Goal: Transaction & Acquisition: Purchase product/service

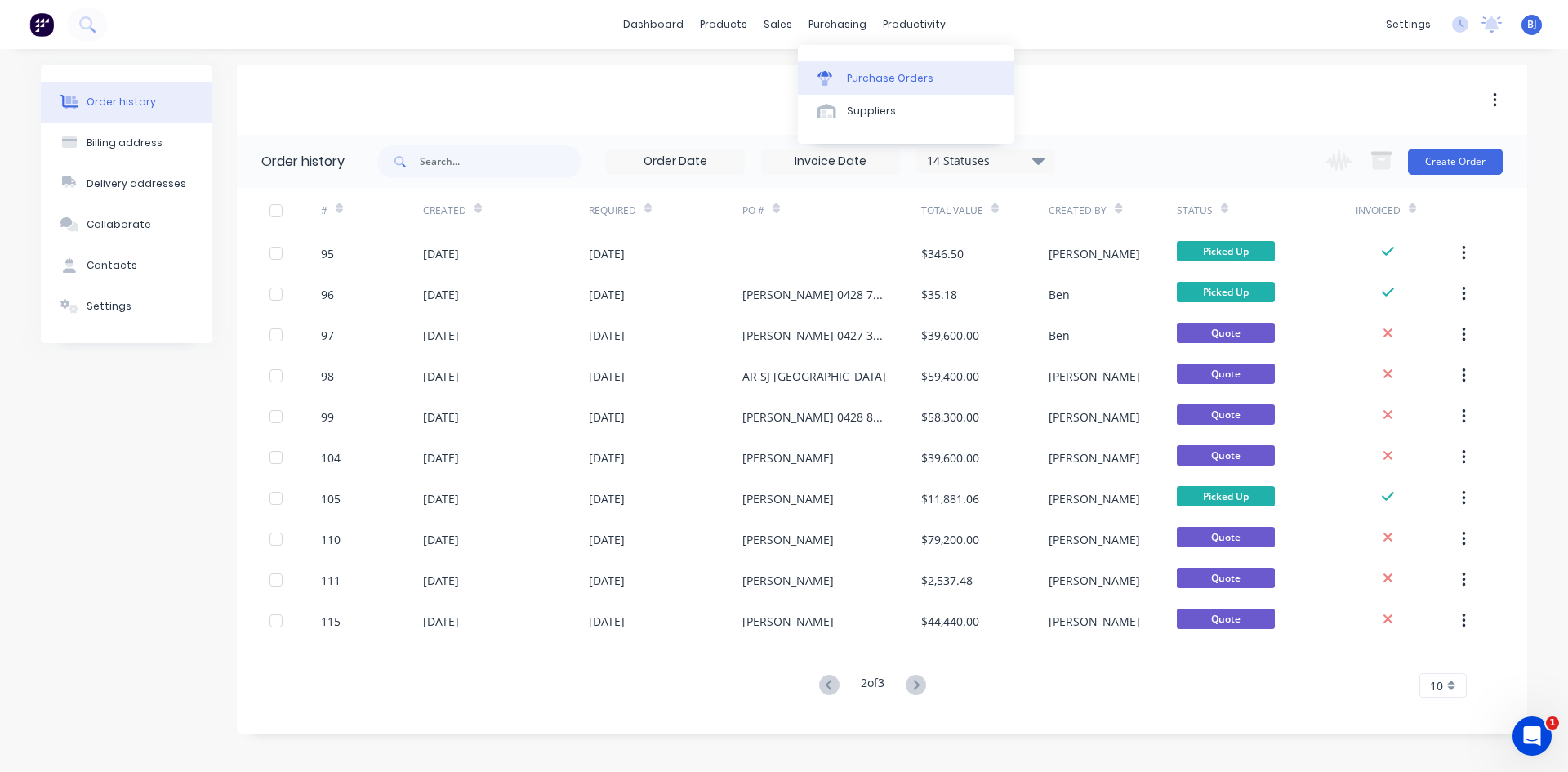
click at [844, 74] on link "Purchase Orders" at bounding box center [905, 78] width 216 height 33
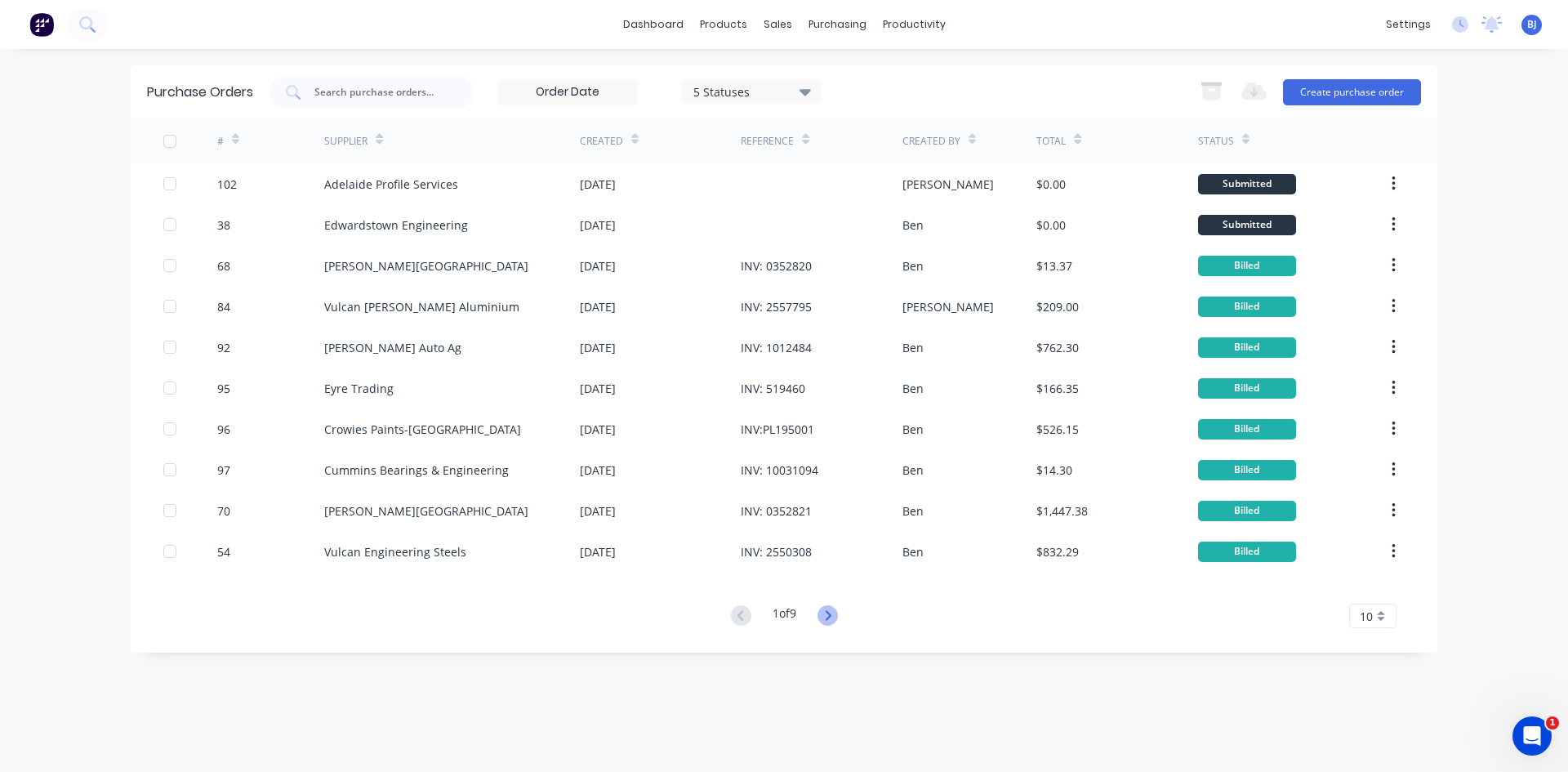
click at [824, 614] on icon at bounding box center [827, 616] width 20 height 20
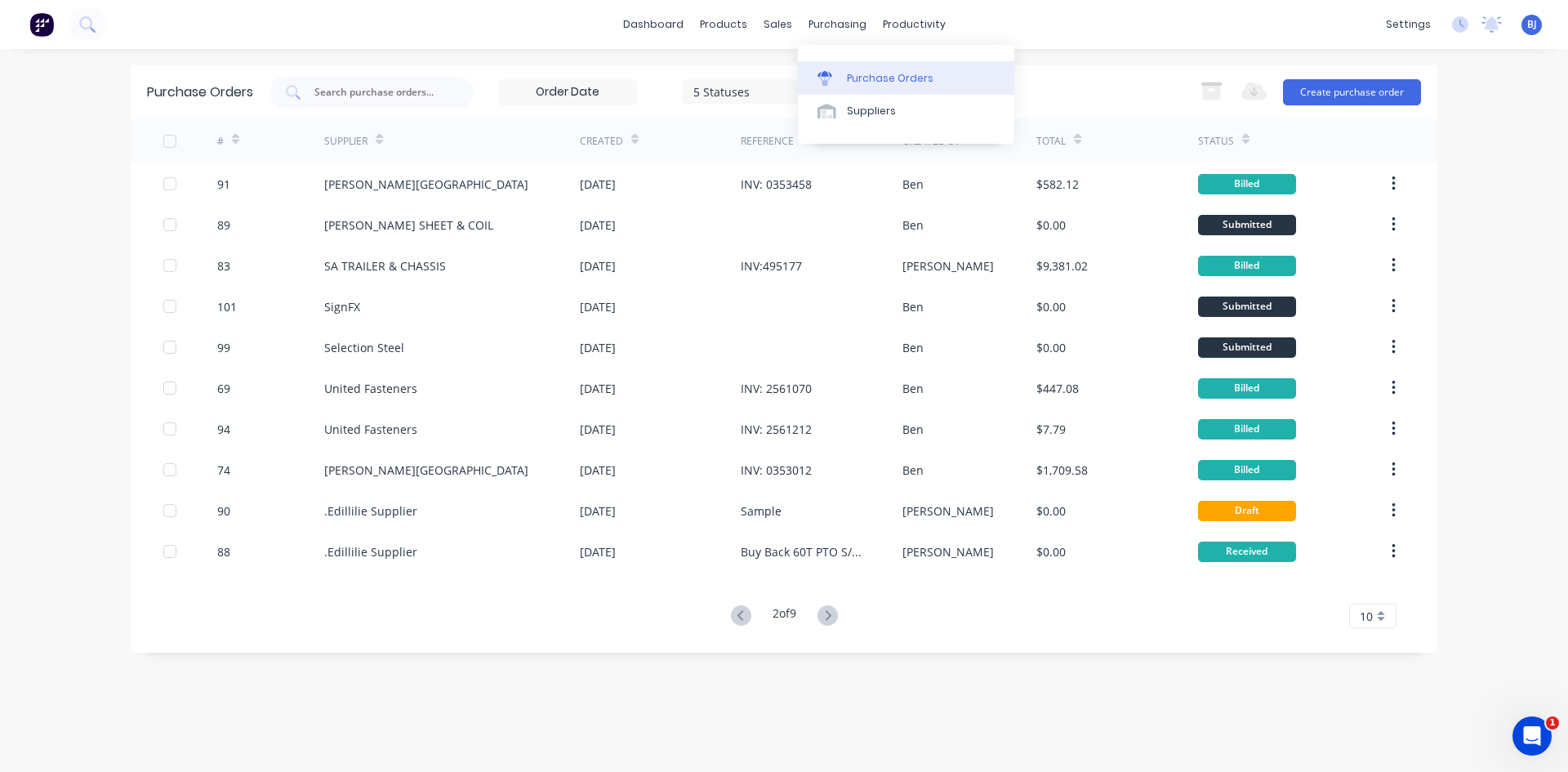
click at [839, 76] on div at bounding box center [829, 78] width 25 height 15
click at [849, 75] on div "Purchase Orders" at bounding box center [890, 78] width 86 height 15
click at [1360, 94] on button "Create purchase order" at bounding box center [1352, 92] width 138 height 26
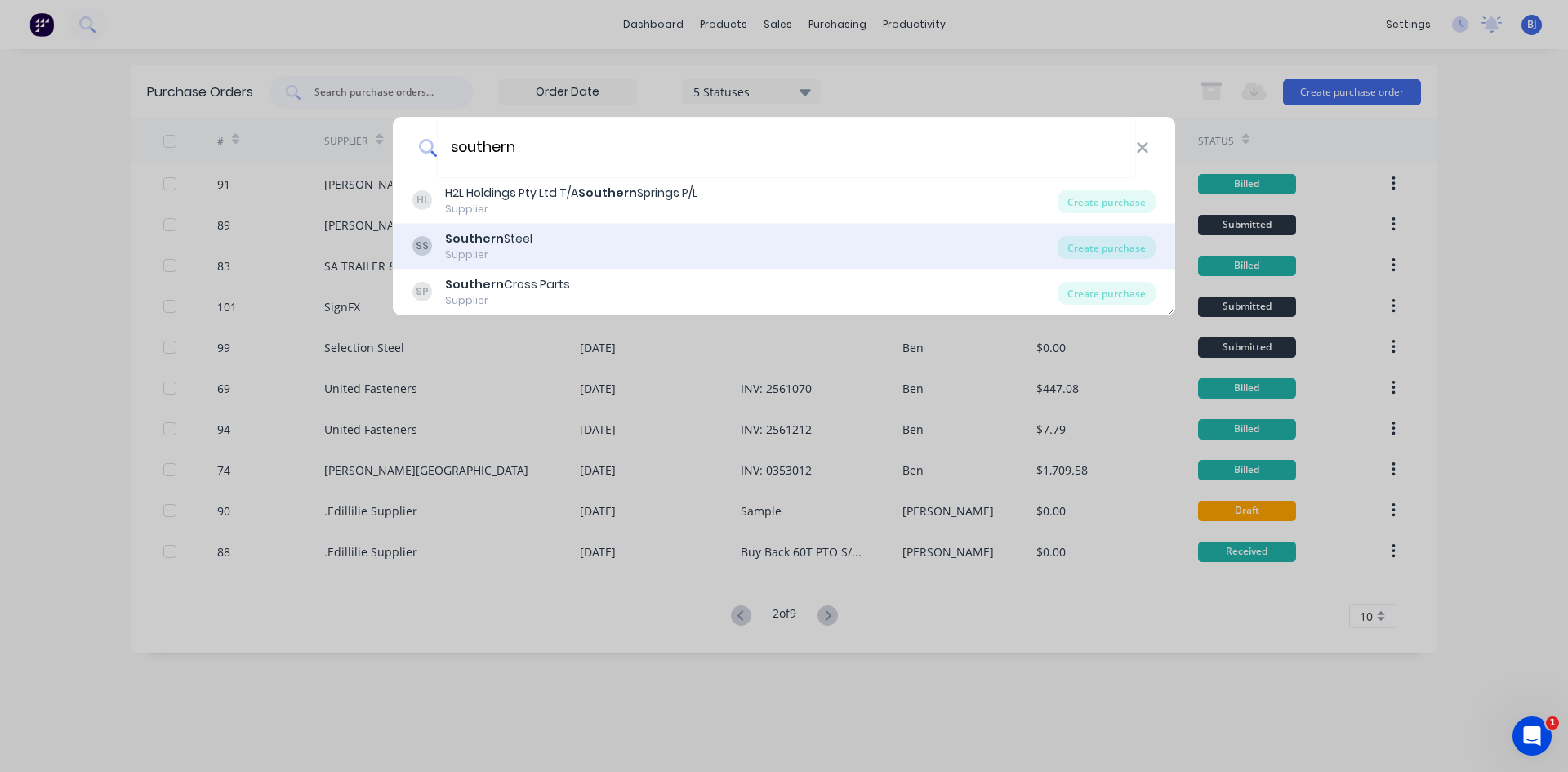
type input "southern"
click at [467, 236] on b "Southern" at bounding box center [475, 238] width 59 height 17
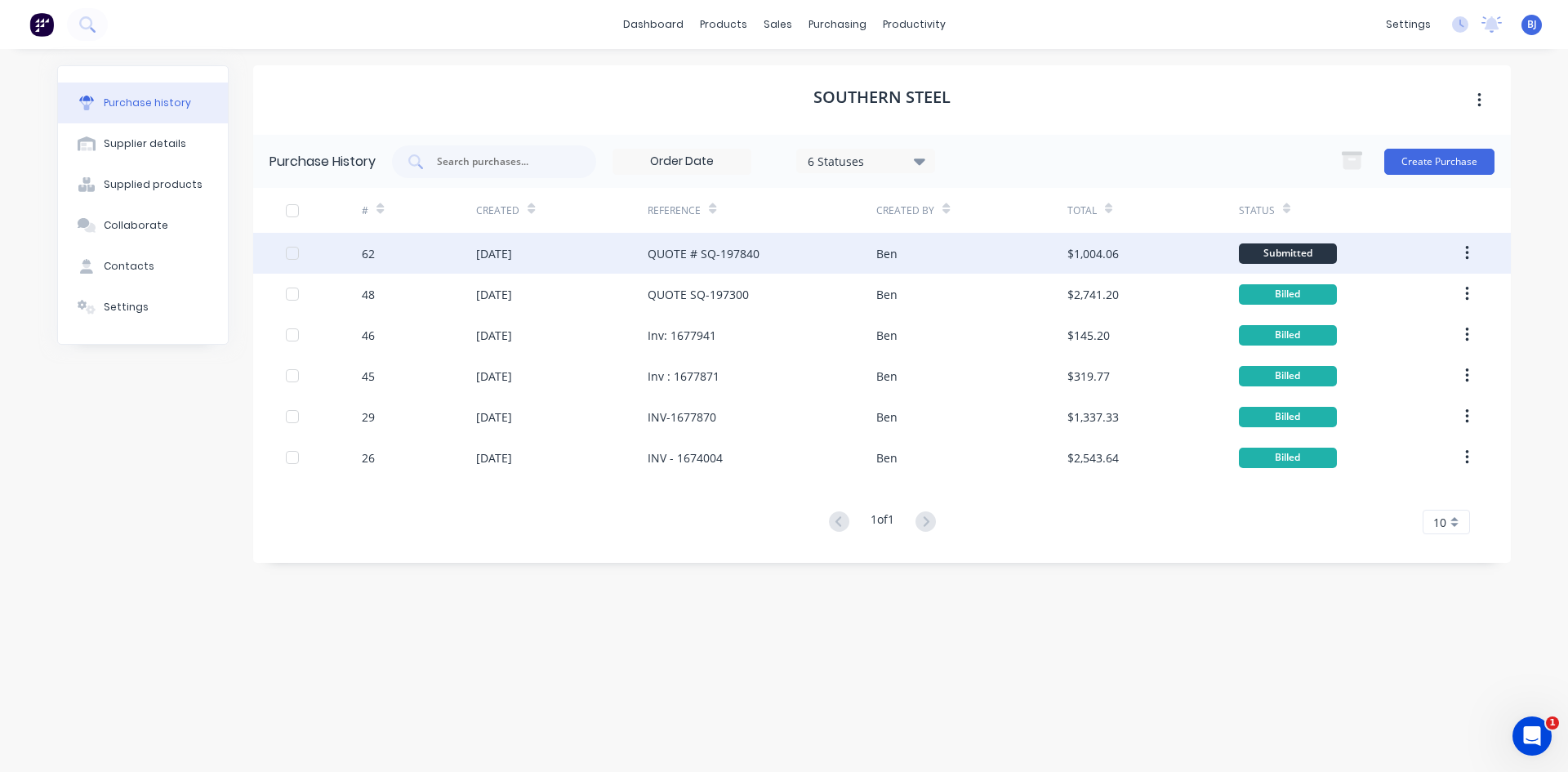
click at [628, 252] on div "[DATE]" at bounding box center [561, 253] width 171 height 40
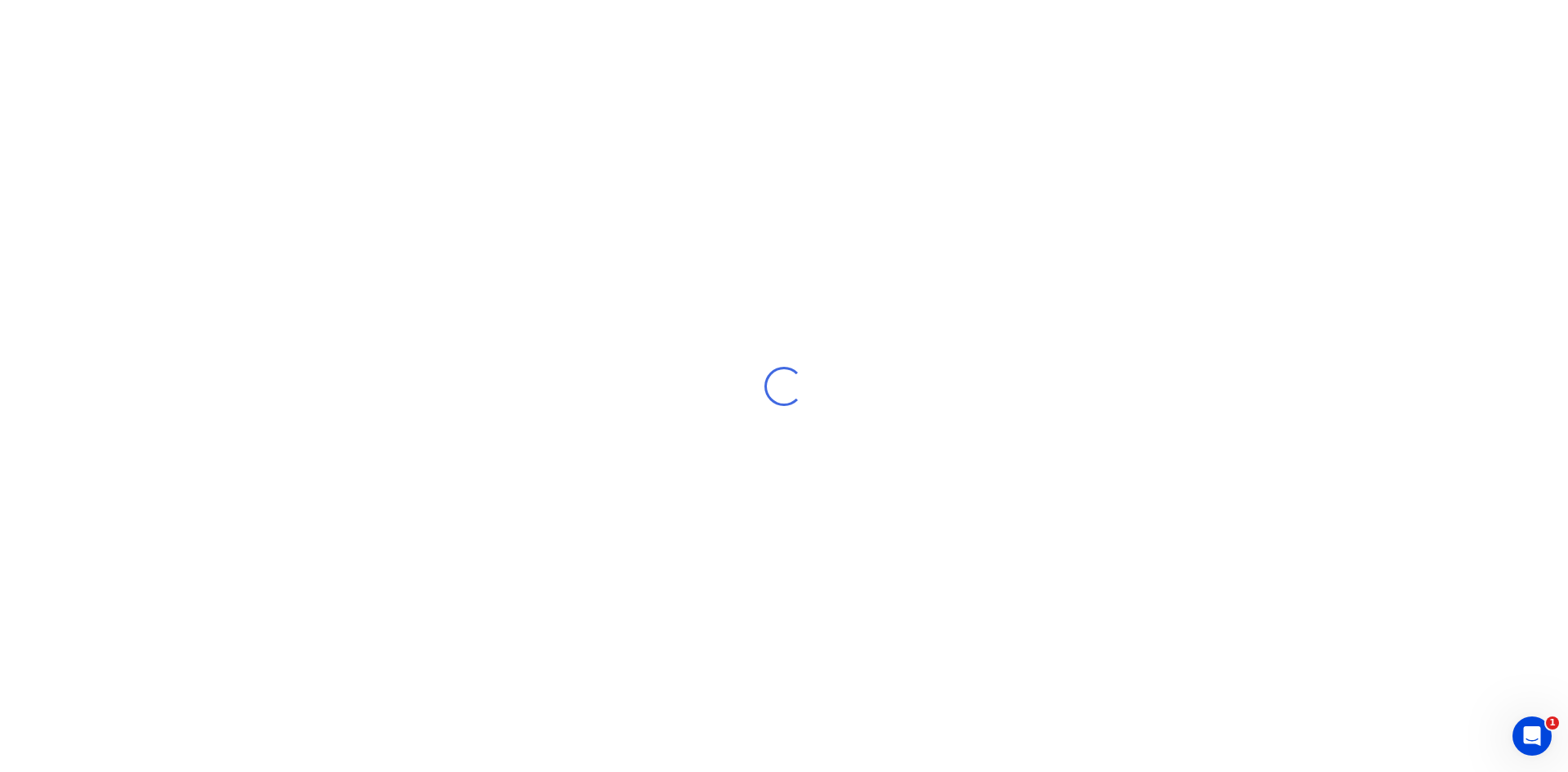
click at [628, 252] on div "Loading..." at bounding box center [784, 386] width 1568 height 772
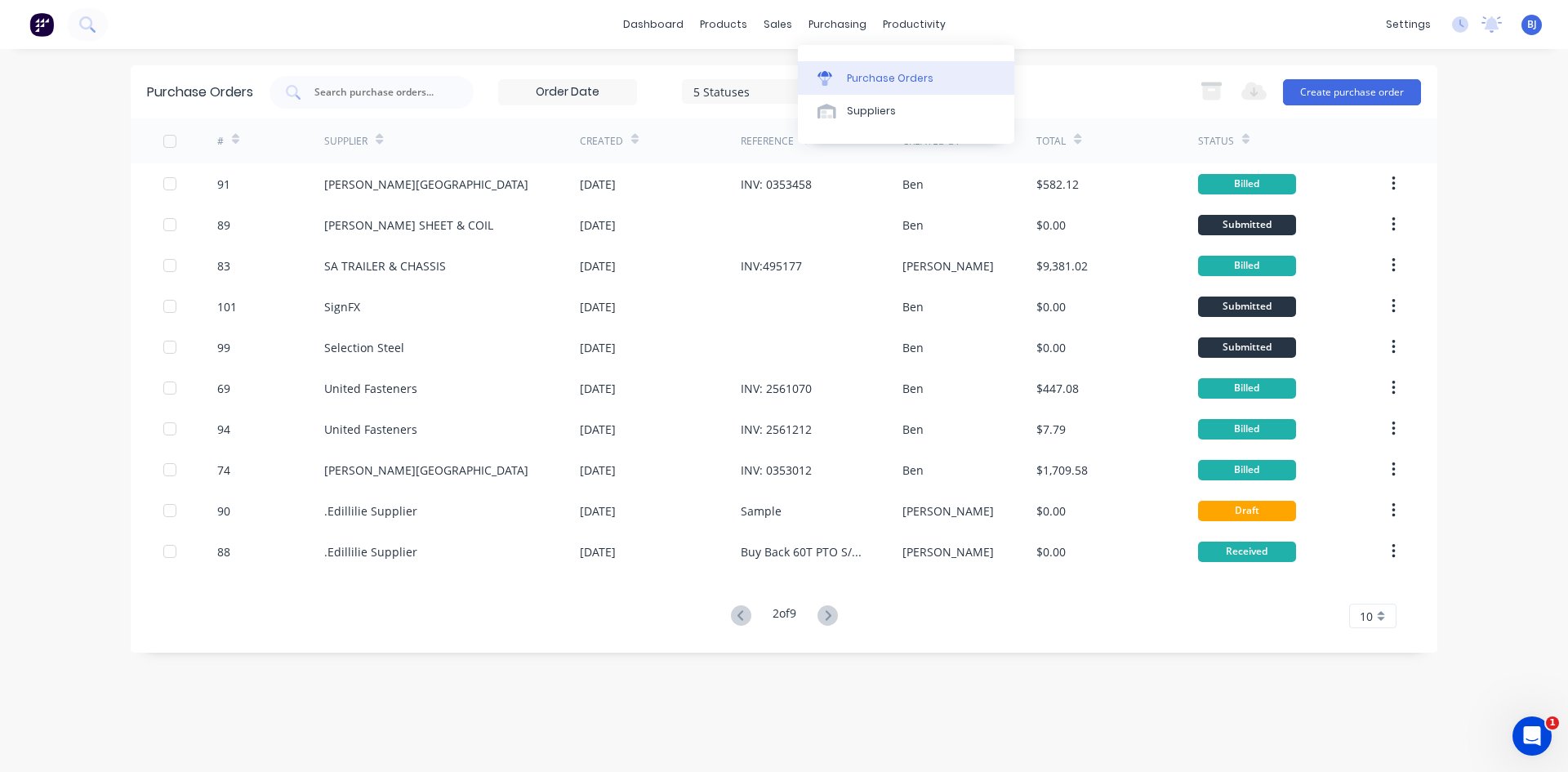
click at [847, 80] on div "Purchase Orders" at bounding box center [890, 78] width 86 height 15
click at [1351, 89] on button "Create purchase order" at bounding box center [1352, 92] width 138 height 26
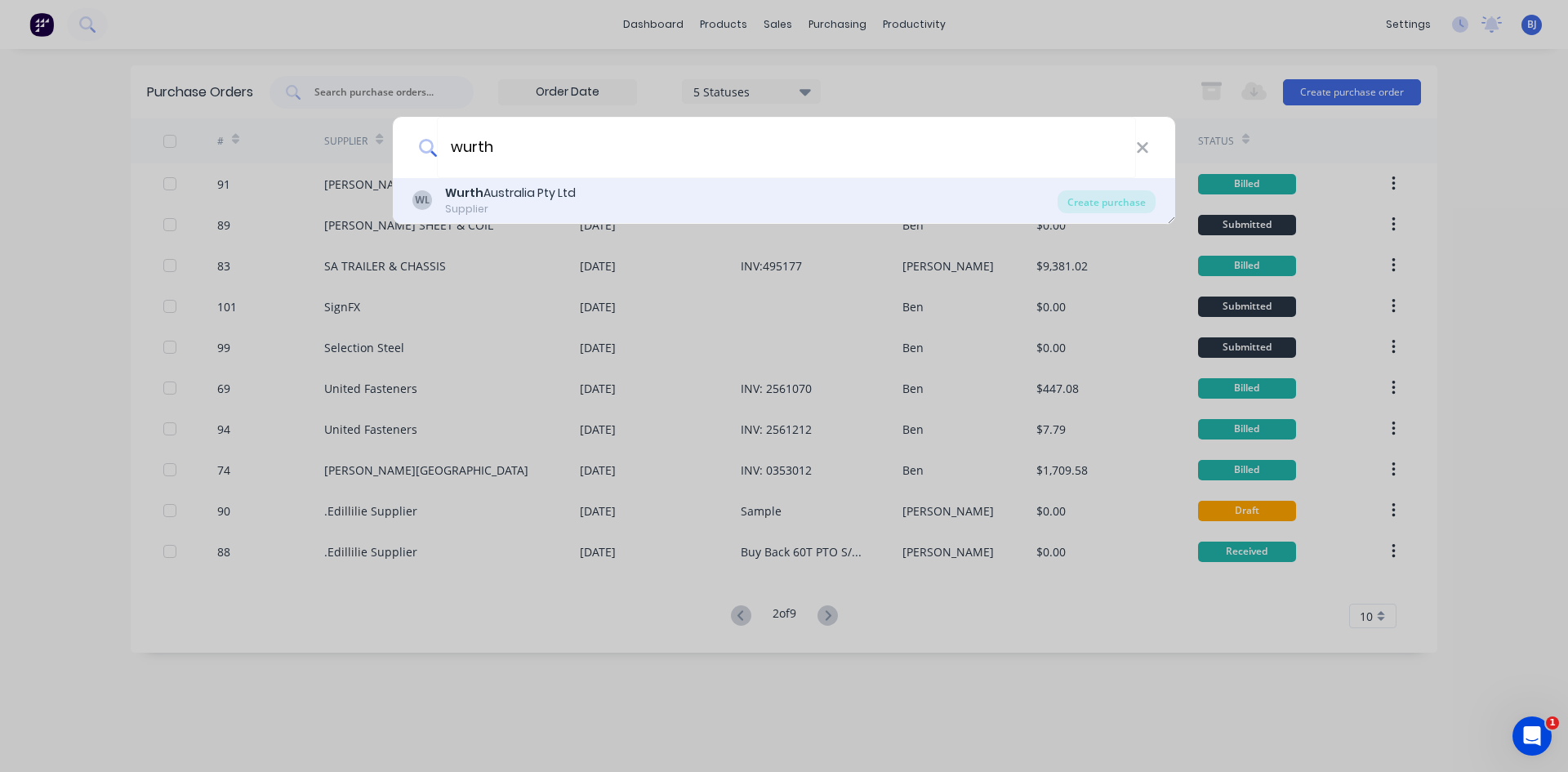
type input "wurth"
click at [513, 190] on div "Wurth Australia Pty Ltd" at bounding box center [511, 193] width 131 height 17
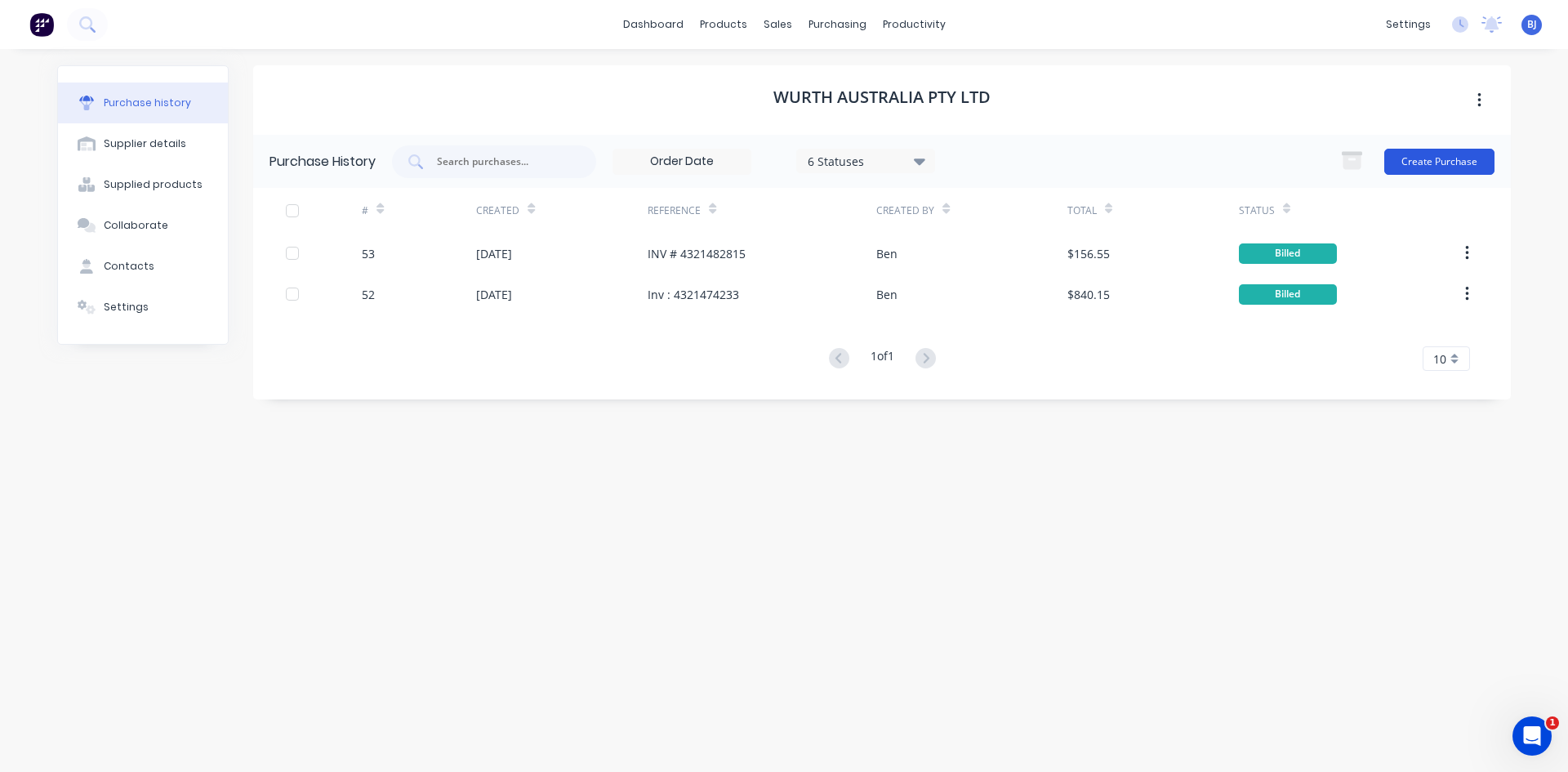
click at [1435, 160] on button "Create Purchase" at bounding box center [1439, 162] width 110 height 26
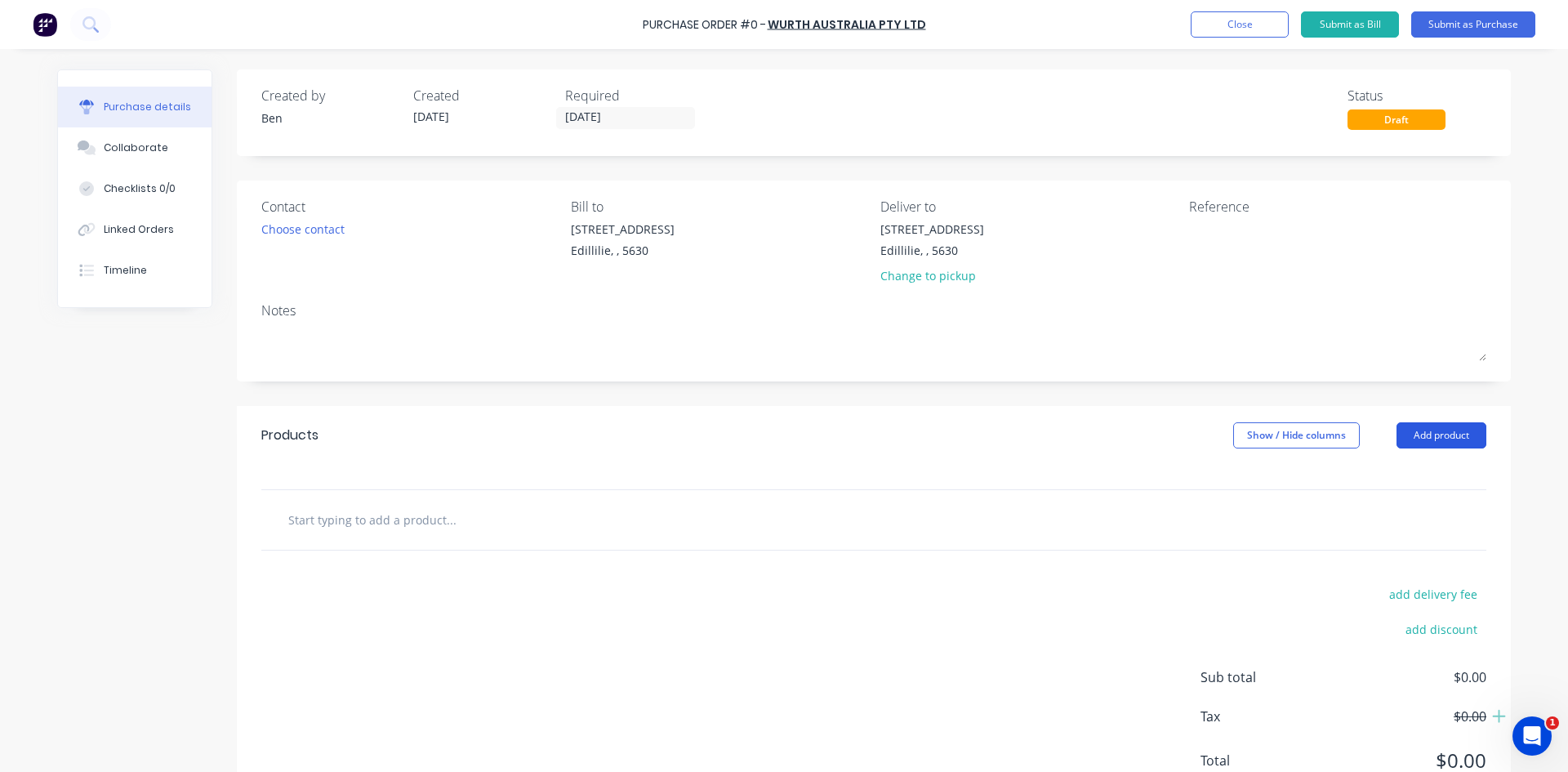
click at [1445, 435] on button "Add product" at bounding box center [1442, 435] width 90 height 26
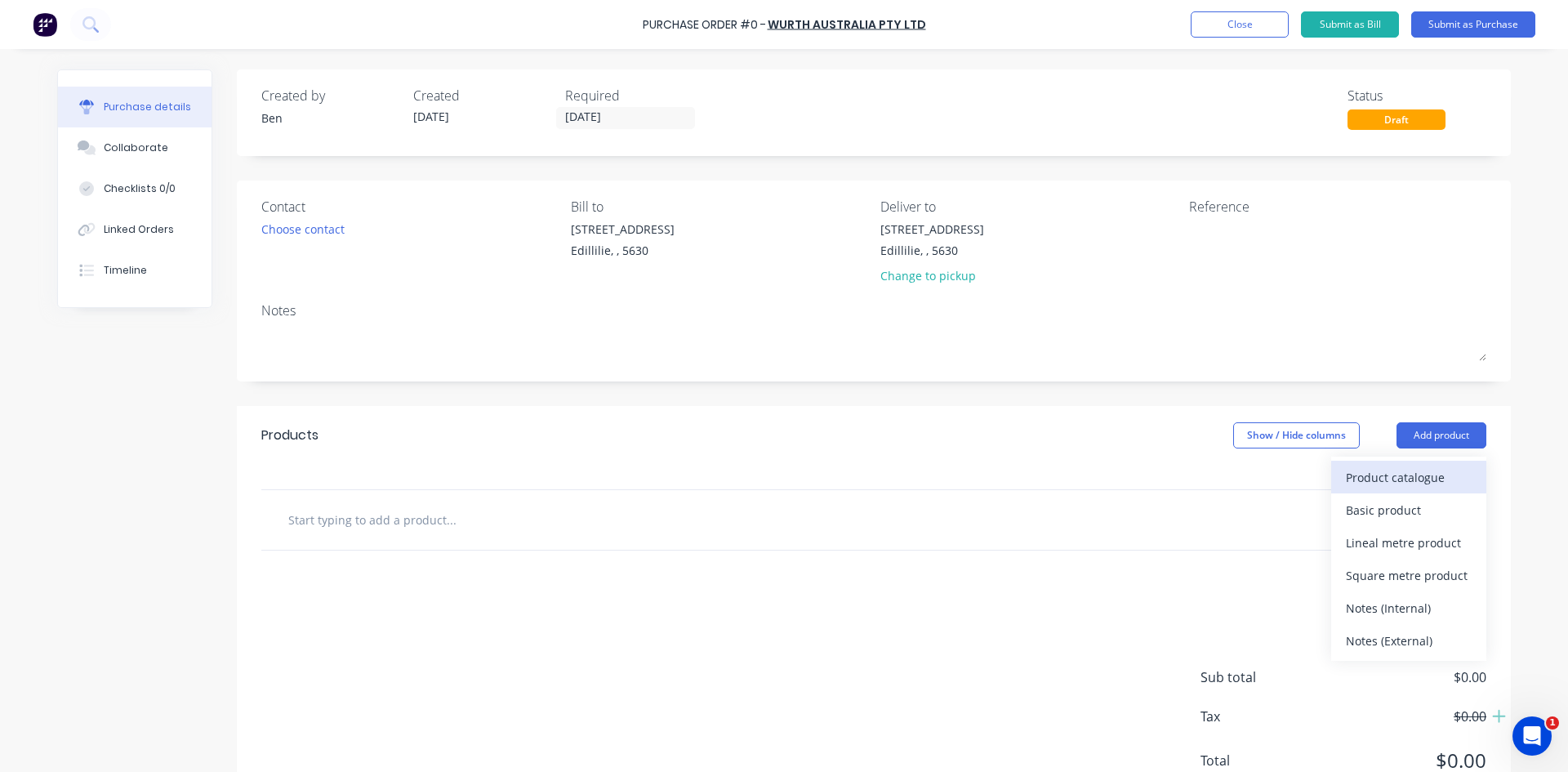
click at [1395, 473] on div "Product catalogue" at bounding box center [1409, 478] width 126 height 24
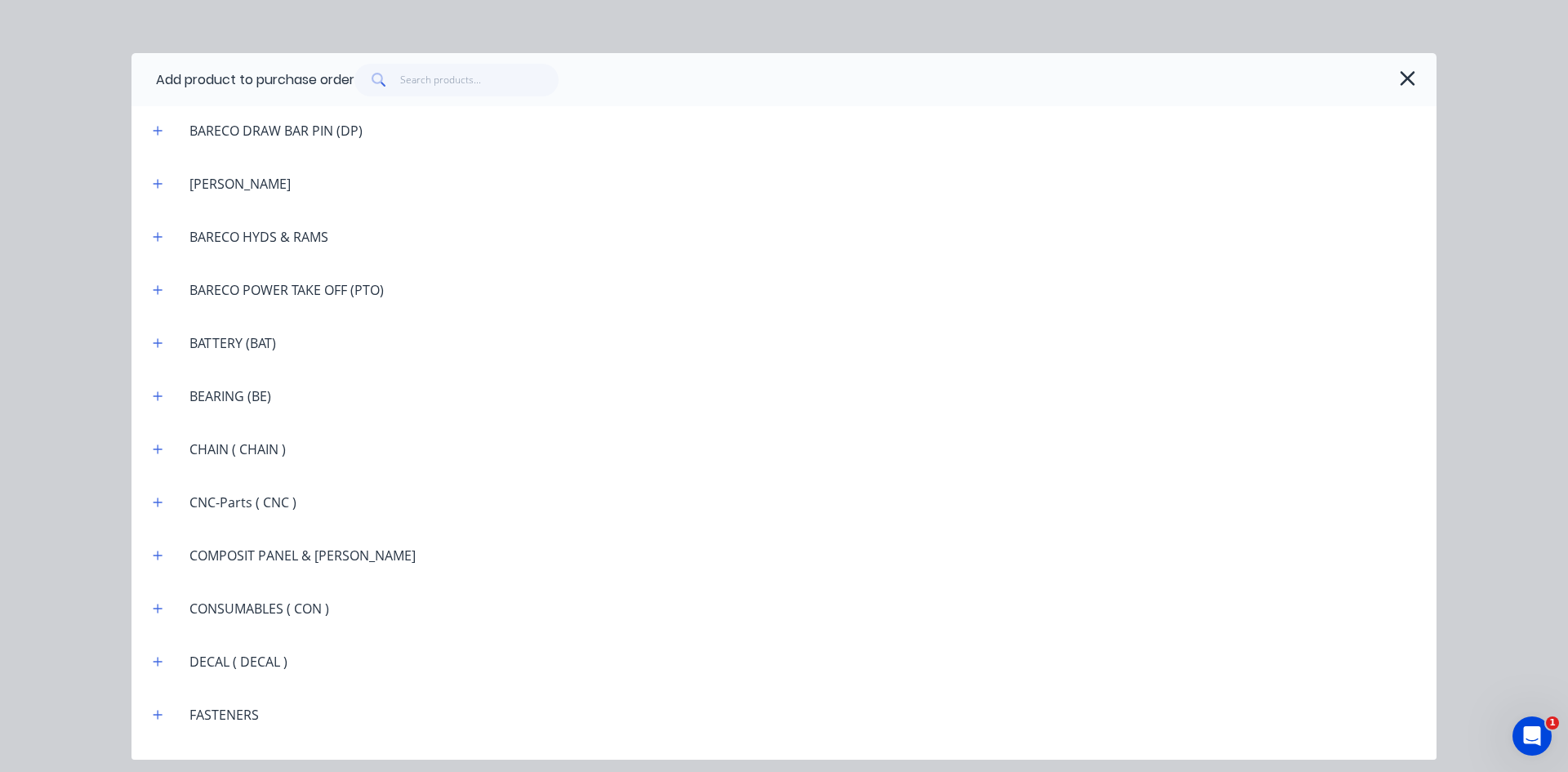
scroll to position [1062, 0]
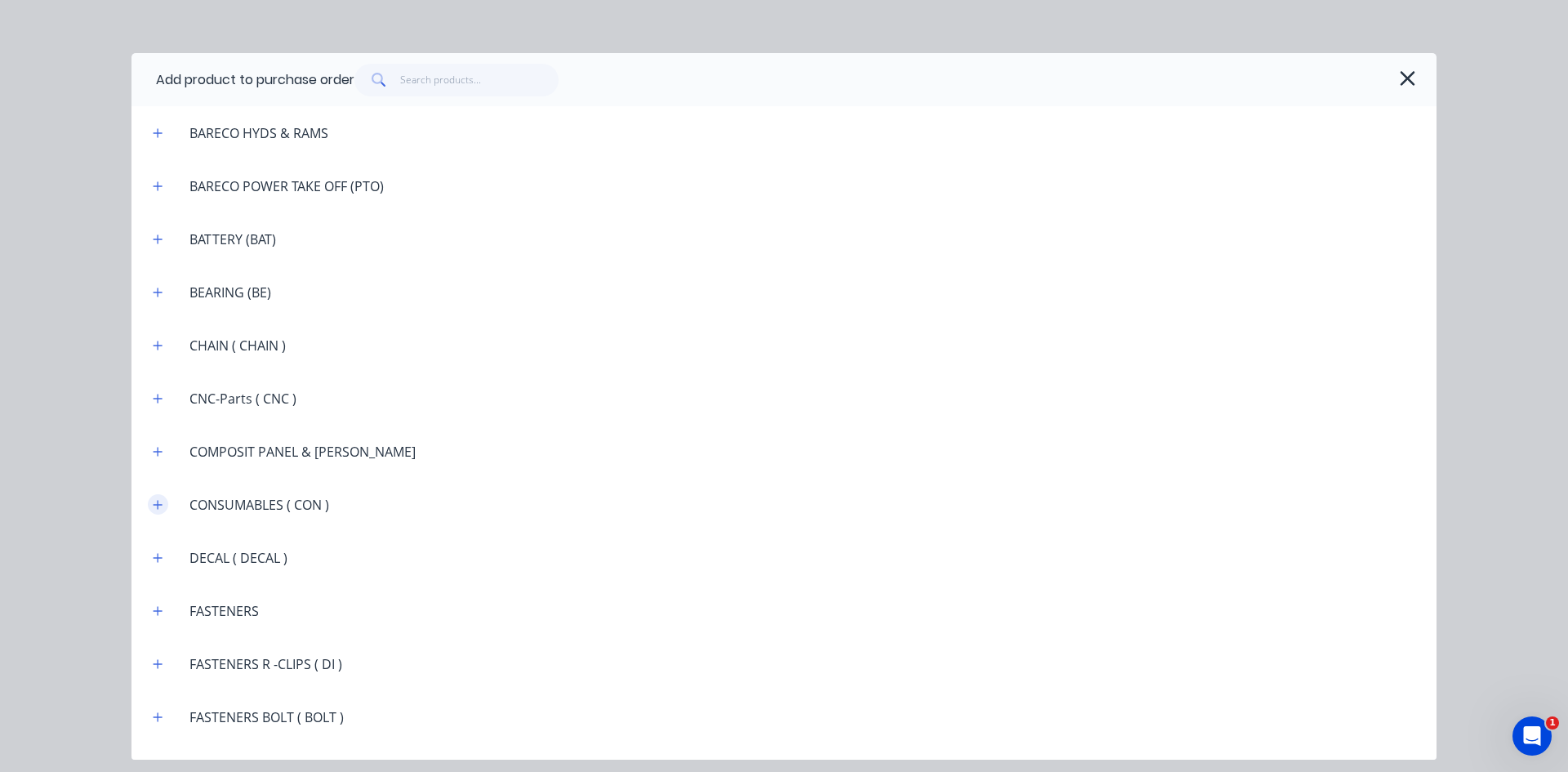
click at [161, 501] on icon "button" at bounding box center [157, 504] width 10 height 11
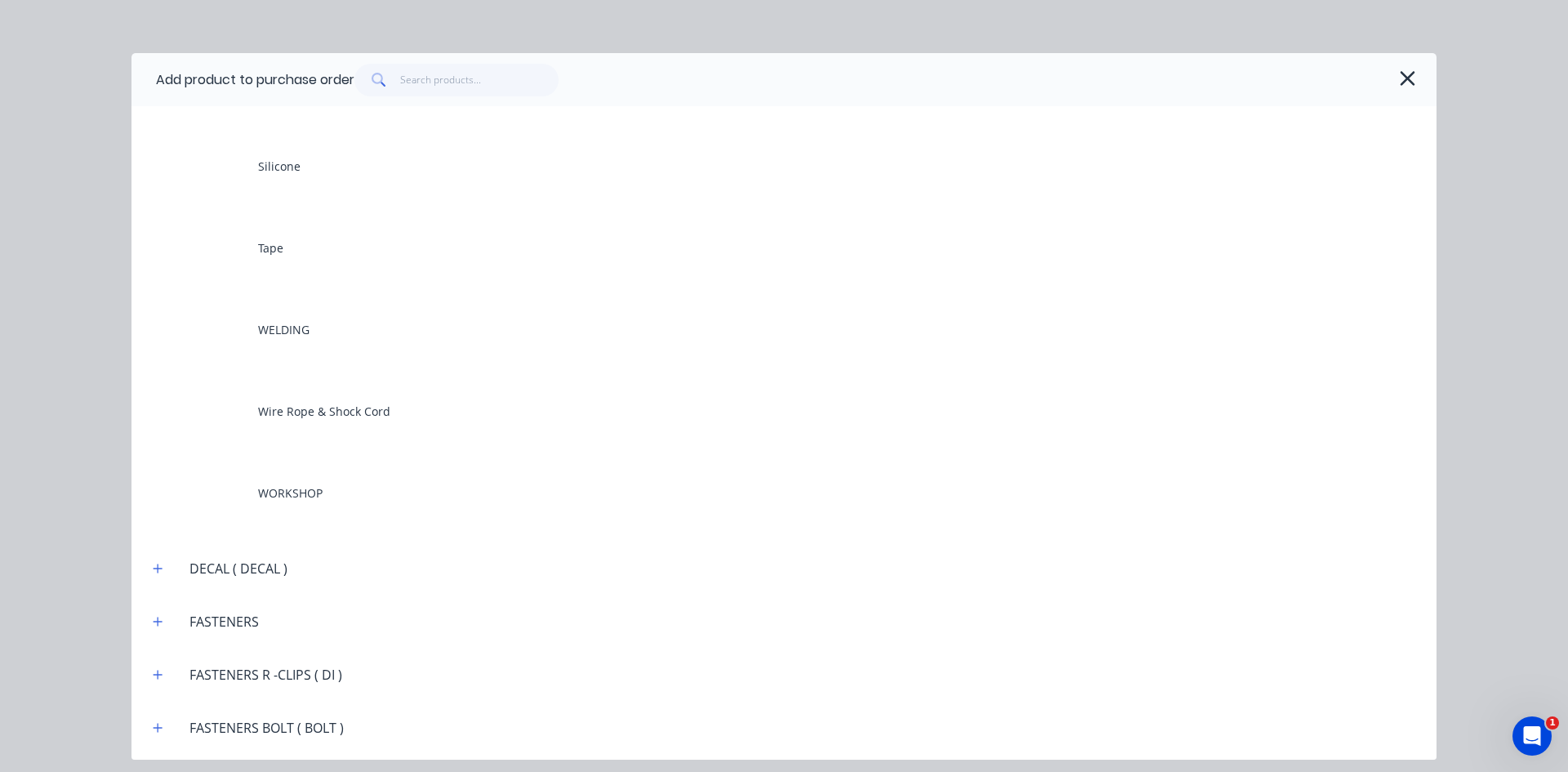
scroll to position [1650, 0]
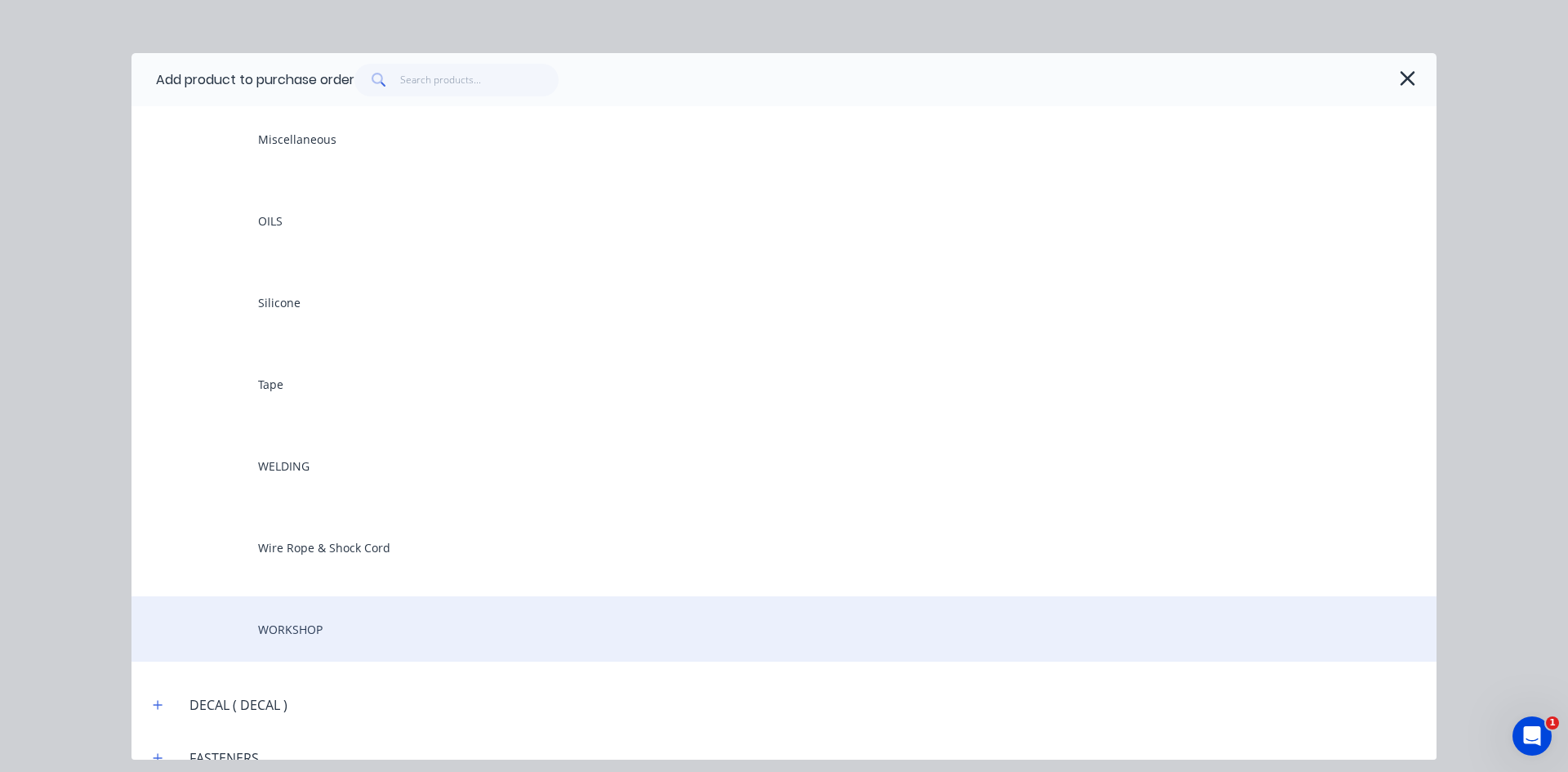
click at [321, 633] on div "WORKSHOP" at bounding box center [784, 628] width 1305 height 65
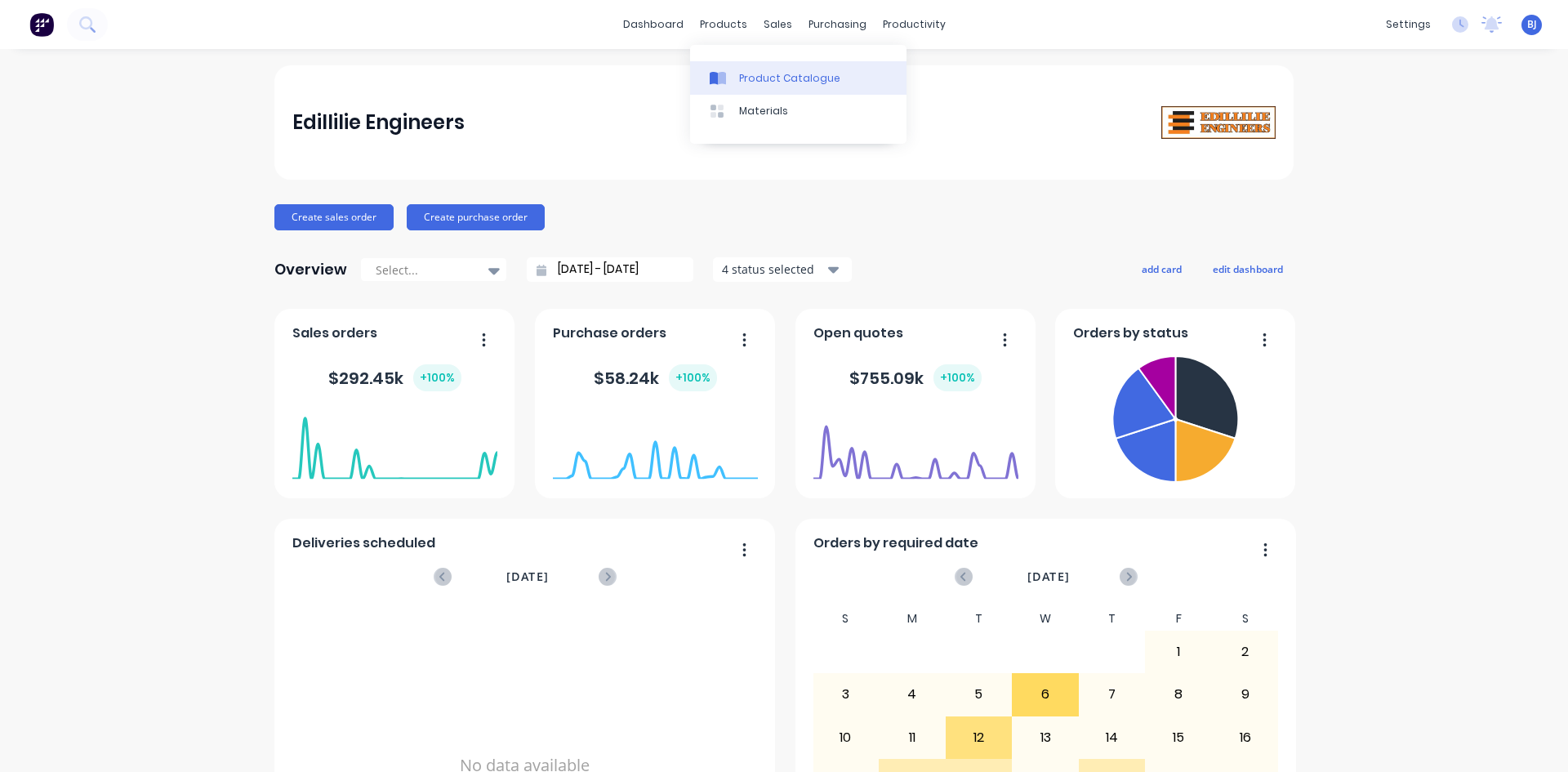
click at [731, 74] on div at bounding box center [721, 78] width 25 height 15
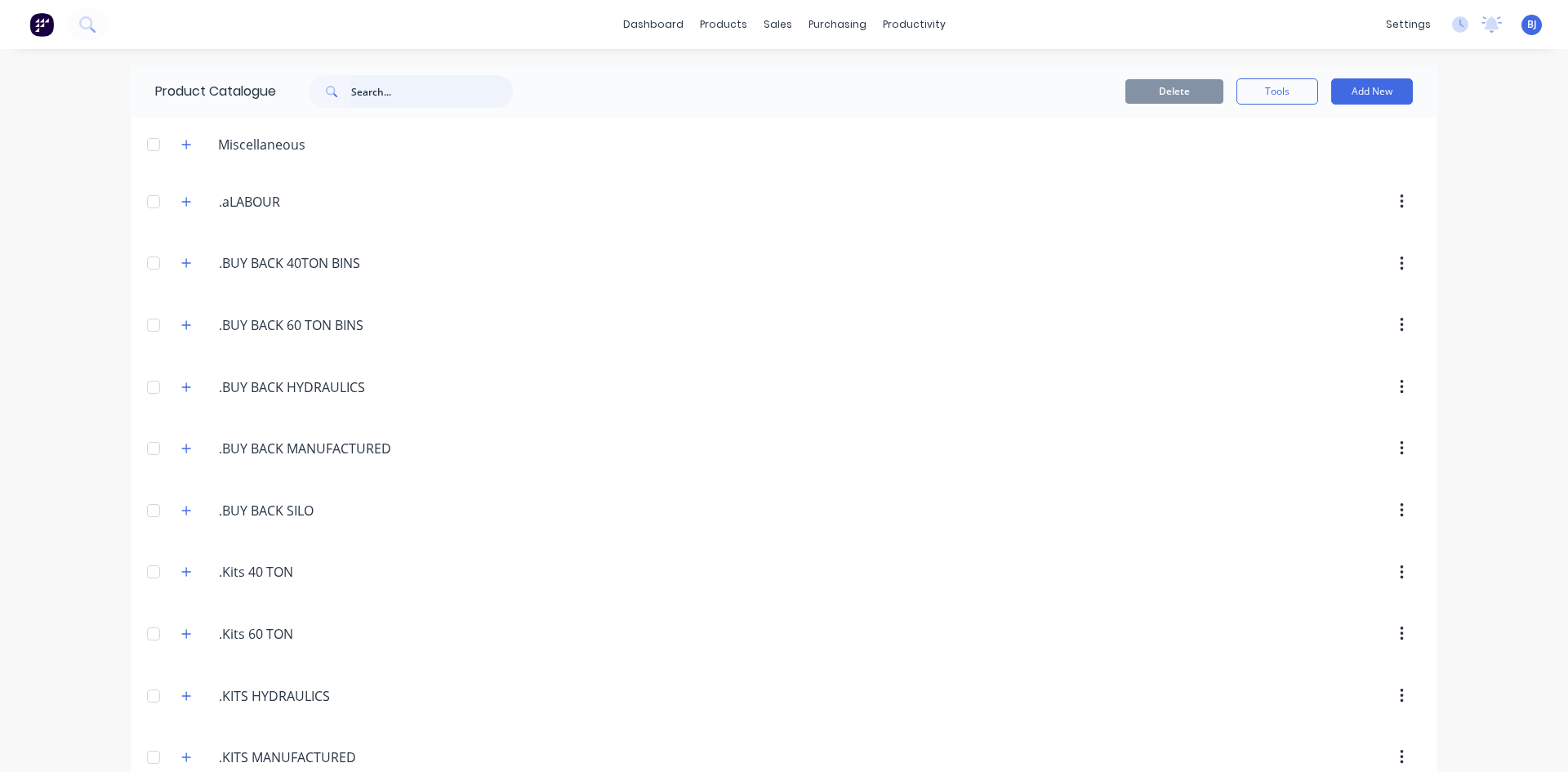
click at [353, 91] on input "text" at bounding box center [432, 92] width 162 height 33
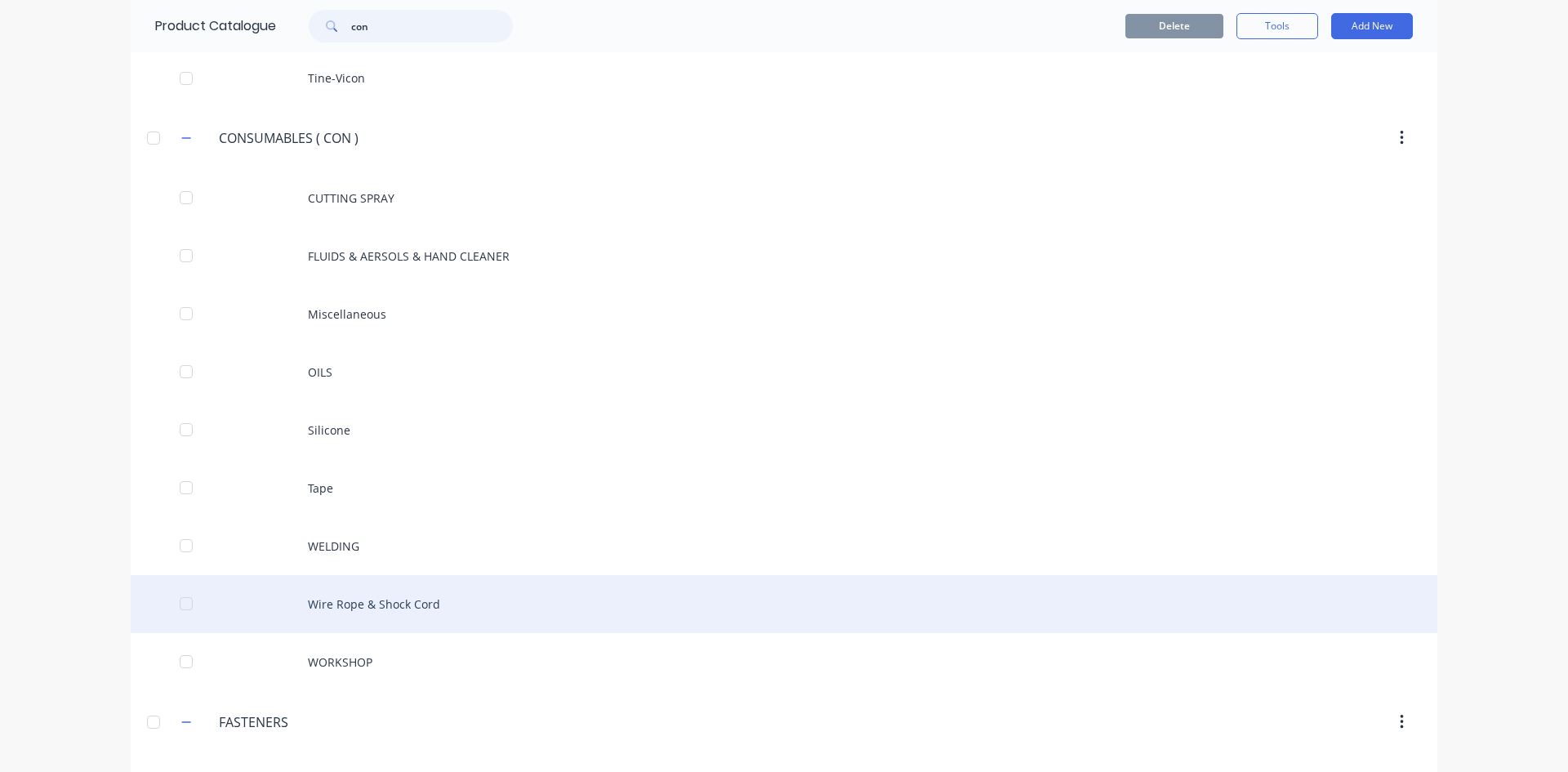
scroll to position [1551, 0]
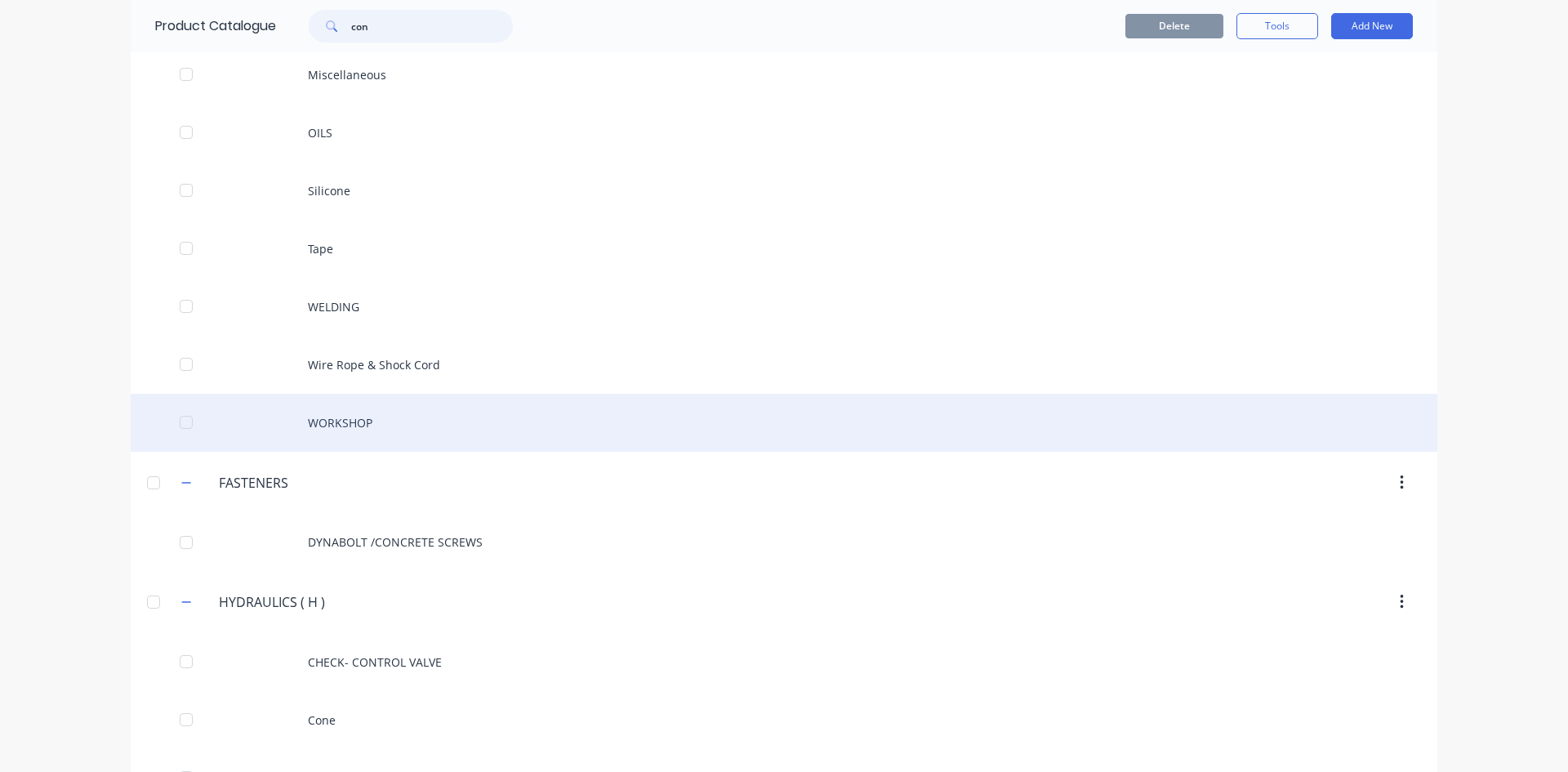
type input "con"
click at [323, 426] on div "WORKSHOP" at bounding box center [784, 422] width 1307 height 58
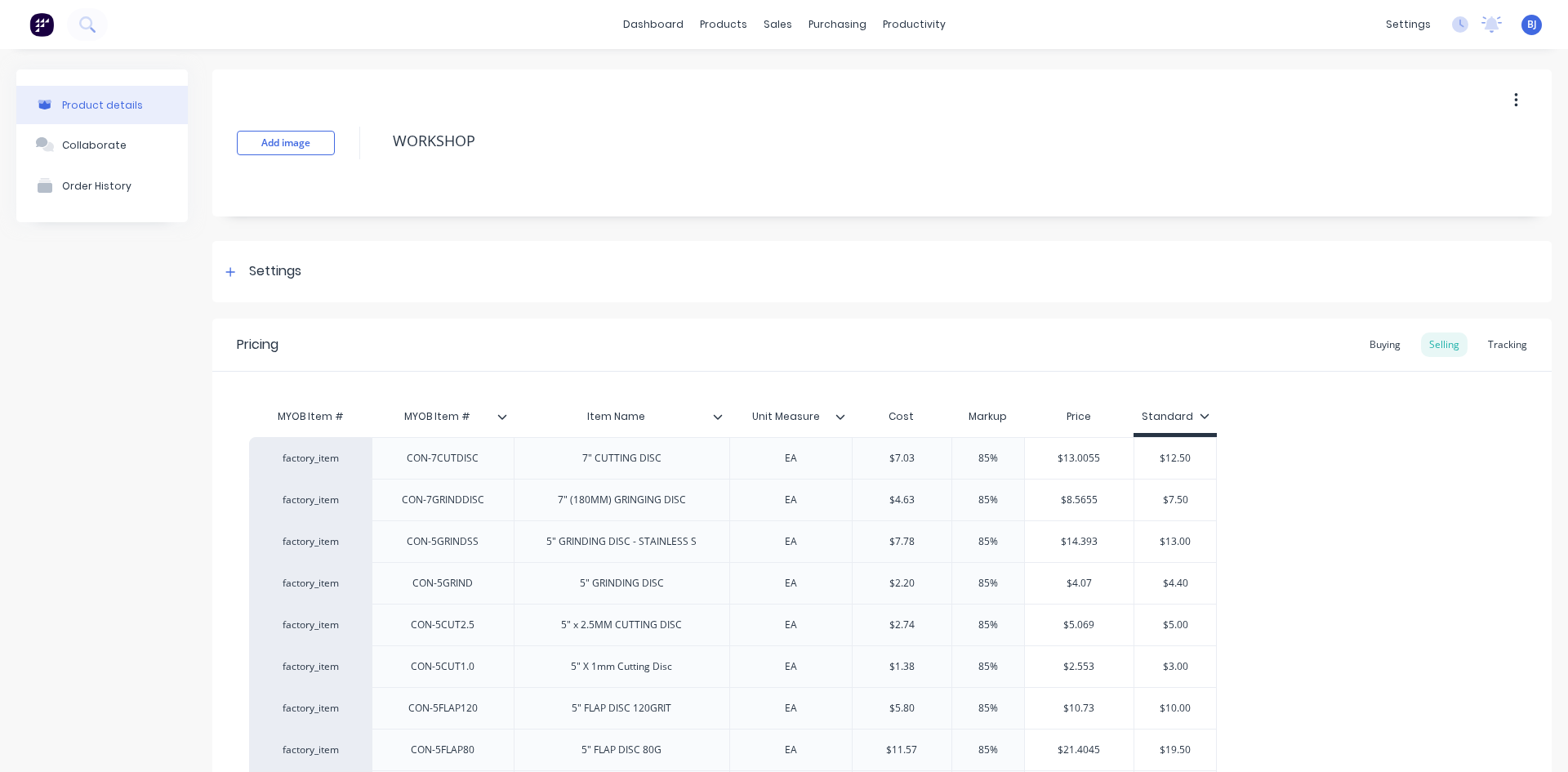
click at [503, 416] on icon at bounding box center [502, 416] width 10 height 10
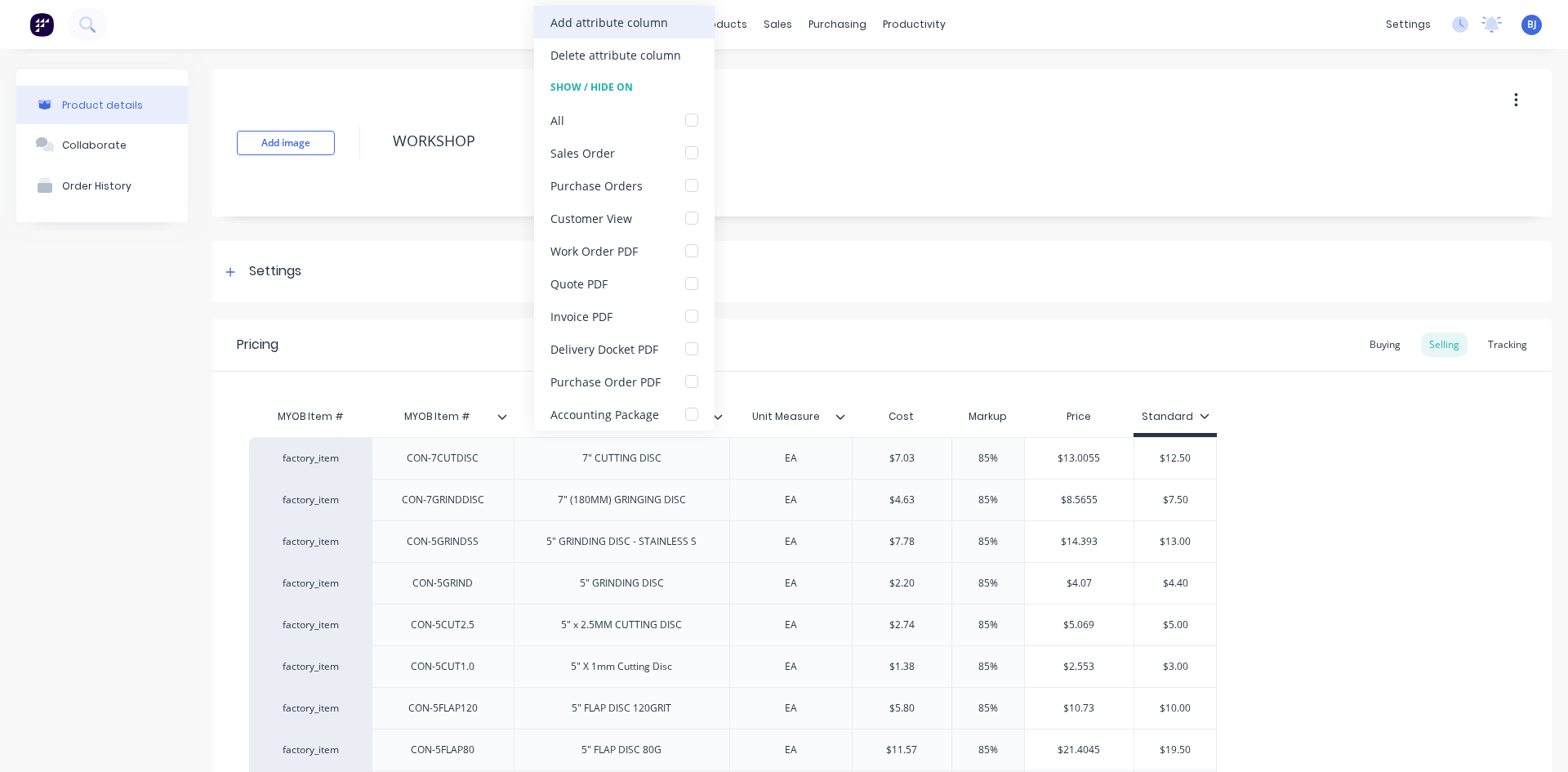
click at [617, 22] on div "Add attribute column" at bounding box center [609, 22] width 118 height 17
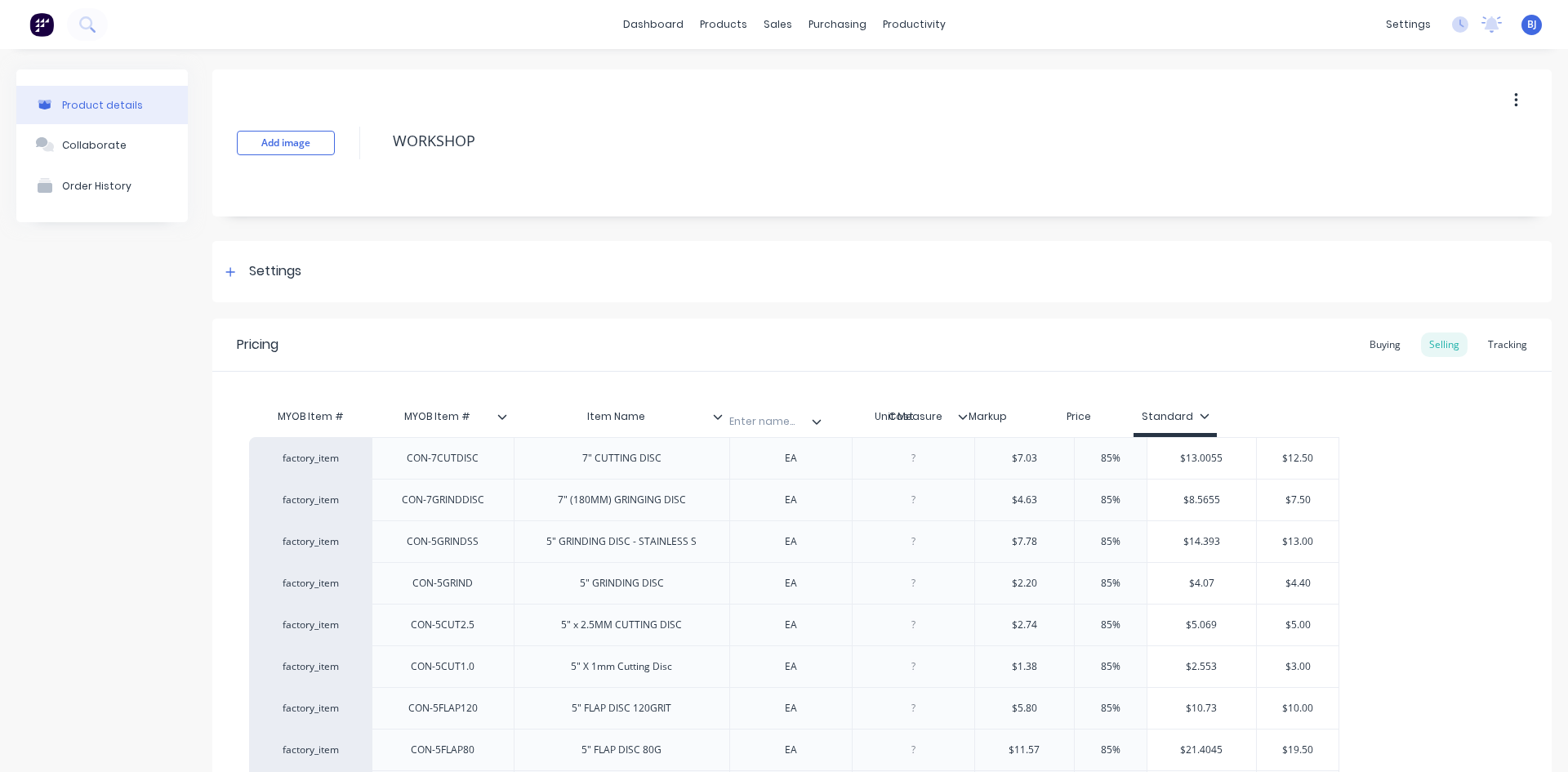
drag, startPoint x: 893, startPoint y: 424, endPoint x: 744, endPoint y: 428, distance: 149.1
click at [744, 428] on div "MYOB Item # MYOB Item # Item Name Unit Measure Enter name... Cost Markup Price …" at bounding box center [794, 419] width 1090 height 37
type textarea "x"
click at [790, 419] on input "text" at bounding box center [786, 417] width 112 height 15
type input "Supplier #"
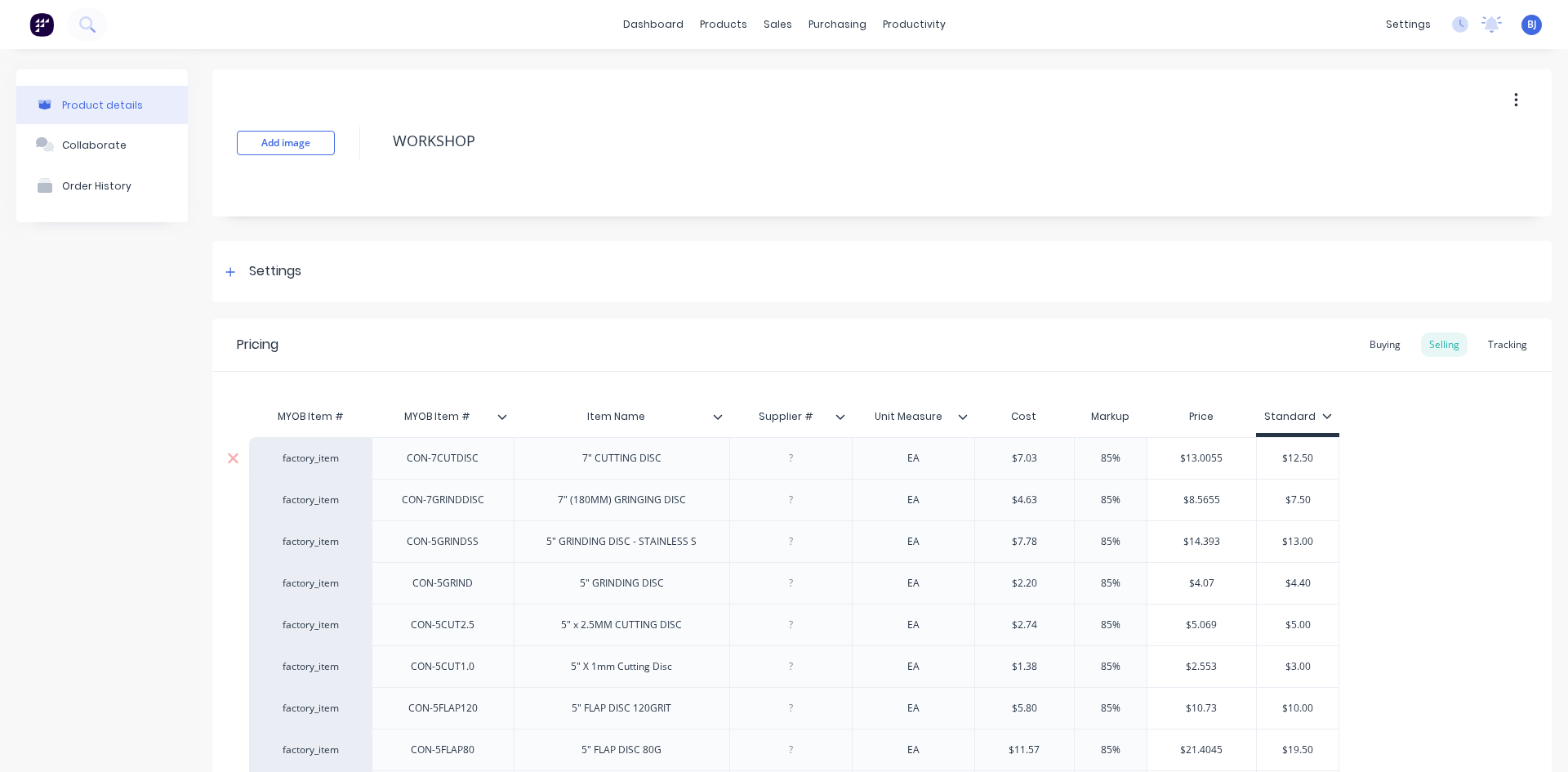
type textarea "x"
drag, startPoint x: 788, startPoint y: 449, endPoint x: 796, endPoint y: 452, distance: 8.5
click at [789, 449] on div "0664131801" at bounding box center [791, 457] width 84 height 21
click at [824, 462] on div "0664131801" at bounding box center [791, 457] width 84 height 21
drag, startPoint x: 764, startPoint y: 462, endPoint x: 781, endPoint y: 483, distance: 27.0
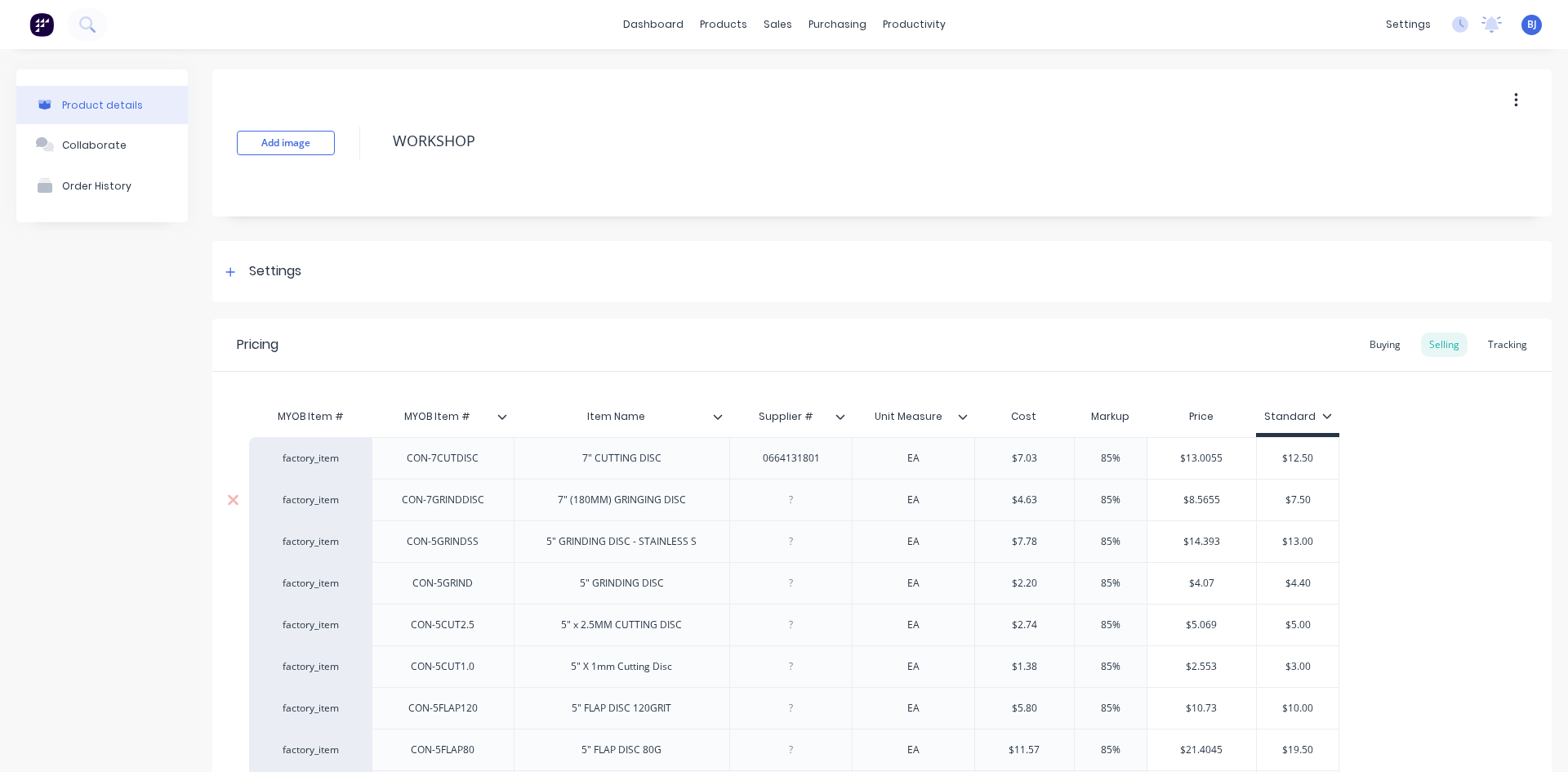
click at [764, 463] on div "0664131801" at bounding box center [791, 457] width 84 height 21
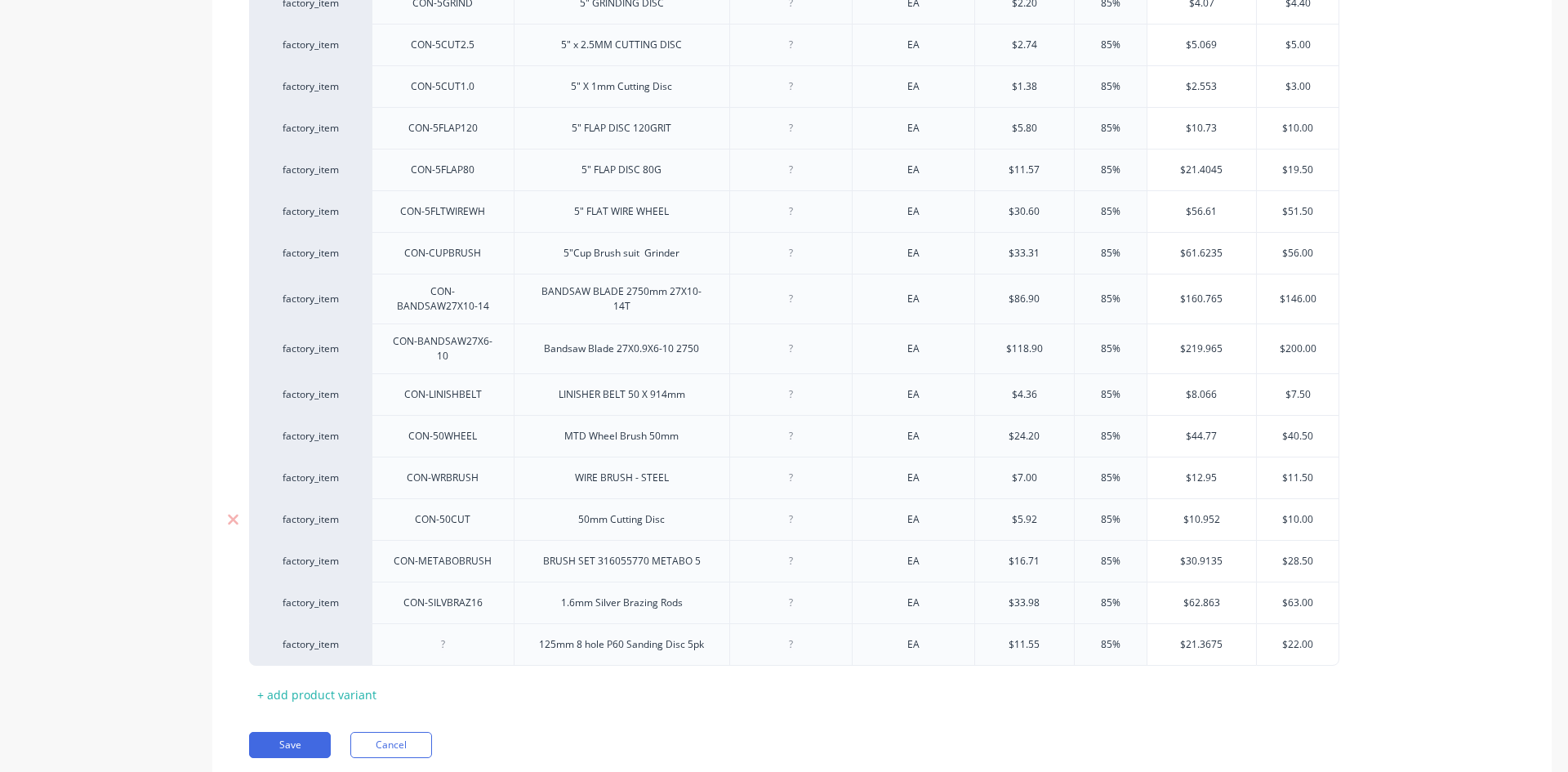
scroll to position [643, 0]
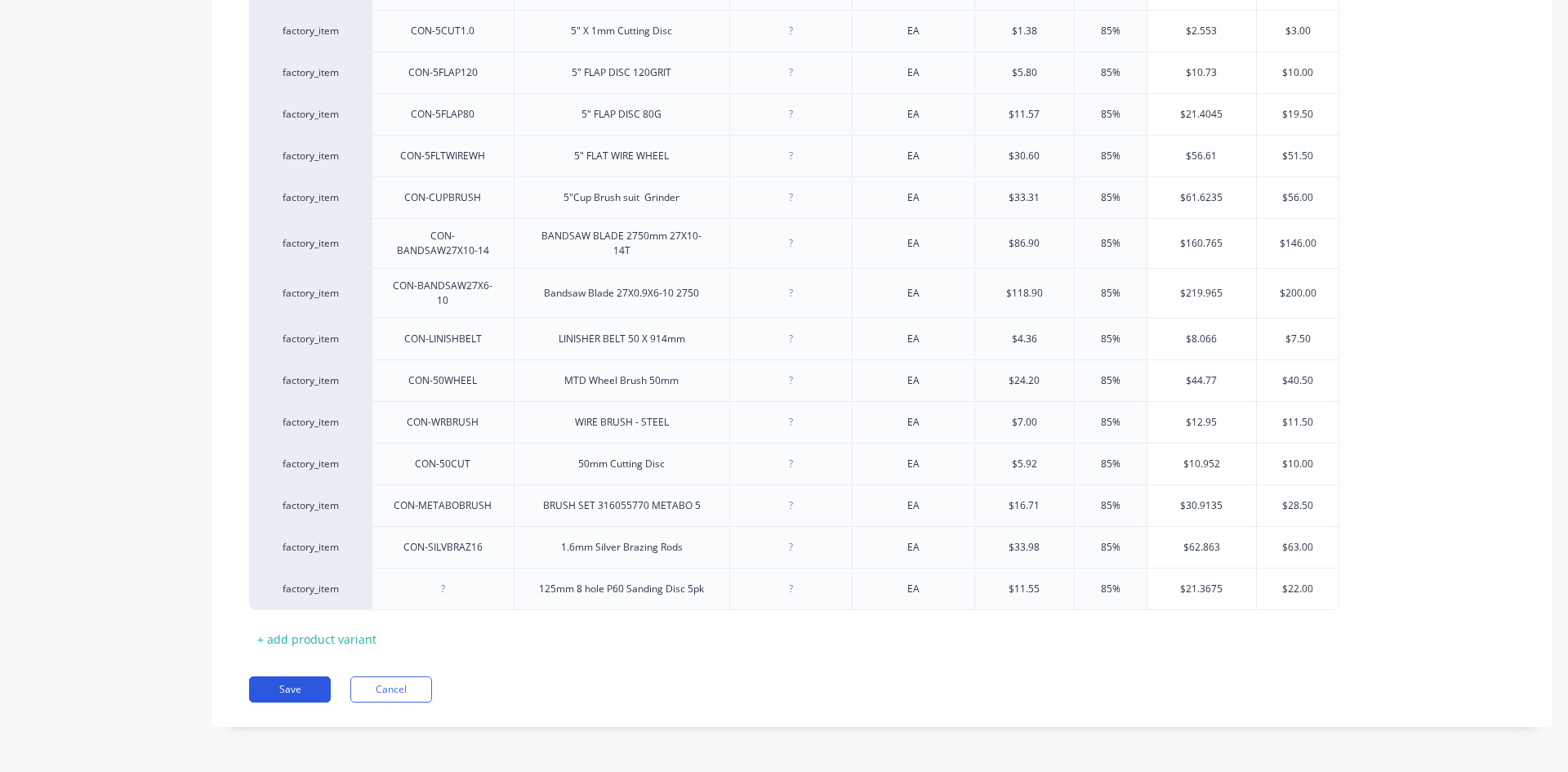
click at [284, 686] on button "Save" at bounding box center [290, 689] width 82 height 26
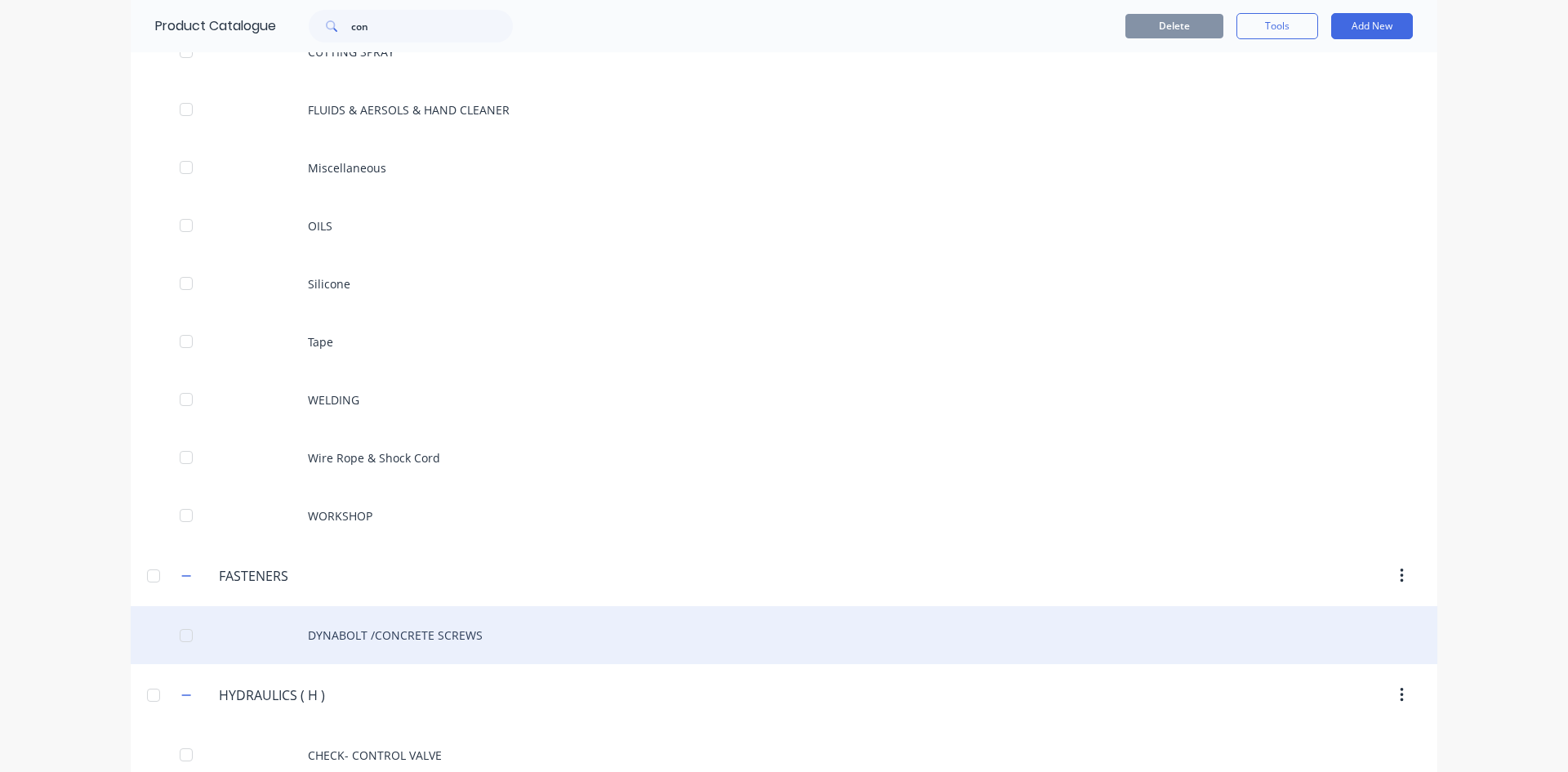
scroll to position [1470, 0]
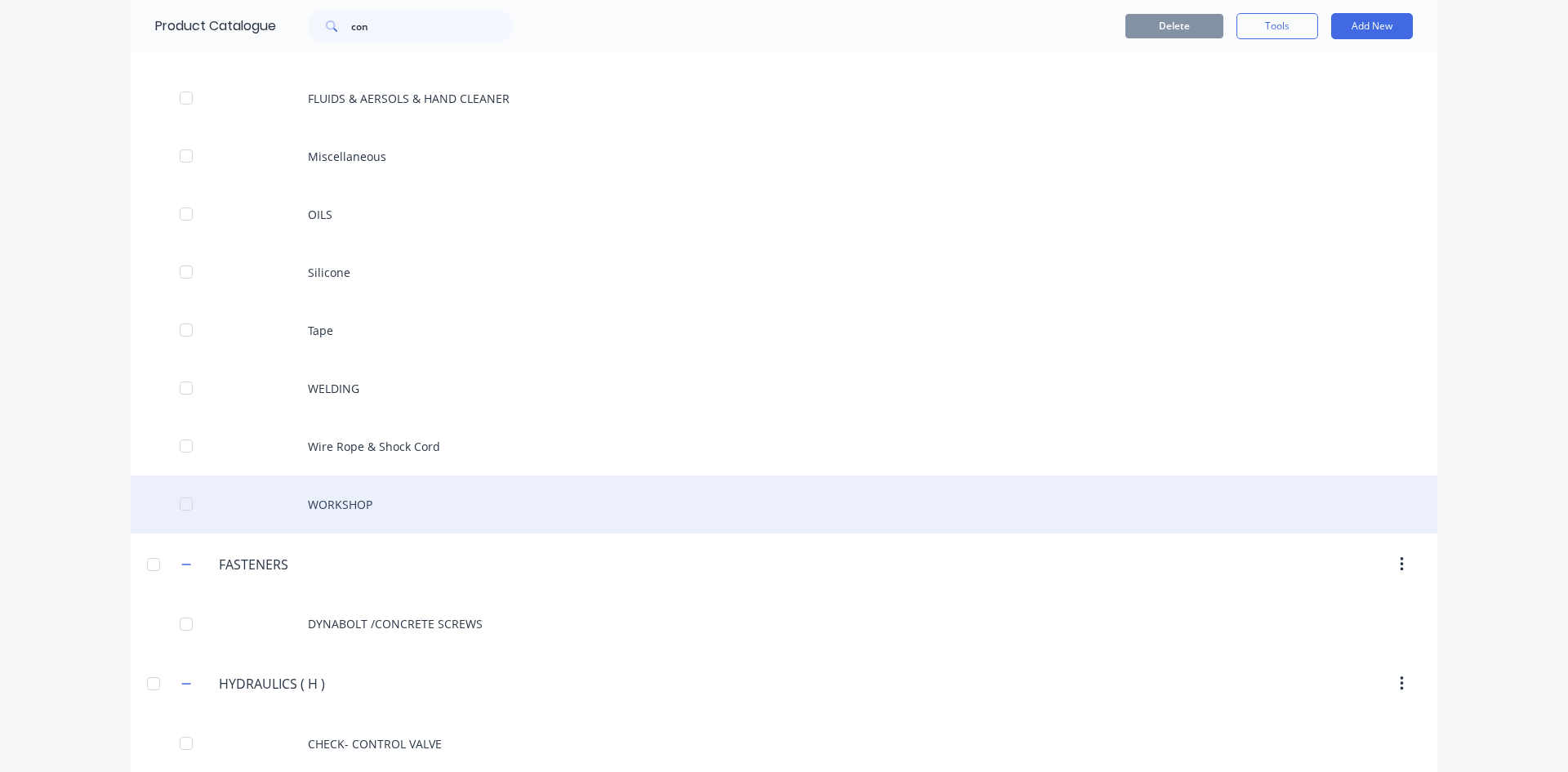
click at [354, 510] on div "WORKSHOP" at bounding box center [784, 504] width 1307 height 58
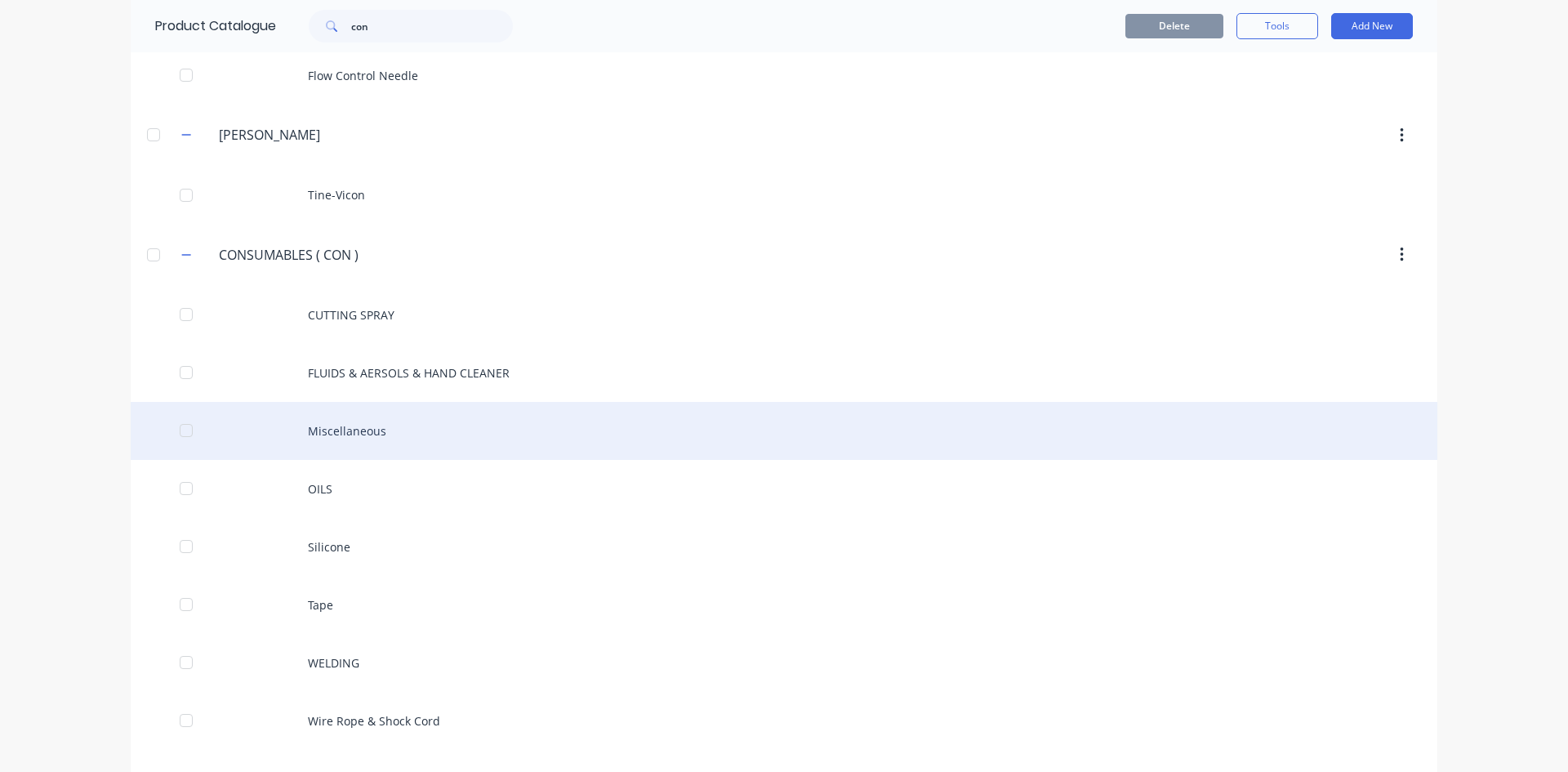
scroll to position [1225, 0]
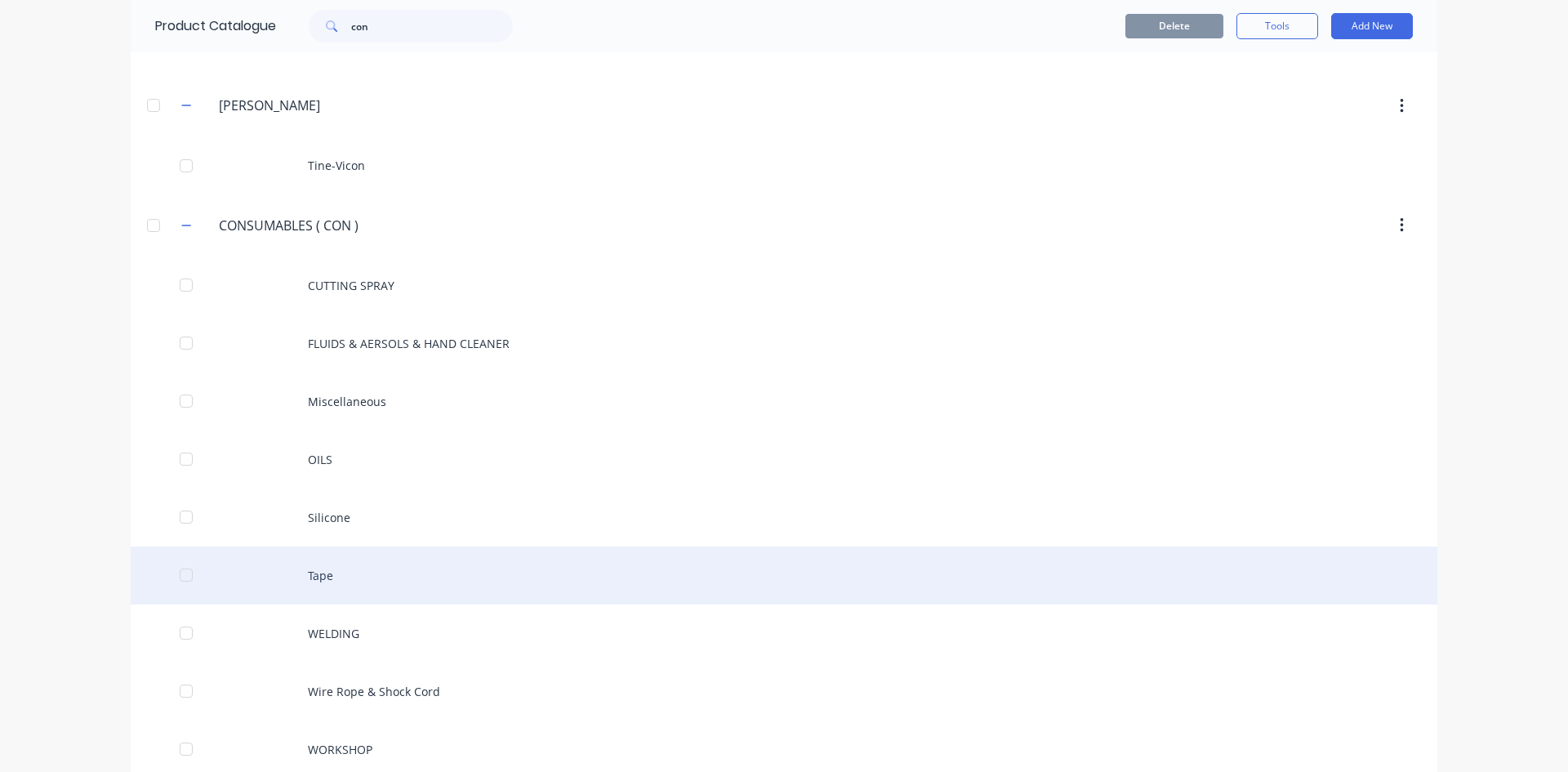
click at [338, 582] on div "Tape" at bounding box center [784, 575] width 1307 height 58
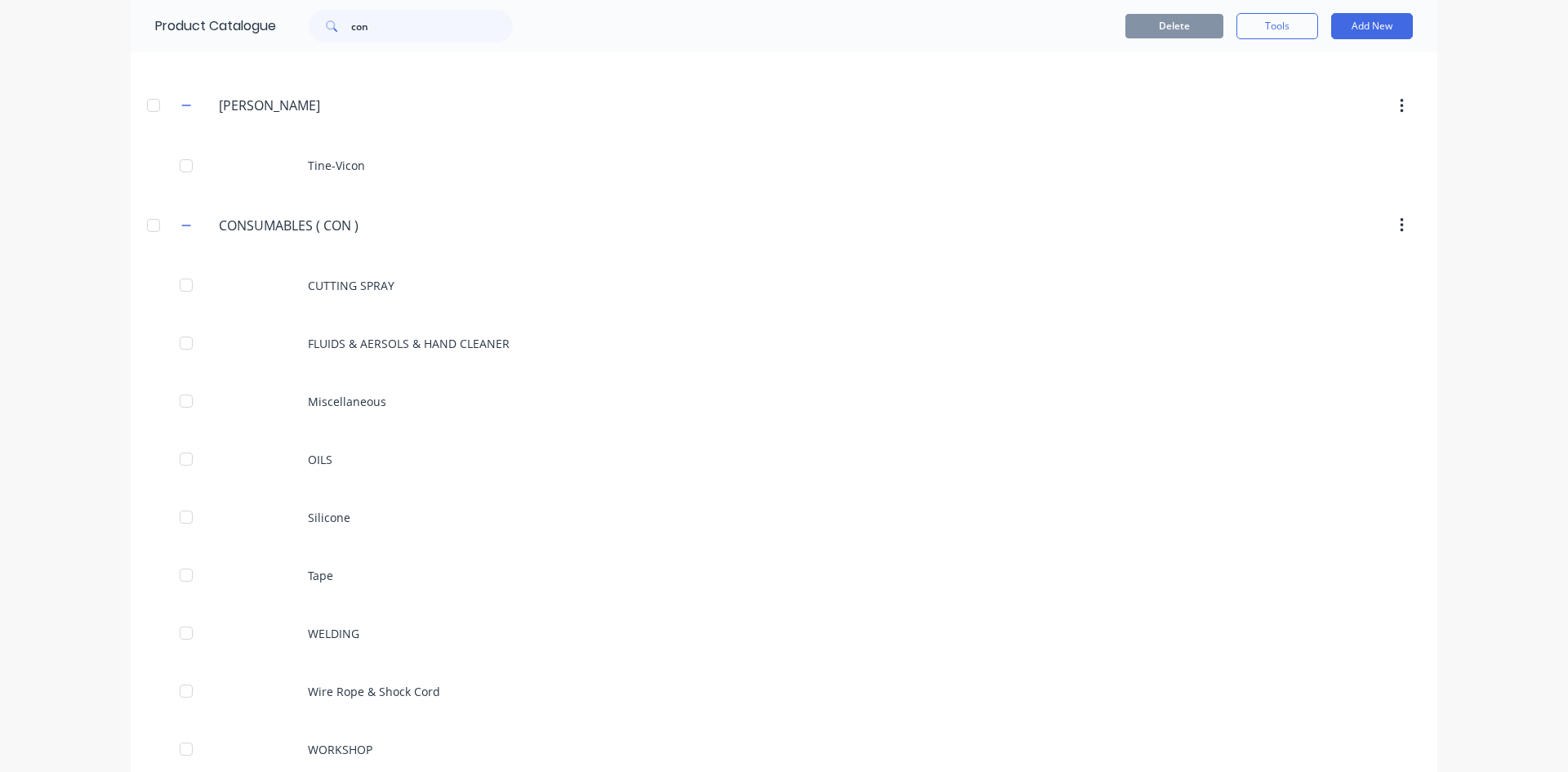
scroll to position [1307, 0]
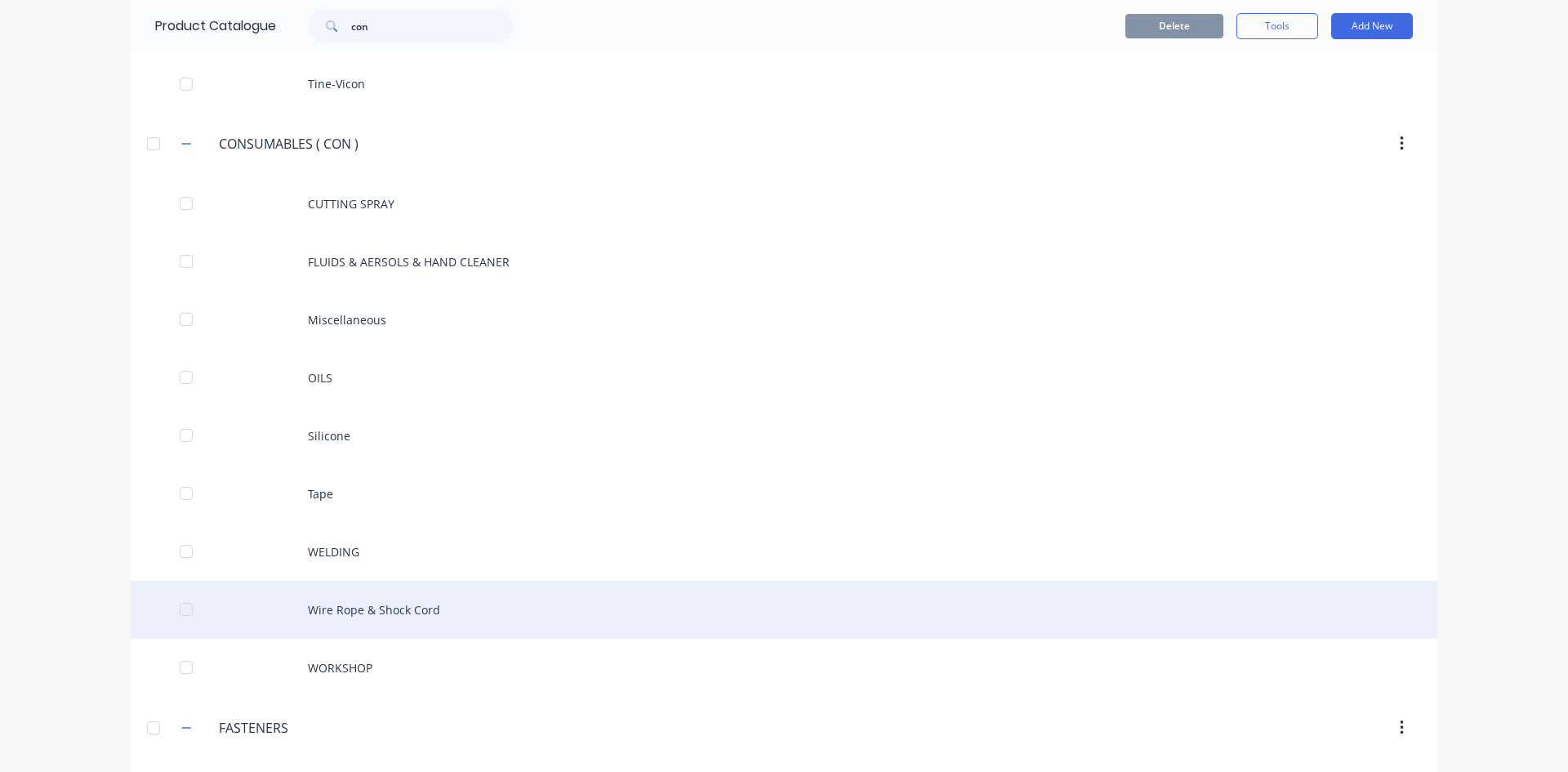
click at [382, 610] on div "Wire Rope & Shock Cord" at bounding box center [784, 609] width 1307 height 58
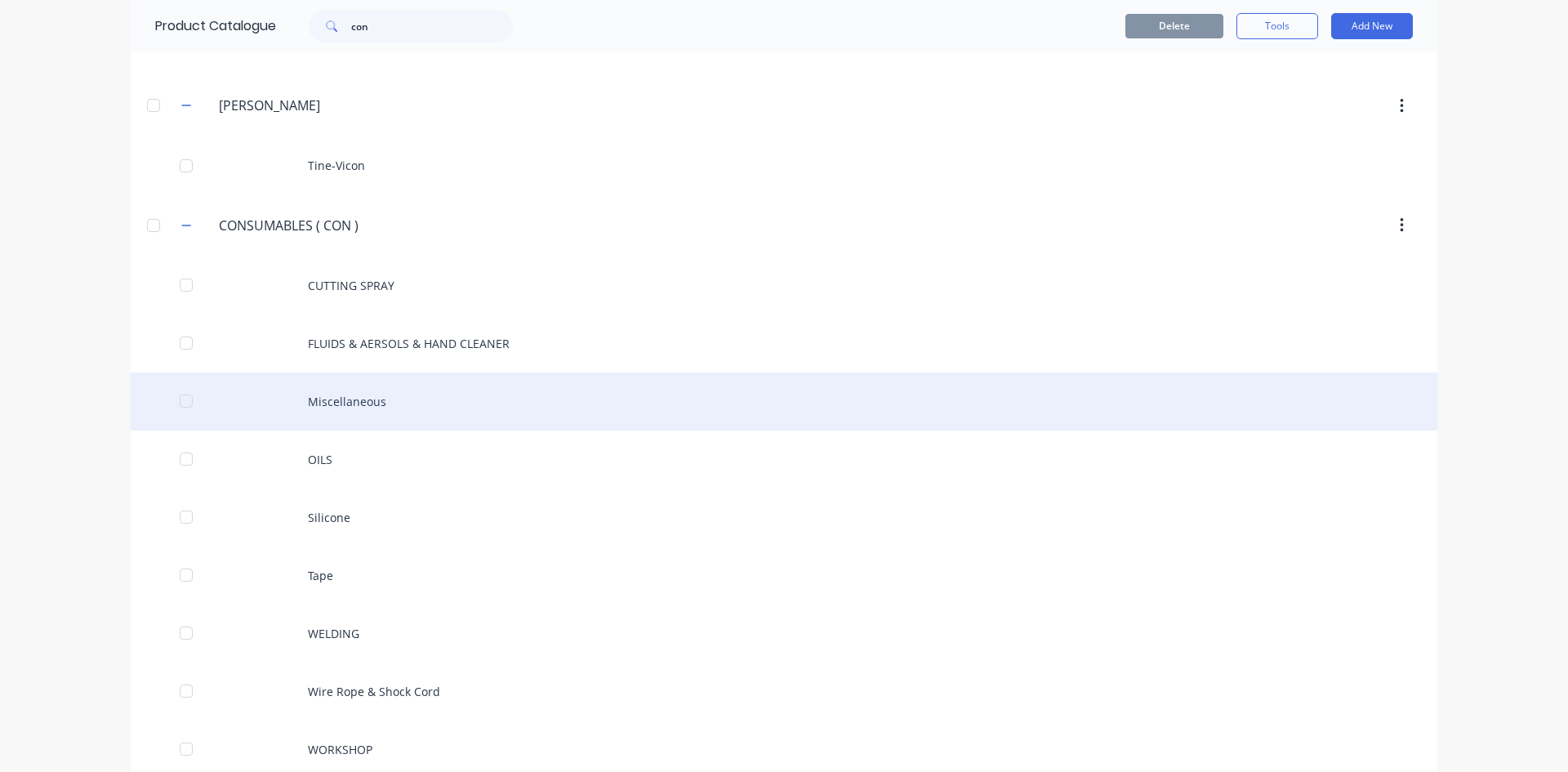
scroll to position [1307, 0]
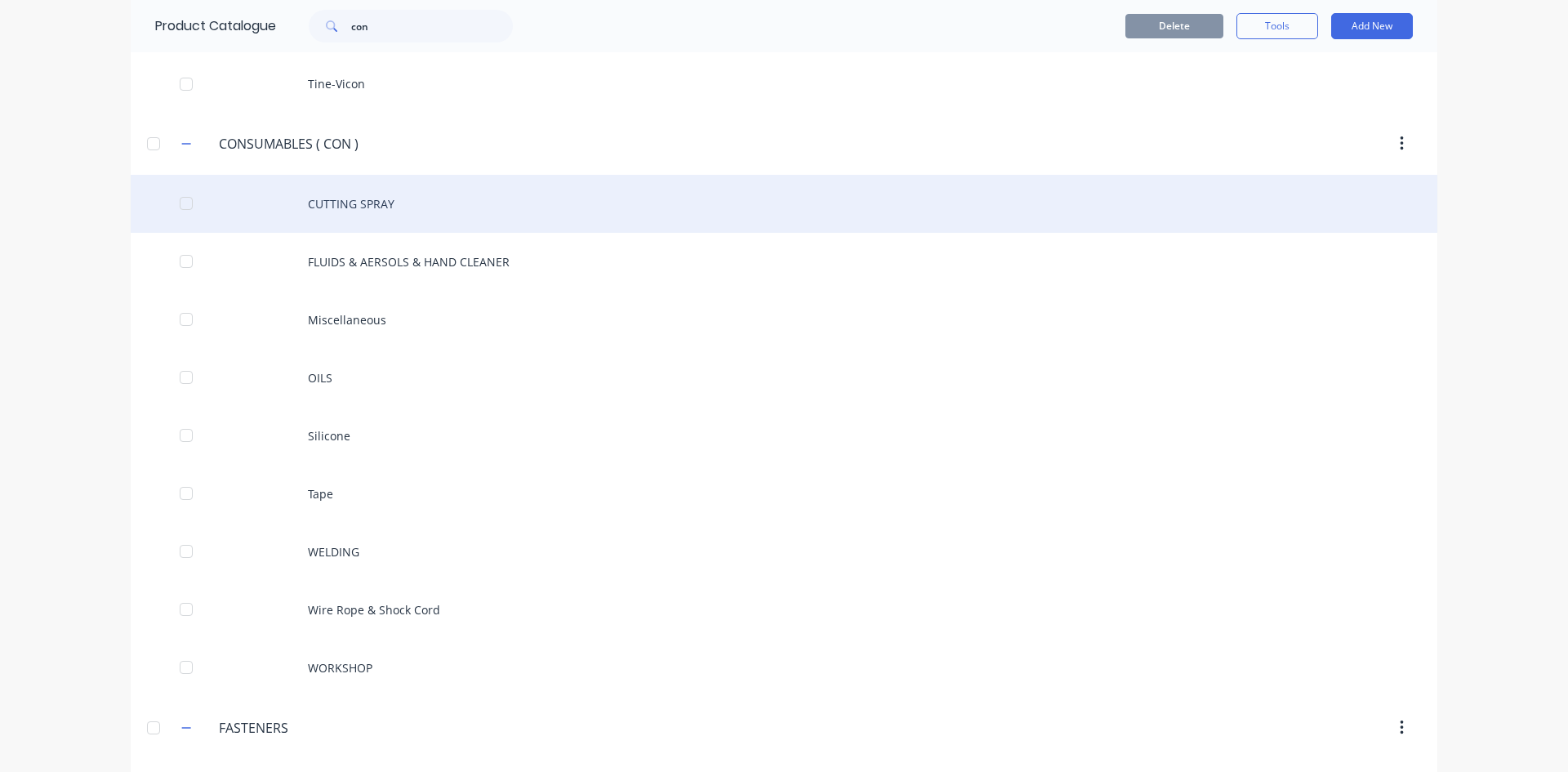
drag, startPoint x: 302, startPoint y: 144, endPoint x: 545, endPoint y: 214, distance: 252.9
click at [545, 214] on div "CUTTING SPRAY" at bounding box center [784, 203] width 1307 height 58
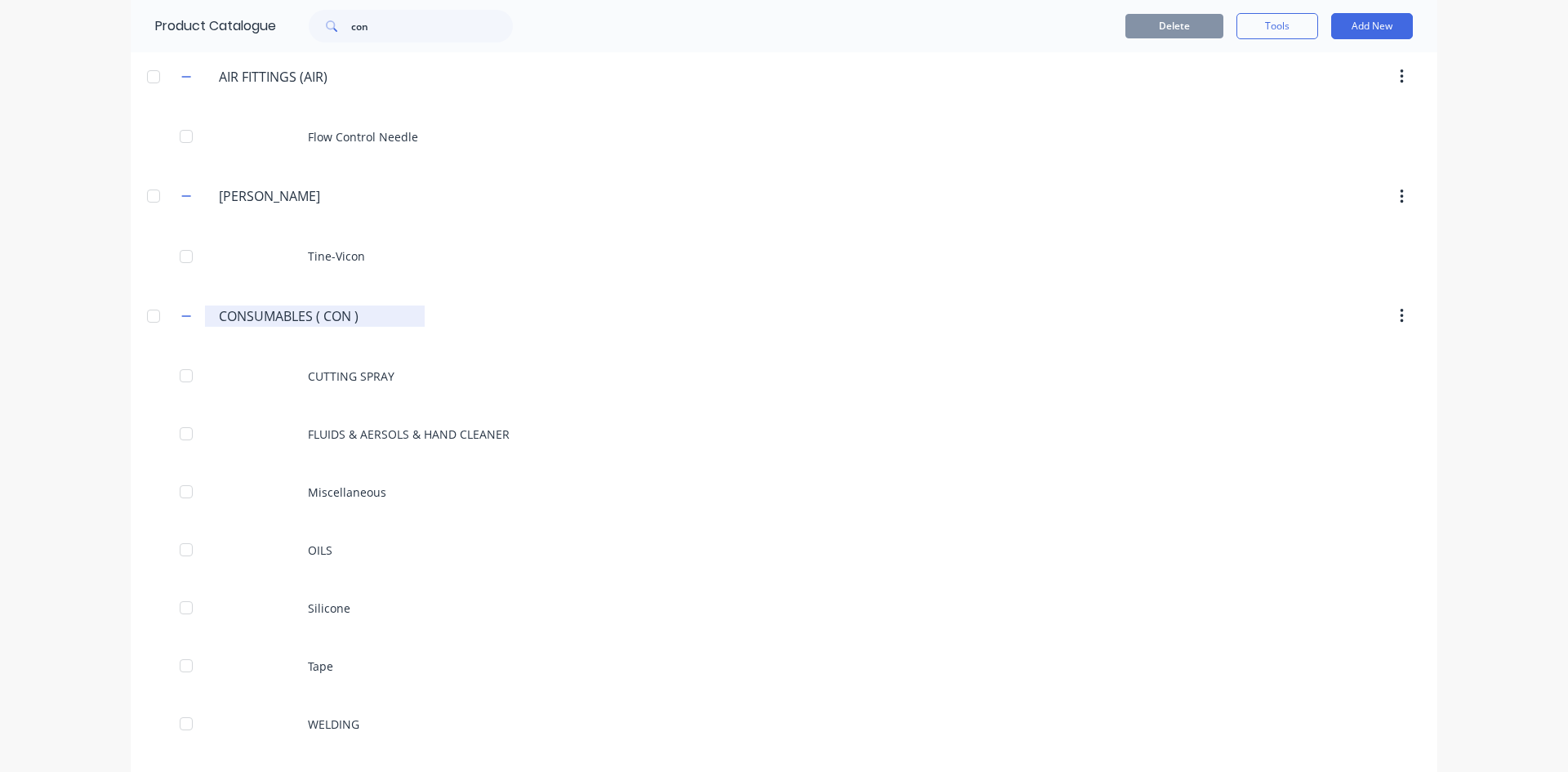
scroll to position [1144, 0]
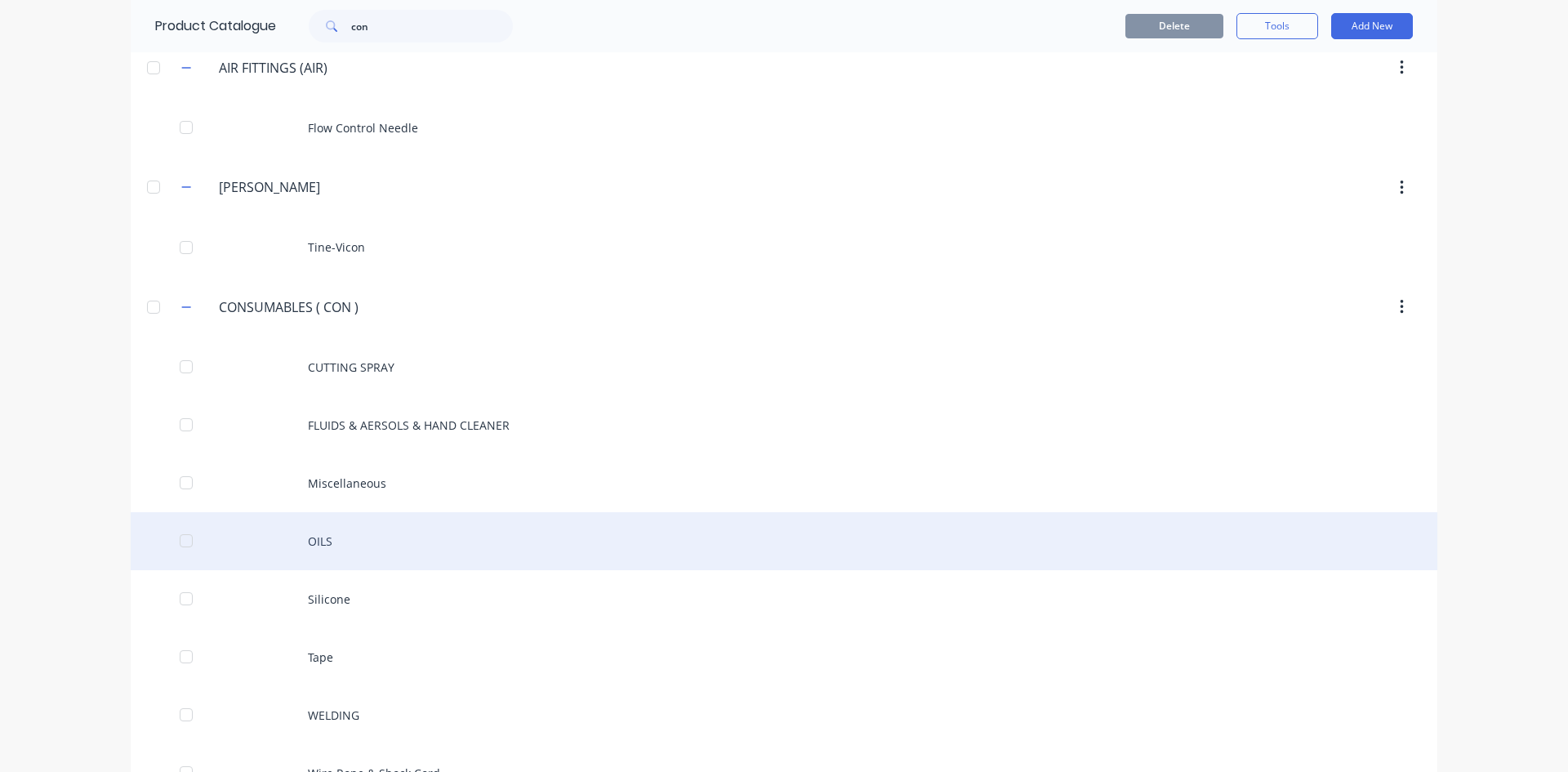
click at [363, 541] on div "OILS" at bounding box center [784, 541] width 1307 height 58
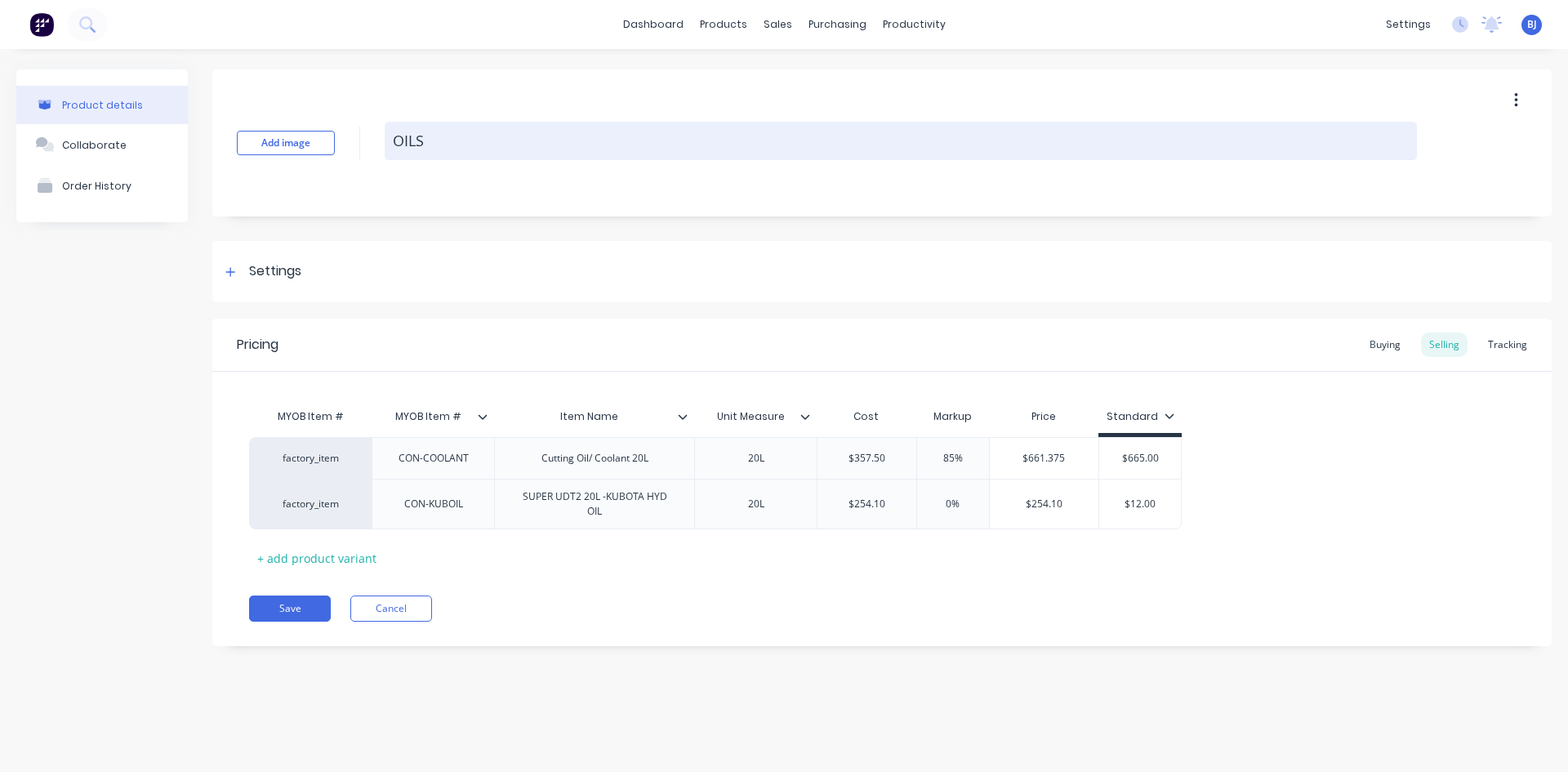
click at [452, 142] on textarea "OILS" at bounding box center [901, 141] width 1032 height 39
type textarea "x"
type textarea "OILS"
type textarea "x"
type textarea "OILS C"
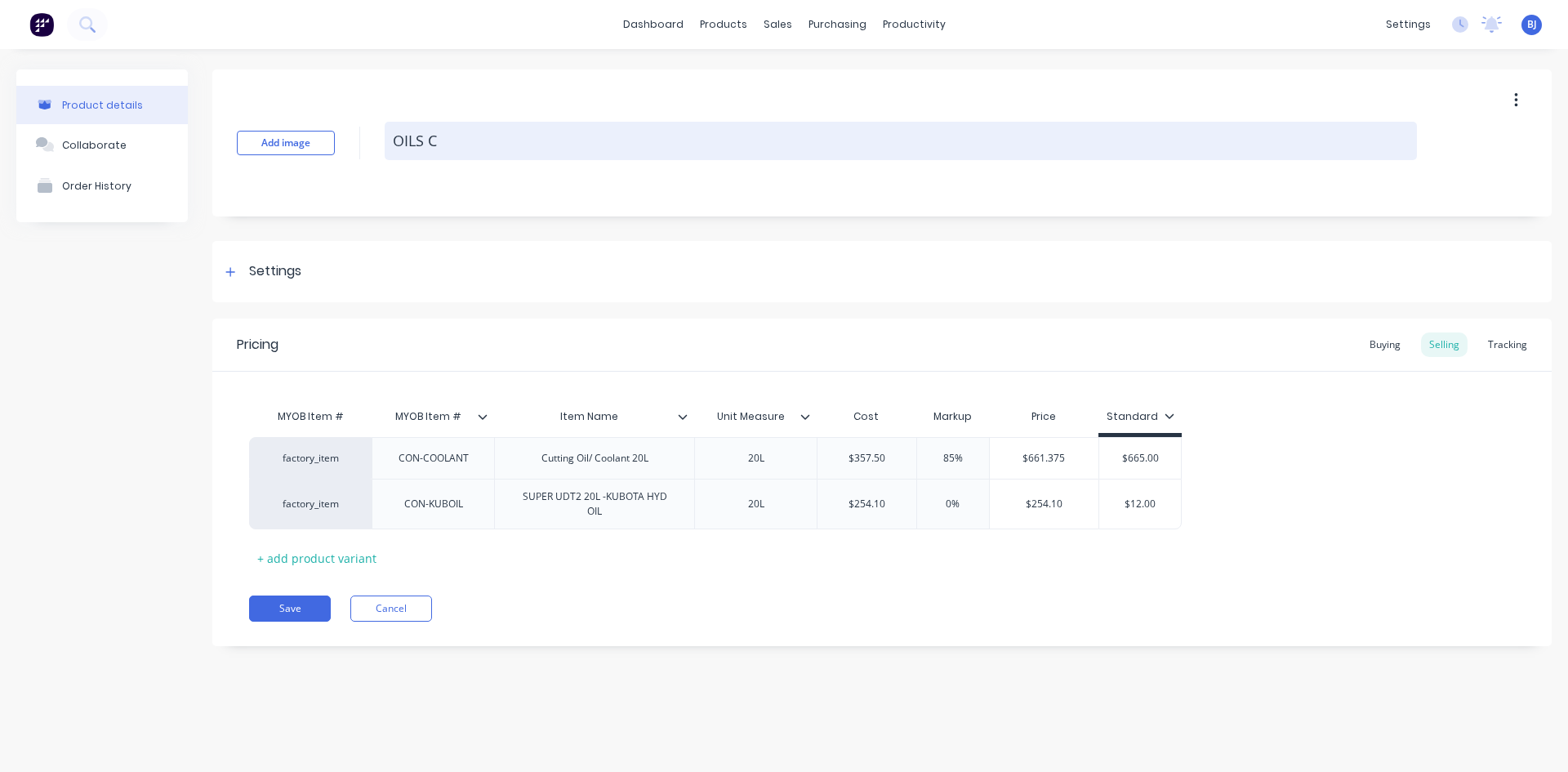
type textarea "x"
type textarea "OILS"
click at [452, 142] on textarea "OILS" at bounding box center [901, 141] width 1032 height 39
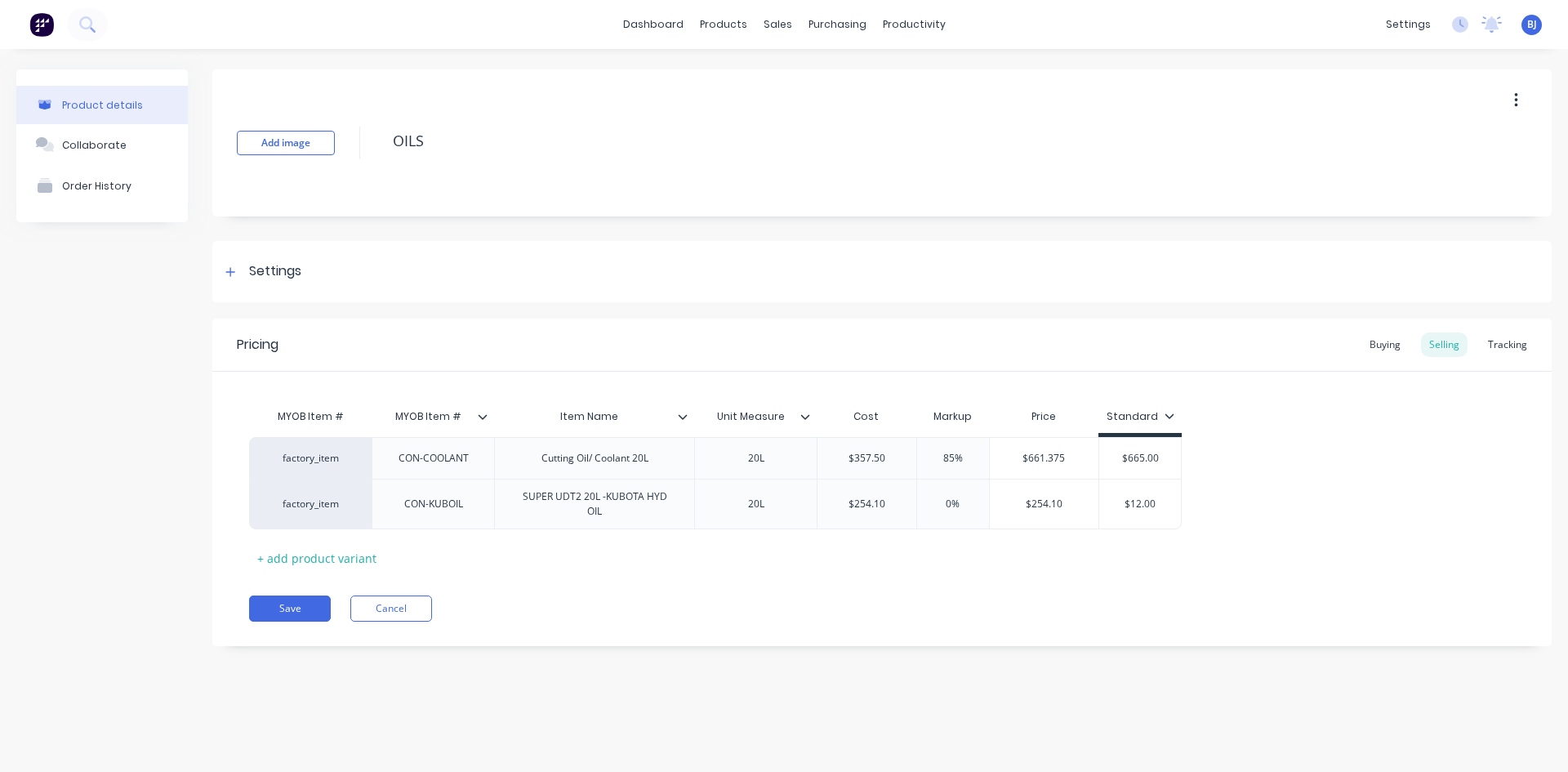
type textarea "x"
type textarea "OILS &"
type textarea "x"
type textarea "OILS &"
type textarea "x"
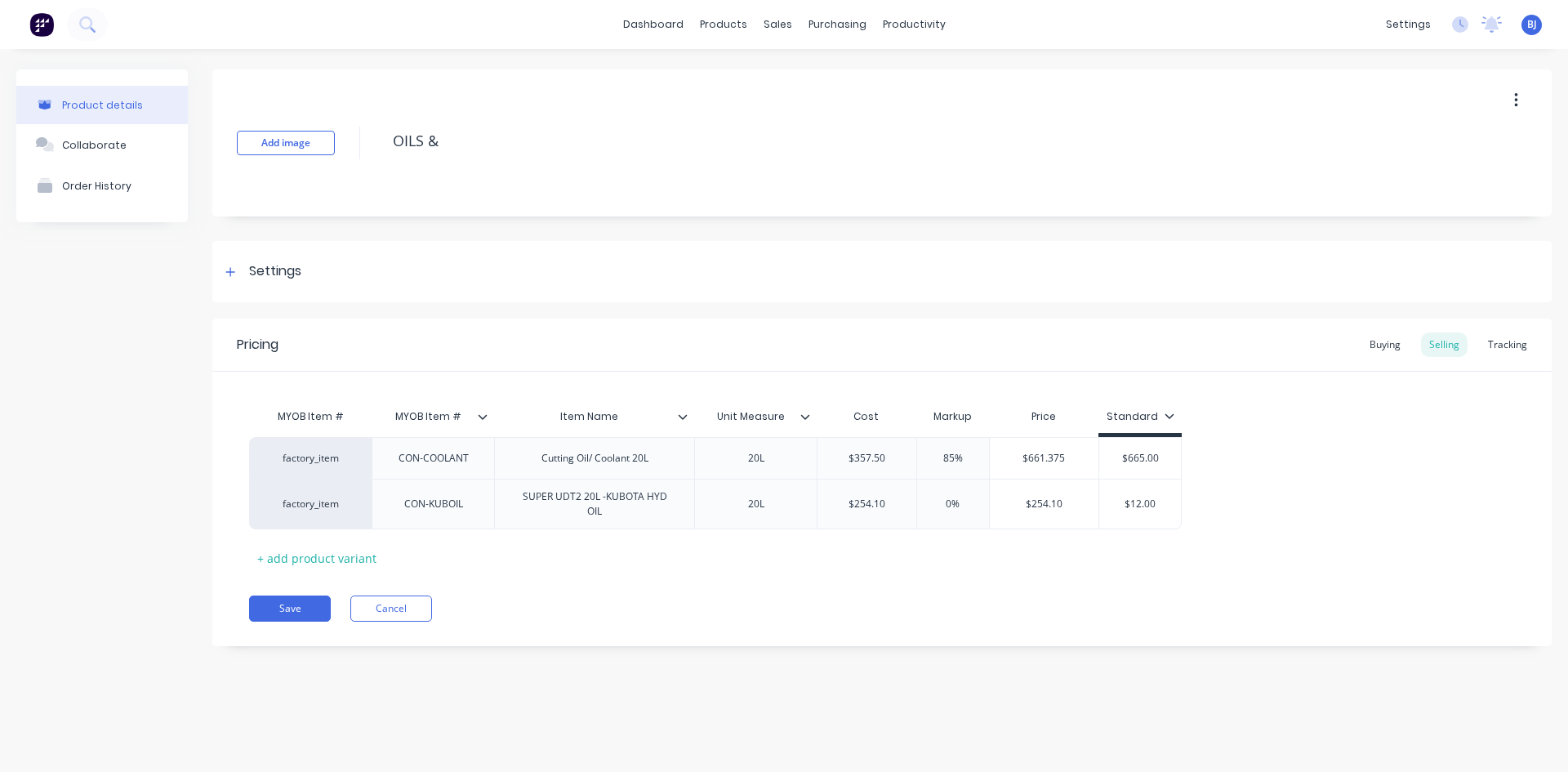
type textarea "OILS & C"
type textarea "x"
type textarea "OILS & CU"
type textarea "x"
type textarea "OILS & CUT"
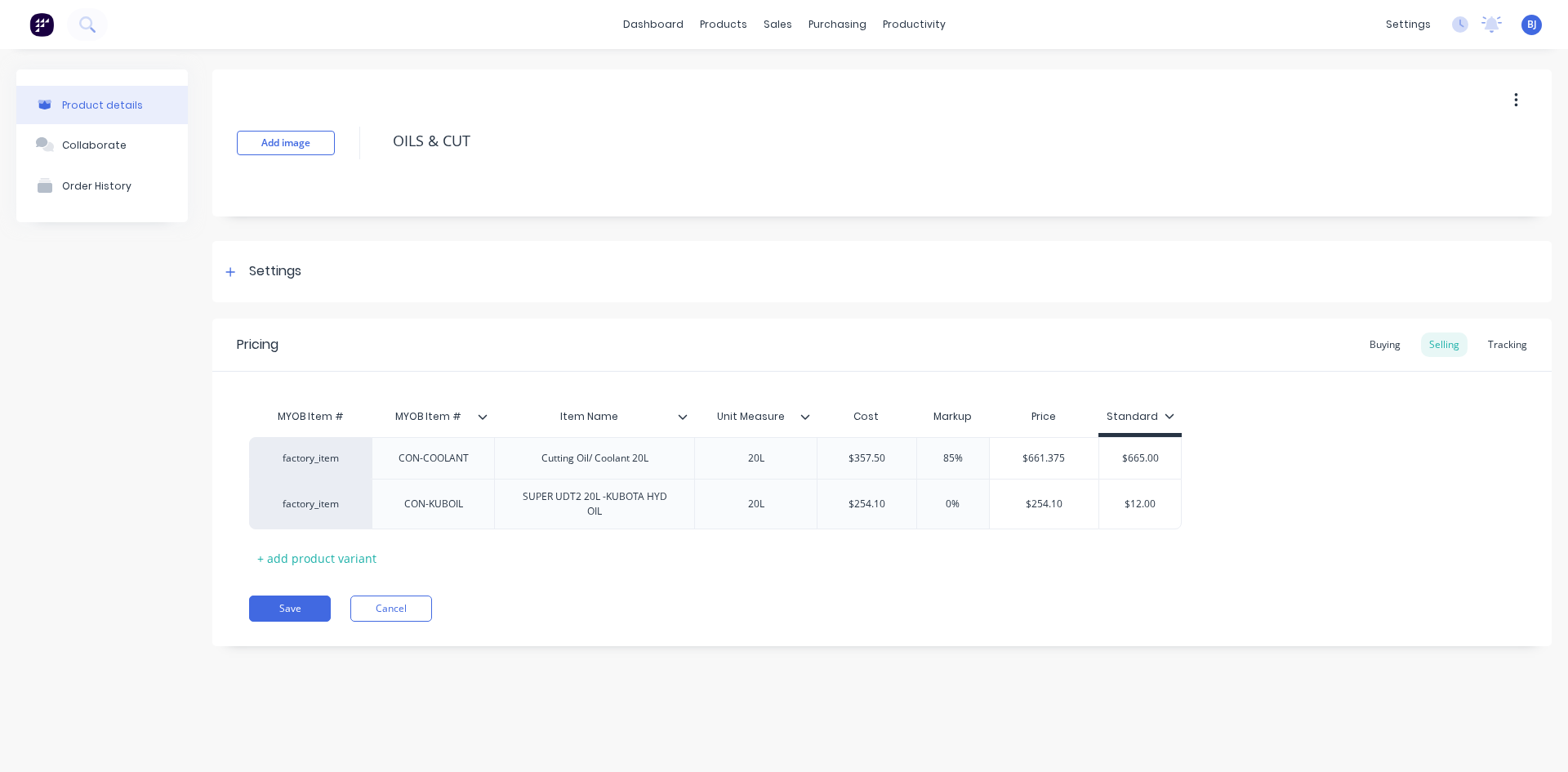
type textarea "x"
type textarea "OILS & CUTT"
type textarea "x"
type textarea "OILS & CUTTI"
type textarea "x"
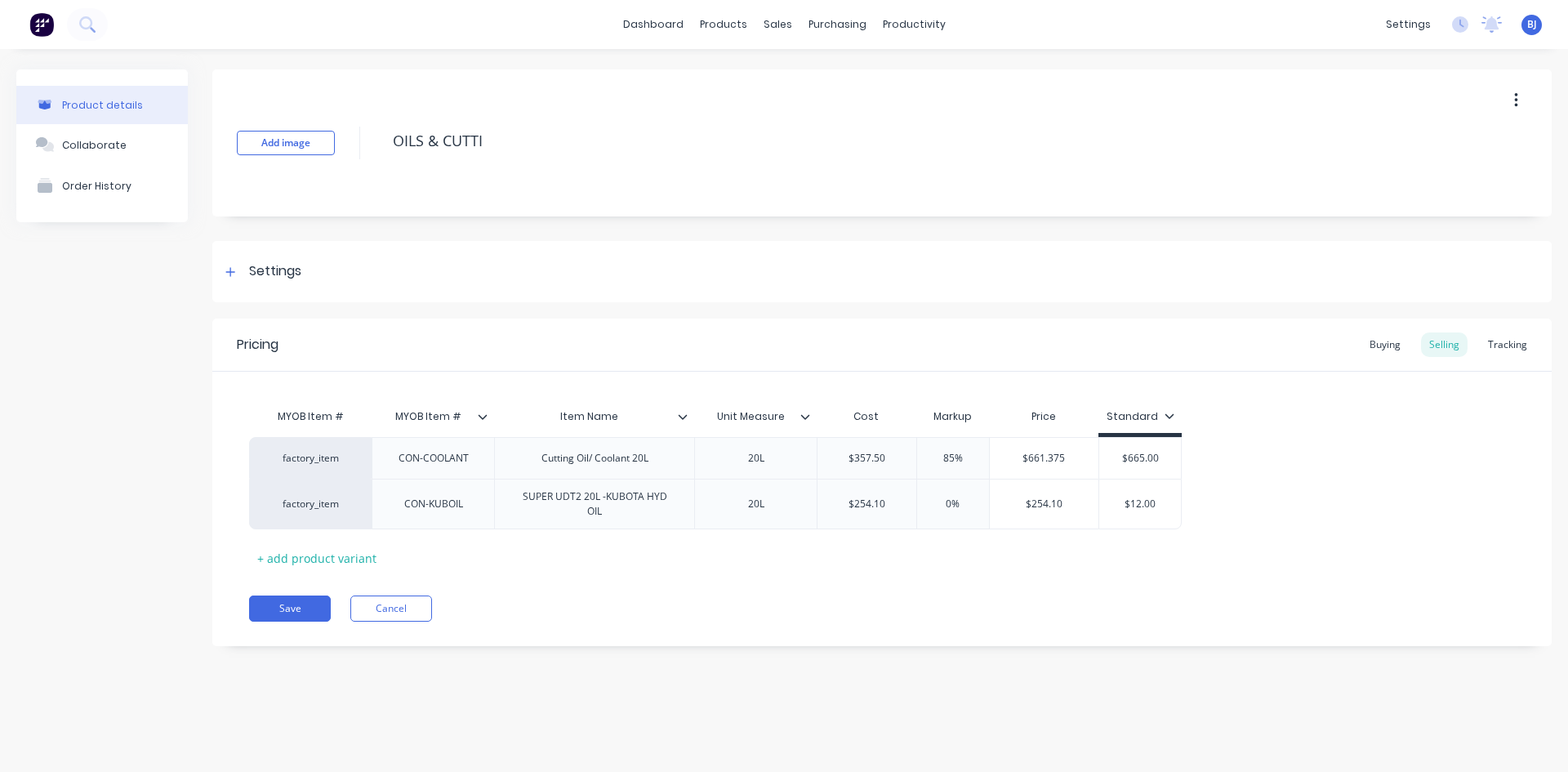
type textarea "OILS & CUTTIN"
type textarea "x"
type textarea "OILS & CUTTING"
type textarea "x"
type textarea "OILS & CUTTING"
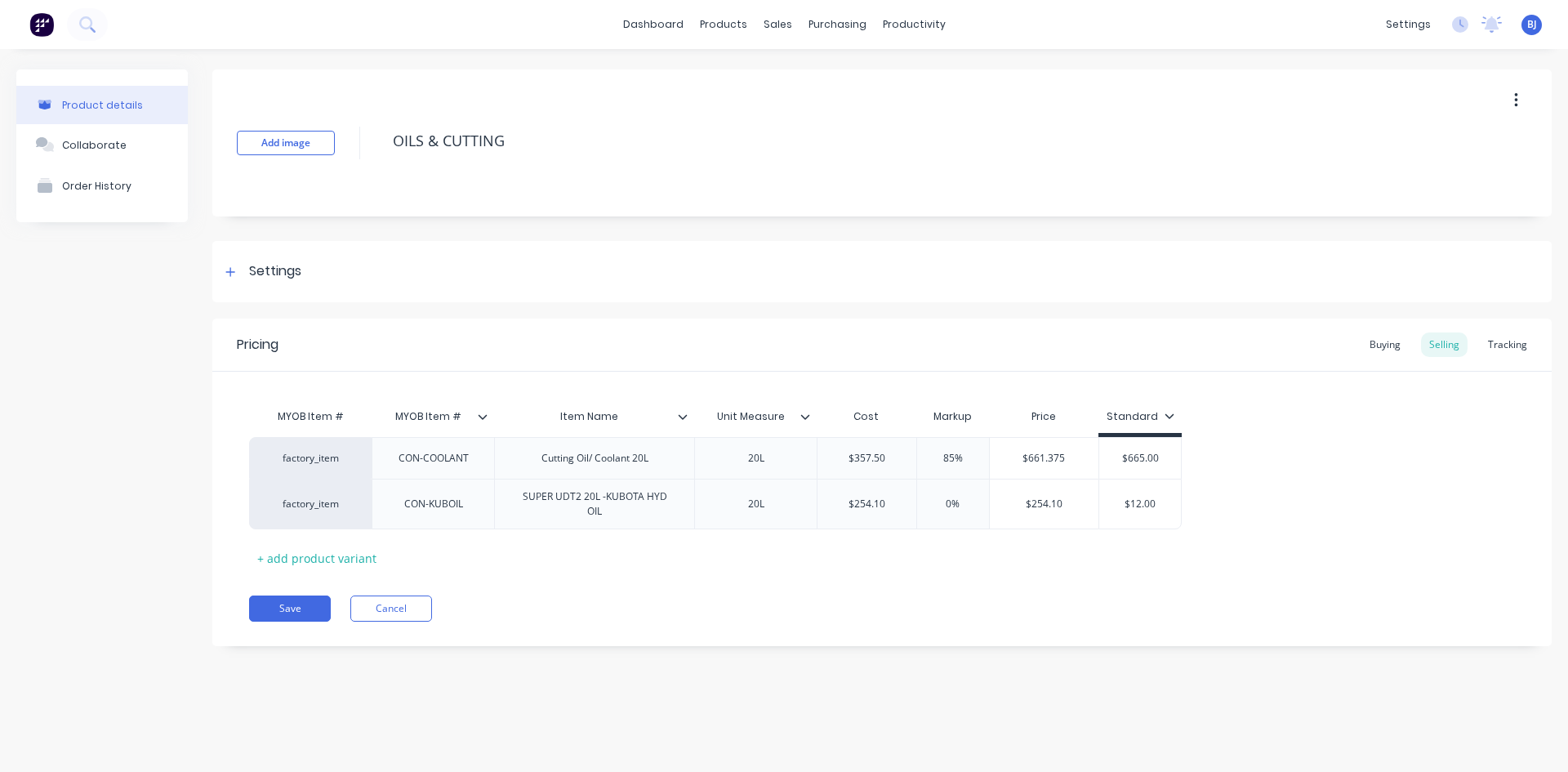
type textarea "x"
type textarea "OILS & CUTTING S"
type textarea "x"
type textarea "OILS & CUTTING SP"
type textarea "x"
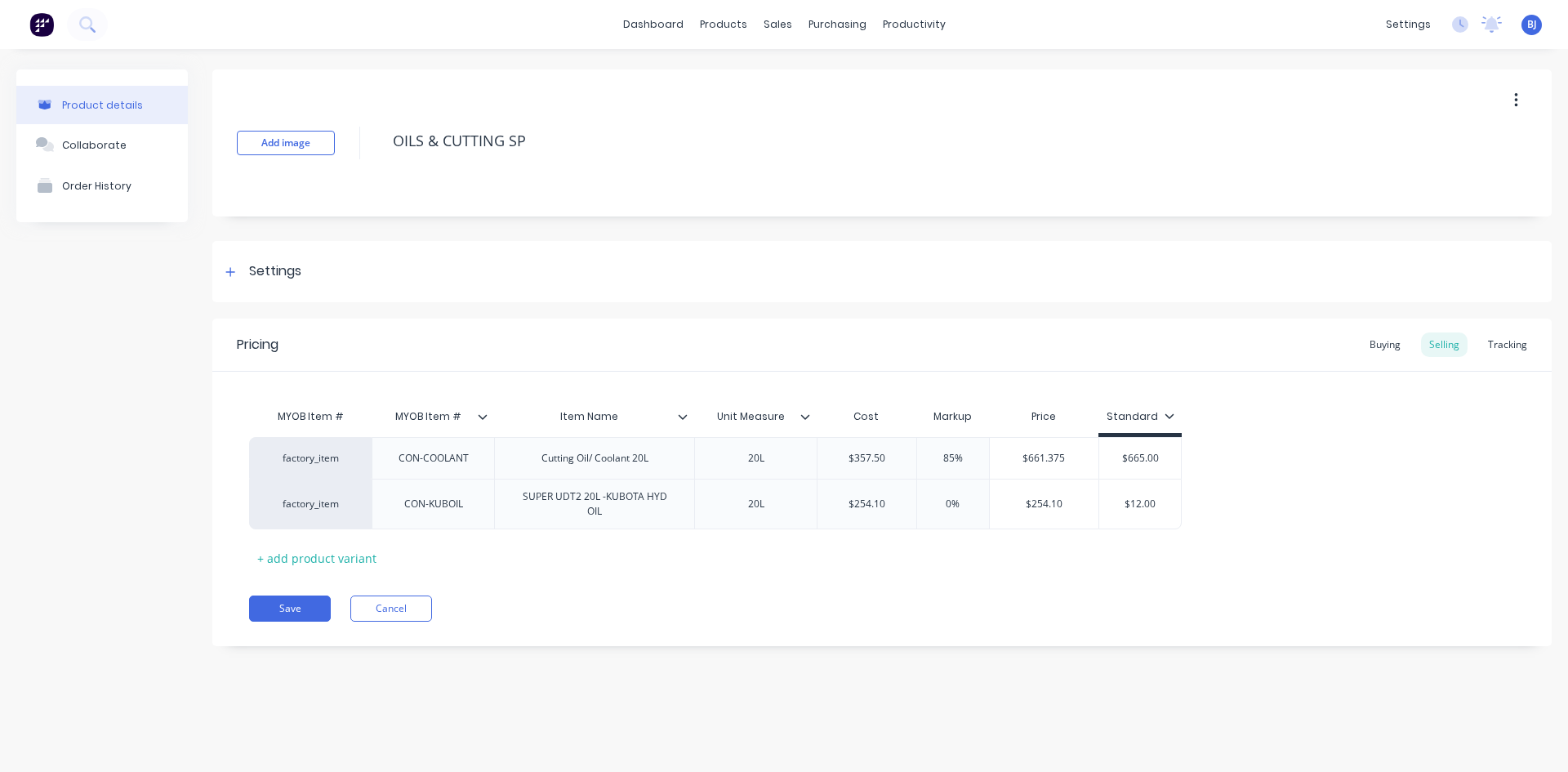
type textarea "OILS & CUTTING SPR"
type textarea "x"
type textarea "OILS & CUTTING SPRA"
type textarea "x"
type textarea "OILS & CUTTING SPRAY"
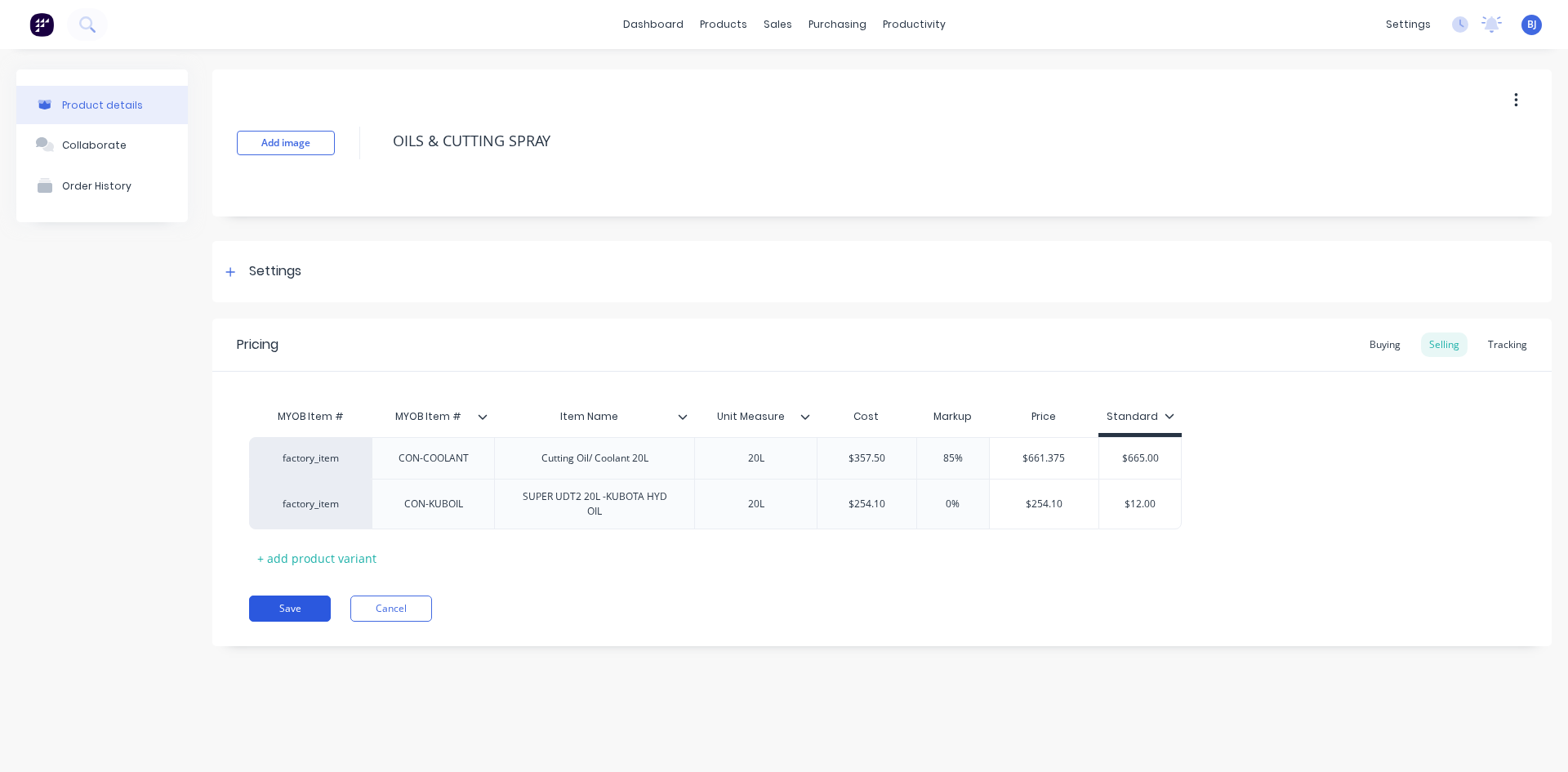
type textarea "x"
type textarea "OILS & CUTTING SPRAY"
click at [287, 606] on button "Save" at bounding box center [290, 608] width 82 height 26
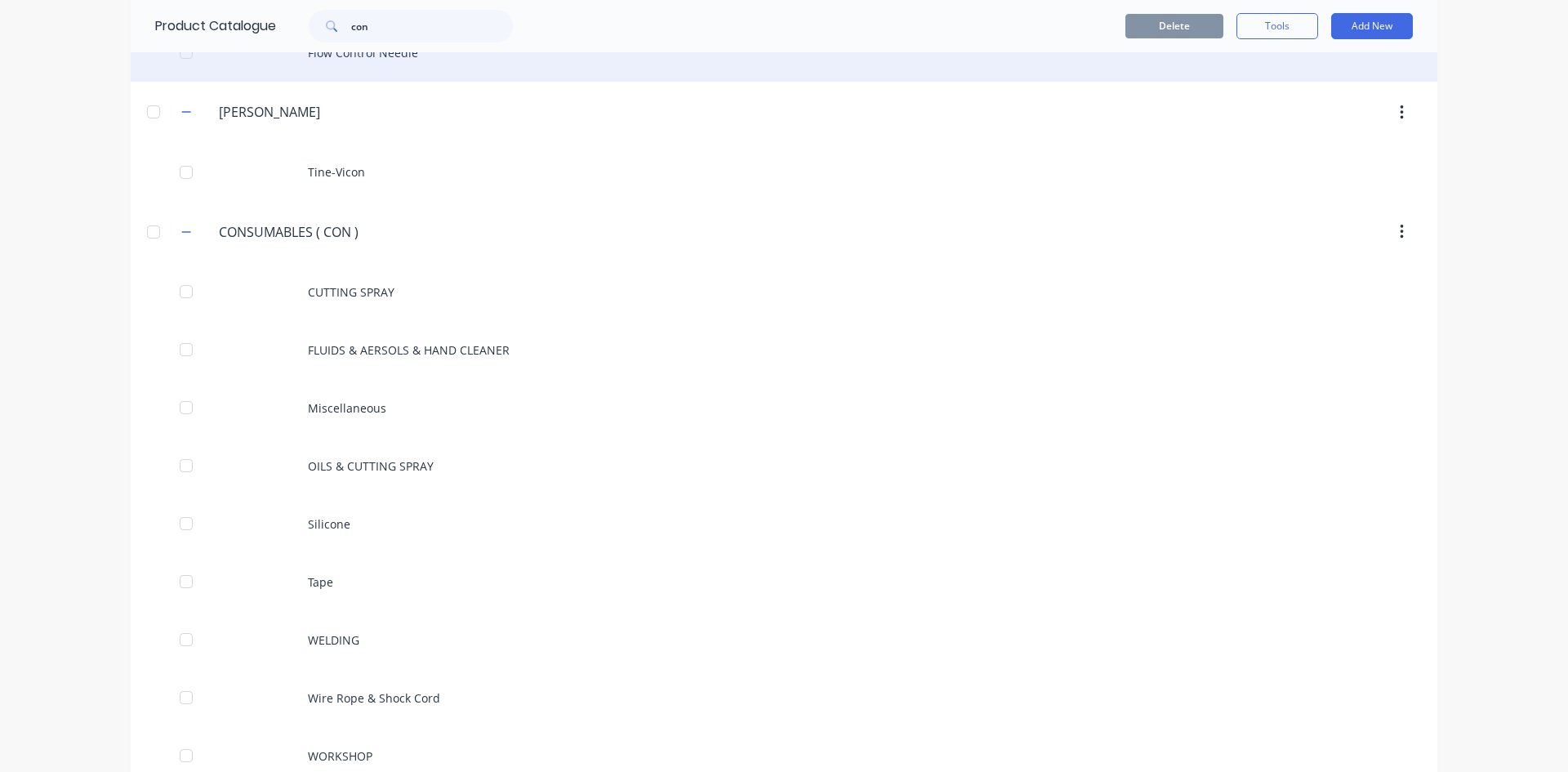
scroll to position [1225, 0]
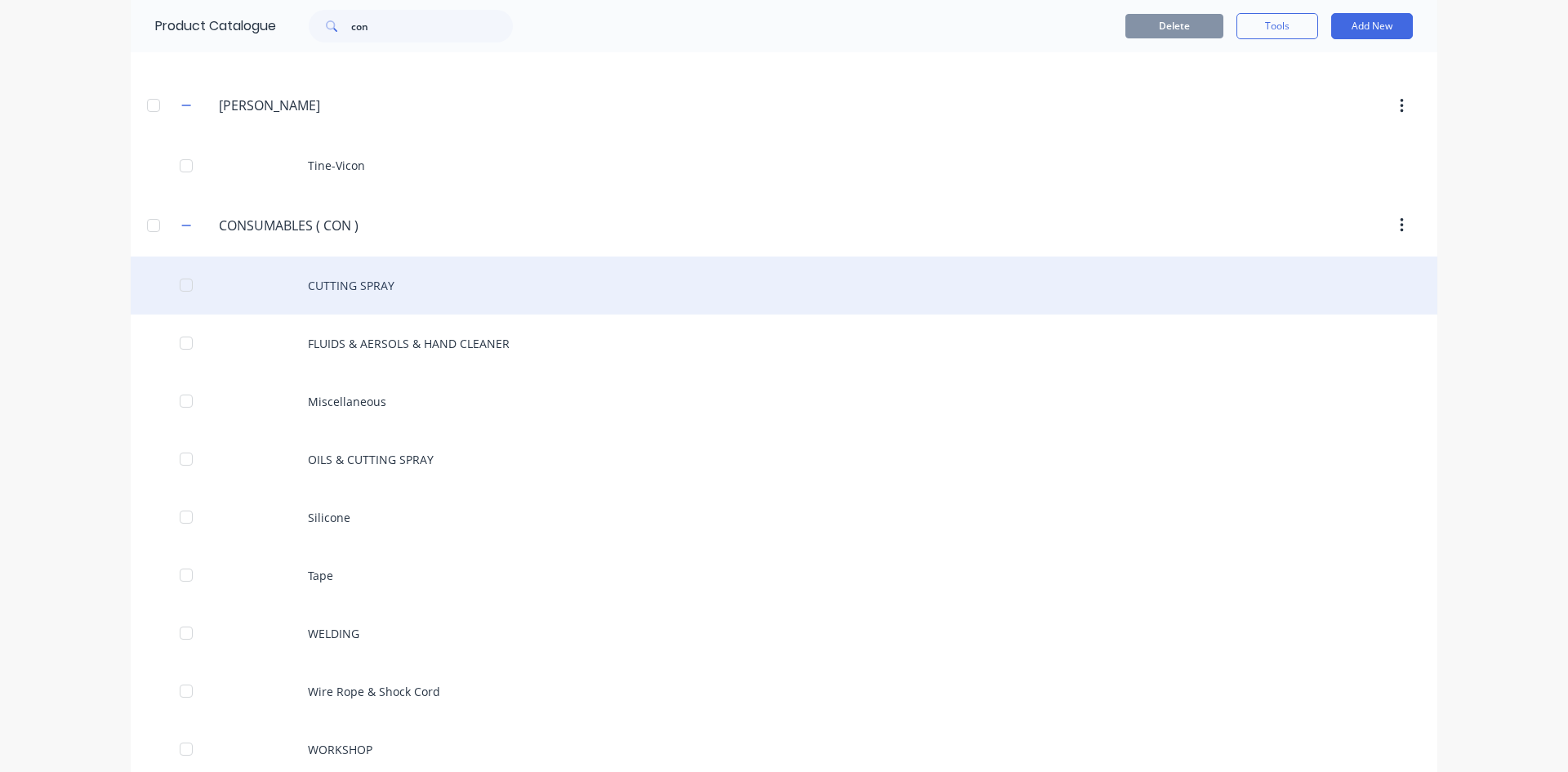
click at [372, 288] on div "CUTTING SPRAY" at bounding box center [784, 285] width 1307 height 58
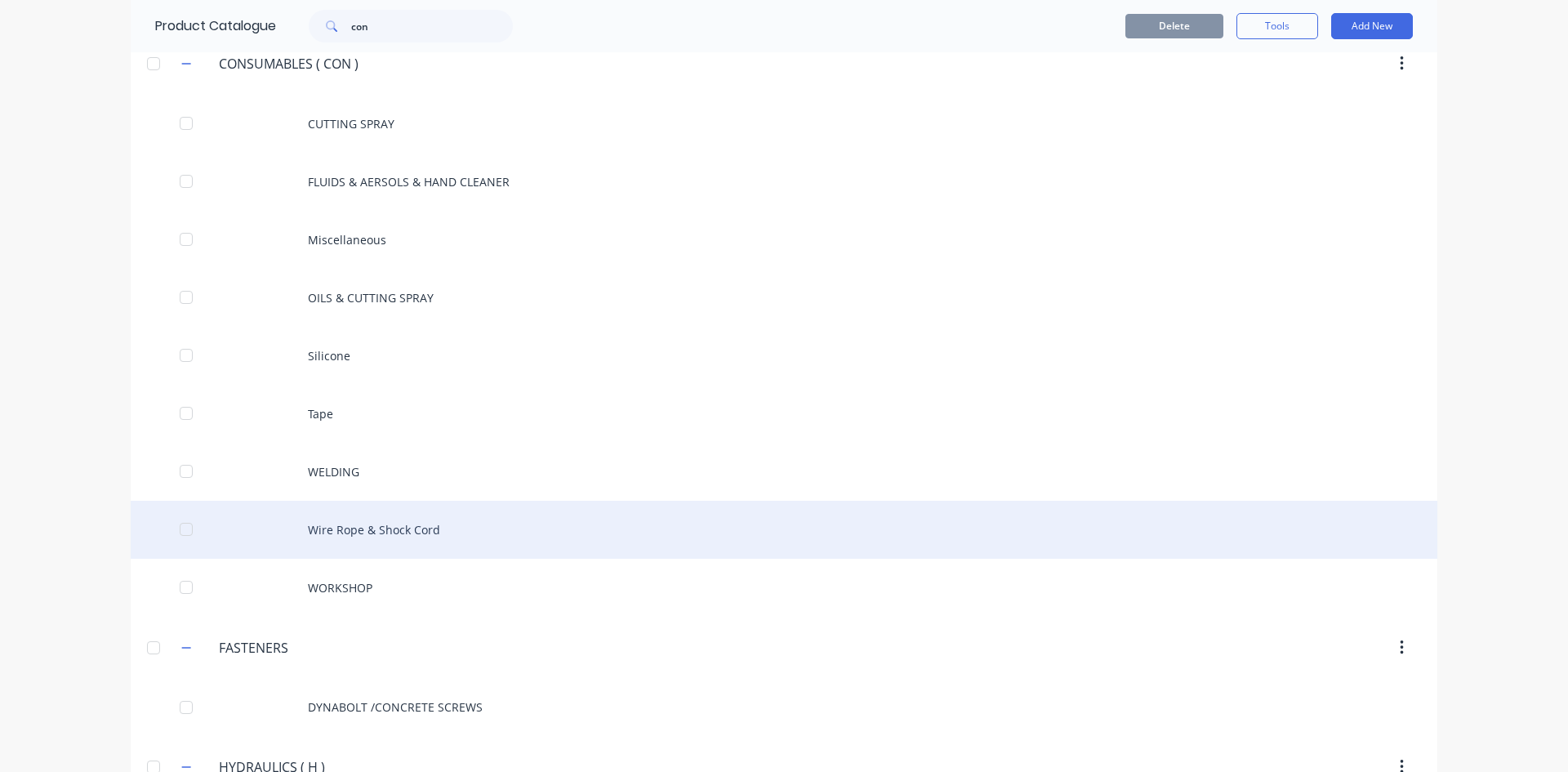
scroll to position [1388, 0]
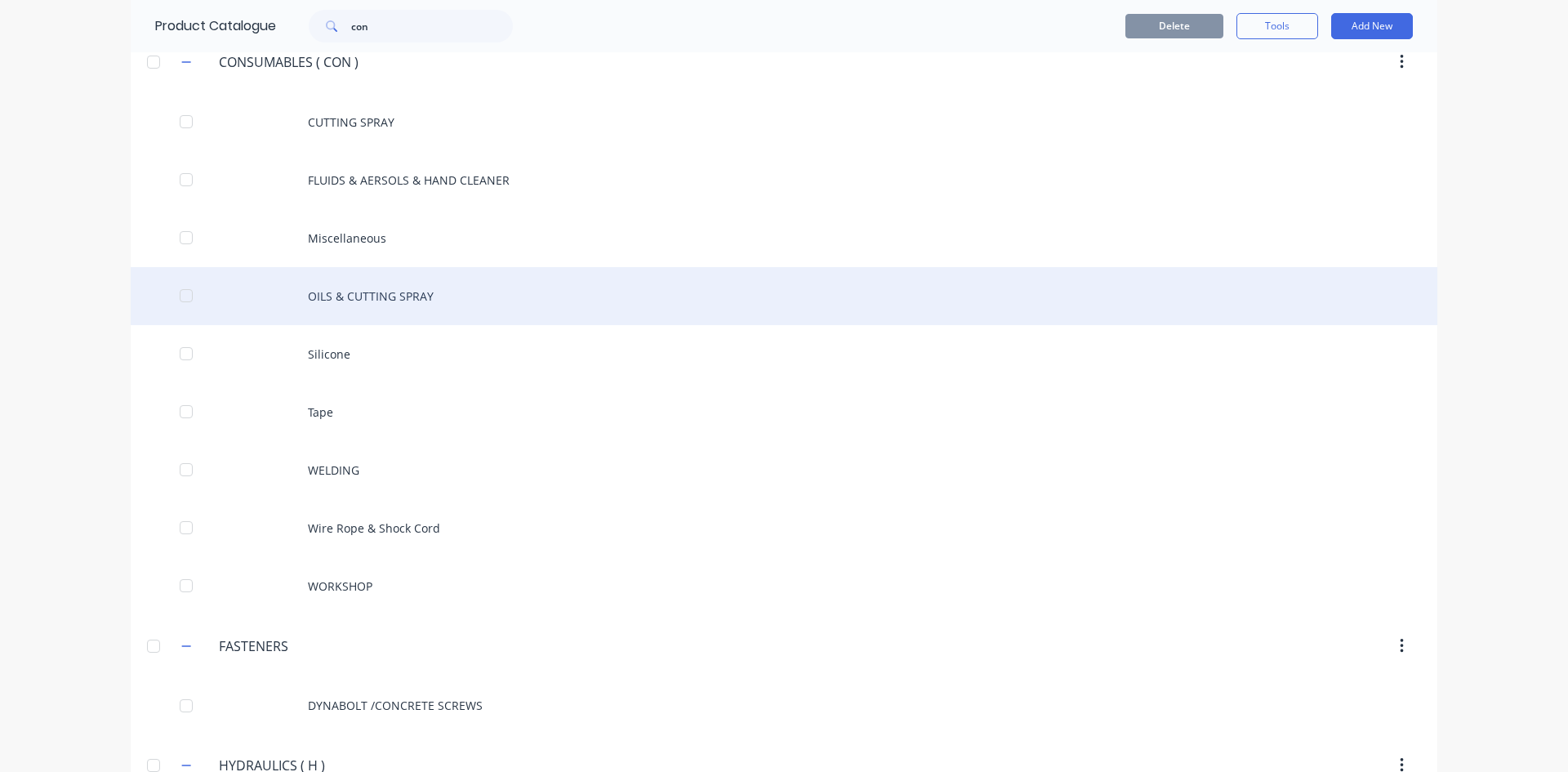
click at [368, 294] on div "OILS & CUTTING SPRAY" at bounding box center [784, 295] width 1307 height 58
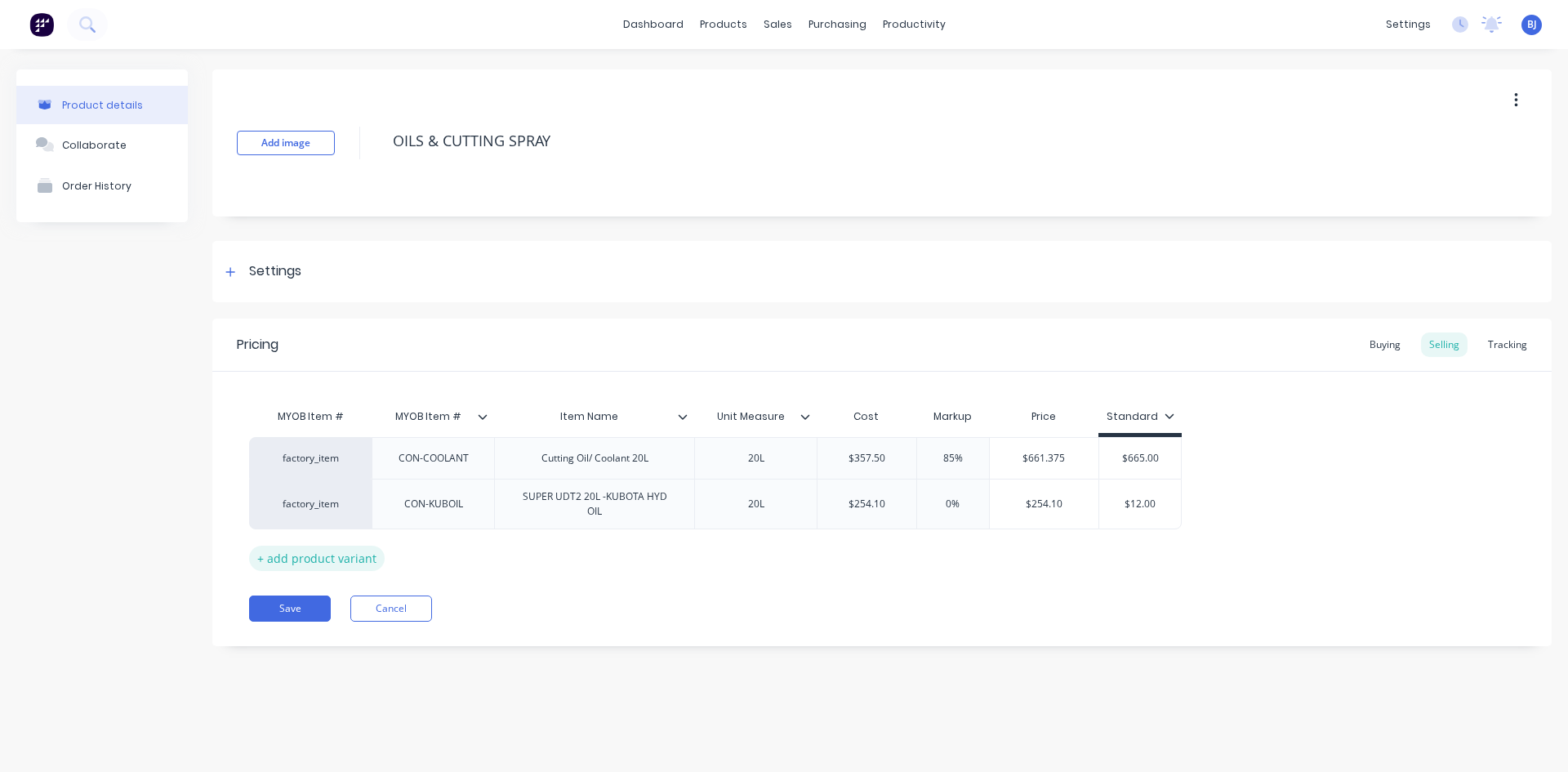
click at [317, 556] on div "+ add product variant" at bounding box center [317, 559] width 135 height 26
type textarea "x"
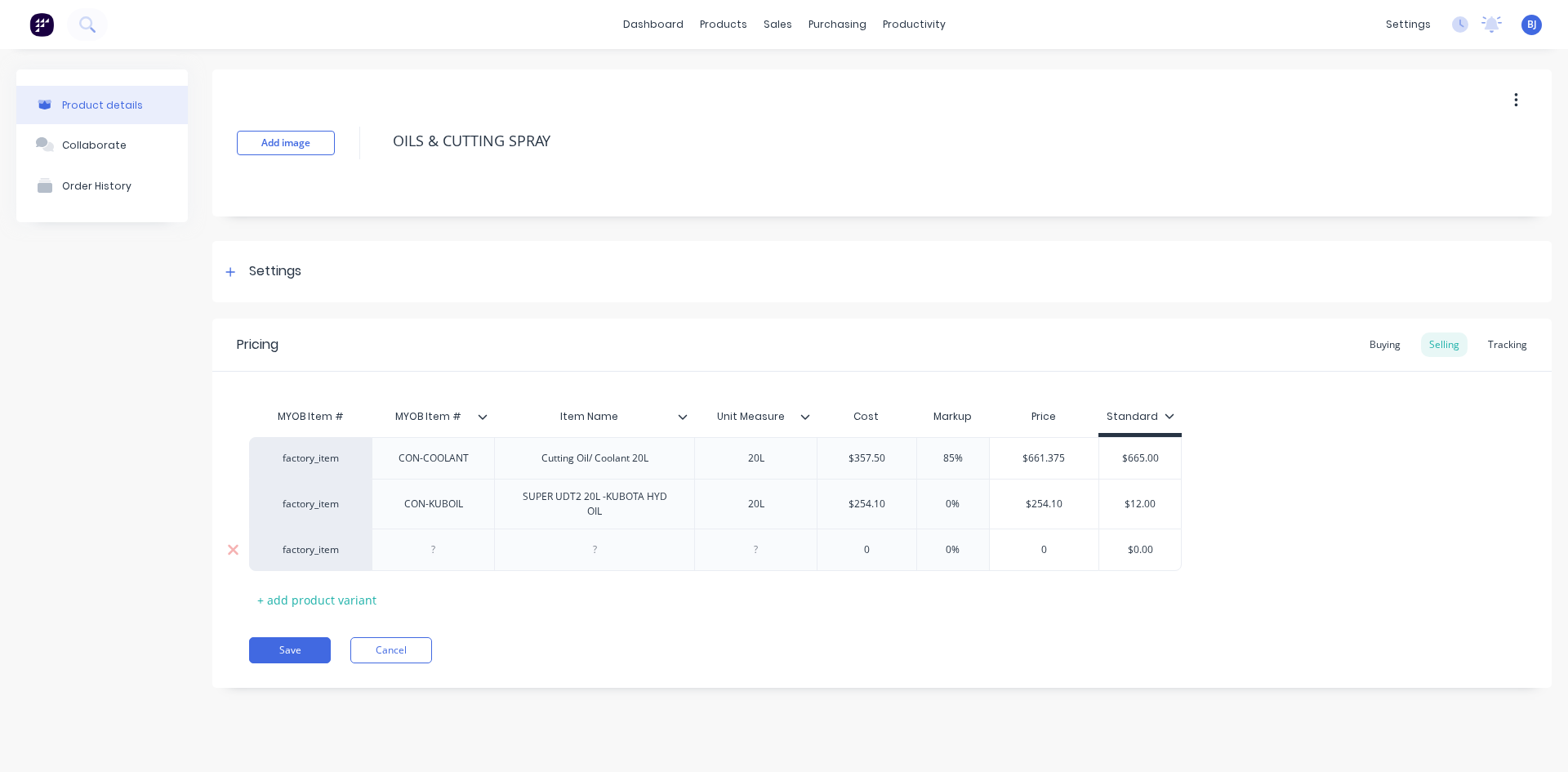
click at [422, 557] on div at bounding box center [433, 549] width 82 height 21
type textarea "x"
drag, startPoint x: 590, startPoint y: 555, endPoint x: 605, endPoint y: 587, distance: 35.3
click at [590, 556] on div at bounding box center [594, 549] width 82 height 21
type textarea "x"
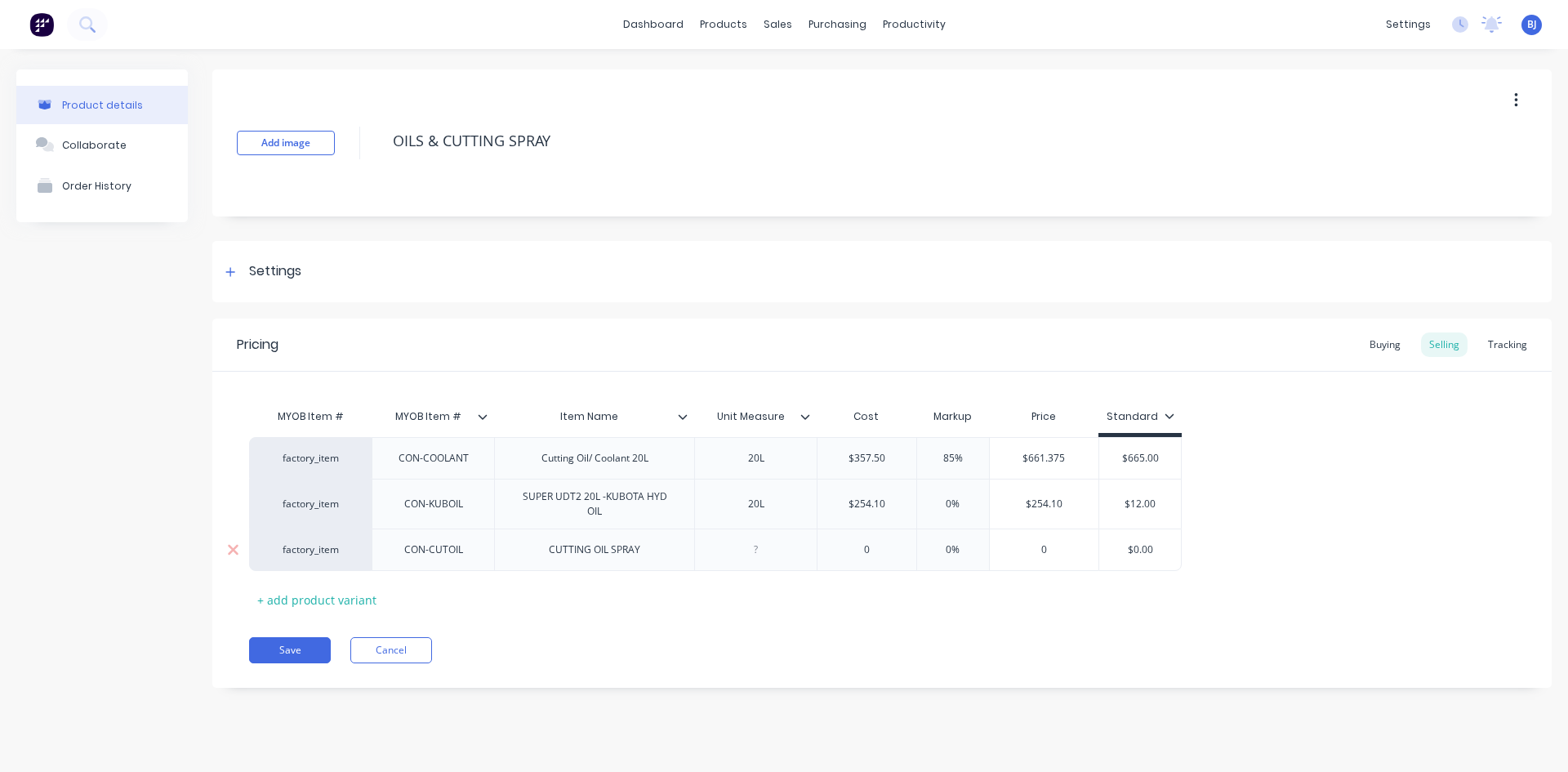
click at [753, 556] on div at bounding box center [756, 549] width 82 height 21
type textarea "x"
type input "0"
click at [870, 554] on input "0" at bounding box center [866, 549] width 98 height 15
click at [873, 550] on input "0" at bounding box center [866, 549] width 98 height 15
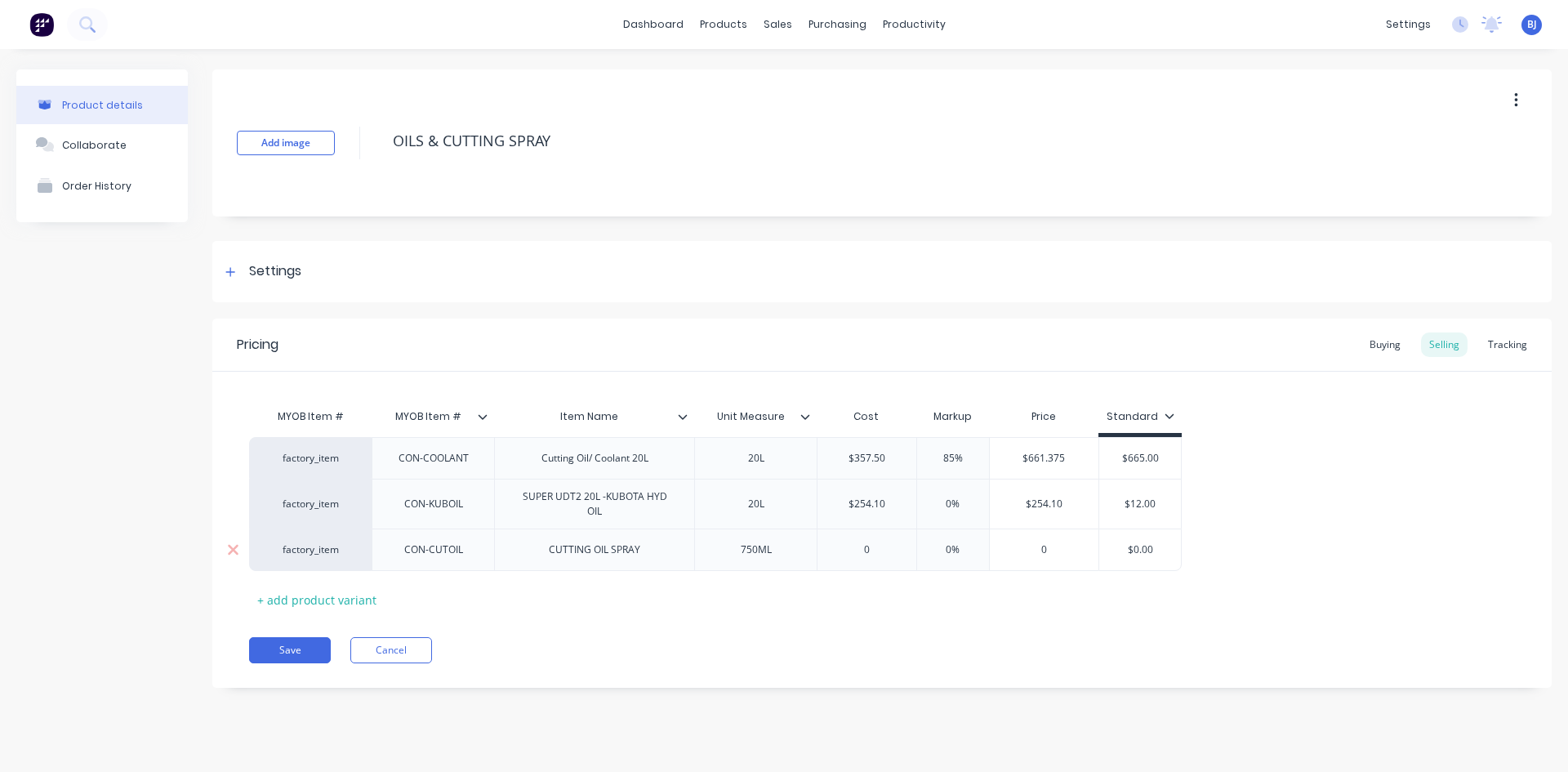
click at [873, 550] on input "0" at bounding box center [866, 549] width 98 height 15
type textarea "x"
type input "3"
type textarea "x"
type input "36."
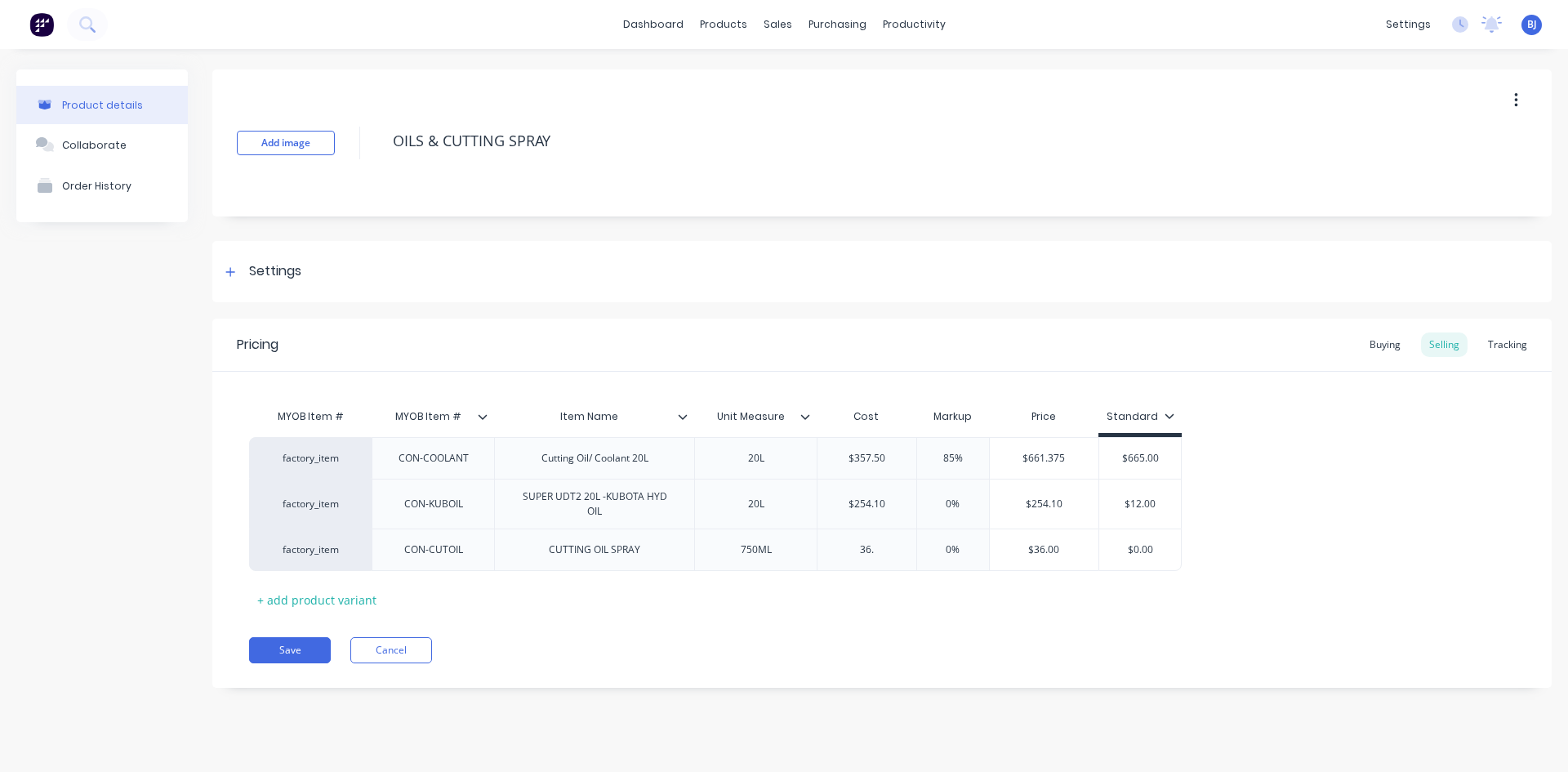
type textarea "x"
type input "36.4"
type textarea "x"
type input "36.41"
type input "0%"
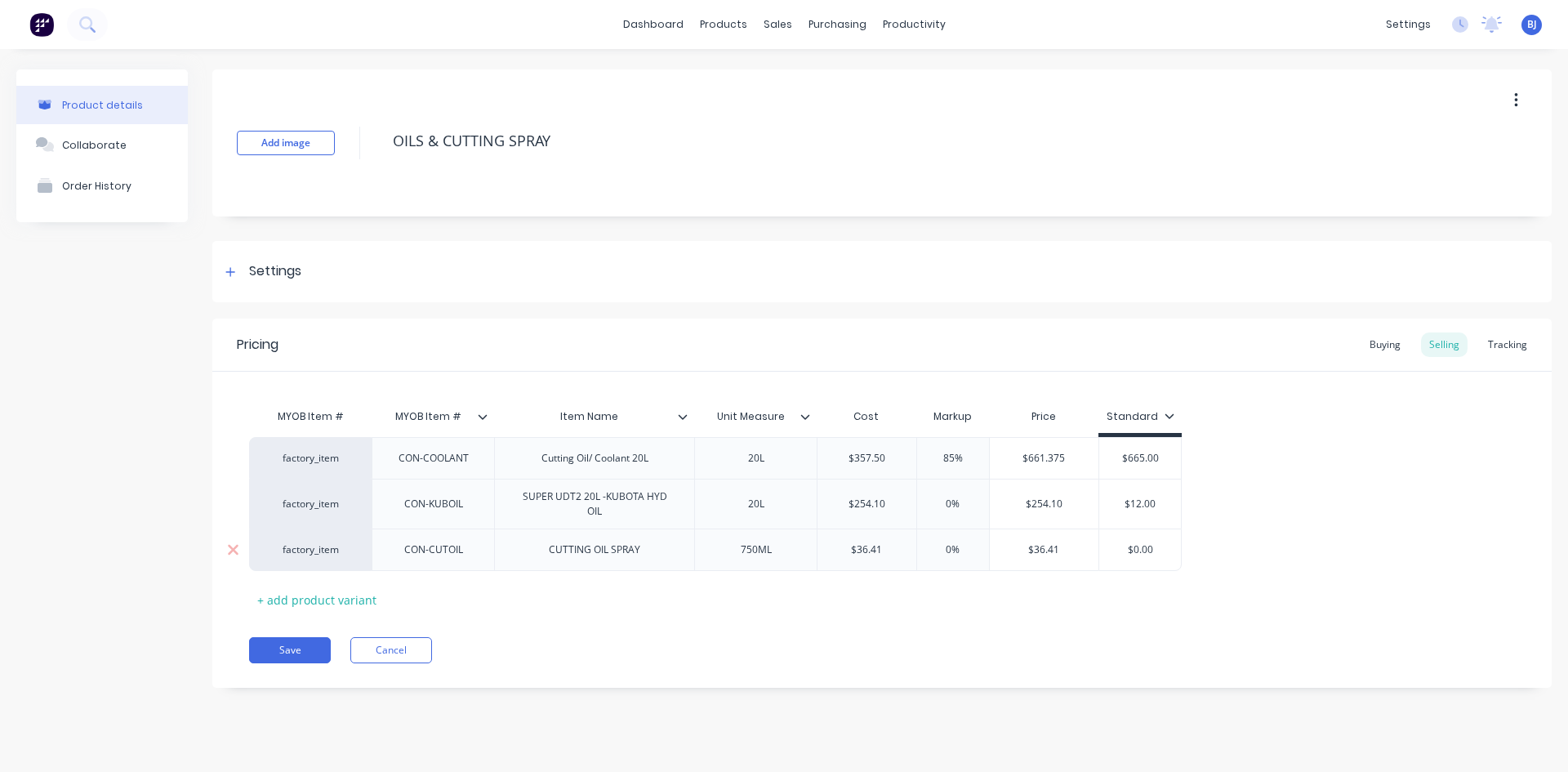
drag, startPoint x: 952, startPoint y: 551, endPoint x: 1150, endPoint y: 599, distance: 203.7
click at [934, 559] on div "0% 0%" at bounding box center [952, 549] width 82 height 40
type textarea "x"
type input "8%"
type textarea "x"
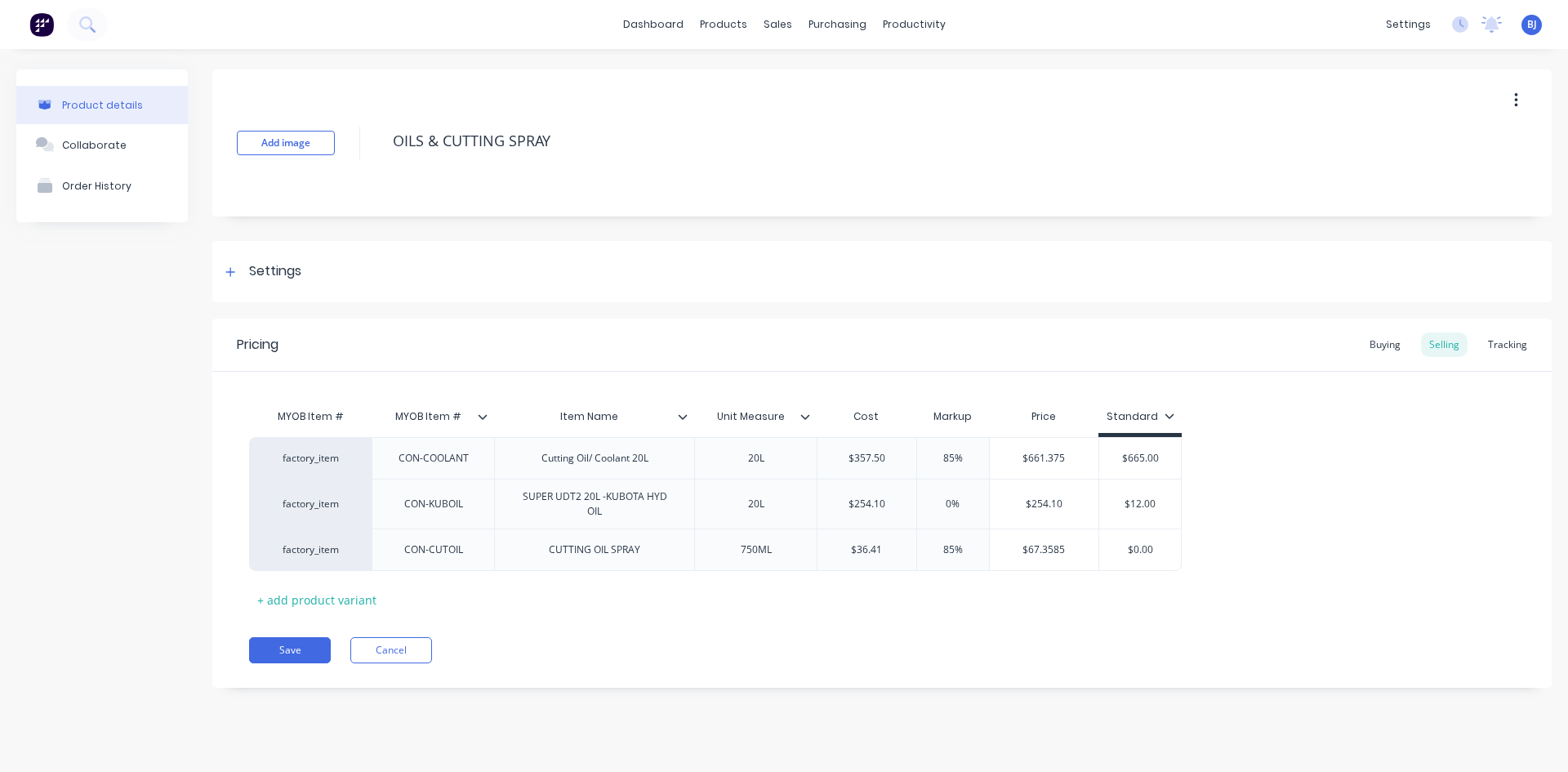
type input "85%"
click at [961, 604] on div "MYOB Item # MYOB Item # Item Name Unit Measure Cost Markup Price Standard facto…" at bounding box center [882, 506] width 1266 height 213
type input "0%"
drag, startPoint x: 952, startPoint y: 504, endPoint x: 936, endPoint y: 515, distance: 19.4
click at [936, 515] on div "0% 0%" at bounding box center [952, 503] width 82 height 40
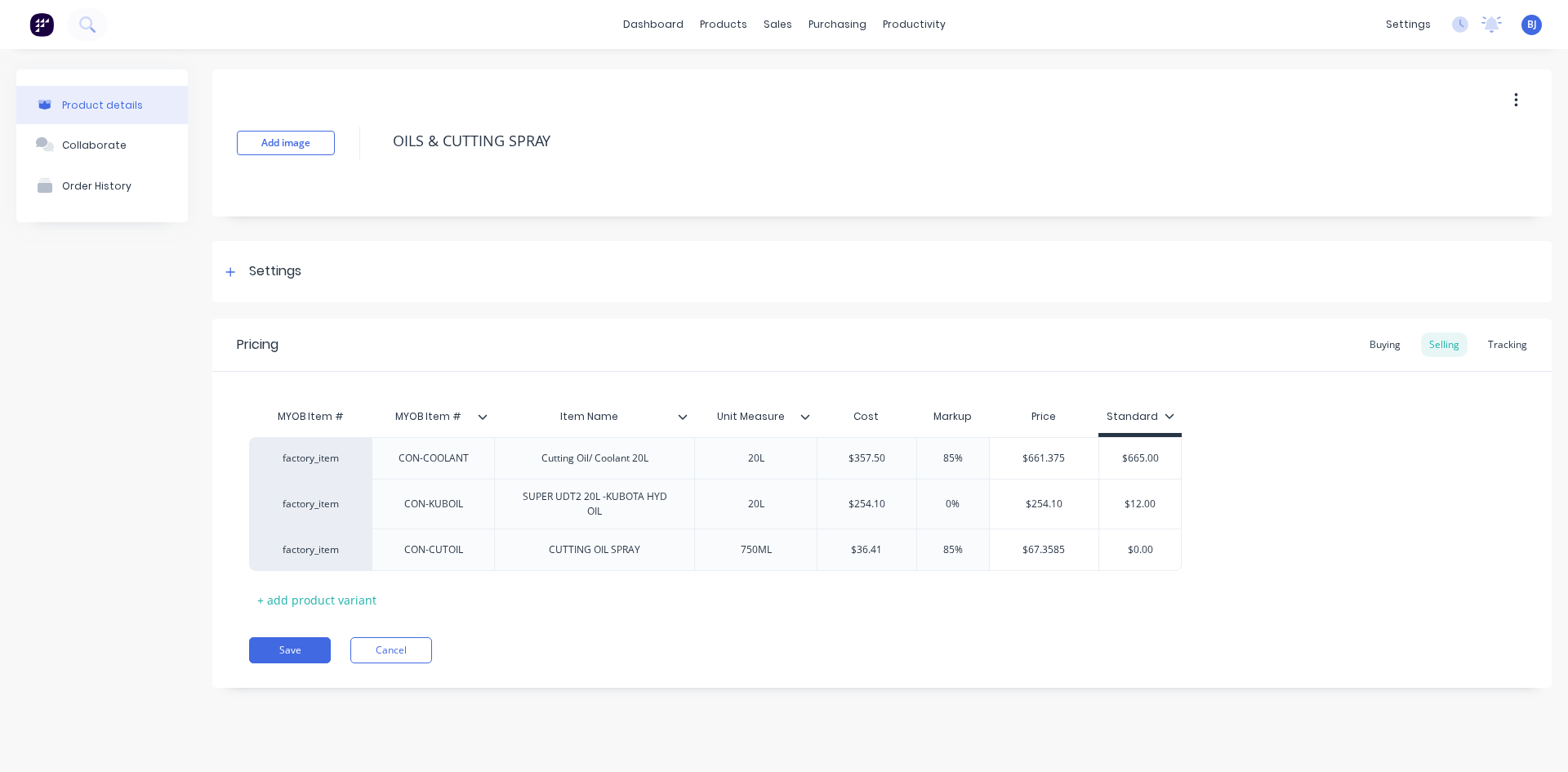
type textarea "x"
type input "8%"
type textarea "x"
type input "85%"
click at [1220, 562] on div "factory_item CON-COOLANT Cutting Oil/ Coolant 20L 20L $357.50 85% $661.375 $665…" at bounding box center [882, 504] width 1266 height 134
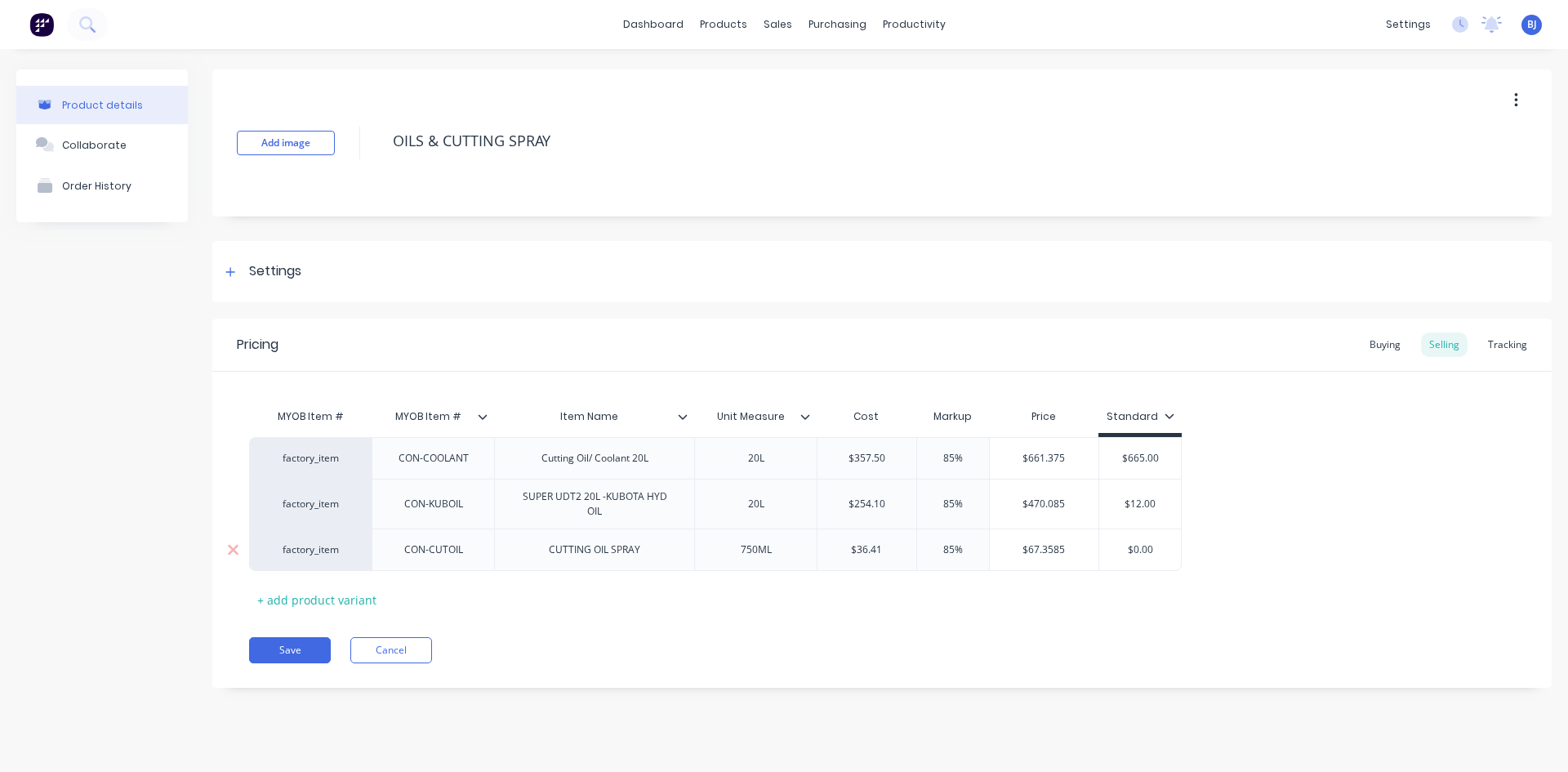
type input "$0.00"
drag, startPoint x: 1155, startPoint y: 546, endPoint x: 1108, endPoint y: 556, distance: 48.1
click at [1108, 556] on input "$0.00" at bounding box center [1140, 549] width 82 height 15
type textarea "x"
type input "6"
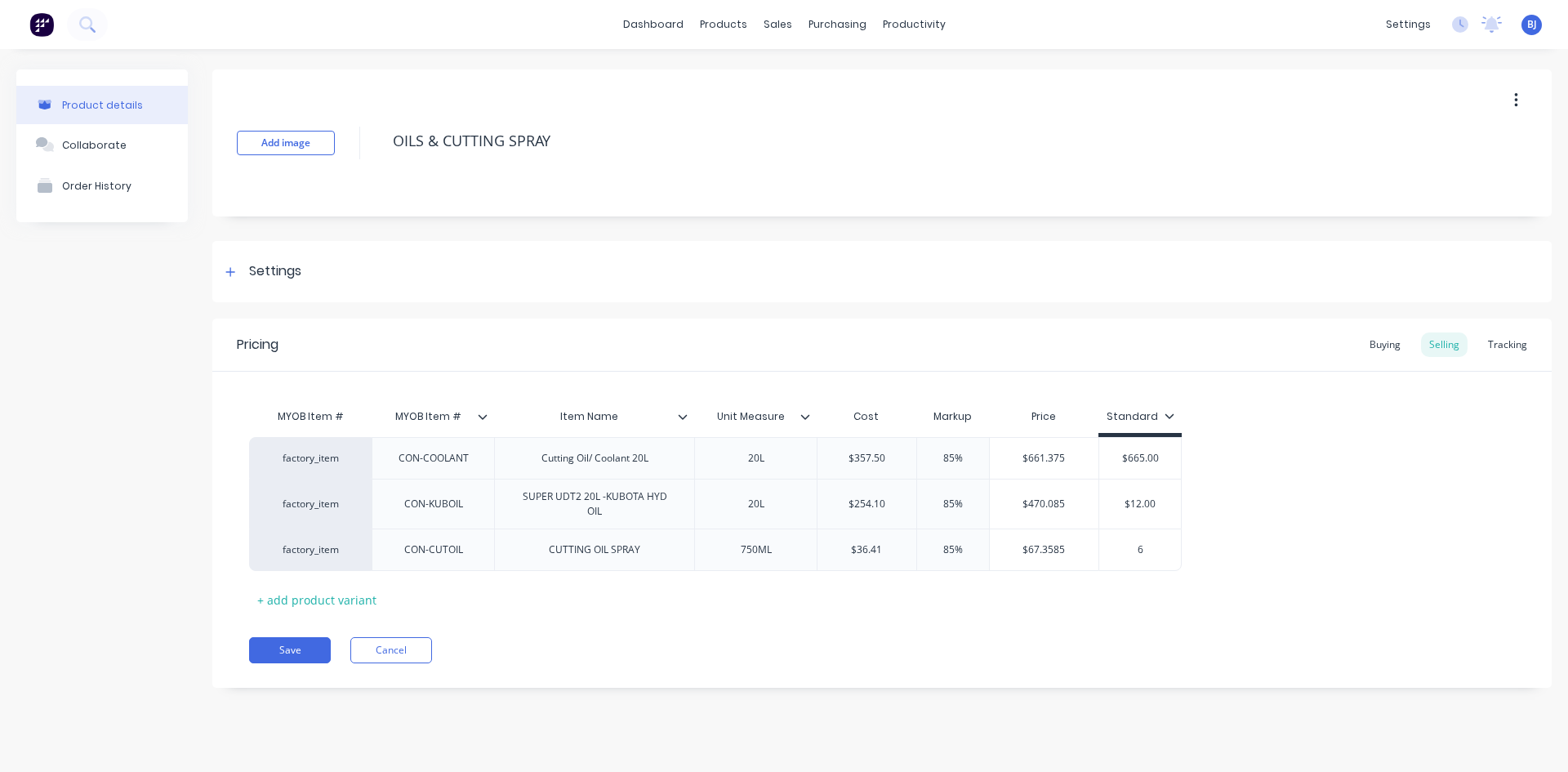
type textarea "x"
type input "68"
type textarea "x"
type input "68."
type textarea "x"
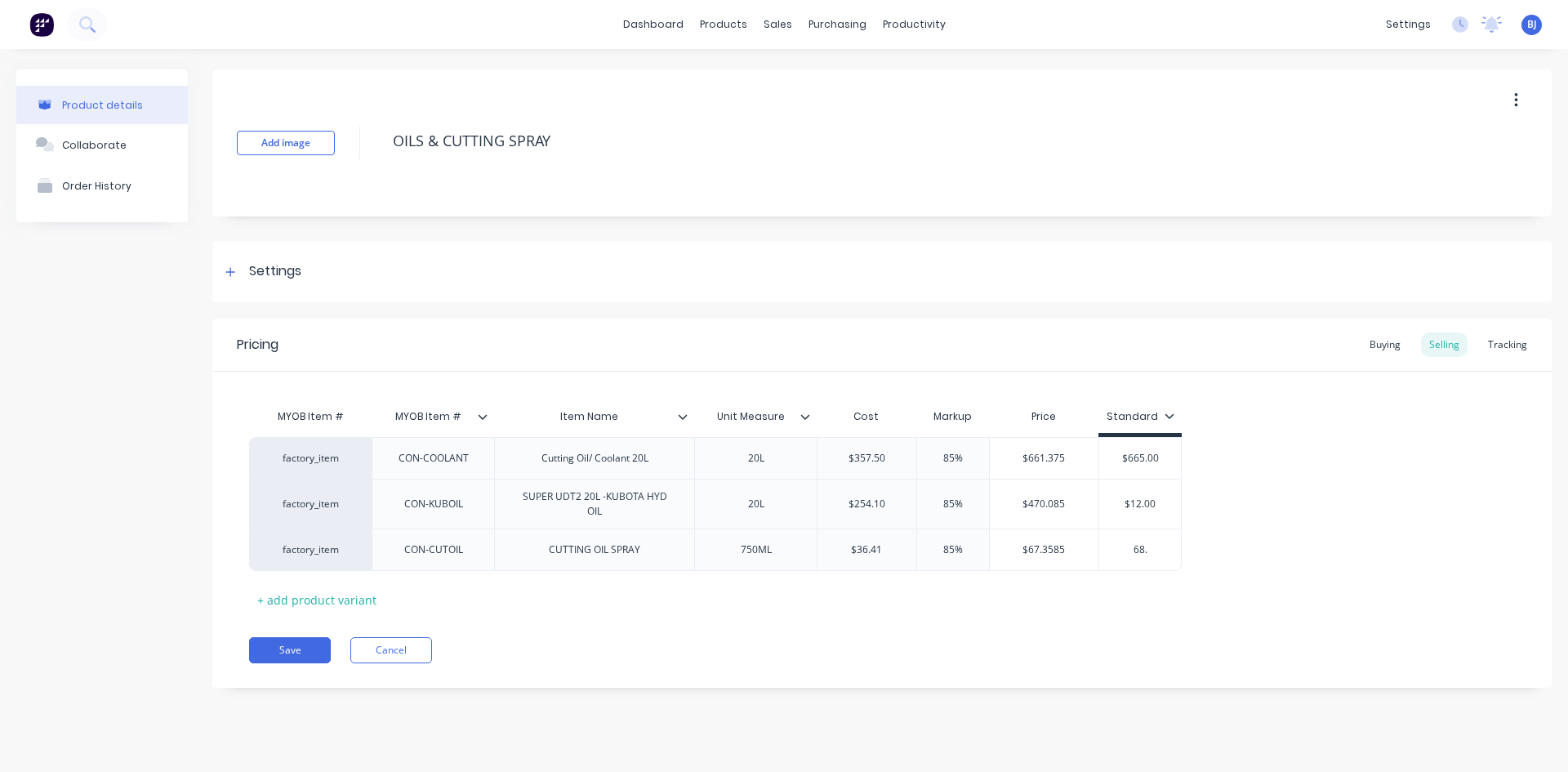
type input "68.0"
type textarea "x"
type input "68.00"
click at [306, 651] on button "Save" at bounding box center [290, 650] width 82 height 26
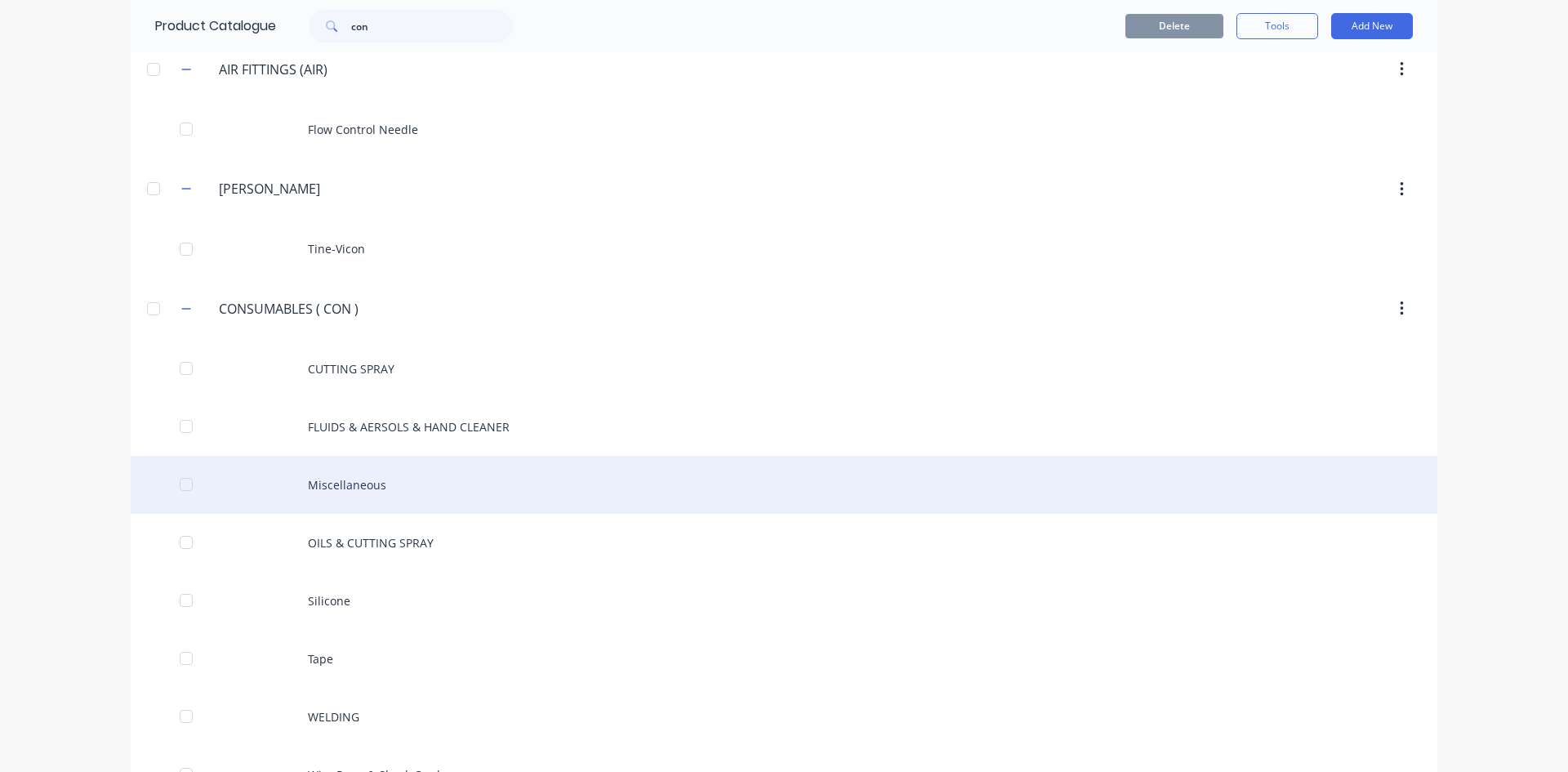
scroll to position [1144, 0]
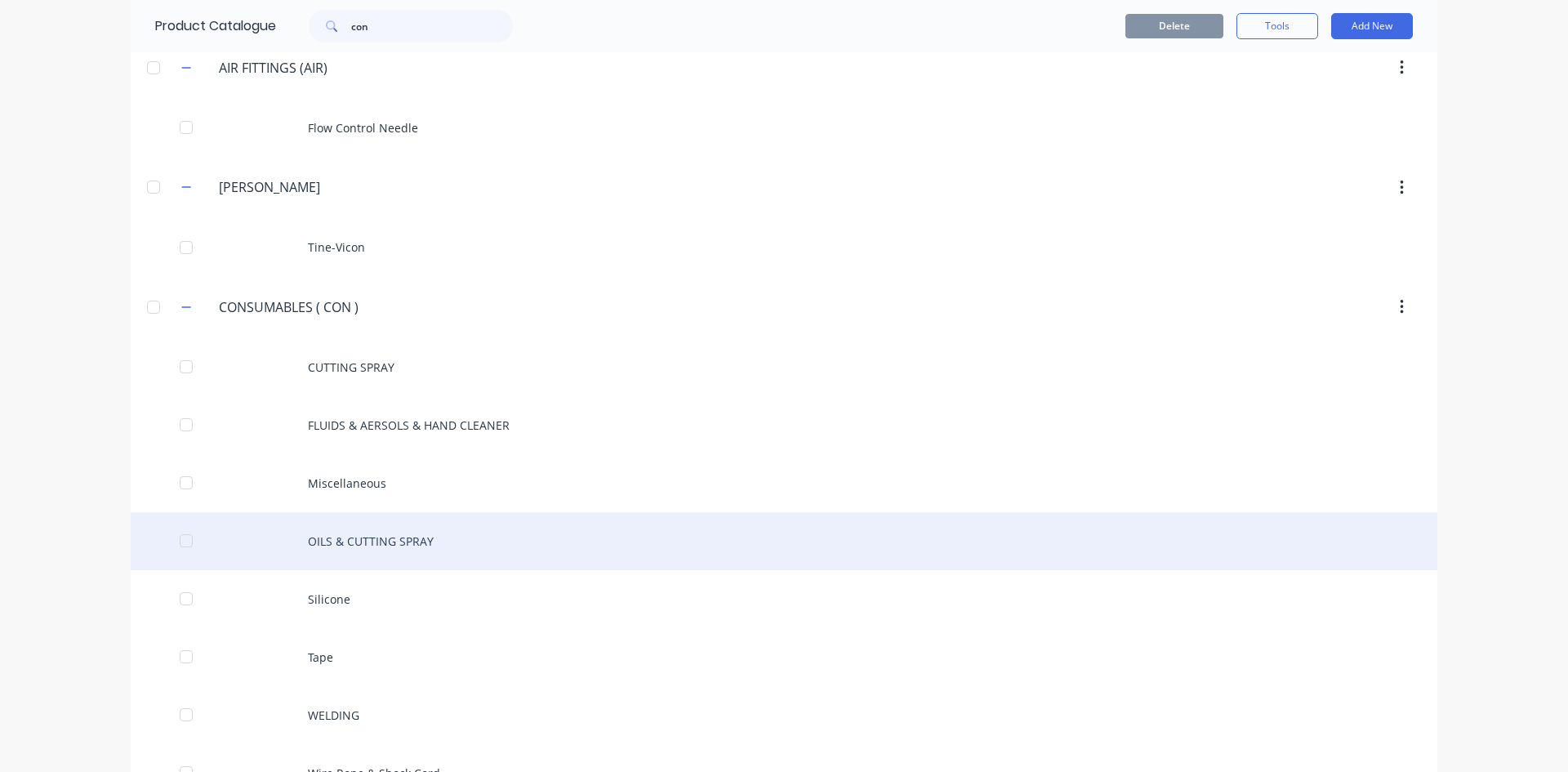
click at [342, 545] on div "OILS & CUTTING SPRAY" at bounding box center [784, 541] width 1307 height 58
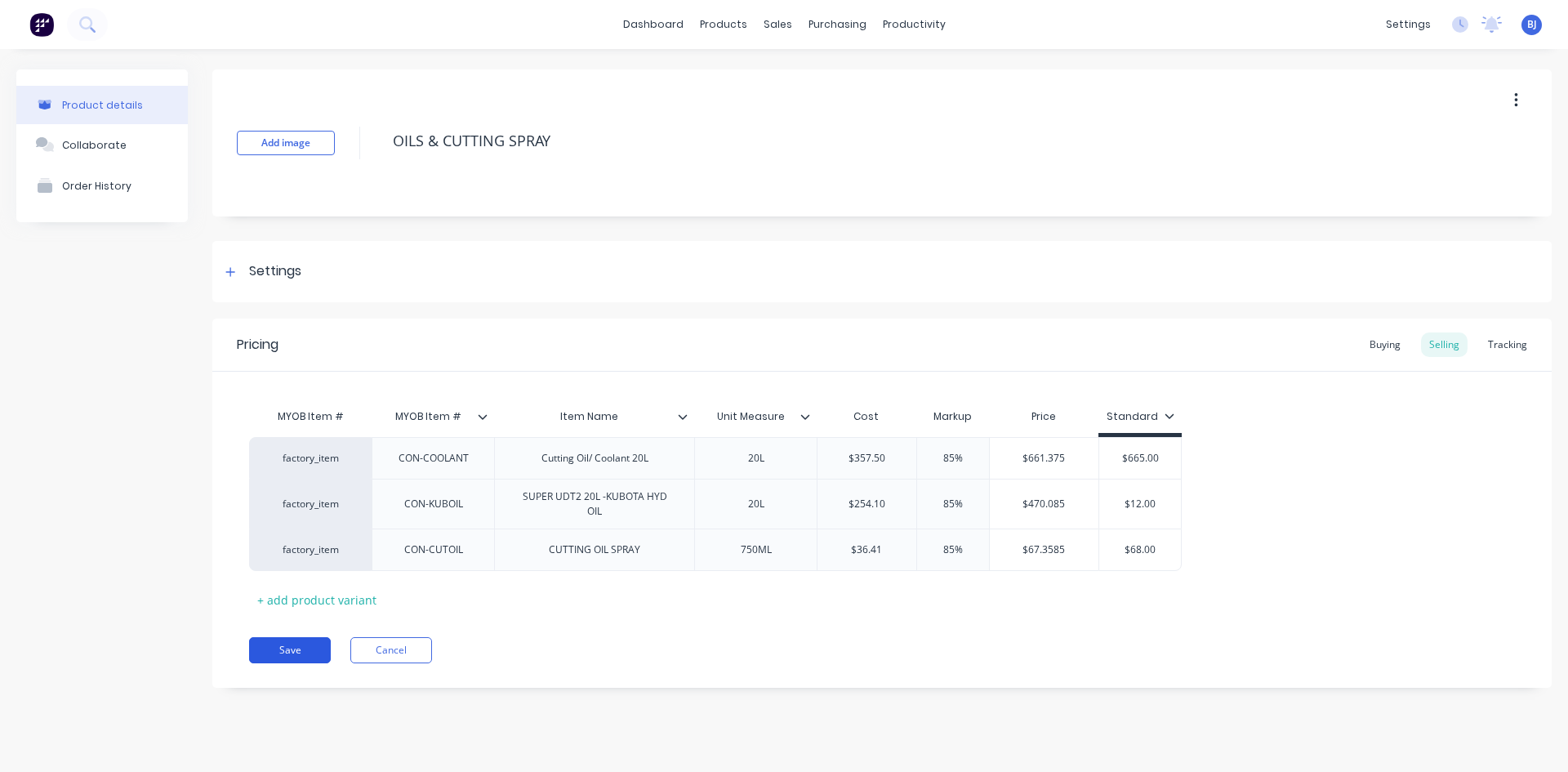
click at [309, 649] on button "Save" at bounding box center [290, 650] width 82 height 26
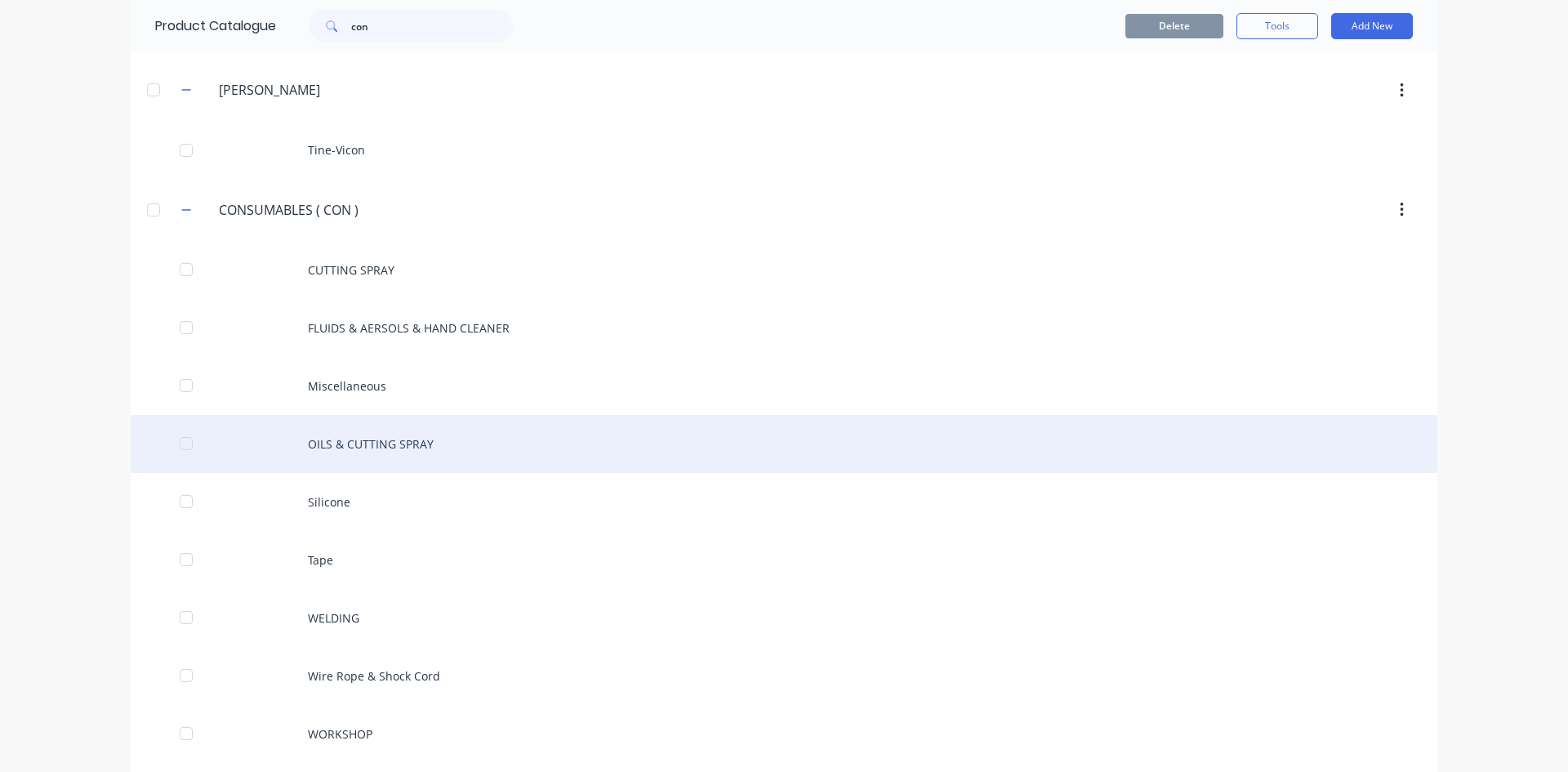
scroll to position [1144, 0]
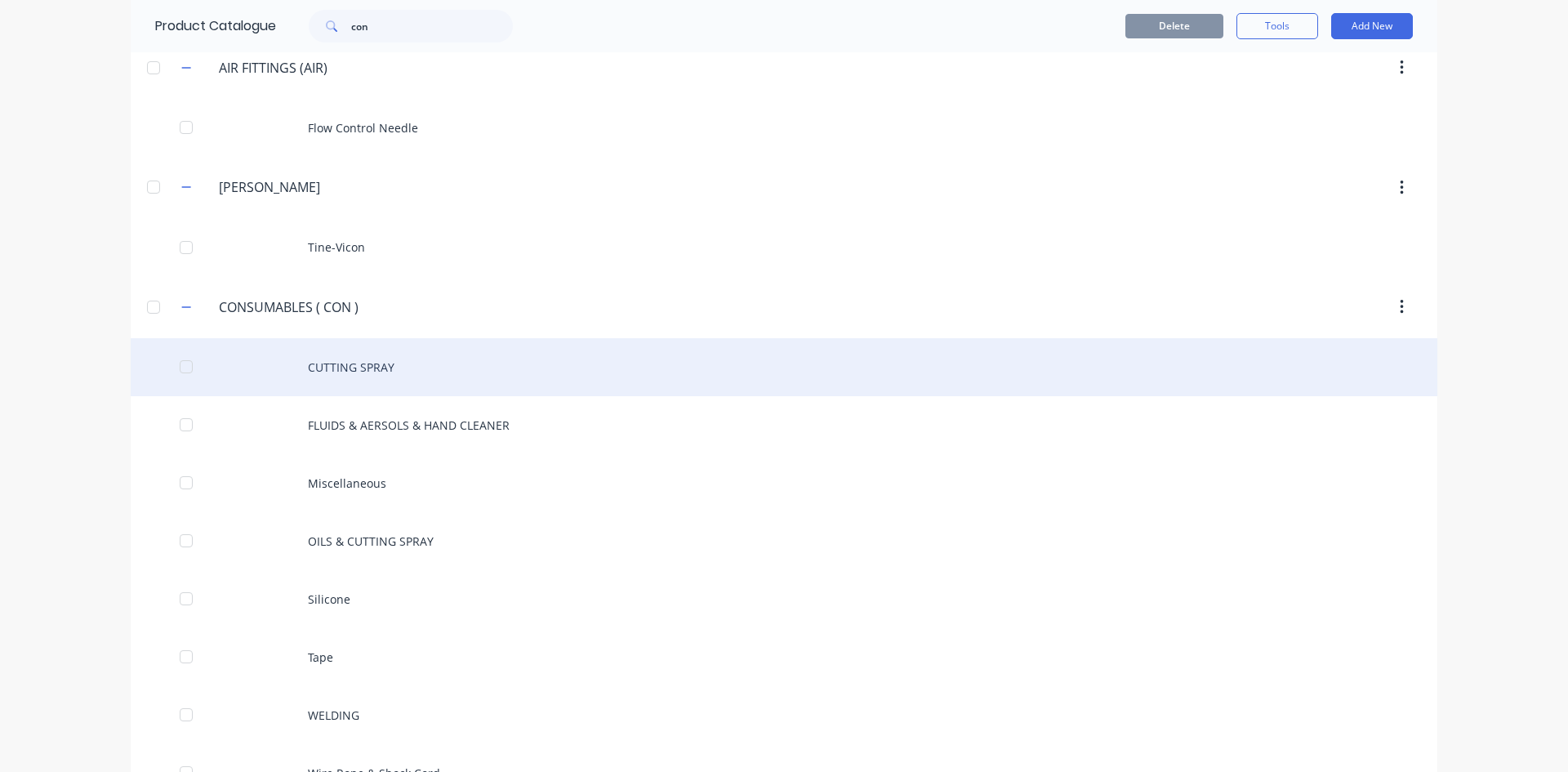
click at [387, 367] on div "CUTTING SPRAY" at bounding box center [784, 366] width 1307 height 58
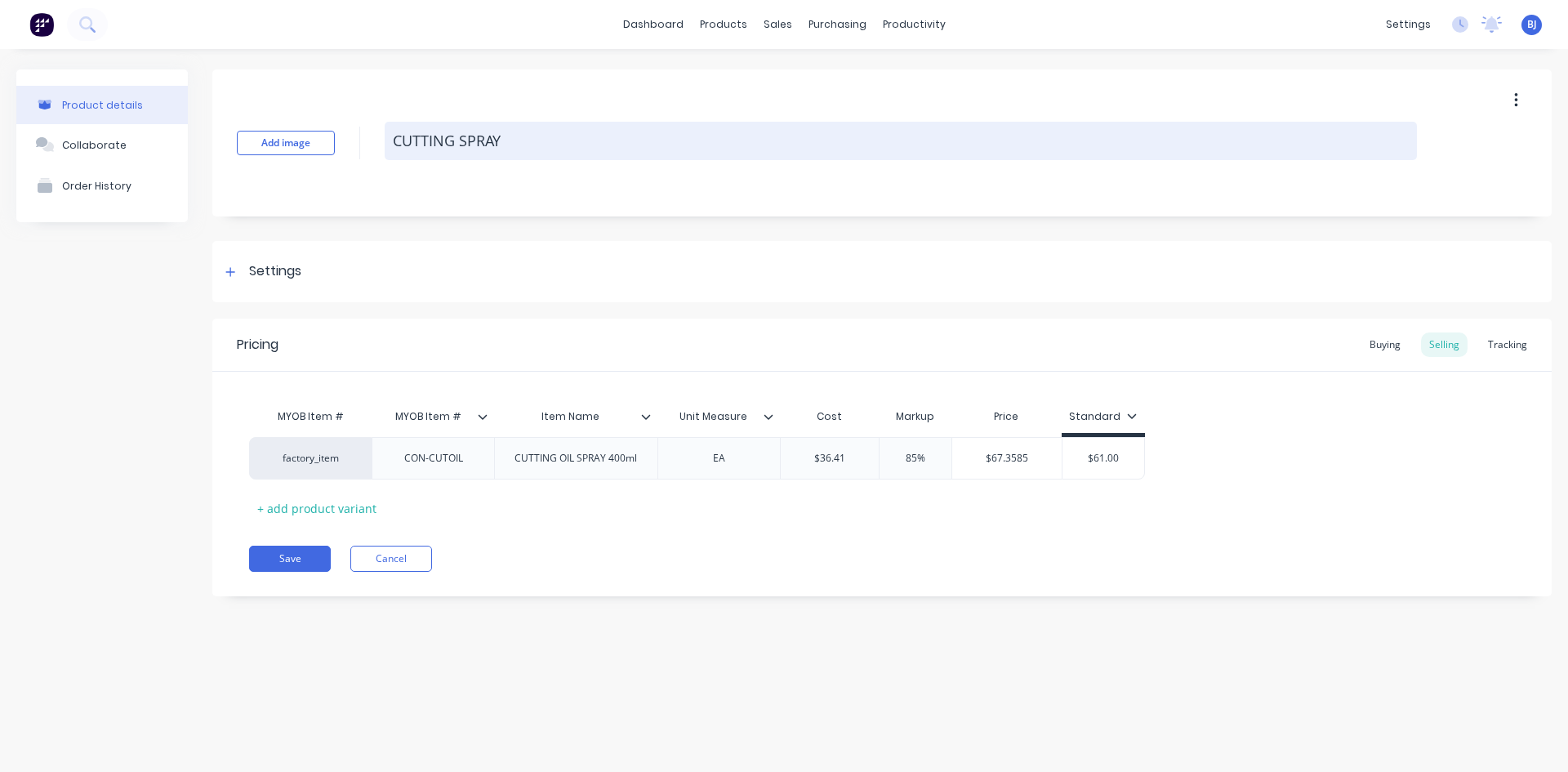
click at [513, 144] on textarea "CUTTING SPRAY" at bounding box center [901, 141] width 1032 height 39
type textarea "x"
type textarea "CUTTING SPRA"
type textarea "x"
type textarea "CUTTING SPR"
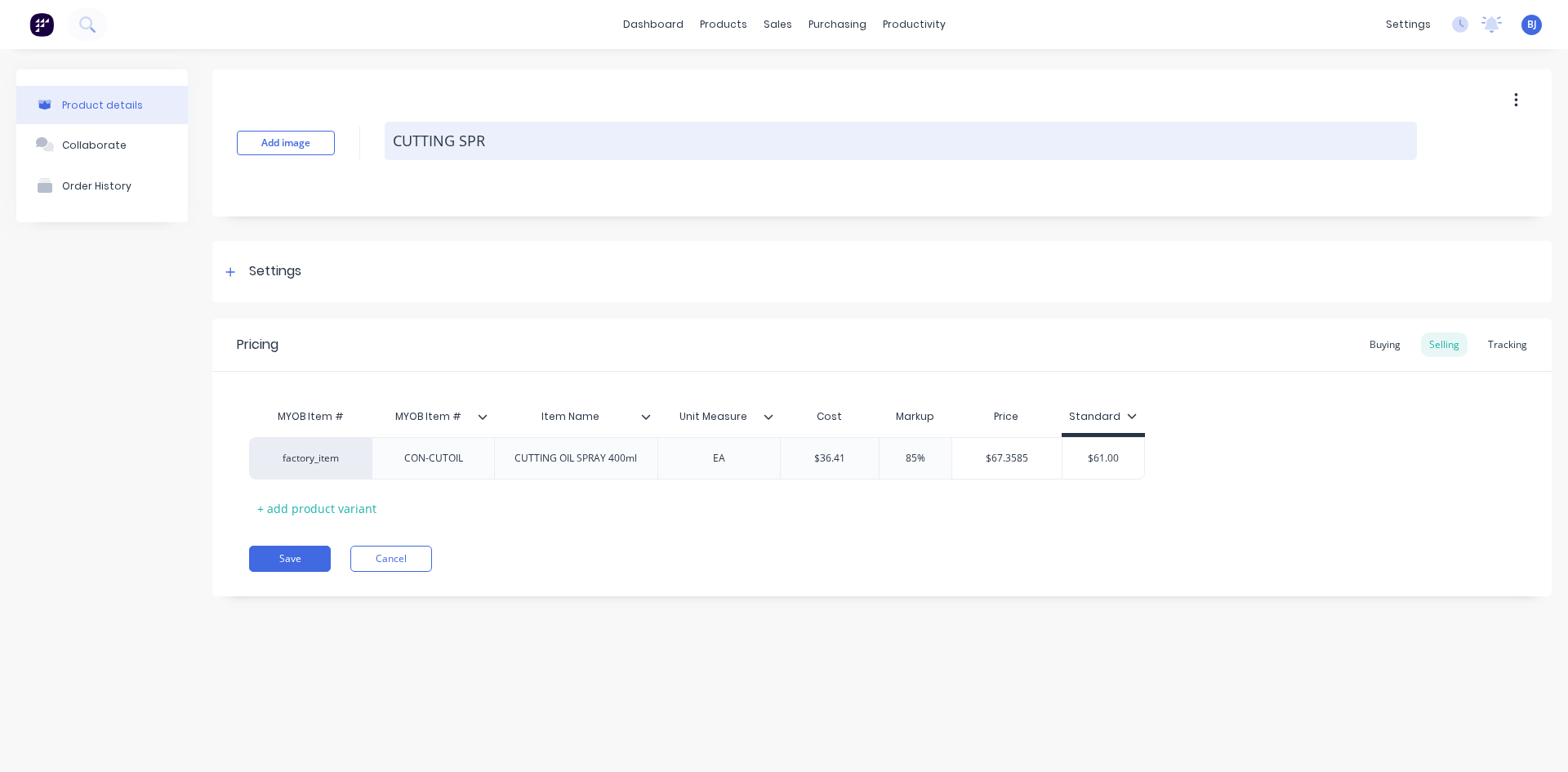
type textarea "x"
type textarea "CUTTING SP"
type textarea "x"
type textarea "CUTTING S"
type textarea "x"
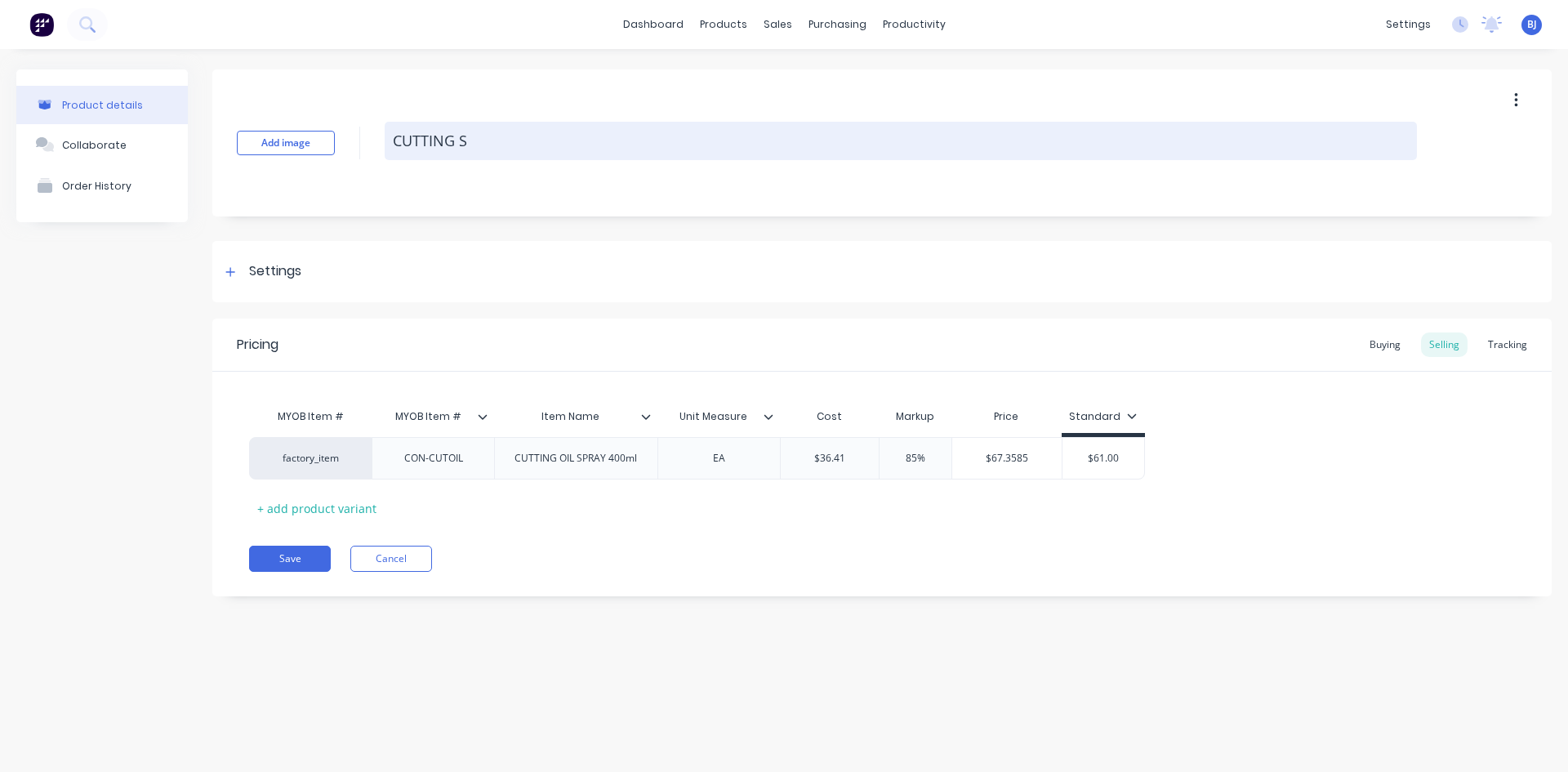
type textarea "CUTTING"
type textarea "x"
type textarea "CUTTING"
type textarea "x"
type textarea "CUTTIN"
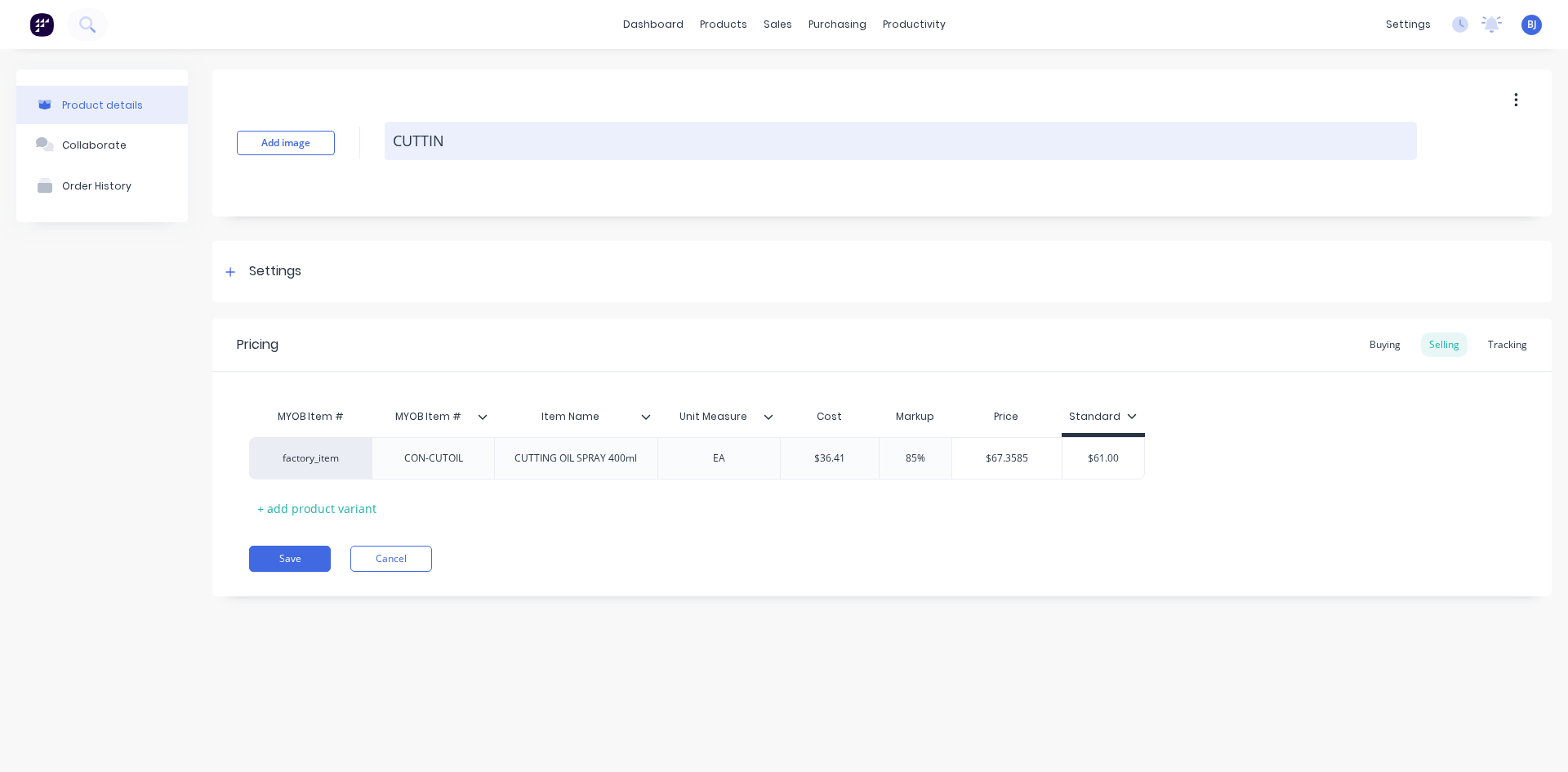
type textarea "x"
type textarea "CUTTI"
type textarea "x"
type textarea "CUTT"
type textarea "x"
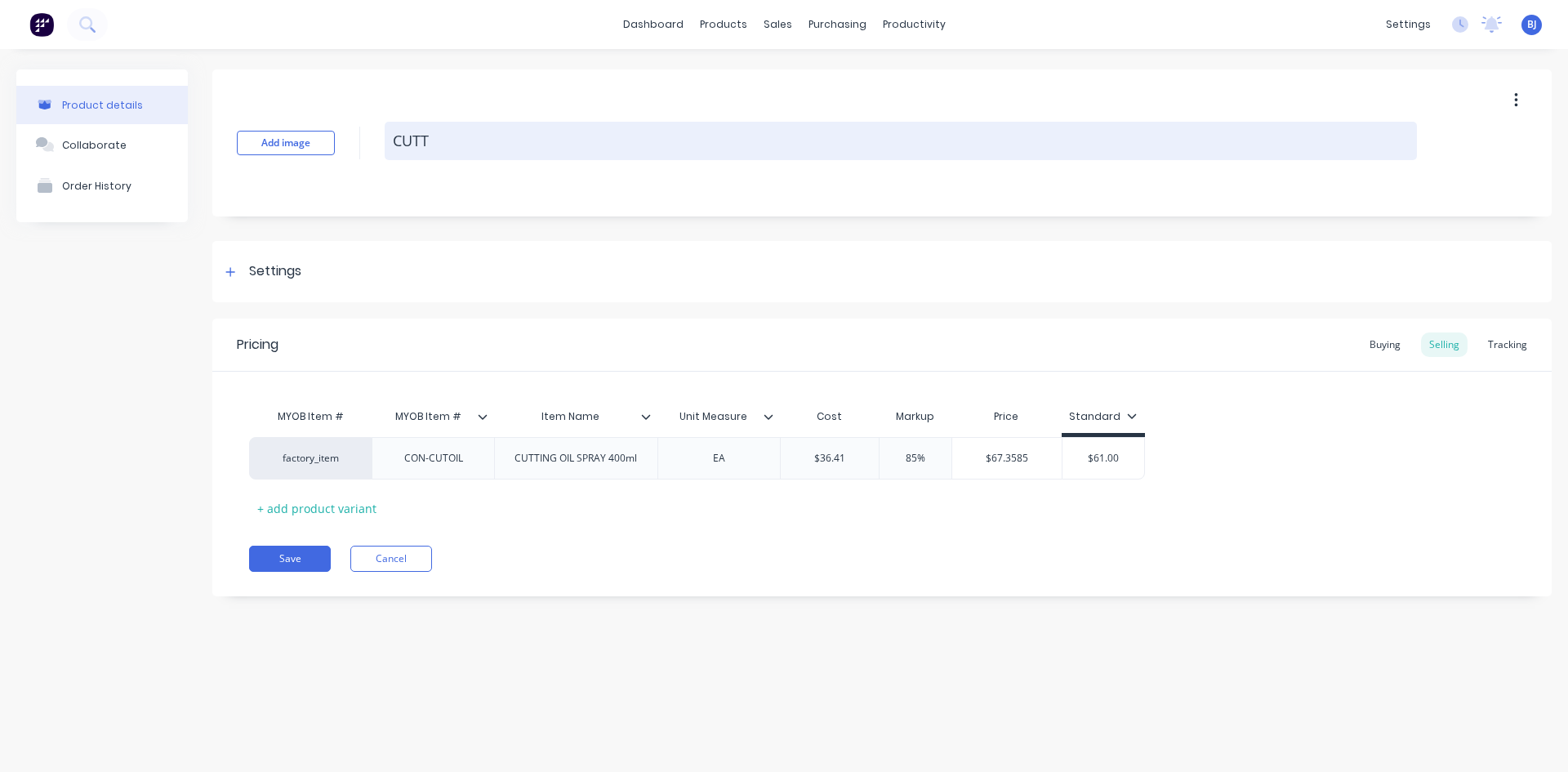
type textarea "CUT"
type textarea "x"
type textarea "CU"
type textarea "x"
type textarea "C"
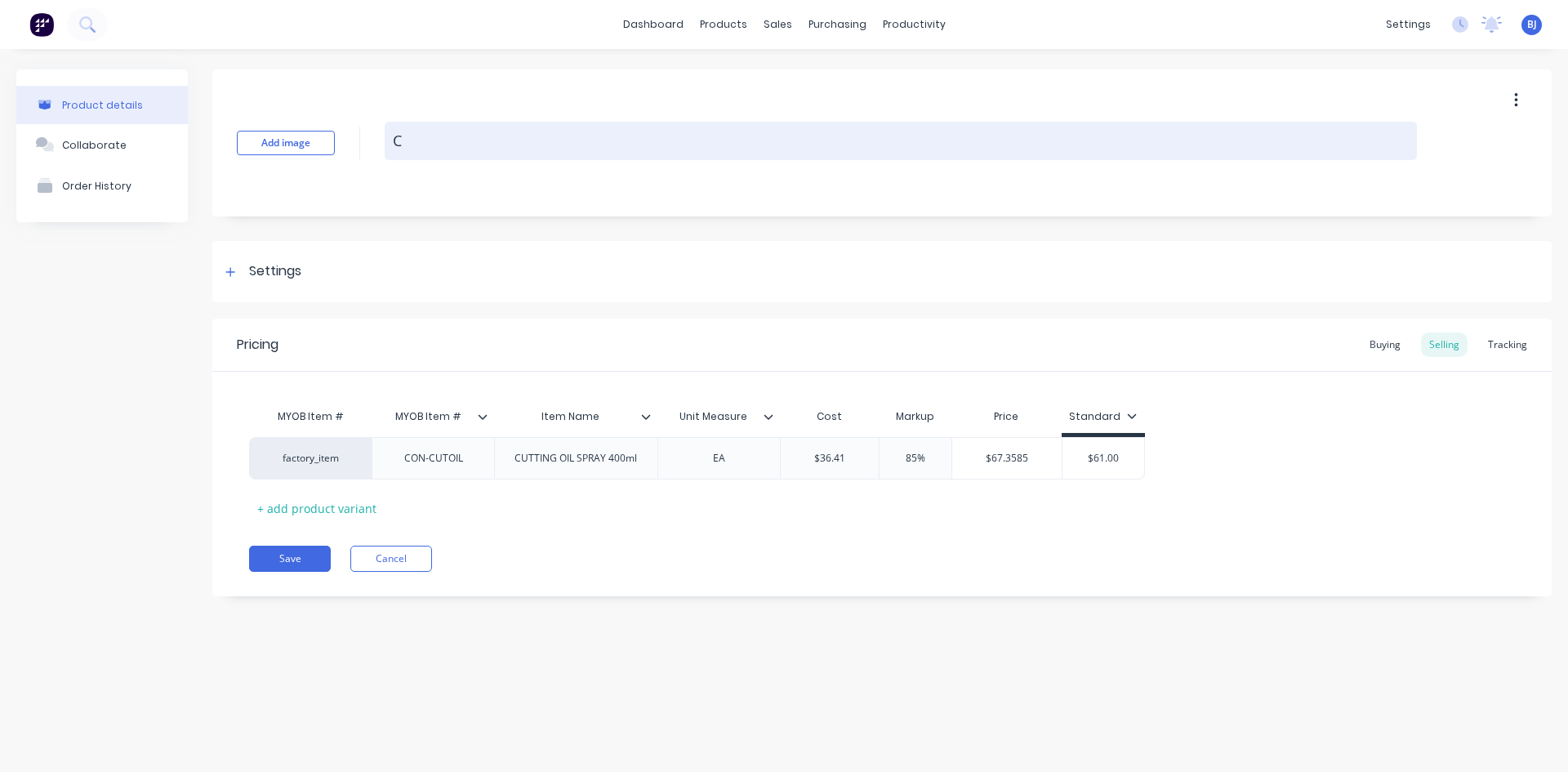
type textarea "x"
type textarea "CA"
type textarea "x"
type textarea "CAB"
type textarea "x"
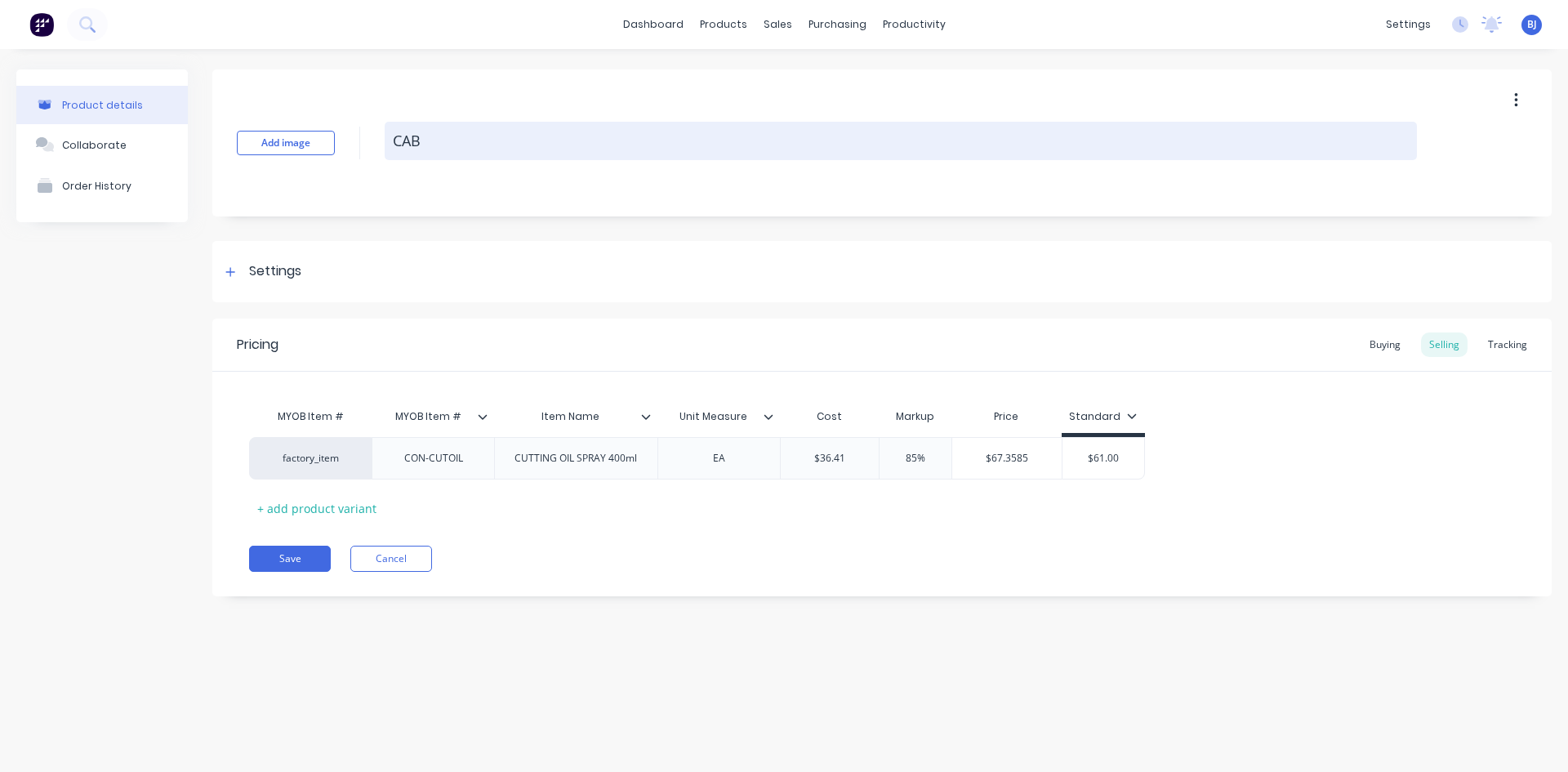
type textarea "CABL"
type textarea "x"
type textarea "CABLE"
type textarea "x"
type textarea "CABLE"
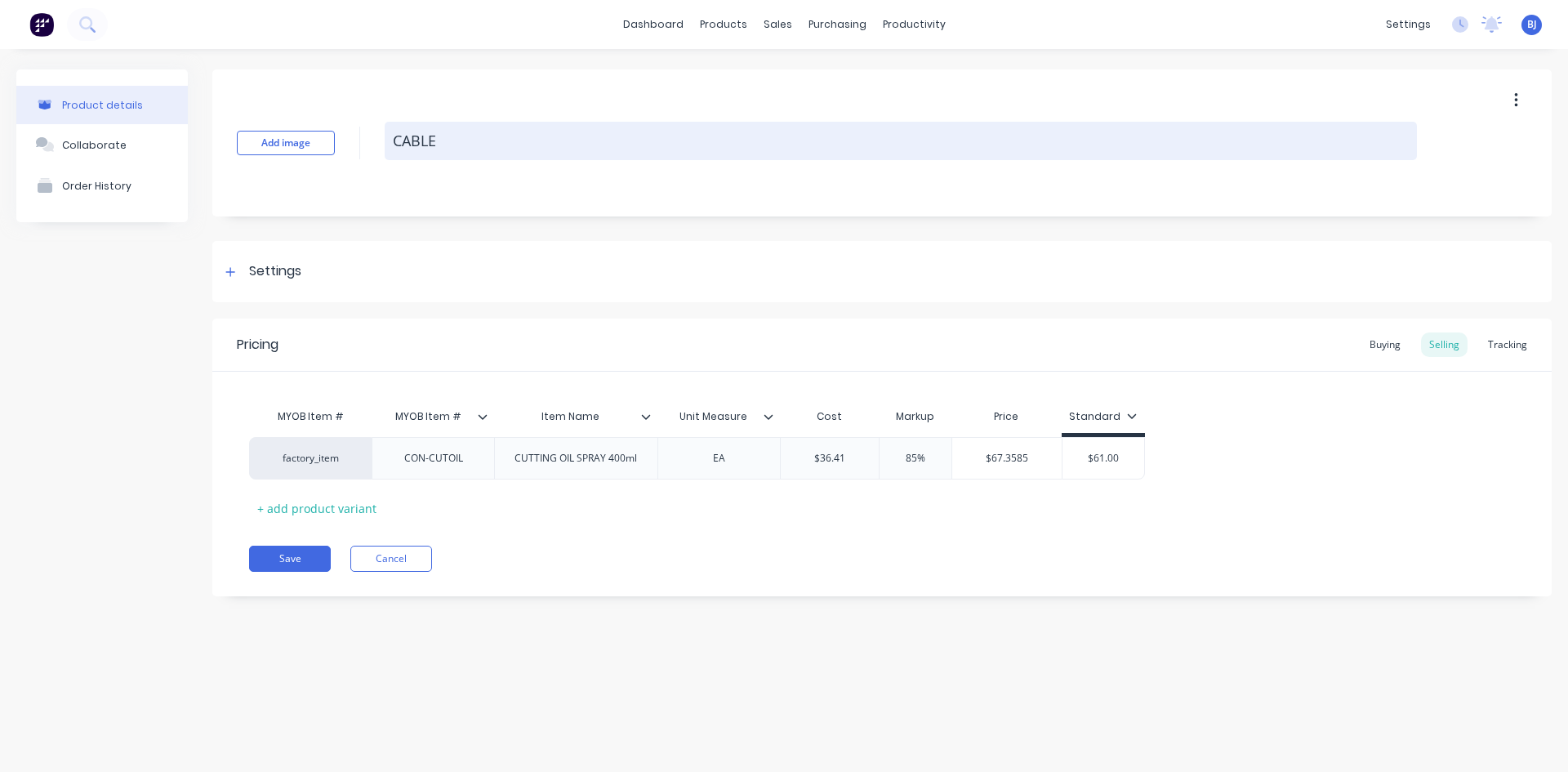
type textarea "x"
type textarea "CABLE"
type textarea "x"
type textarea "CABLE T"
type textarea "x"
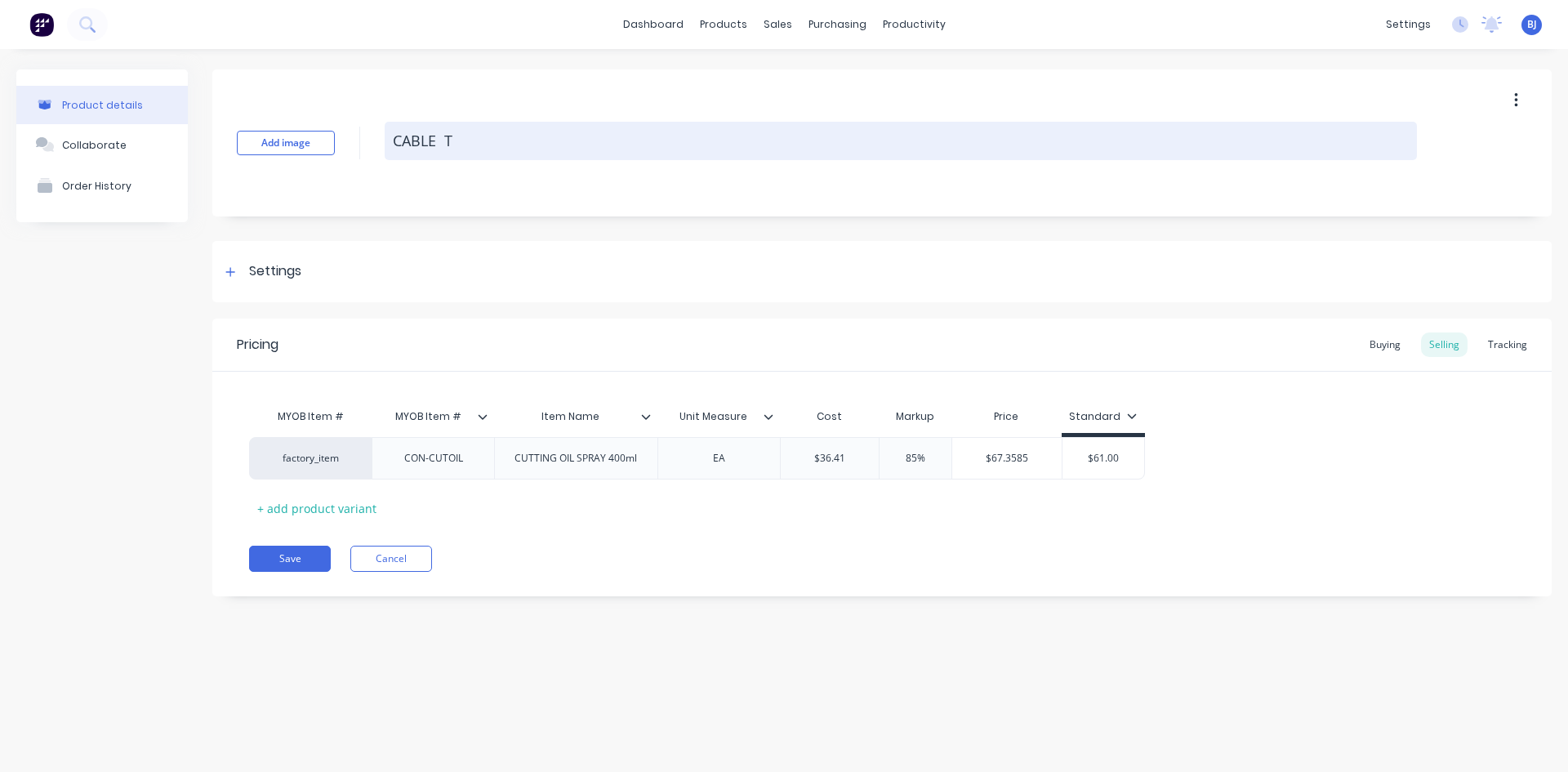
type textarea "CABLE Ti"
type textarea "x"
type textarea "CABLE Tie"
type textarea "x"
type textarea "CABLE Ti"
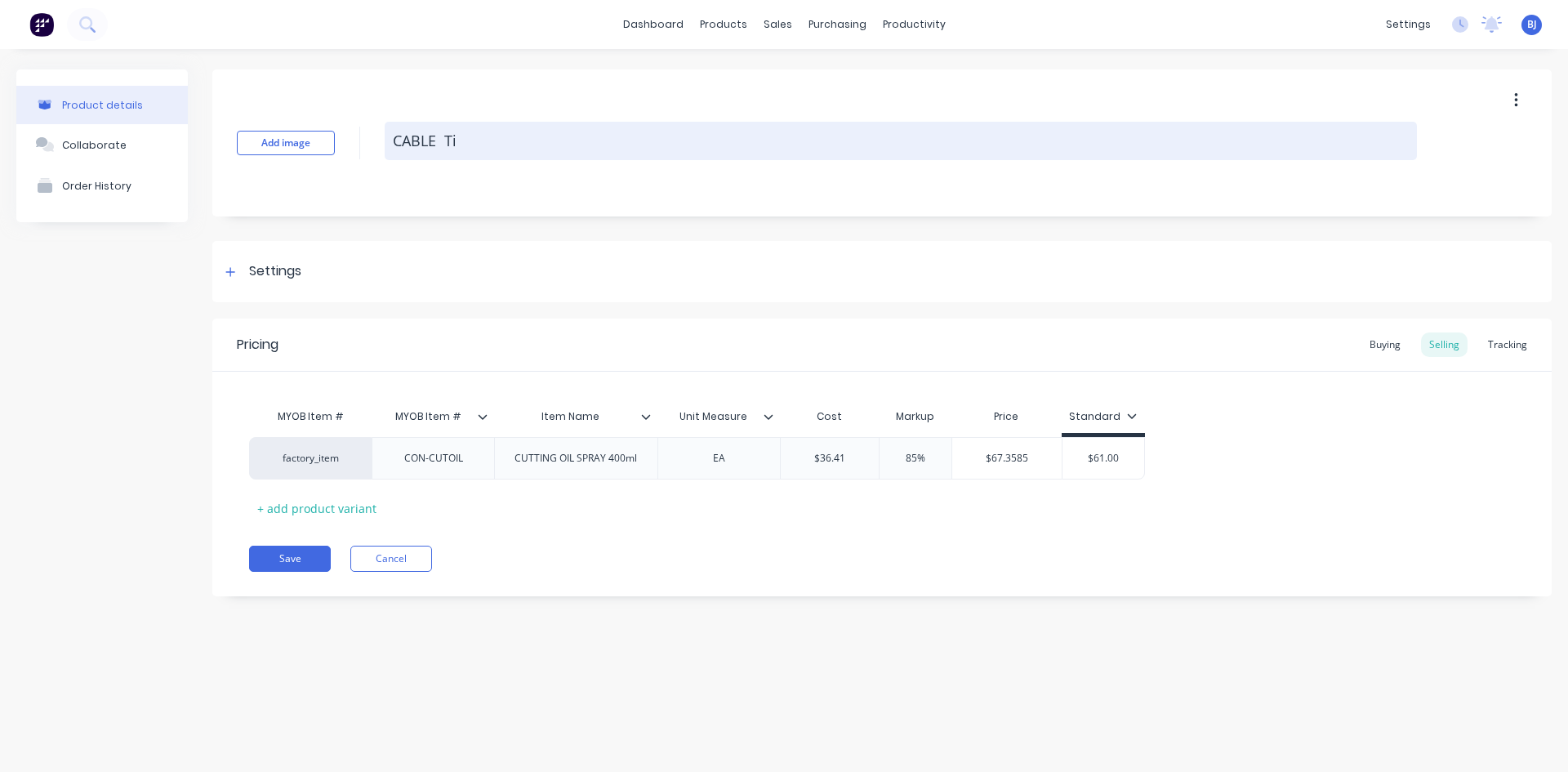
type textarea "x"
type textarea "CABLE T"
type textarea "x"
type textarea "CABLE TI"
type textarea "x"
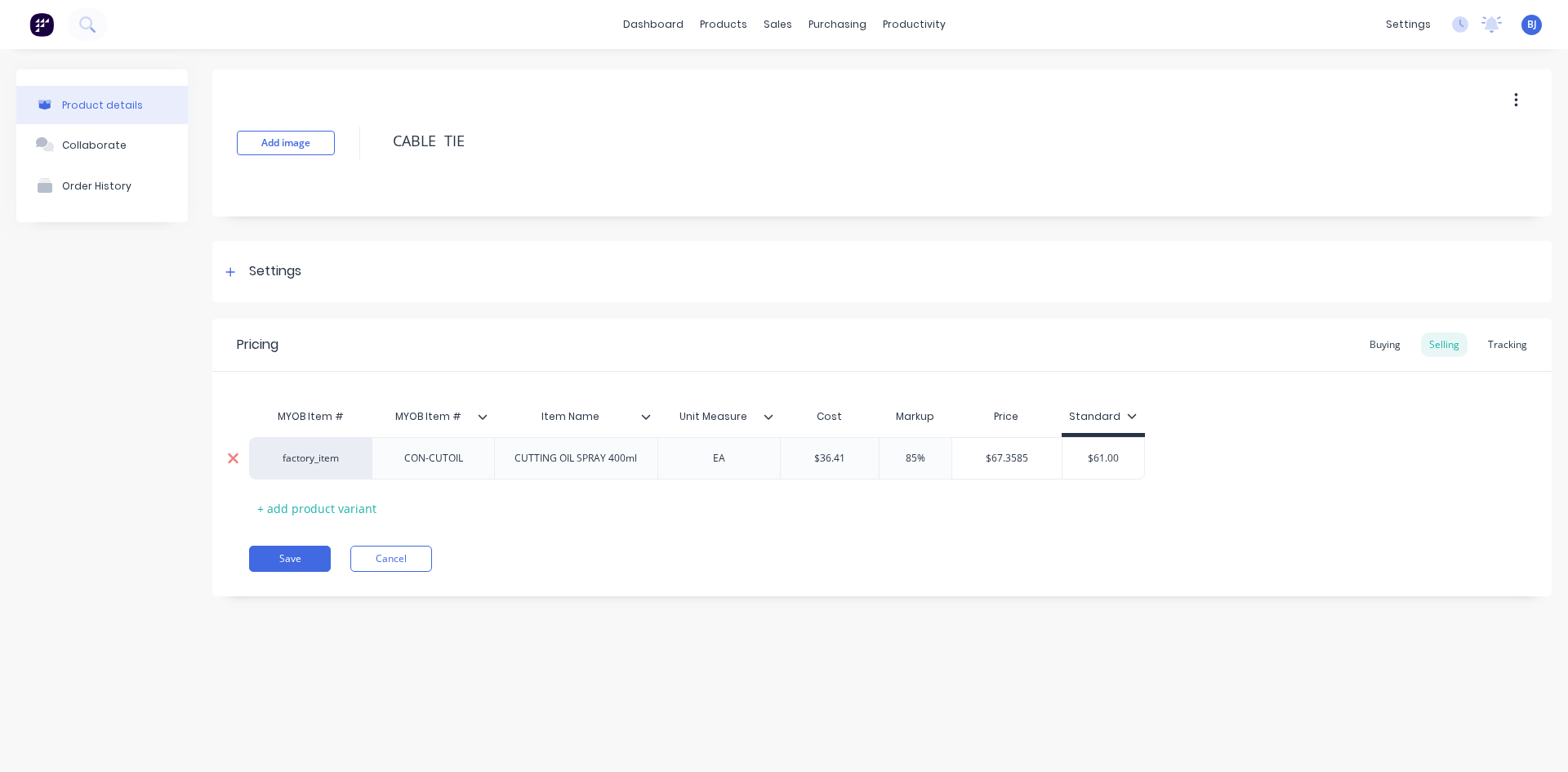
click at [236, 458] on icon at bounding box center [233, 458] width 12 height 17
click at [229, 458] on icon at bounding box center [233, 458] width 12 height 17
click at [231, 460] on icon at bounding box center [234, 459] width 11 height 11
click at [309, 463] on div "factory_item" at bounding box center [310, 458] width 90 height 15
type textarea "CABLE TIE"
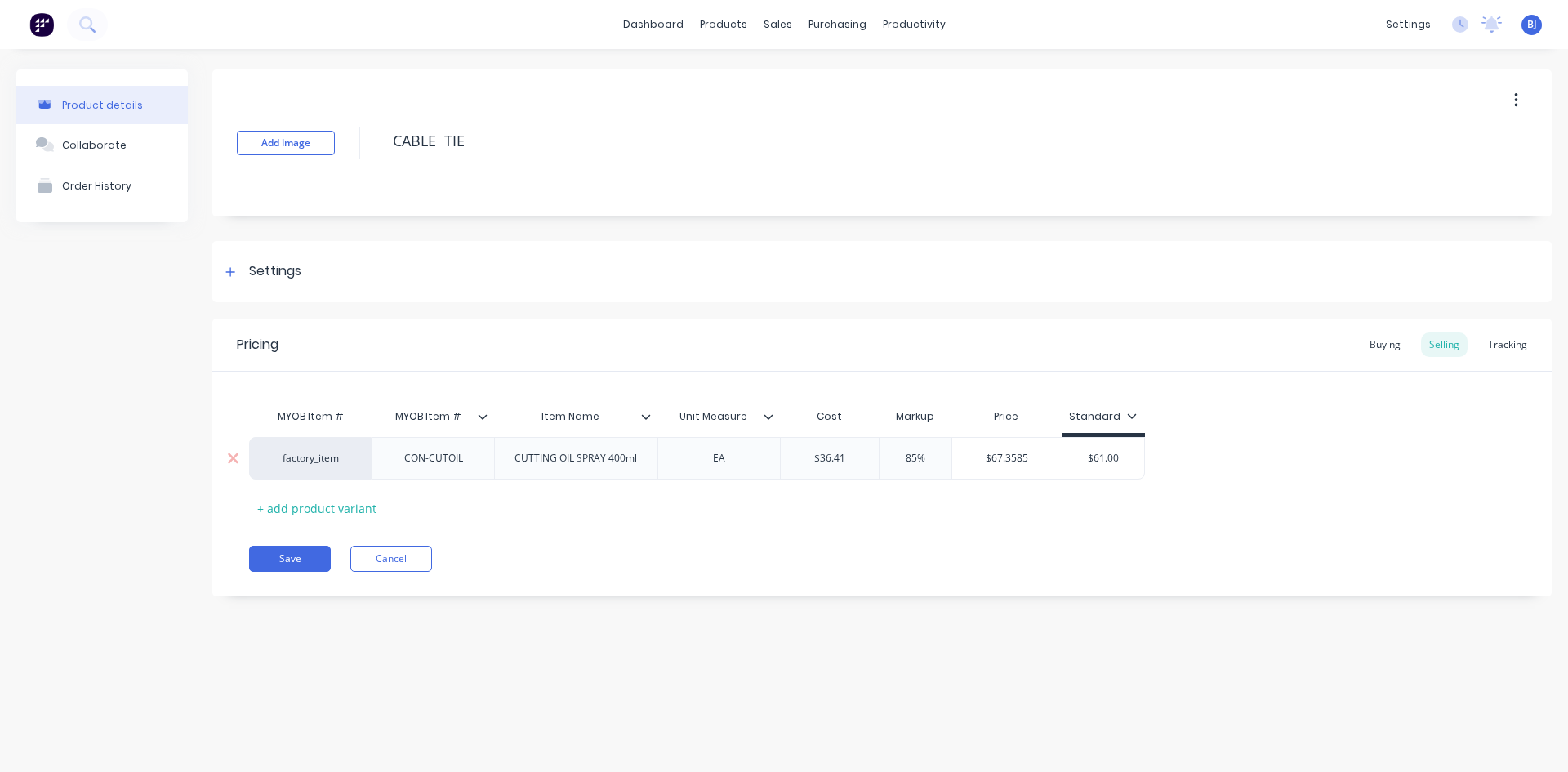
type textarea "x"
type textarea "CABLE TIE"
click at [236, 458] on icon at bounding box center [233, 458] width 12 height 17
click at [231, 458] on icon at bounding box center [233, 458] width 12 height 17
click at [323, 505] on div "+ add product variant" at bounding box center [317, 509] width 135 height 26
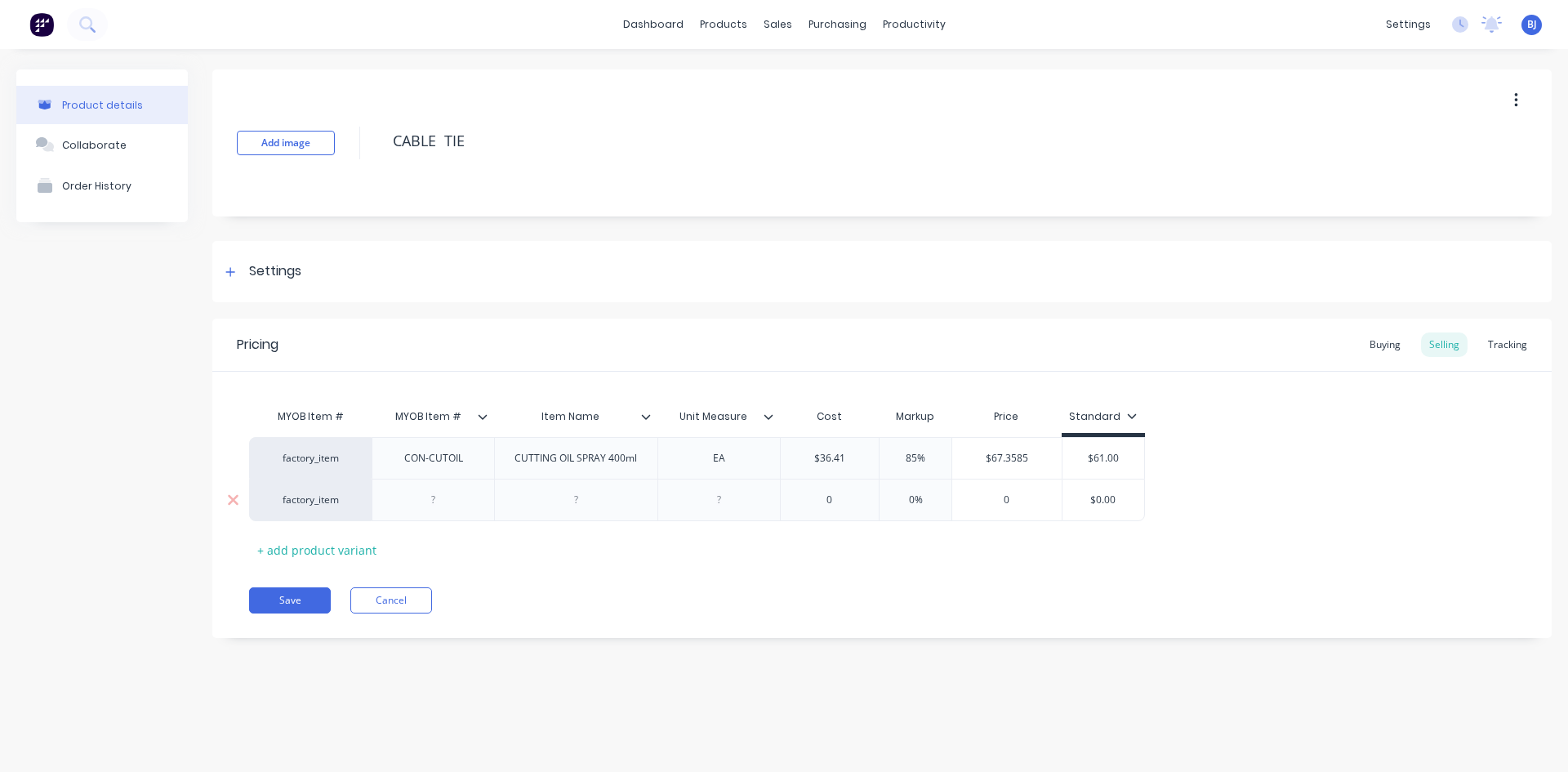
click at [427, 508] on div at bounding box center [433, 500] width 82 height 21
click at [648, 426] on div "Item Name" at bounding box center [576, 416] width 164 height 40
click at [771, 419] on icon at bounding box center [768, 416] width 10 height 10
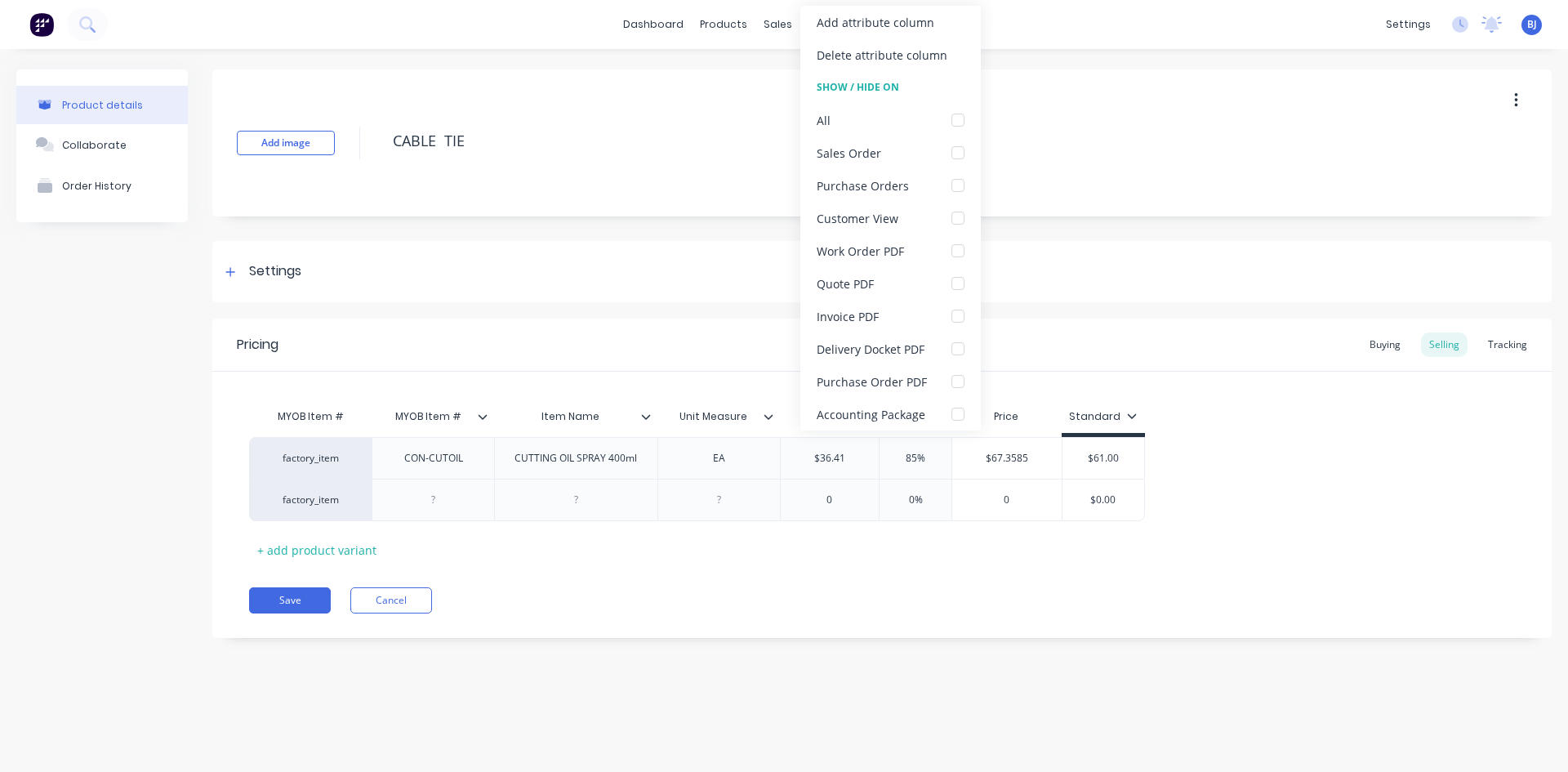
click at [871, 29] on div "Add attribute column" at bounding box center [876, 22] width 118 height 17
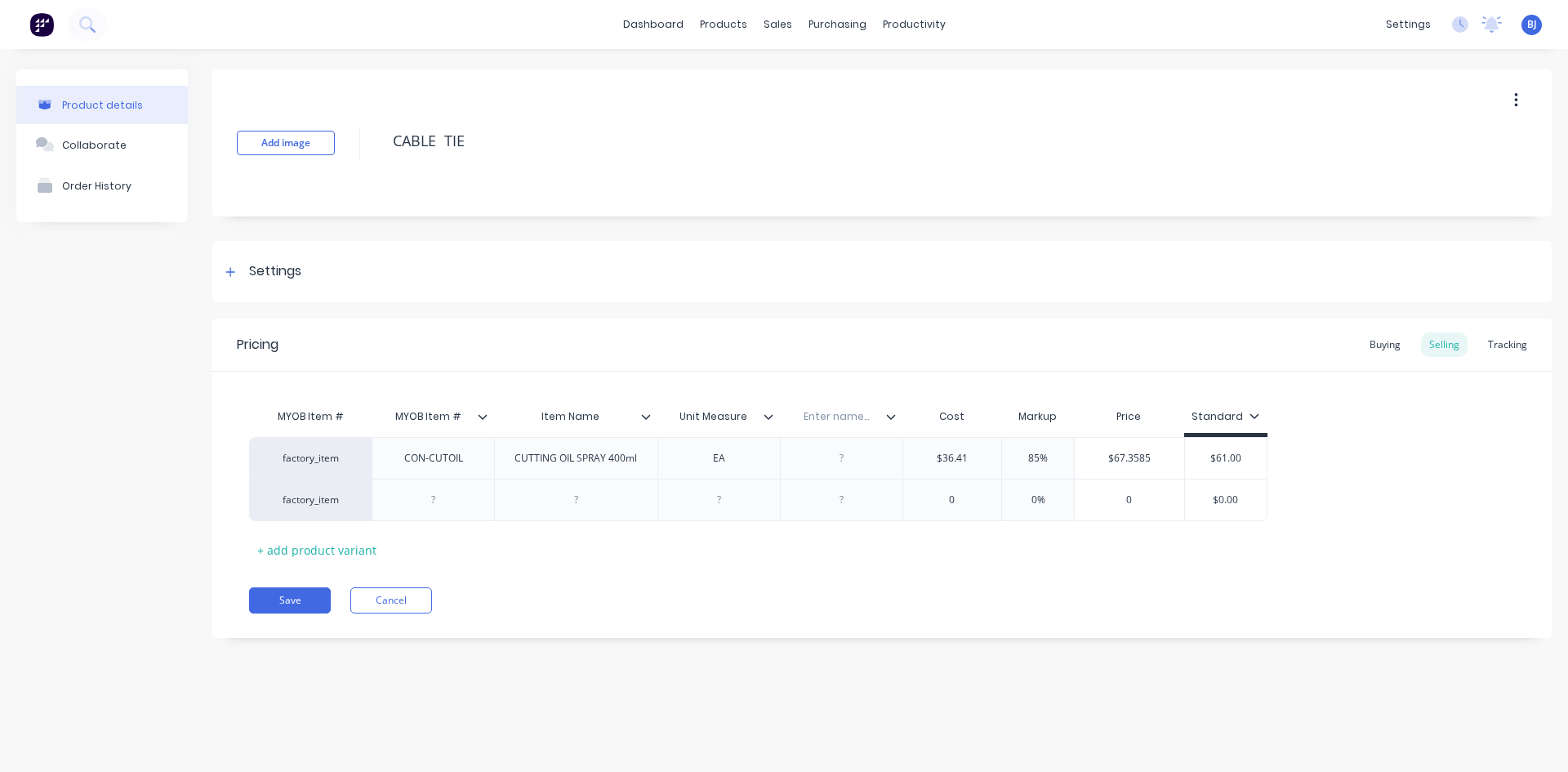
drag, startPoint x: 834, startPoint y: 418, endPoint x: 695, endPoint y: 422, distance: 139.1
drag, startPoint x: 836, startPoint y: 432, endPoint x: 711, endPoint y: 439, distance: 125.2
click at [711, 439] on div "MYOB Item # MYOB Item # Item Name Unit Measure Enter name... Cost Markup Price …" at bounding box center [882, 481] width 1266 height 163
type textarea "x"
click at [716, 421] on input "text" at bounding box center [714, 417] width 112 height 15
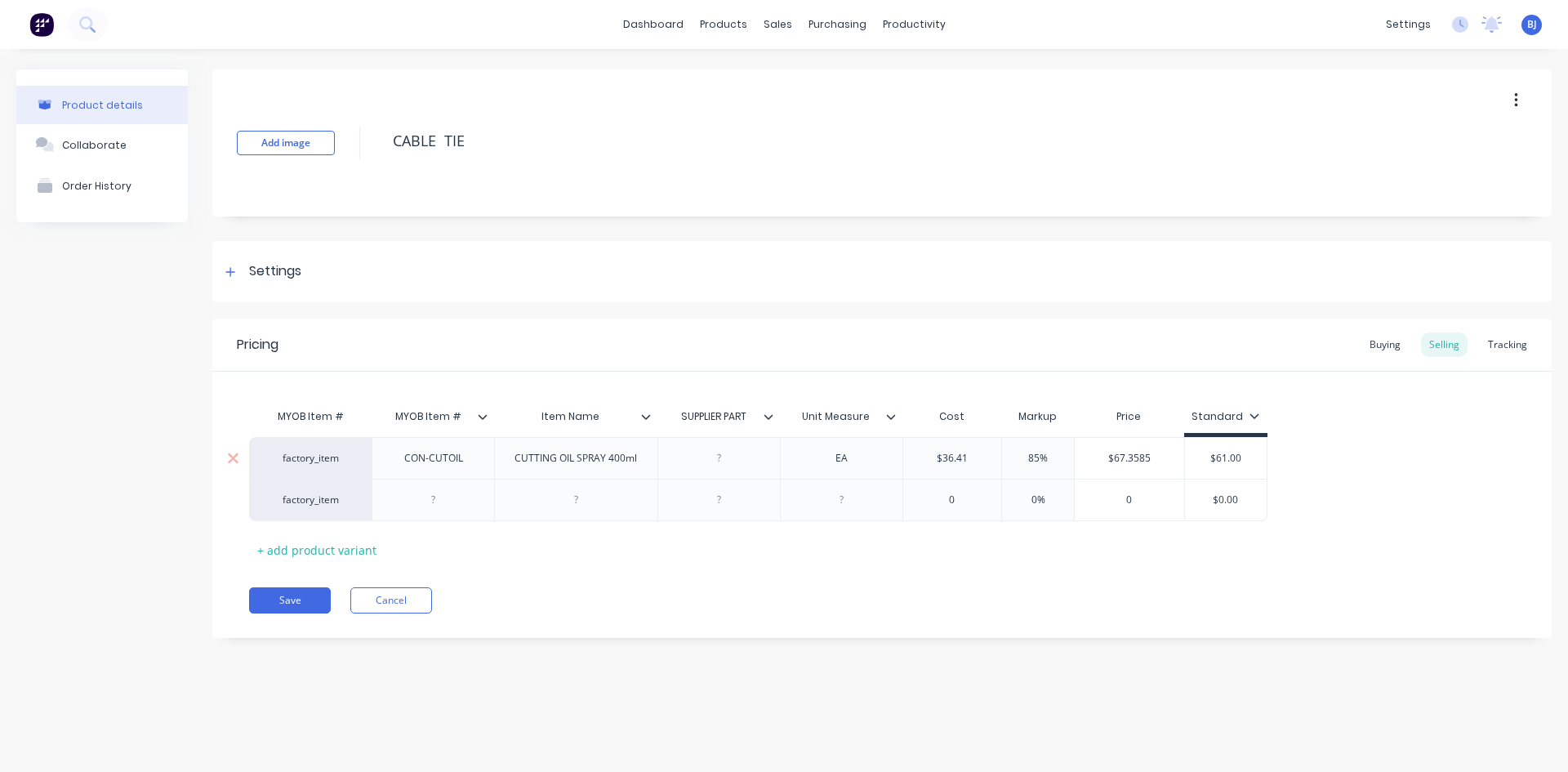
type input "SUPPLIER PART #"
drag, startPoint x: 430, startPoint y: 505, endPoint x: 437, endPoint y: 521, distance: 17.5
click at [431, 506] on div at bounding box center [433, 500] width 82 height 21
type textarea "x"
click at [571, 509] on div at bounding box center [575, 500] width 82 height 21
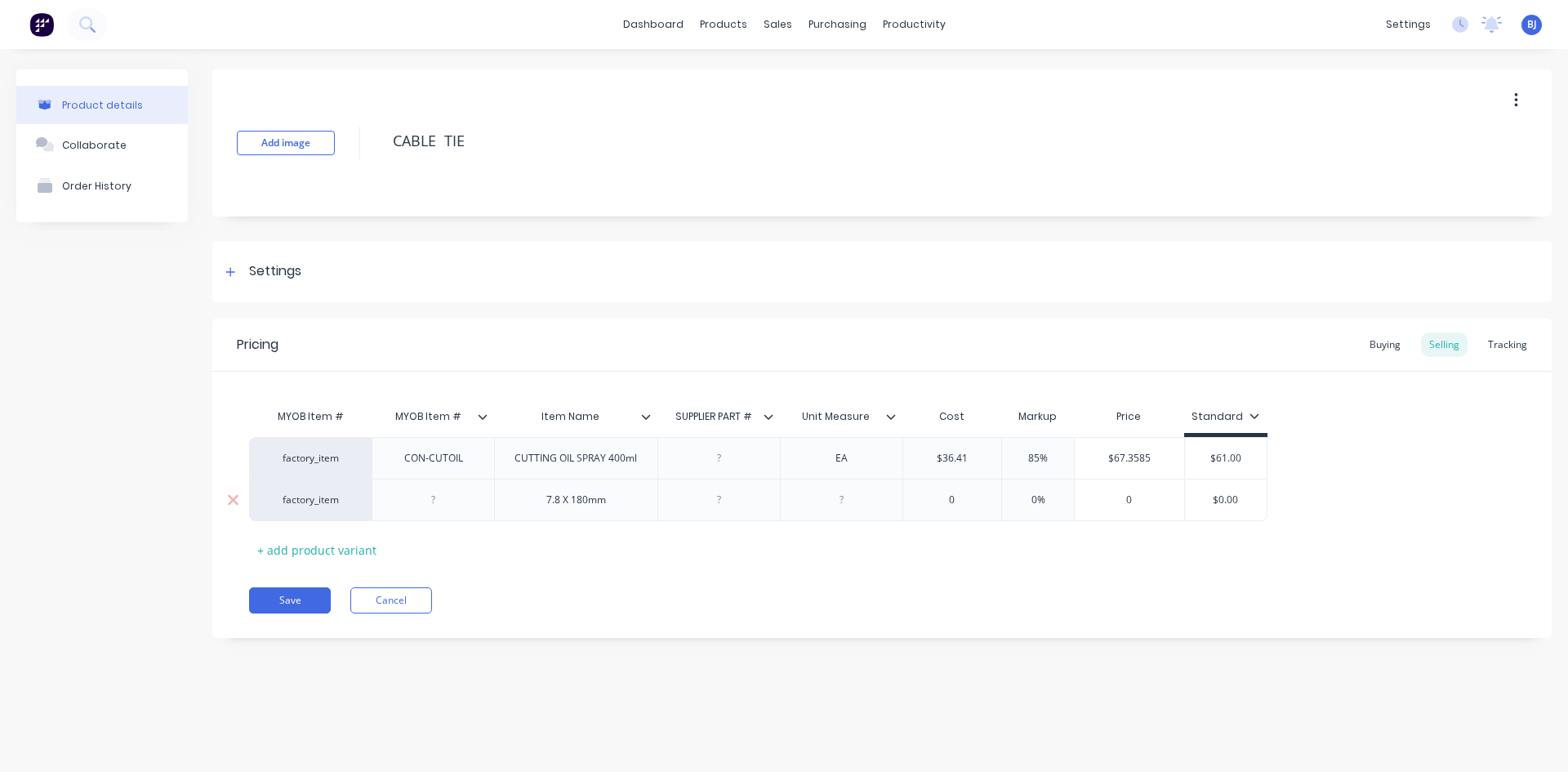
type textarea "x"
drag, startPoint x: 712, startPoint y: 501, endPoint x: 723, endPoint y: 516, distance: 18.6
click at [713, 502] on div at bounding box center [719, 500] width 82 height 21
type textarea "x"
drag, startPoint x: 847, startPoint y: 504, endPoint x: 854, endPoint y: 536, distance: 32.8
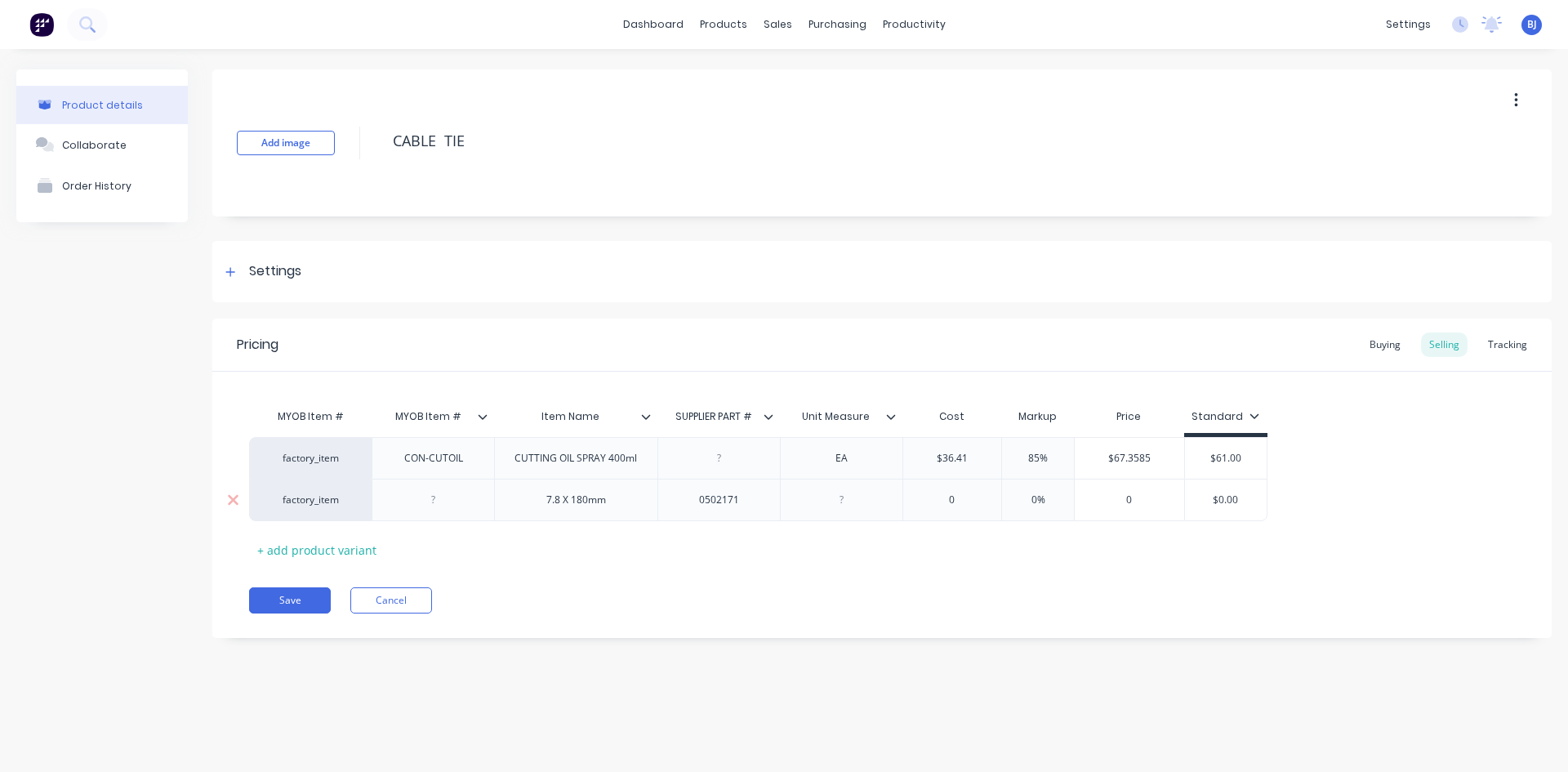
click at [847, 506] on div at bounding box center [841, 500] width 82 height 21
type textarea "x"
type input "0"
drag, startPoint x: 951, startPoint y: 502, endPoint x: 957, endPoint y: 514, distance: 13.4
click at [952, 503] on input "0" at bounding box center [952, 500] width 98 height 15
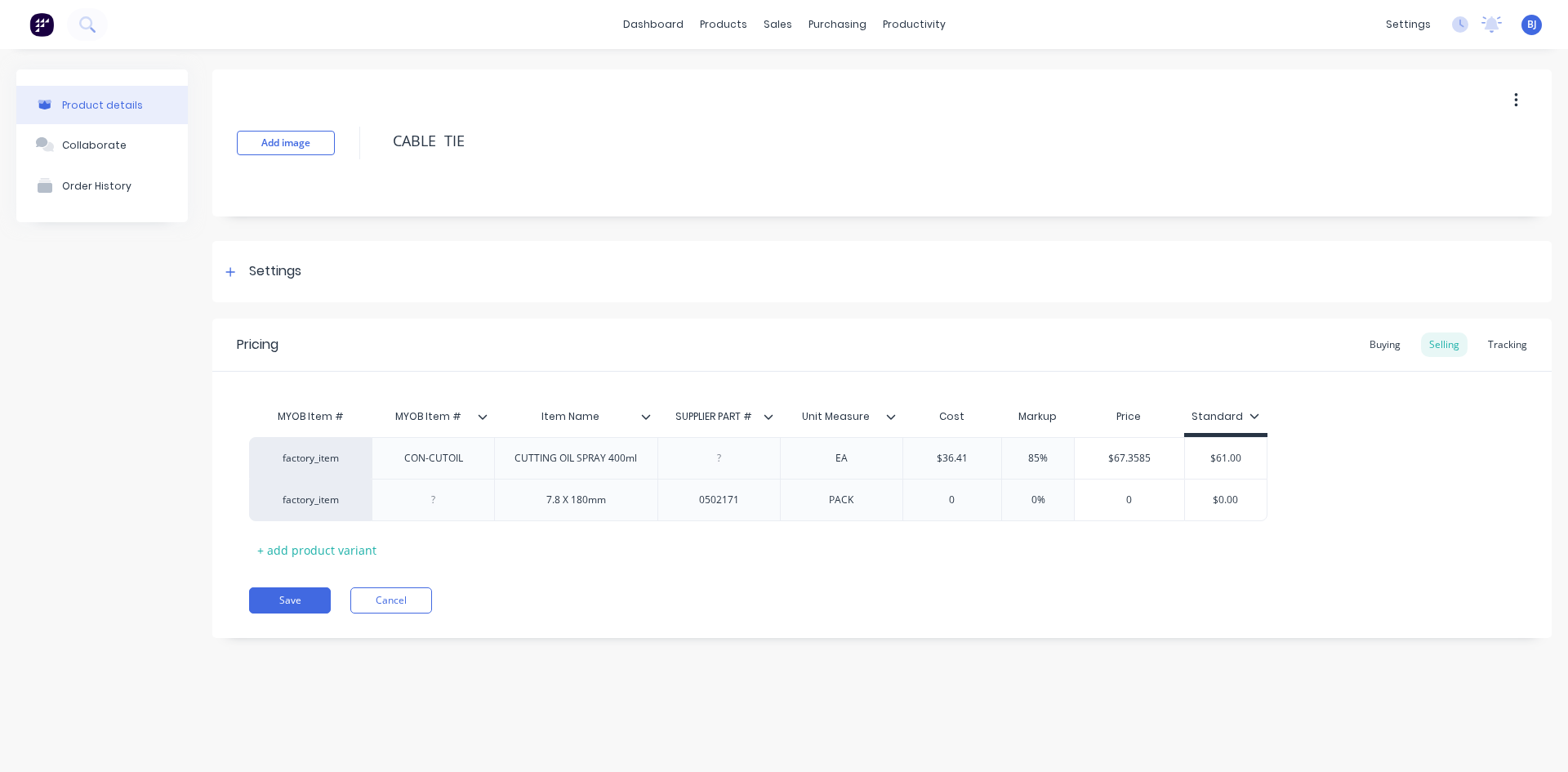
drag, startPoint x: 830, startPoint y: 501, endPoint x: 853, endPoint y: 524, distance: 32.5
click at [834, 511] on div "PACK" at bounding box center [841, 500] width 122 height 42
click at [828, 506] on div "PACK" at bounding box center [841, 500] width 82 height 21
click at [858, 505] on div "PACK" at bounding box center [841, 500] width 82 height 21
click at [950, 498] on input "0" at bounding box center [952, 500] width 98 height 15
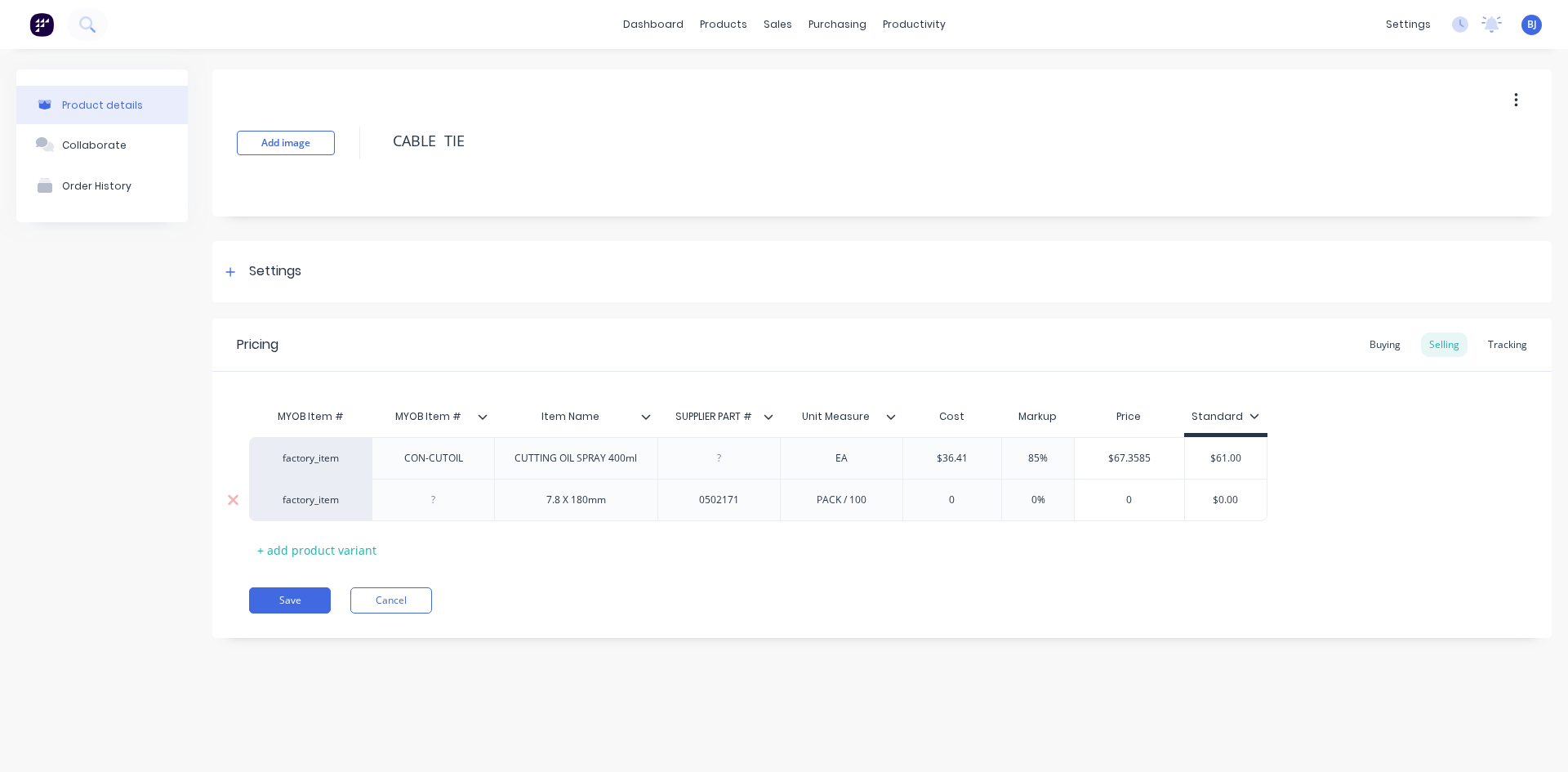
click at [950, 498] on input "0" at bounding box center [952, 500] width 98 height 15
type textarea "x"
type input "2"
type textarea "x"
type input "29."
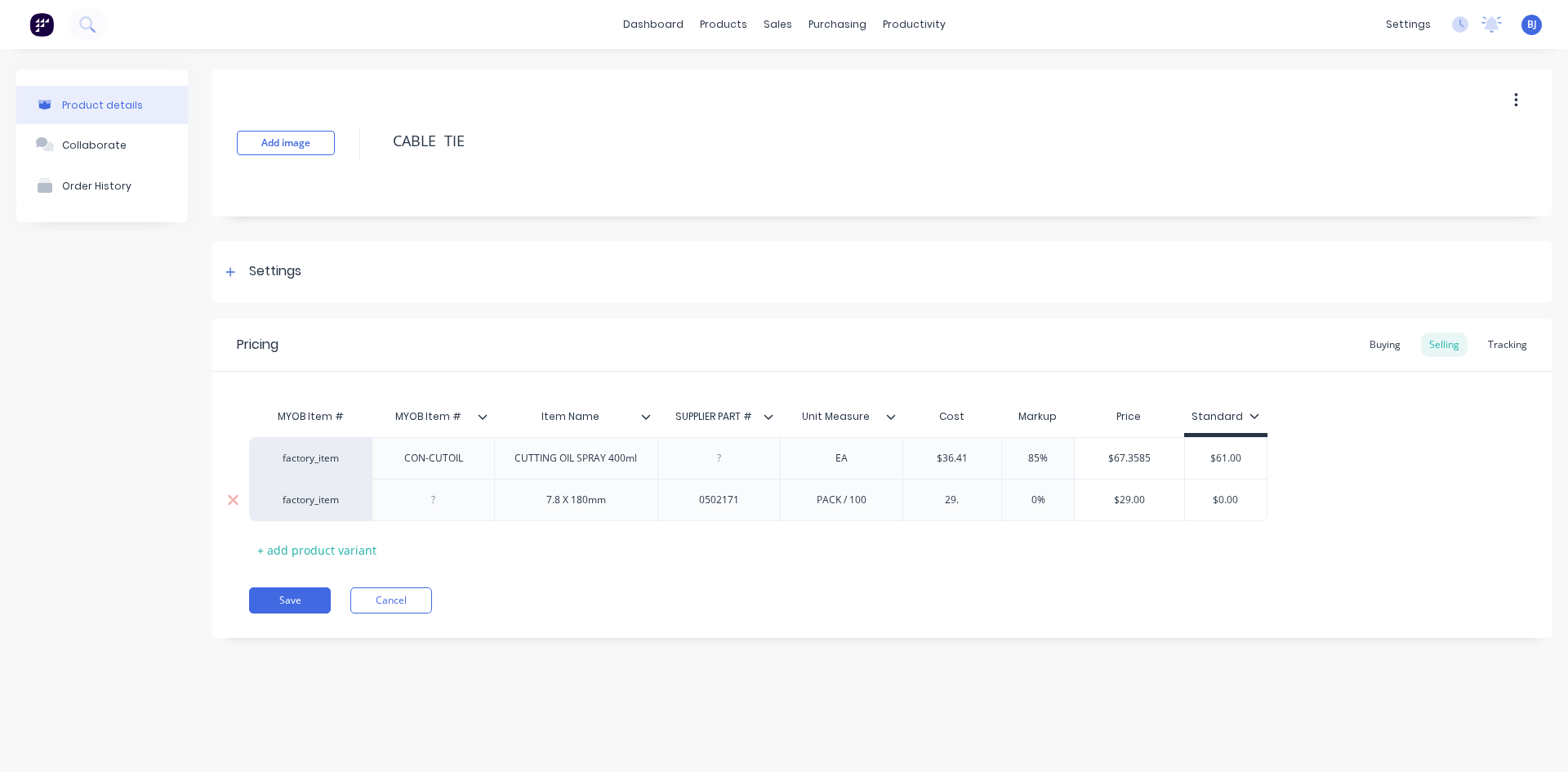
type textarea "x"
type input "29.8"
type textarea "x"
type input "29.87"
click at [1002, 546] on div "MYOB Item # MYOB Item # Item Name SUPPLIER PART # Unit Measure Cost Markup Pric…" at bounding box center [882, 481] width 1266 height 163
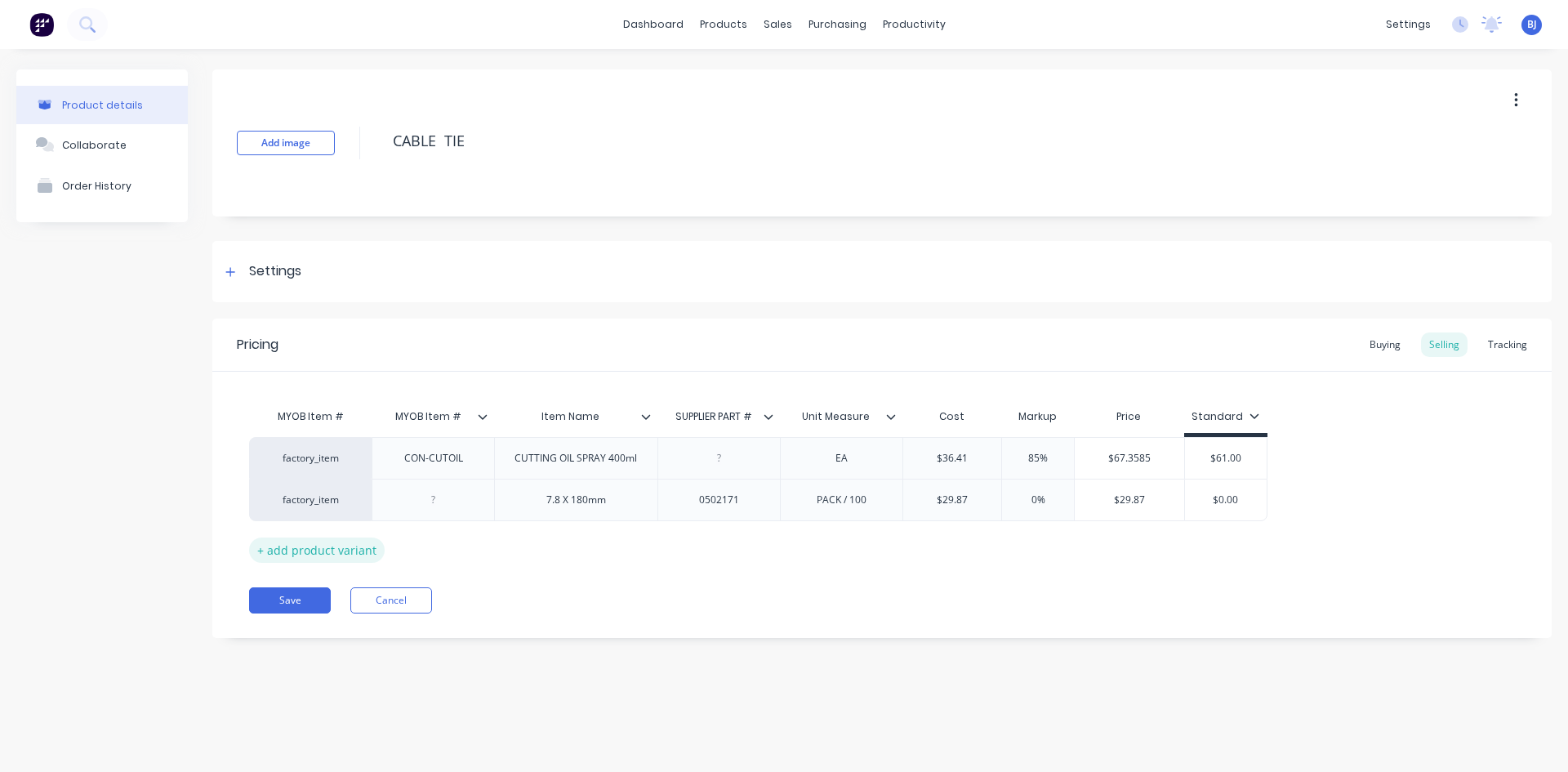
click at [338, 543] on div "+ add product variant" at bounding box center [317, 550] width 135 height 26
type textarea "x"
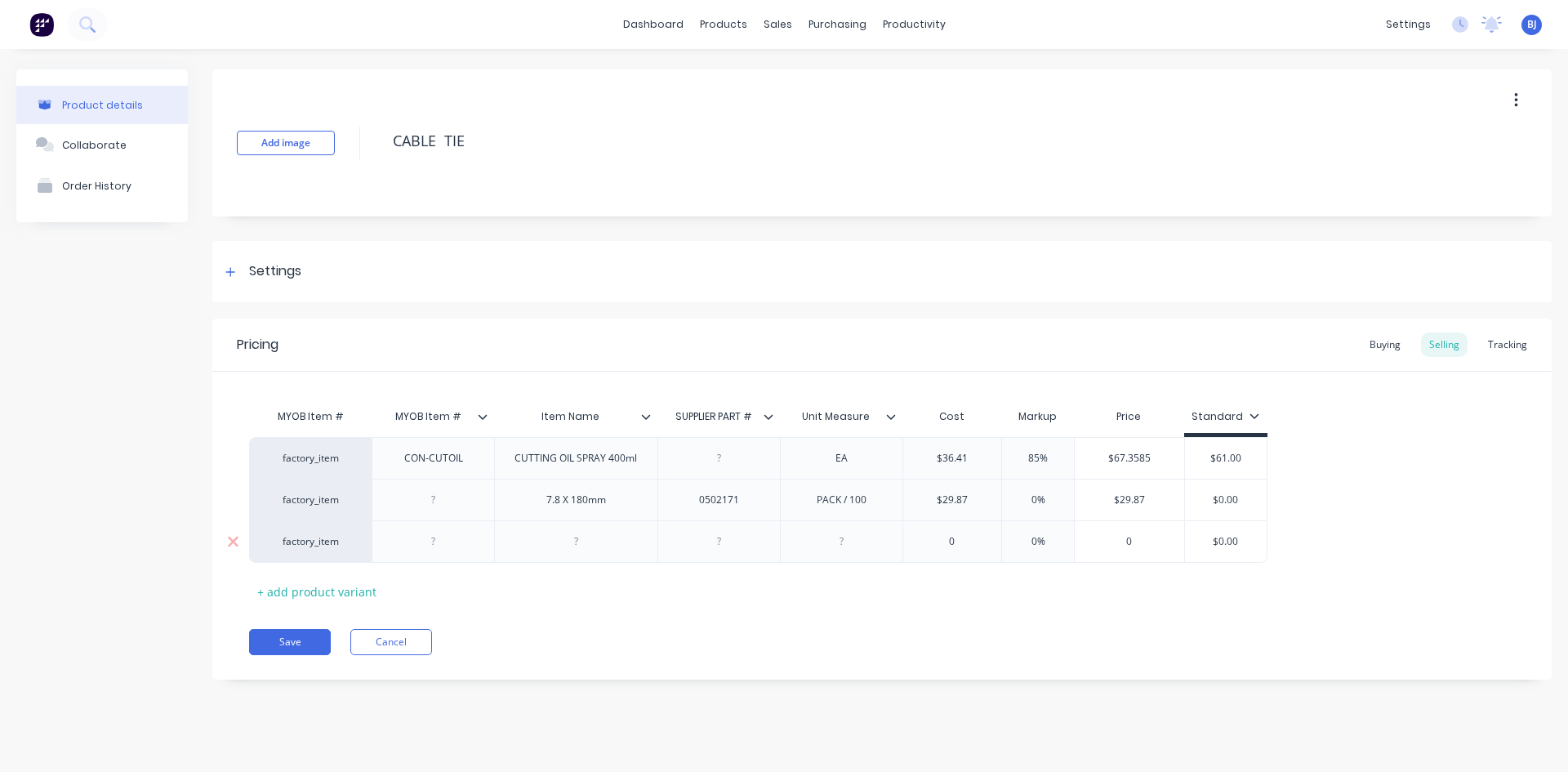
click at [570, 547] on div at bounding box center [575, 541] width 82 height 21
click at [591, 506] on div "7.8 X 180mm" at bounding box center [576, 500] width 86 height 21
type textarea "x"
click at [721, 547] on div at bounding box center [719, 541] width 82 height 21
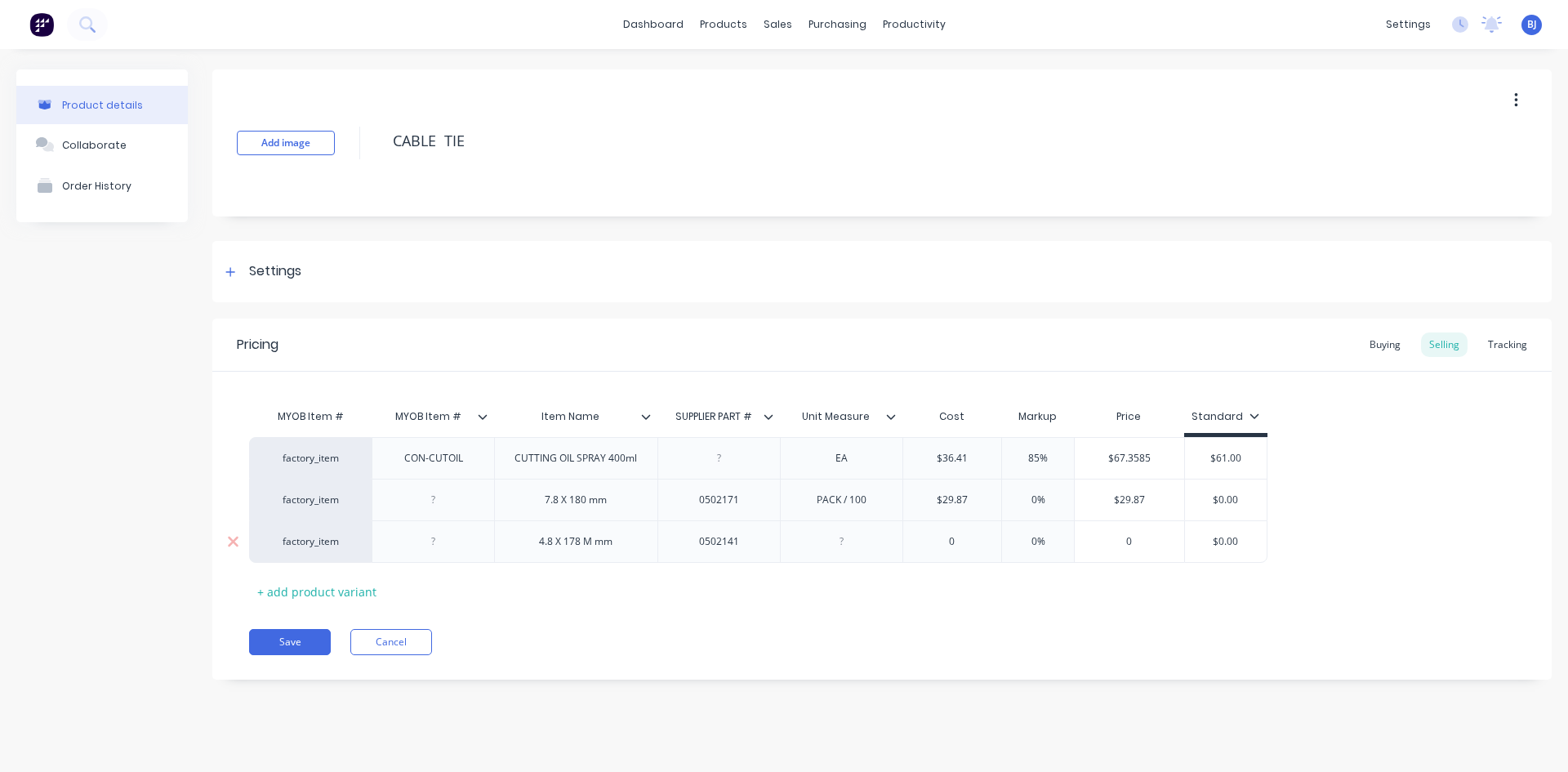
type textarea "x"
drag, startPoint x: 839, startPoint y: 541, endPoint x: 846, endPoint y: 552, distance: 13.0
click at [840, 545] on div at bounding box center [841, 541] width 82 height 21
type textarea "x"
type input "0"
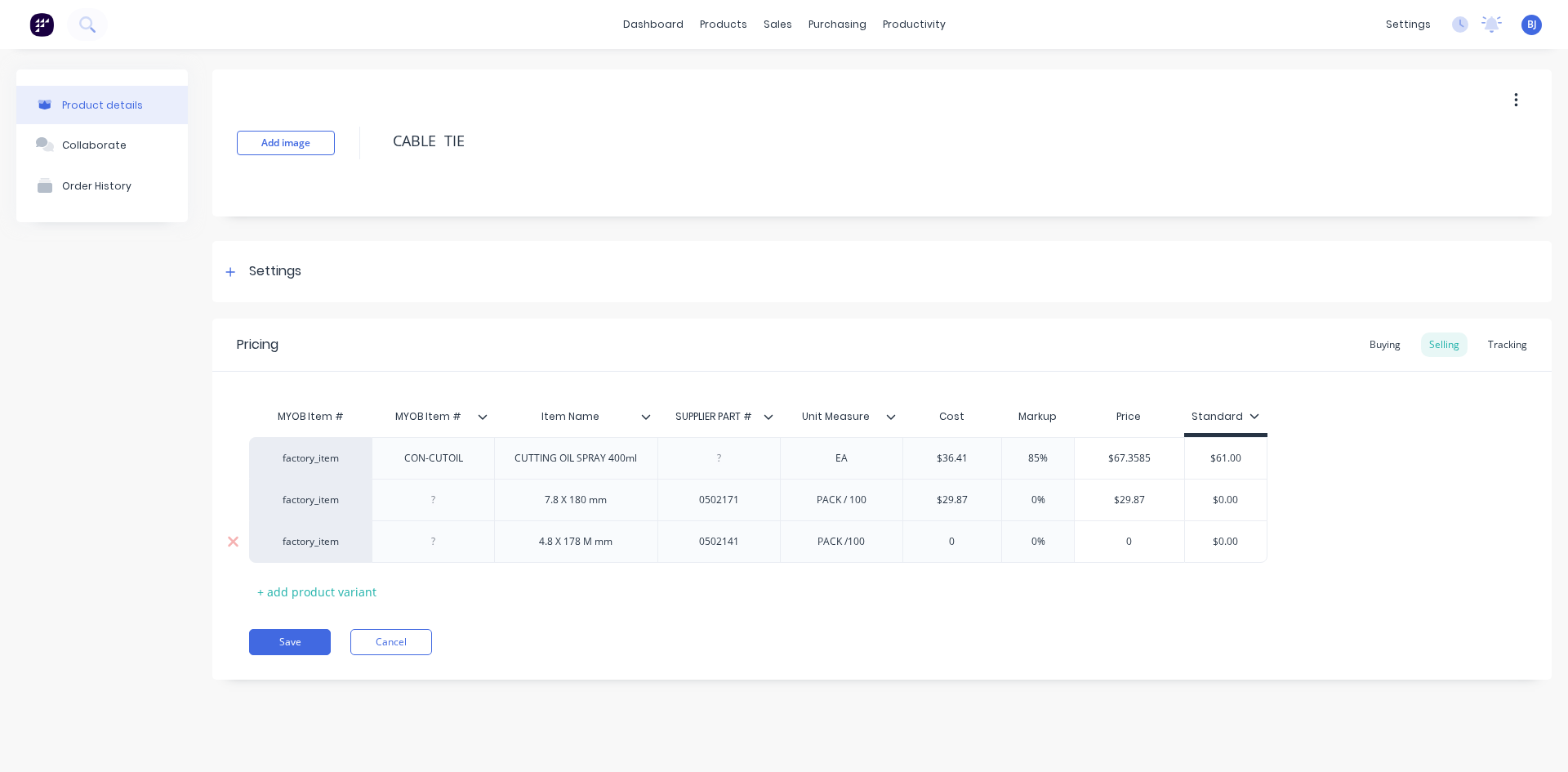
click at [949, 542] on input "0" at bounding box center [952, 541] width 98 height 15
type textarea "x"
type input "1"
type textarea "x"
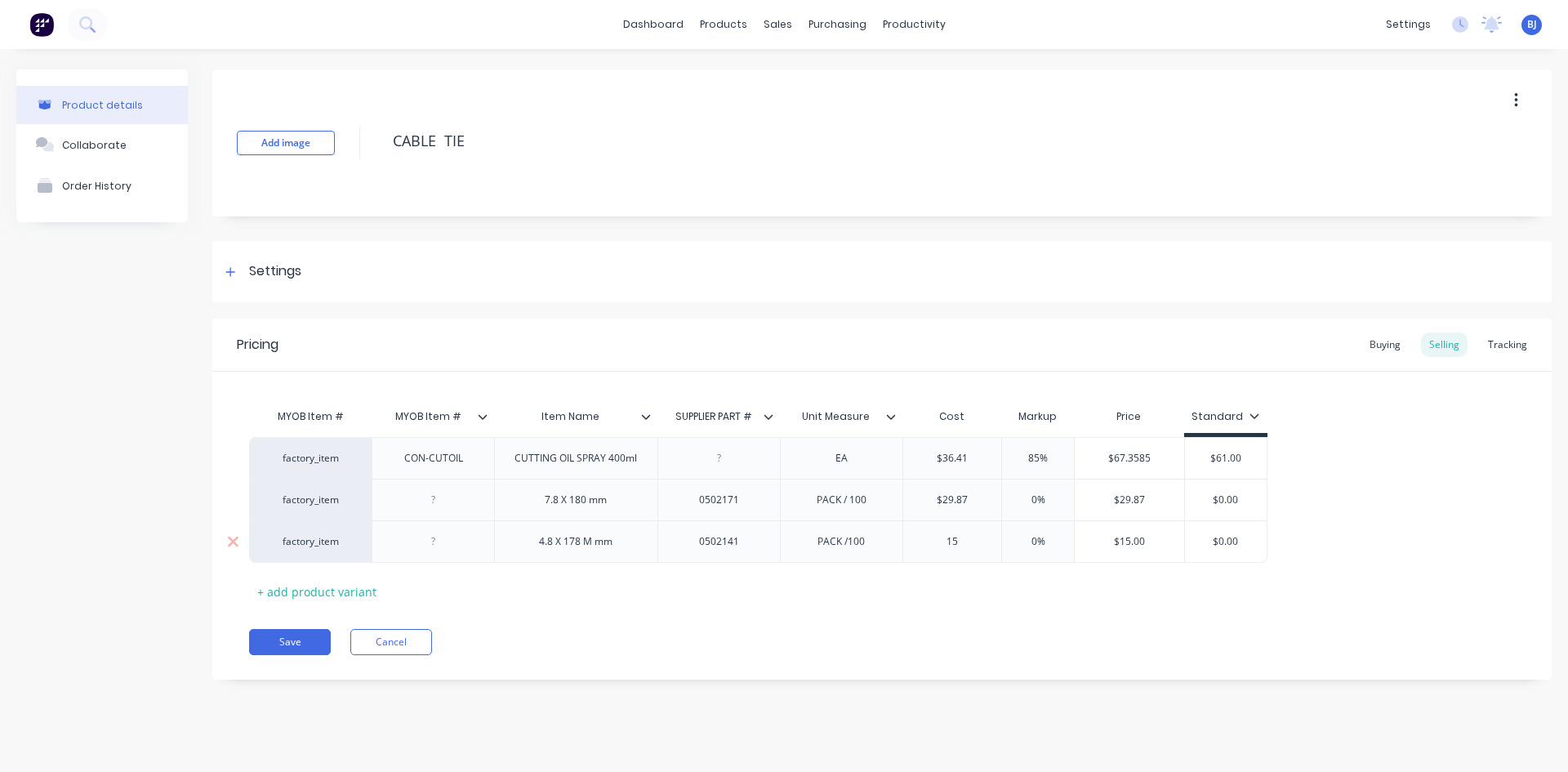
type input "15."
type textarea "x"
type input "15.30"
click at [887, 632] on div "Save Cancel" at bounding box center [901, 641] width 1303 height 26
click at [325, 593] on div "+ add product variant" at bounding box center [317, 592] width 135 height 26
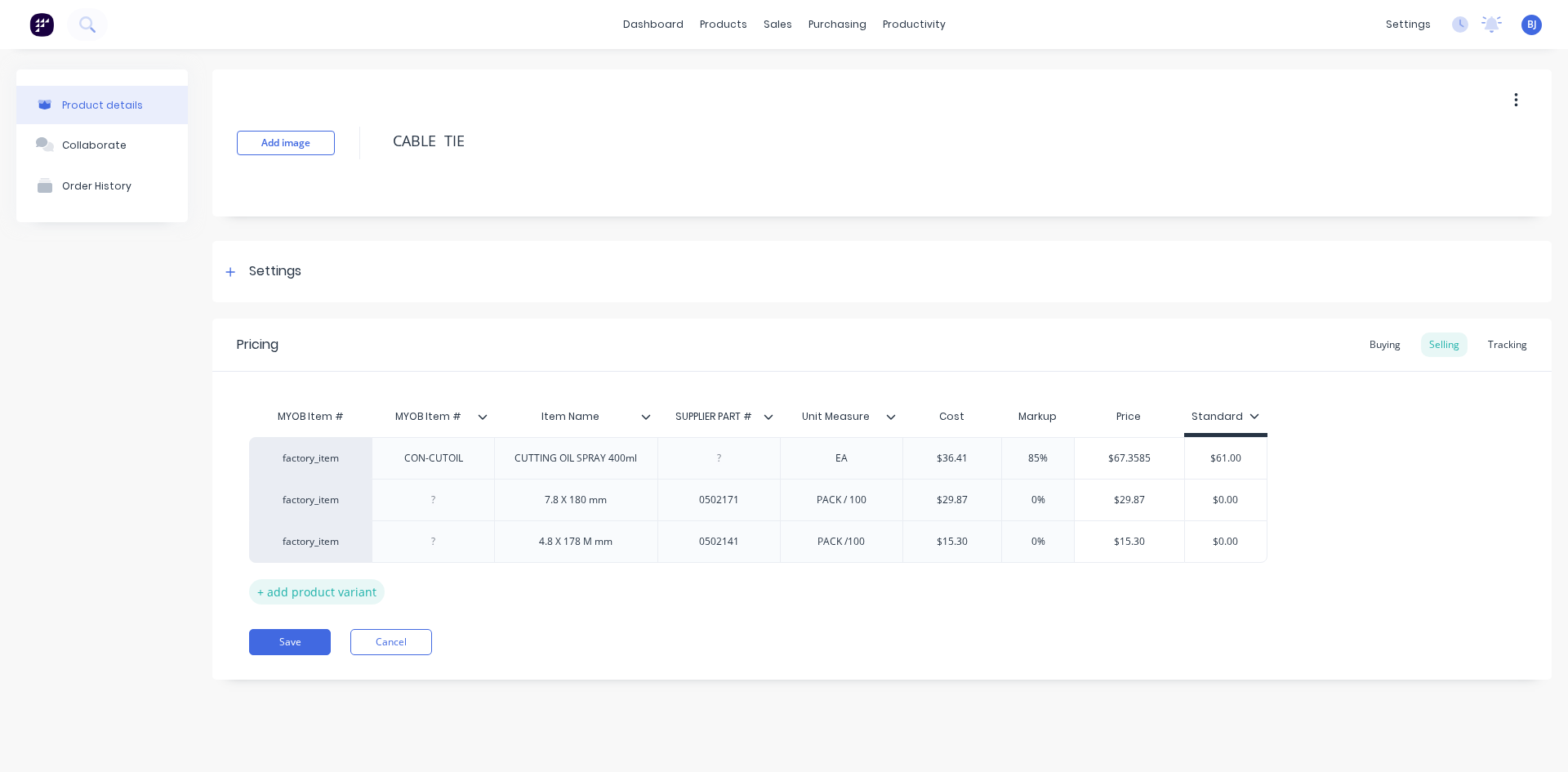
type textarea "x"
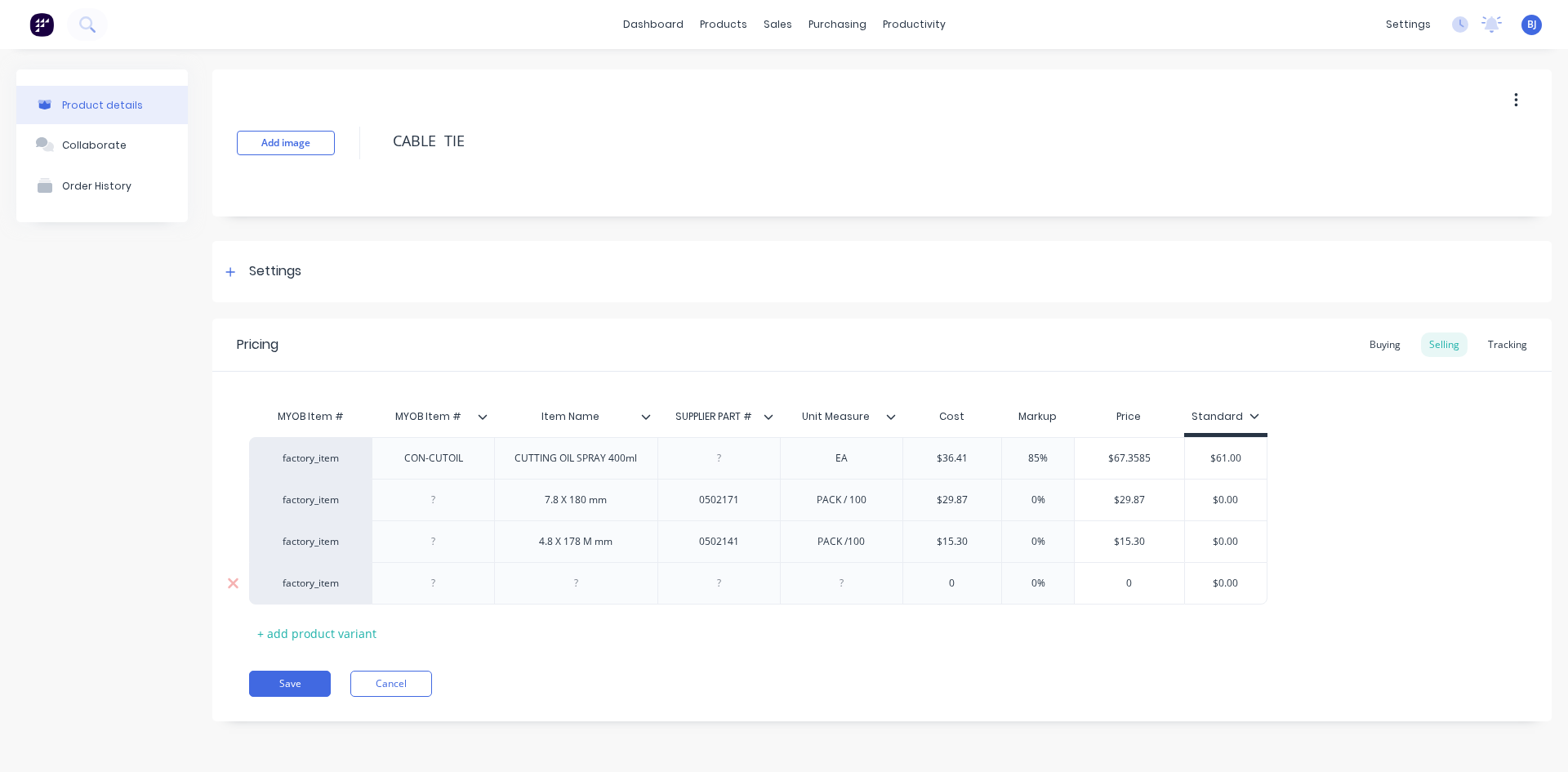
click at [571, 592] on div at bounding box center [575, 582] width 82 height 21
click at [594, 548] on div "4.8 X 178 M mm" at bounding box center [576, 541] width 99 height 21
type textarea "x"
click at [719, 591] on div at bounding box center [719, 582] width 82 height 21
type textarea "x"
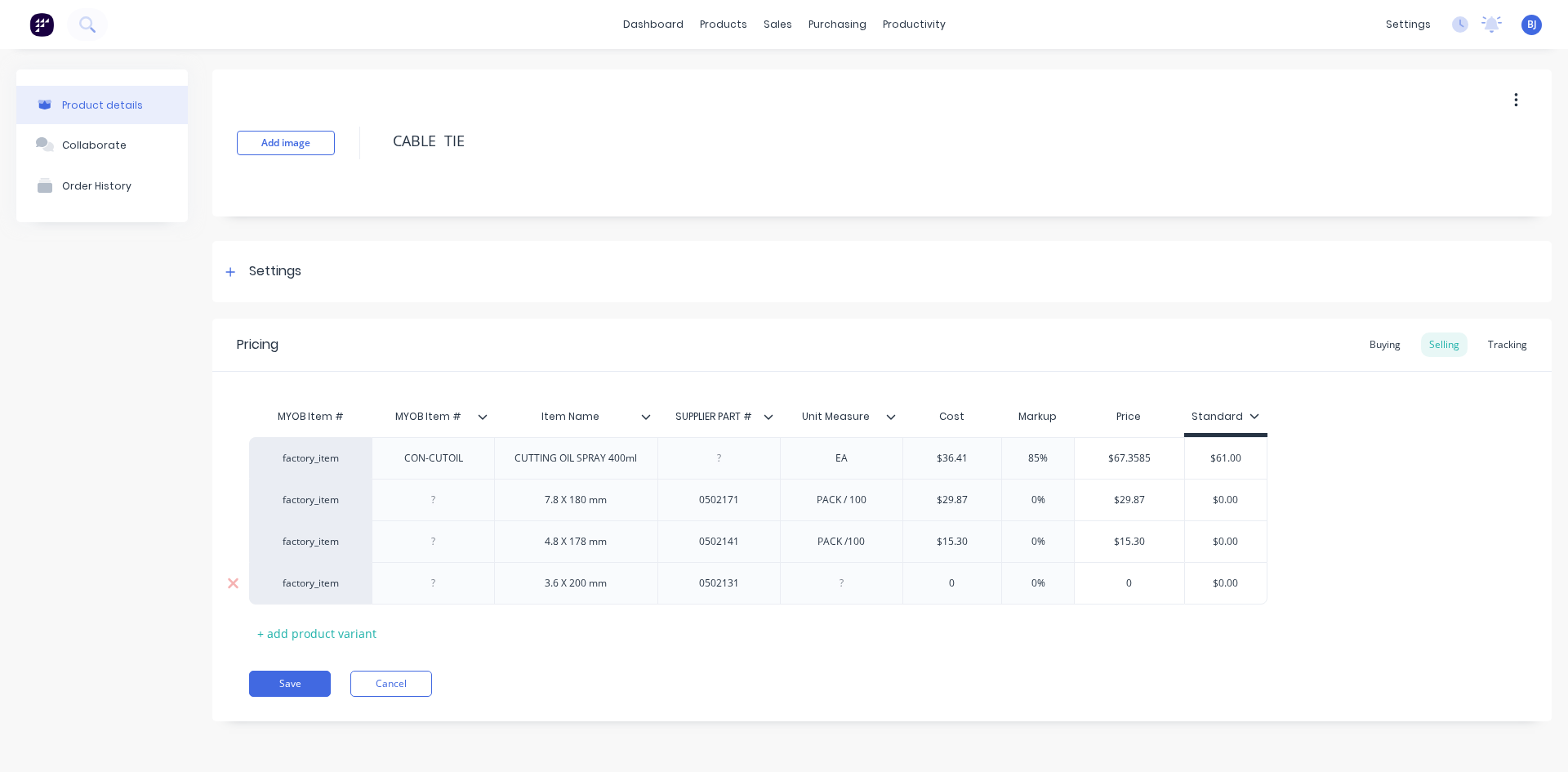
drag, startPoint x: 836, startPoint y: 588, endPoint x: 844, endPoint y: 597, distance: 12.0
click at [836, 591] on div at bounding box center [841, 582] width 82 height 21
click at [785, 568] on div "PA" at bounding box center [841, 583] width 122 height 42
type textarea "x"
type input "0"
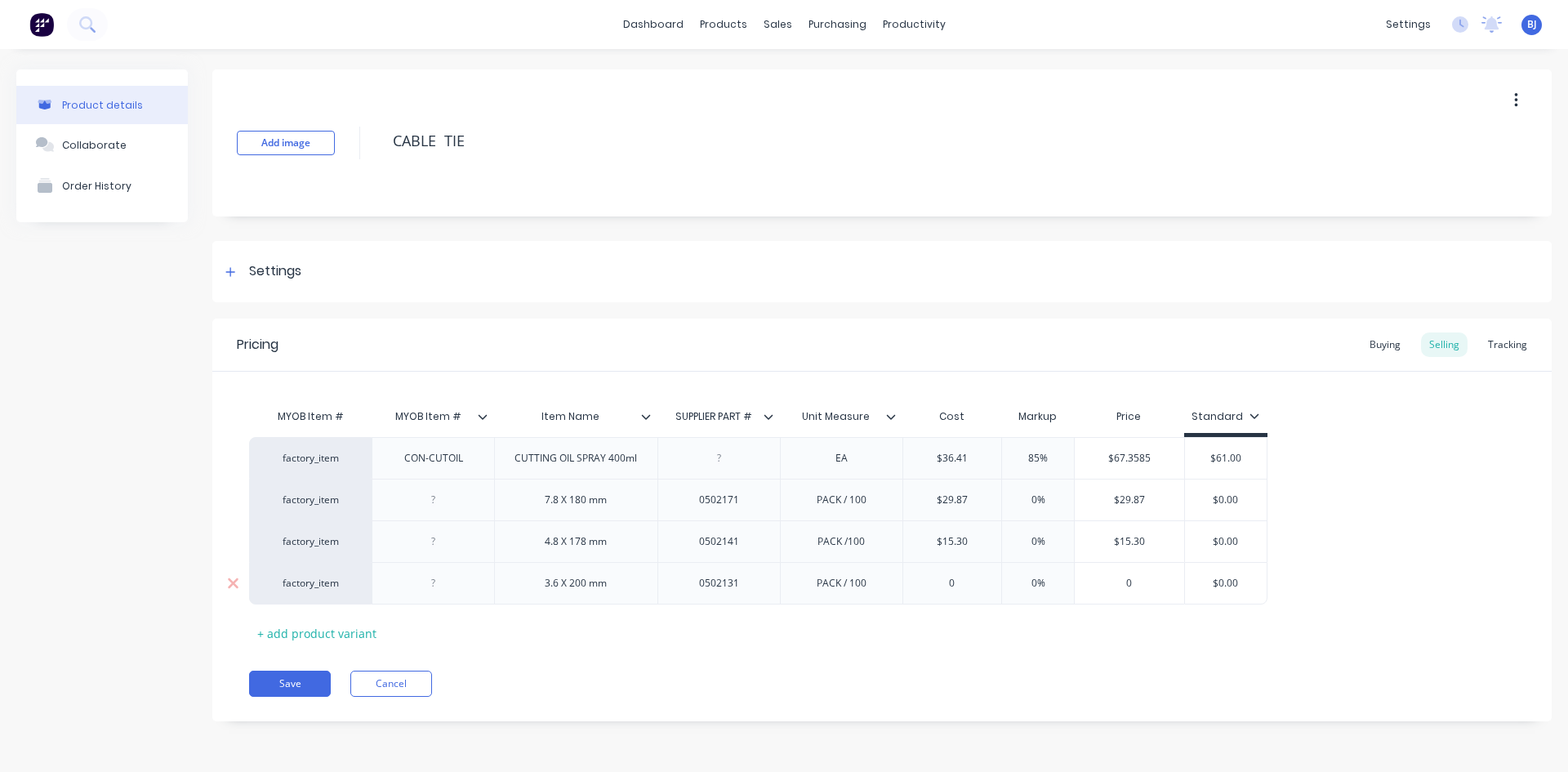
drag, startPoint x: 949, startPoint y: 578, endPoint x: 954, endPoint y: 595, distance: 17.7
click at [950, 585] on input "0" at bounding box center [952, 583] width 98 height 15
type textarea "x"
type input "10"
type textarea "x"
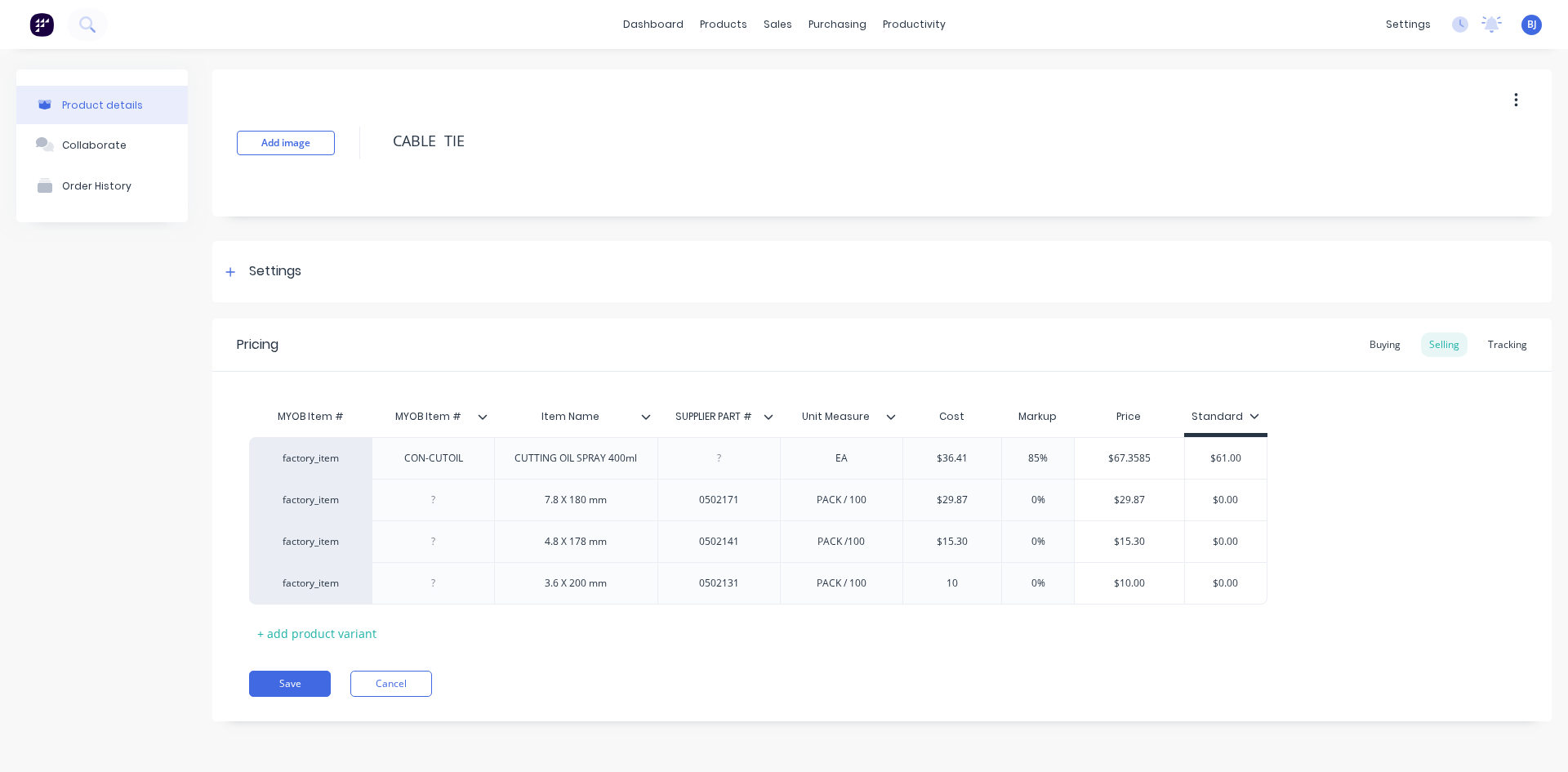
type input "120"
type textarea "x"
type input "12.0"
type textarea "x"
type input "12.20"
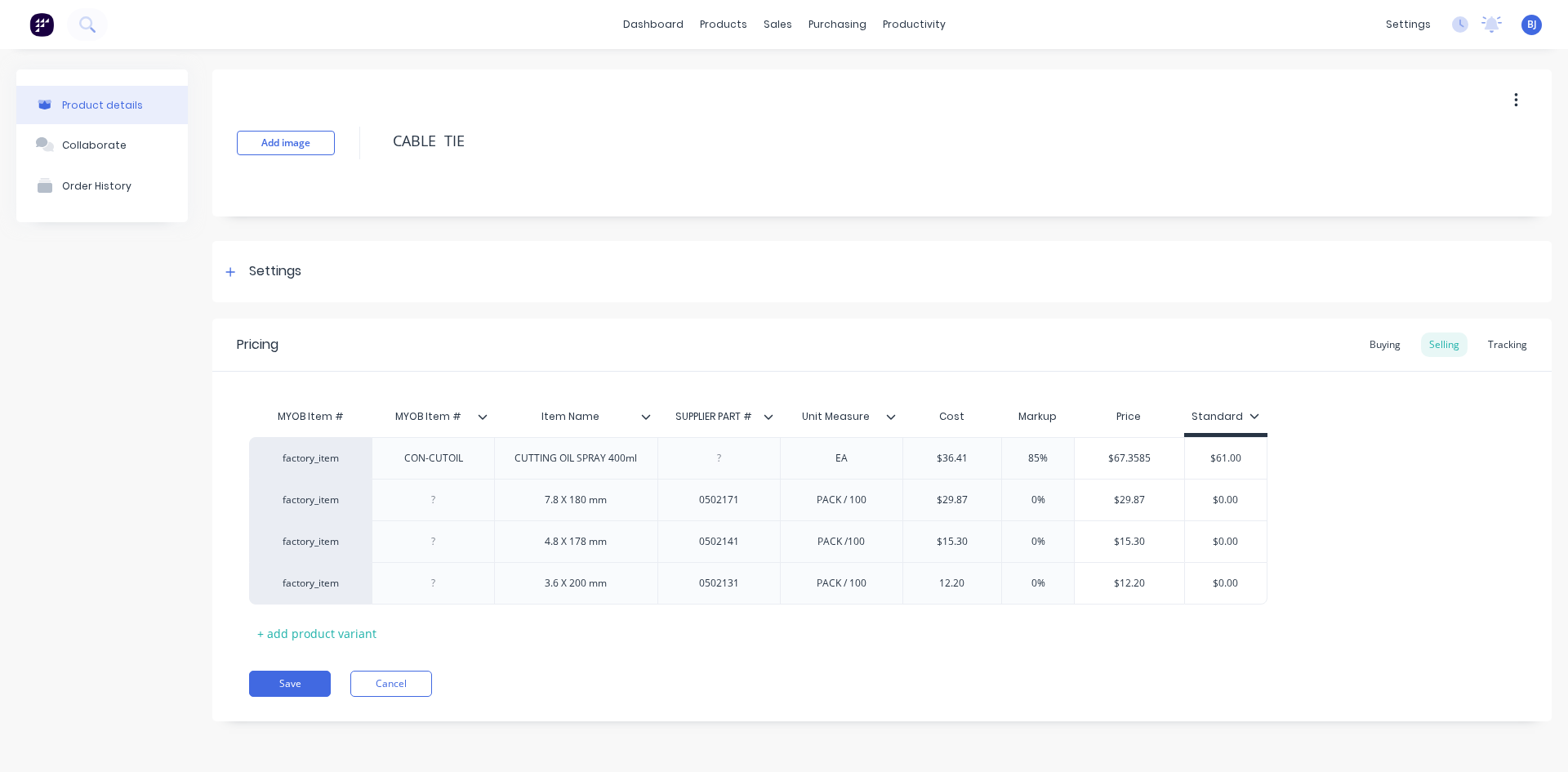
type textarea "x"
type input "12.230"
type textarea "x"
type input "12.20"
type textarea "x"
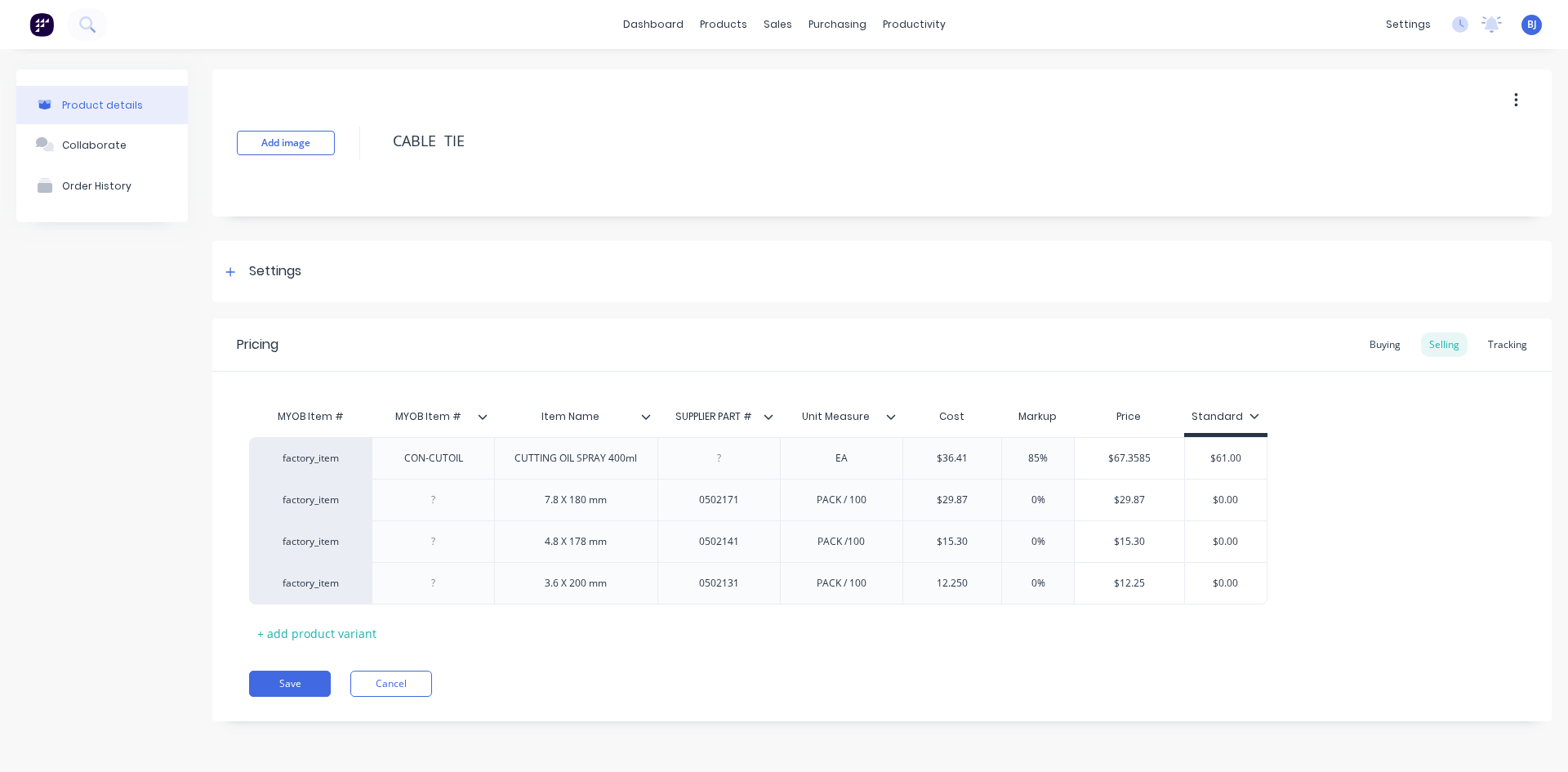
type input "12.250"
click at [1033, 626] on div "MYOB Item # MYOB Item # Item Name SUPPLIER PART # Unit Measure Cost Markup Pric…" at bounding box center [882, 523] width 1266 height 246
click at [287, 636] on div "+ add product variant" at bounding box center [317, 634] width 135 height 26
type textarea "x"
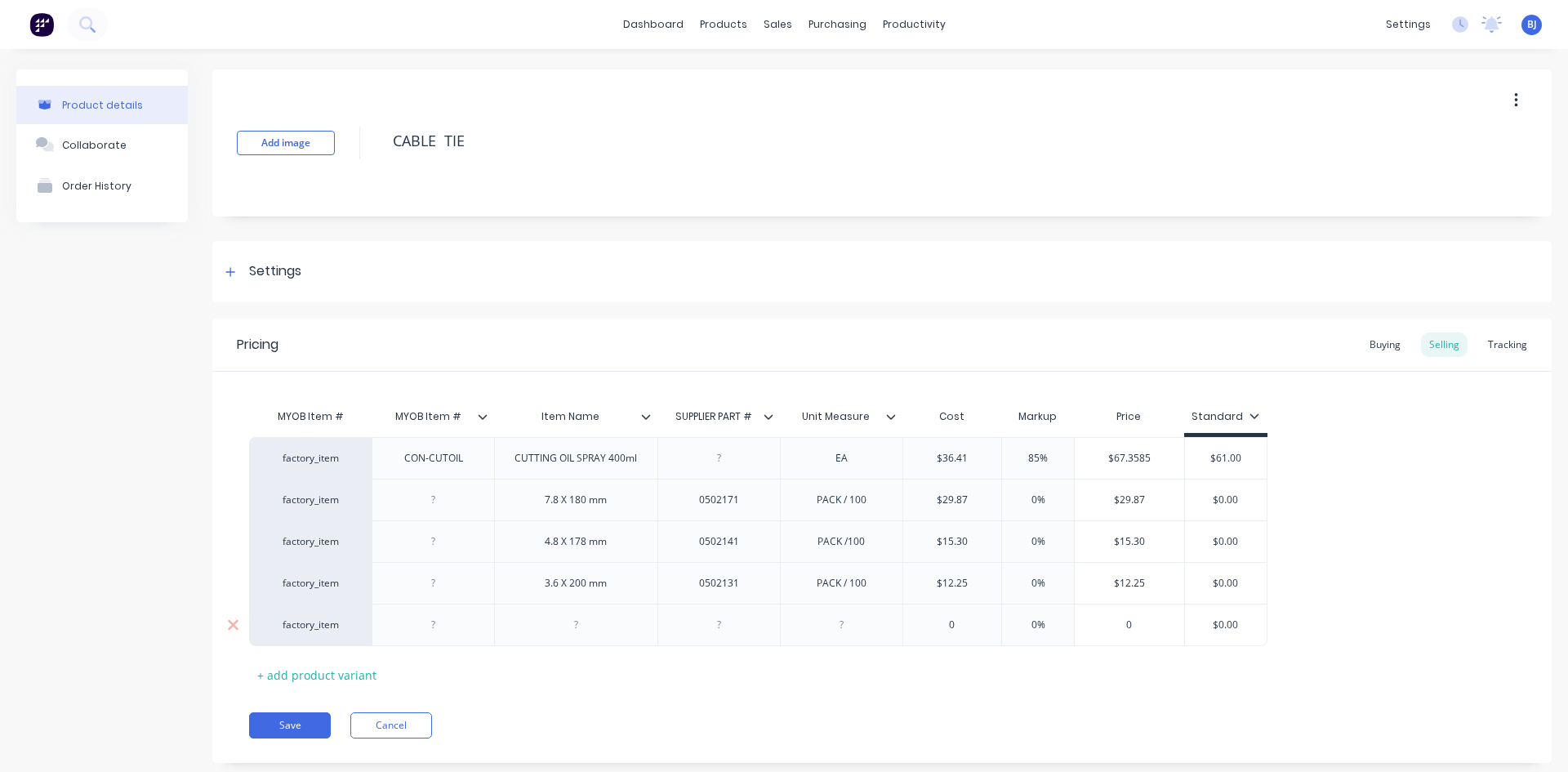
click at [568, 630] on div at bounding box center [575, 624] width 82 height 21
type textarea "x"
click at [723, 634] on div at bounding box center [719, 624] width 82 height 21
type textarea "x"
drag, startPoint x: 848, startPoint y: 628, endPoint x: 874, endPoint y: 667, distance: 46.9
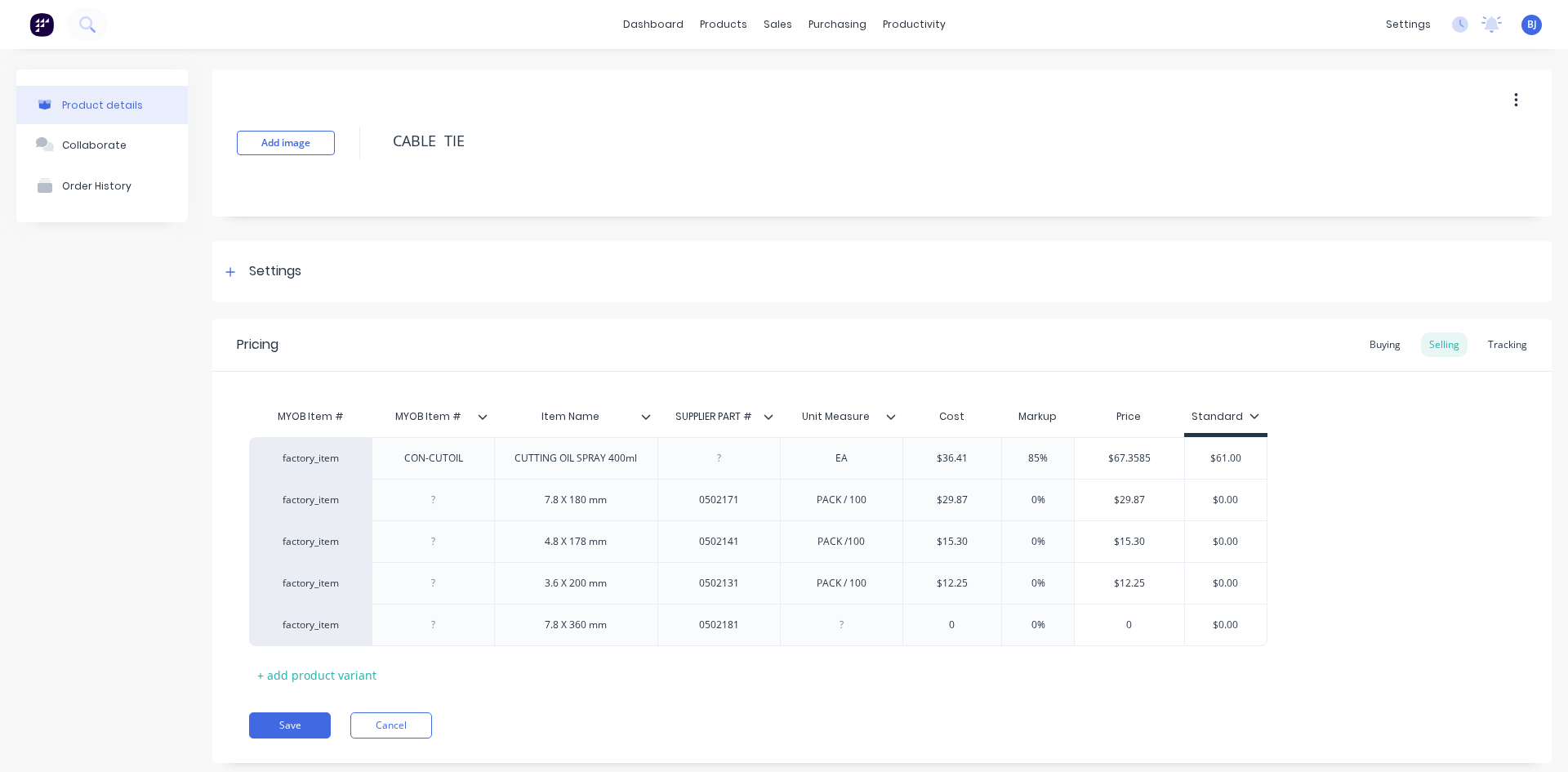
click at [848, 629] on div at bounding box center [841, 624] width 82 height 21
type textarea "x"
type input "0"
click at [955, 626] on input "0" at bounding box center [952, 625] width 98 height 15
type textarea "x"
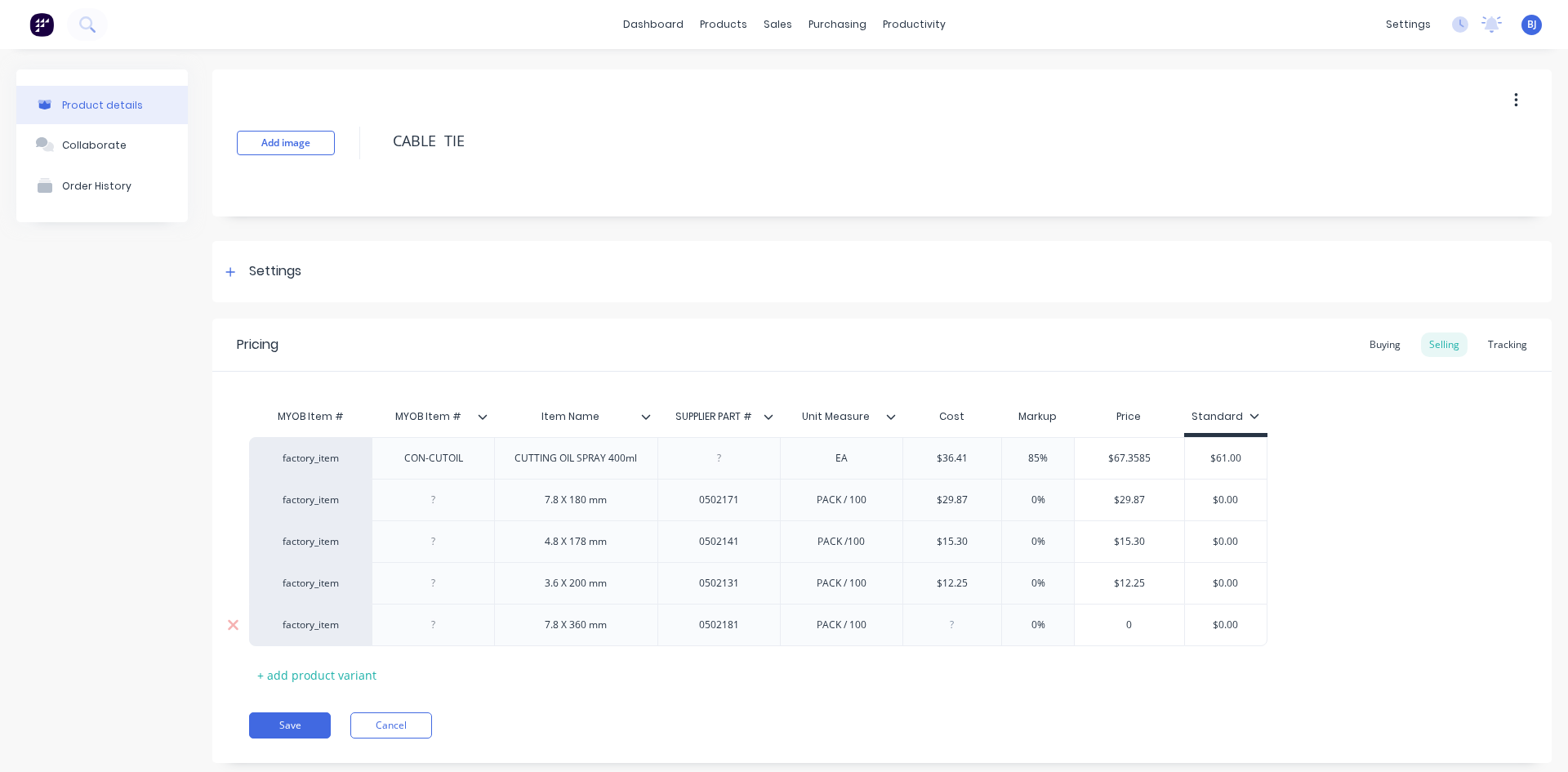
type input "2"
type textarea "x"
type input "29."
type textarea "x"
click at [1050, 694] on div "Pricing Buying Selling Tracking MYOB Item # MYOB Item # Item Name SUPPLIER PART…" at bounding box center [882, 540] width 1340 height 444
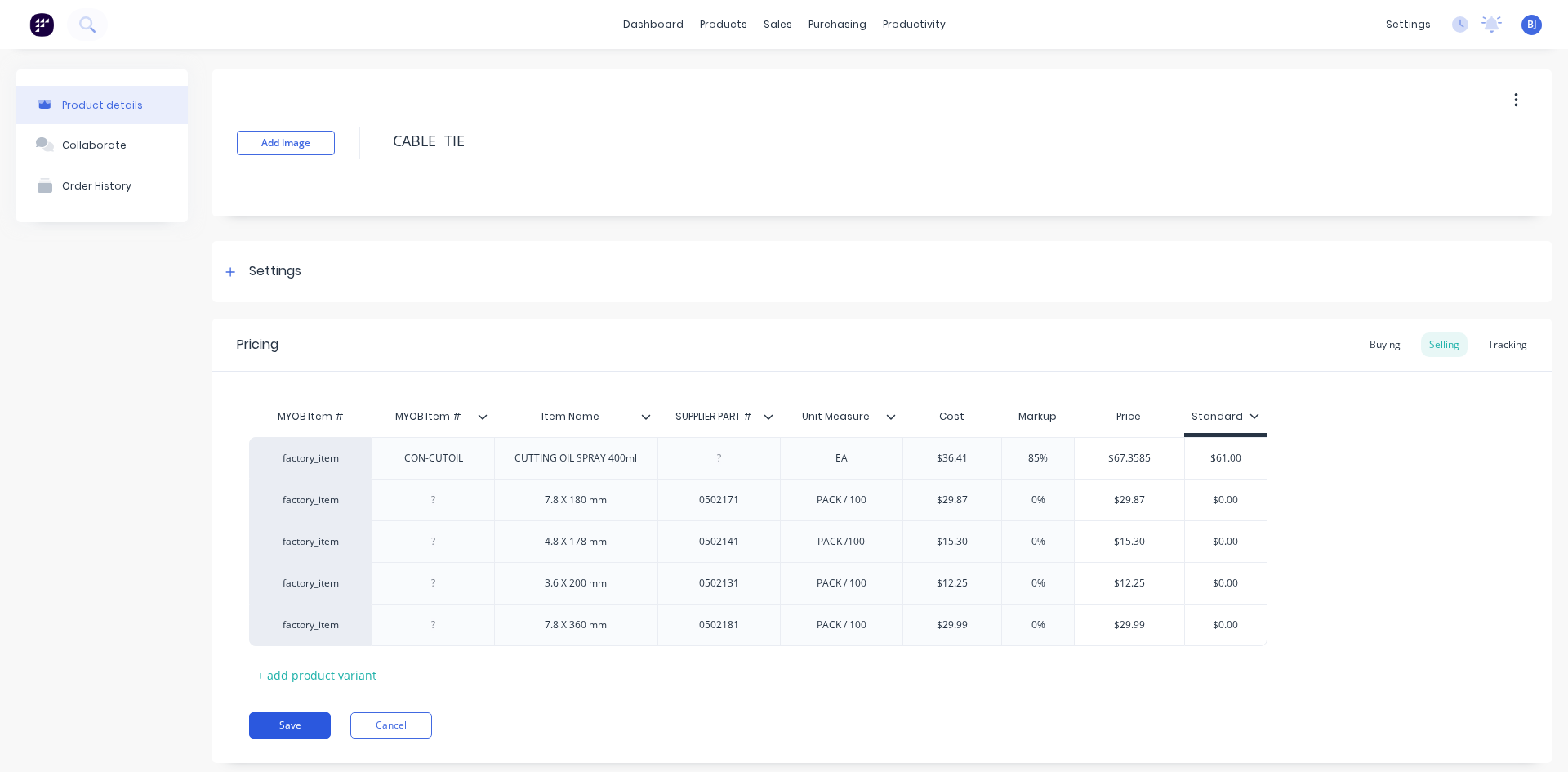
click at [294, 720] on button "Save" at bounding box center [290, 725] width 82 height 26
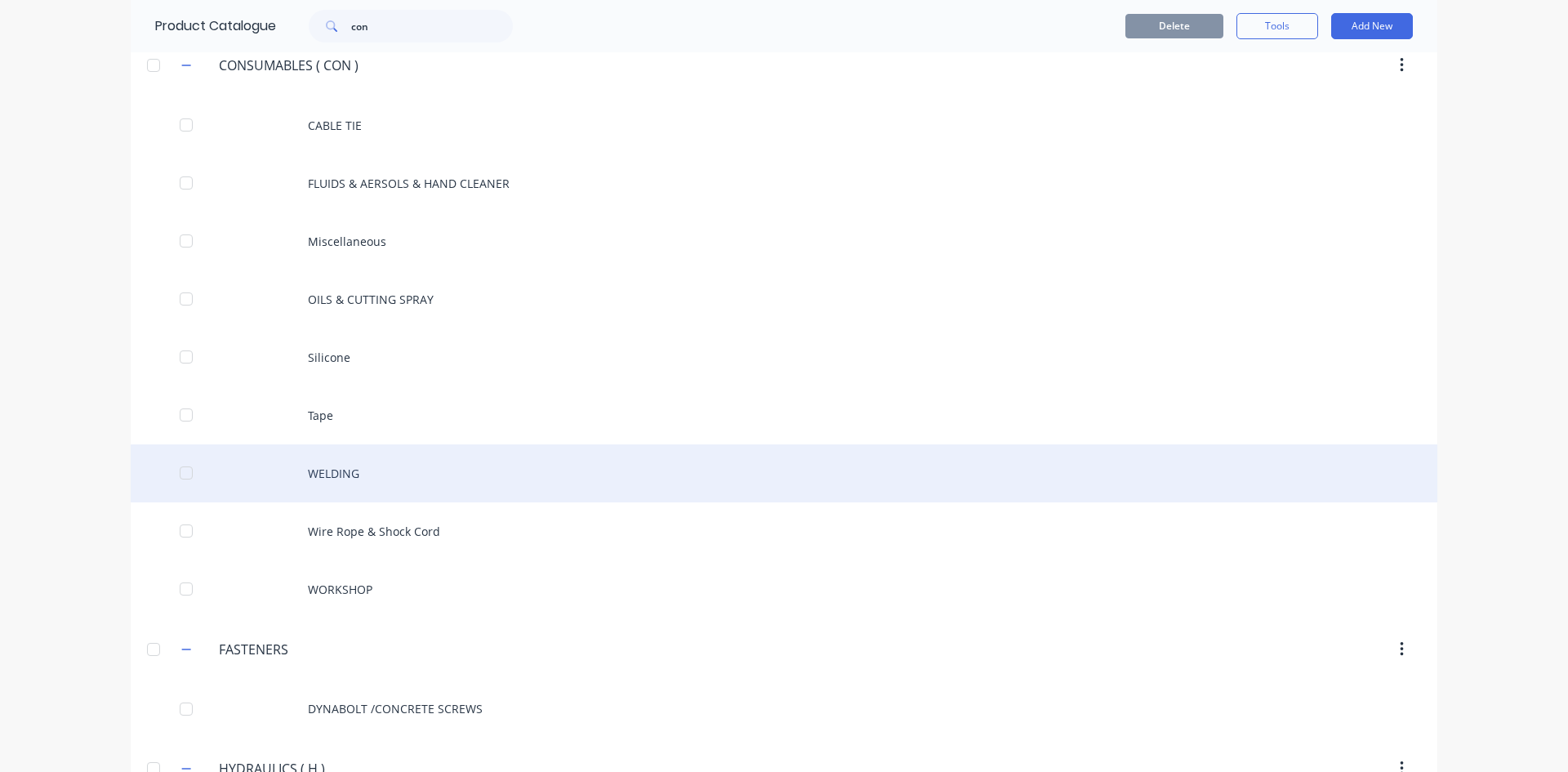
scroll to position [1388, 0]
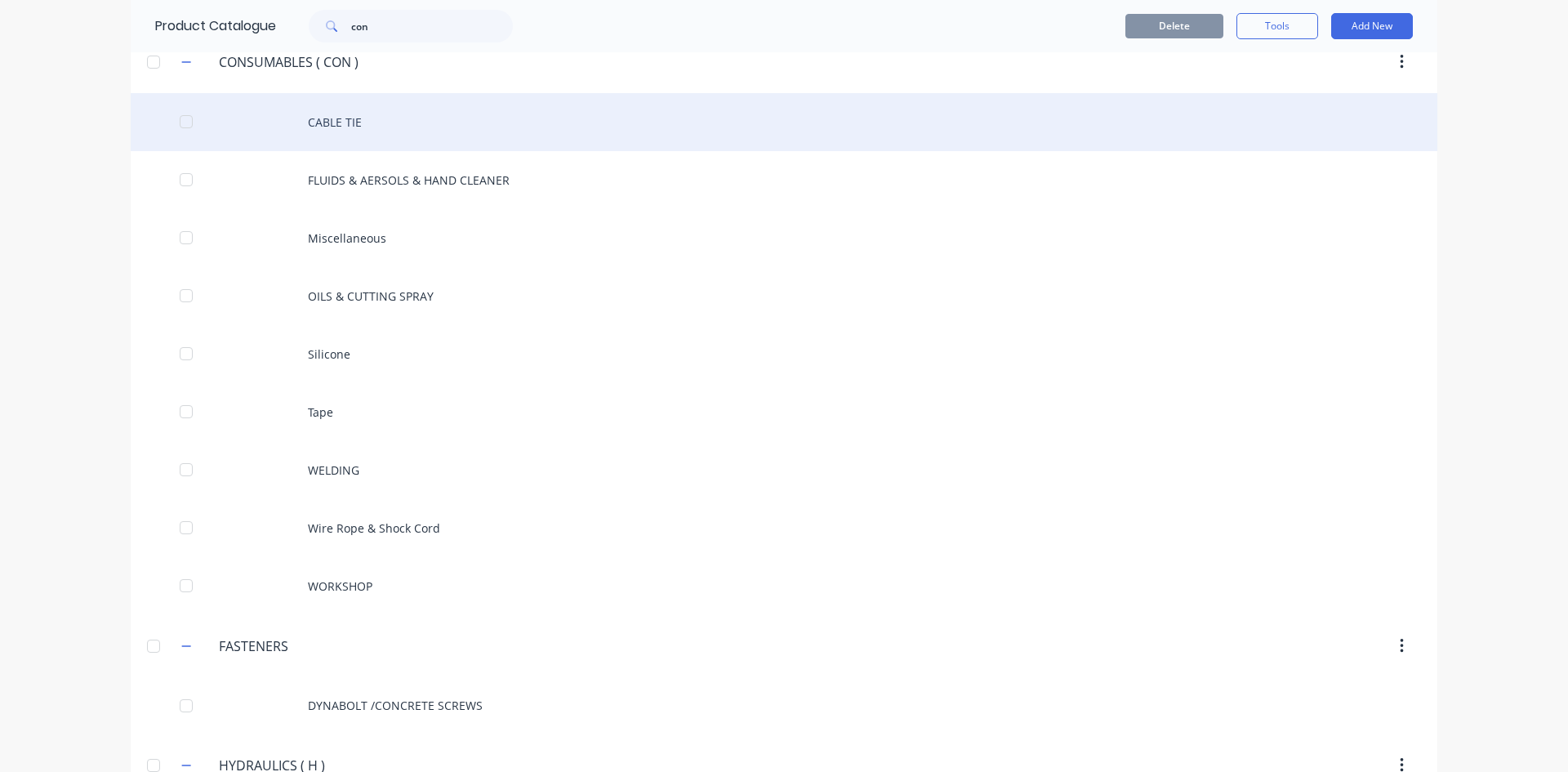
click at [324, 133] on div "CABLE TIE" at bounding box center [784, 121] width 1307 height 58
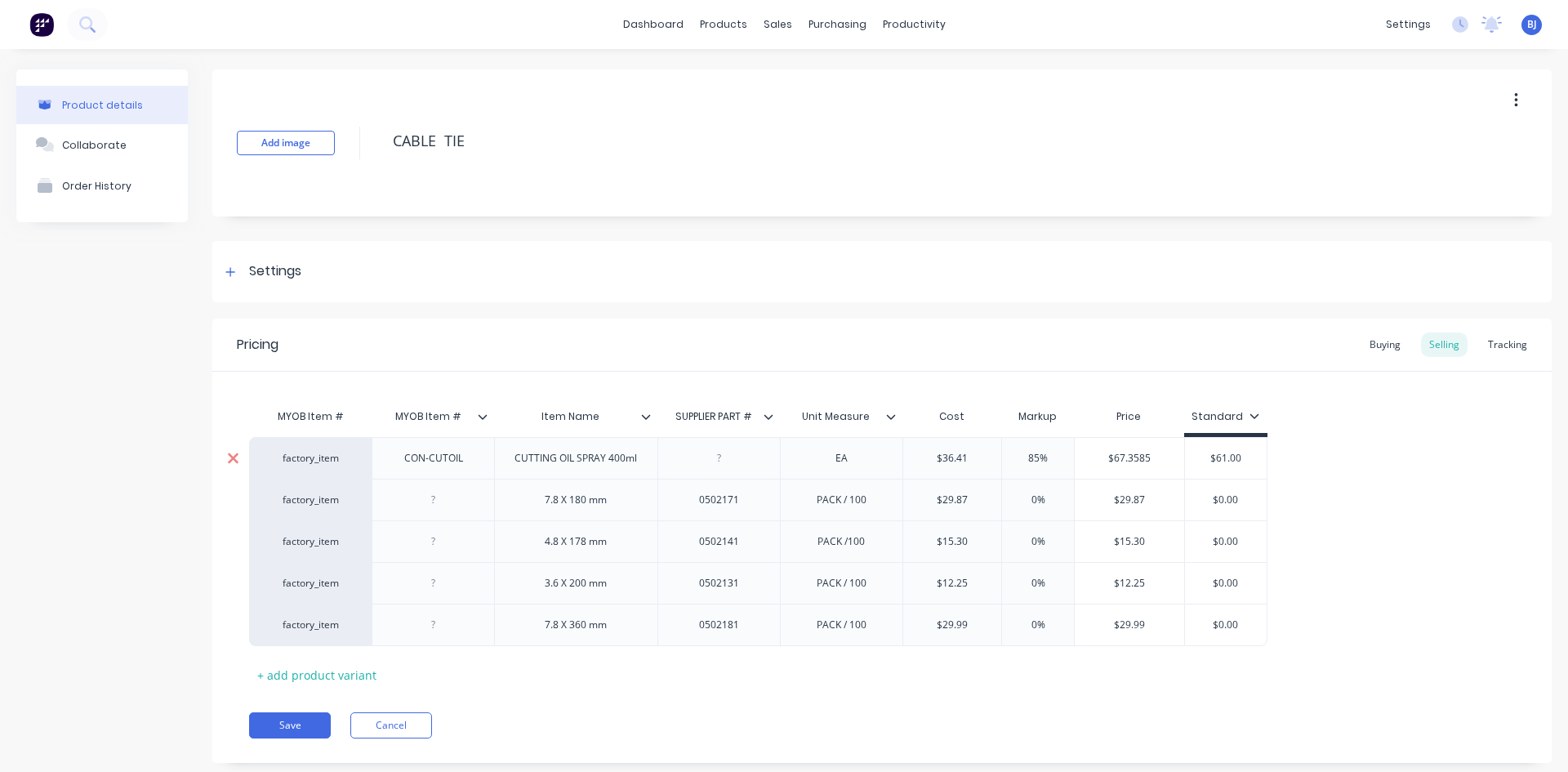
click at [230, 455] on icon at bounding box center [234, 458] width 11 height 11
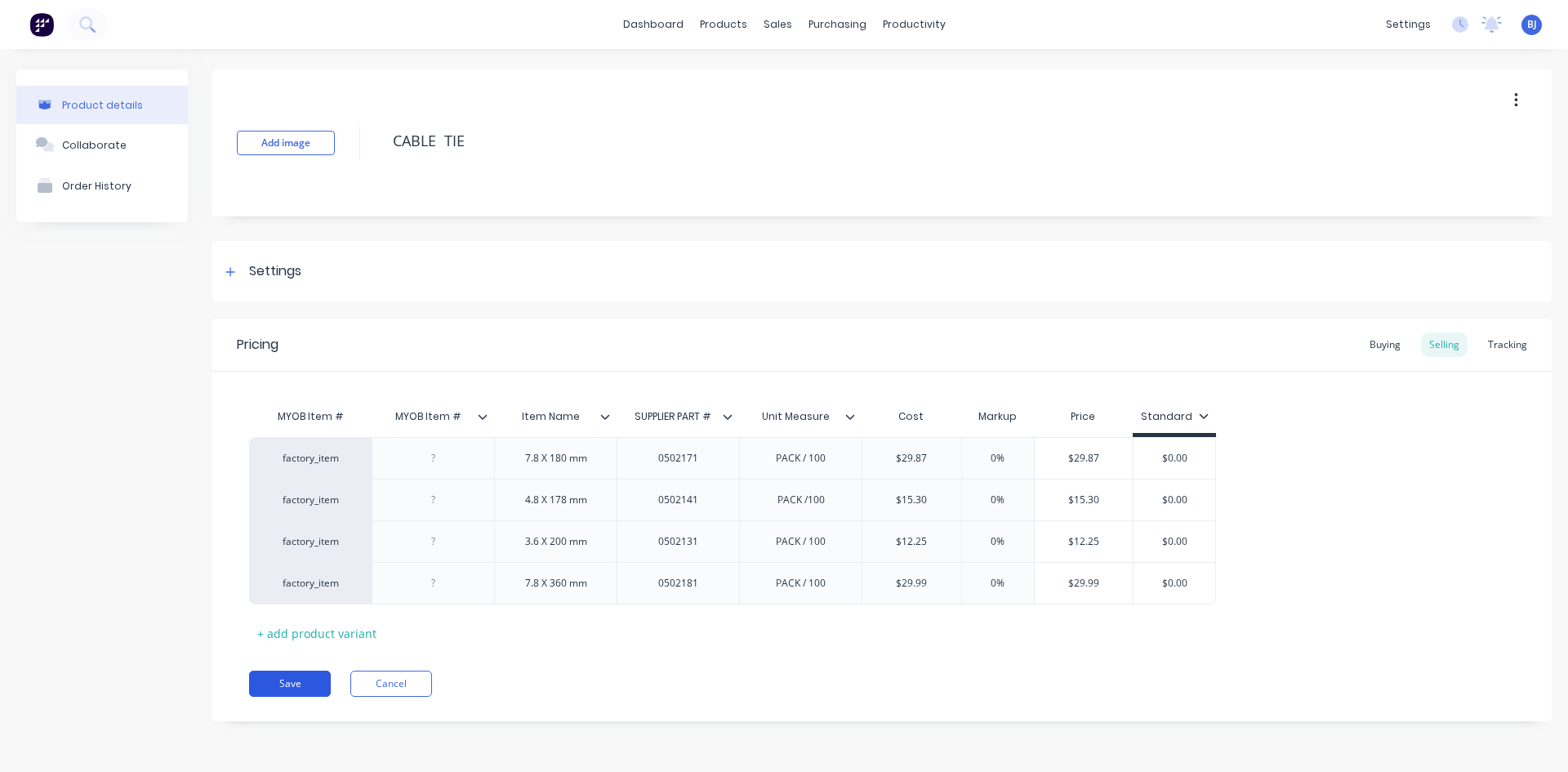
click at [297, 678] on button "Save" at bounding box center [290, 684] width 82 height 26
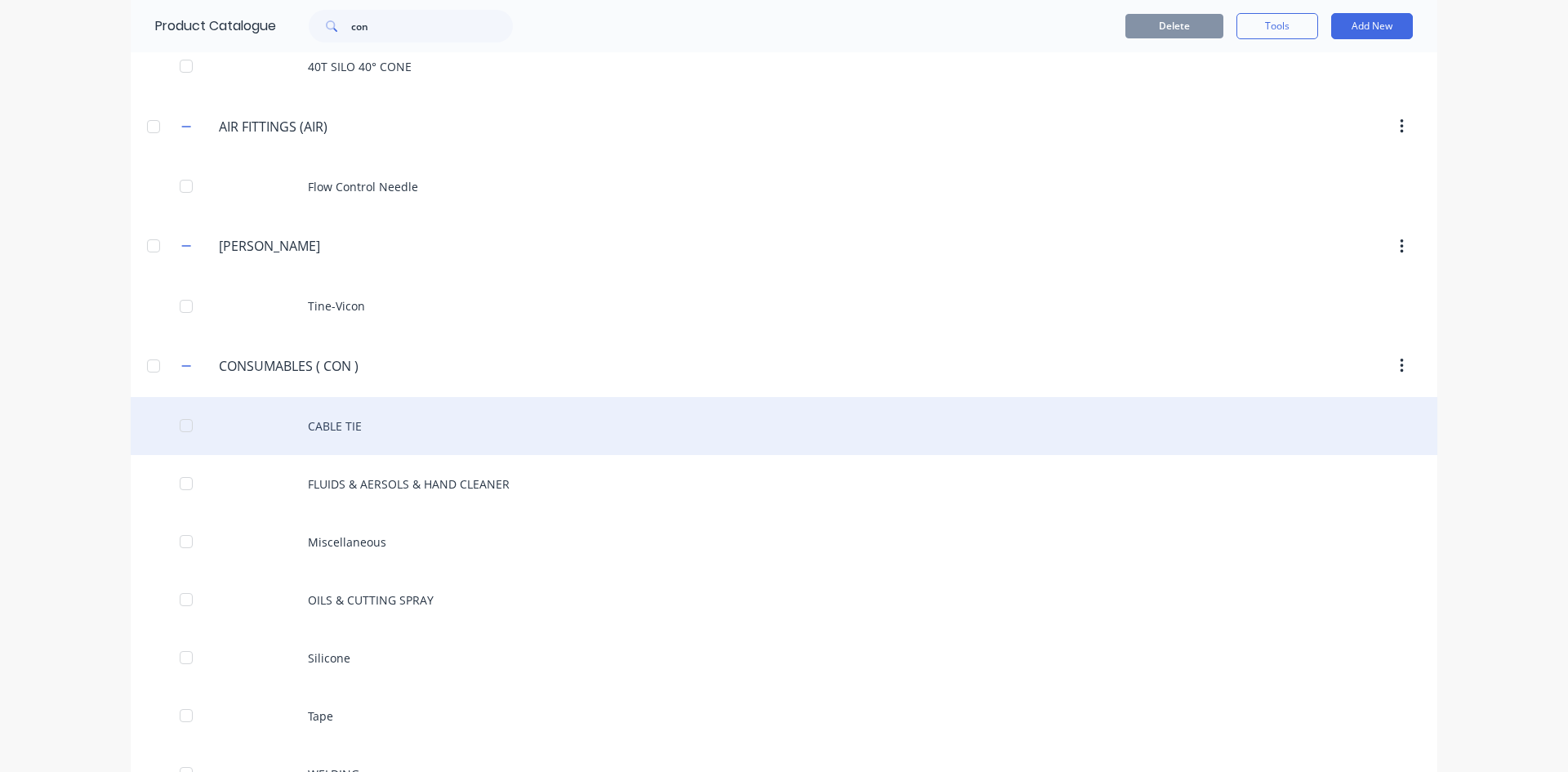
scroll to position [1113, 0]
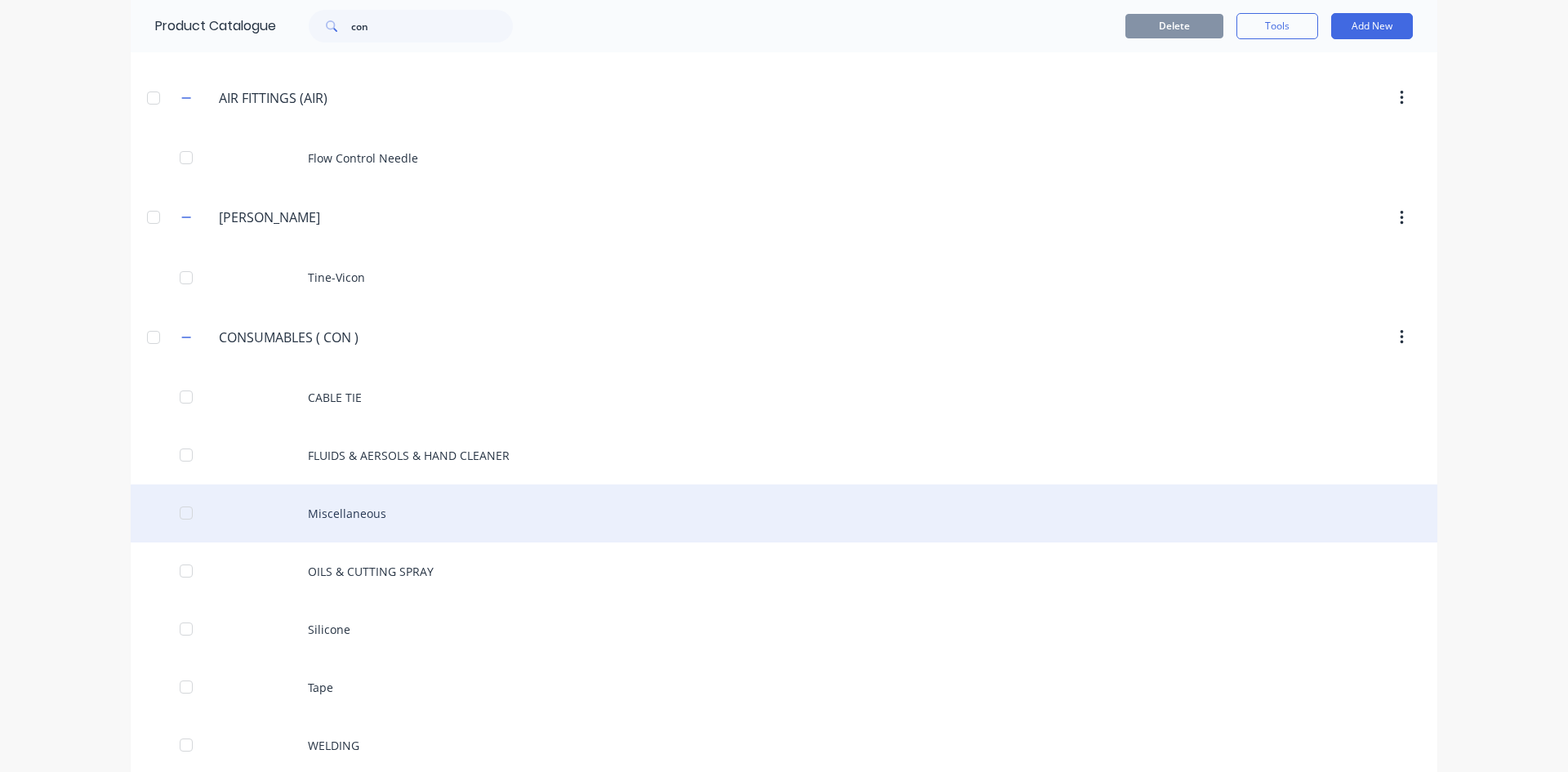
click at [345, 520] on div "Miscellaneous" at bounding box center [784, 513] width 1307 height 58
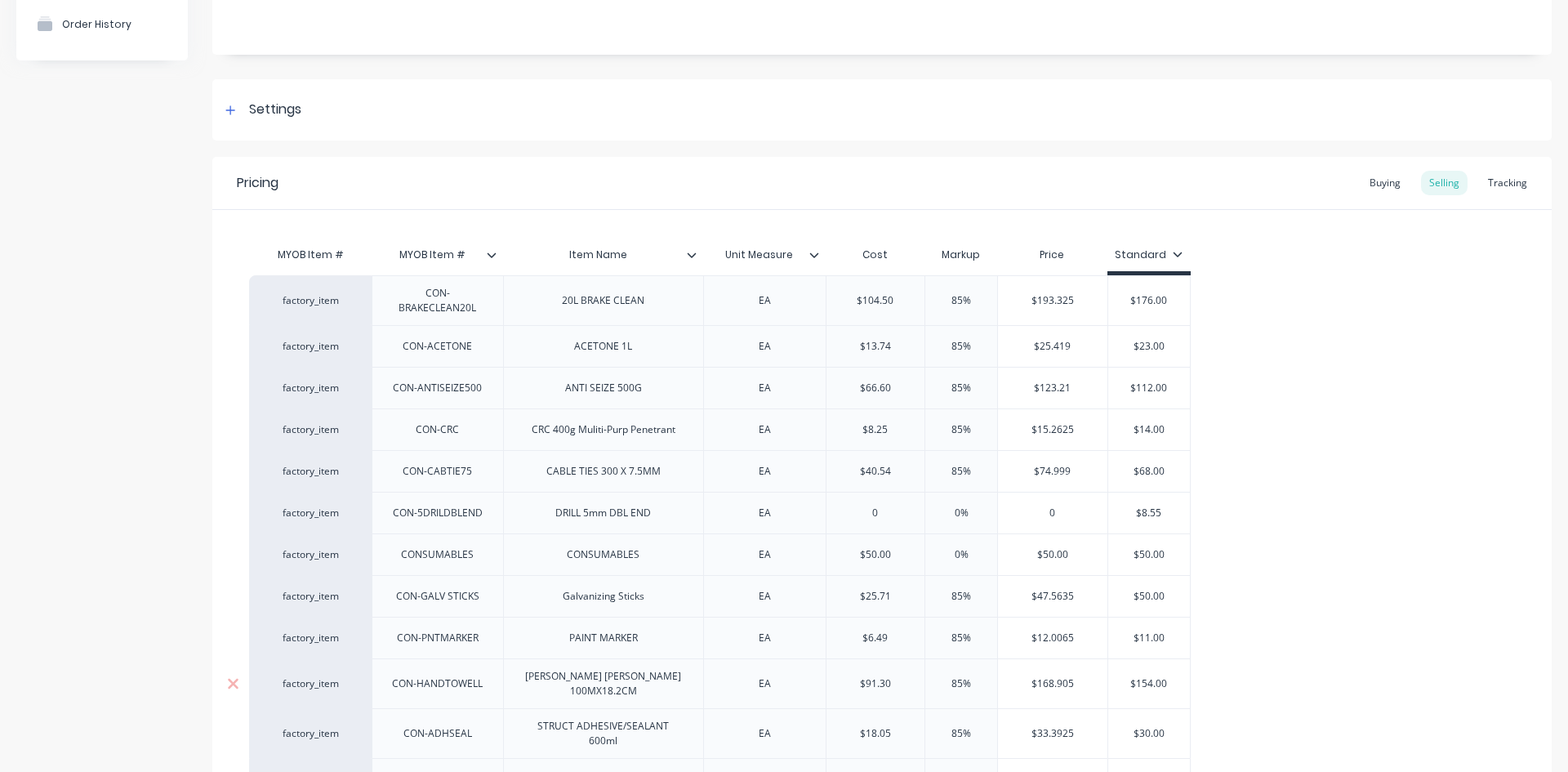
scroll to position [164, 0]
click at [580, 519] on div "DRILL 5mm DBL END" at bounding box center [603, 511] width 121 height 21
click at [597, 569] on div "CONSUMABLES" at bounding box center [603, 552] width 200 height 41
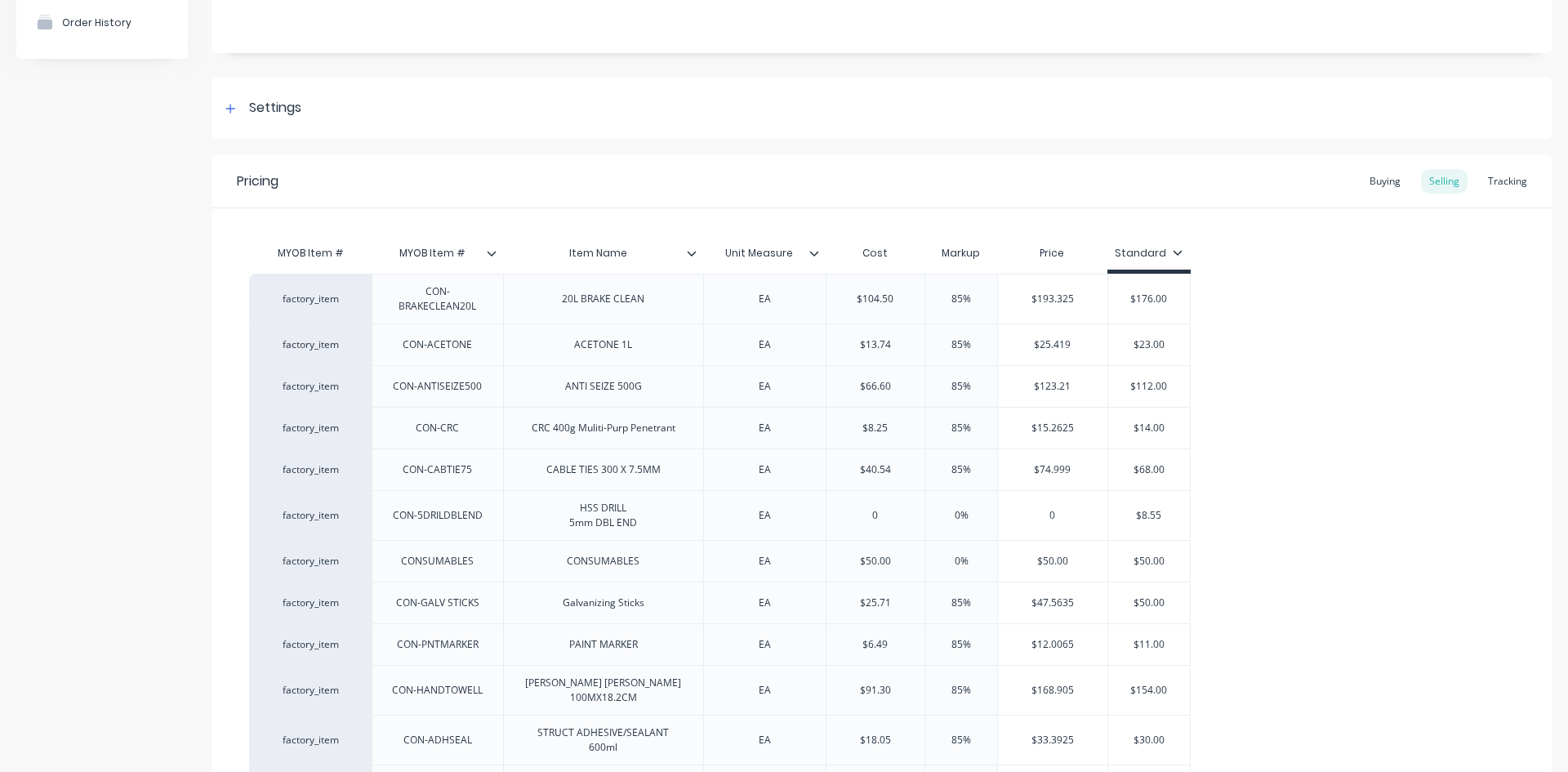
click at [693, 254] on icon at bounding box center [691, 252] width 9 height 5
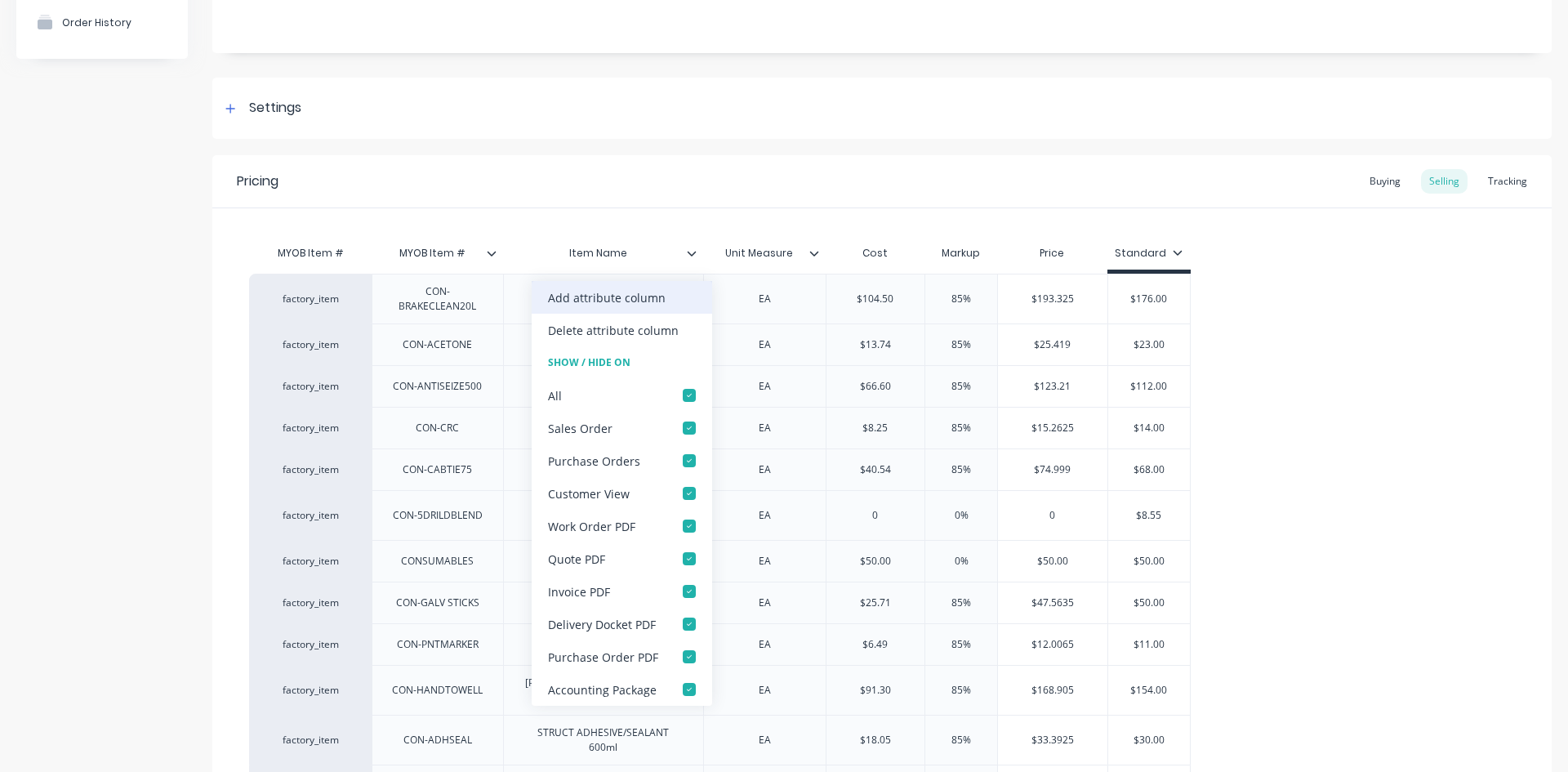
click at [645, 295] on div "Add attribute column" at bounding box center [607, 297] width 118 height 17
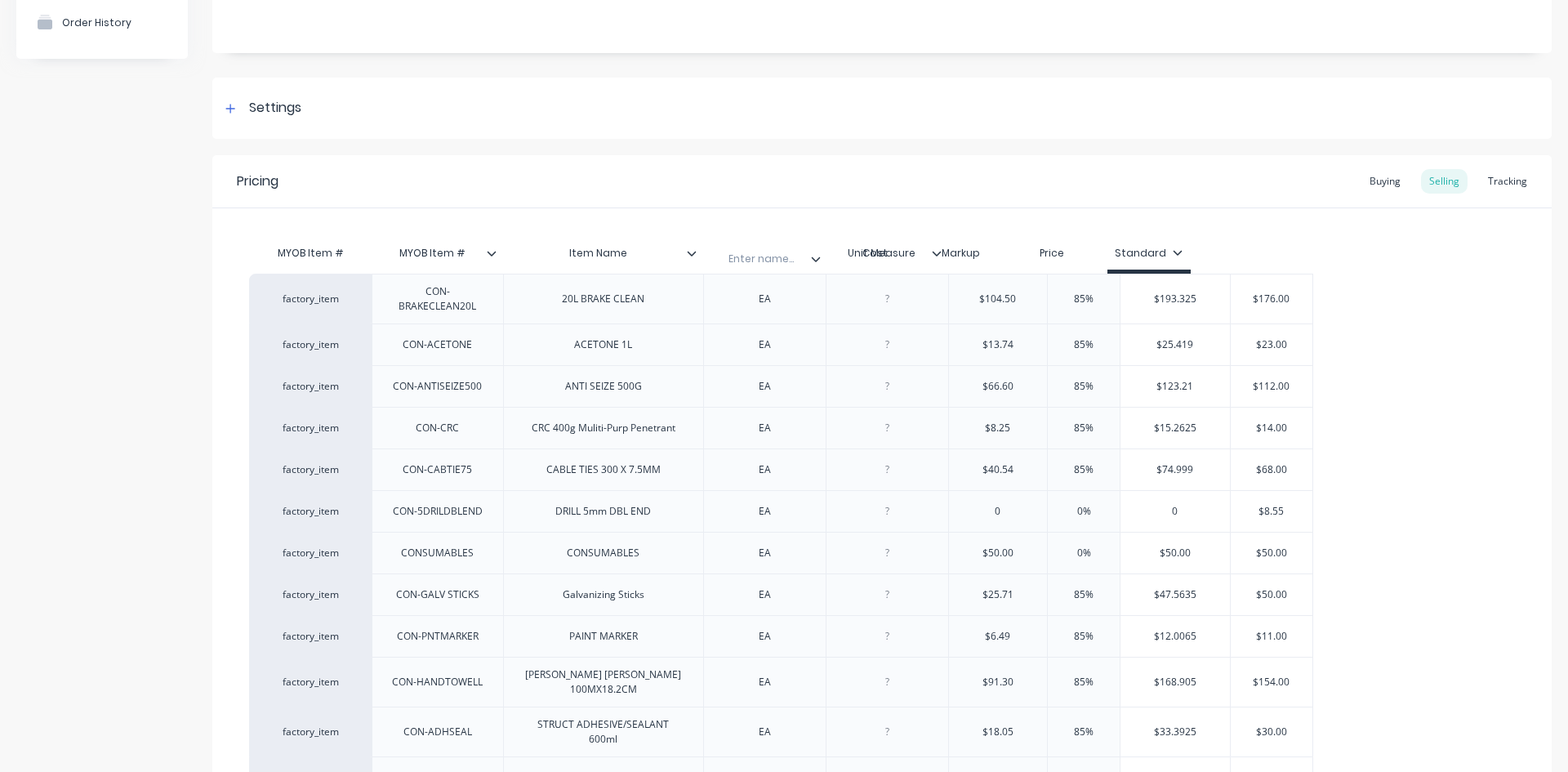
drag, startPoint x: 893, startPoint y: 265, endPoint x: 767, endPoint y: 271, distance: 126.1
click at [767, 271] on div "MYOB Item # MYOB Item # Item Name Unit Measure Enter name... Cost Markup Price …" at bounding box center [781, 255] width 1065 height 37
click at [759, 254] on input "text" at bounding box center [759, 253] width 112 height 15
click at [832, 276] on div "EA" at bounding box center [886, 298] width 122 height 50
click at [767, 519] on div at bounding box center [764, 511] width 82 height 21
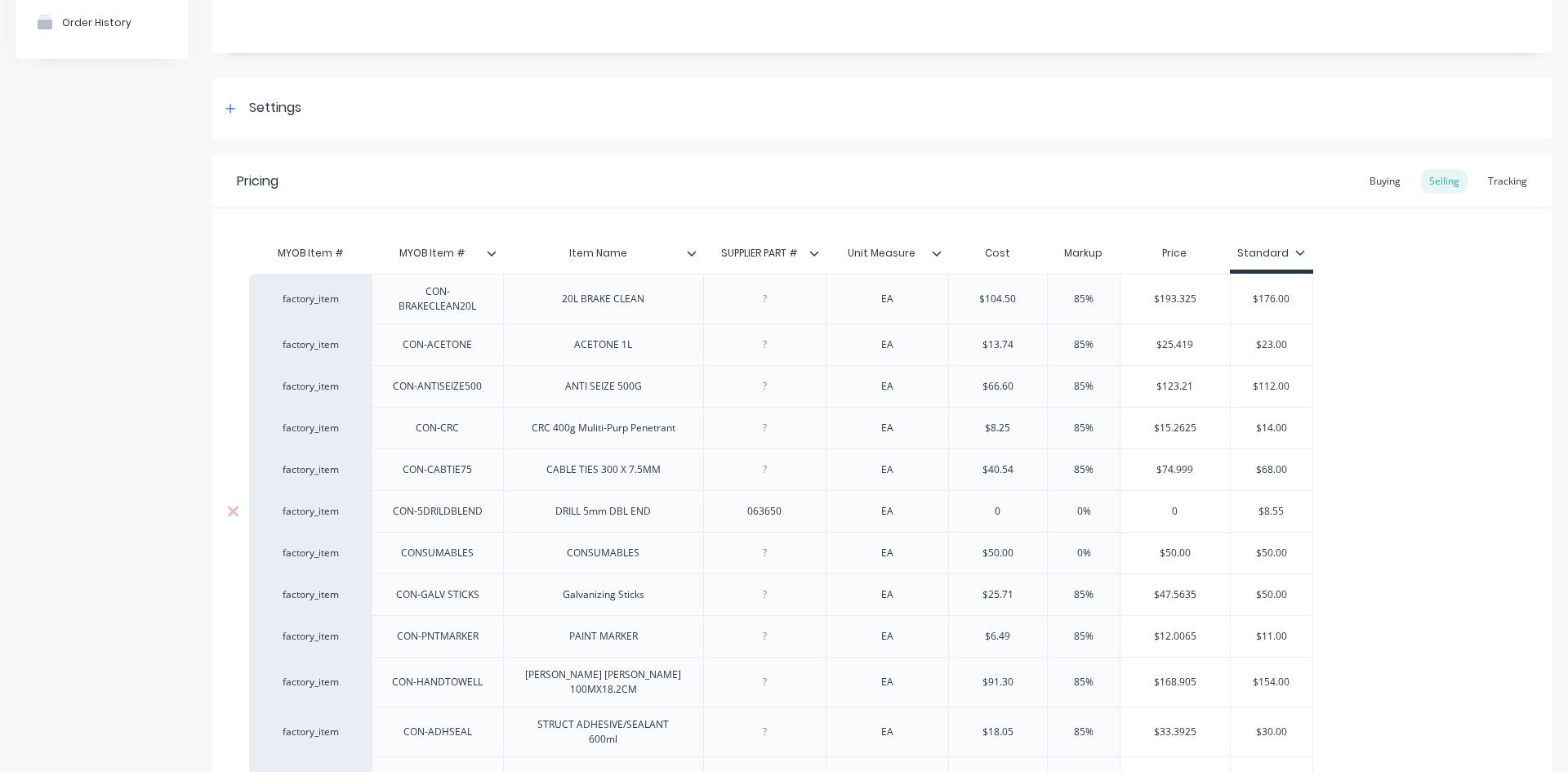
click at [766, 505] on div "063650" at bounding box center [764, 511] width 82 height 21
click at [744, 516] on div "063650" at bounding box center [764, 511] width 82 height 21
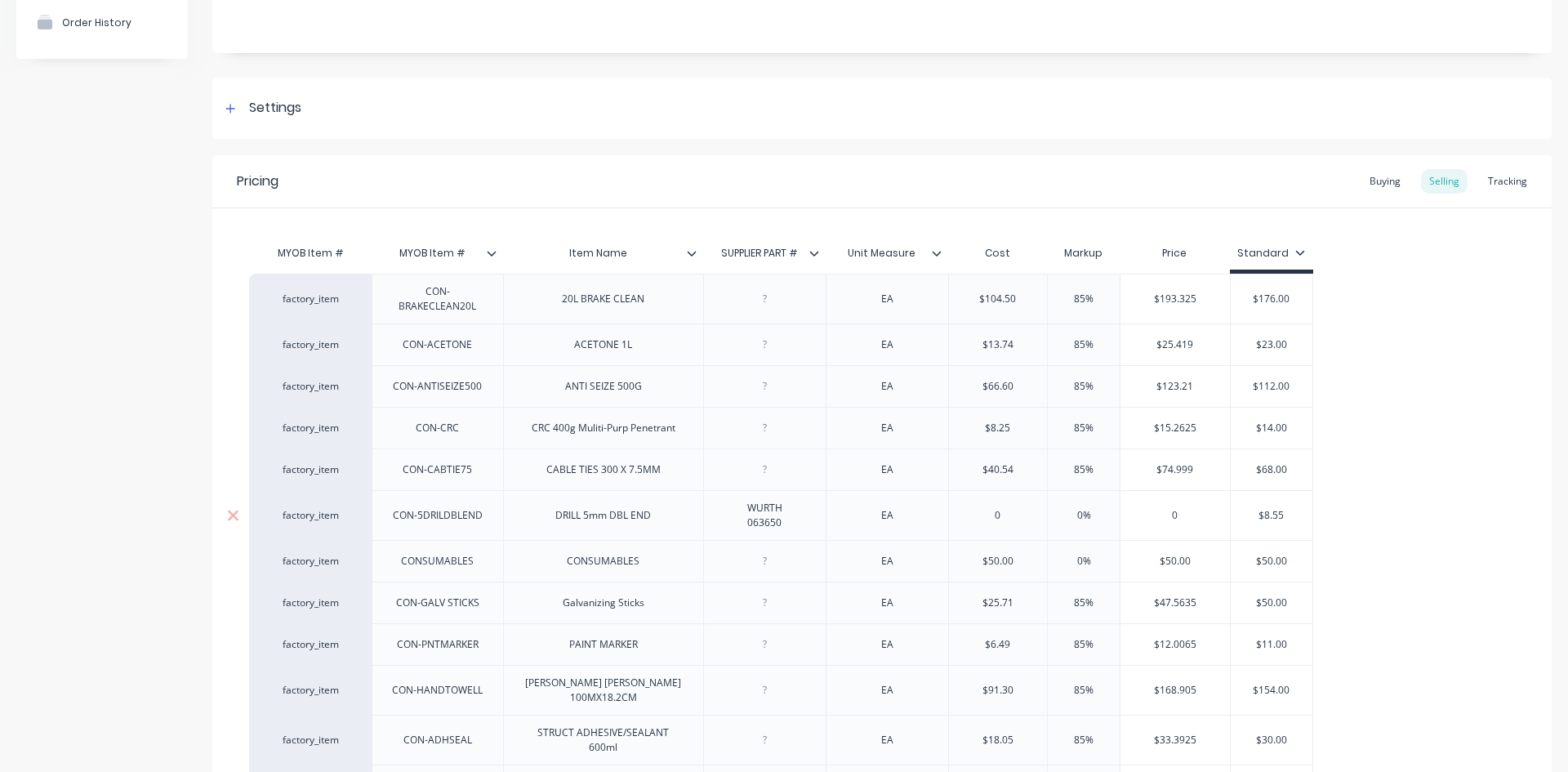
click at [1005, 511] on input "0" at bounding box center [997, 515] width 98 height 15
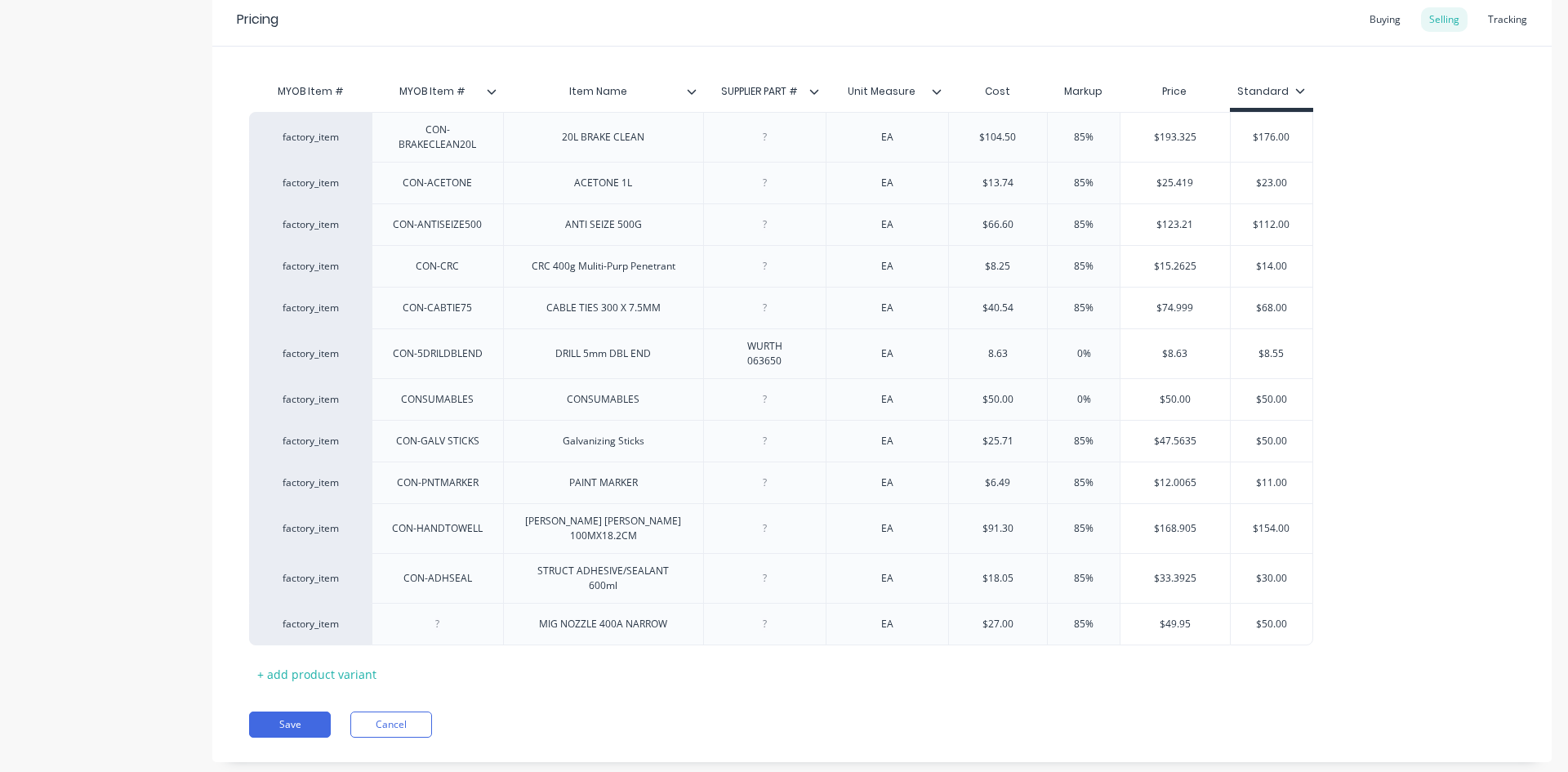
scroll to position [352, 0]
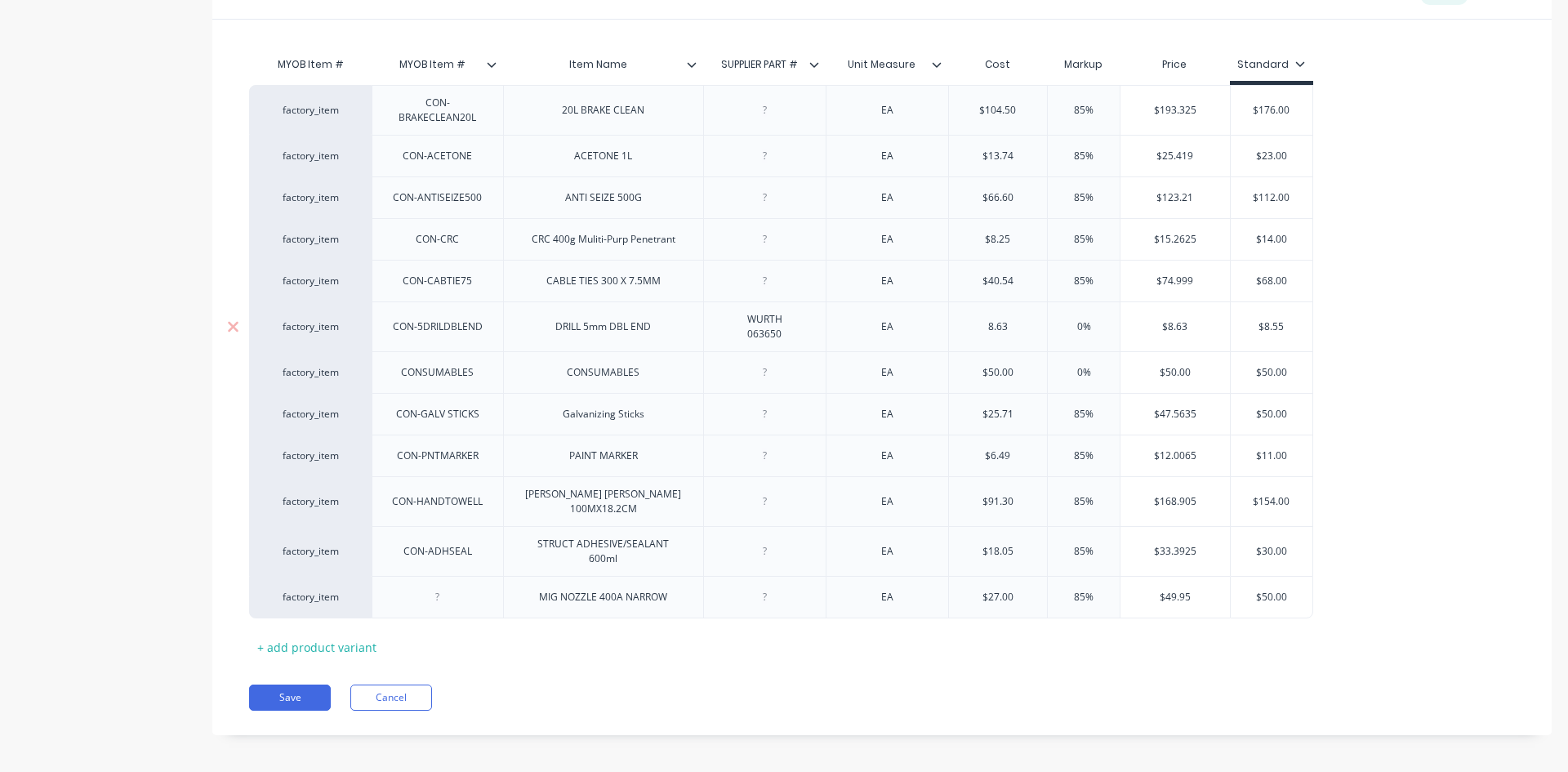
drag, startPoint x: 891, startPoint y: 332, endPoint x: 927, endPoint y: 363, distance: 47.5
click at [891, 334] on div "EA" at bounding box center [887, 327] width 82 height 21
click at [280, 685] on button "Save" at bounding box center [290, 697] width 82 height 26
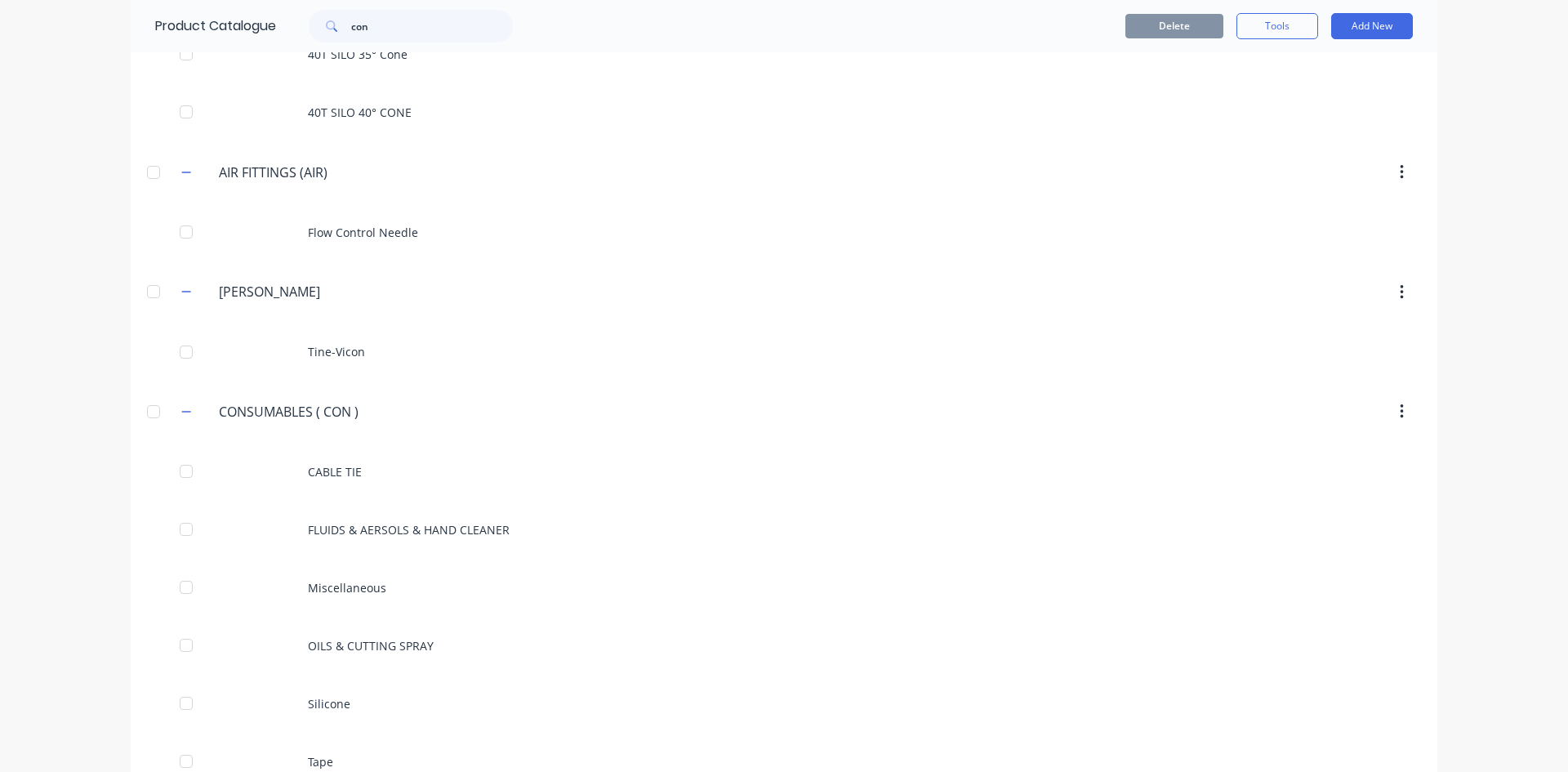
scroll to position [1031, 0]
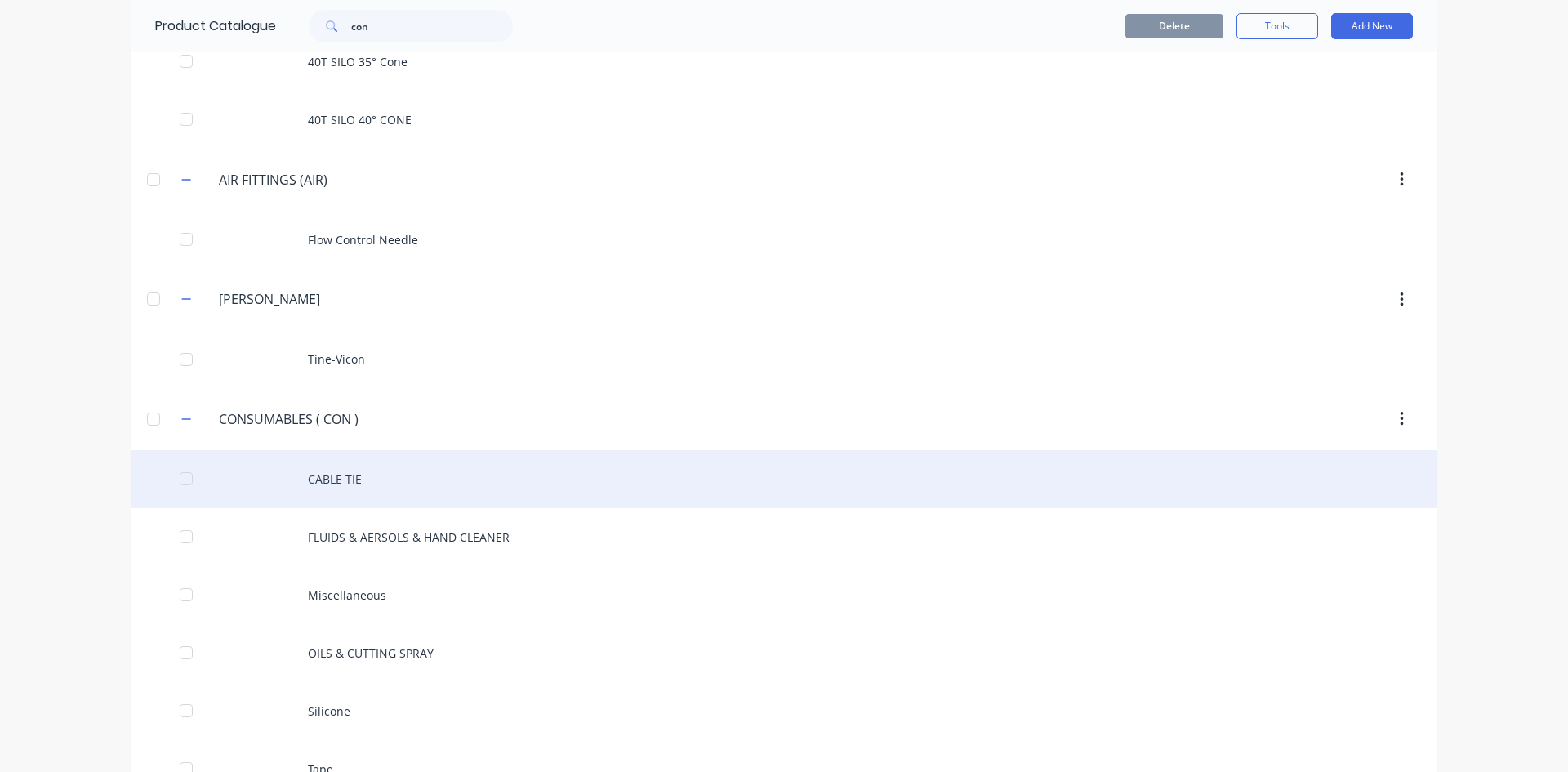
click at [340, 483] on div "CABLE TIE" at bounding box center [784, 478] width 1307 height 58
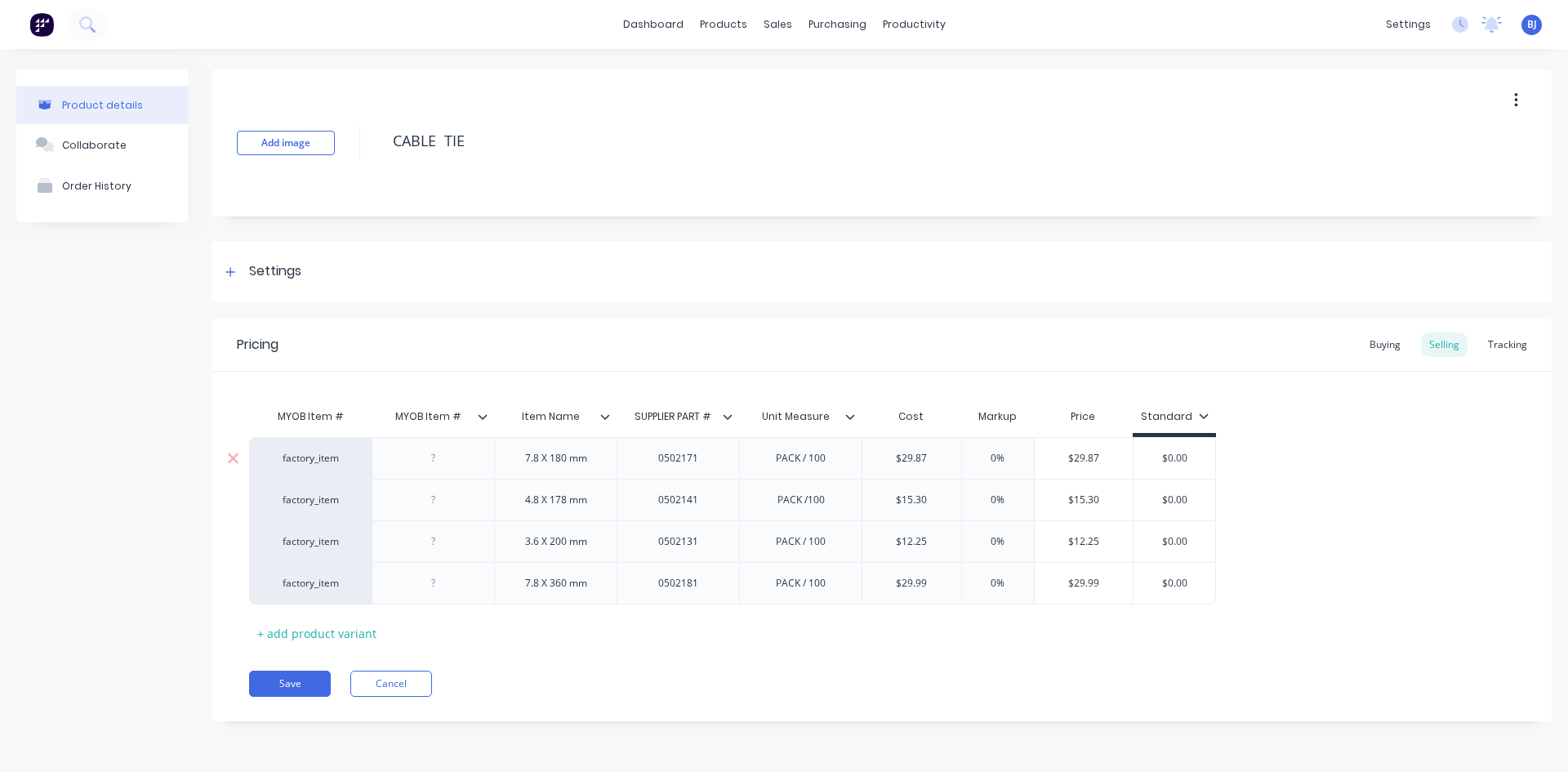
click at [686, 451] on div "0502171" at bounding box center [678, 457] width 82 height 21
drag, startPoint x: 661, startPoint y: 460, endPoint x: 672, endPoint y: 468, distance: 13.6
click at [661, 461] on div "0502171" at bounding box center [678, 457] width 82 height 21
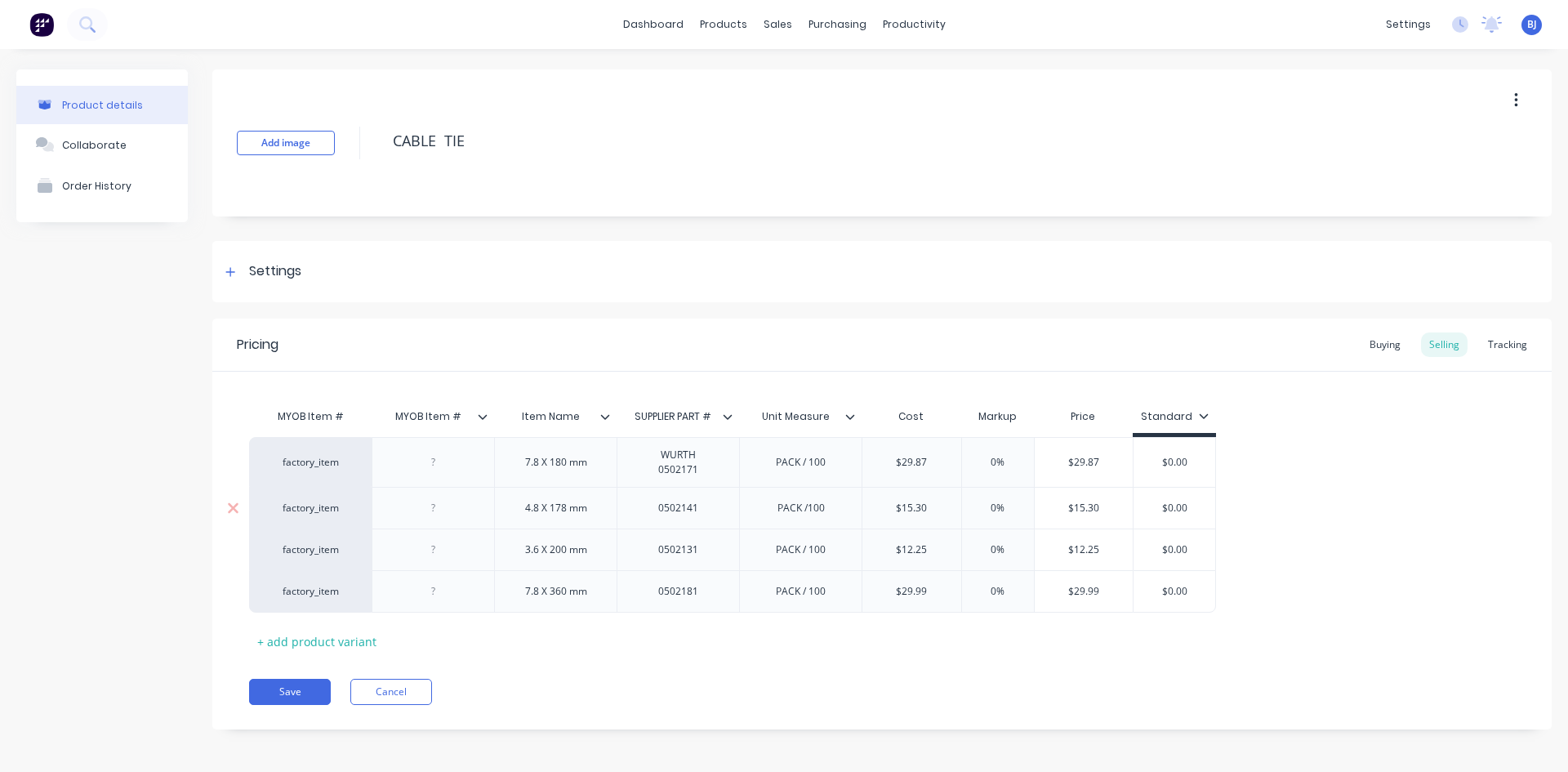
drag, startPoint x: 659, startPoint y: 513, endPoint x: 683, endPoint y: 525, distance: 26.8
click at [663, 513] on div "0502141" at bounding box center [678, 508] width 82 height 21
drag, startPoint x: 659, startPoint y: 518, endPoint x: 658, endPoint y: 528, distance: 10.0
click at [658, 521] on div "0502141" at bounding box center [677, 507] width 122 height 41
click at [662, 517] on div "0502141" at bounding box center [678, 508] width 82 height 21
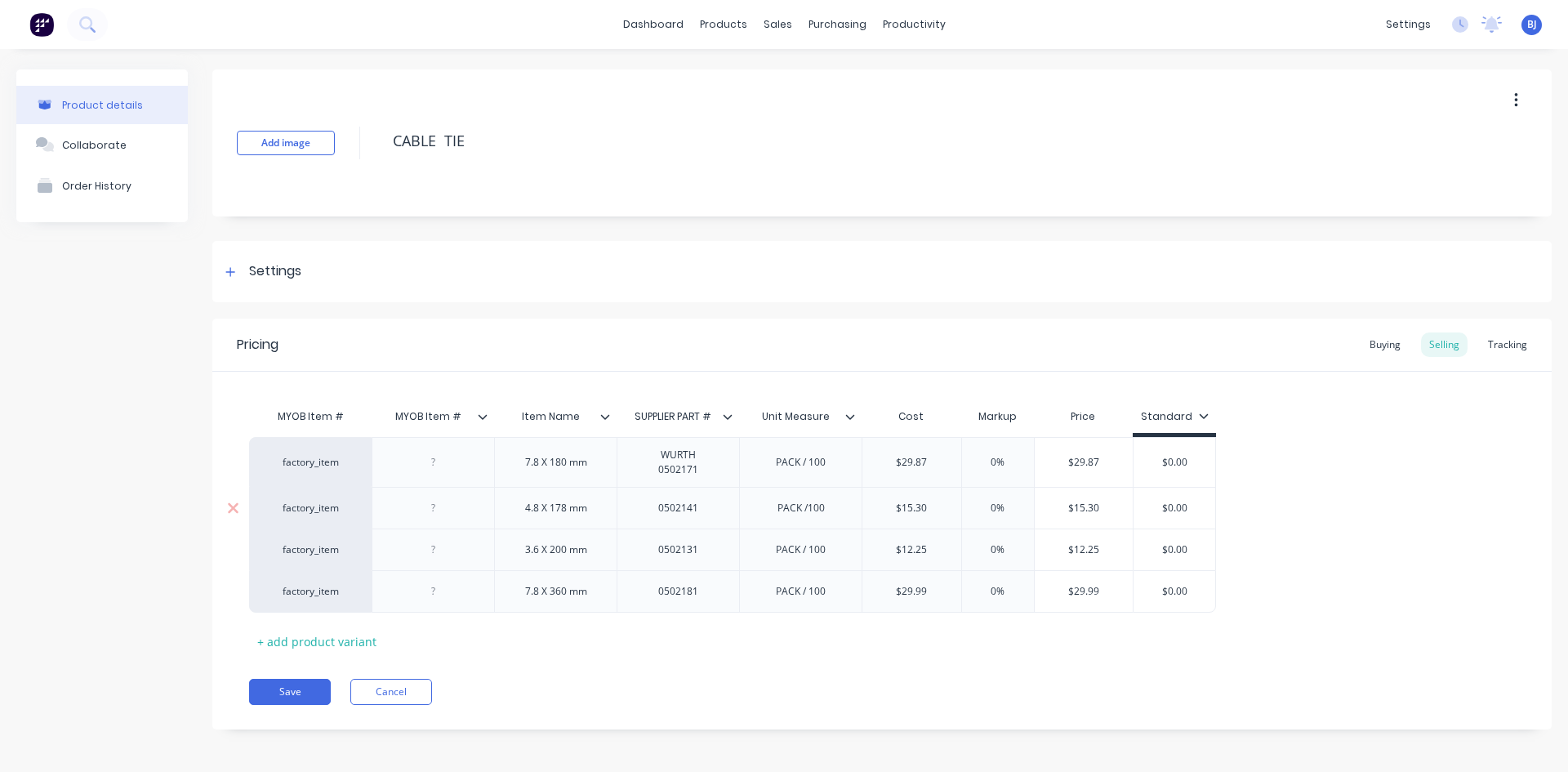
click at [702, 516] on div "0502141" at bounding box center [678, 508] width 82 height 21
drag, startPoint x: 658, startPoint y: 515, endPoint x: 679, endPoint y: 535, distance: 29.0
click at [659, 515] on div "0502141" at bounding box center [678, 508] width 82 height 21
click at [661, 564] on div "0502131" at bounding box center [678, 558] width 82 height 21
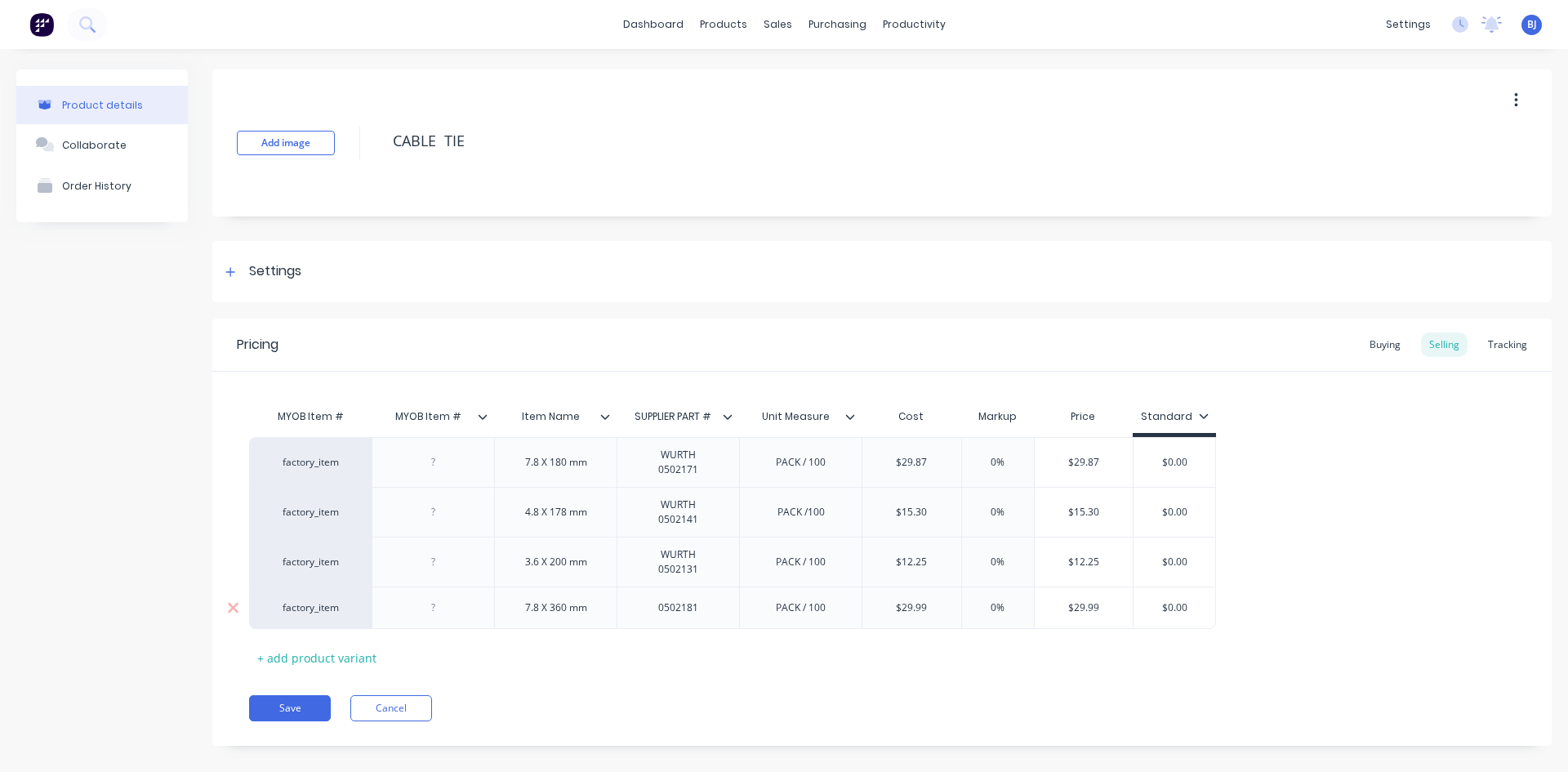
click at [663, 613] on div "0502181" at bounding box center [678, 607] width 82 height 21
click at [658, 613] on div "0502181" at bounding box center [678, 607] width 82 height 21
click at [306, 718] on button "Save" at bounding box center [290, 716] width 82 height 26
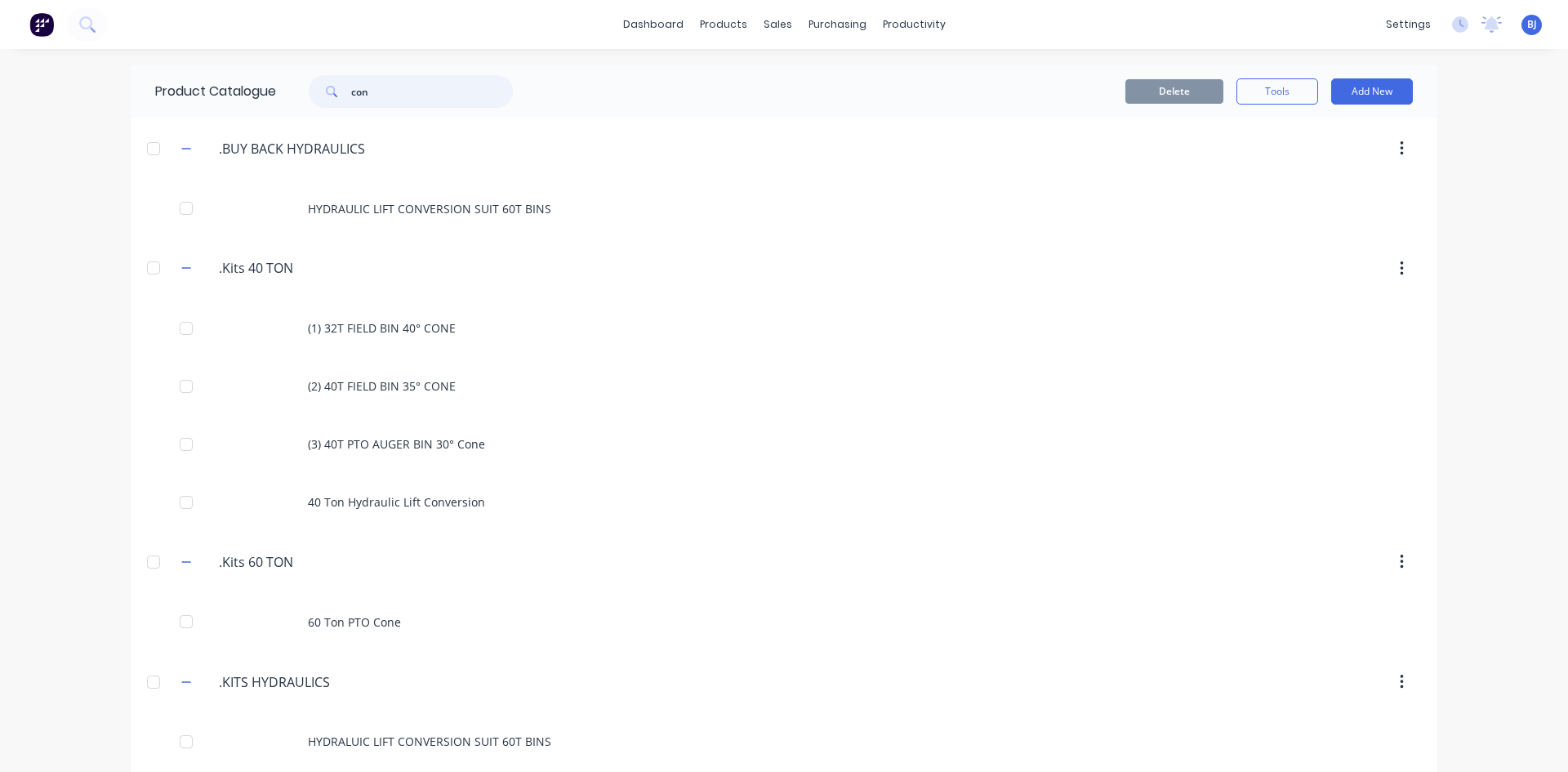
click at [385, 95] on input "con" at bounding box center [432, 92] width 162 height 33
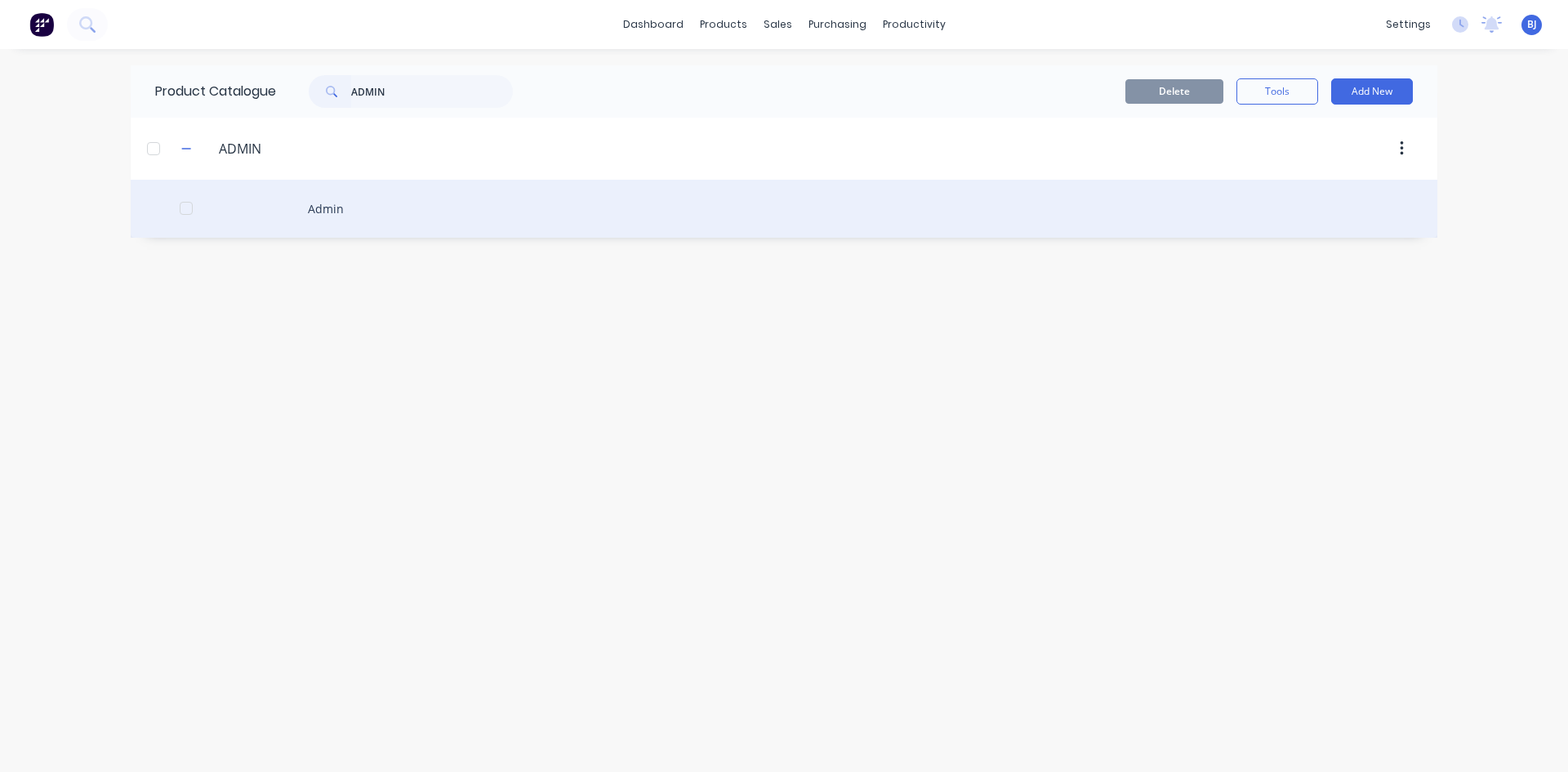
click at [336, 213] on div "Admin" at bounding box center [784, 208] width 1307 height 58
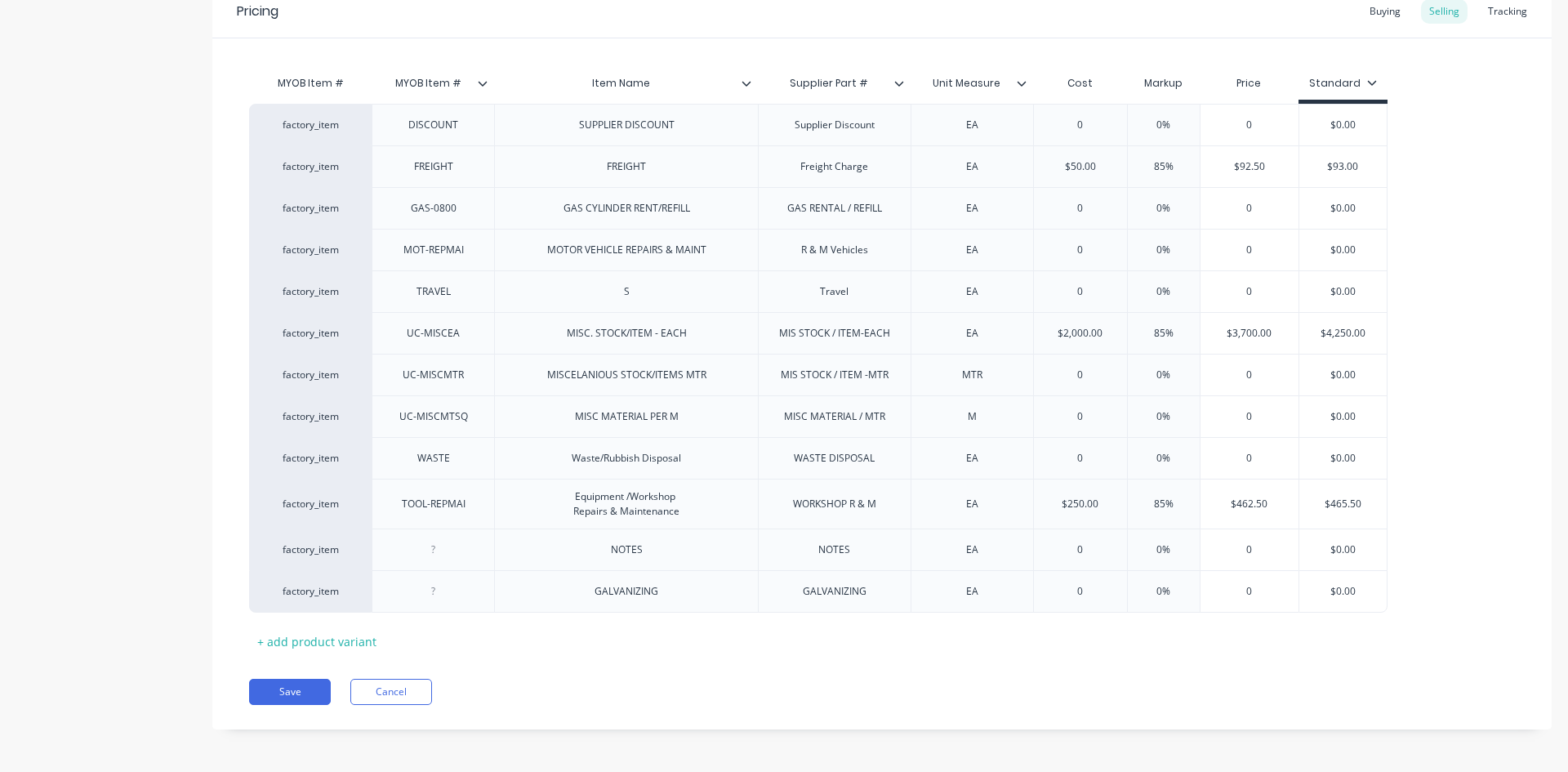
scroll to position [336, 0]
click at [309, 635] on div "+ add product variant" at bounding box center [317, 639] width 135 height 26
click at [606, 634] on div at bounding box center [626, 630] width 82 height 21
click at [829, 639] on div at bounding box center [835, 630] width 82 height 21
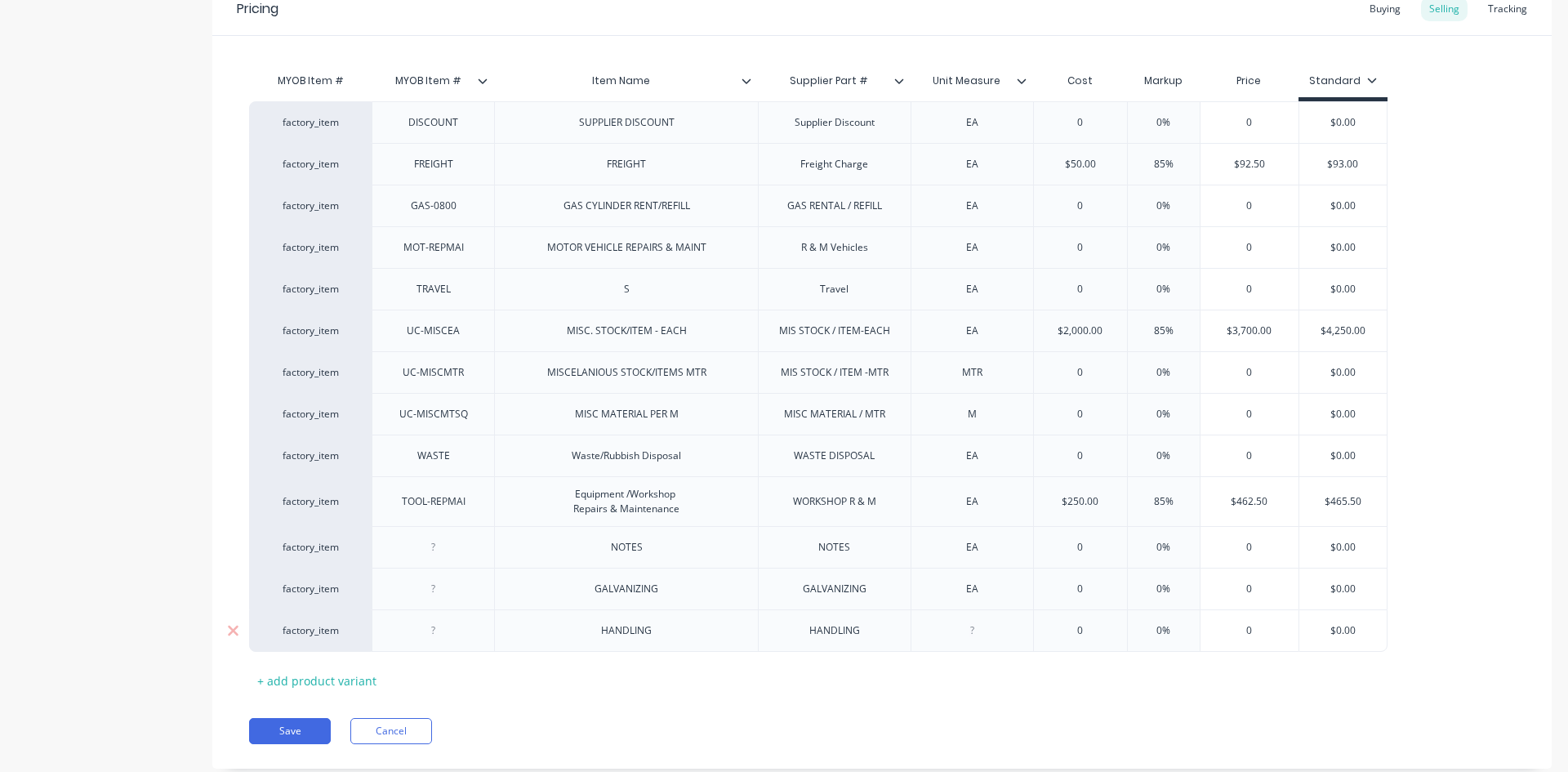
click at [970, 636] on div at bounding box center [972, 630] width 82 height 21
click at [299, 729] on button "Save" at bounding box center [290, 731] width 82 height 26
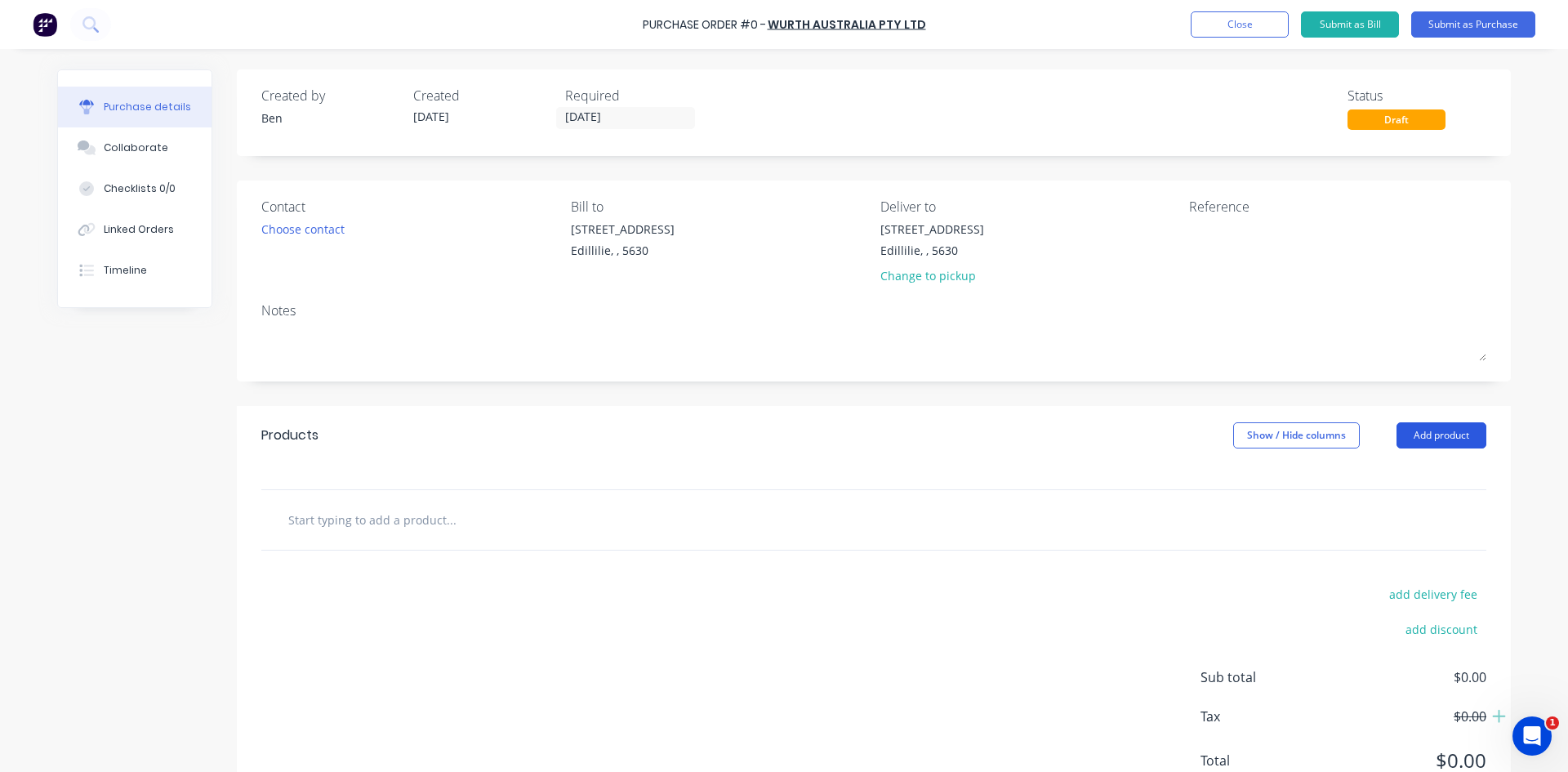
click at [1426, 439] on button "Add product" at bounding box center [1442, 435] width 90 height 26
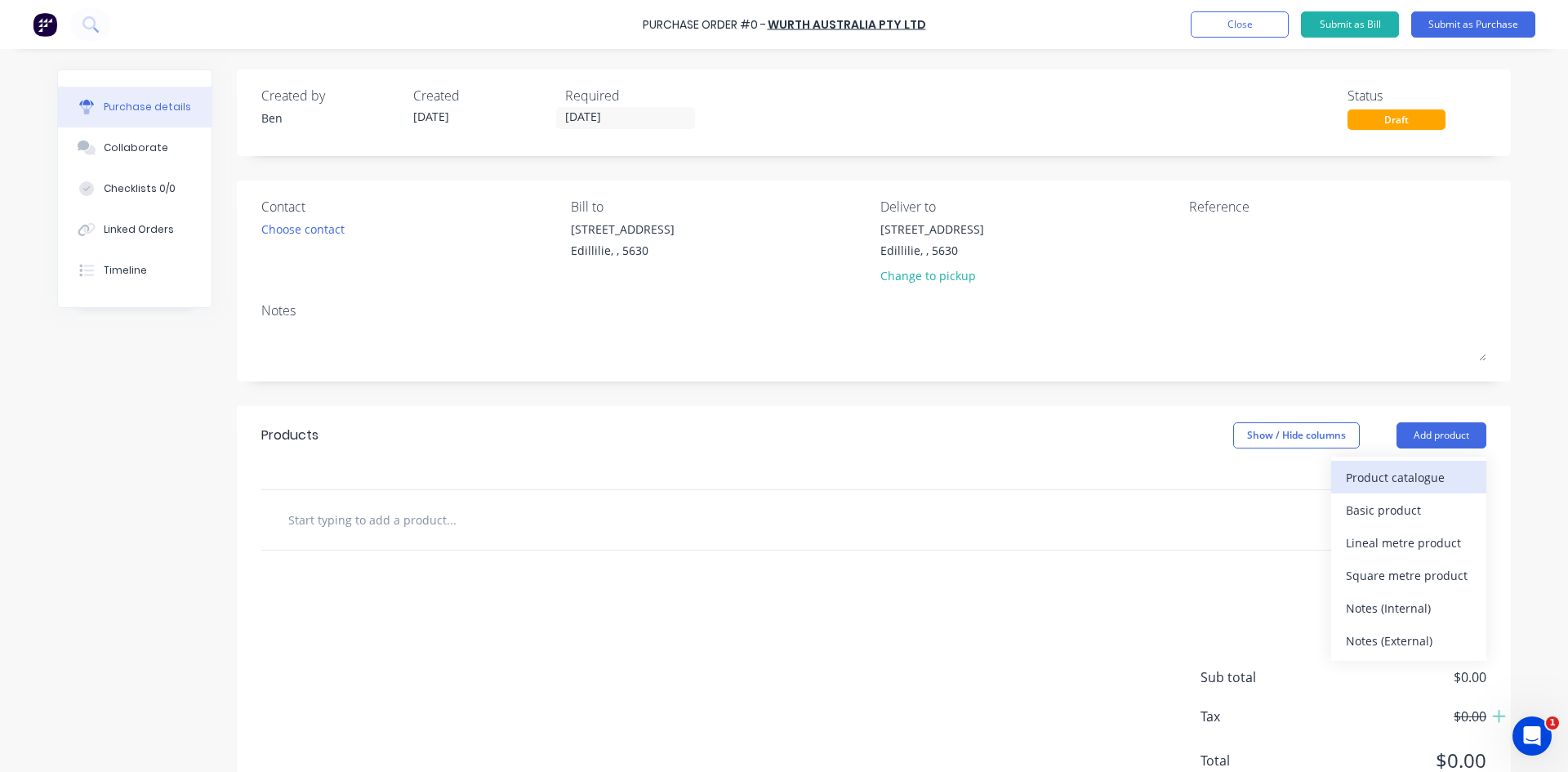
click at [1368, 476] on div "Product catalogue" at bounding box center [1409, 478] width 126 height 24
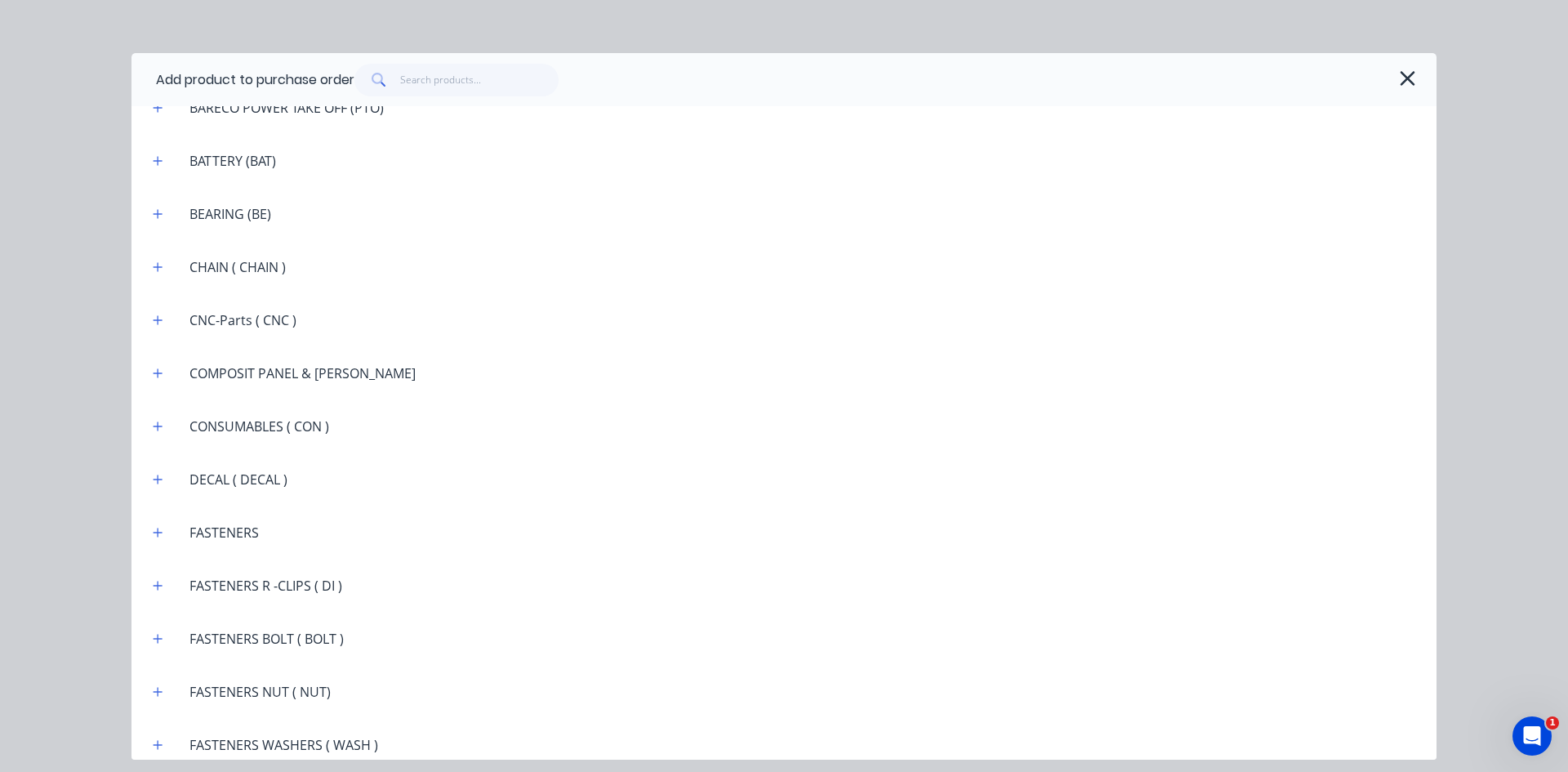
scroll to position [1144, 0]
click at [162, 421] on icon "button" at bounding box center [157, 423] width 10 height 11
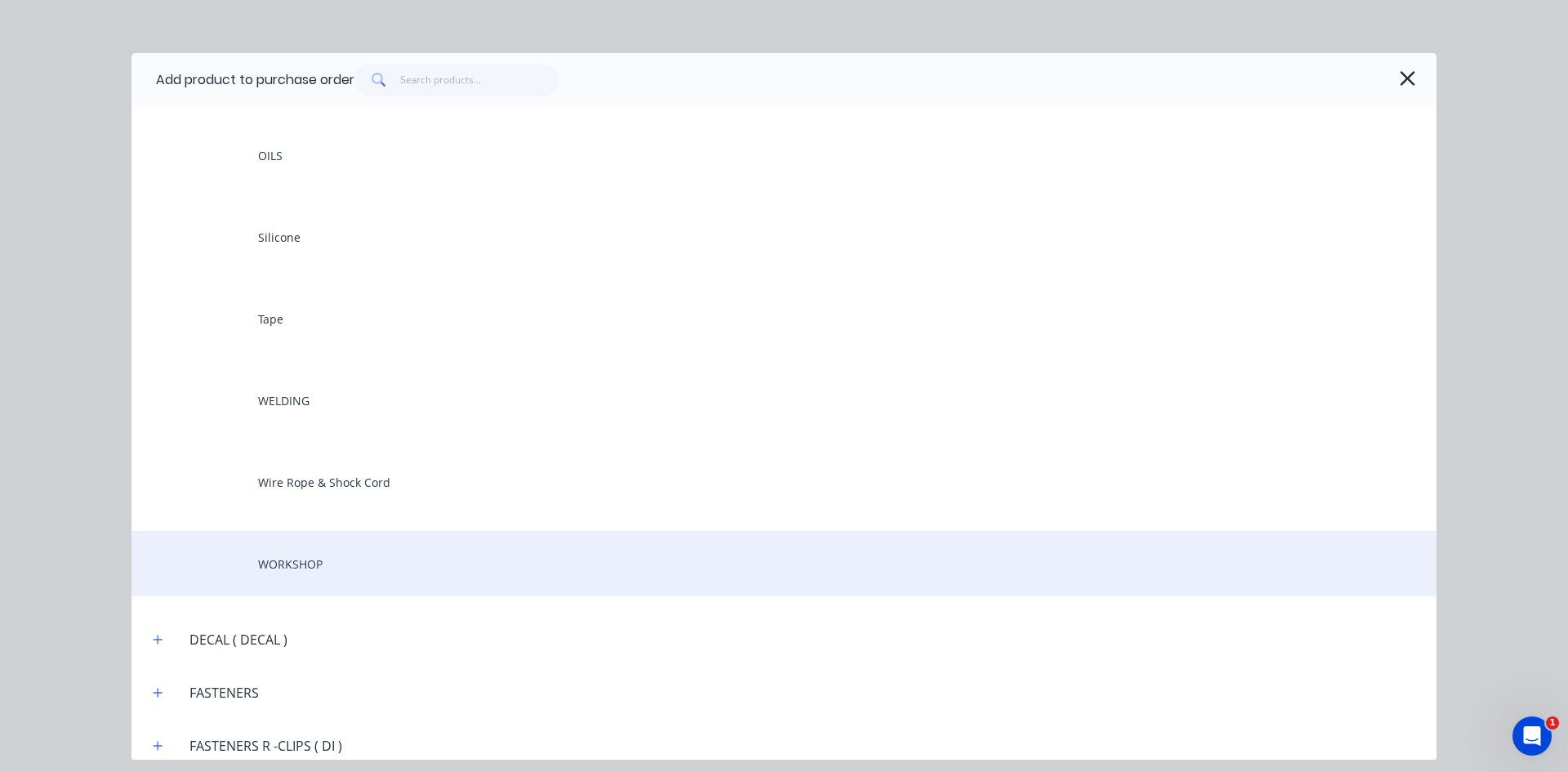
scroll to position [2042, 0]
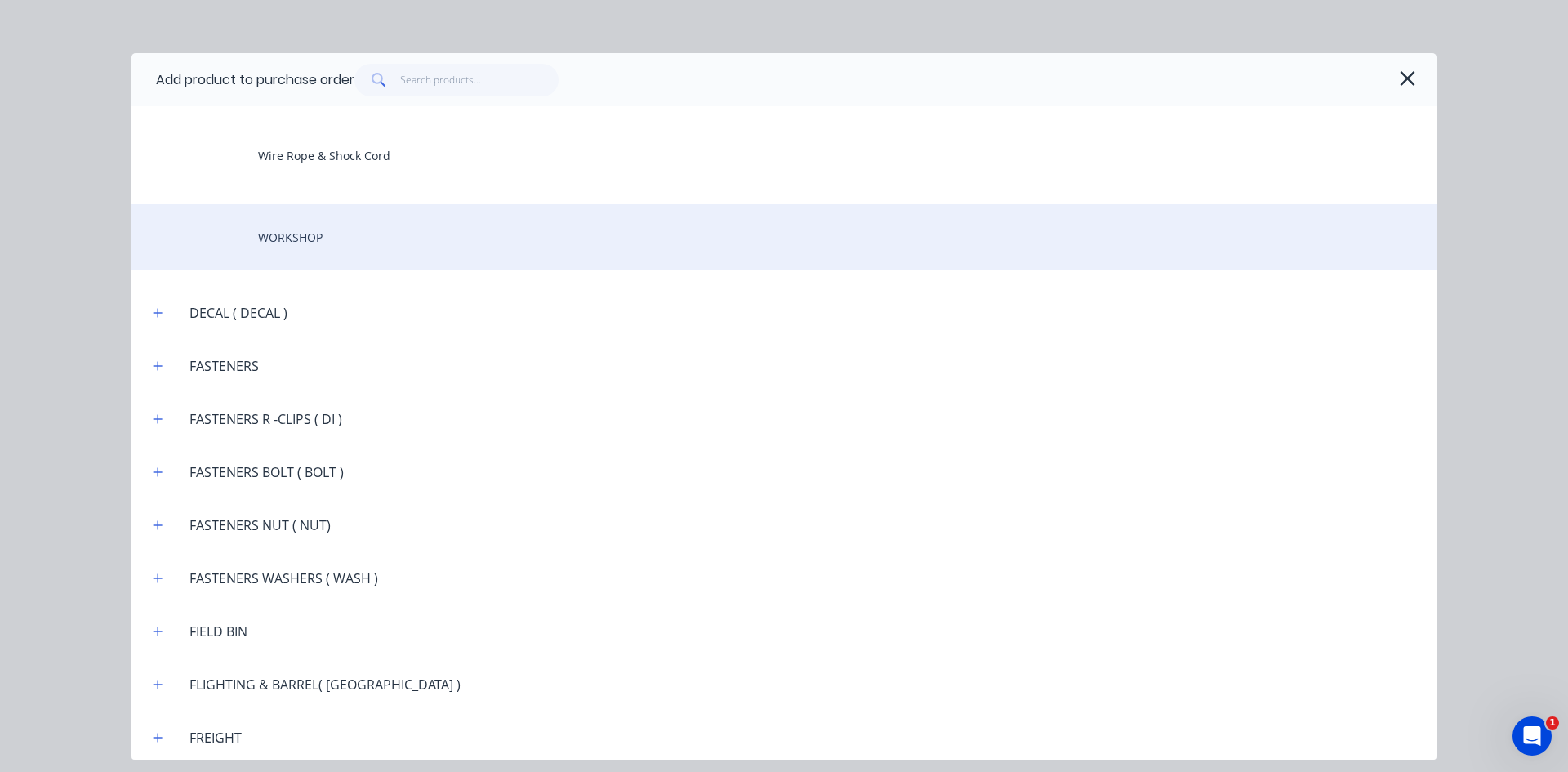
click at [302, 240] on div "WORKSHOP" at bounding box center [784, 236] width 1305 height 65
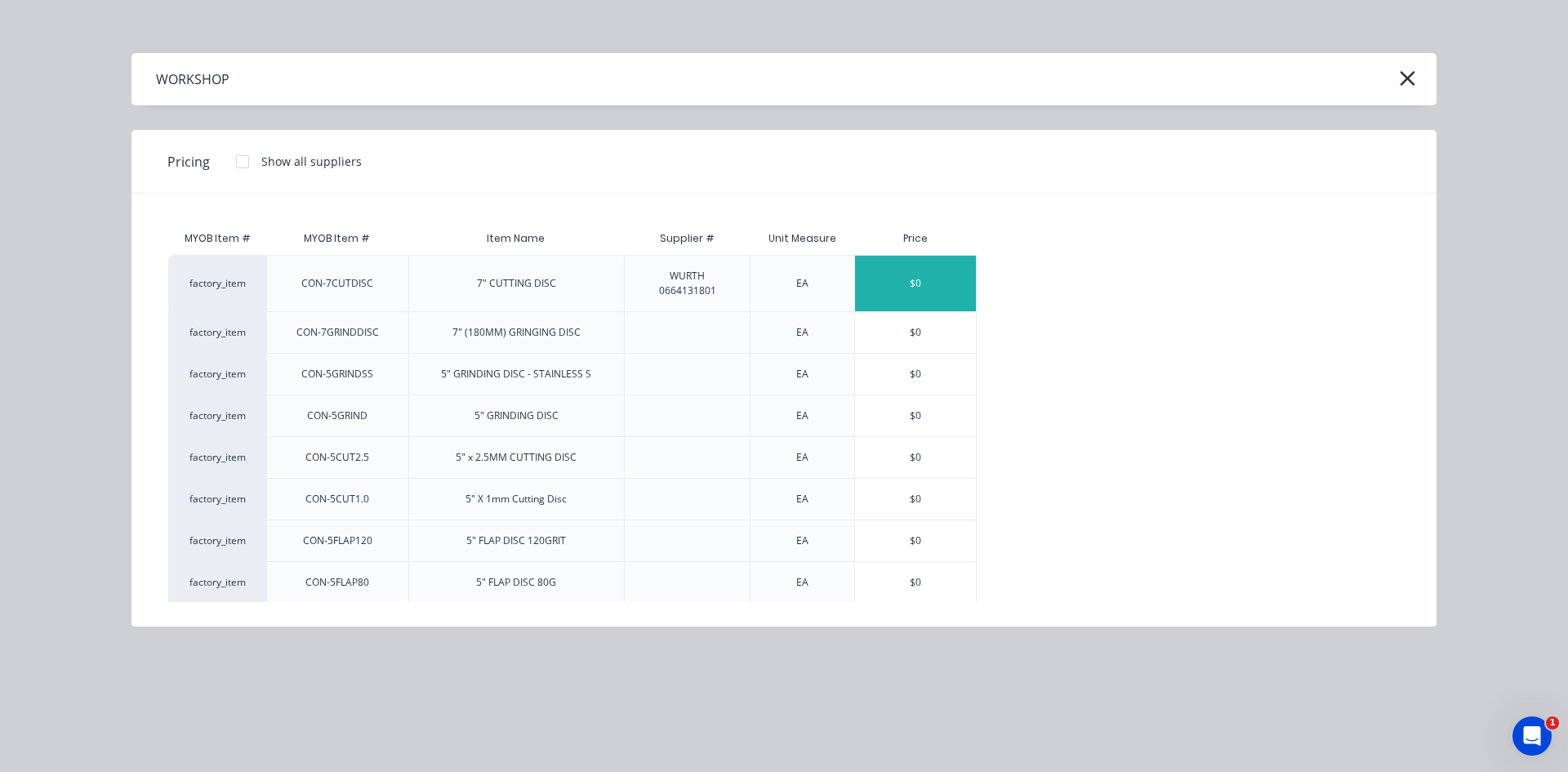
click at [936, 285] on div "$0" at bounding box center [915, 283] width 121 height 55
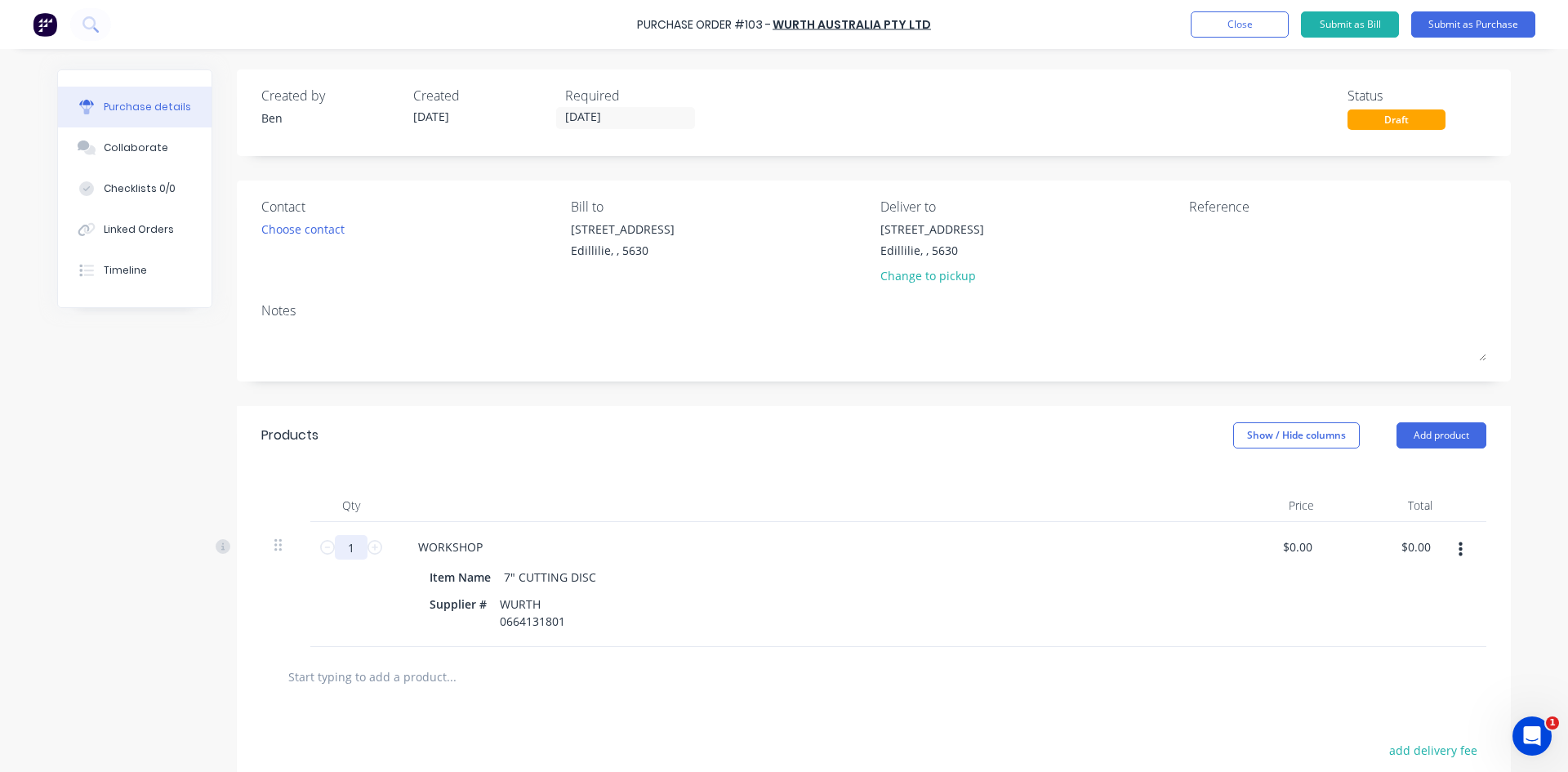
click at [354, 548] on input "1" at bounding box center [352, 547] width 33 height 25
type input "25"
click at [578, 538] on div "WORKSHOP" at bounding box center [800, 547] width 790 height 24
click at [1422, 436] on button "Add product" at bounding box center [1442, 435] width 90 height 26
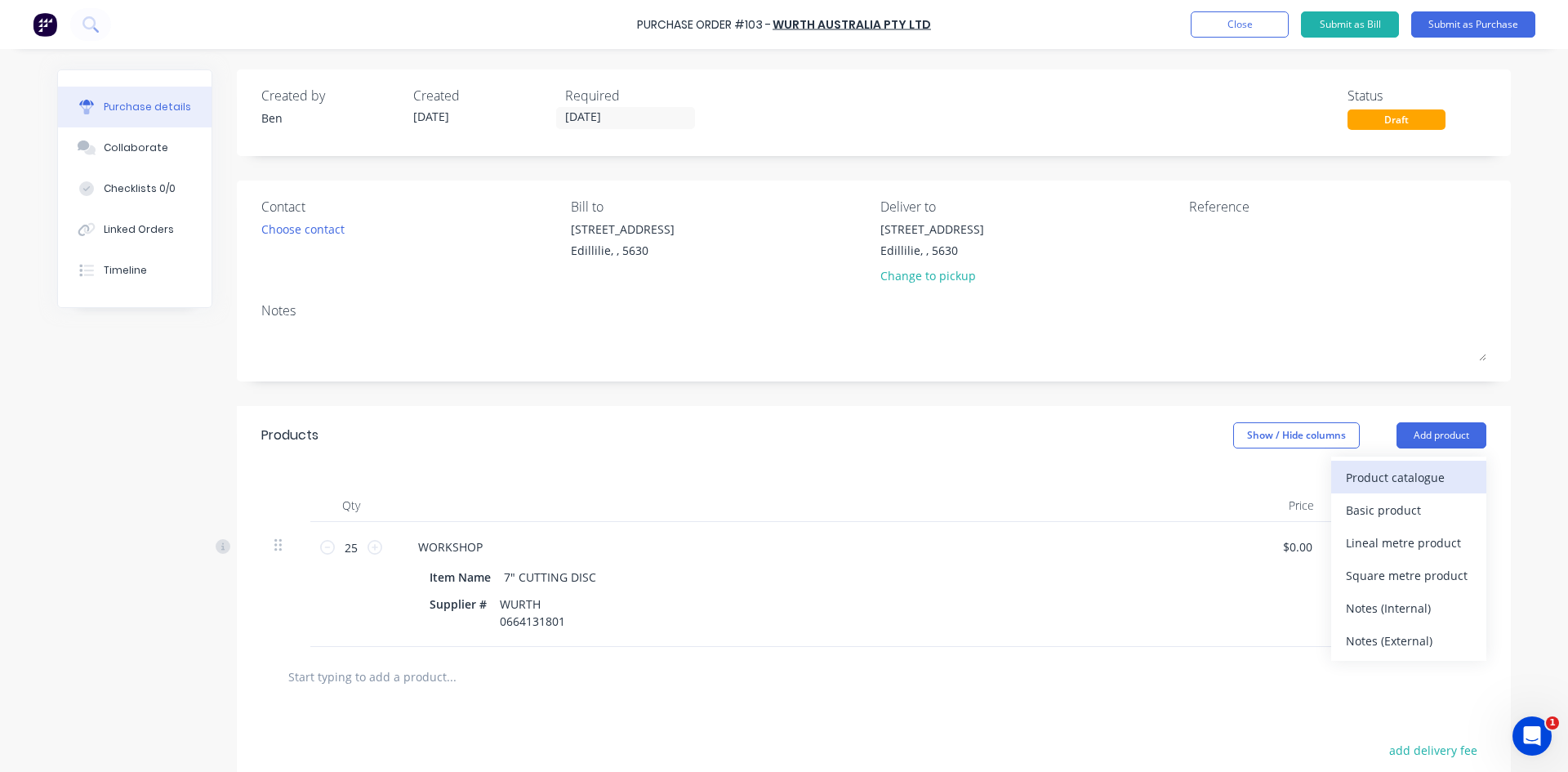
click at [1383, 479] on div "Product catalogue" at bounding box center [1409, 478] width 126 height 24
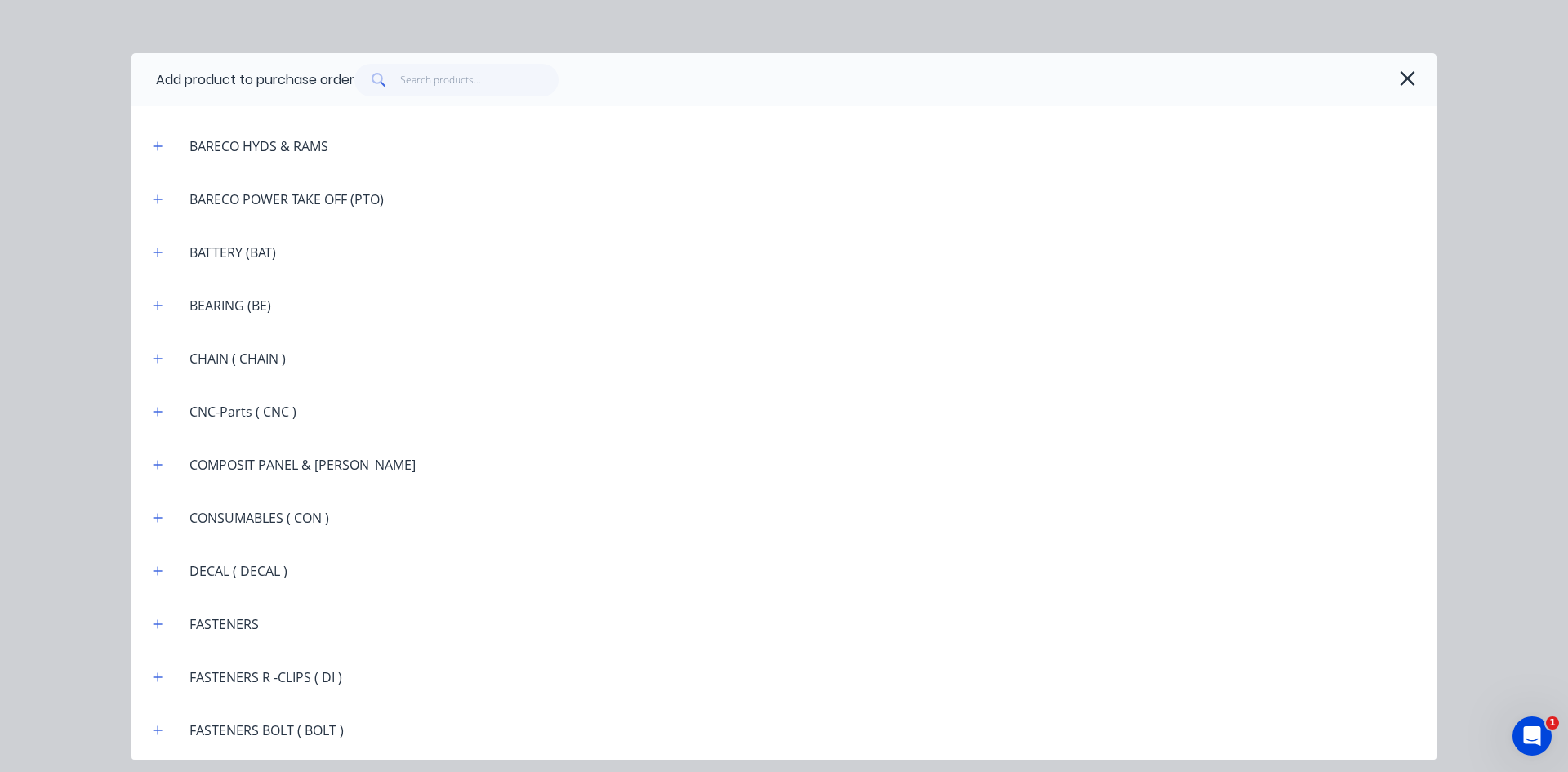
scroll to position [1062, 0]
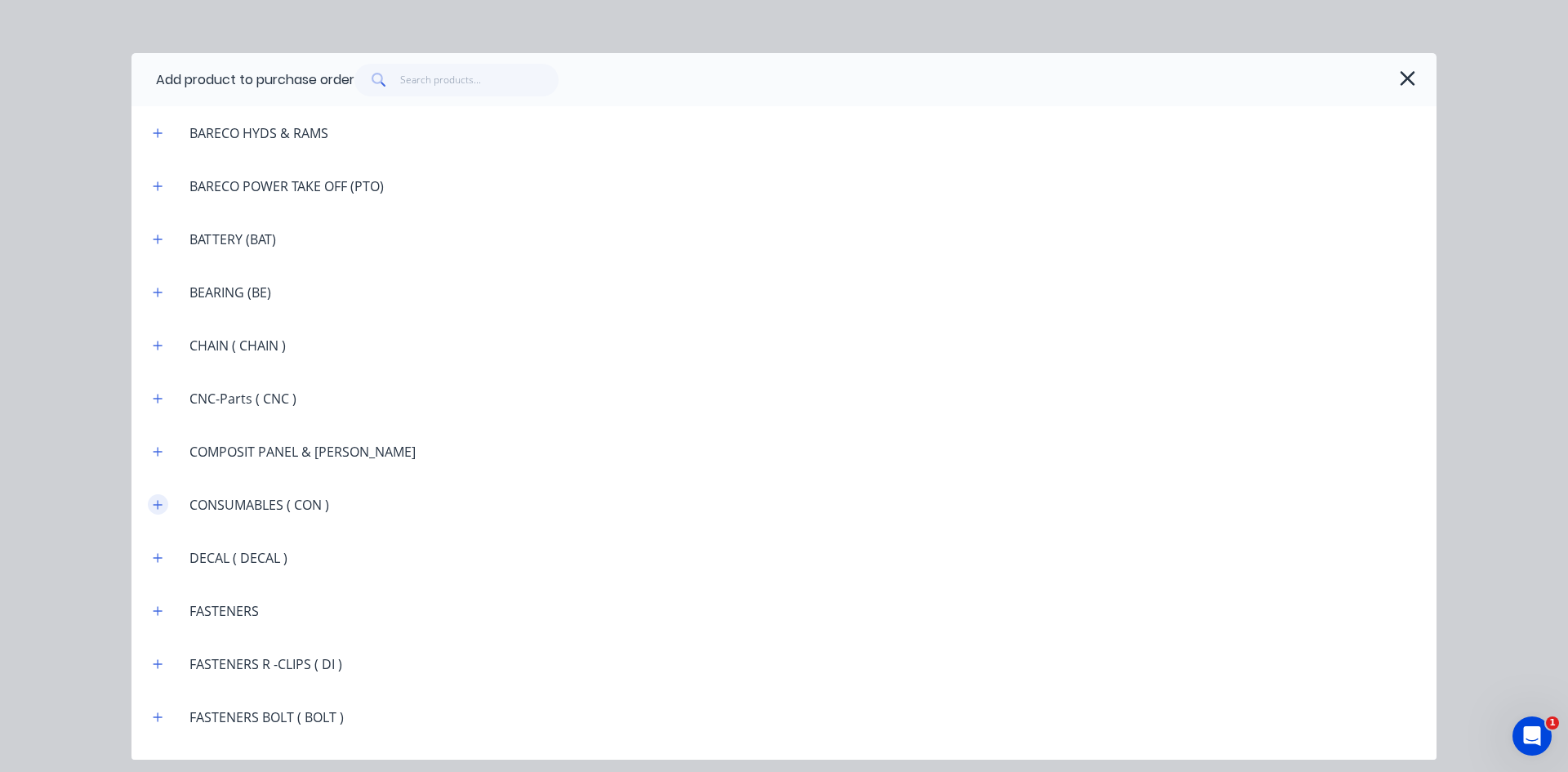
click at [163, 504] on icon "button" at bounding box center [157, 504] width 10 height 11
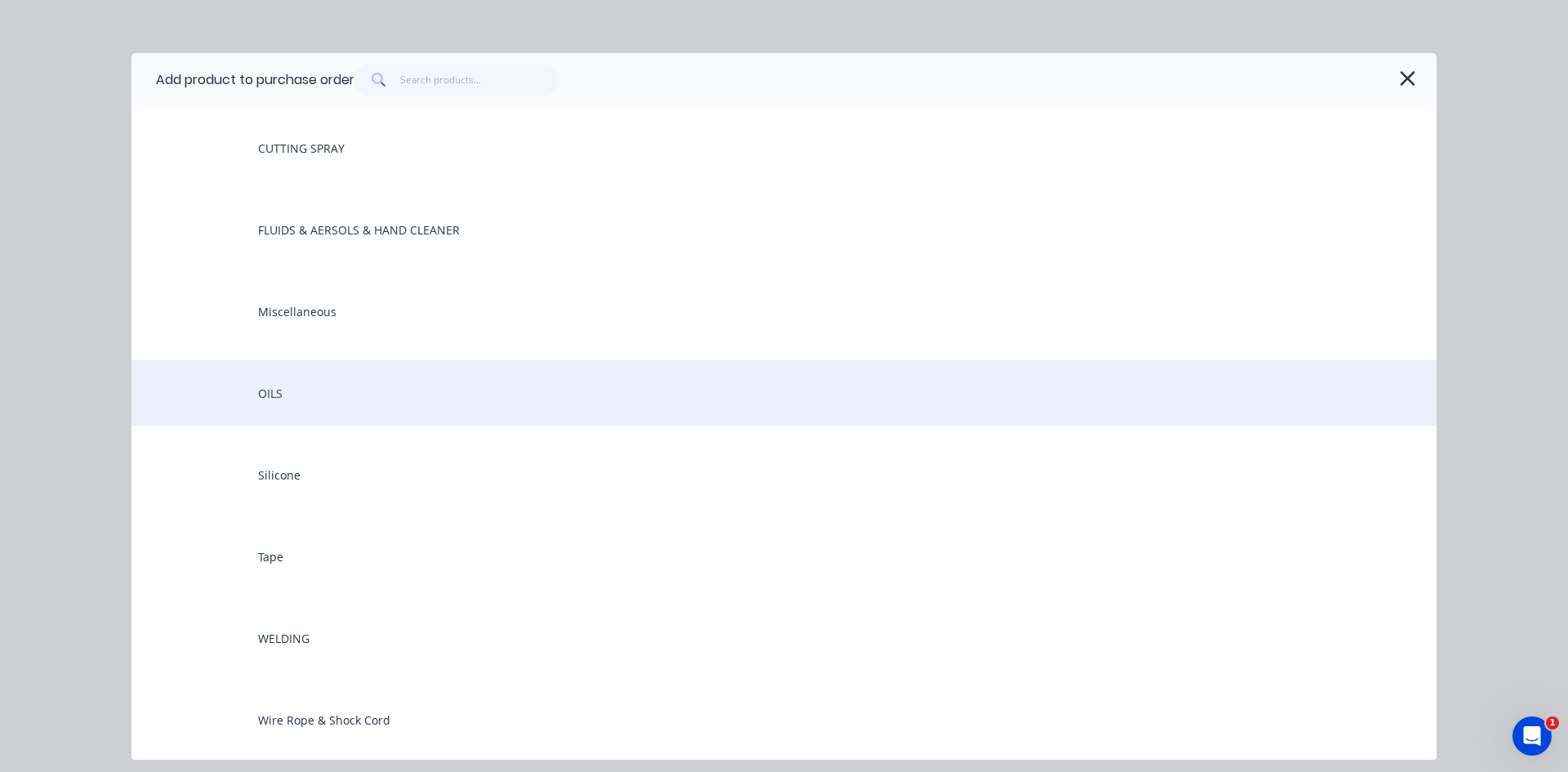
scroll to position [1470, 0]
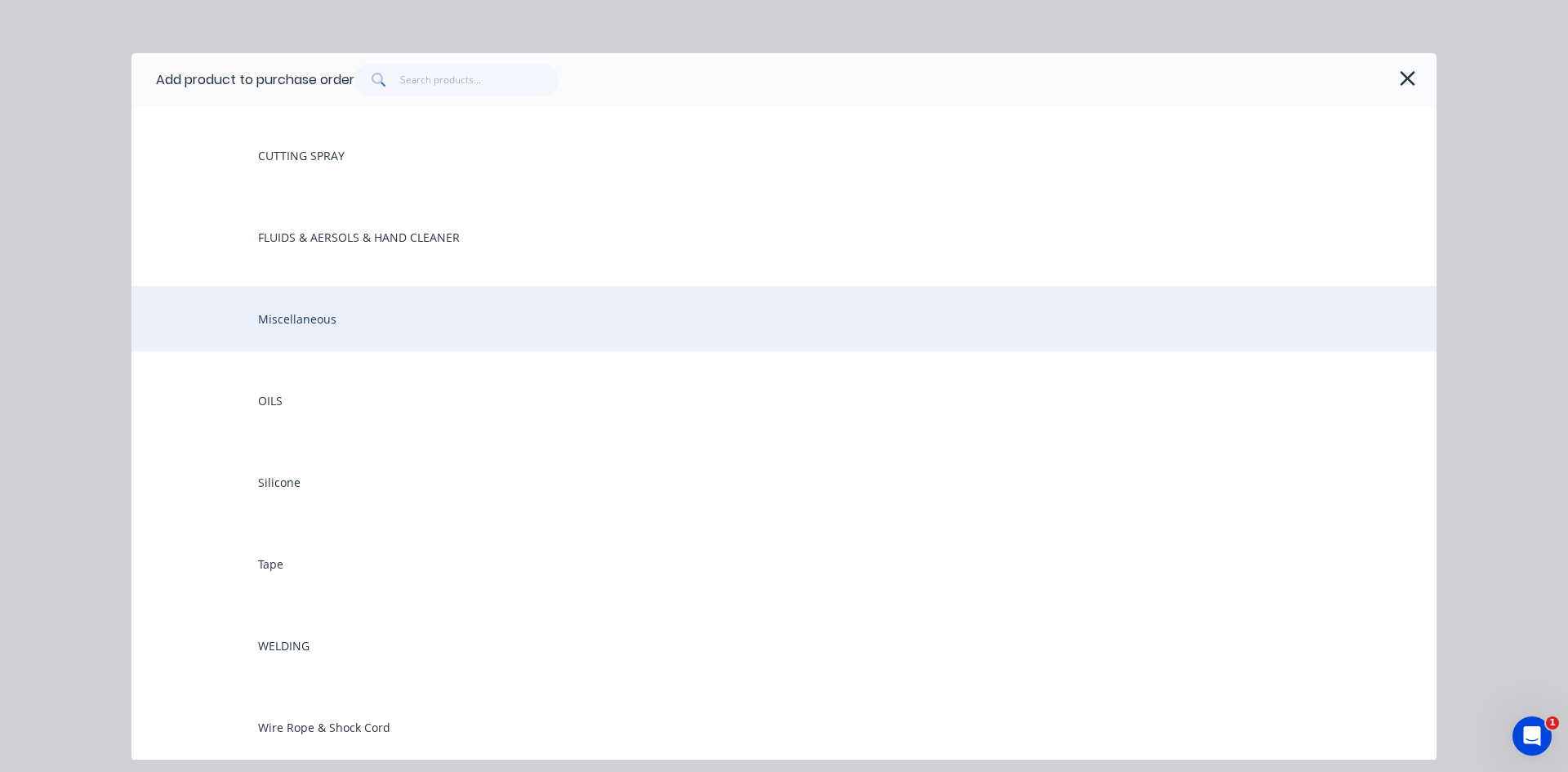
click at [274, 318] on div "Miscellaneous" at bounding box center [784, 318] width 1305 height 65
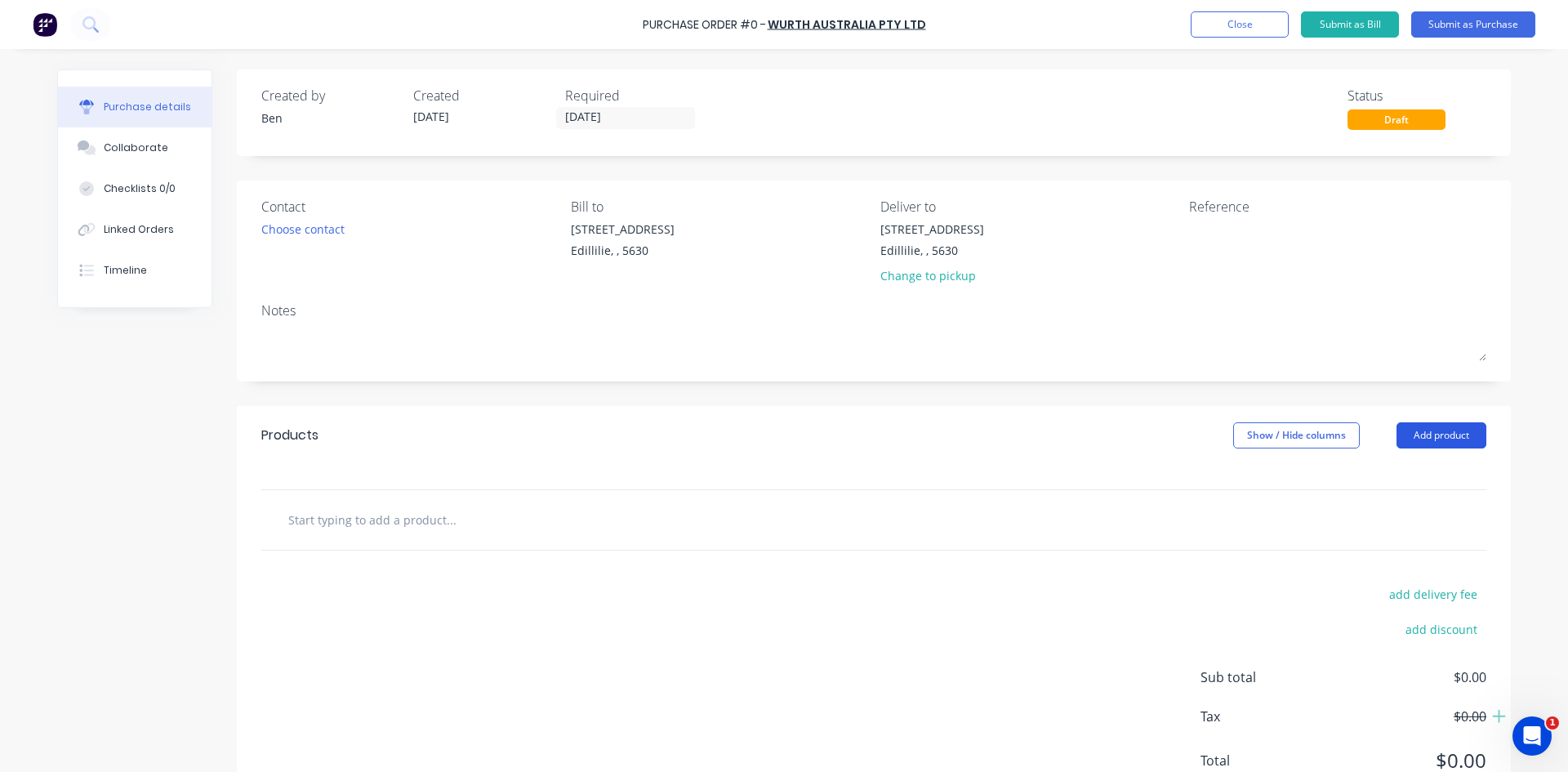
click at [1413, 432] on button "Add product" at bounding box center [1442, 435] width 90 height 26
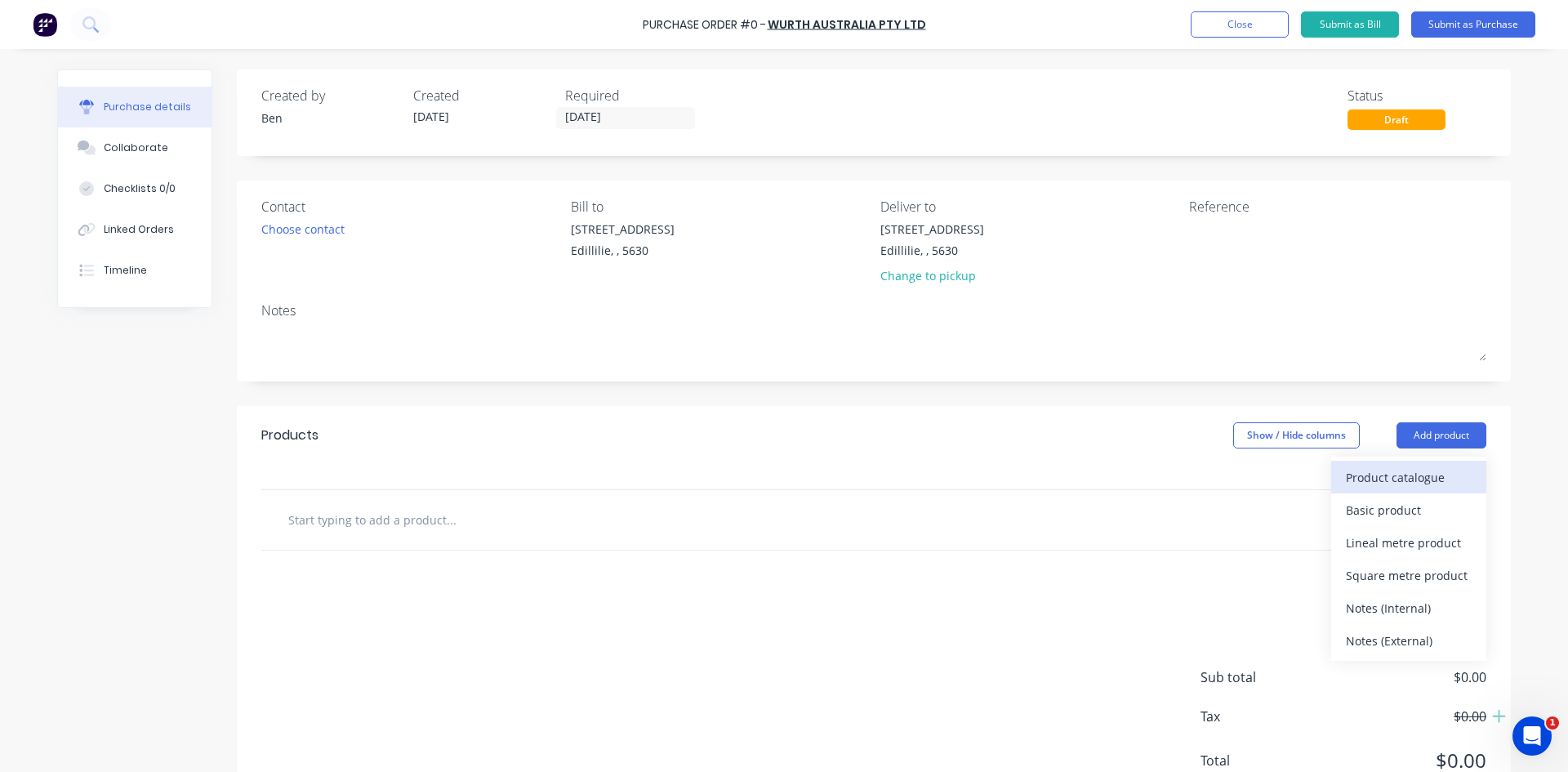
click at [1391, 473] on div "Product catalogue" at bounding box center [1409, 478] width 126 height 24
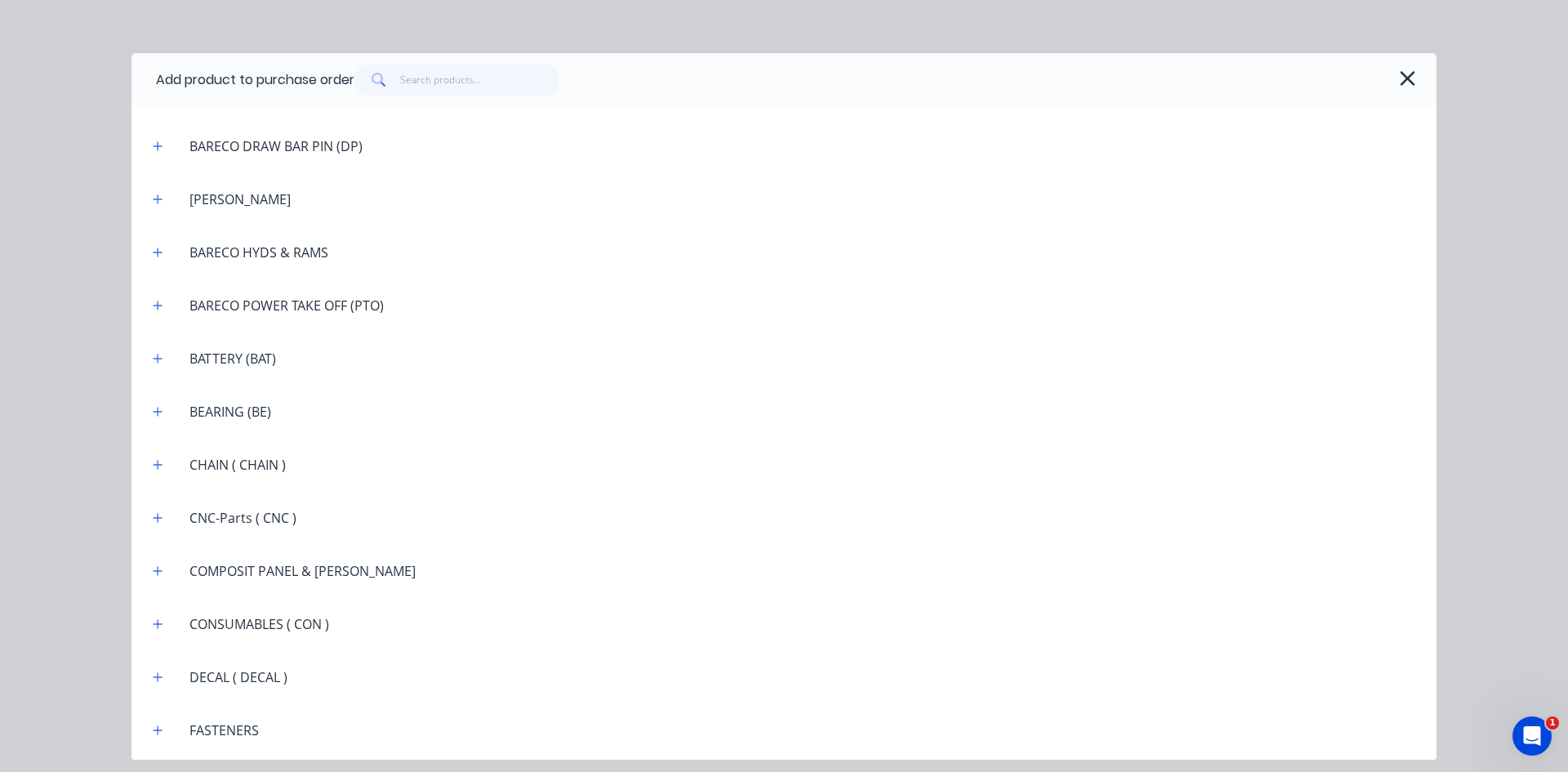
scroll to position [980, 0]
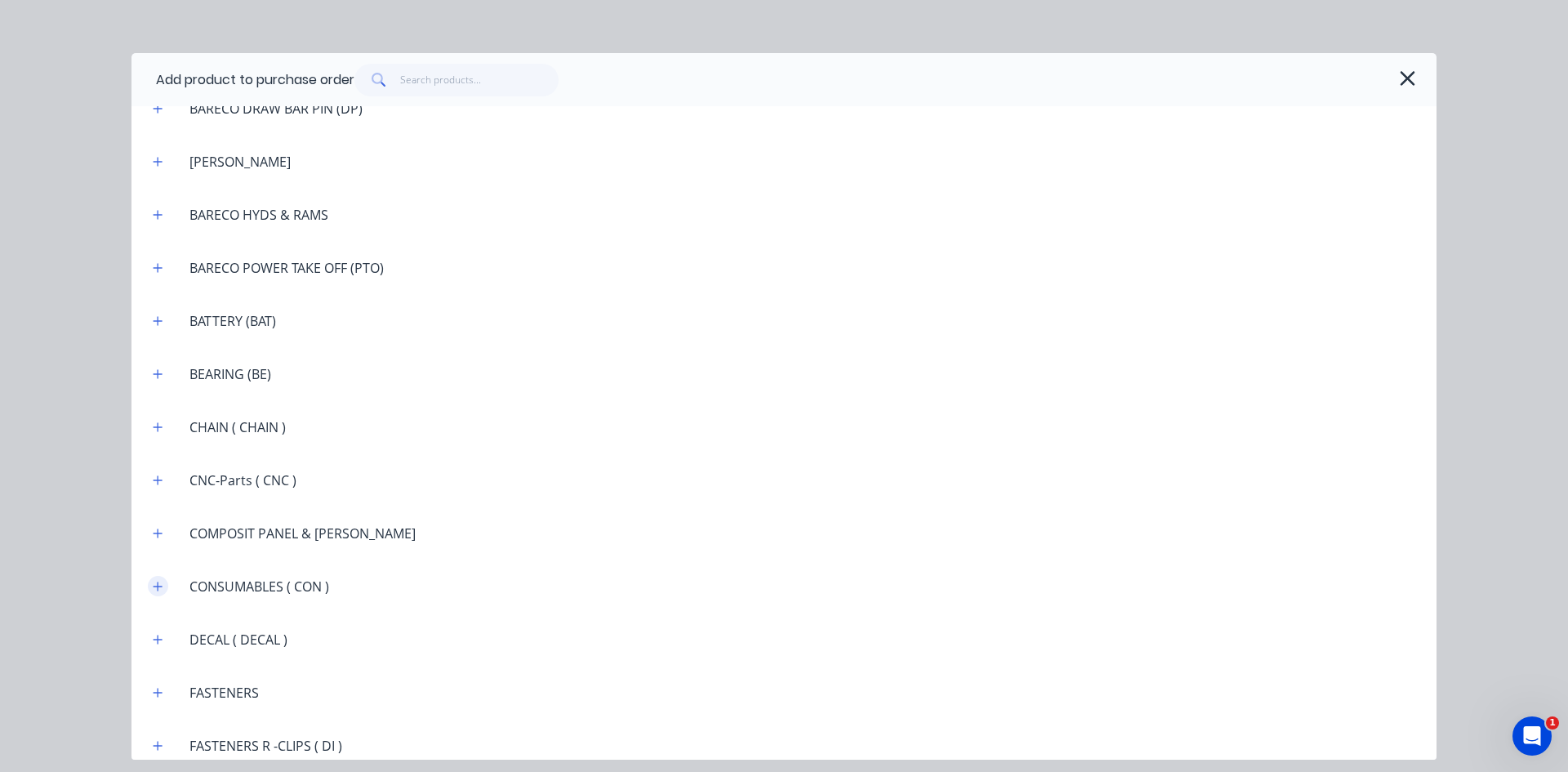
click at [156, 584] on icon "button" at bounding box center [157, 586] width 10 height 11
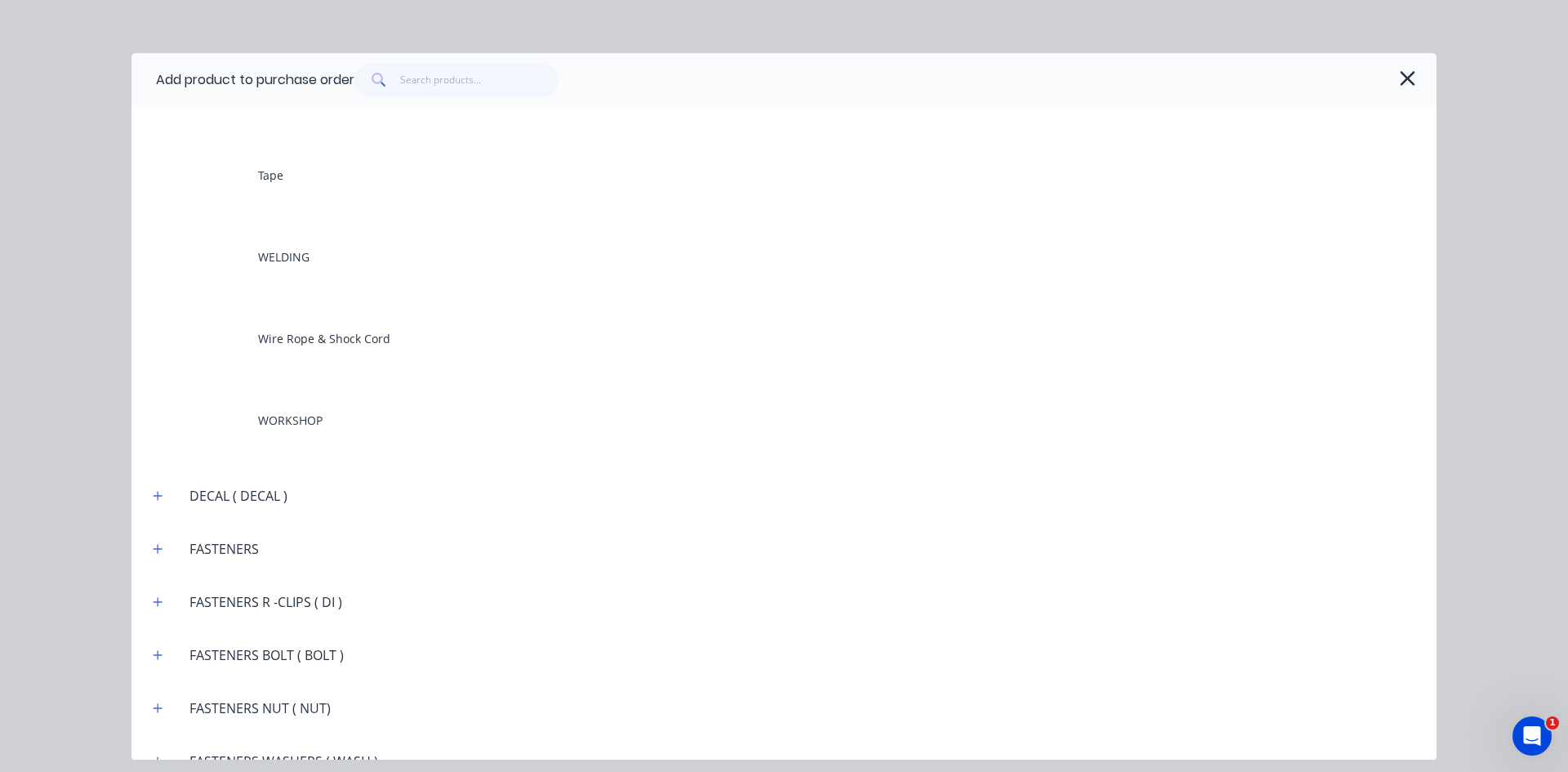
scroll to position [1878, 0]
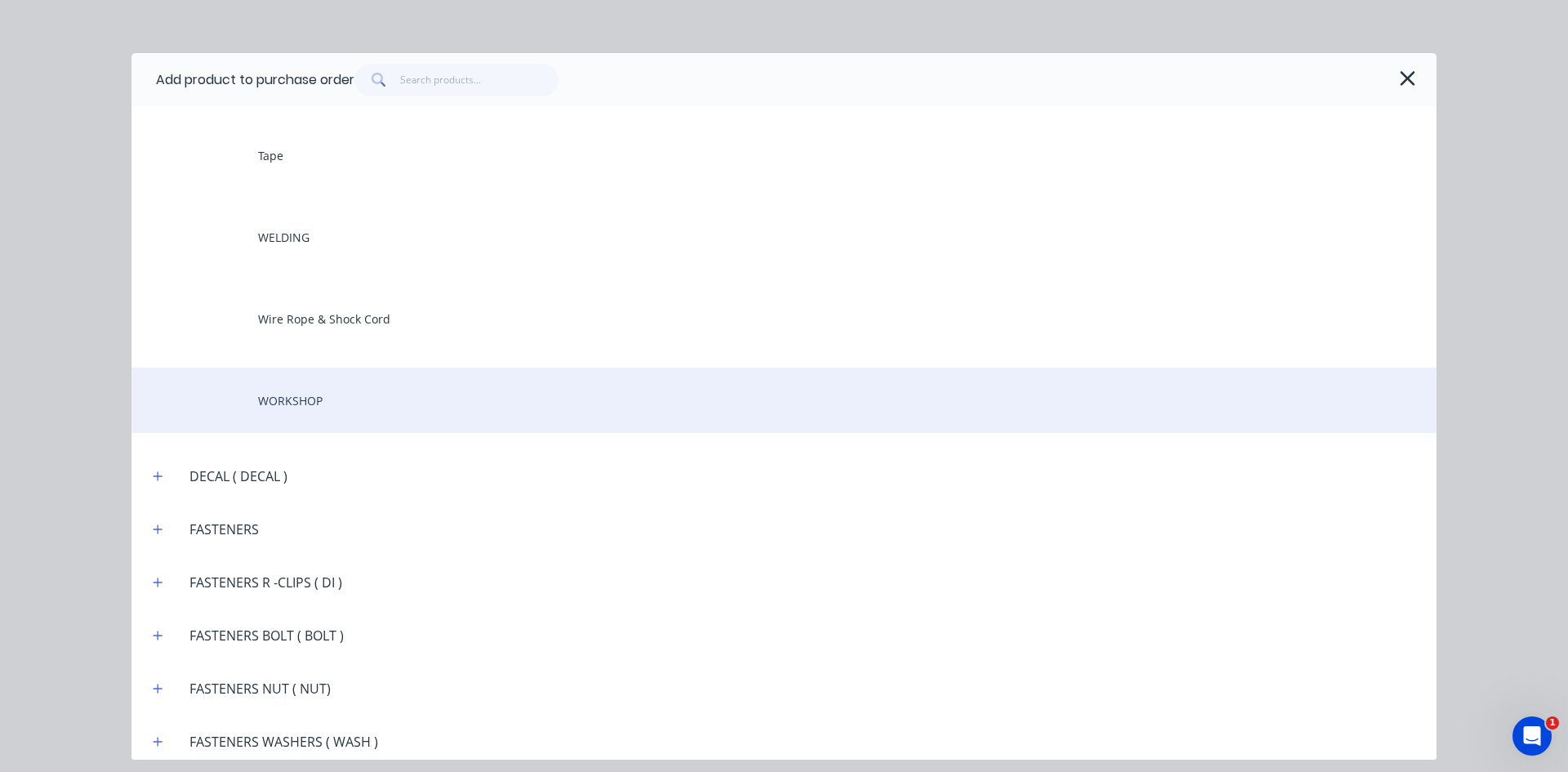
click at [293, 407] on div "WORKSHOP" at bounding box center [784, 399] width 1305 height 65
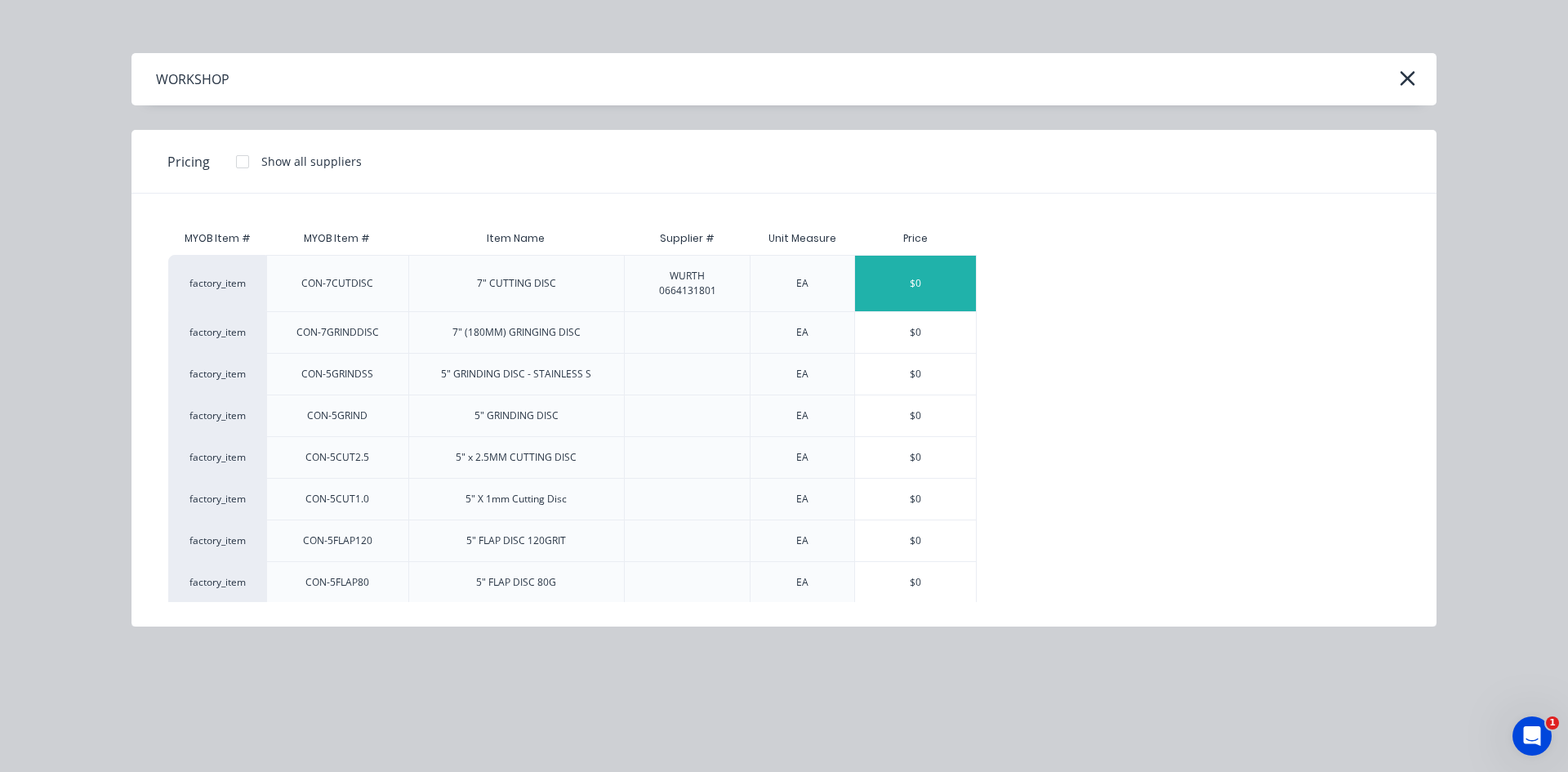
click at [919, 294] on div "$0" at bounding box center [915, 283] width 121 height 55
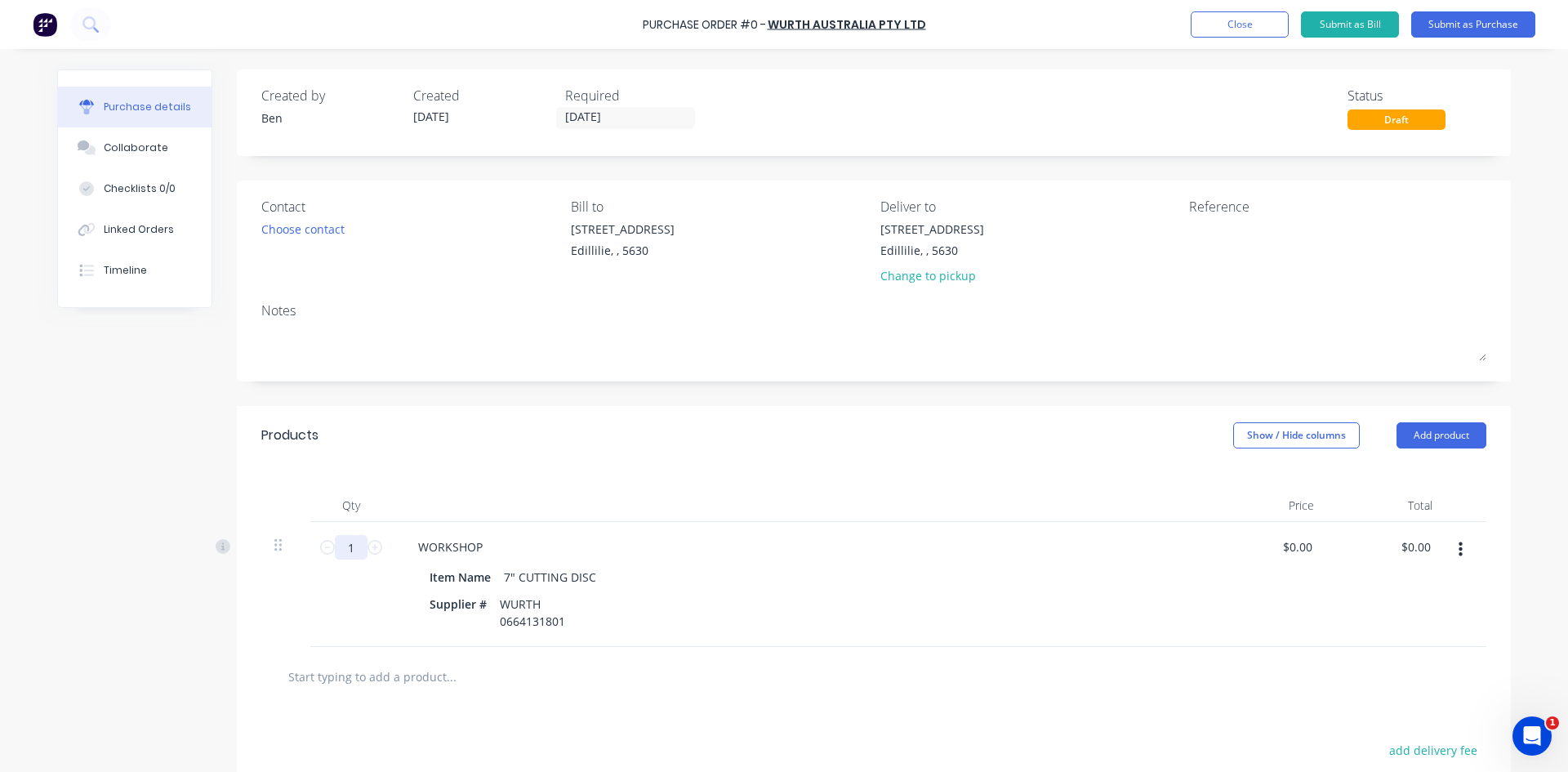
drag, startPoint x: 349, startPoint y: 547, endPoint x: 313, endPoint y: 551, distance: 36.2
click at [313, 551] on div "1 1" at bounding box center [351, 584] width 82 height 125
type input "25"
drag, startPoint x: 1424, startPoint y: 542, endPoint x: 1390, endPoint y: 557, distance: 37.2
click at [1390, 557] on div "0.00 0.00" at bounding box center [1386, 584] width 119 height 125
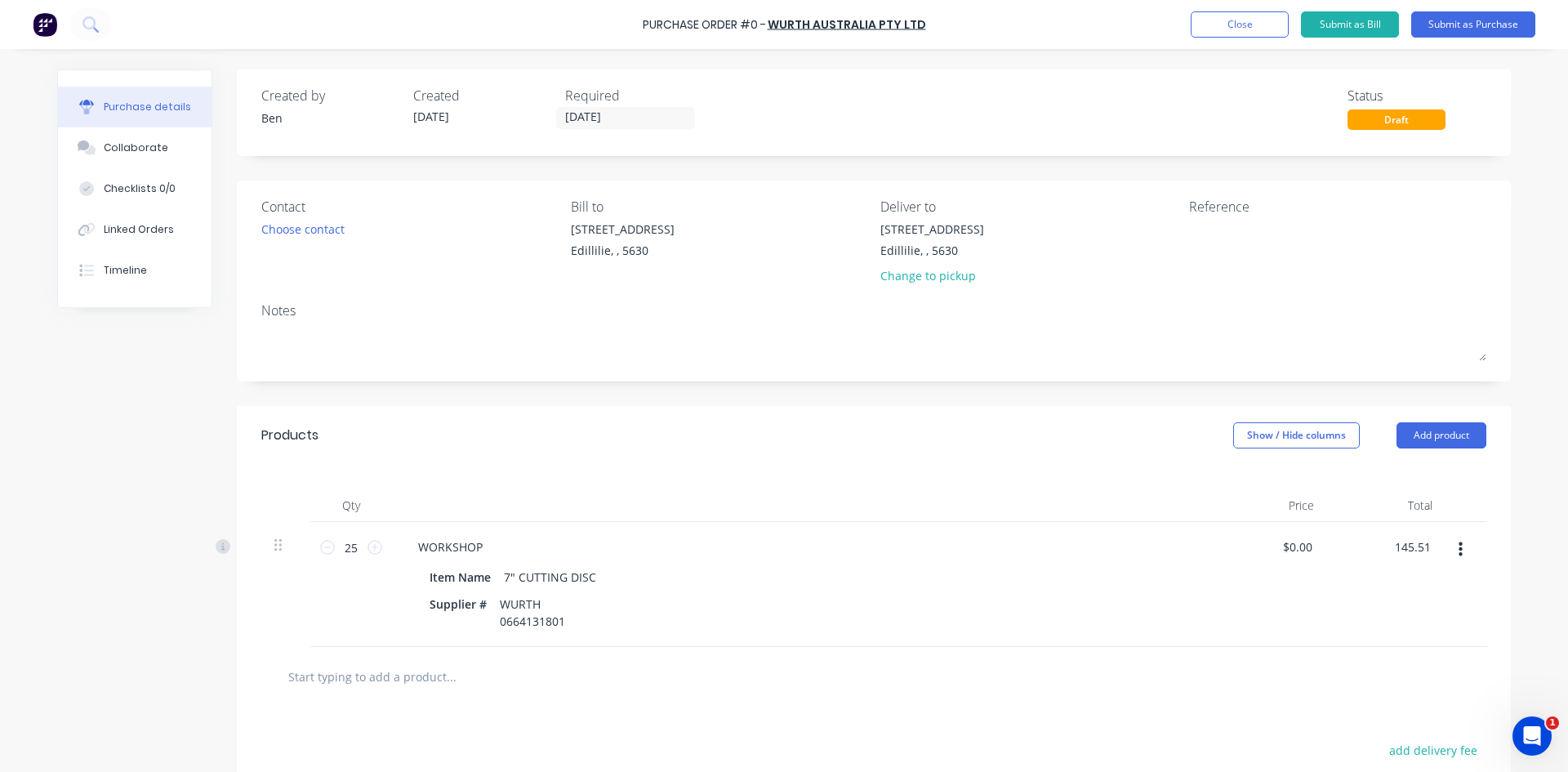
type input "145.51"
type input "$5.8204"
type input "$145.51"
click at [1418, 579] on div "$145.51 $145.51" at bounding box center [1386, 584] width 119 height 125
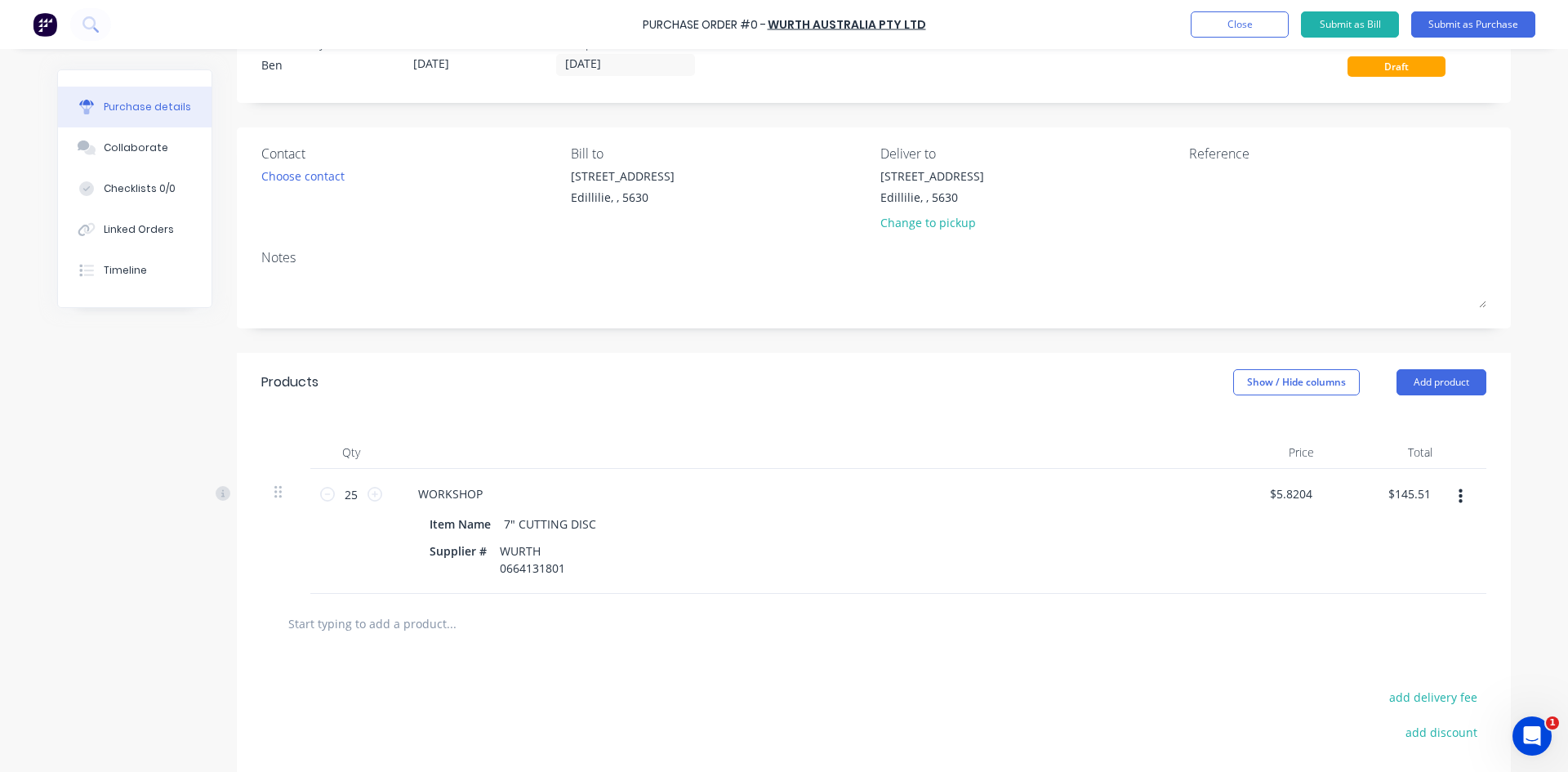
scroll to position [82, 0]
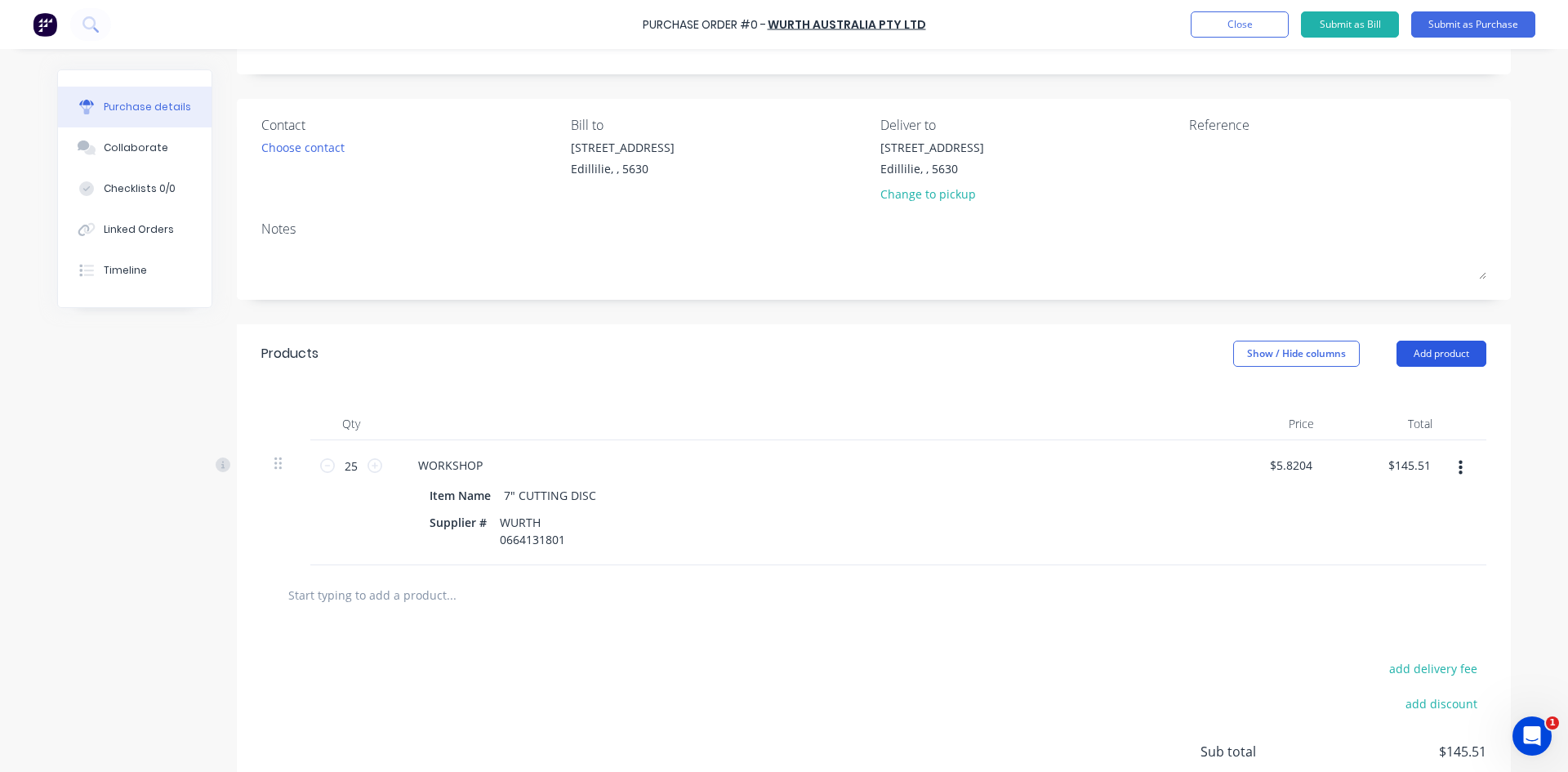
click at [1408, 357] on button "Add product" at bounding box center [1442, 353] width 90 height 26
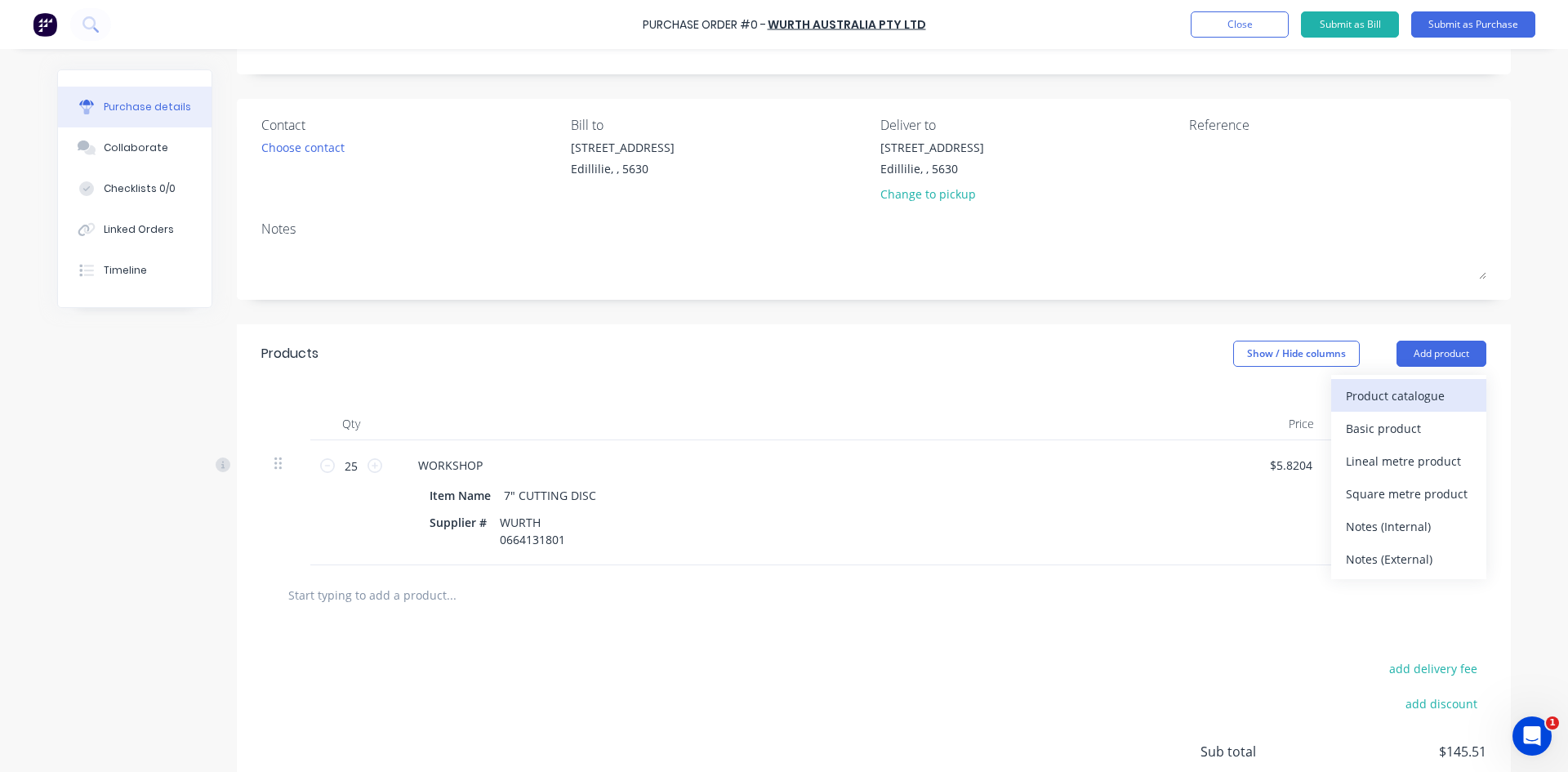
click at [1398, 392] on div "Product catalogue" at bounding box center [1409, 396] width 126 height 24
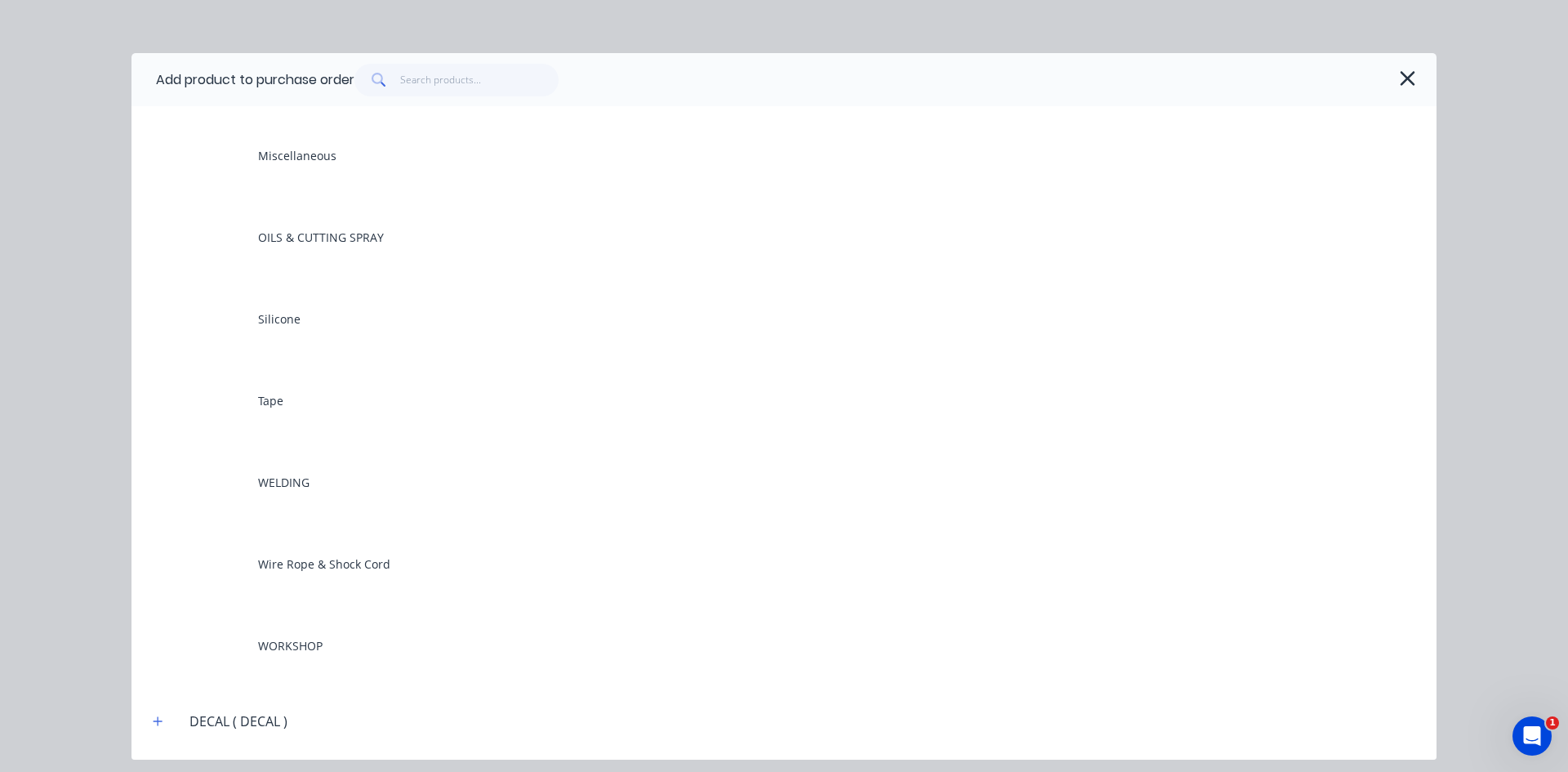
scroll to position [1715, 0]
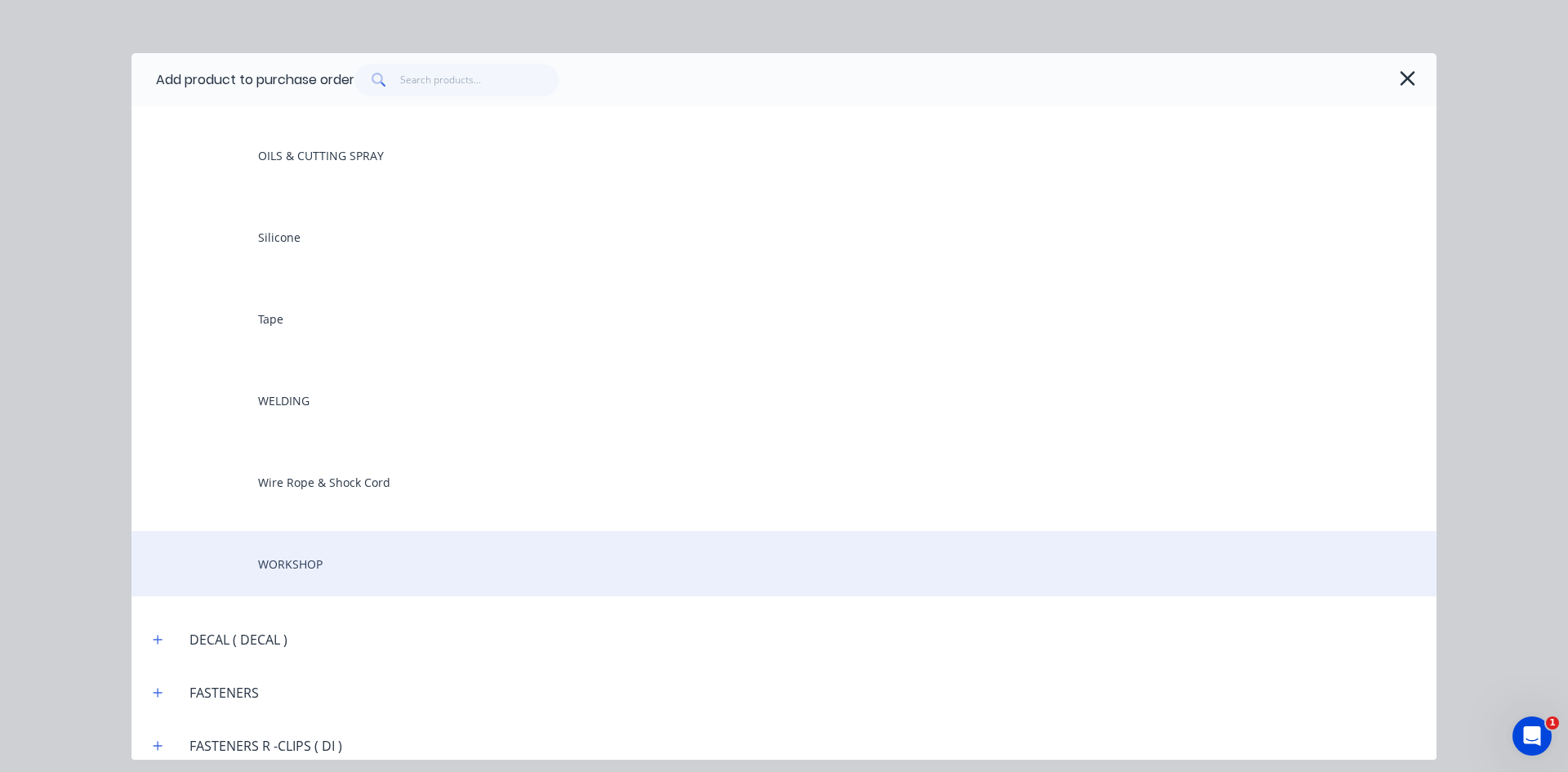
click at [294, 560] on div "WORKSHOP" at bounding box center [784, 563] width 1305 height 65
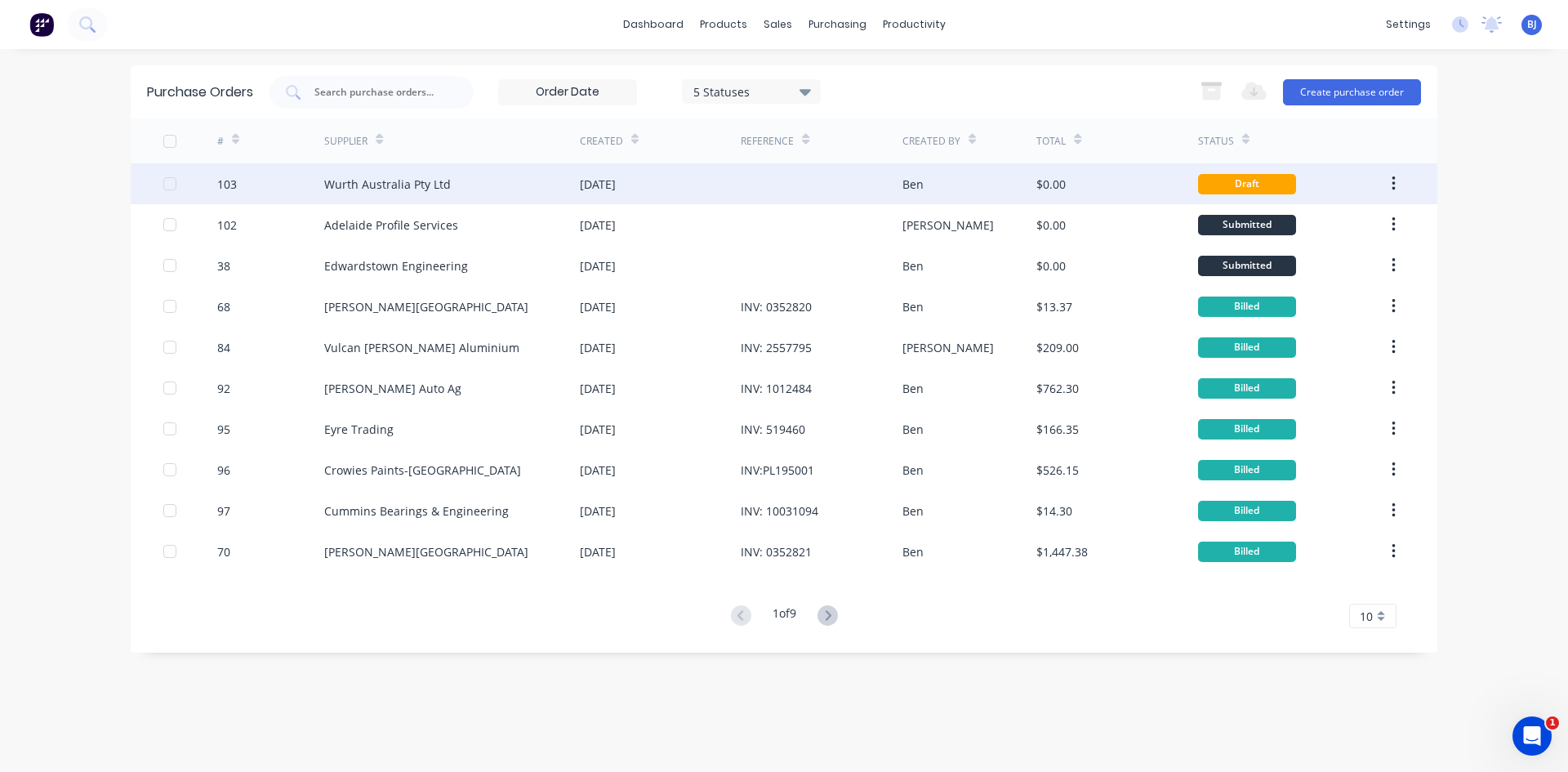
click at [389, 182] on div "Wurth Australia Pty Ltd" at bounding box center [387, 184] width 127 height 17
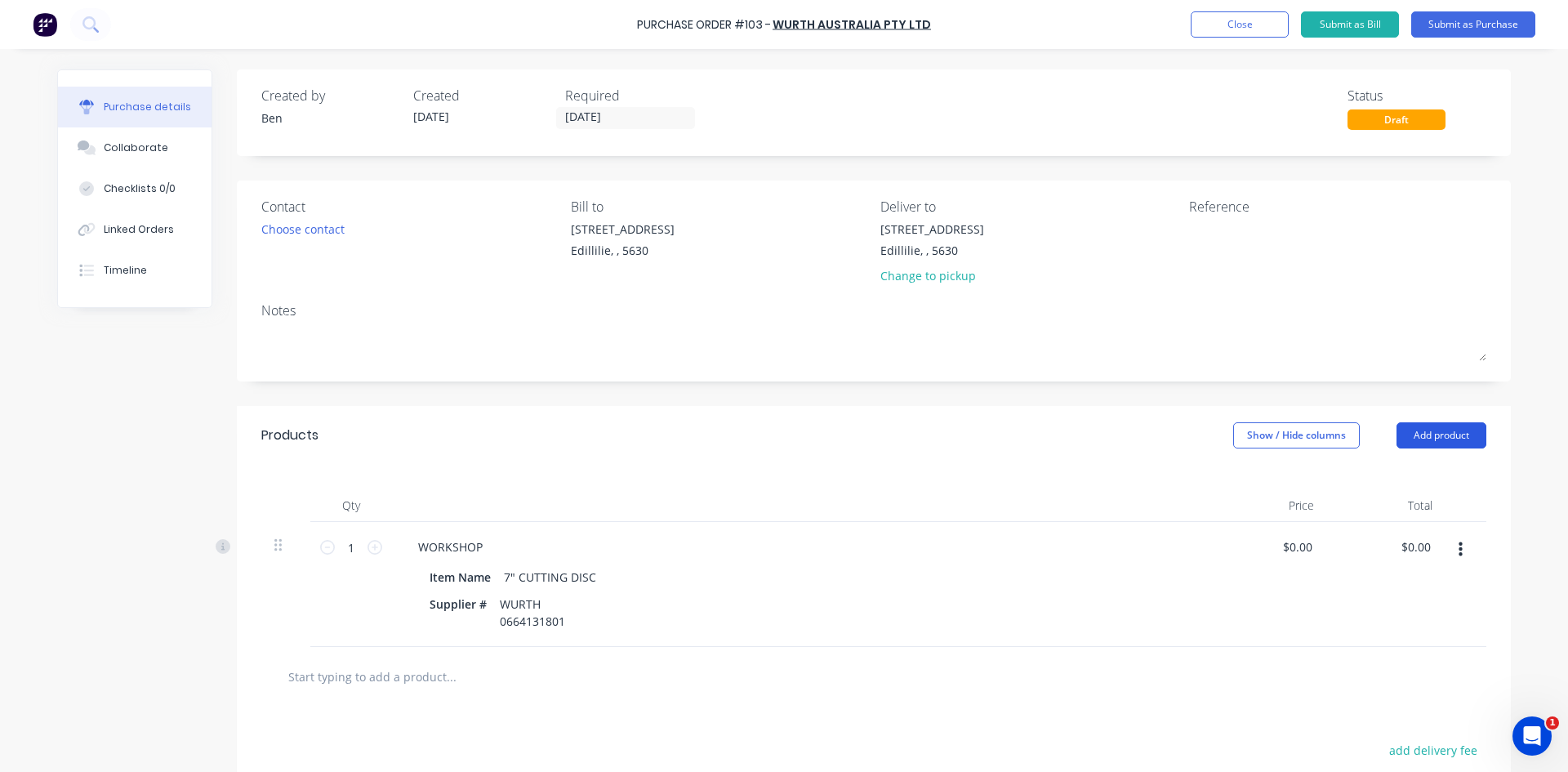
click at [1435, 435] on button "Add product" at bounding box center [1442, 435] width 90 height 26
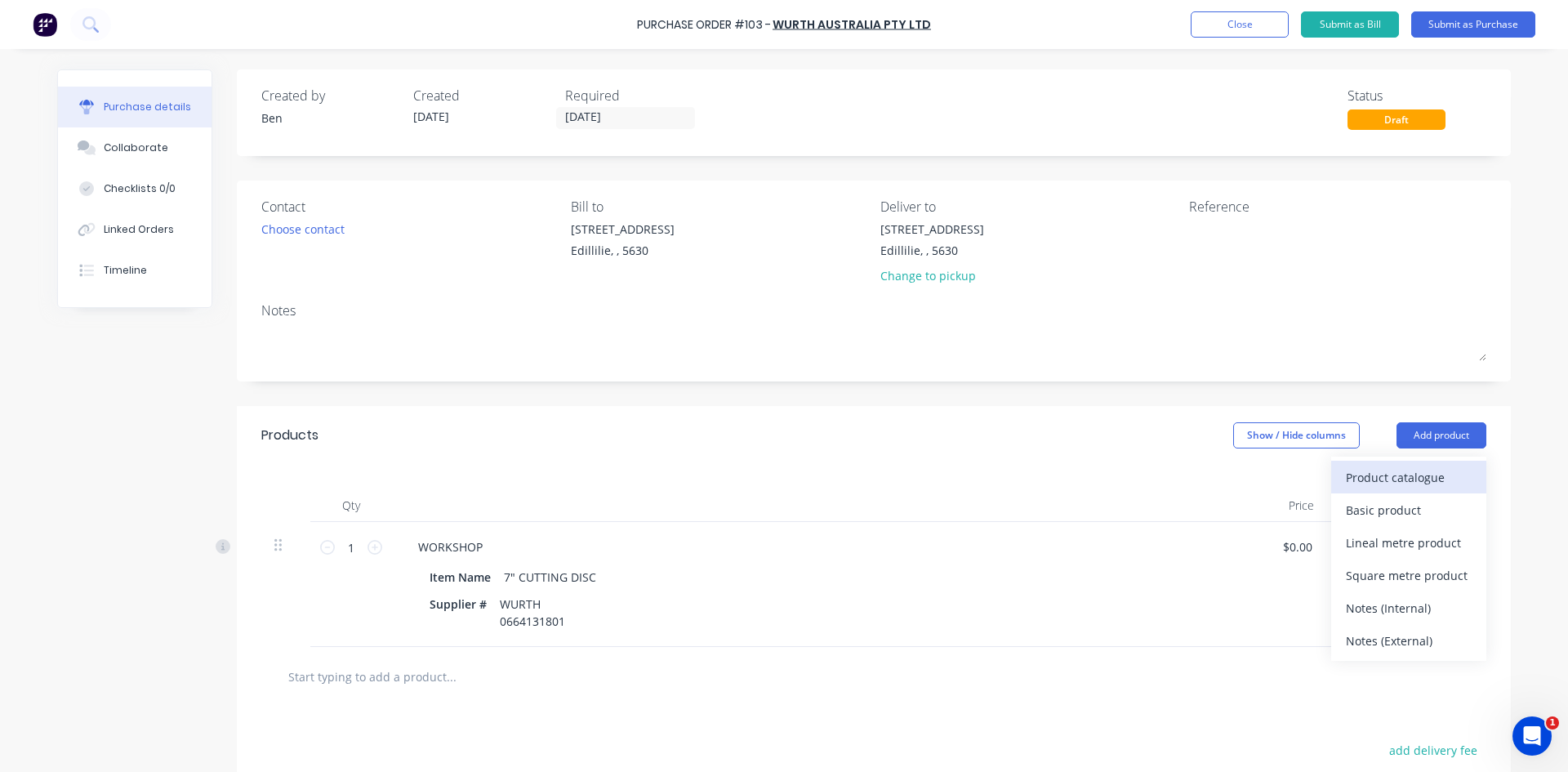
click at [1413, 476] on div "Product catalogue" at bounding box center [1409, 478] width 126 height 24
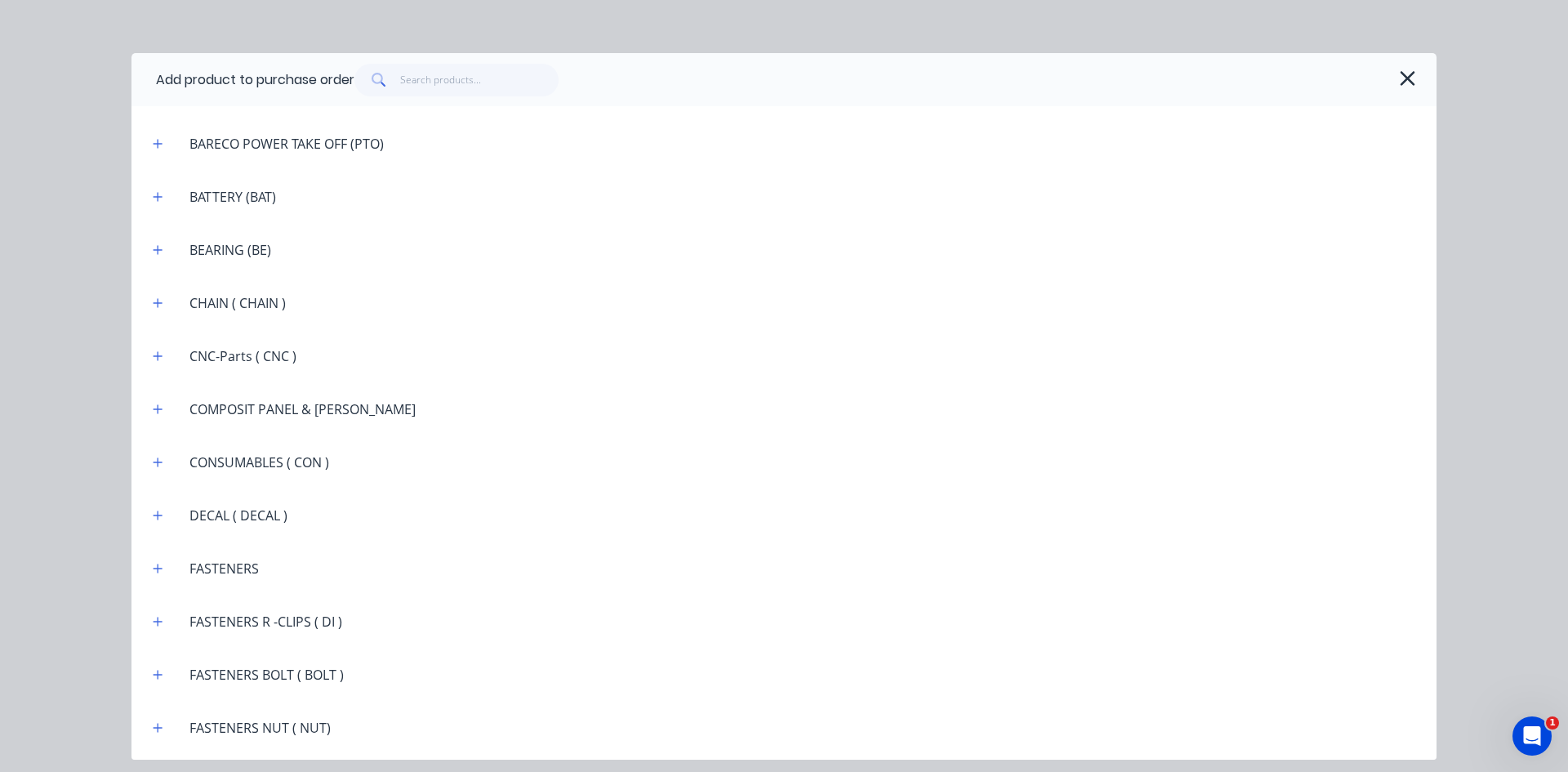
scroll to position [1144, 0]
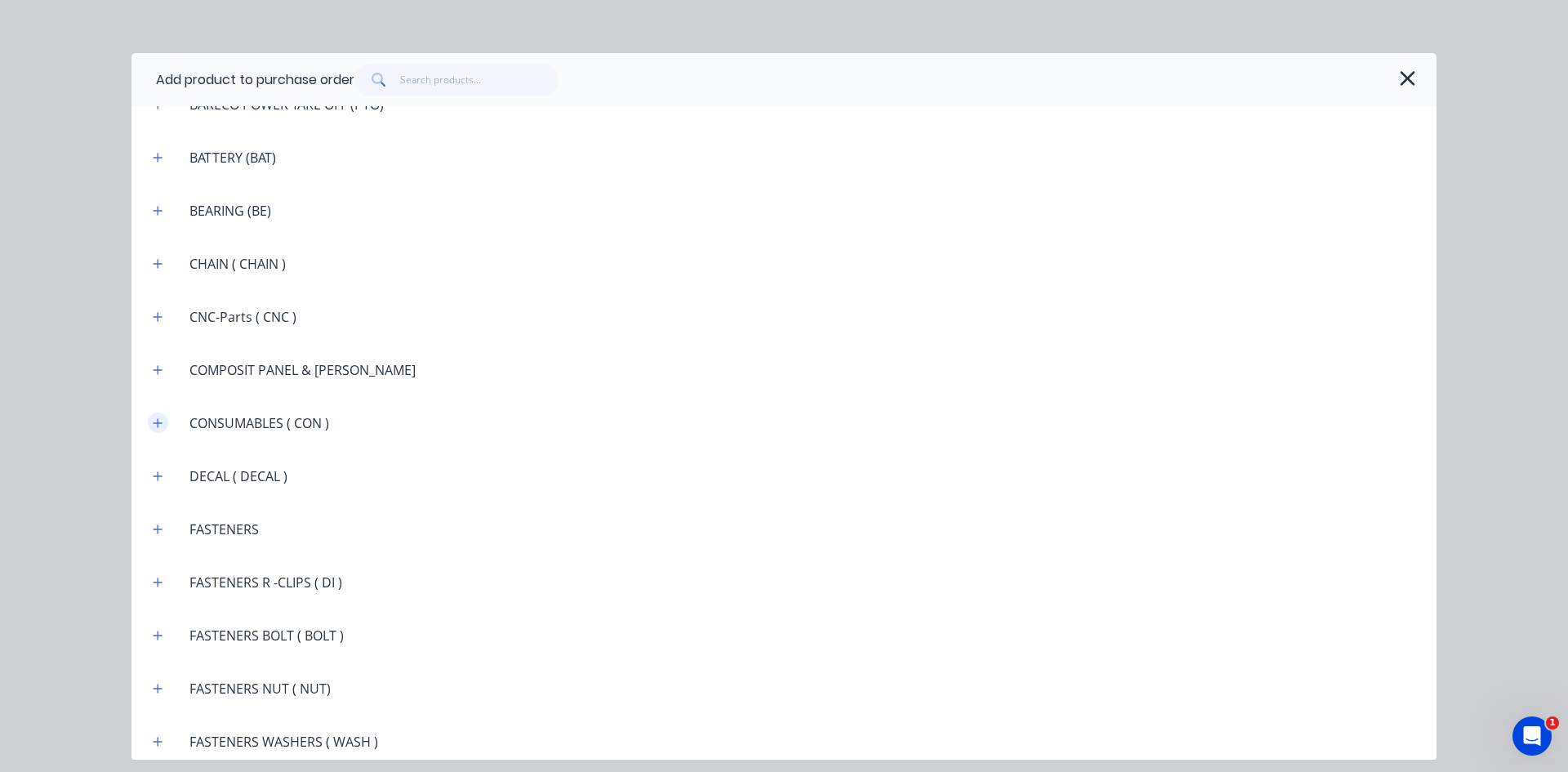
click at [163, 423] on icon "button" at bounding box center [157, 423] width 10 height 11
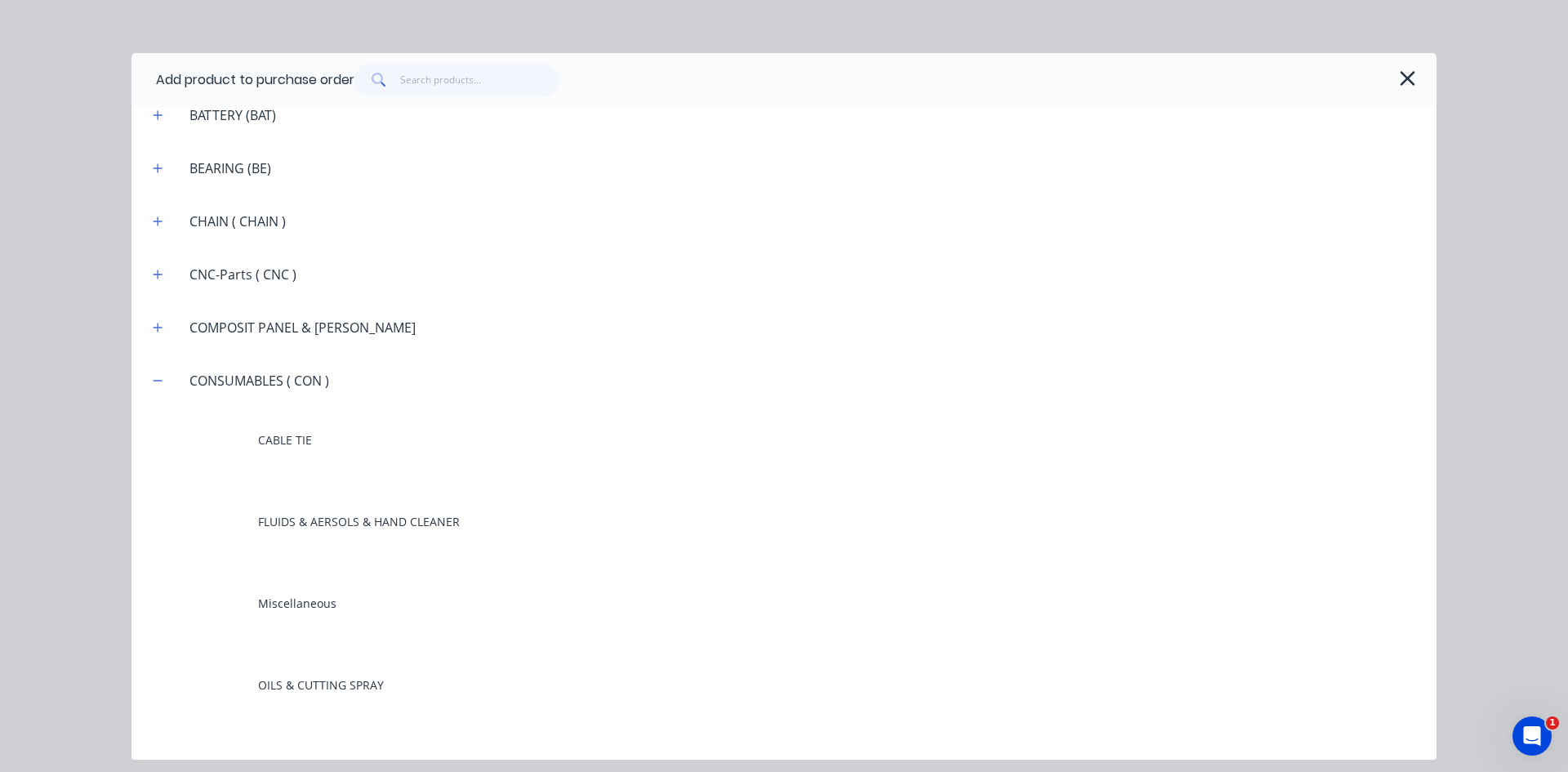
scroll to position [1225, 0]
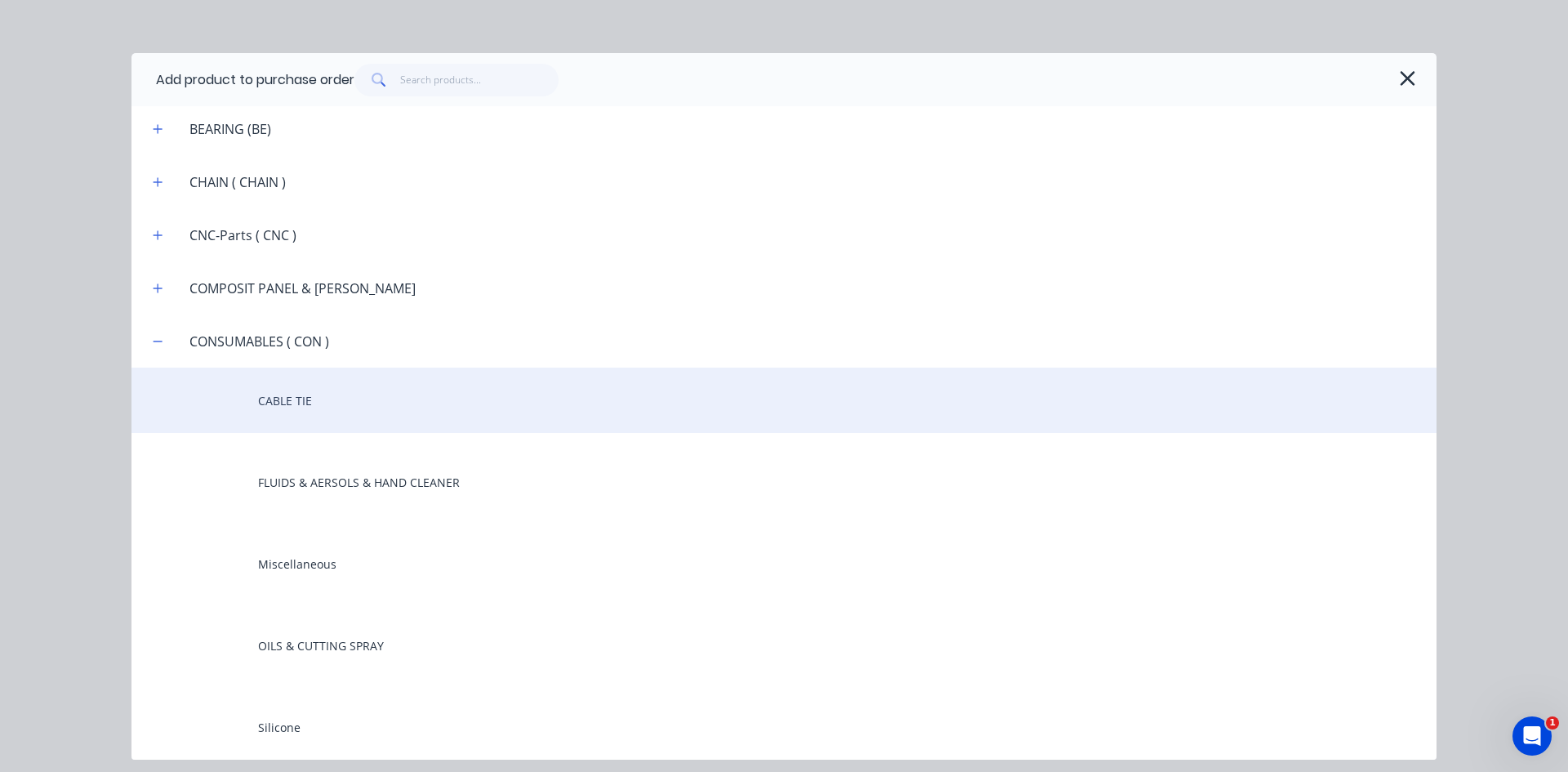
click at [271, 404] on div "CABLE TIE" at bounding box center [784, 399] width 1305 height 65
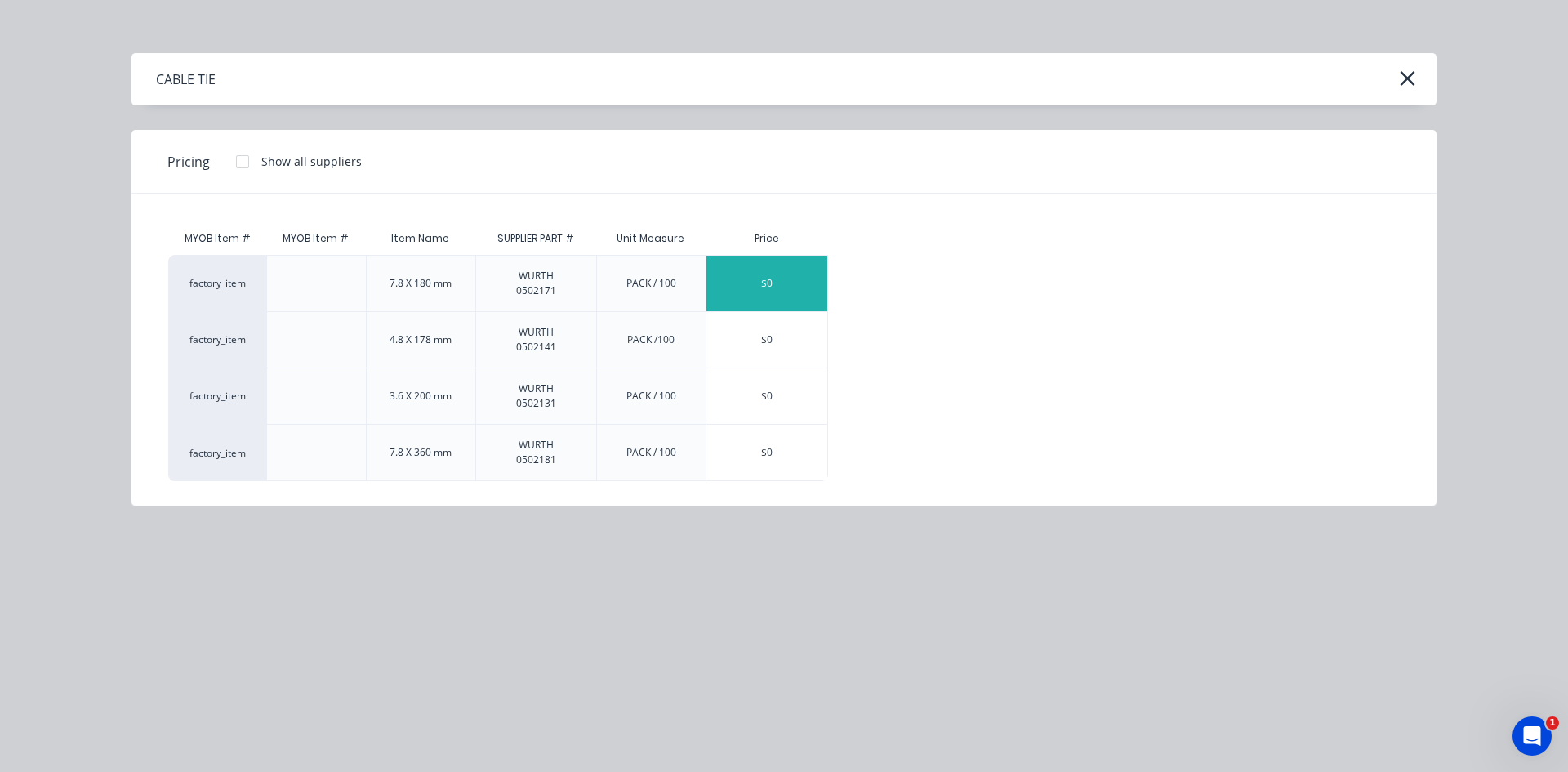
click at [774, 288] on div "$0" at bounding box center [767, 283] width 121 height 55
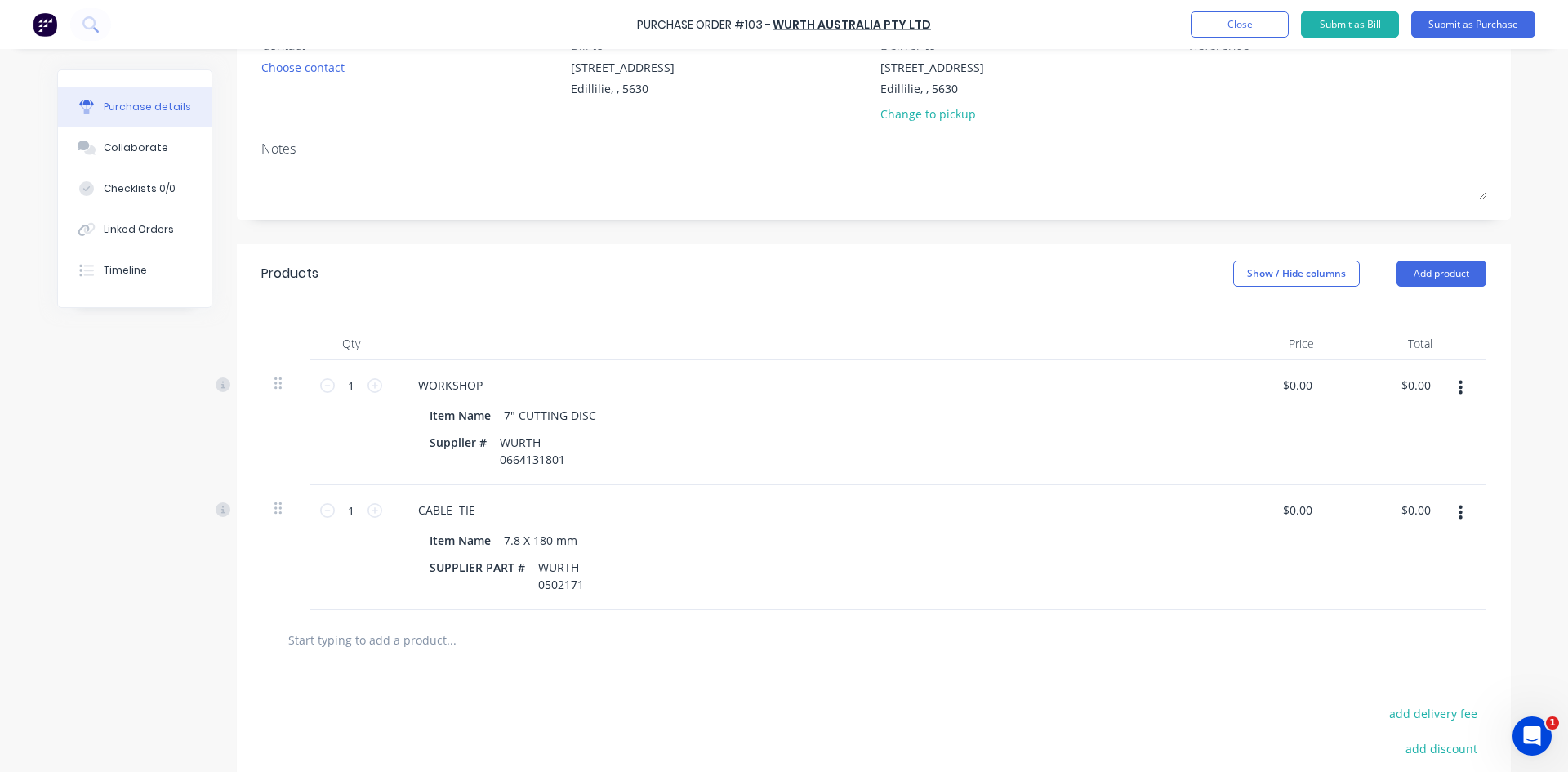
scroll to position [164, 0]
drag, startPoint x: 1426, startPoint y: 502, endPoint x: 1381, endPoint y: 518, distance: 47.8
click at [1381, 518] on div "0.00 0.00" at bounding box center [1386, 546] width 119 height 125
type input "29.87"
type input "0.00"
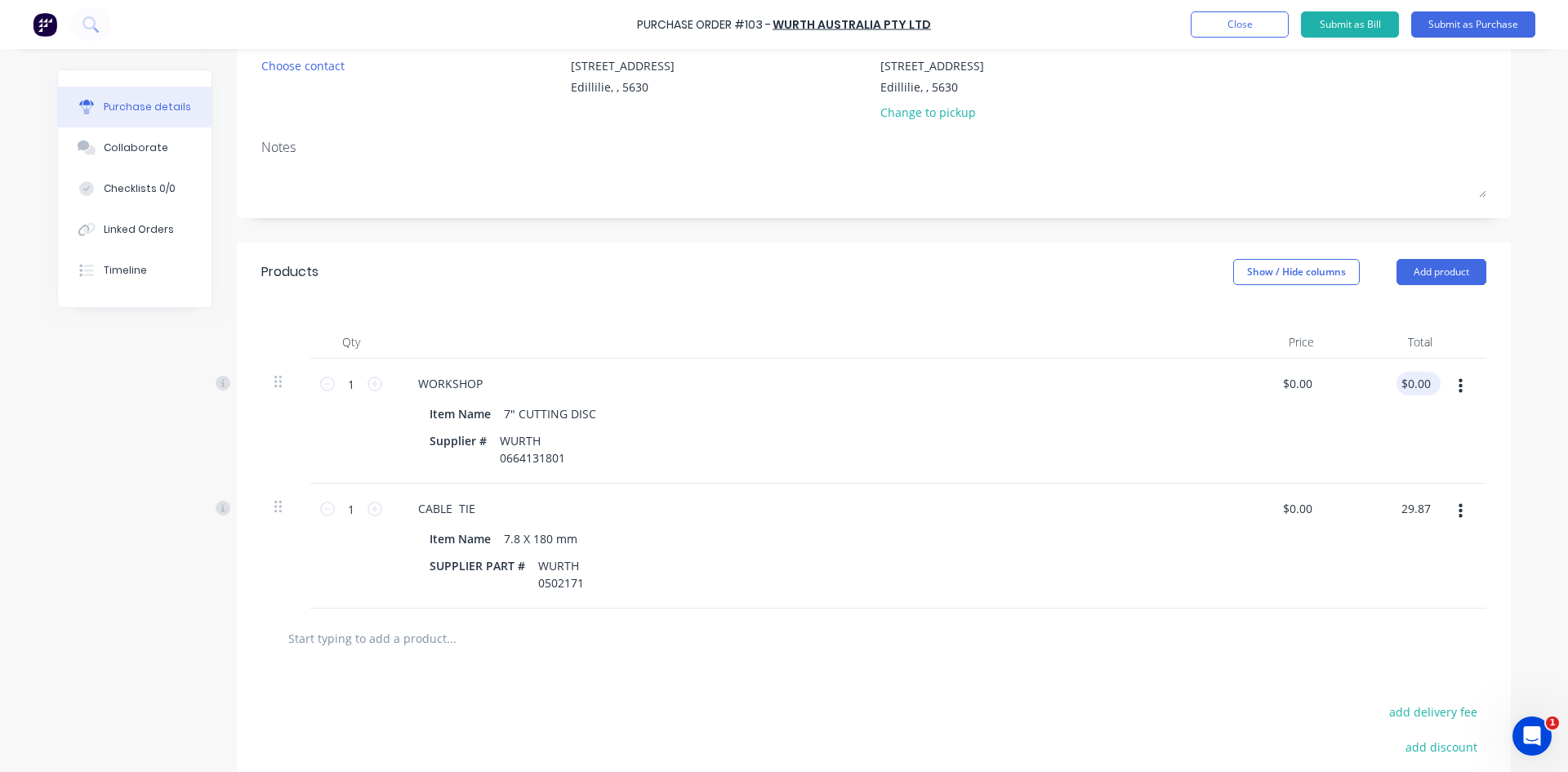
type input "$29.87"
click at [1421, 383] on input "0.00" at bounding box center [1419, 384] width 31 height 24
click at [1423, 390] on input "0.00" at bounding box center [1419, 384] width 31 height 24
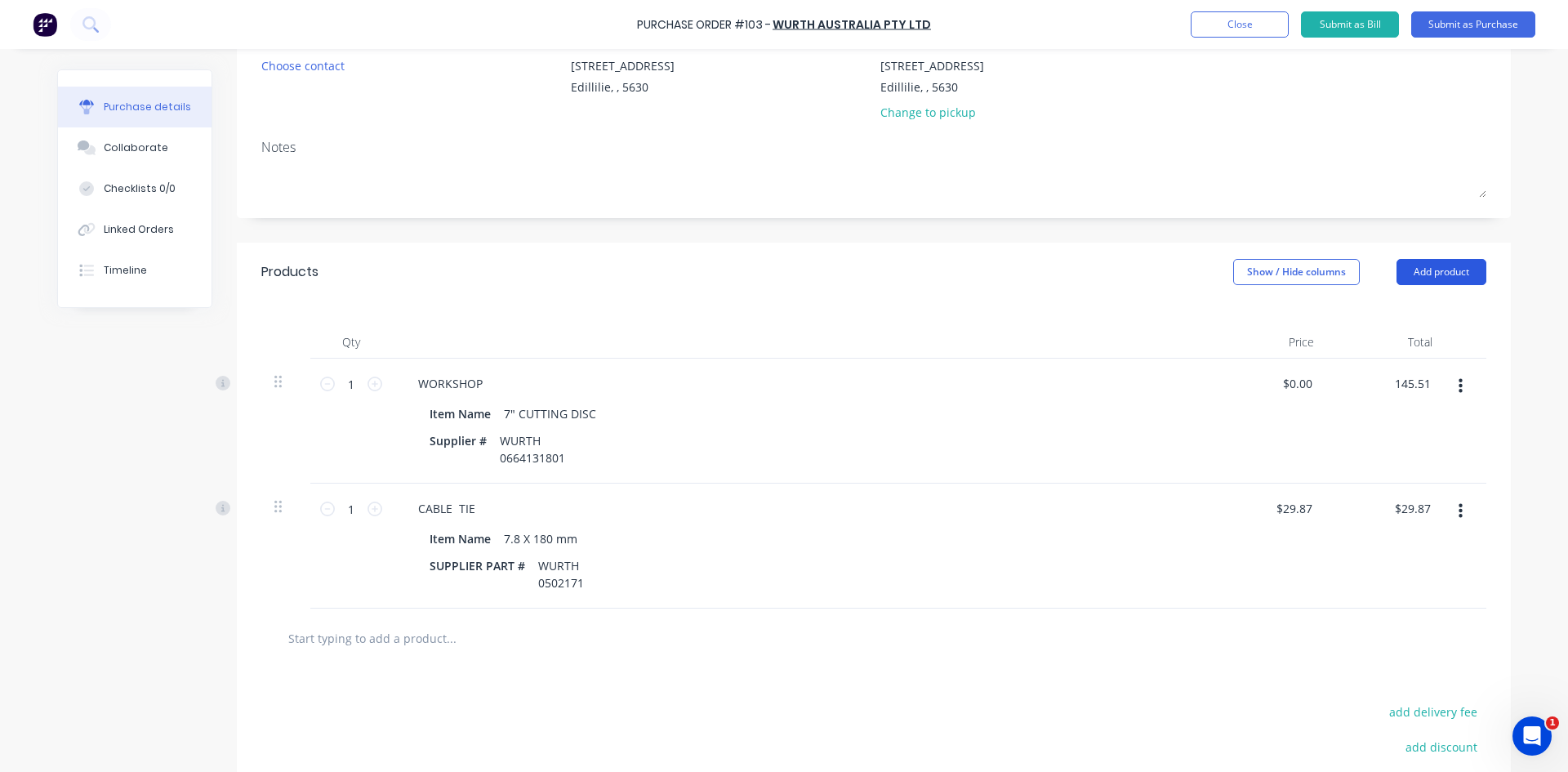
type input "145.51"
type input "$145.51"
click at [1444, 269] on button "Add product" at bounding box center [1442, 271] width 90 height 26
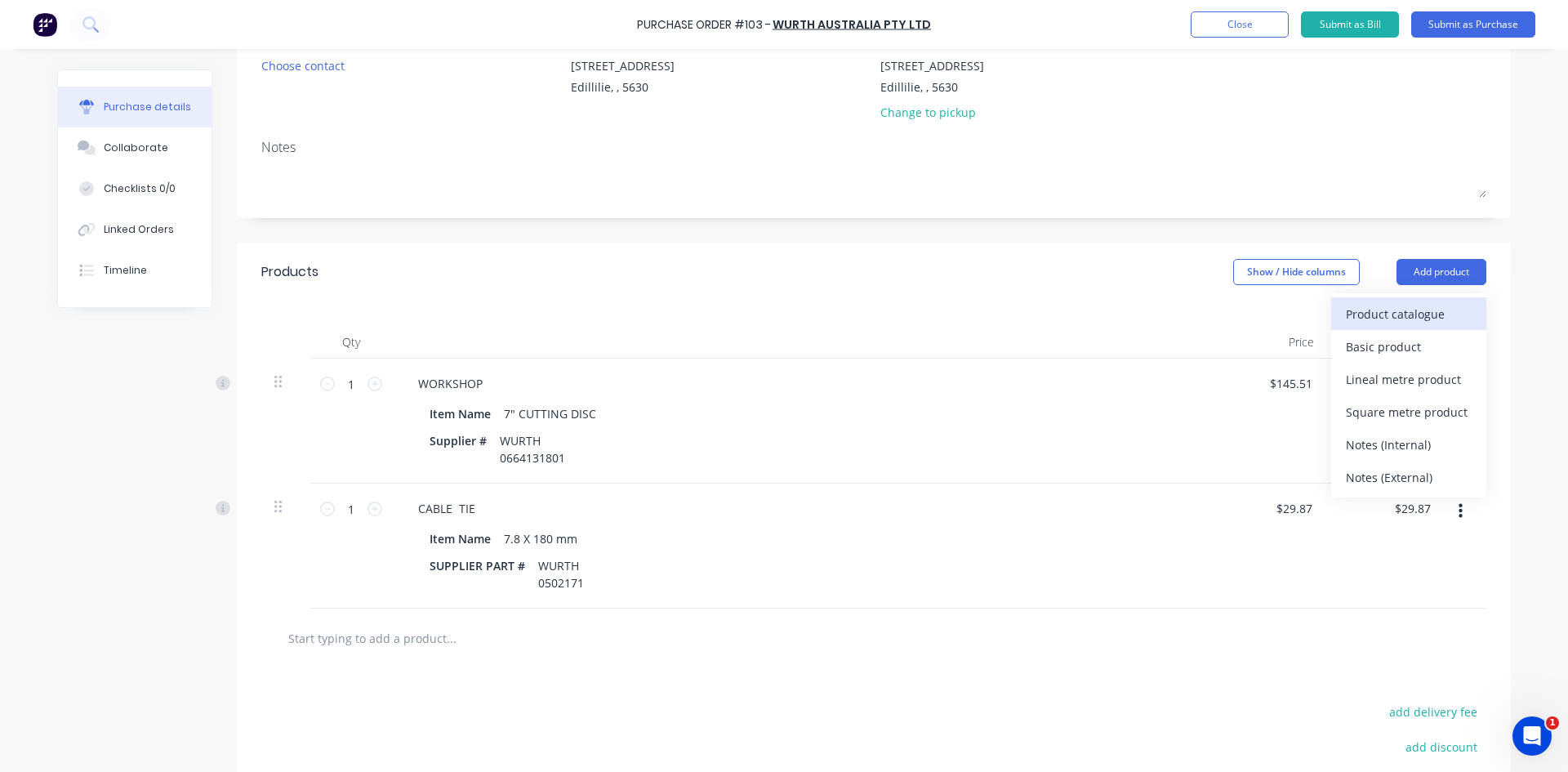
click at [1403, 311] on div "Product catalogue" at bounding box center [1409, 314] width 126 height 24
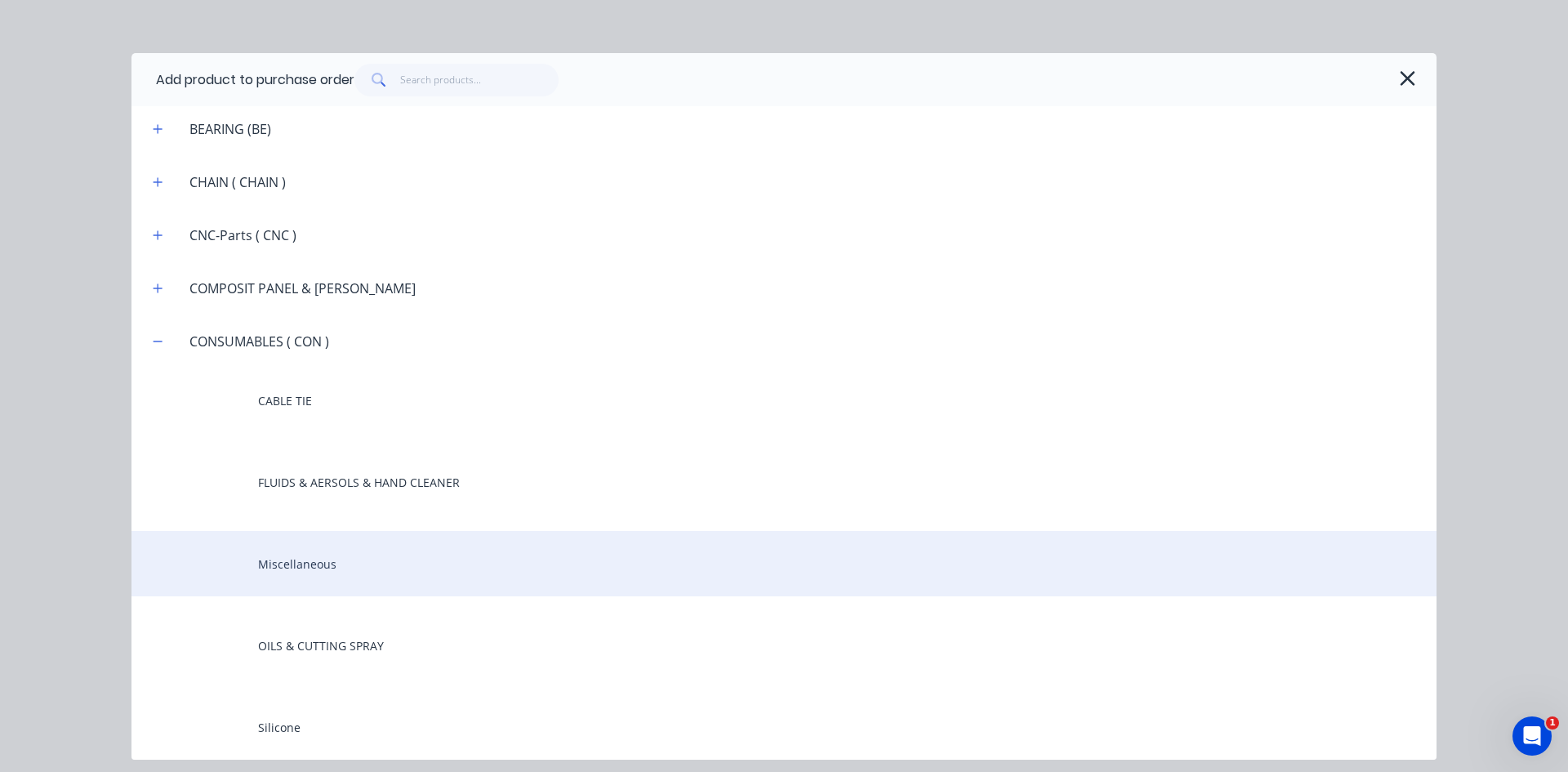
scroll to position [1307, 0]
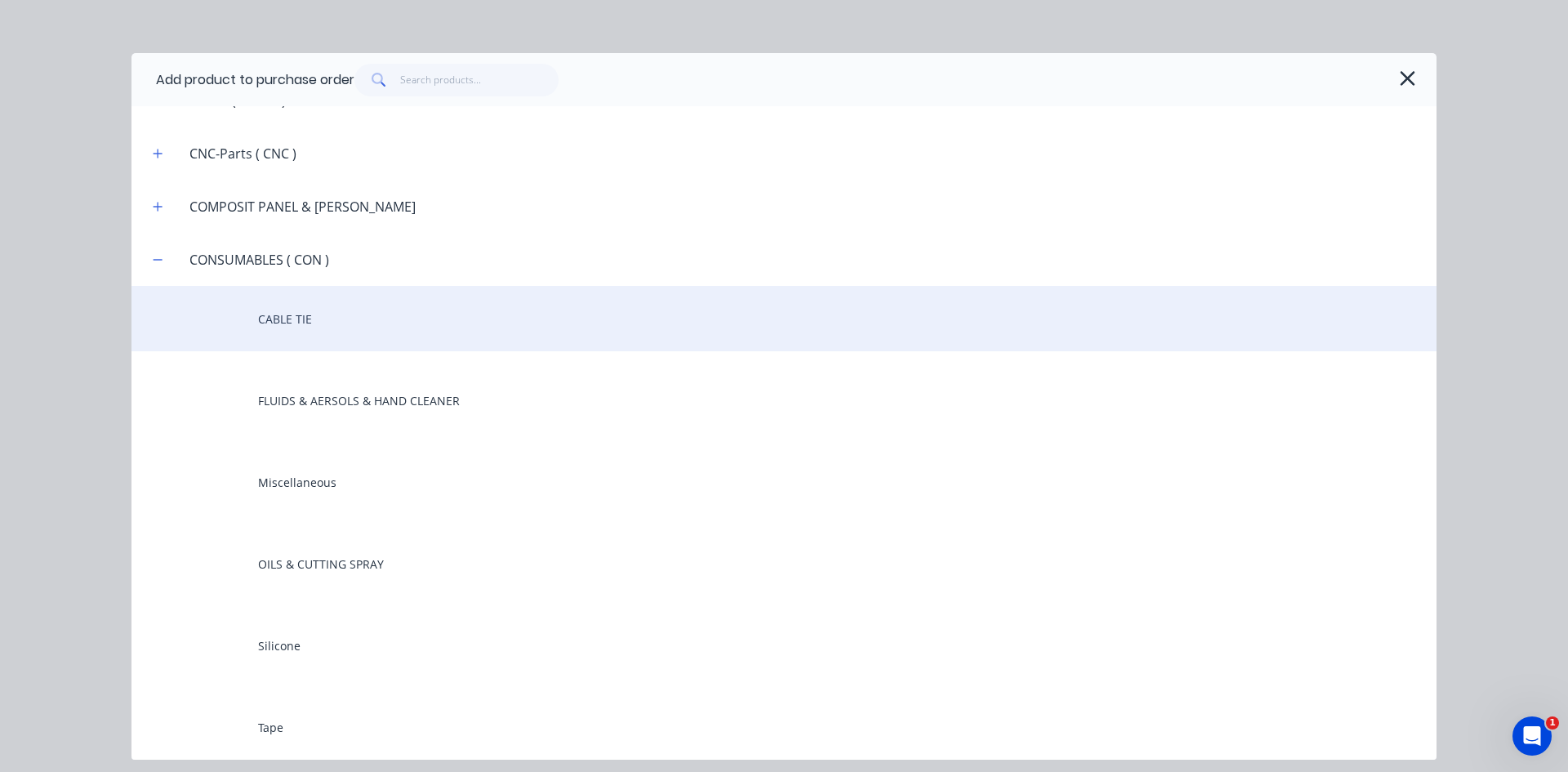
click at [305, 331] on div "CABLE TIE" at bounding box center [784, 318] width 1305 height 65
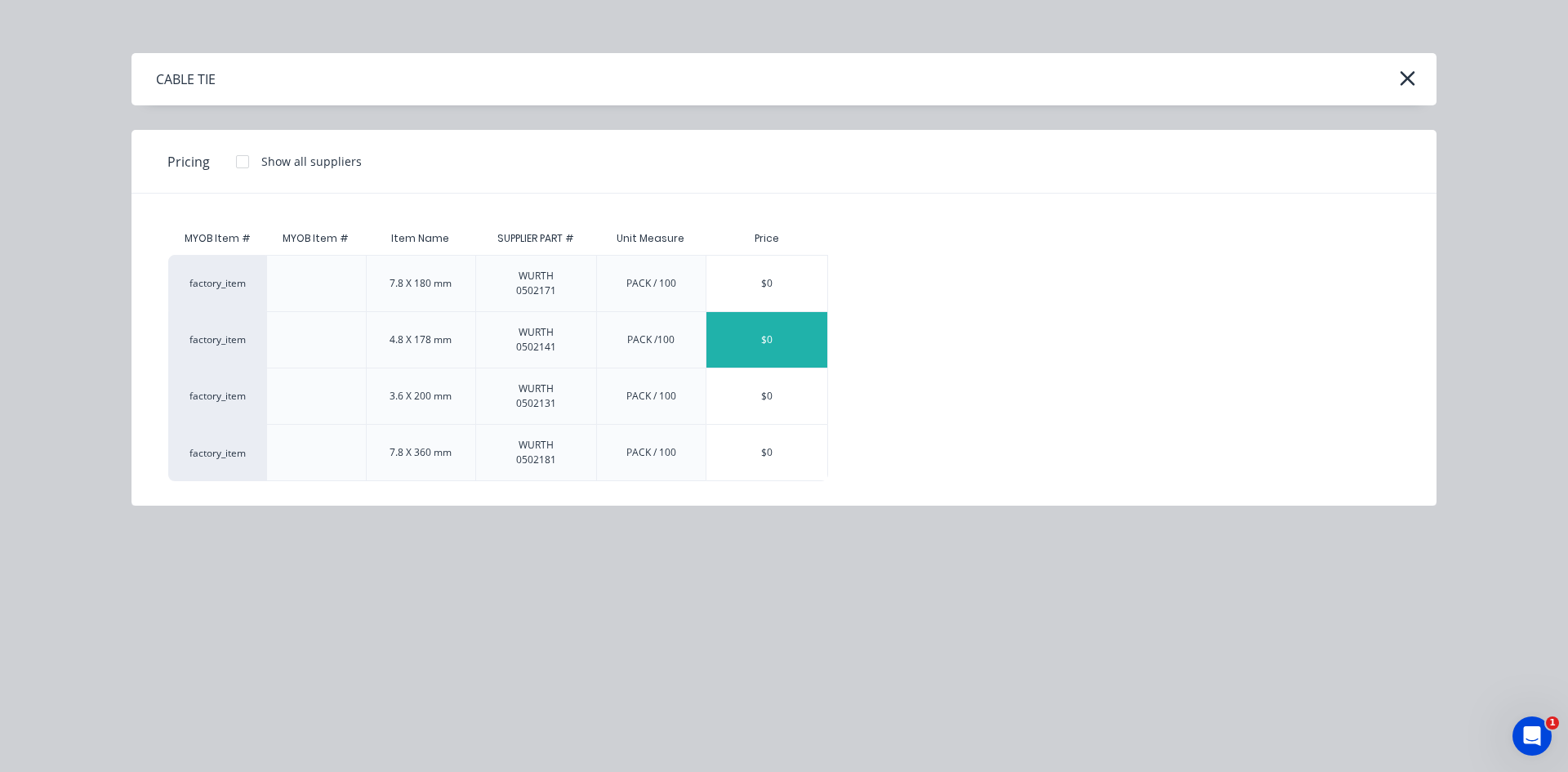
click at [767, 332] on div "$0" at bounding box center [767, 340] width 121 height 55
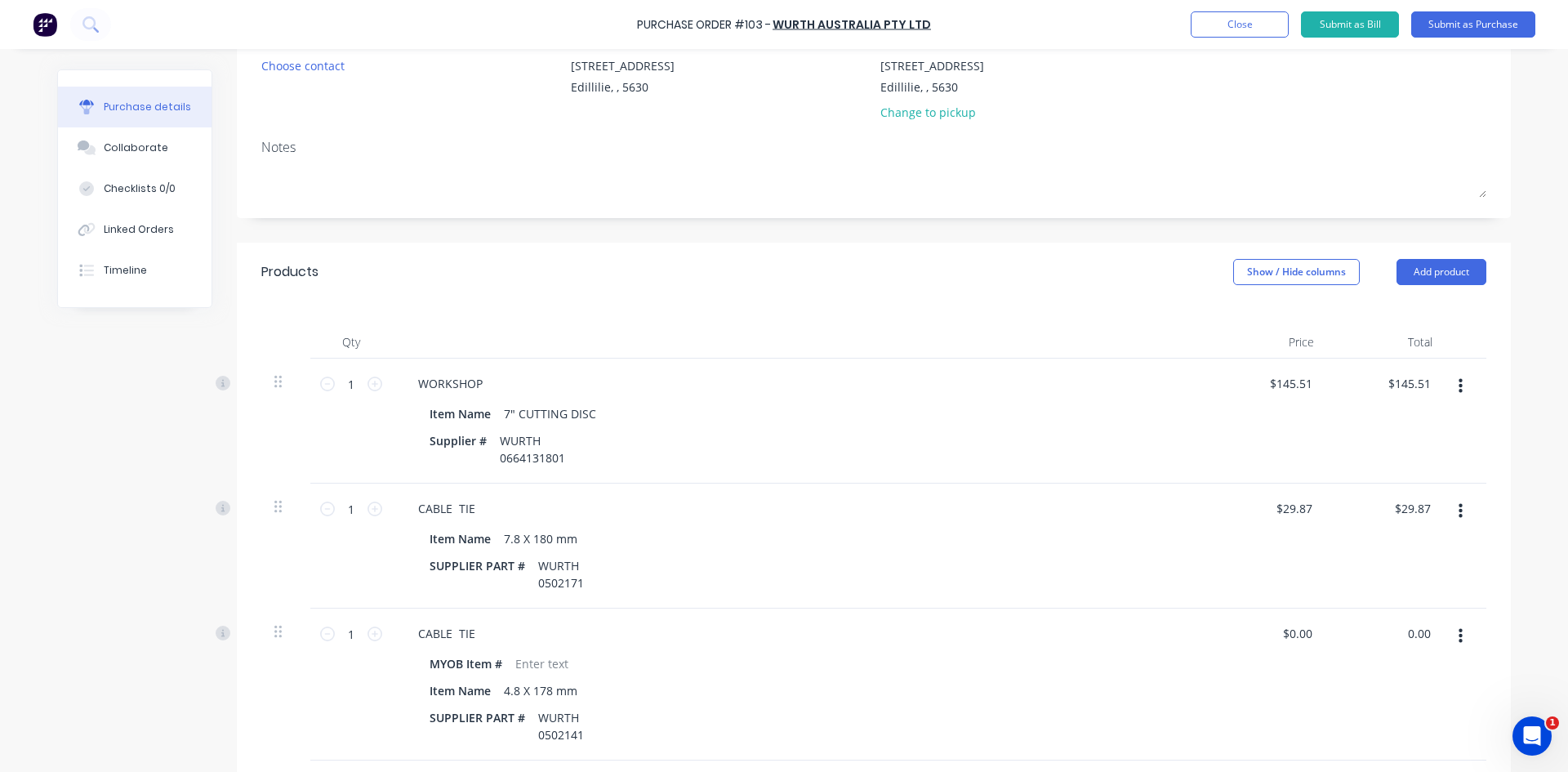
drag, startPoint x: 1427, startPoint y: 635, endPoint x: 1373, endPoint y: 645, distance: 54.9
click at [1373, 645] on div "0.00 0.00" at bounding box center [1386, 684] width 119 height 152
type input "15.30"
type input "$15.30"
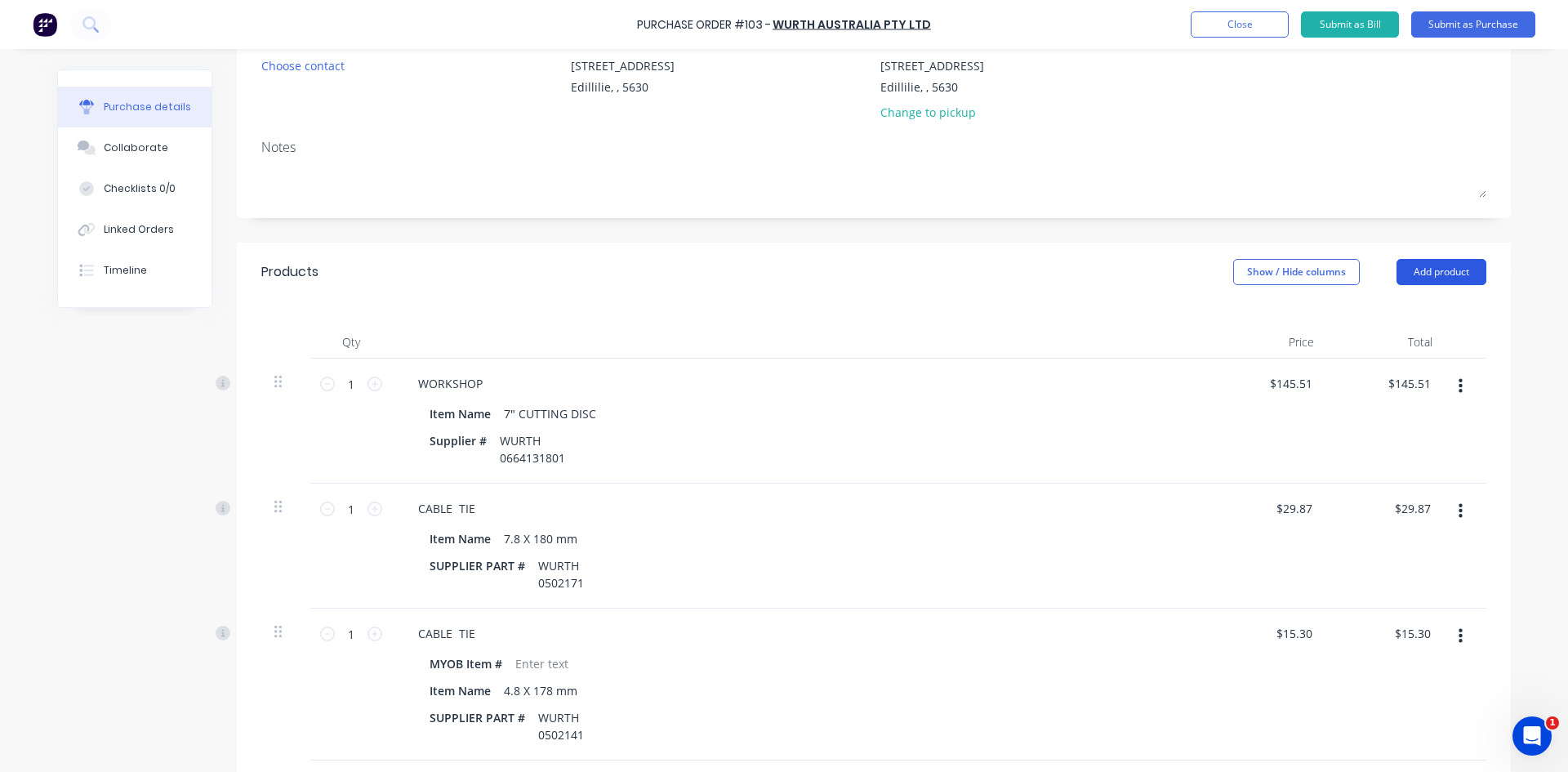
click at [1433, 272] on button "Add product" at bounding box center [1442, 271] width 90 height 26
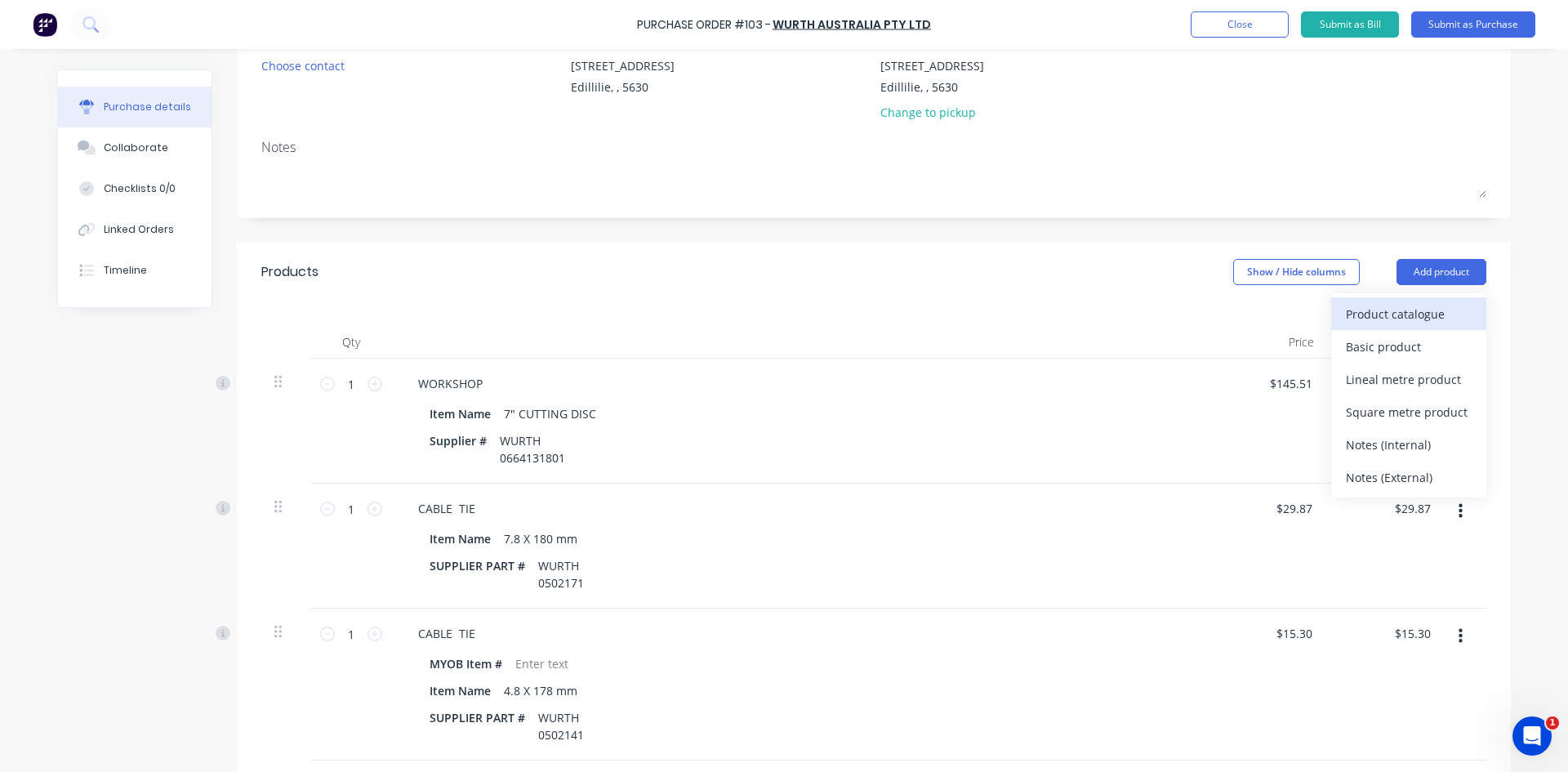
click at [1414, 315] on div "Product catalogue" at bounding box center [1409, 314] width 126 height 24
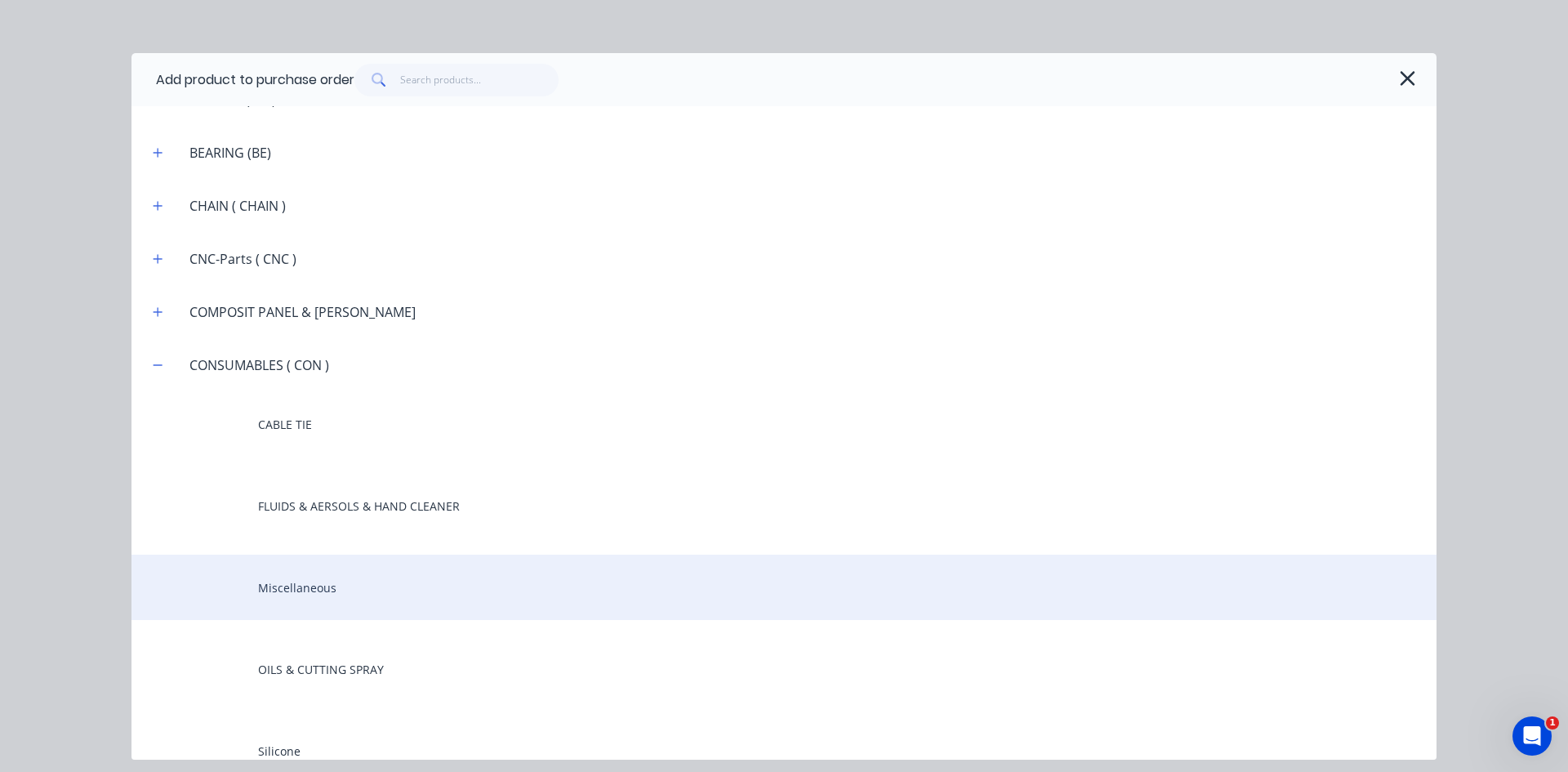
scroll to position [1225, 0]
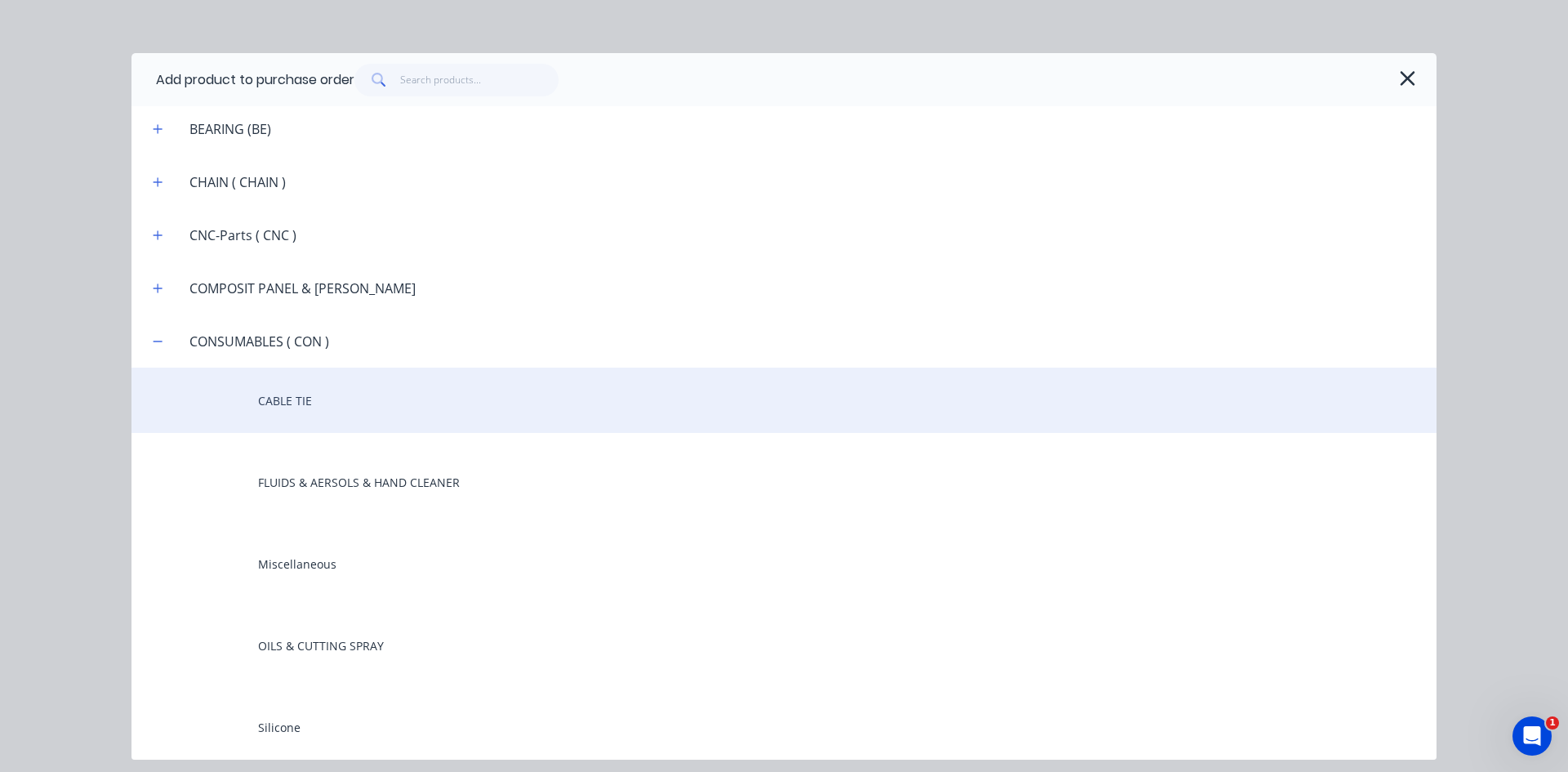
click at [305, 410] on div "CABLE TIE" at bounding box center [784, 399] width 1305 height 65
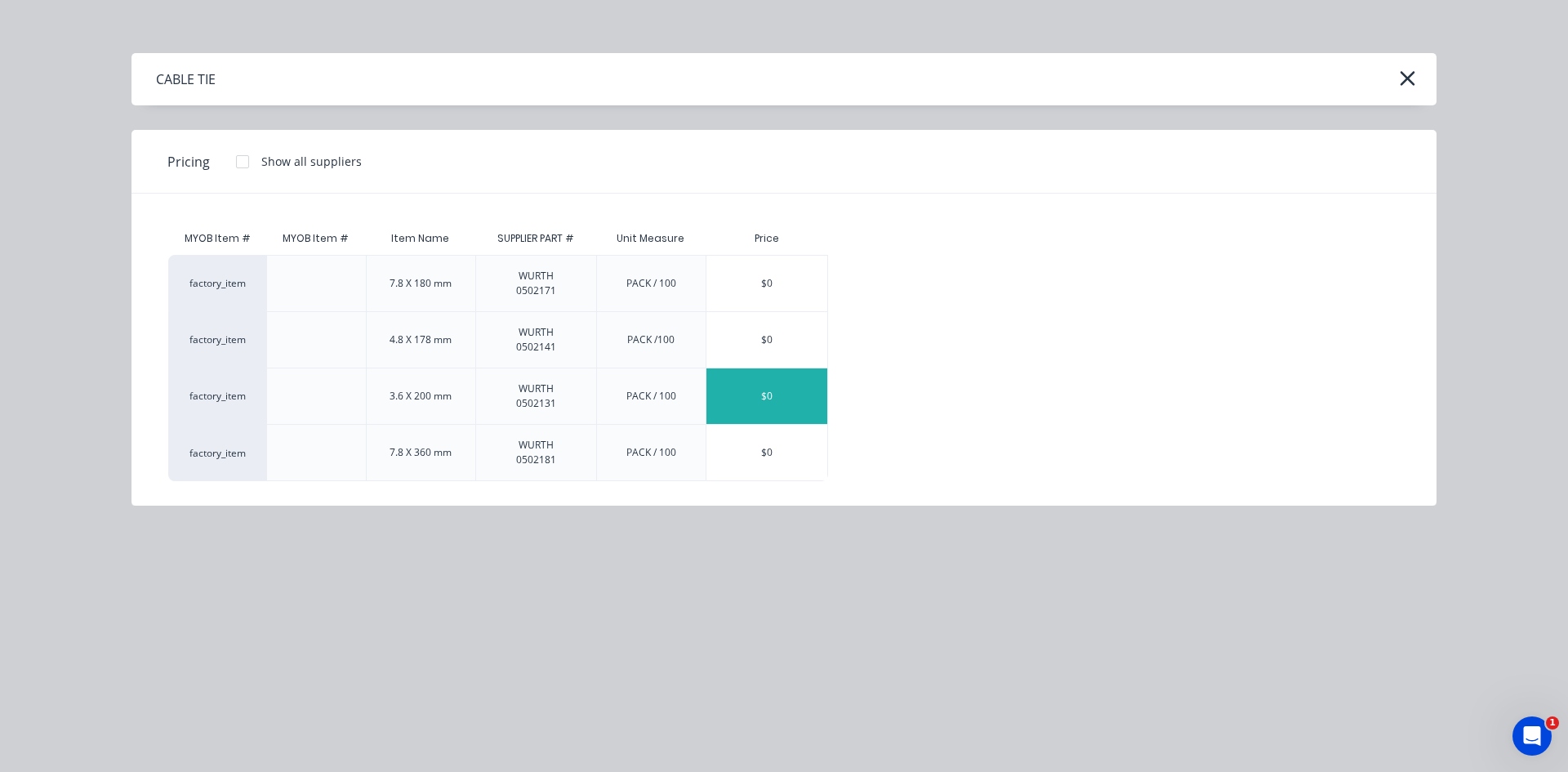
click at [789, 398] on div "$0" at bounding box center [767, 396] width 121 height 55
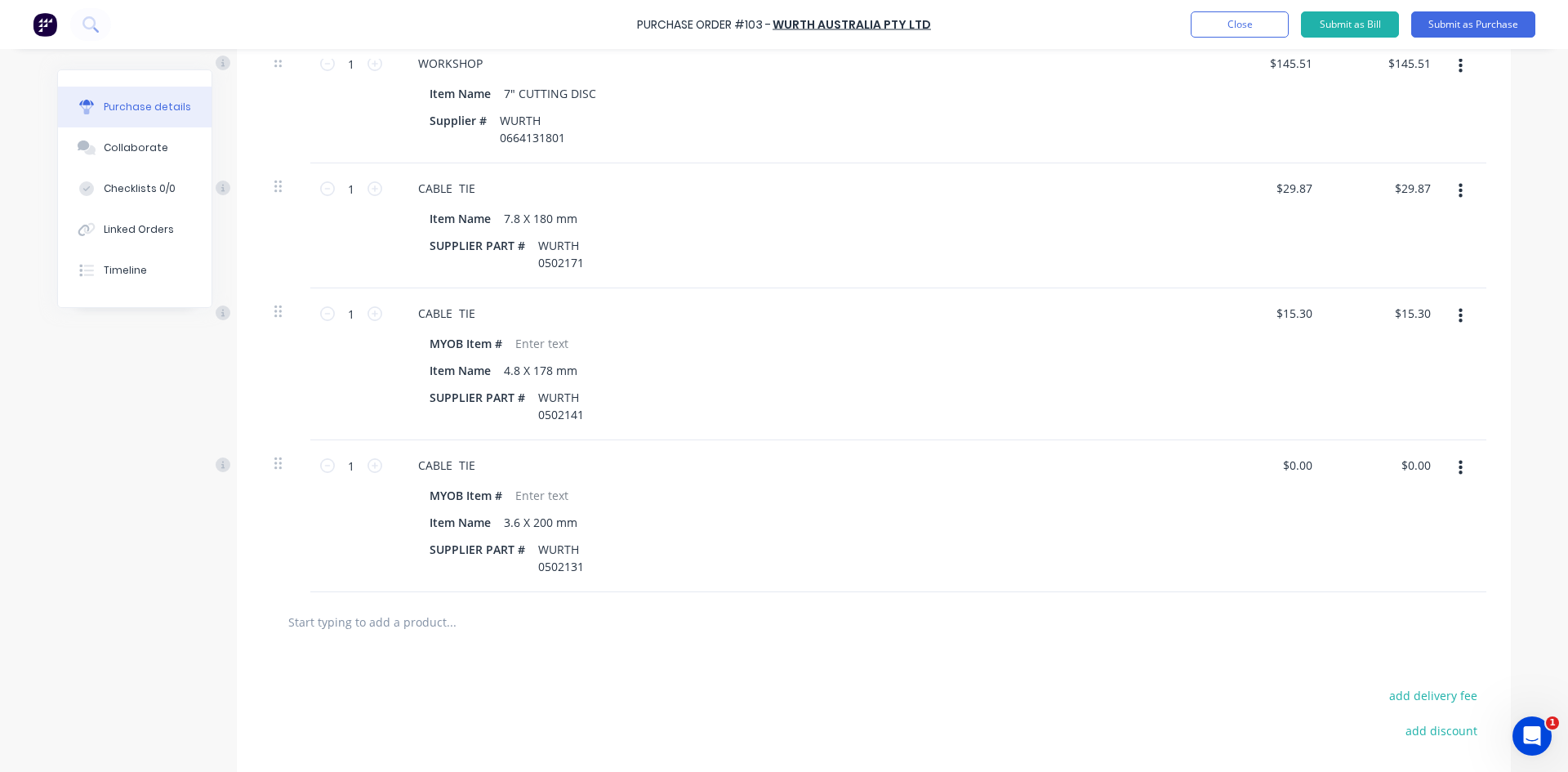
scroll to position [490, 0]
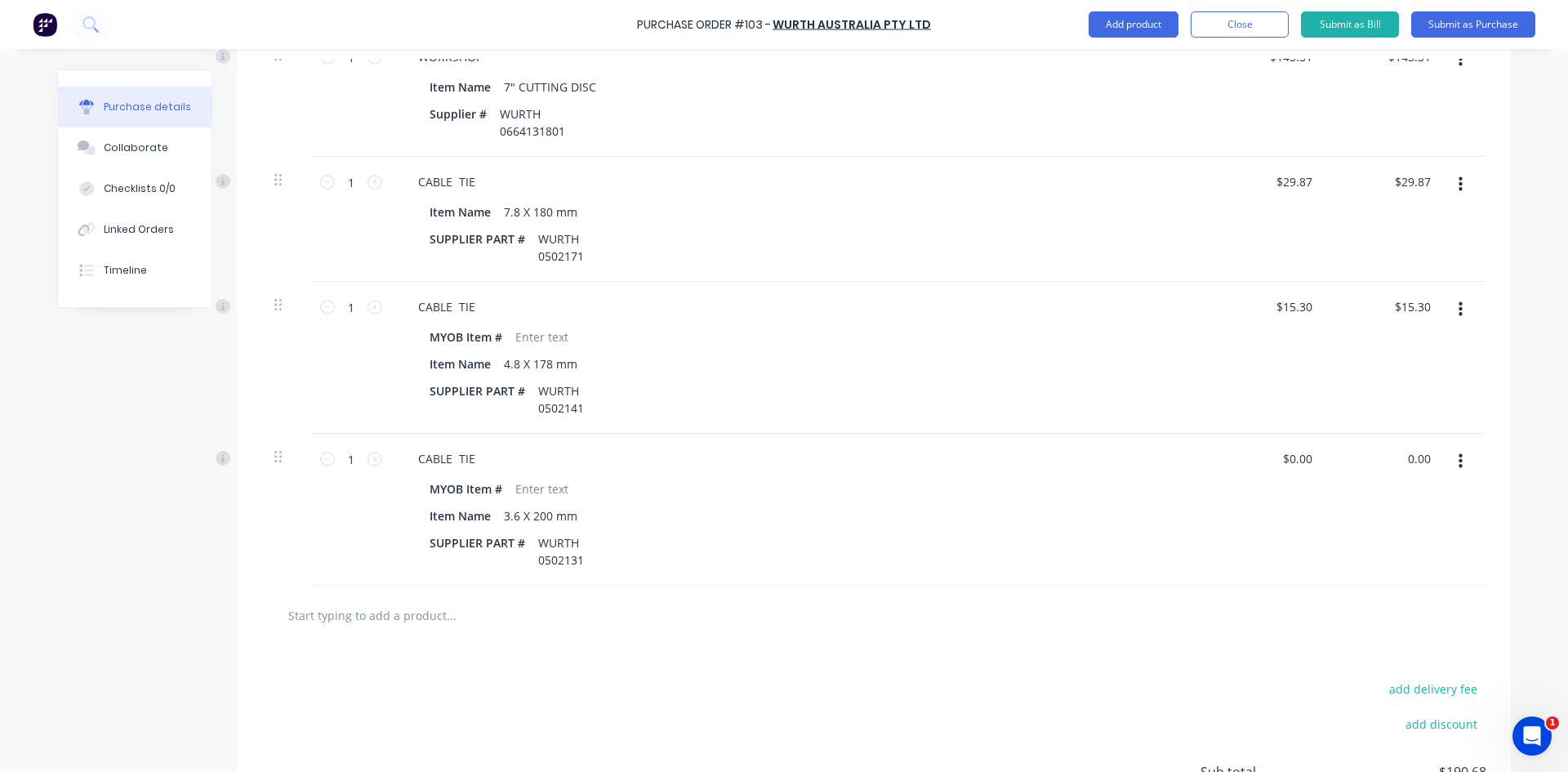
drag, startPoint x: 1424, startPoint y: 464, endPoint x: 1391, endPoint y: 475, distance: 34.8
click at [1391, 475] on div "0.00 0.00" at bounding box center [1386, 509] width 119 height 152
type input "12.25"
type input "$12.25"
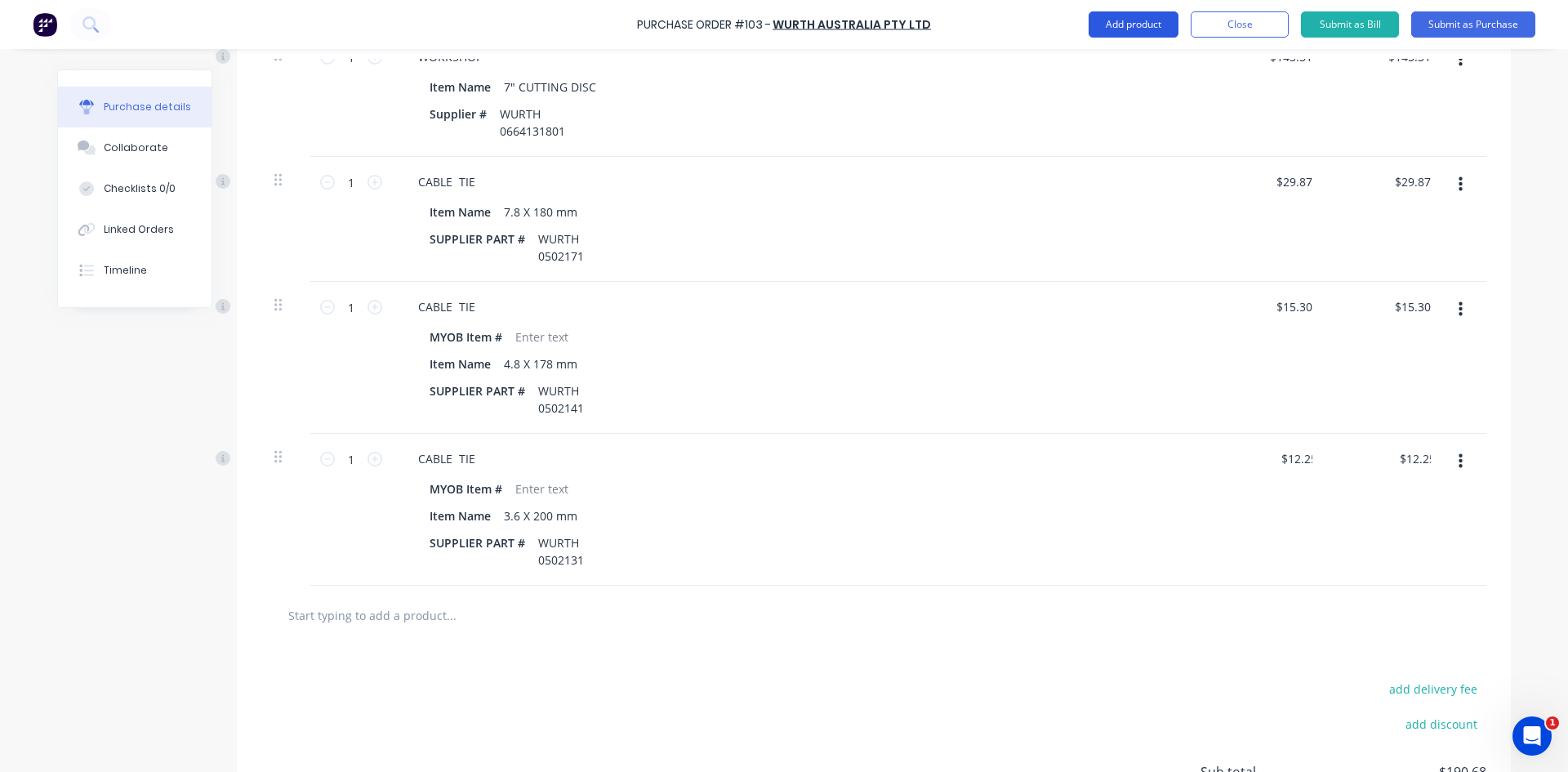
click at [1156, 26] on button "Add product" at bounding box center [1134, 24] width 90 height 26
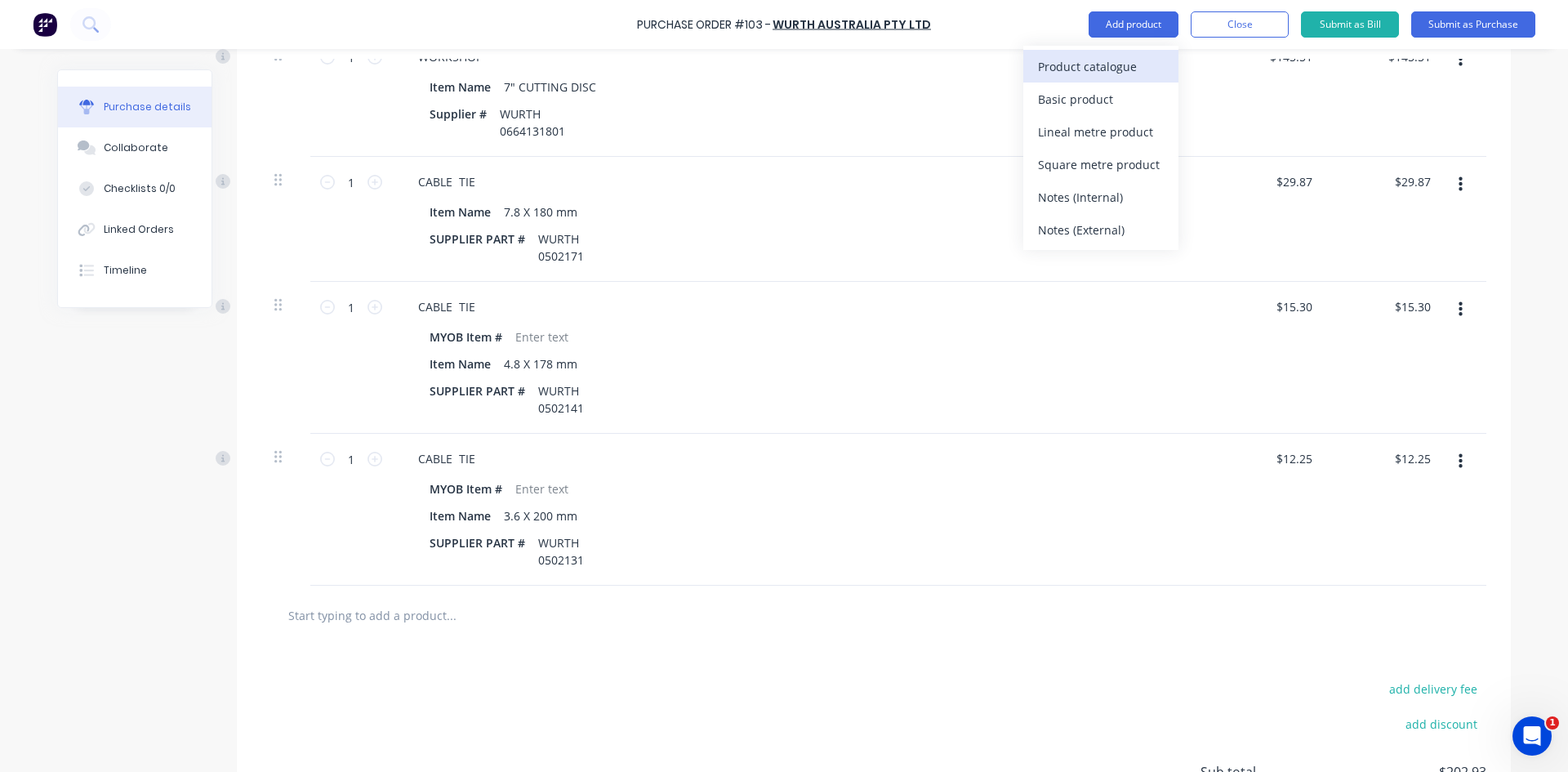
click at [1108, 69] on div "Product catalogue" at bounding box center [1101, 66] width 126 height 24
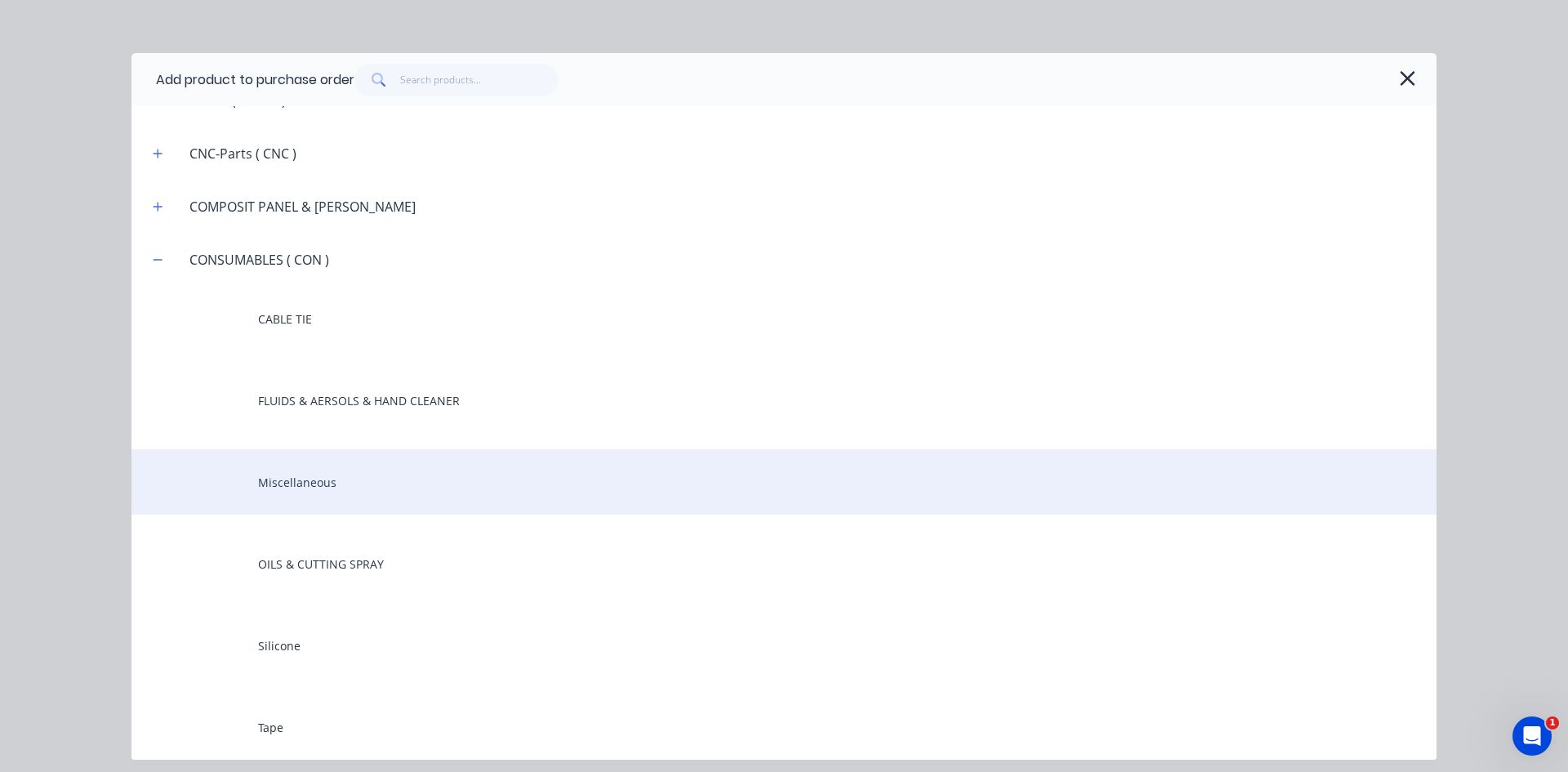
scroll to position [1388, 0]
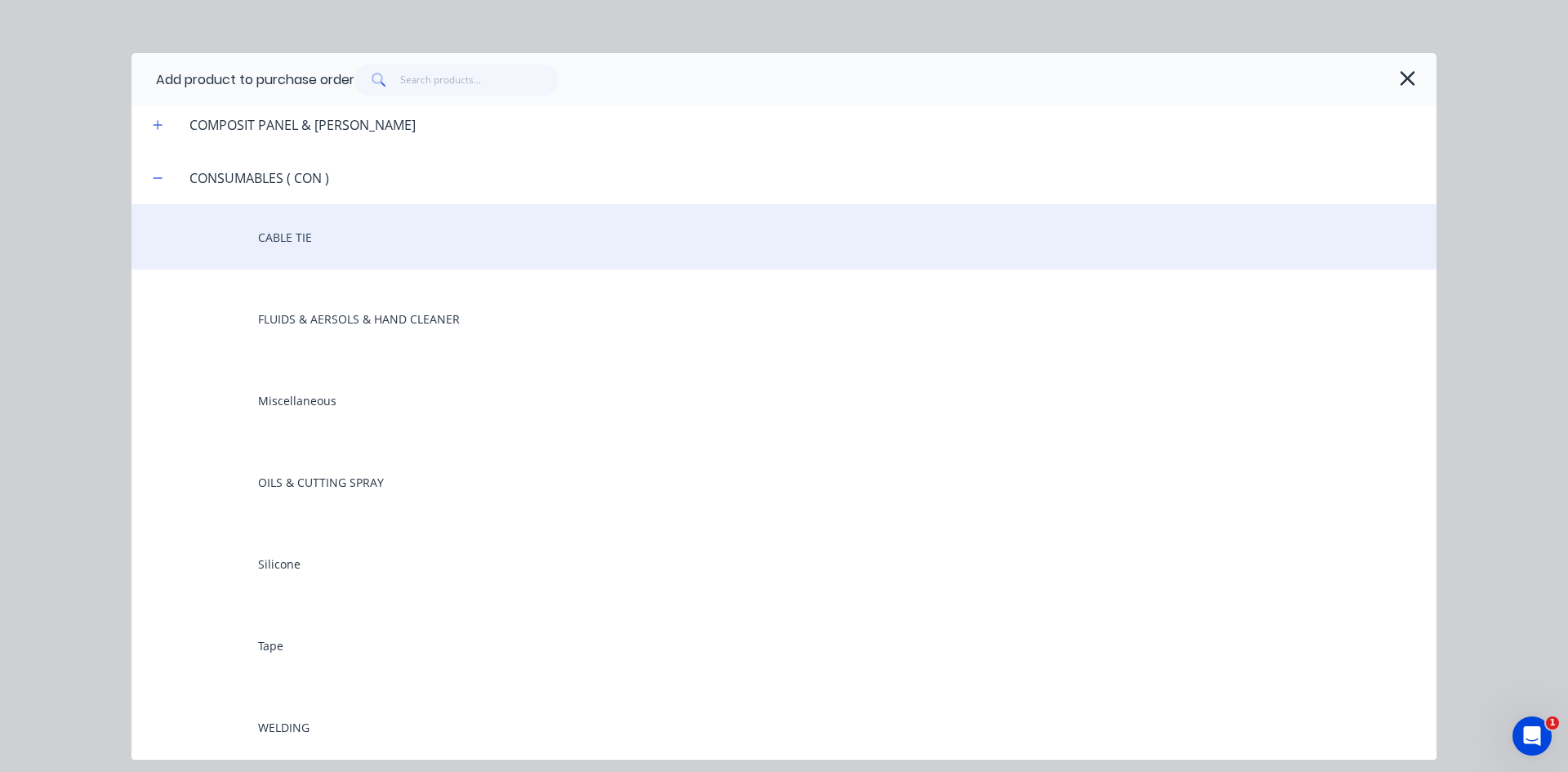
click at [345, 248] on div "CABLE TIE" at bounding box center [784, 236] width 1305 height 65
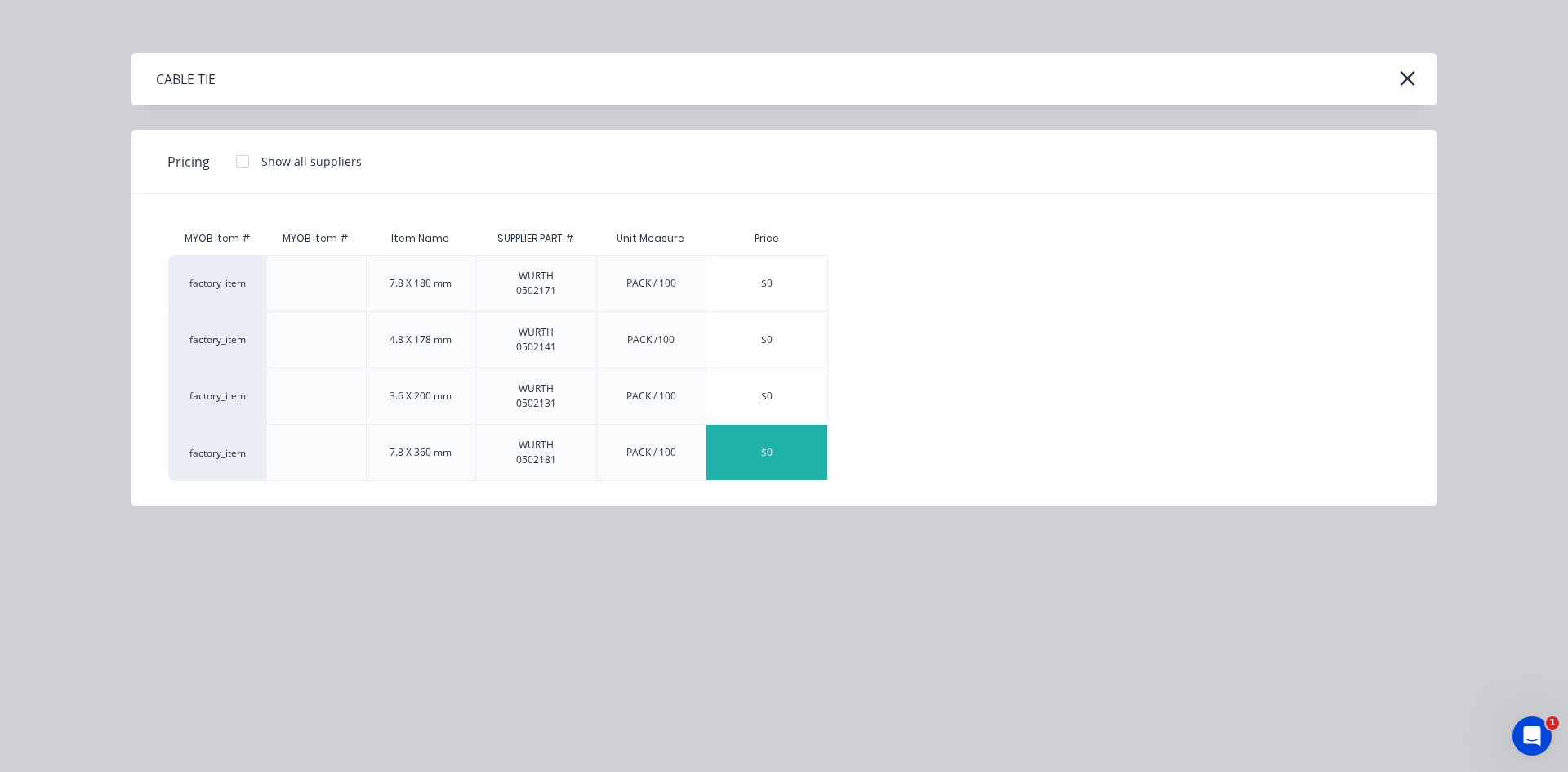
click at [744, 435] on div "$0" at bounding box center [767, 453] width 121 height 55
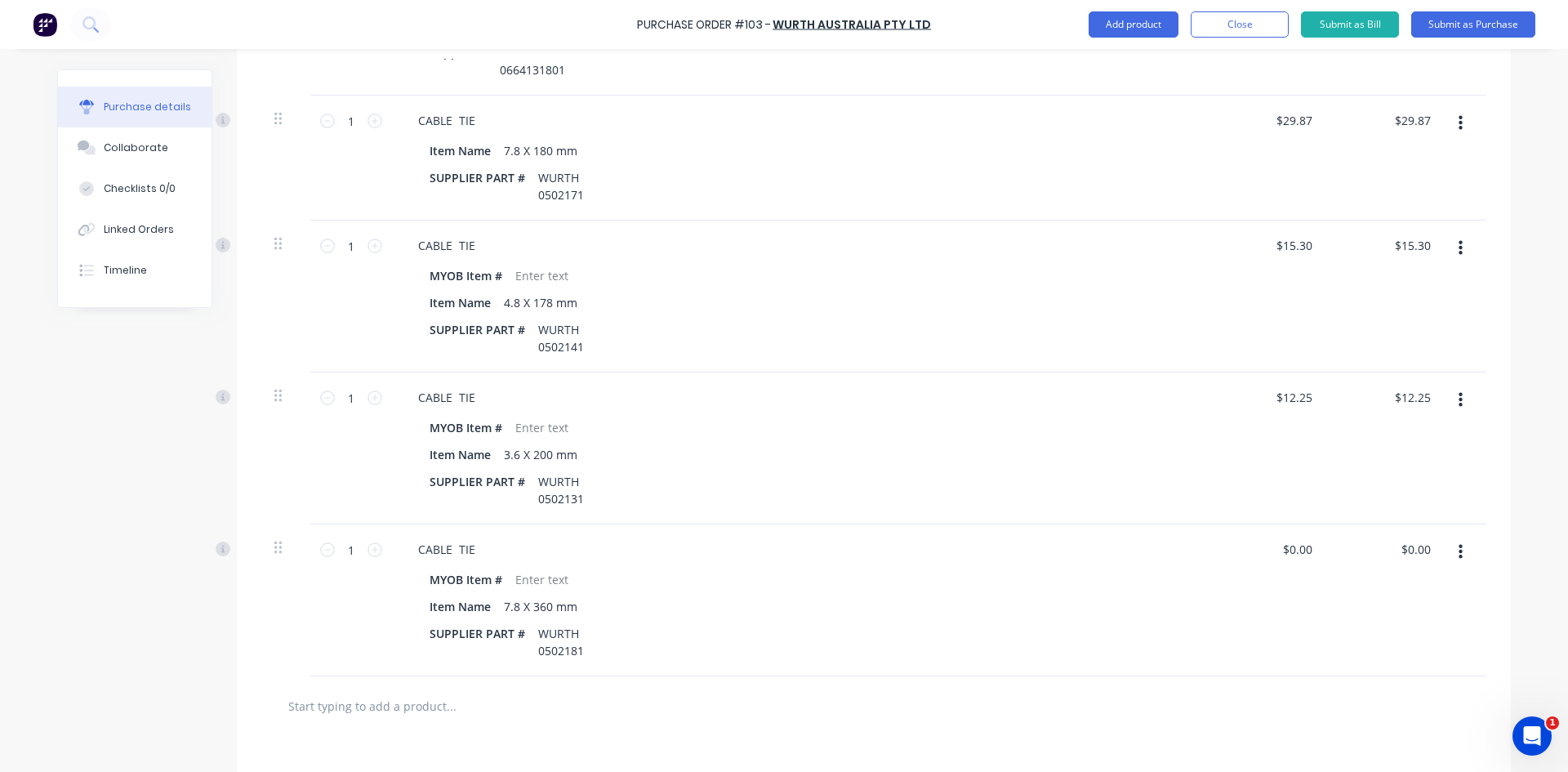
scroll to position [653, 0]
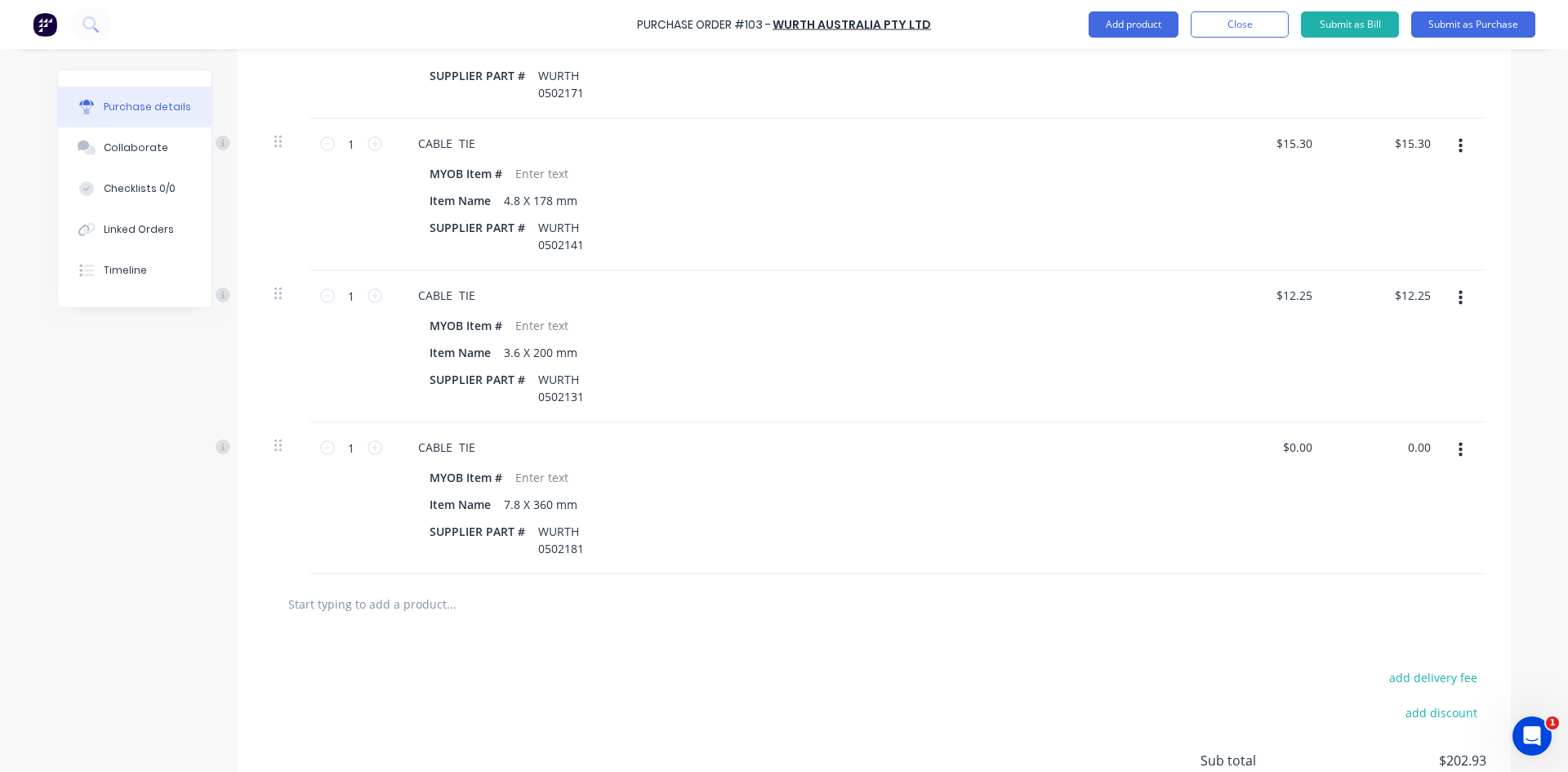
drag, startPoint x: 1423, startPoint y: 447, endPoint x: 1391, endPoint y: 455, distance: 33.0
click at [1391, 455] on div "0.00 0.00" at bounding box center [1386, 498] width 119 height 152
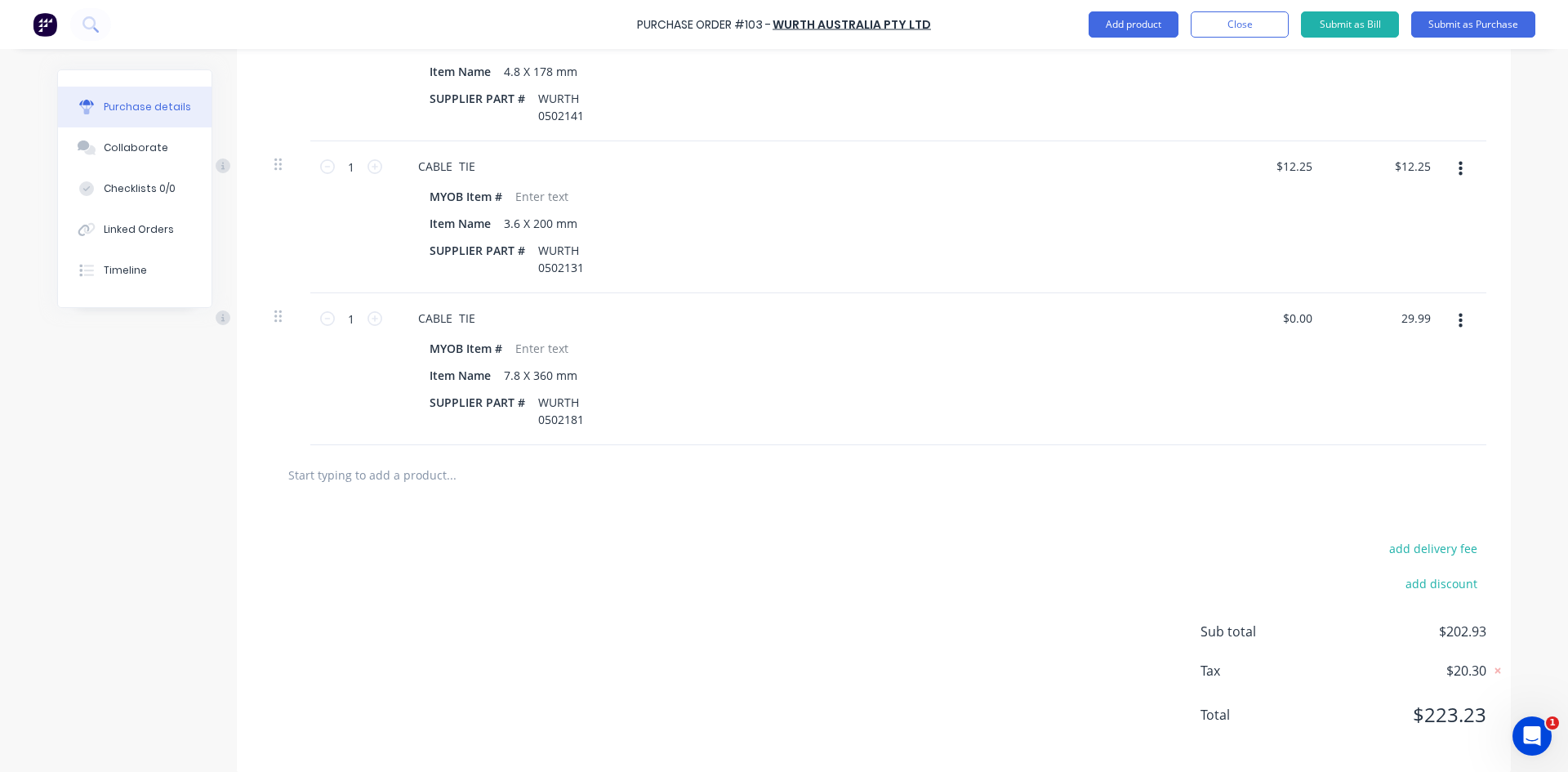
scroll to position [801, 0]
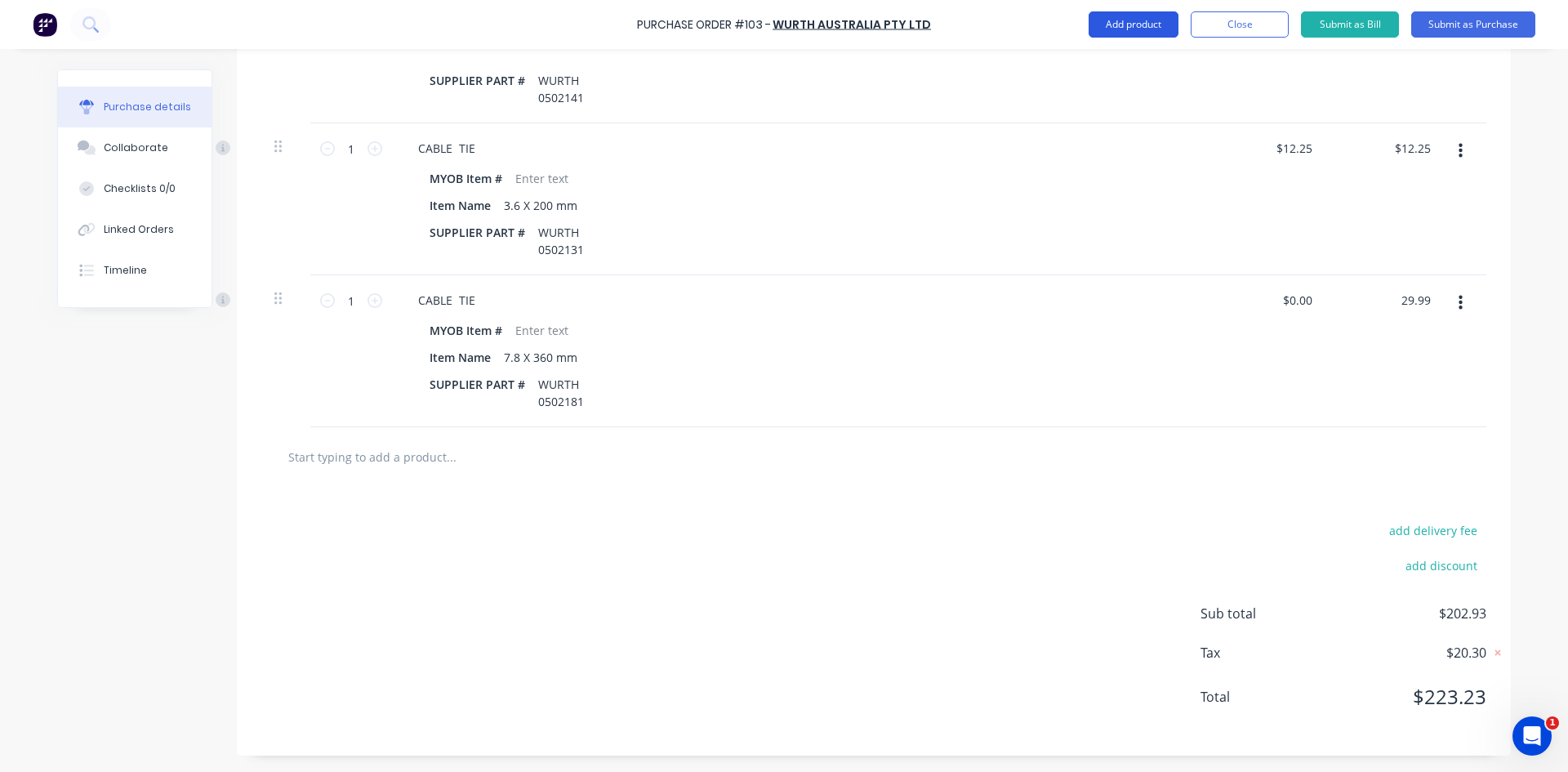
type input "29.99"
type input "$29.99"
click at [1107, 25] on button "Add product" at bounding box center [1134, 24] width 90 height 26
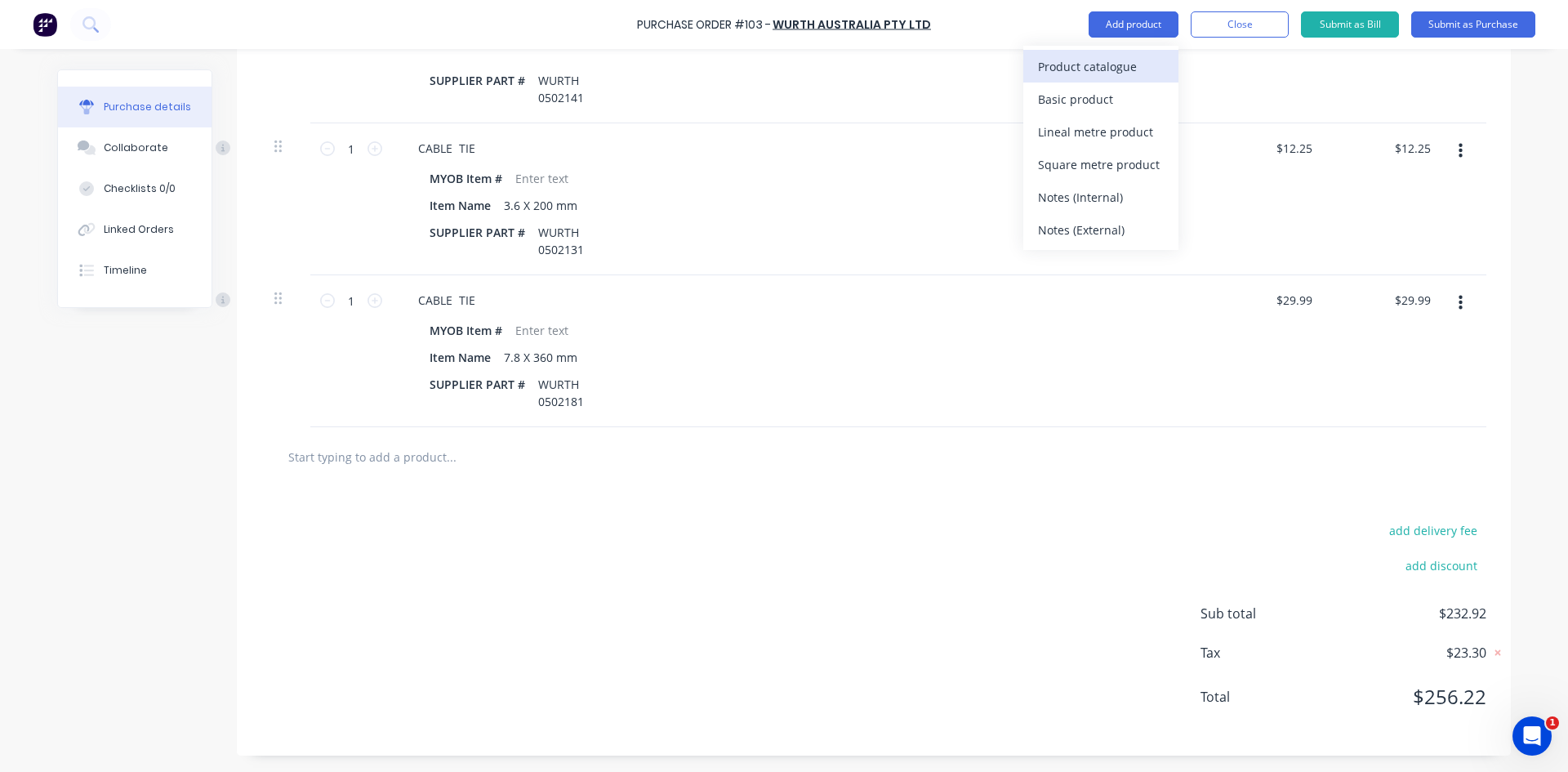
click at [1108, 66] on div "Product catalogue" at bounding box center [1101, 66] width 126 height 24
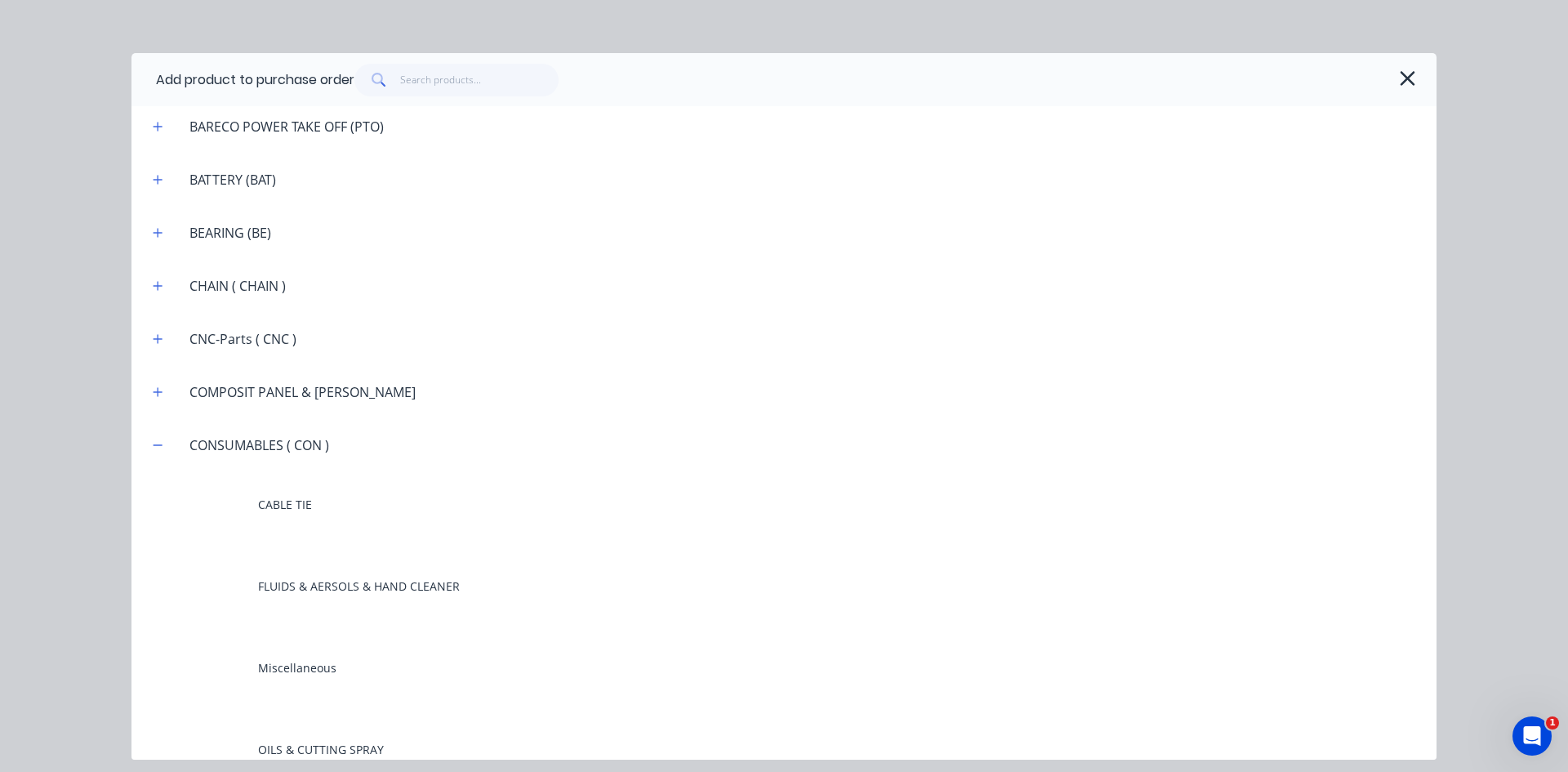
scroll to position [1225, 0]
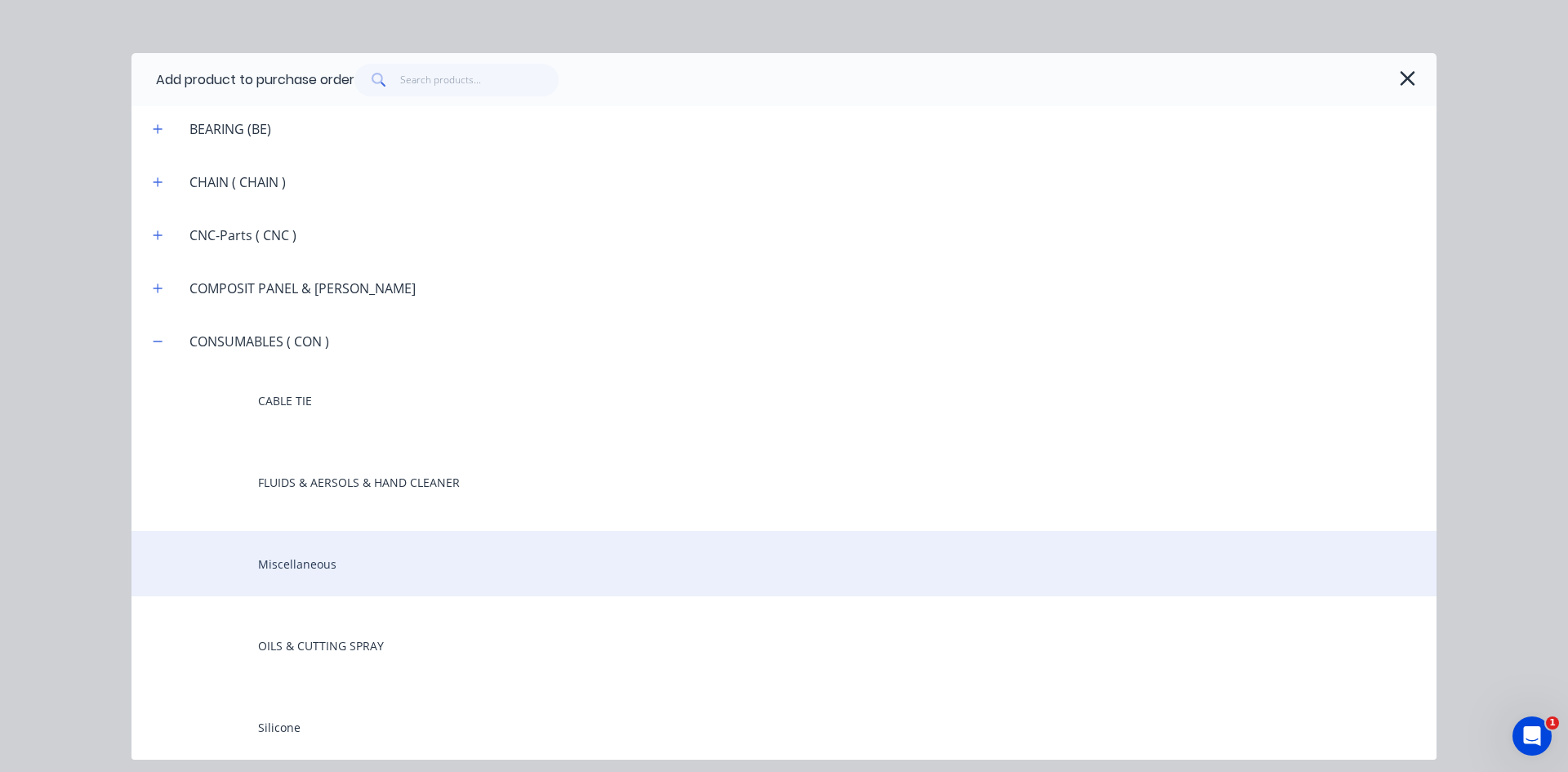
click at [291, 568] on div "Miscellaneous" at bounding box center [784, 563] width 1305 height 65
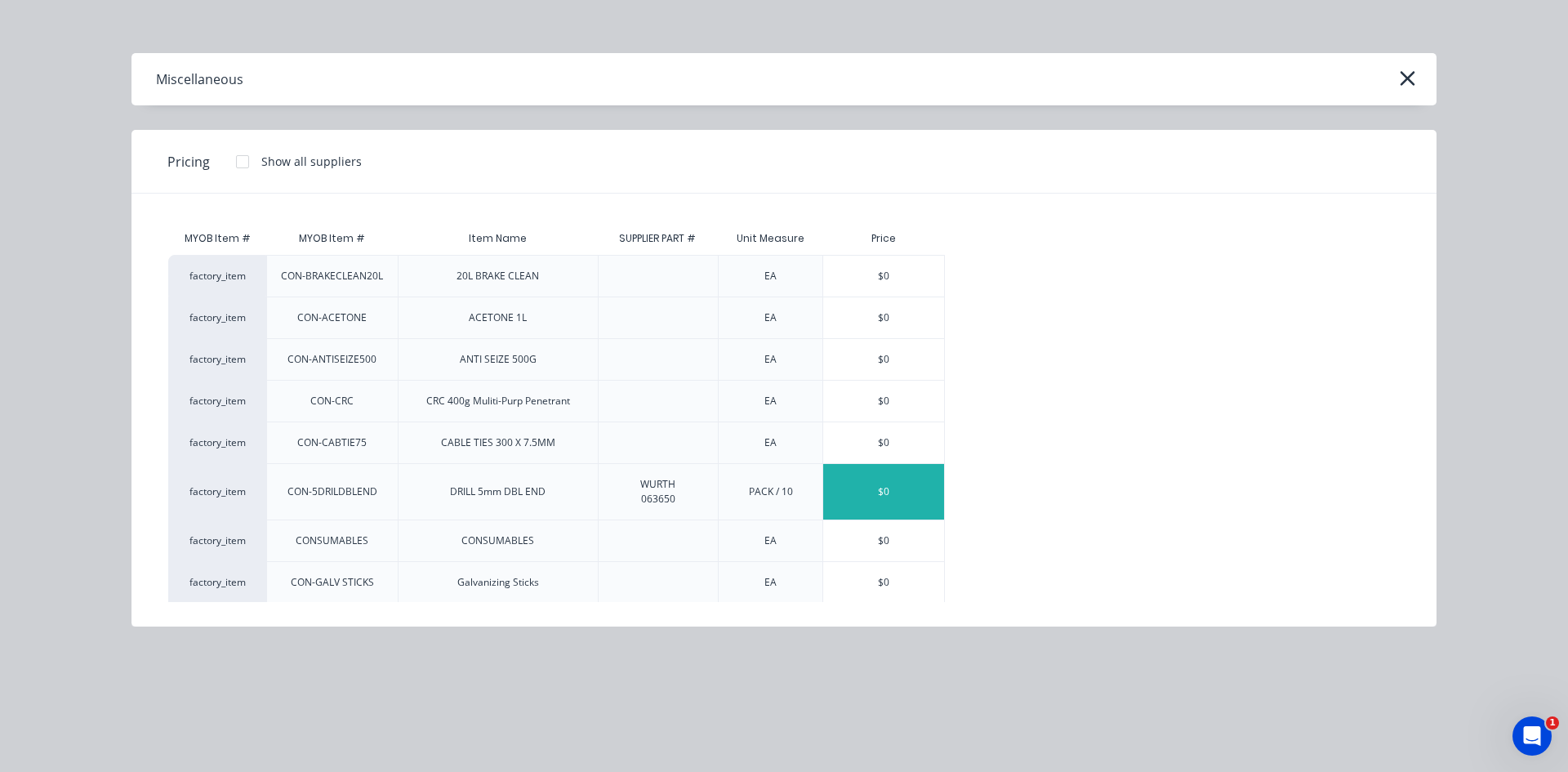
click at [878, 502] on div "$0" at bounding box center [883, 491] width 121 height 55
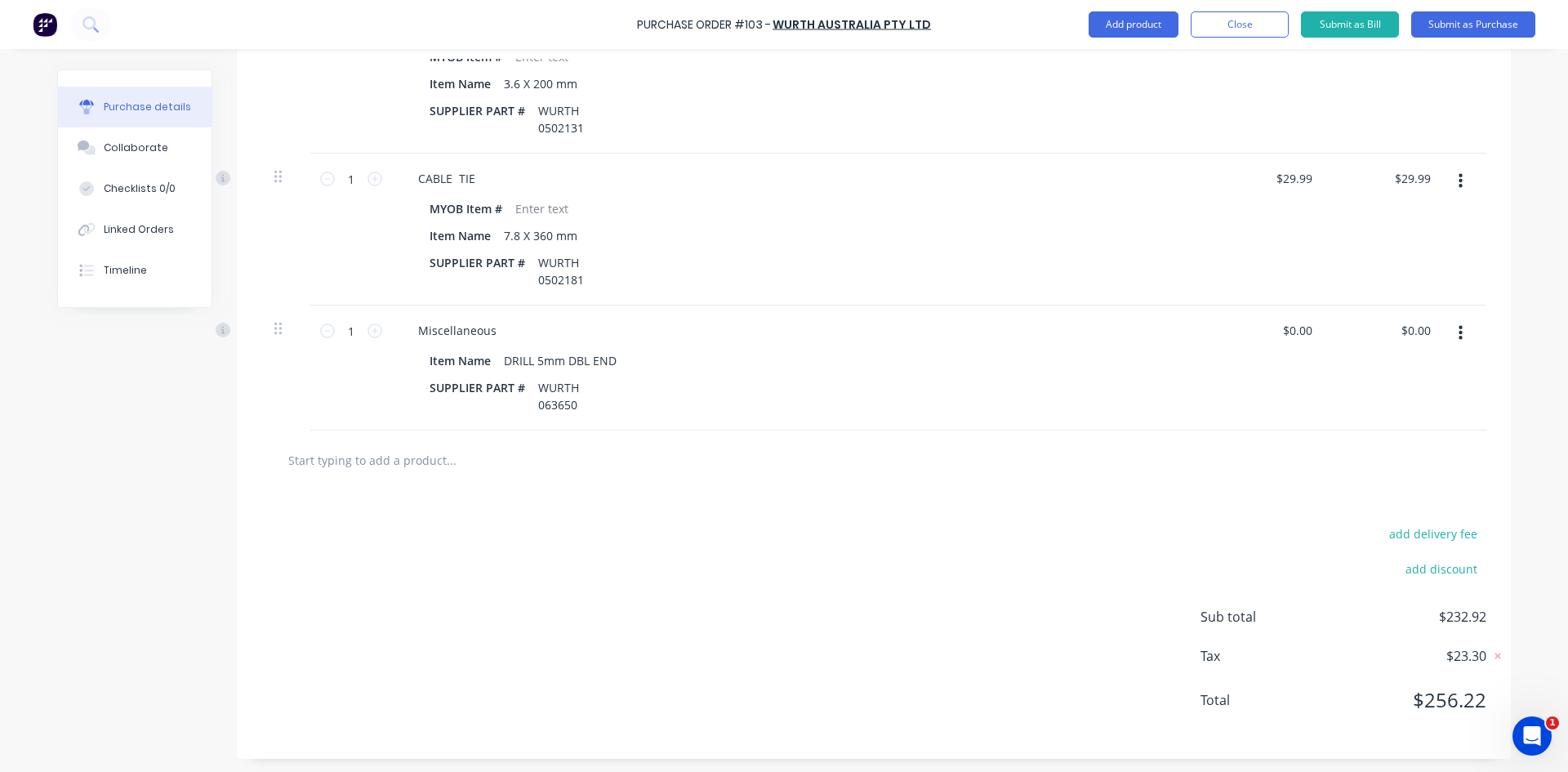
scroll to position [926, 0]
drag, startPoint x: 1308, startPoint y: 326, endPoint x: 1264, endPoint y: 343, distance: 47.2
click at [1264, 343] on div "0 0" at bounding box center [1268, 364] width 119 height 125
type input "$86.31"
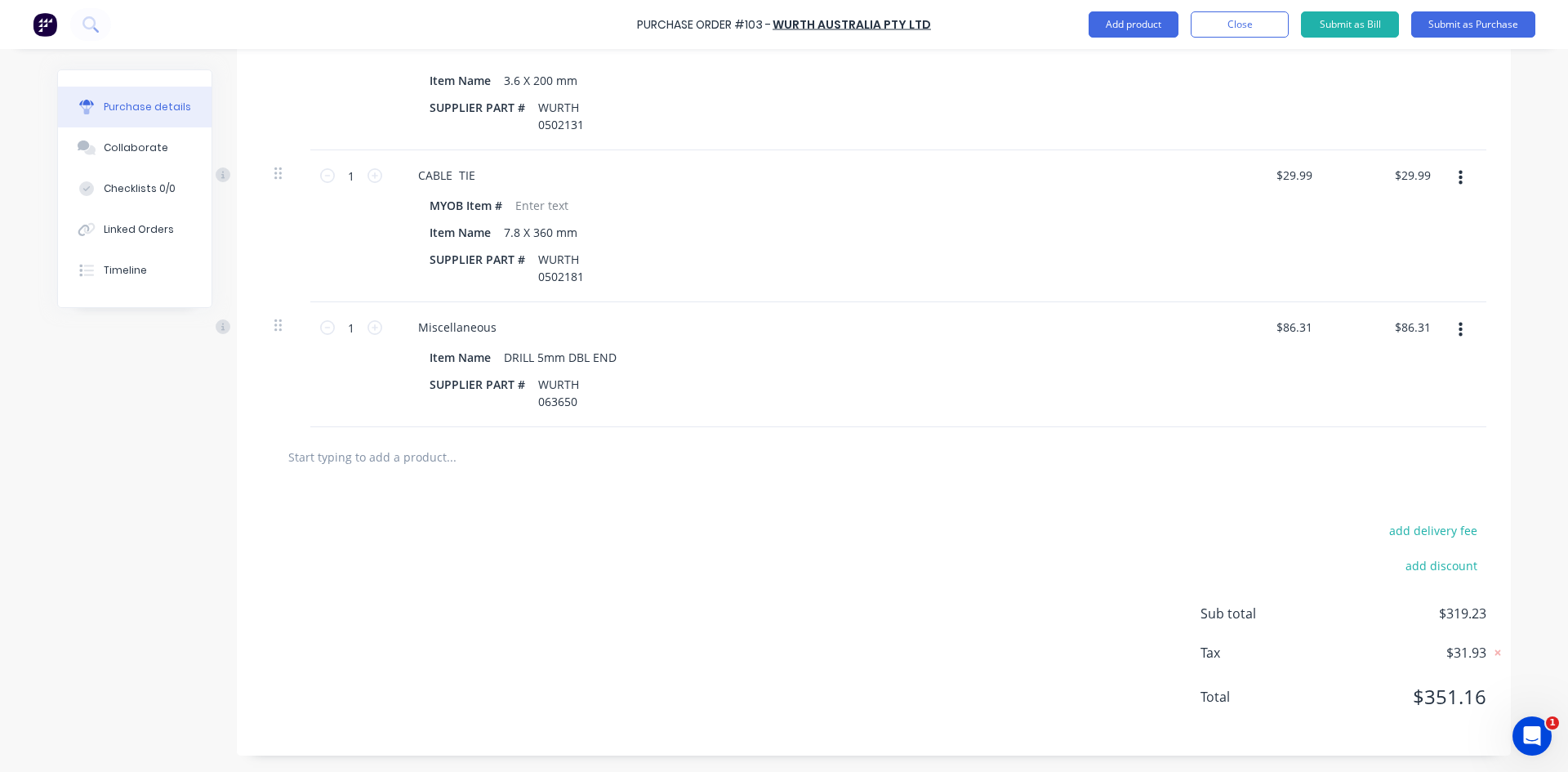
drag, startPoint x: 1333, startPoint y: 374, endPoint x: 1322, endPoint y: 383, distance: 14.2
click at [1328, 378] on div "$86.31 $86.31" at bounding box center [1386, 364] width 119 height 125
click at [1136, 19] on button "Add product" at bounding box center [1134, 24] width 90 height 26
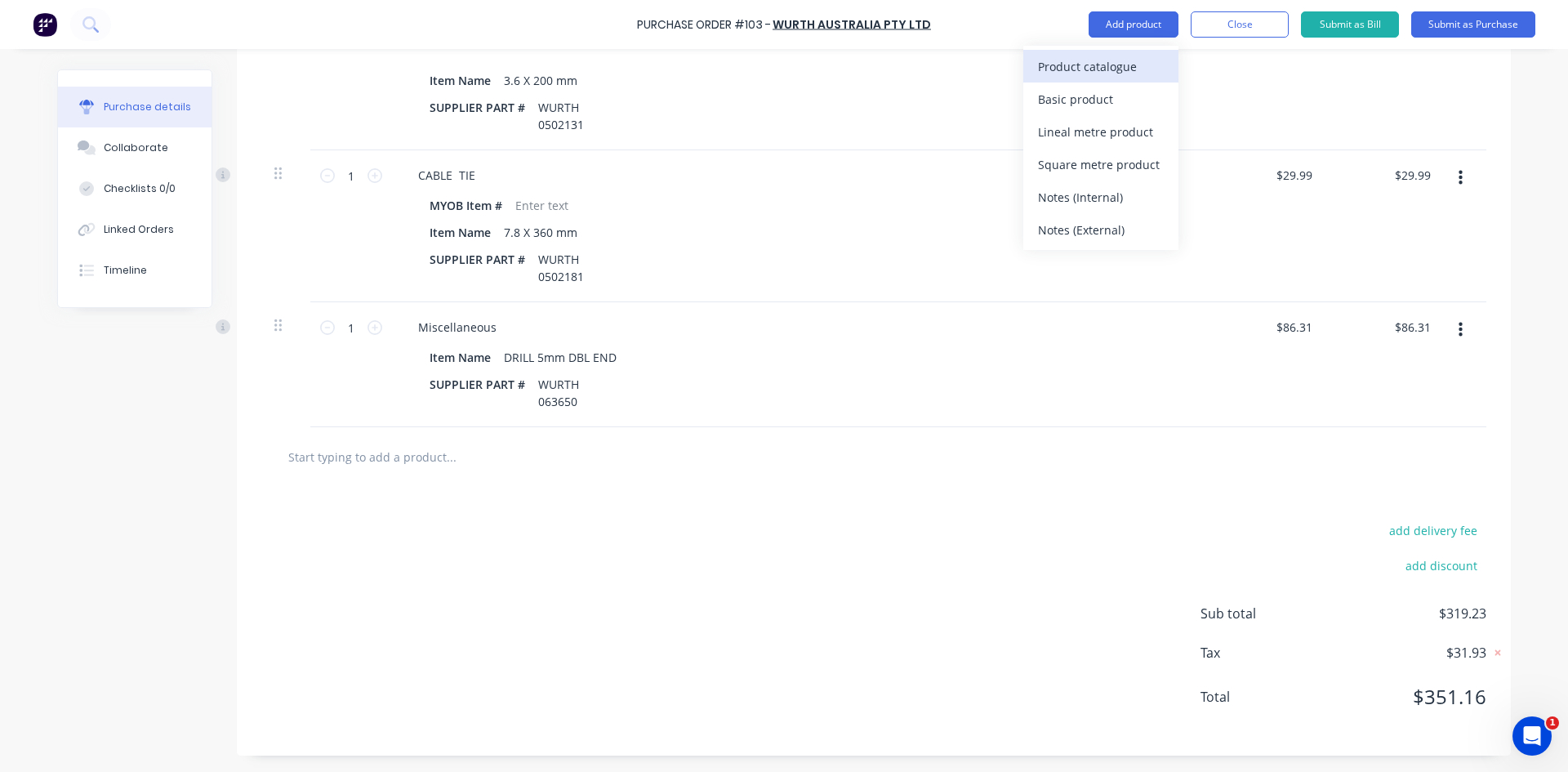
click at [1096, 64] on div "Product catalogue" at bounding box center [1101, 66] width 126 height 24
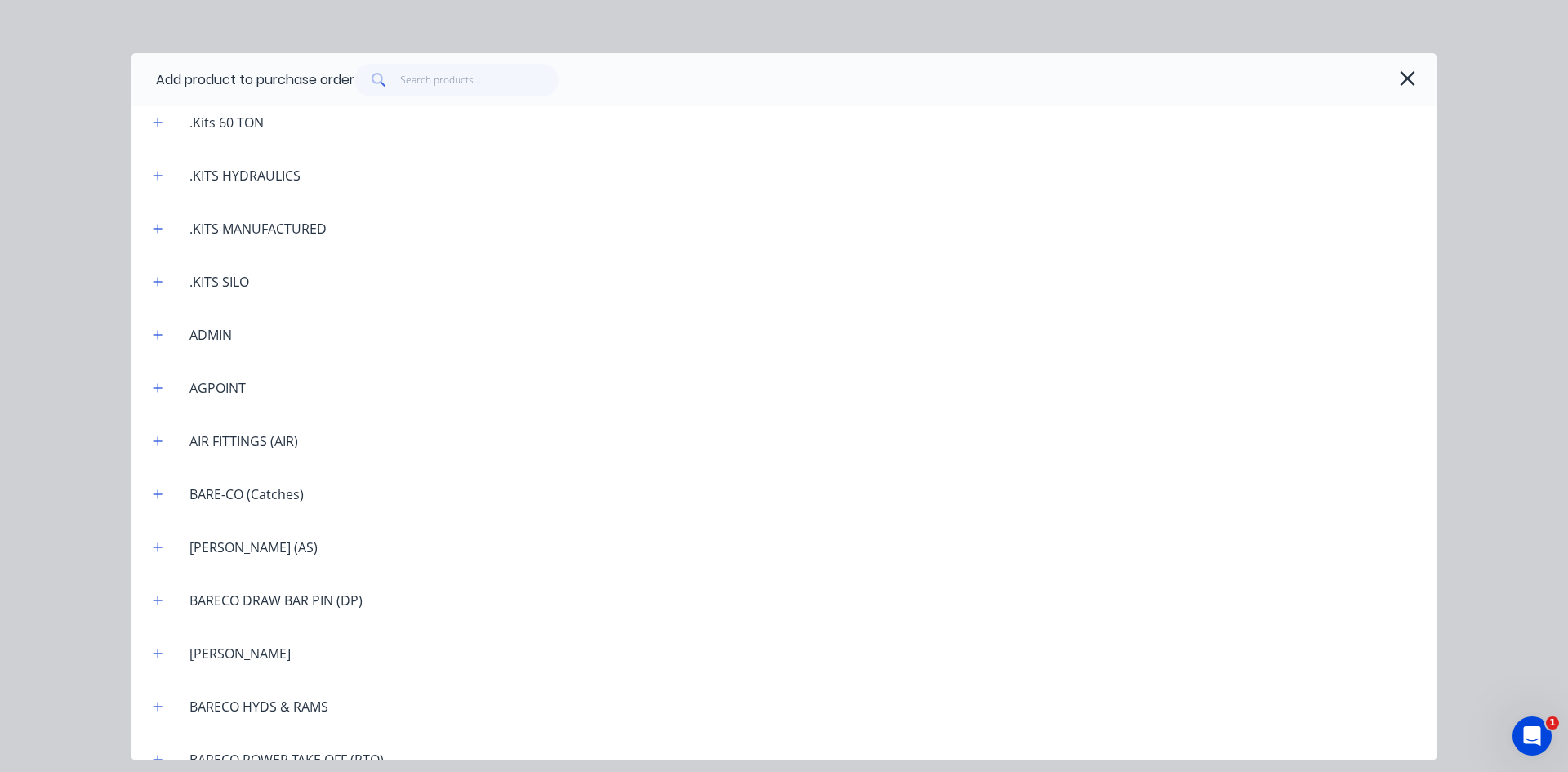
scroll to position [490, 0]
click at [156, 333] on icon "button" at bounding box center [158, 333] width 9 height 9
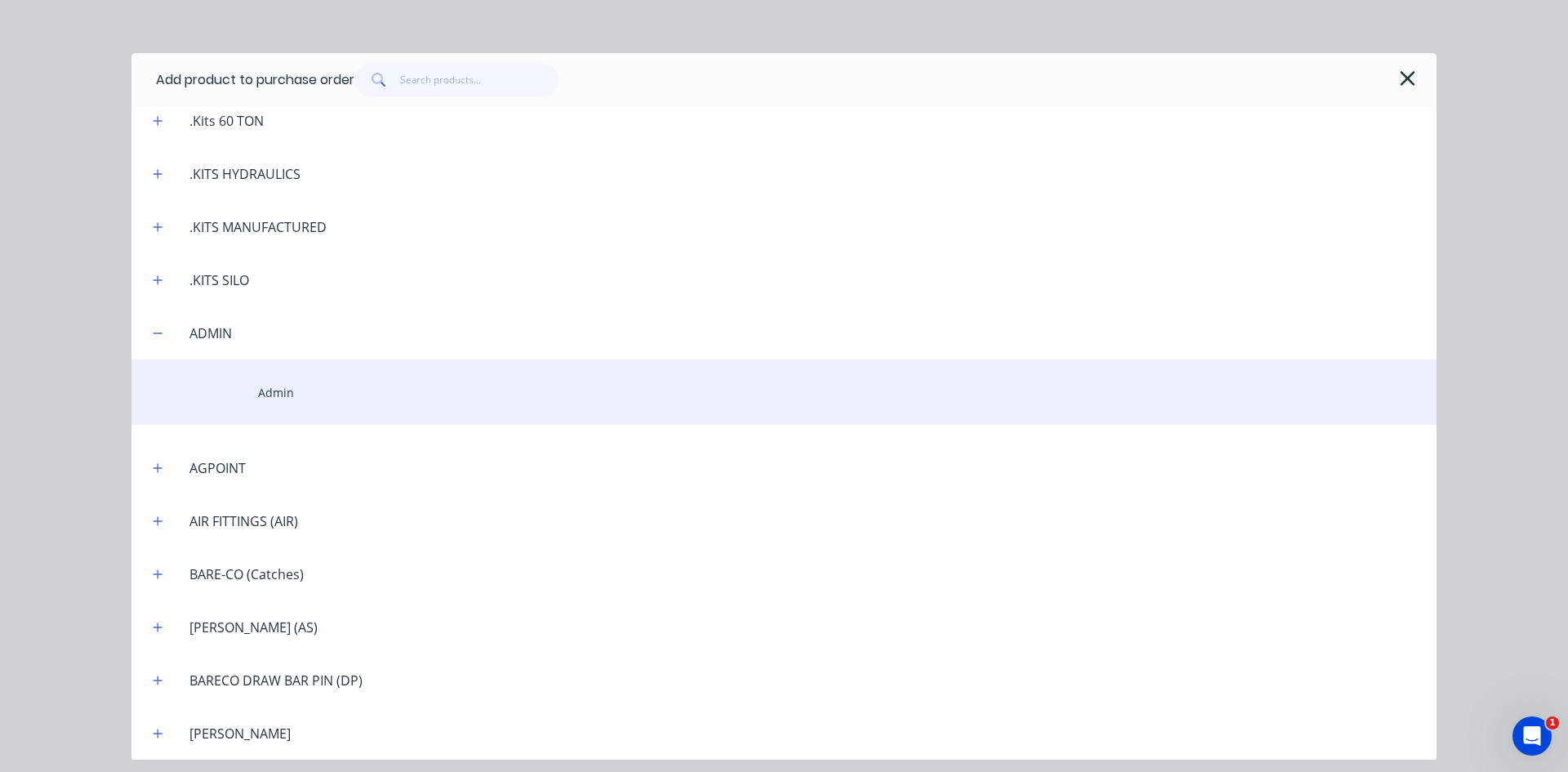
click at [263, 392] on div "Admin" at bounding box center [784, 392] width 1305 height 65
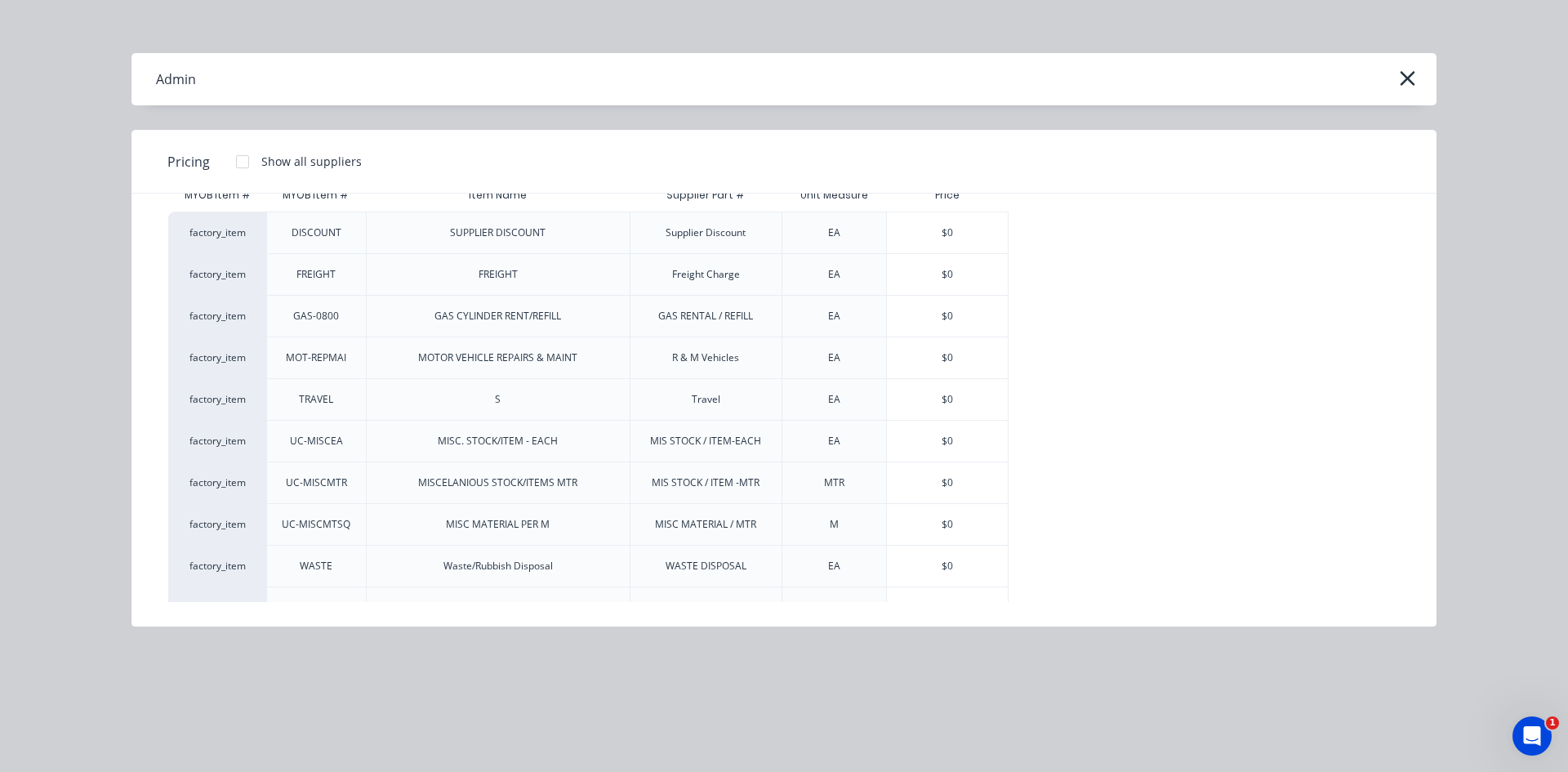
scroll to position [5, 0]
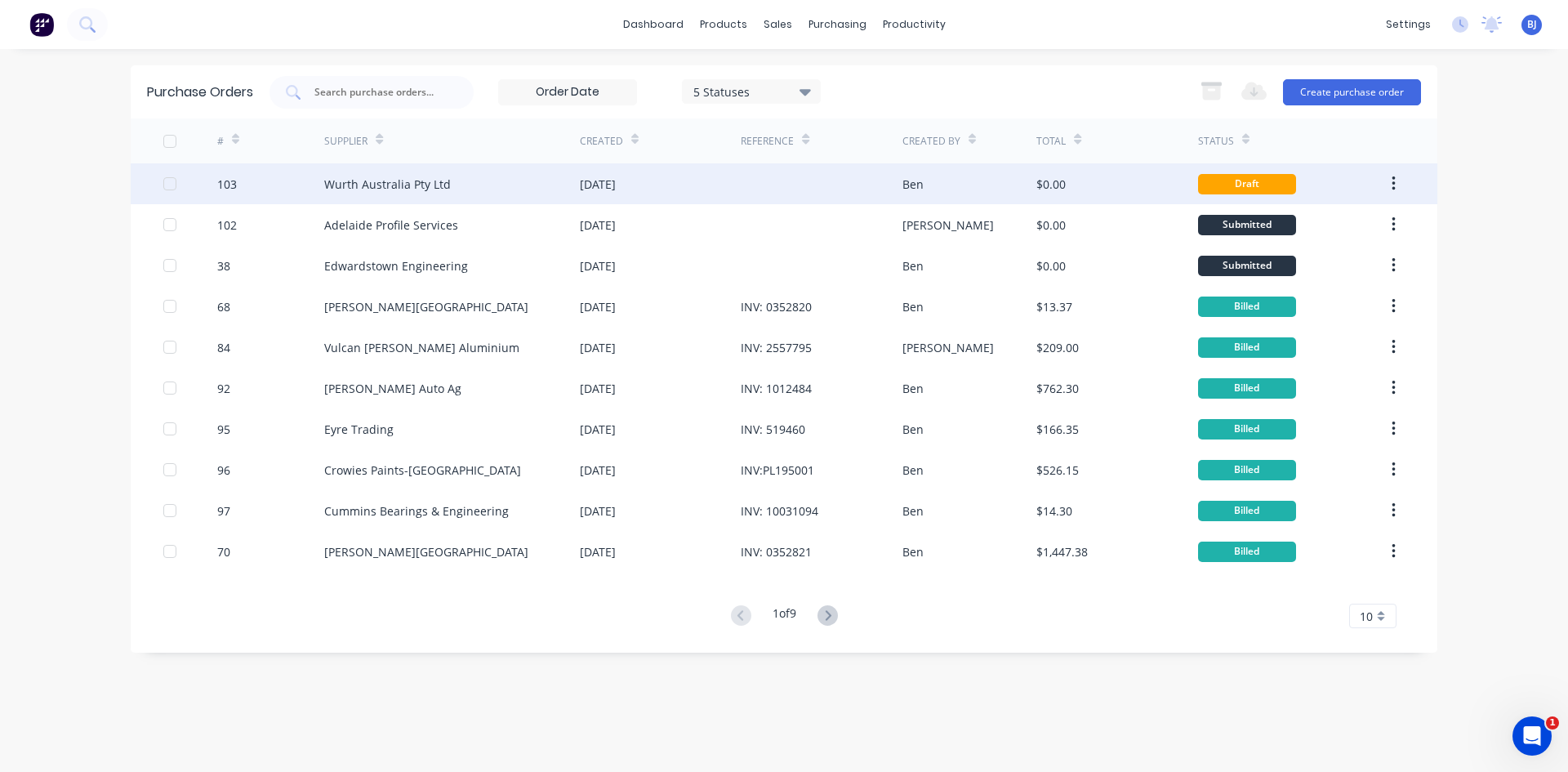
click at [500, 178] on div "Wurth Australia Pty Ltd" at bounding box center [452, 184] width 256 height 40
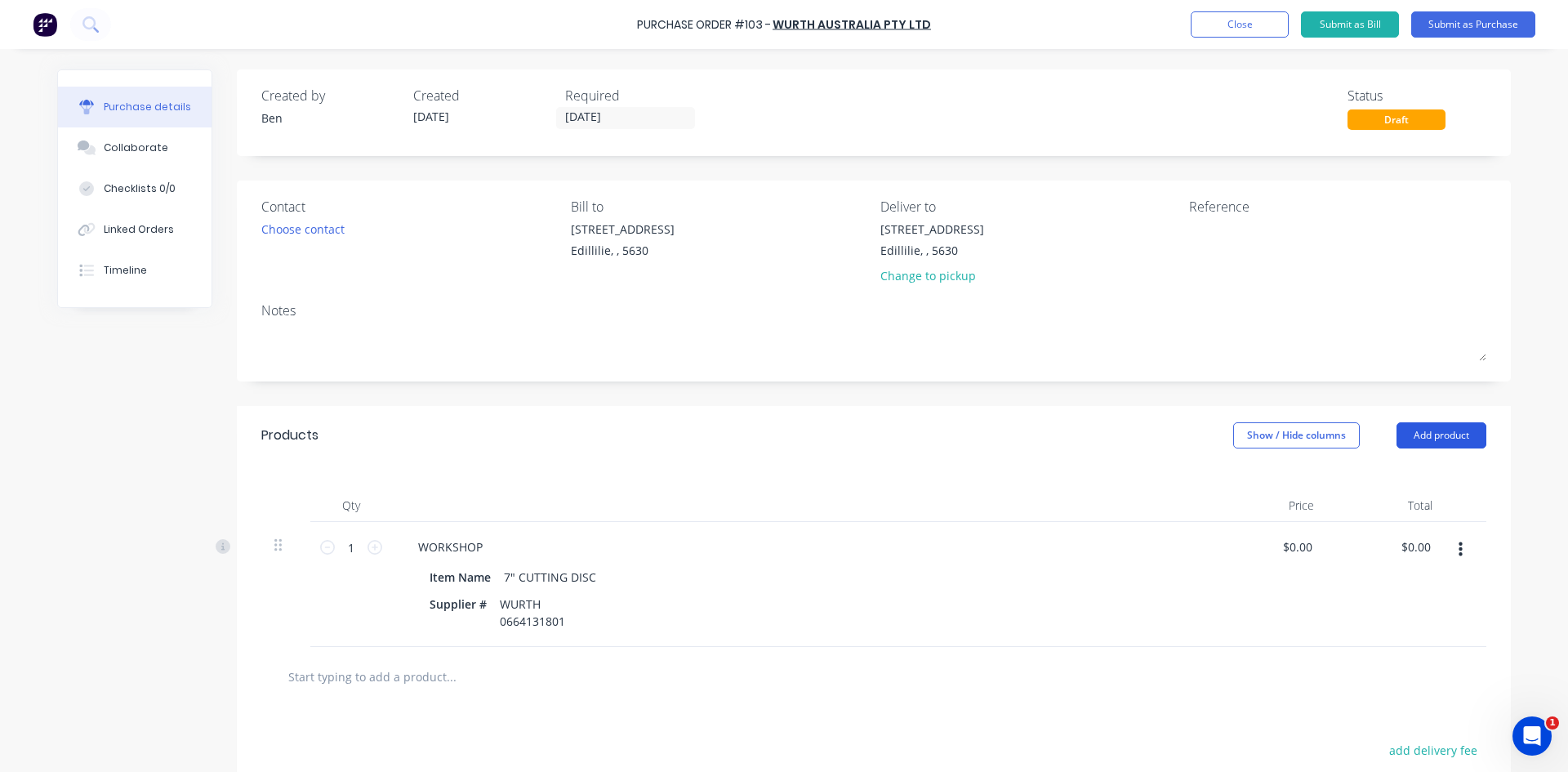
click at [1435, 433] on button "Add product" at bounding box center [1442, 435] width 90 height 26
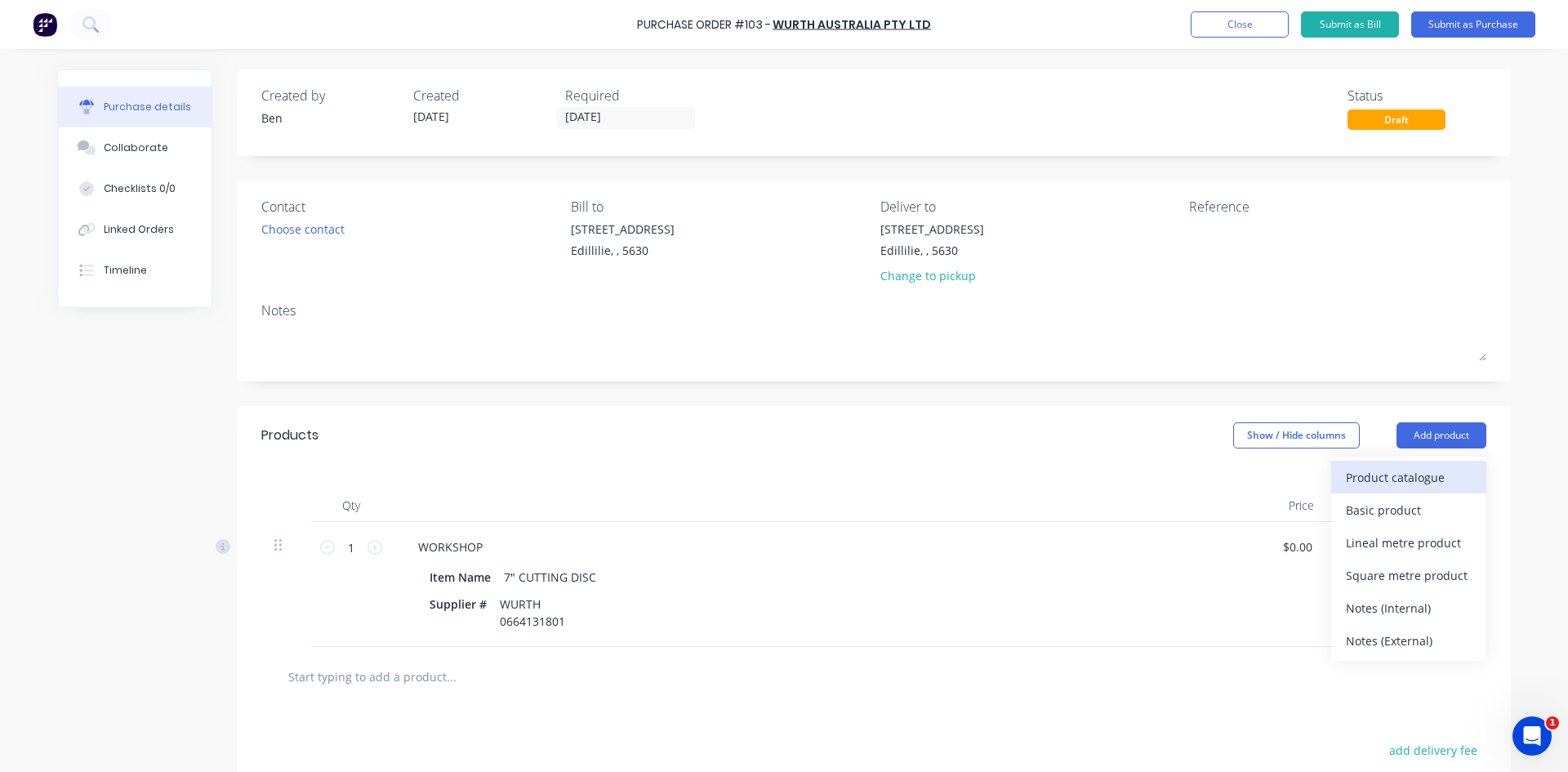
click at [1396, 476] on div "Product catalogue" at bounding box center [1409, 478] width 126 height 24
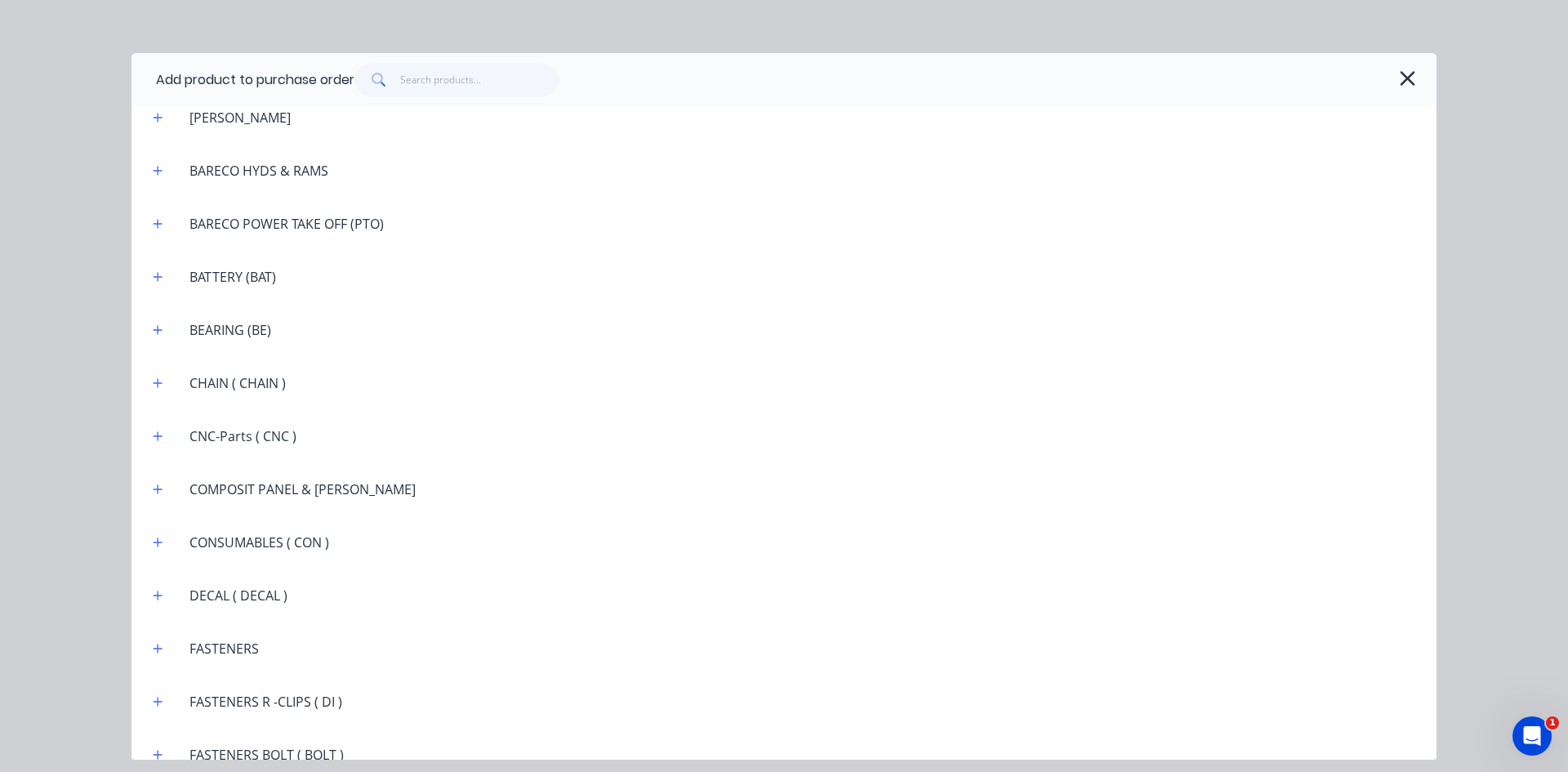
scroll to position [1144, 0]
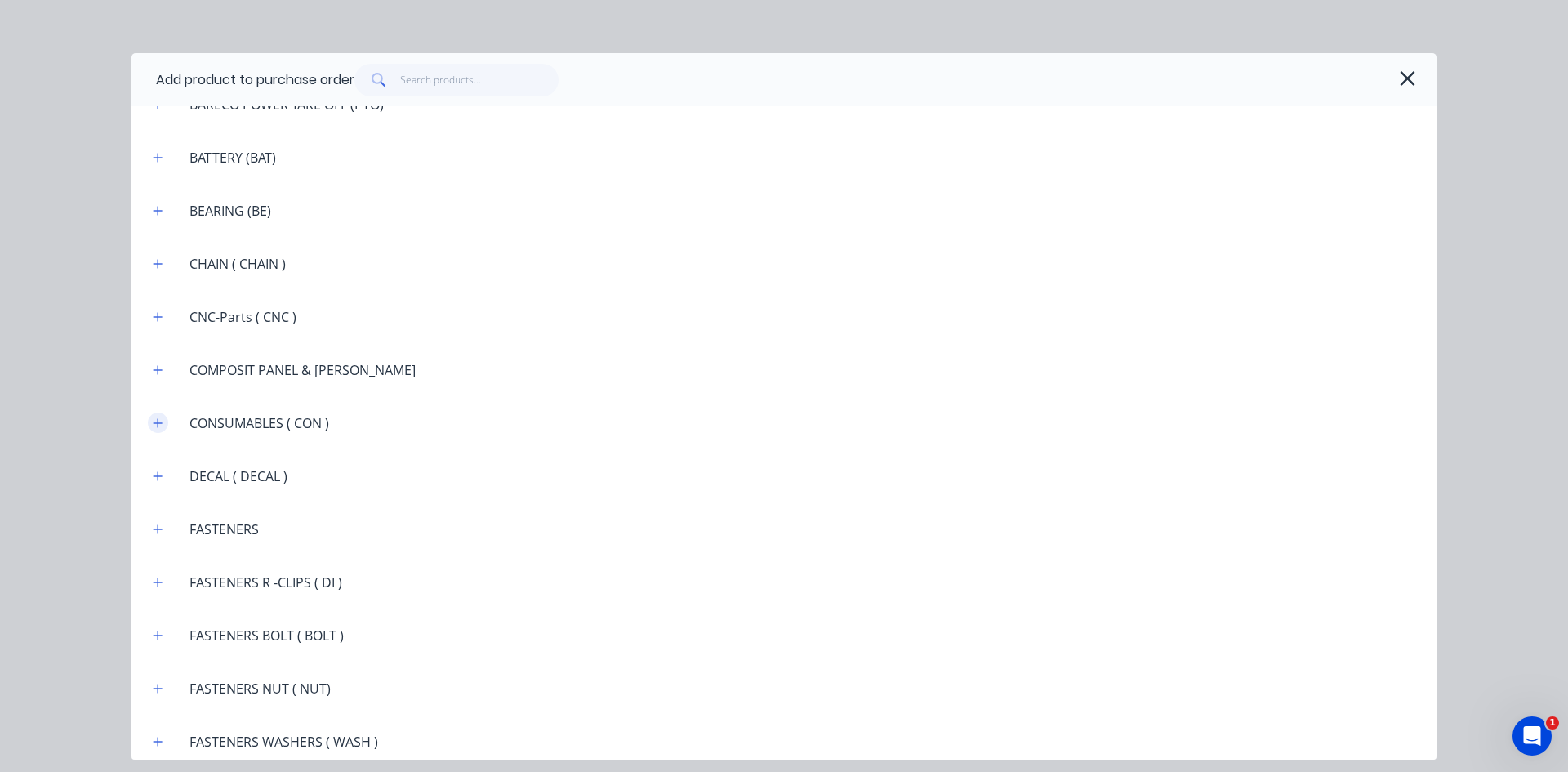
click at [156, 426] on icon "button" at bounding box center [157, 423] width 10 height 11
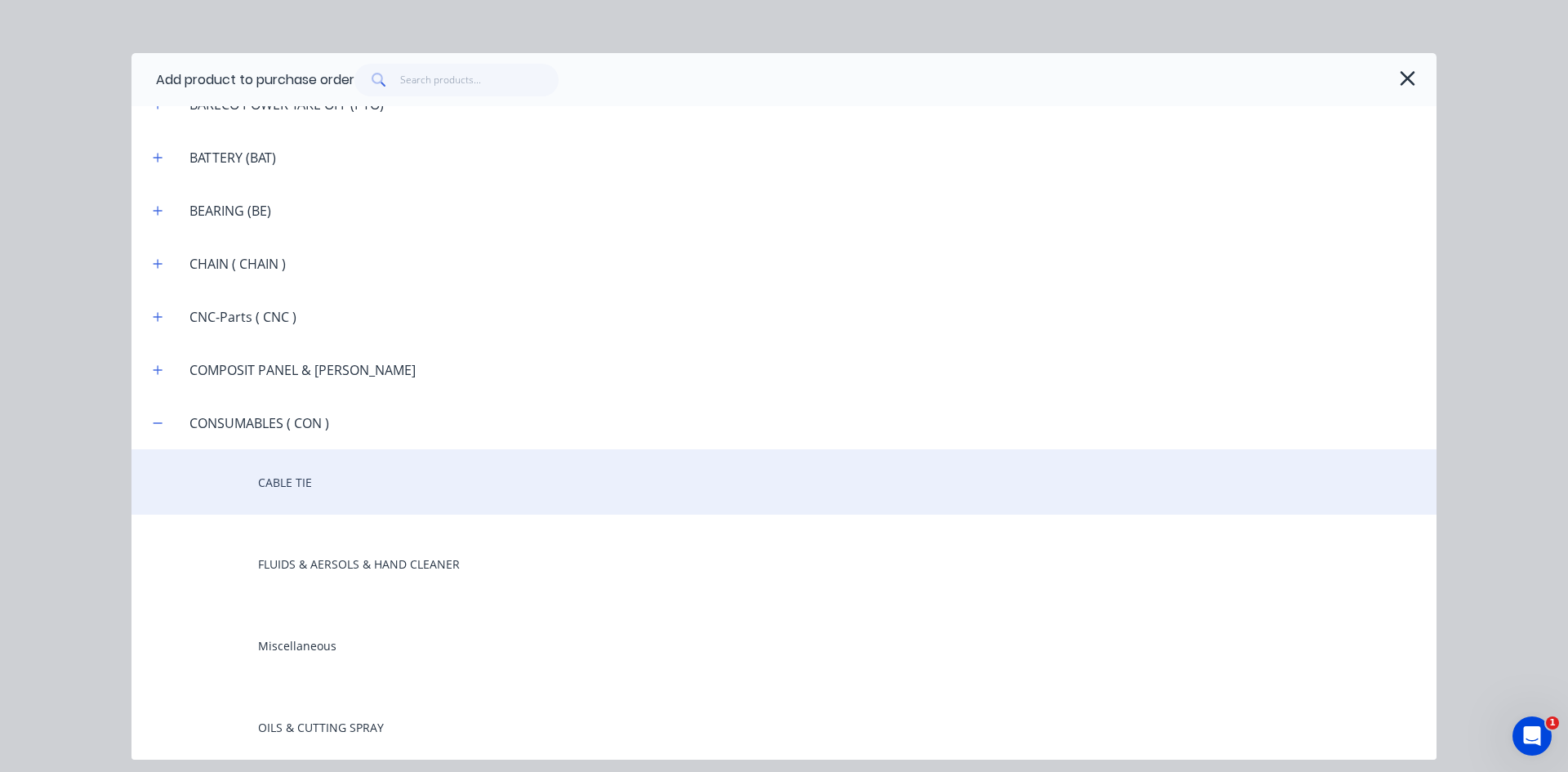
click at [269, 486] on div "CABLE TIE" at bounding box center [784, 481] width 1305 height 65
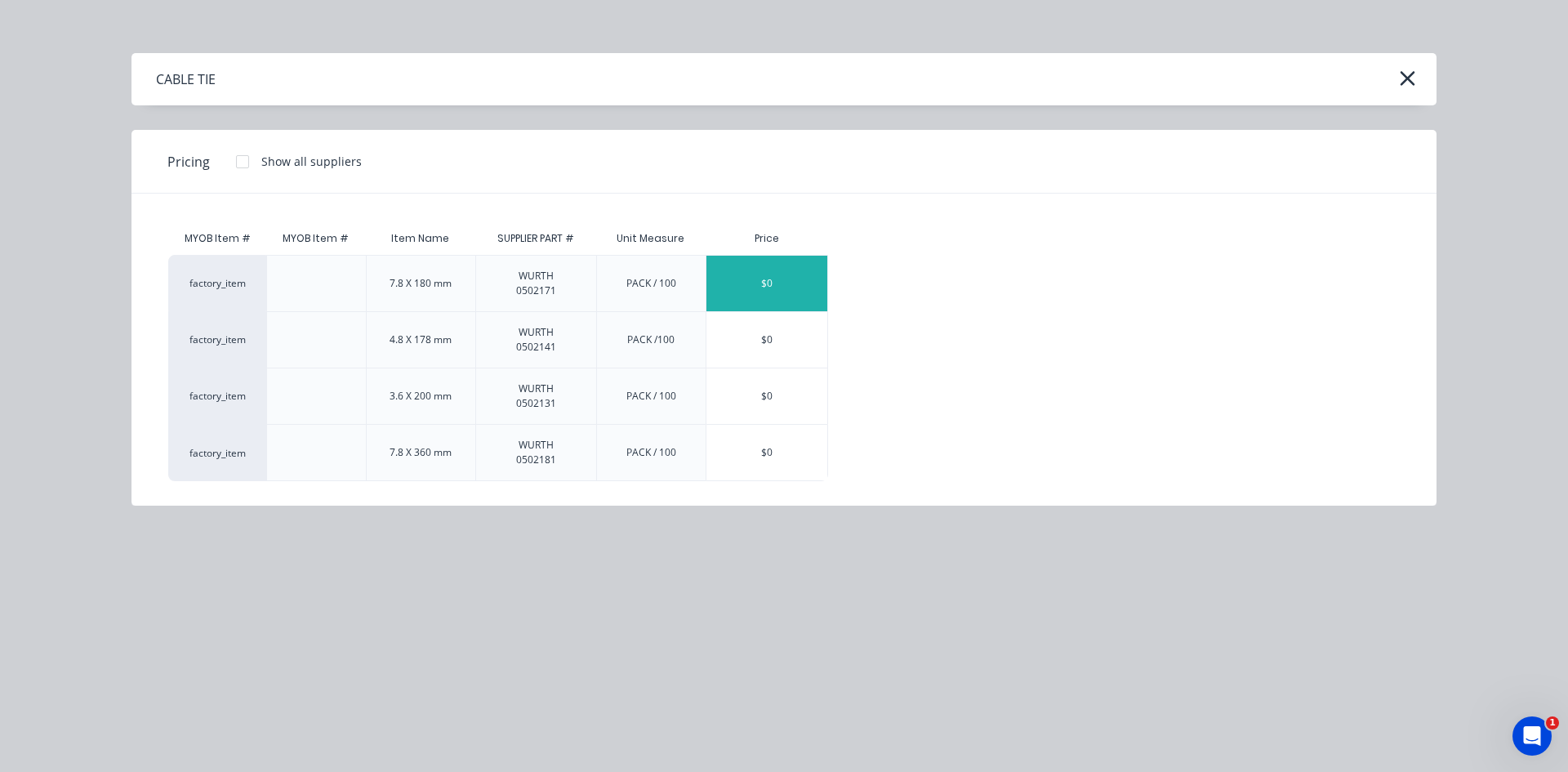
click at [803, 289] on div "$0" at bounding box center [767, 283] width 121 height 55
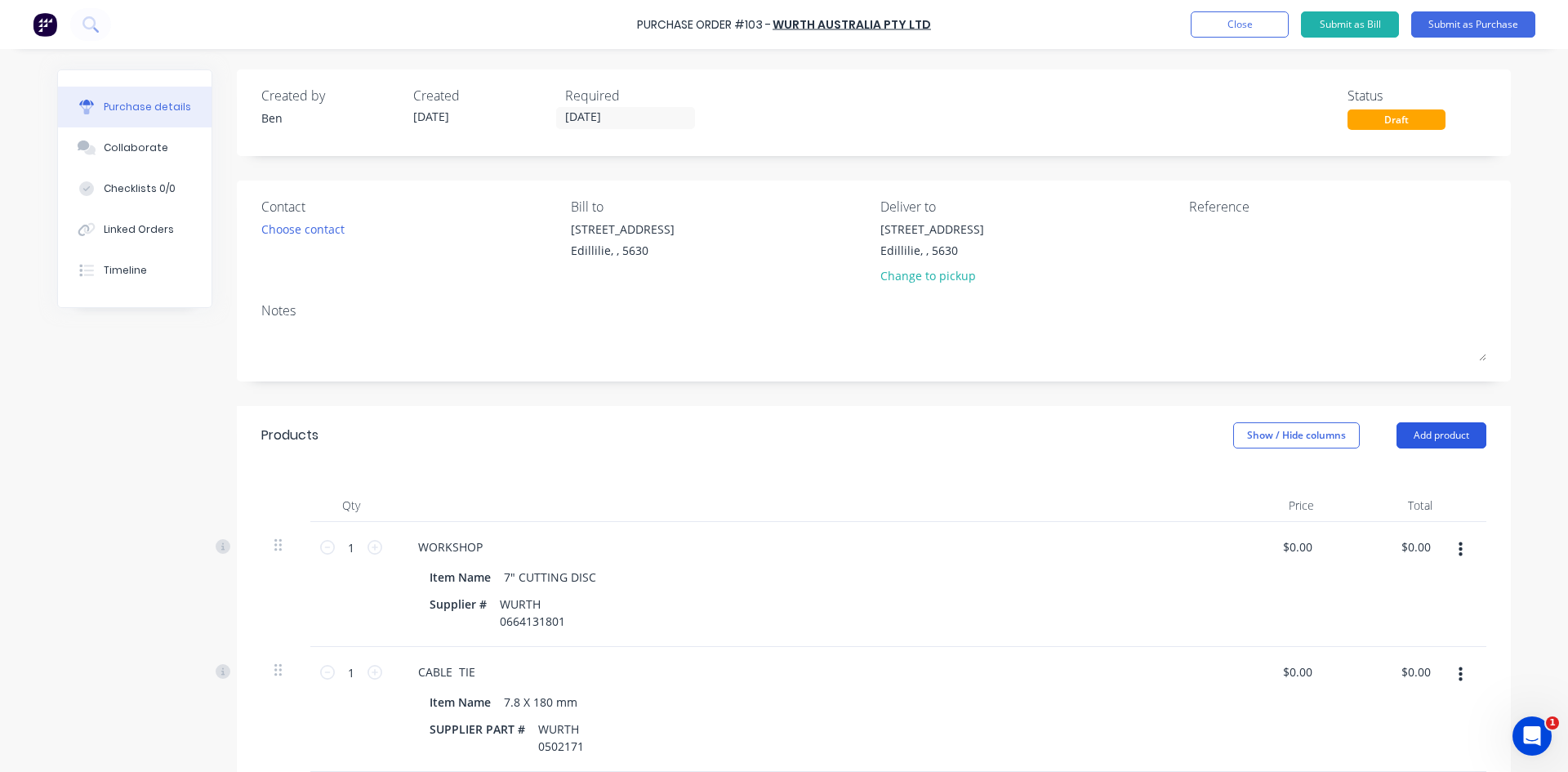
click at [1422, 436] on button "Add product" at bounding box center [1442, 435] width 90 height 26
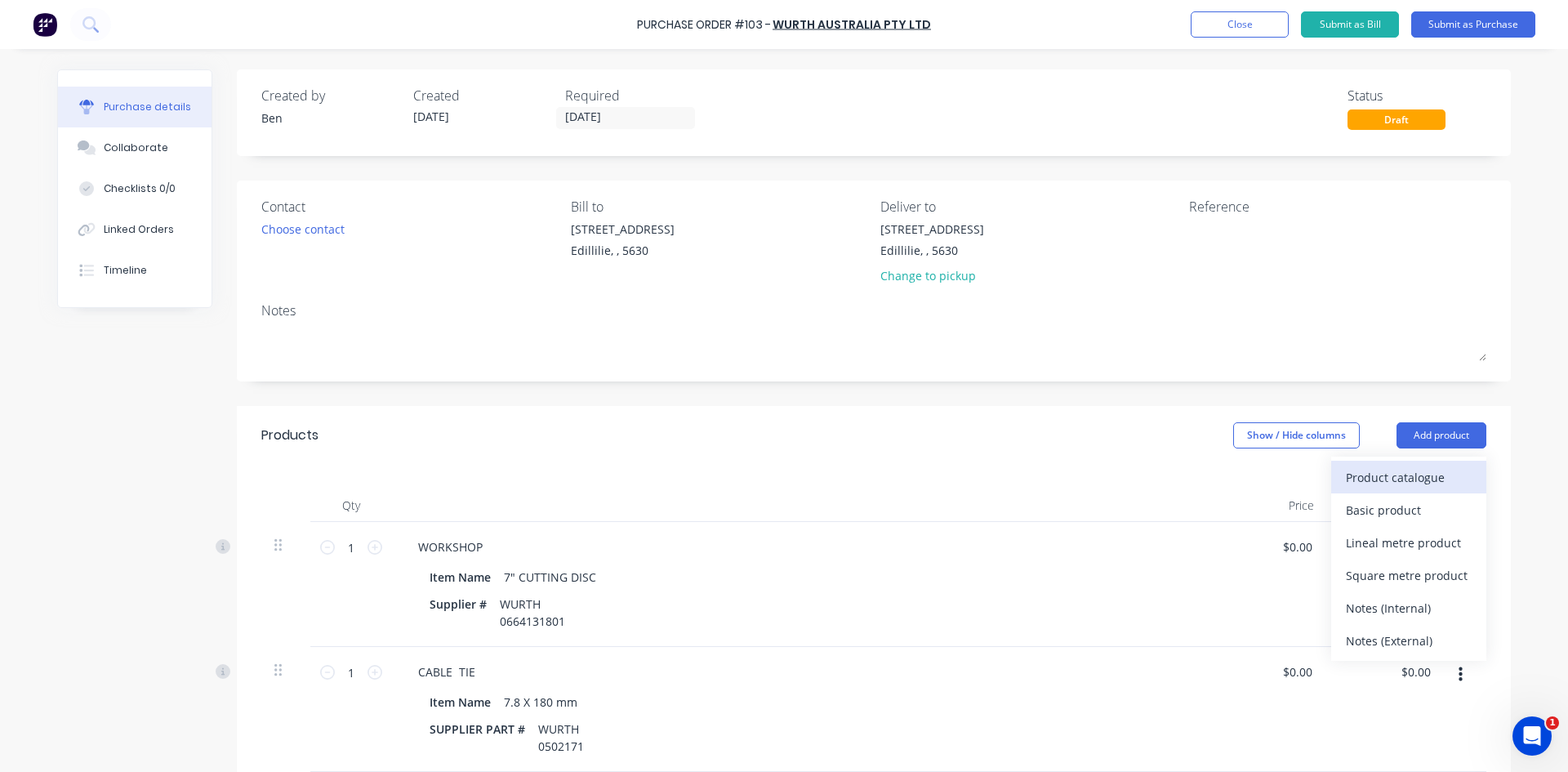
click at [1336, 482] on button "Product catalogue" at bounding box center [1409, 478] width 156 height 33
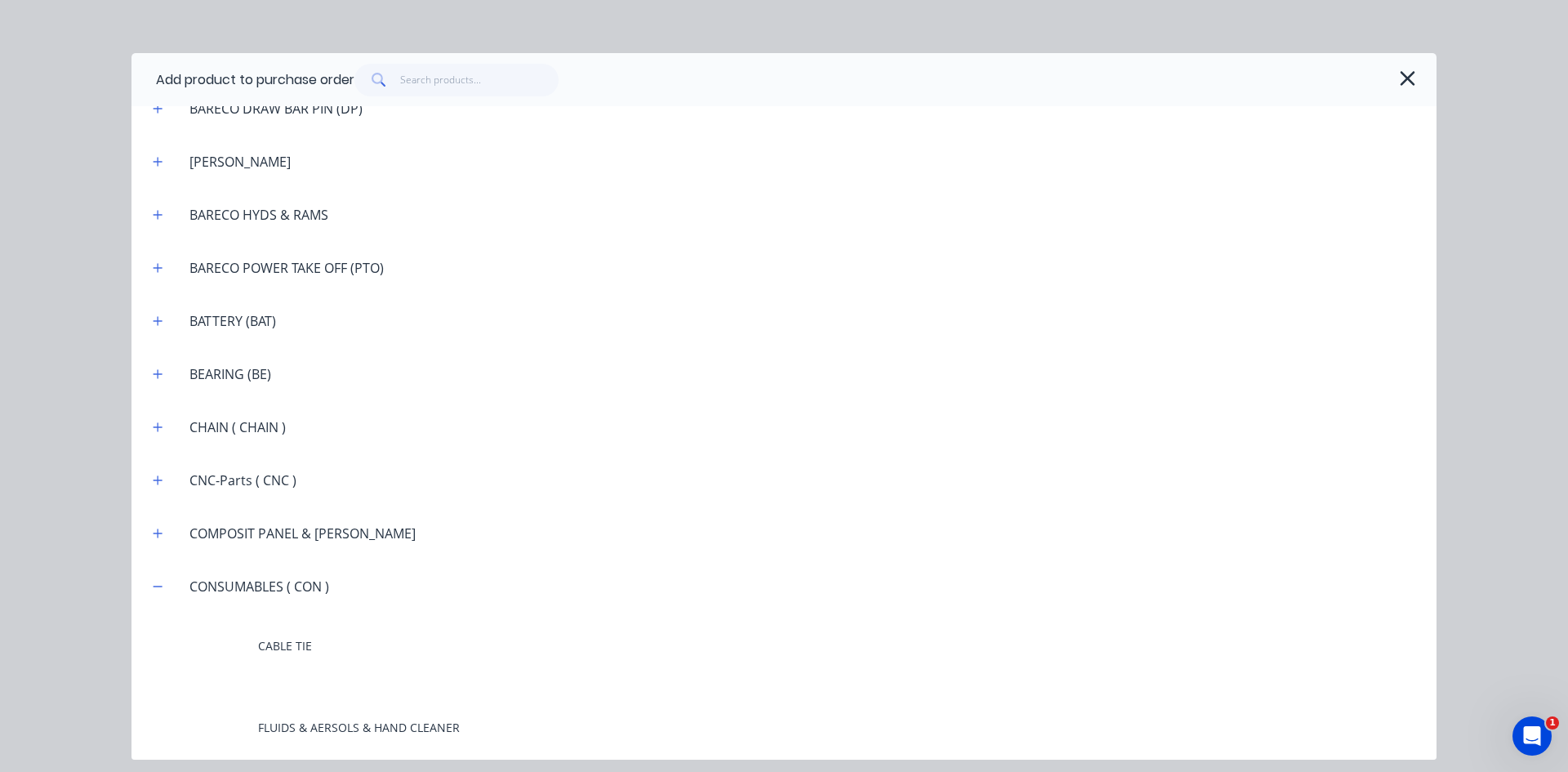
scroll to position [1062, 0]
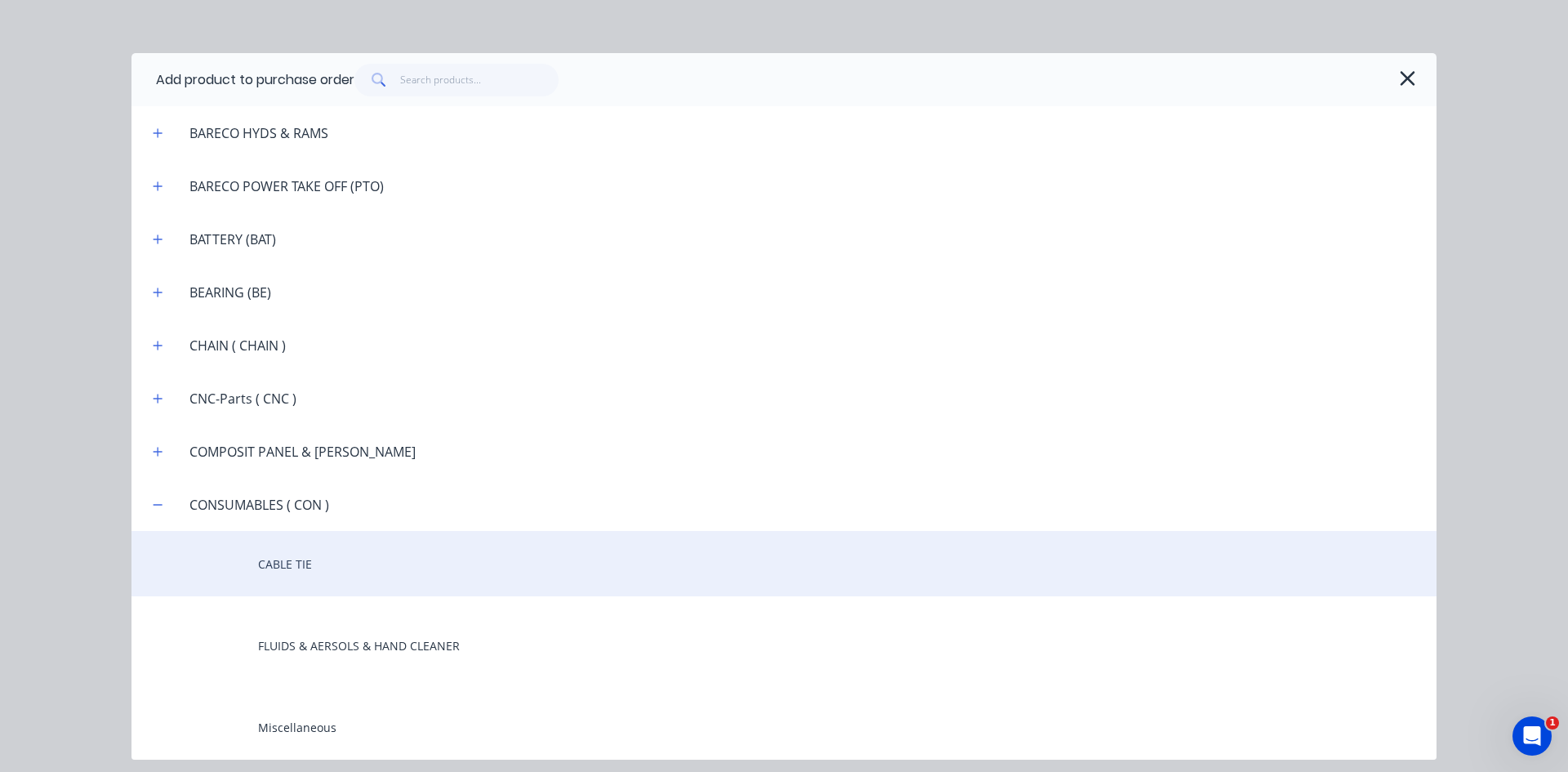
click at [298, 556] on div "CABLE TIE" at bounding box center [784, 563] width 1305 height 65
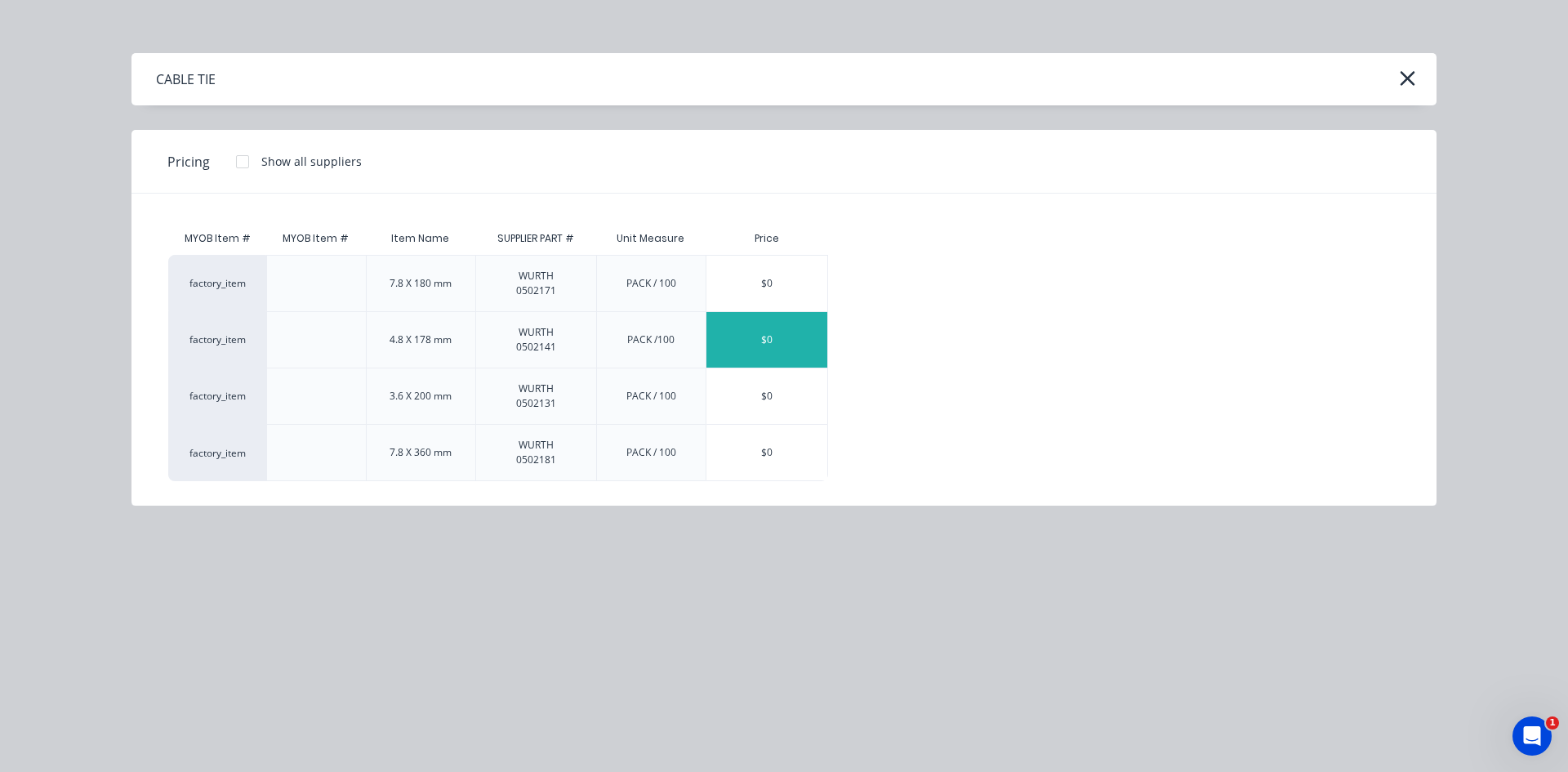
click at [813, 340] on div "$0" at bounding box center [767, 340] width 121 height 55
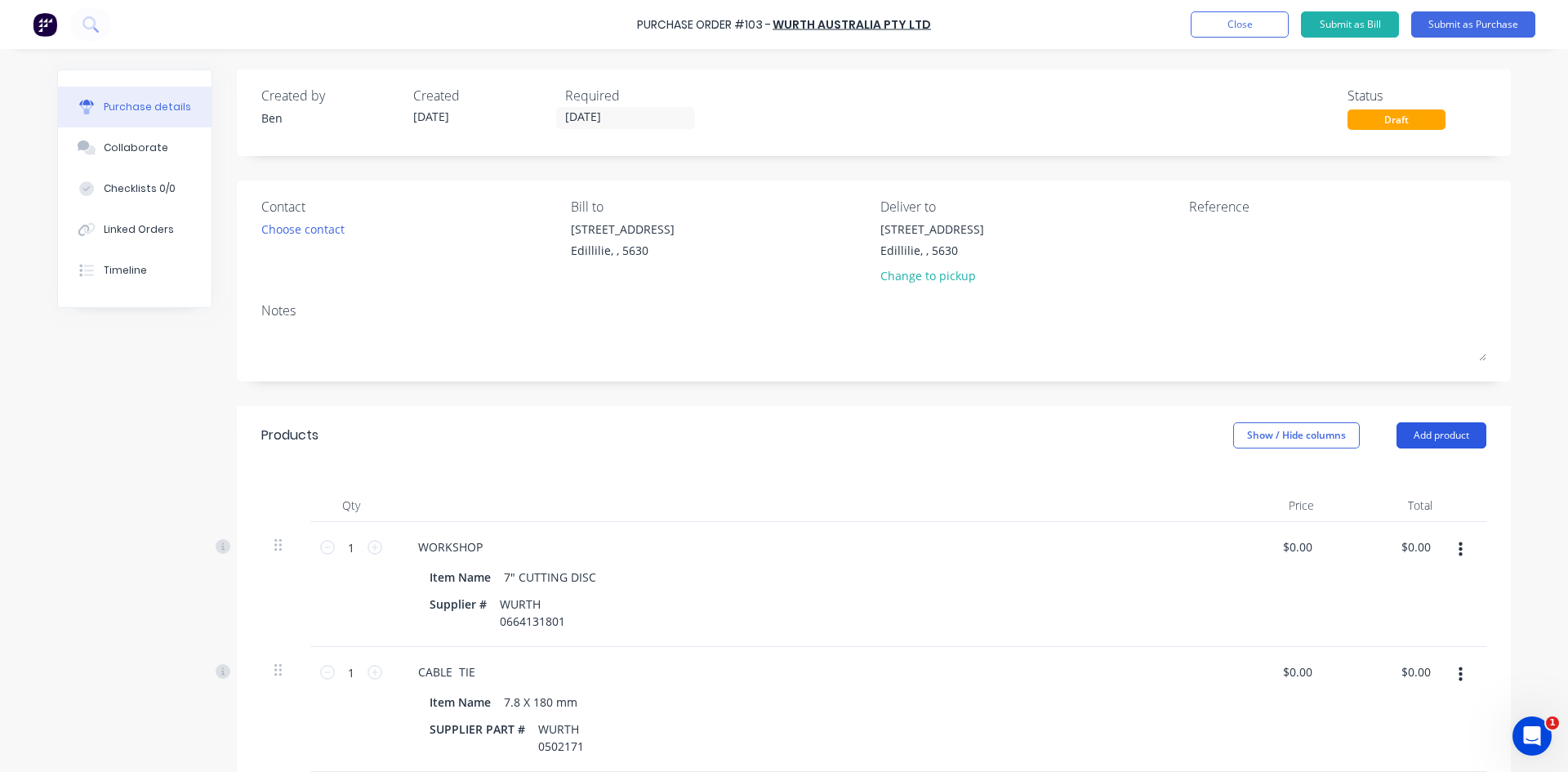
click at [1415, 436] on button "Add product" at bounding box center [1442, 435] width 90 height 26
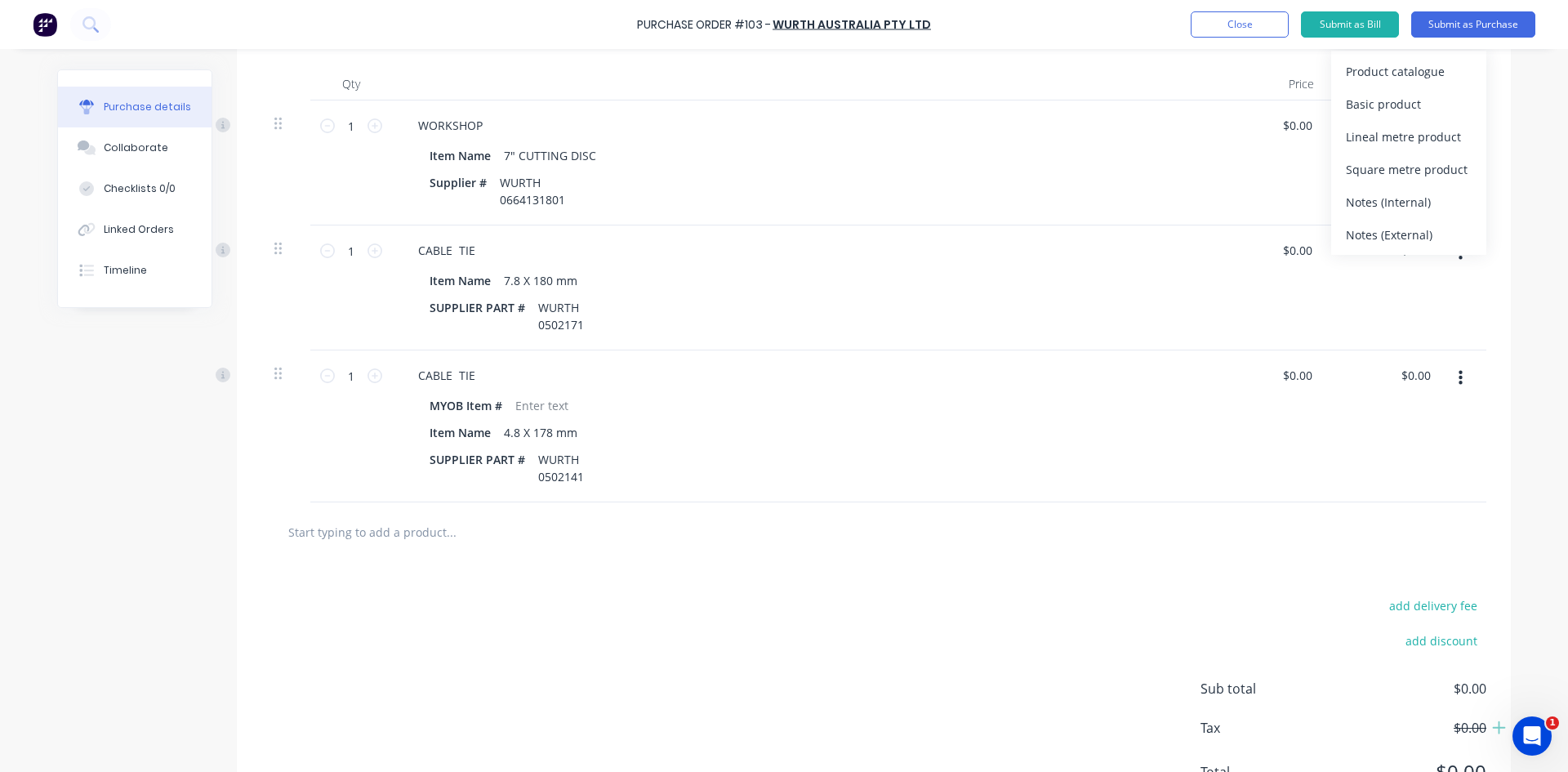
scroll to position [333, 0]
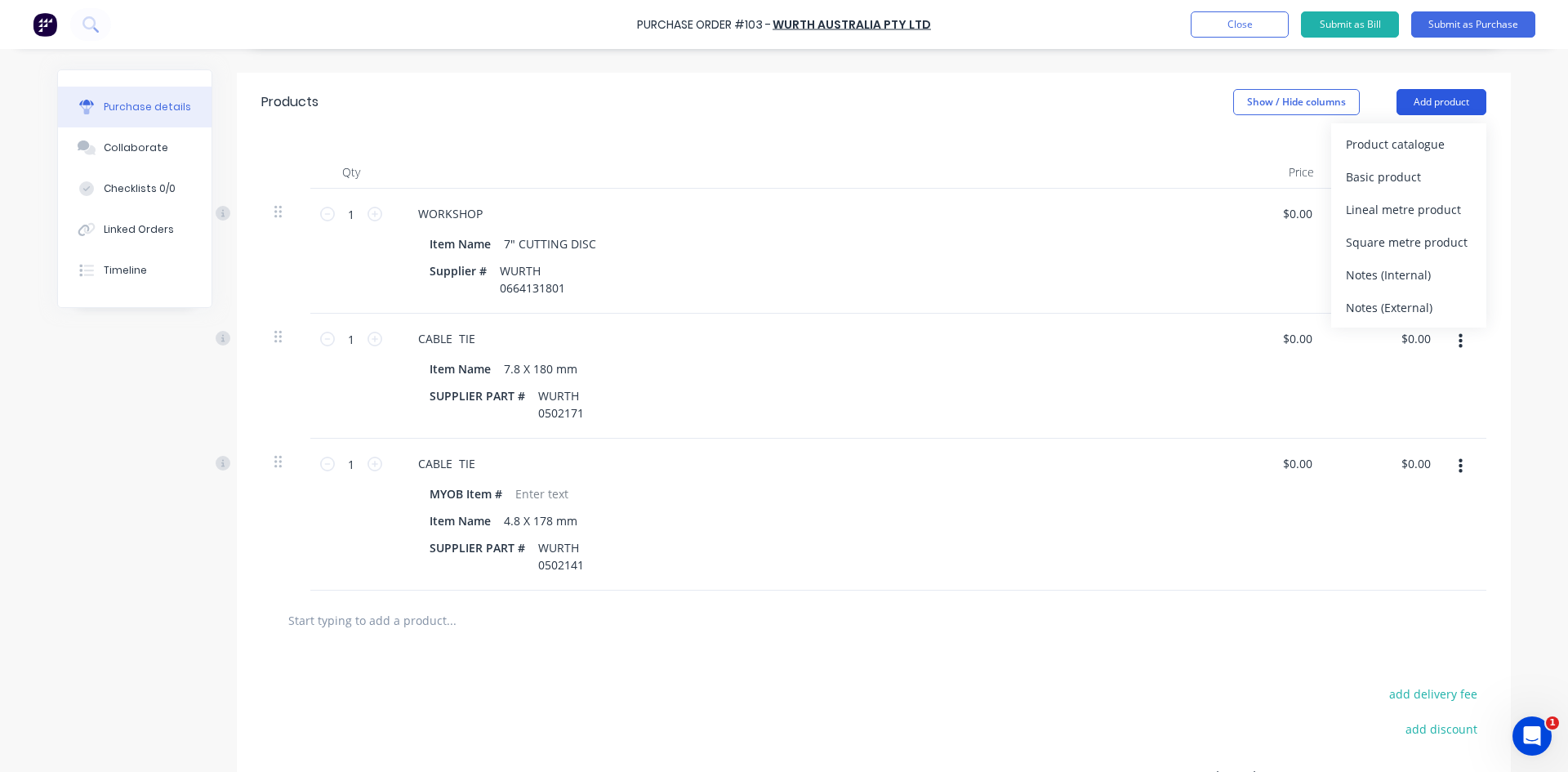
click at [1443, 104] on button "Add product" at bounding box center [1442, 102] width 90 height 26
click at [1439, 105] on button "Add product" at bounding box center [1442, 102] width 90 height 26
click at [1418, 140] on div "Product catalogue" at bounding box center [1409, 144] width 126 height 24
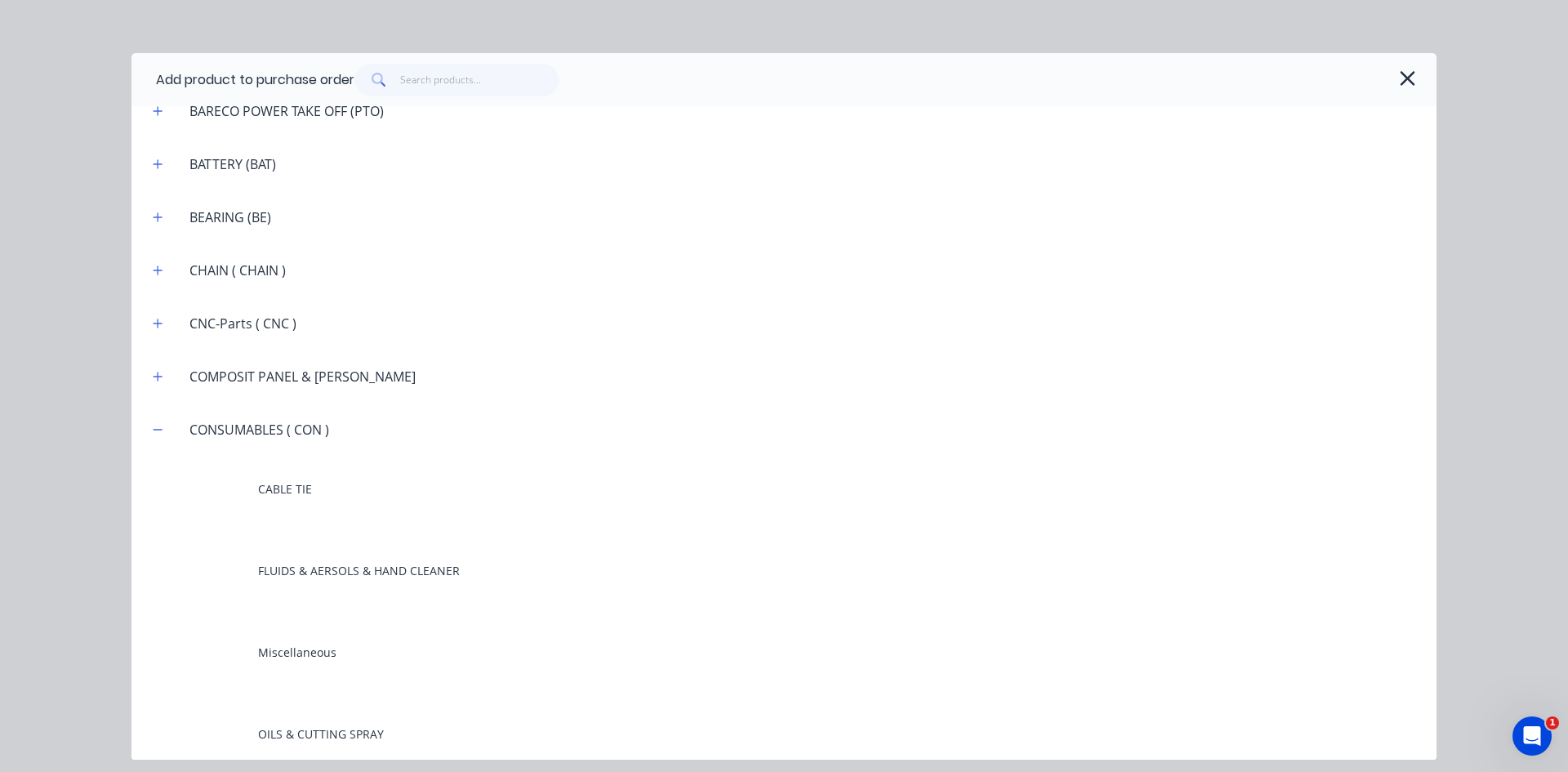
scroll to position [1225, 0]
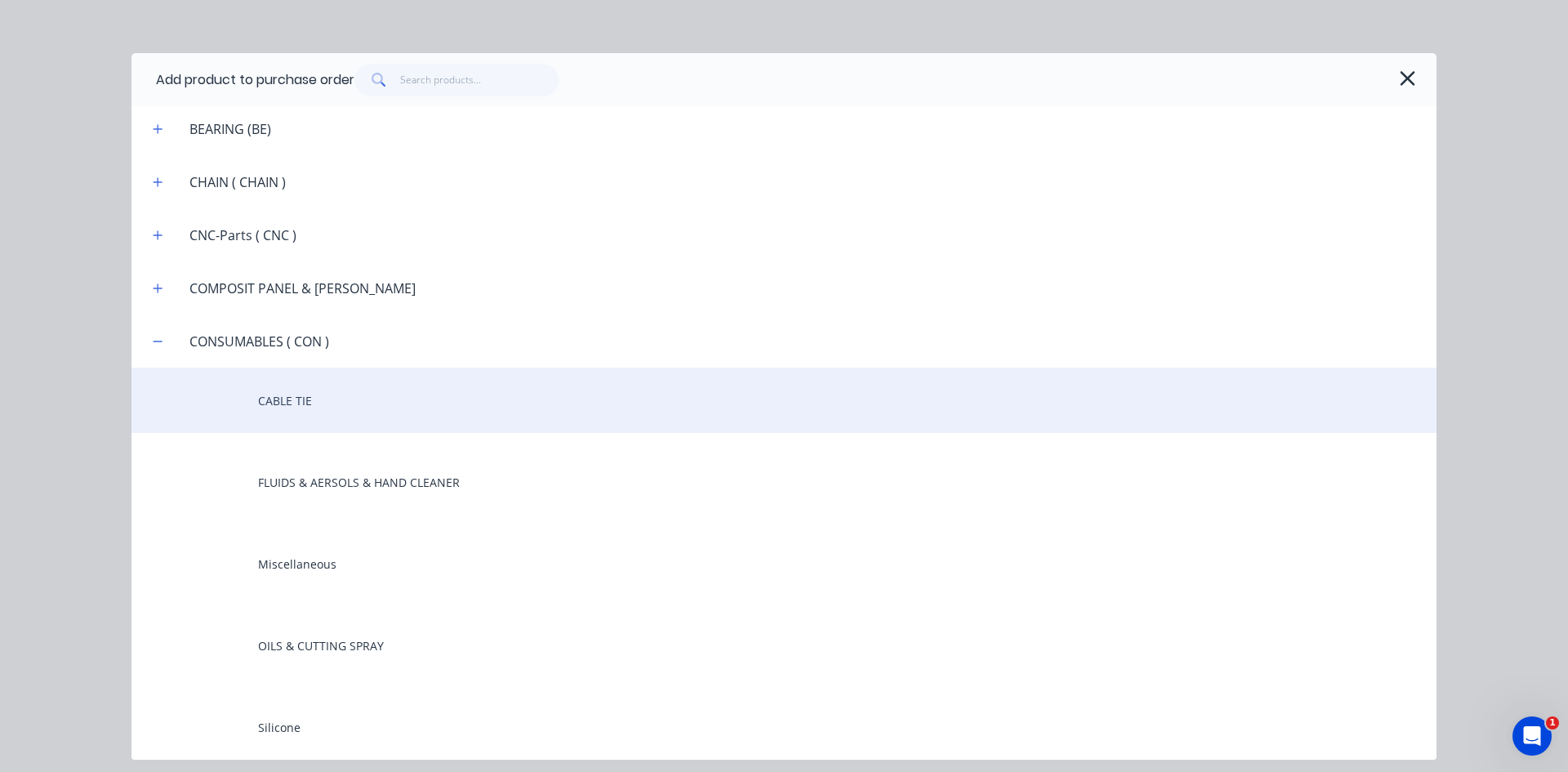
click at [294, 410] on div "CABLE TIE" at bounding box center [784, 399] width 1305 height 65
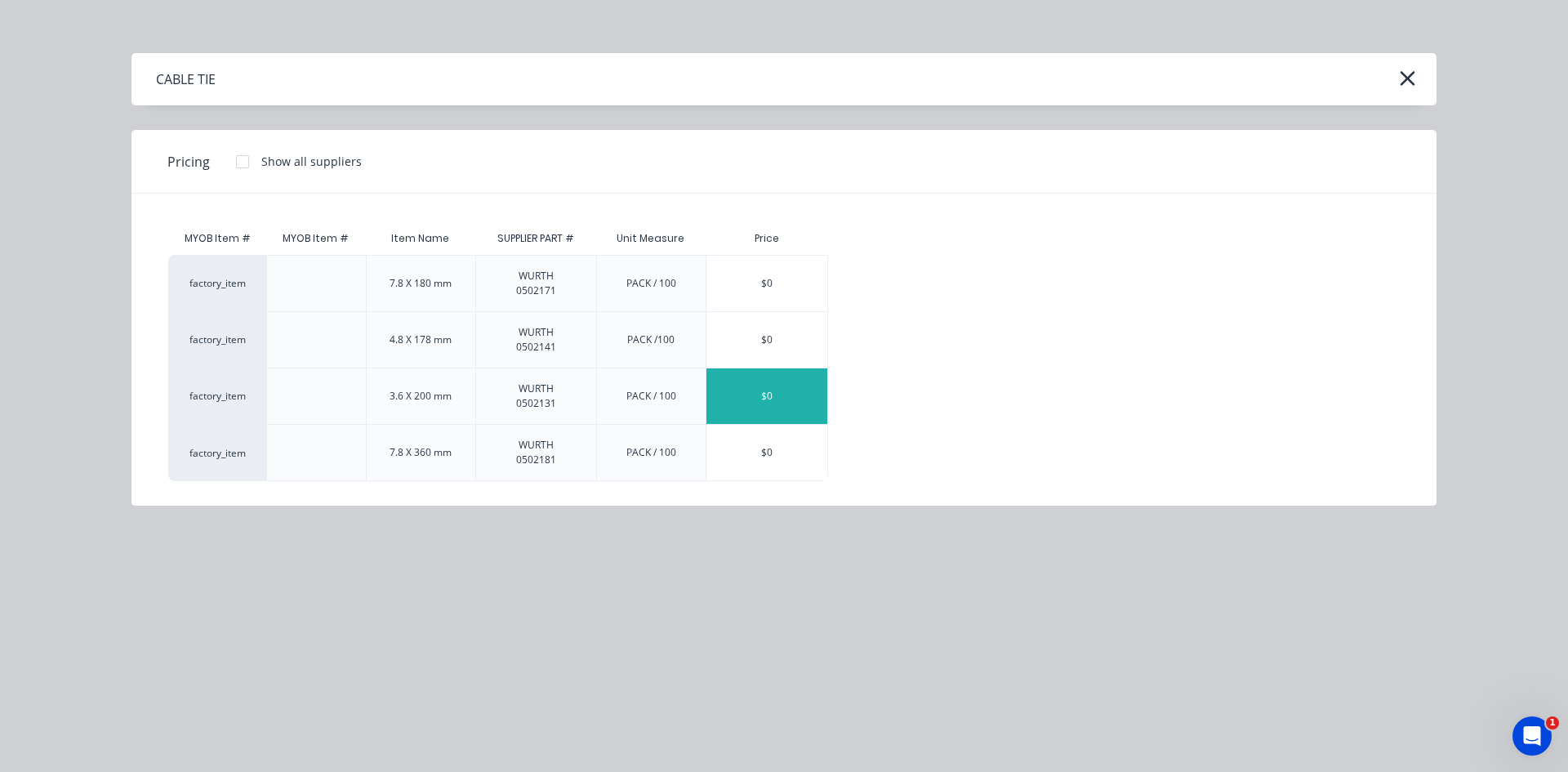
click at [723, 402] on div "$0" at bounding box center [767, 396] width 121 height 55
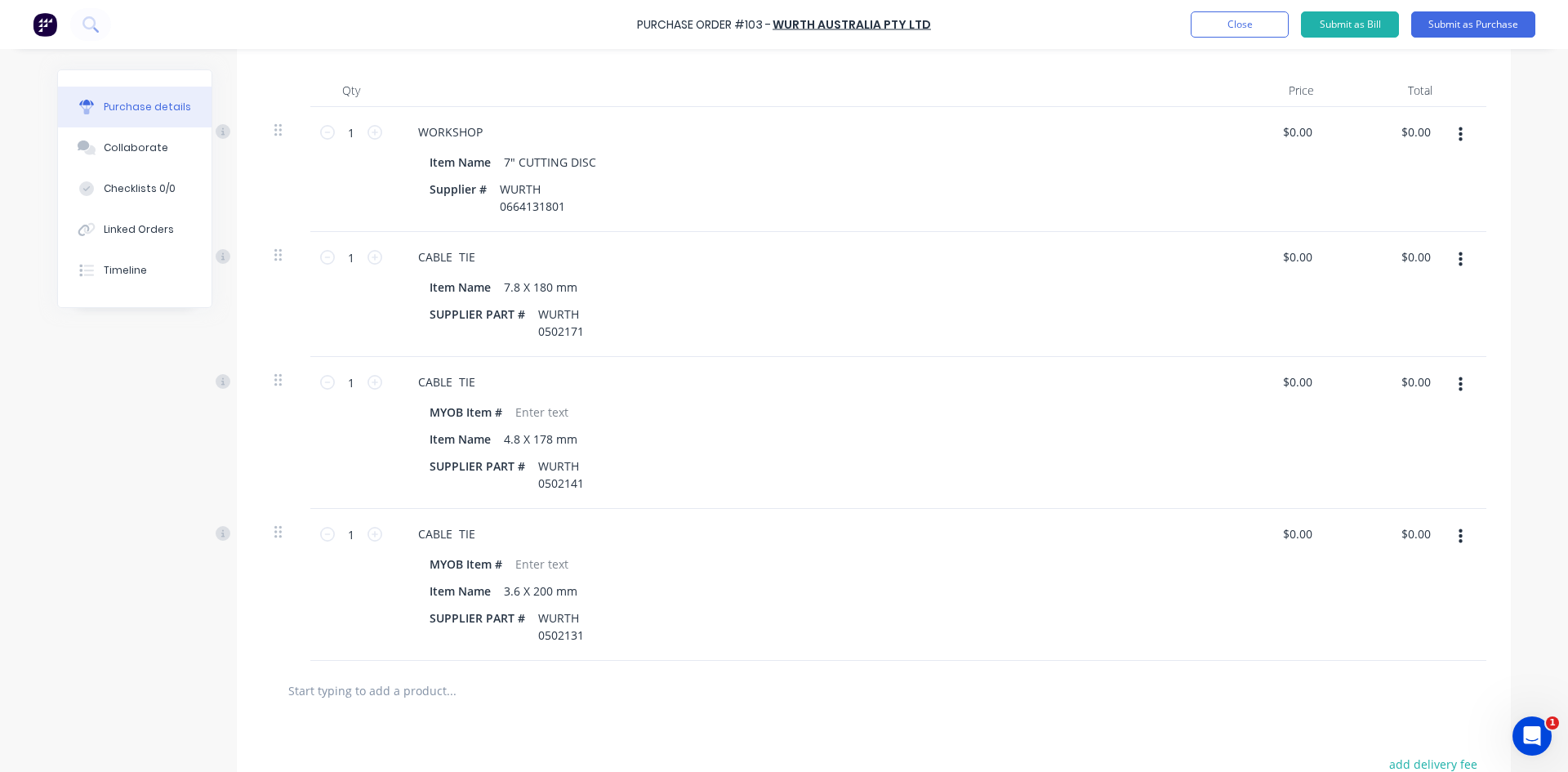
scroll to position [333, 0]
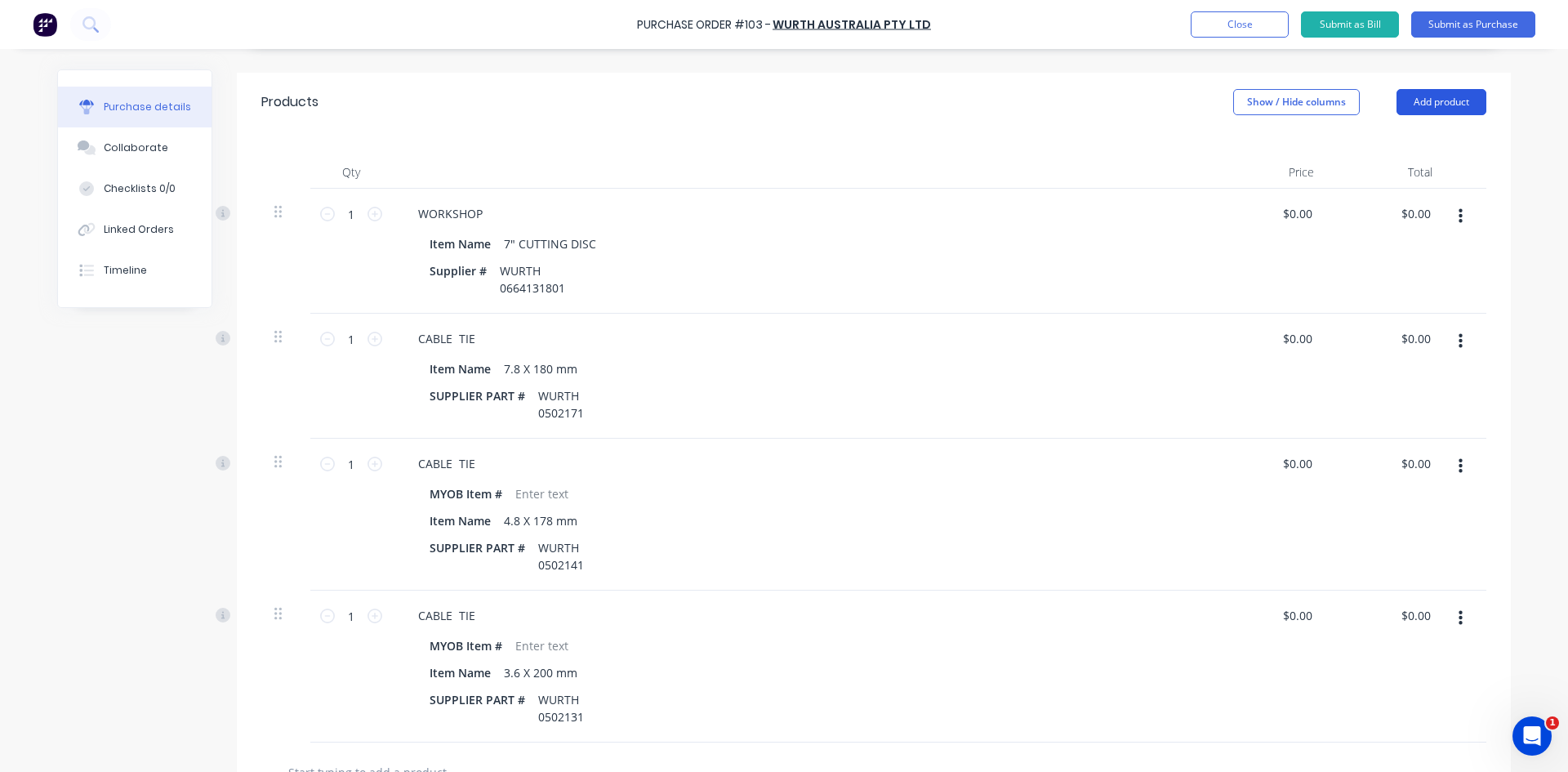
click at [1429, 106] on button "Add product" at bounding box center [1442, 102] width 90 height 26
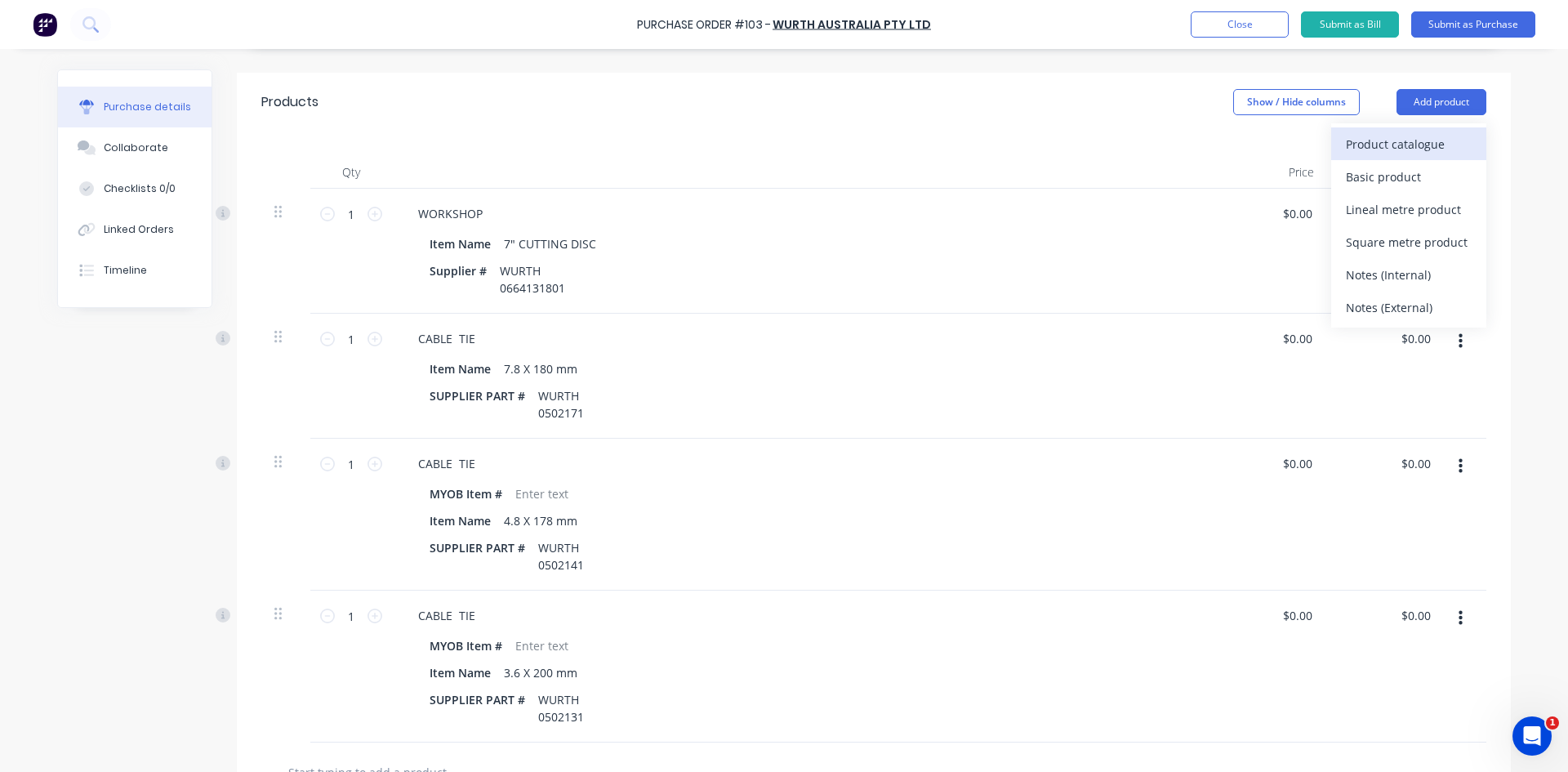
click at [1385, 140] on div "Product catalogue" at bounding box center [1409, 144] width 126 height 24
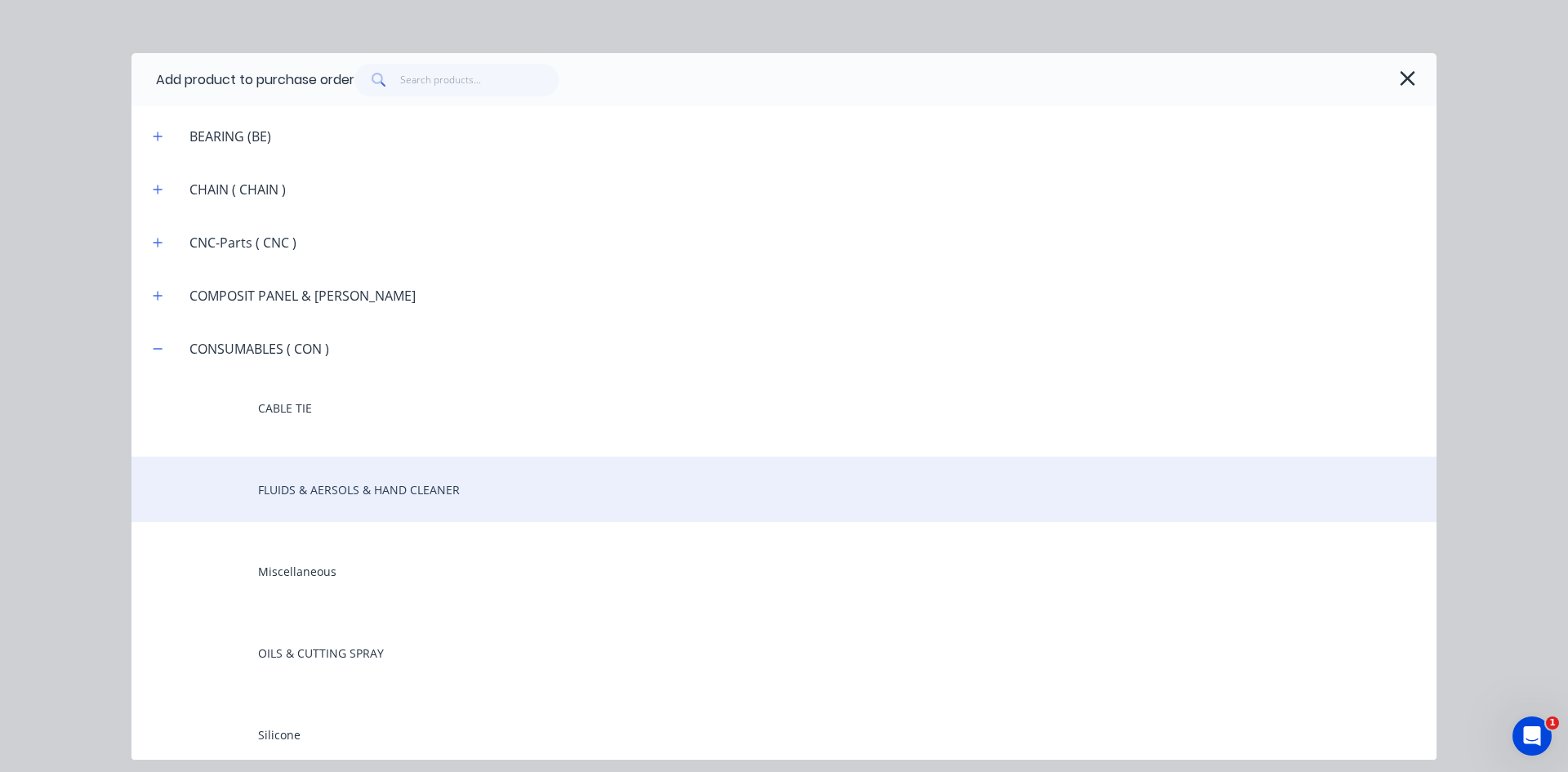
scroll to position [1225, 0]
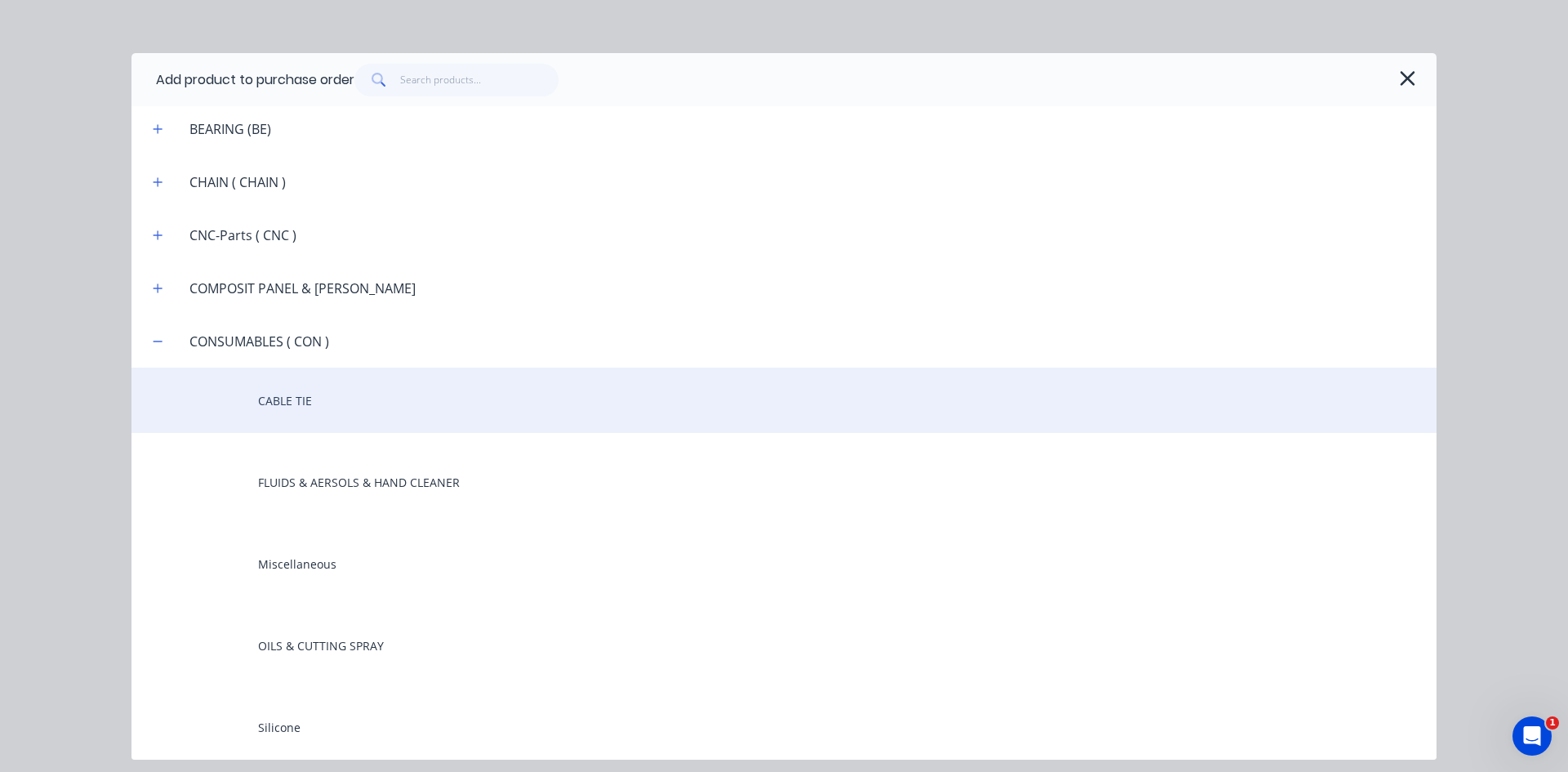
click at [302, 405] on div "CABLE TIE" at bounding box center [784, 399] width 1305 height 65
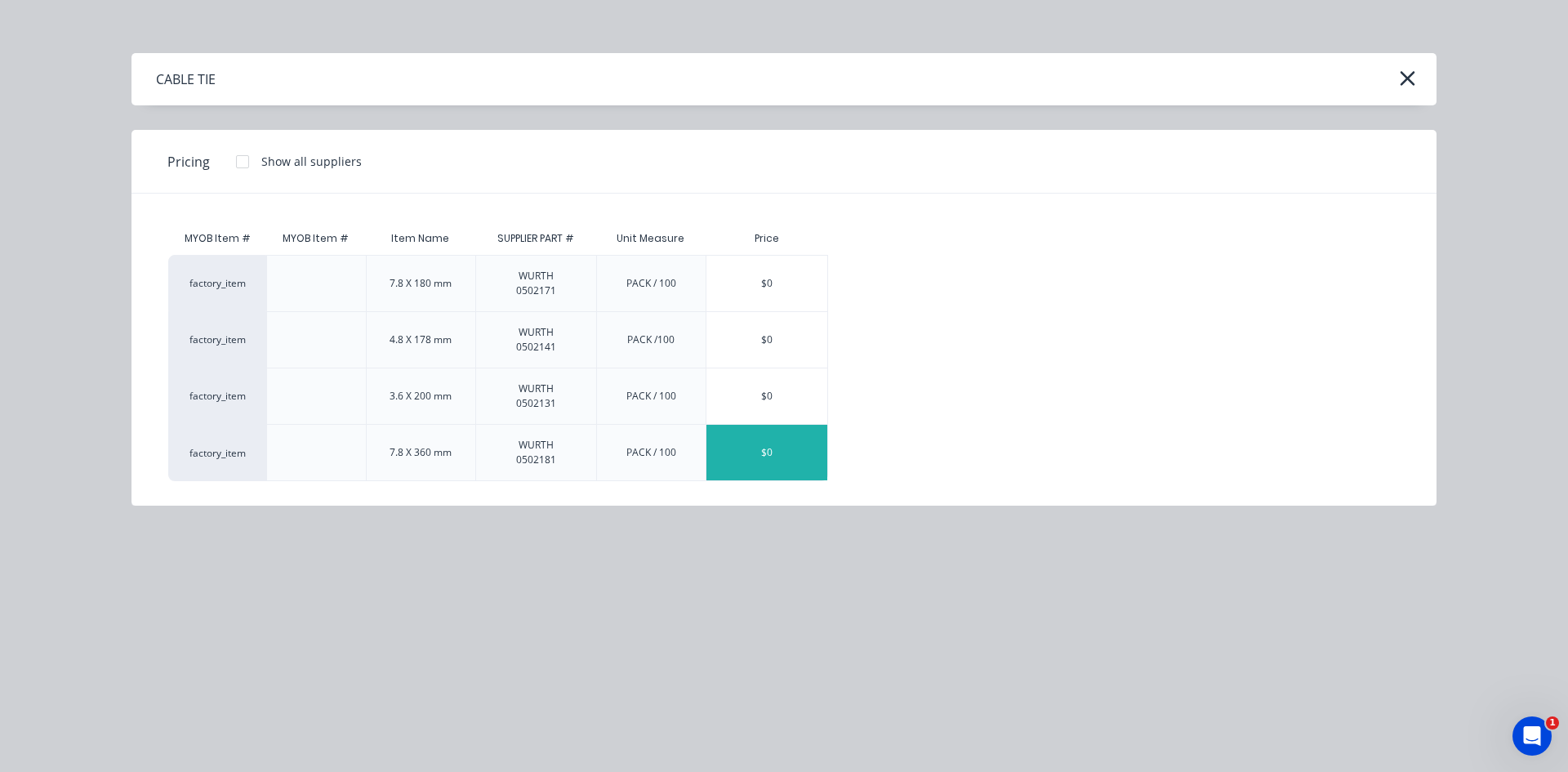
click at [765, 449] on div "$0" at bounding box center [767, 453] width 121 height 55
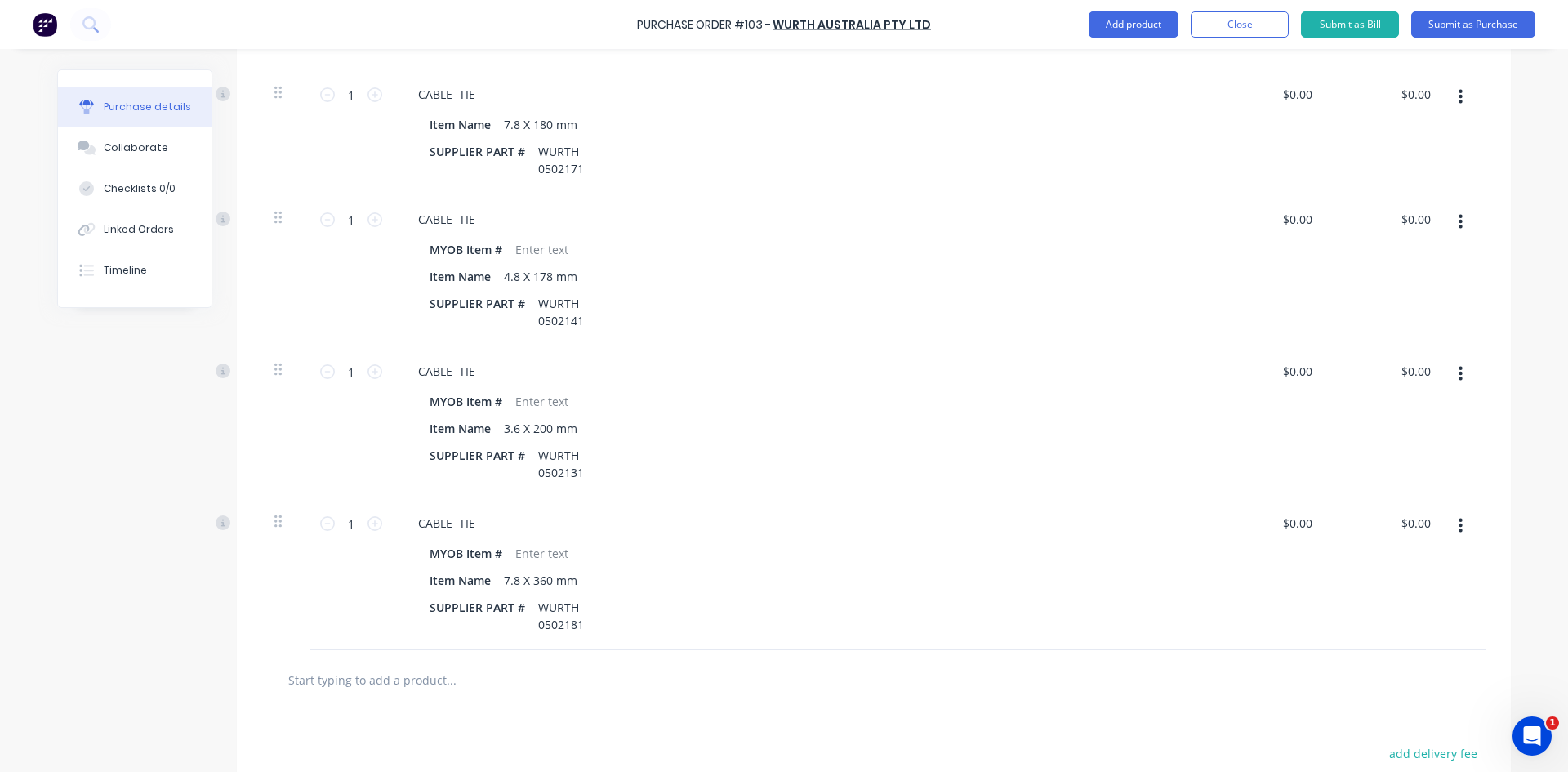
scroll to position [660, 0]
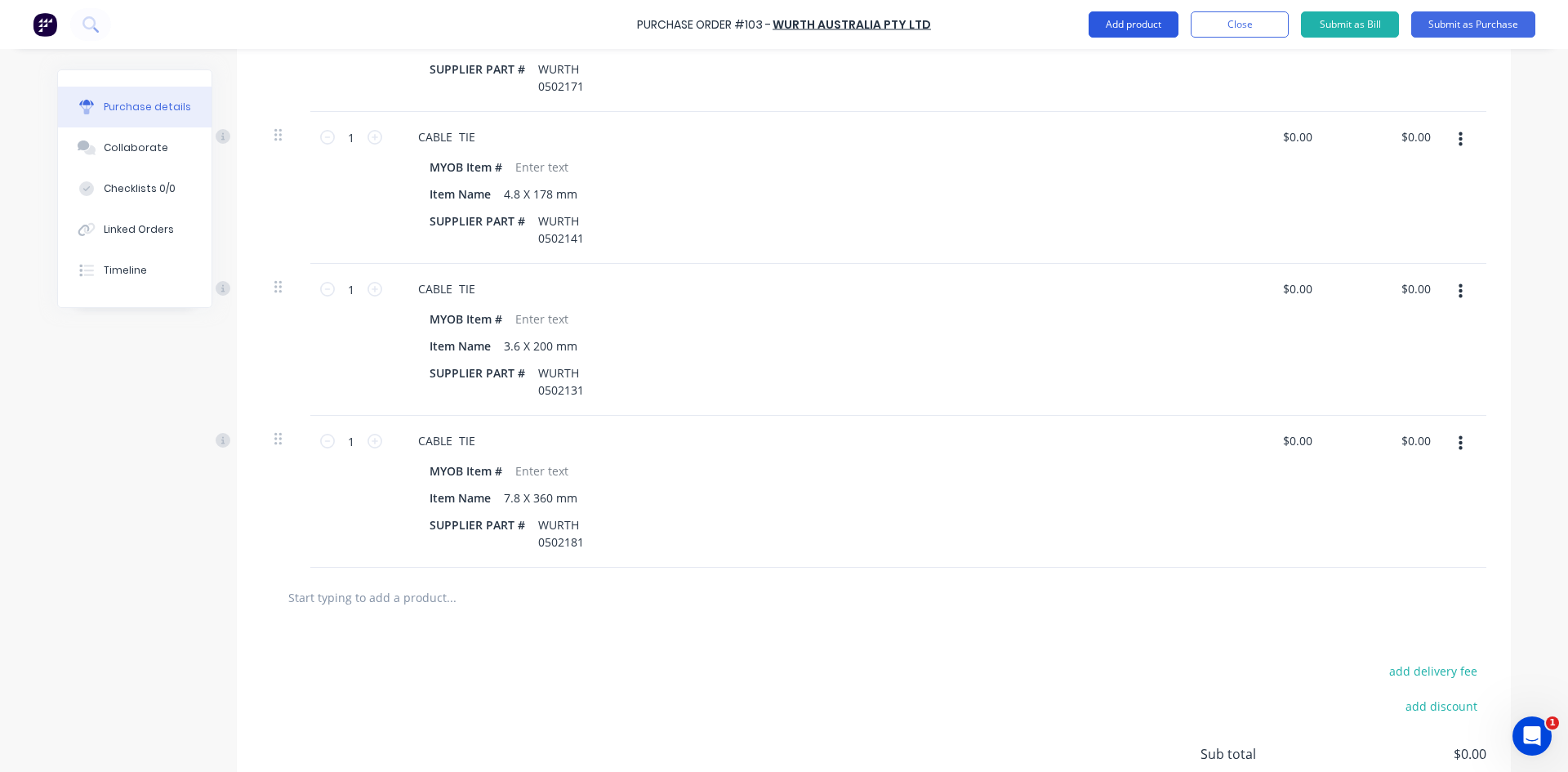
click at [1142, 23] on button "Add product" at bounding box center [1134, 24] width 90 height 26
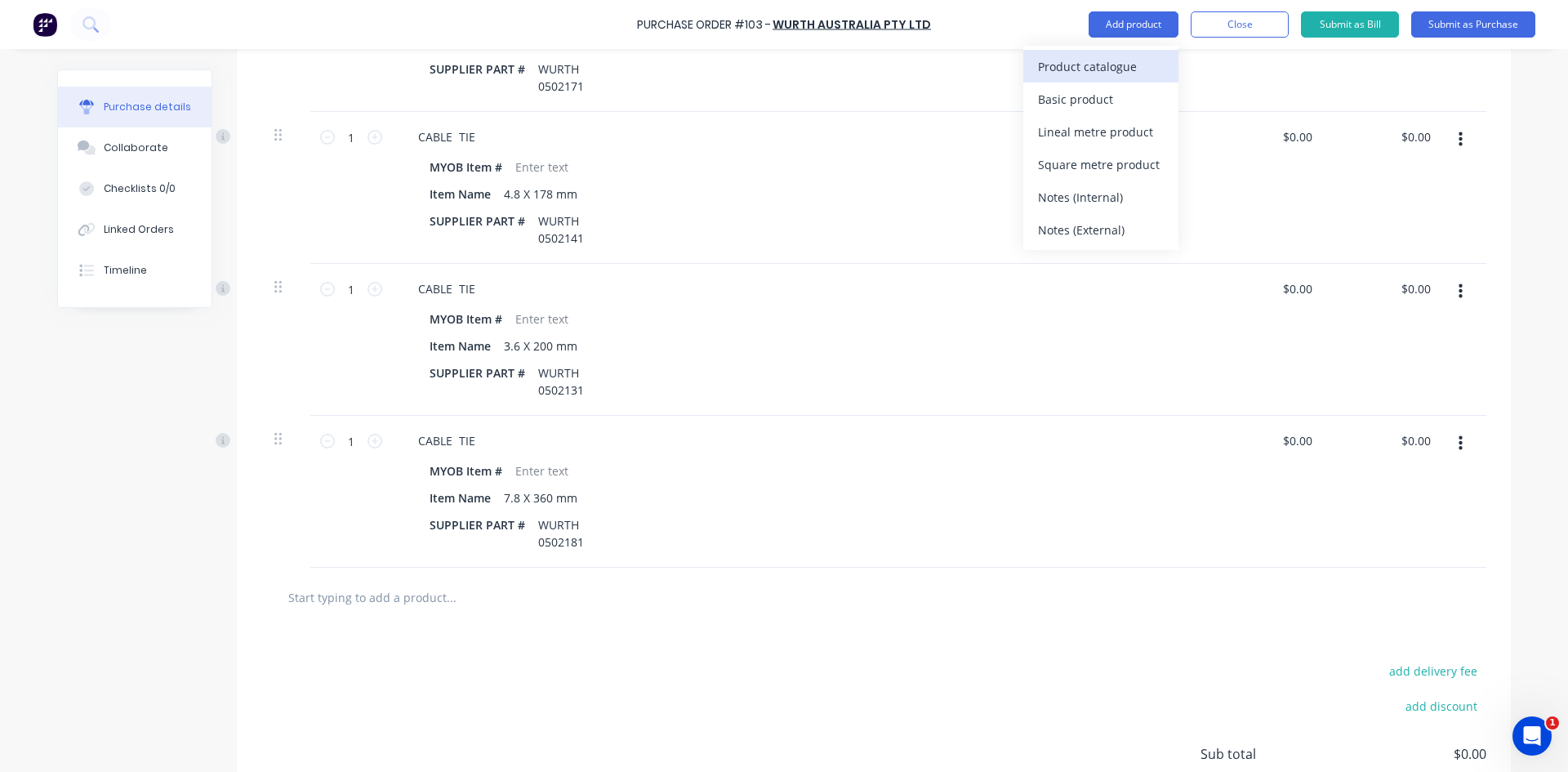
click at [1113, 63] on div "Product catalogue" at bounding box center [1101, 66] width 126 height 24
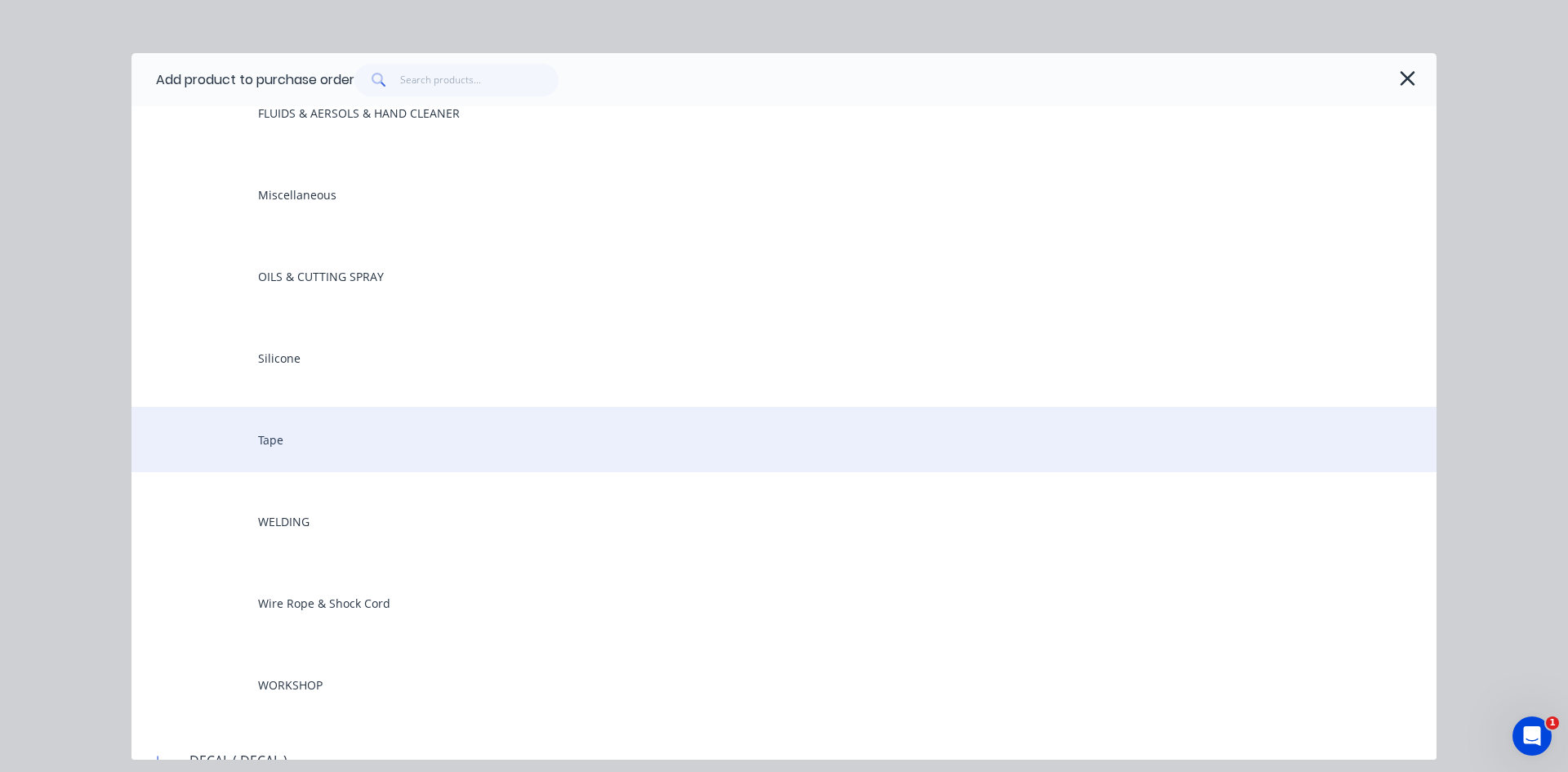
scroll to position [1633, 0]
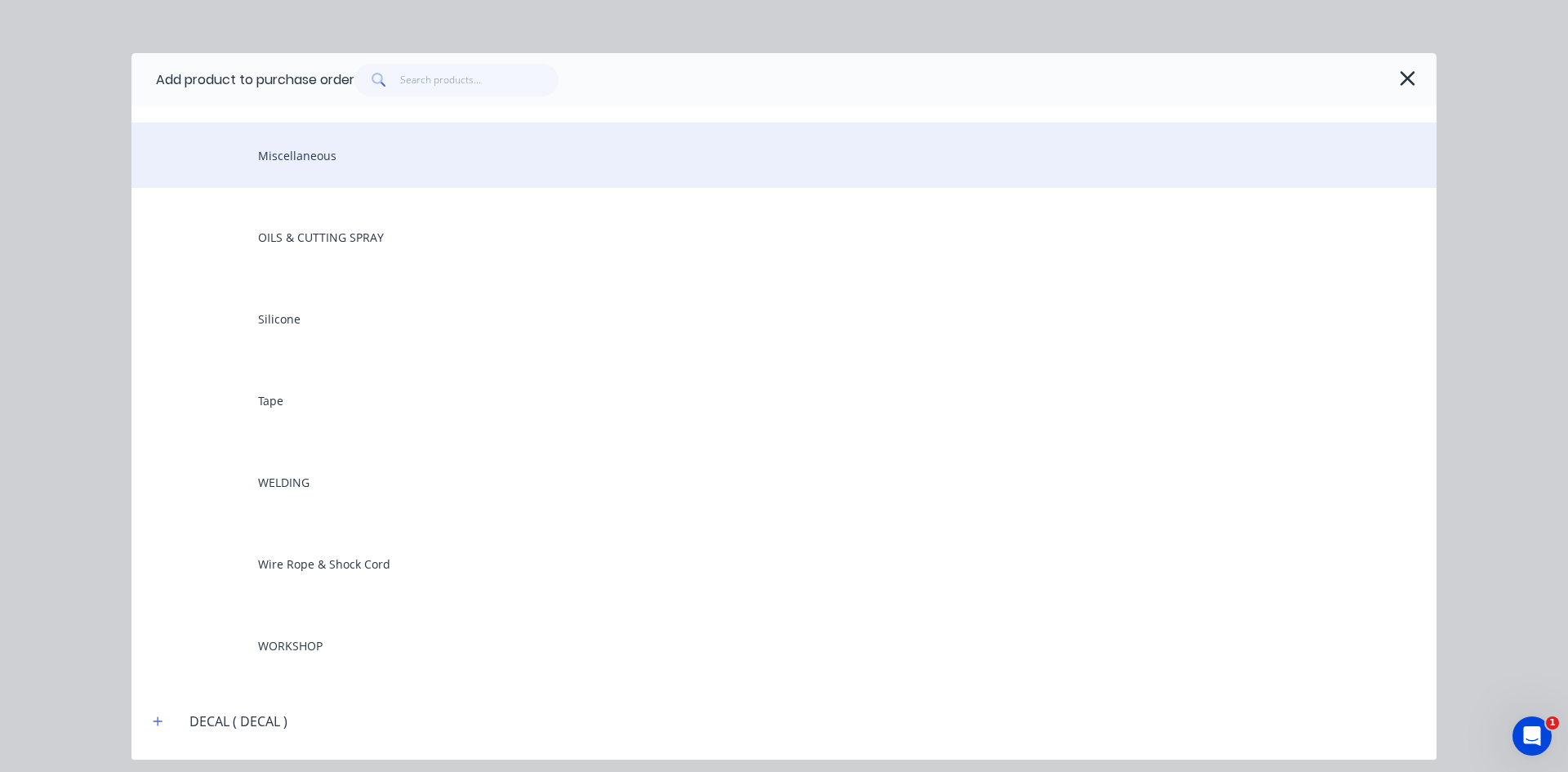
click at [366, 168] on div "Miscellaneous" at bounding box center [784, 155] width 1305 height 65
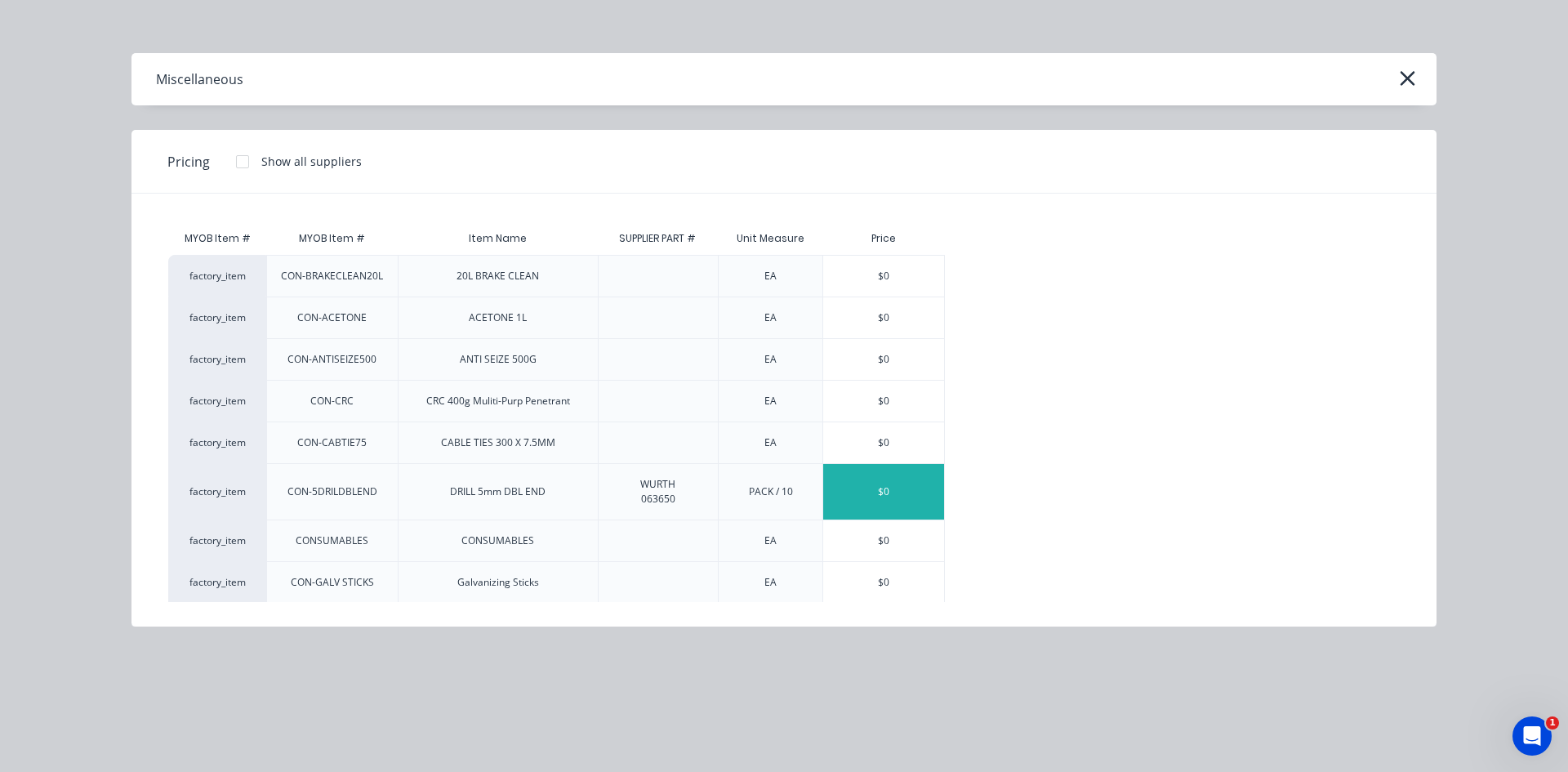
click at [911, 497] on div "$0" at bounding box center [883, 491] width 121 height 55
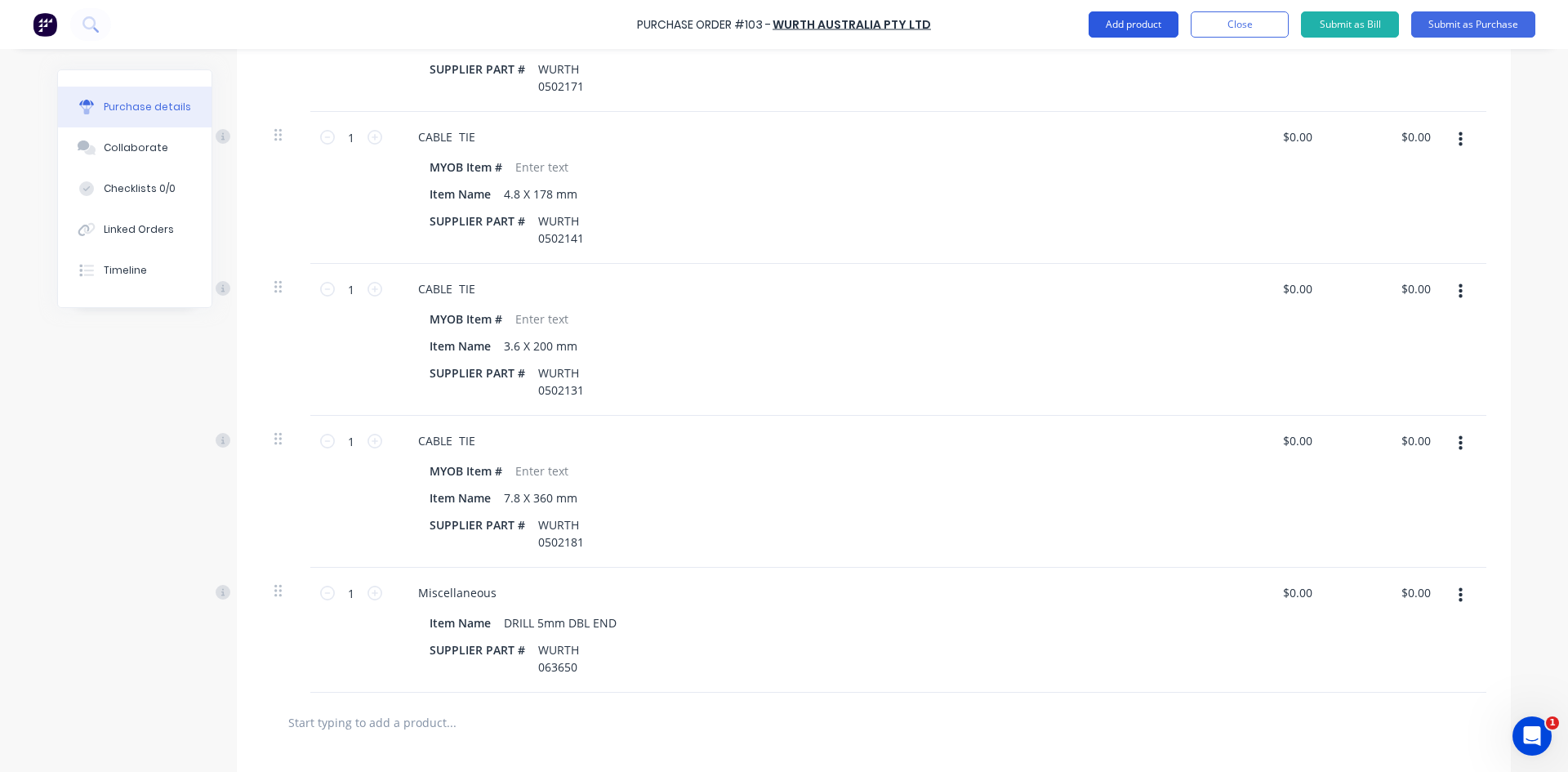
click at [1127, 25] on button "Add product" at bounding box center [1134, 24] width 90 height 26
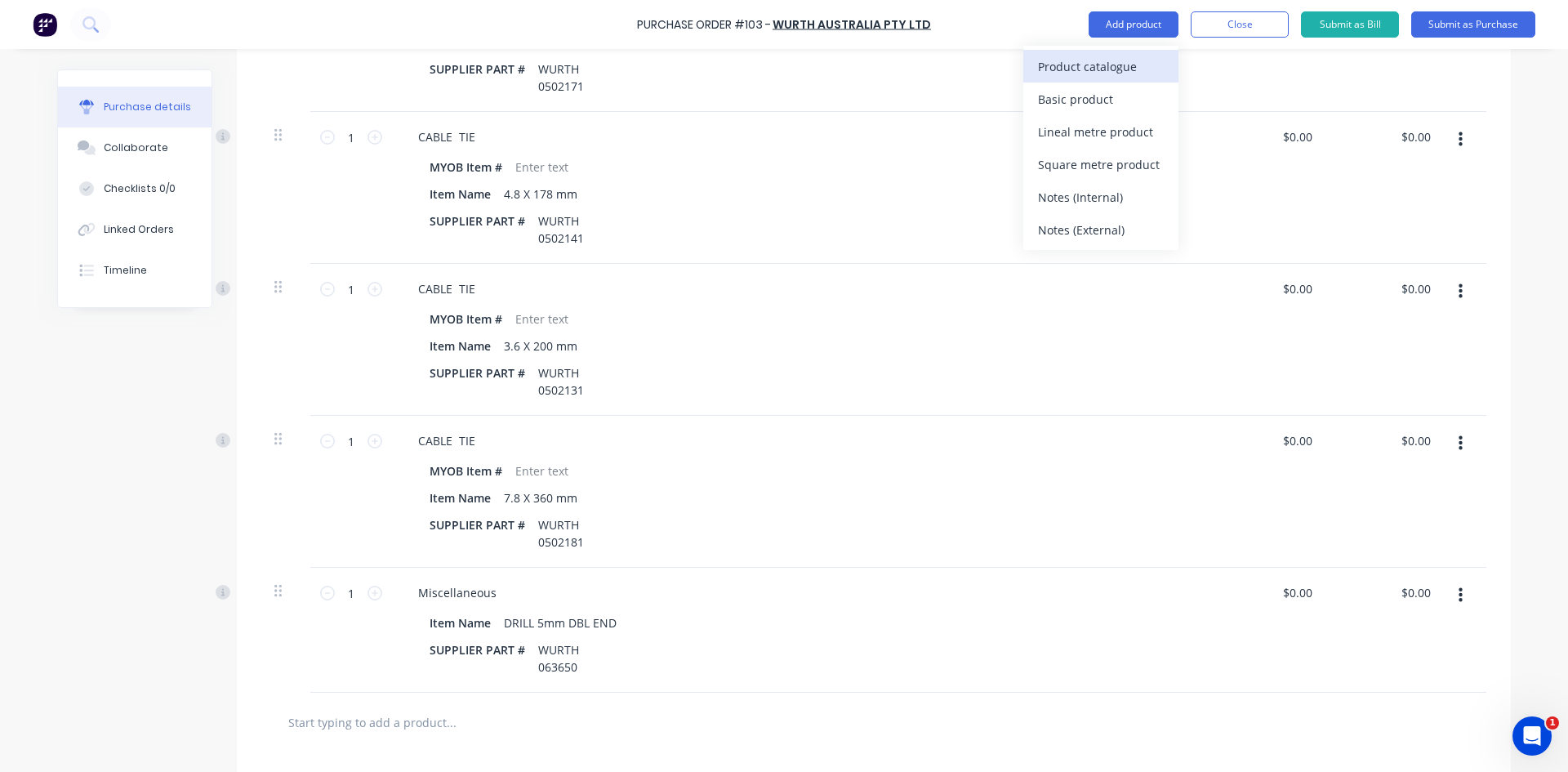
click at [1101, 59] on div "Product catalogue" at bounding box center [1101, 66] width 126 height 24
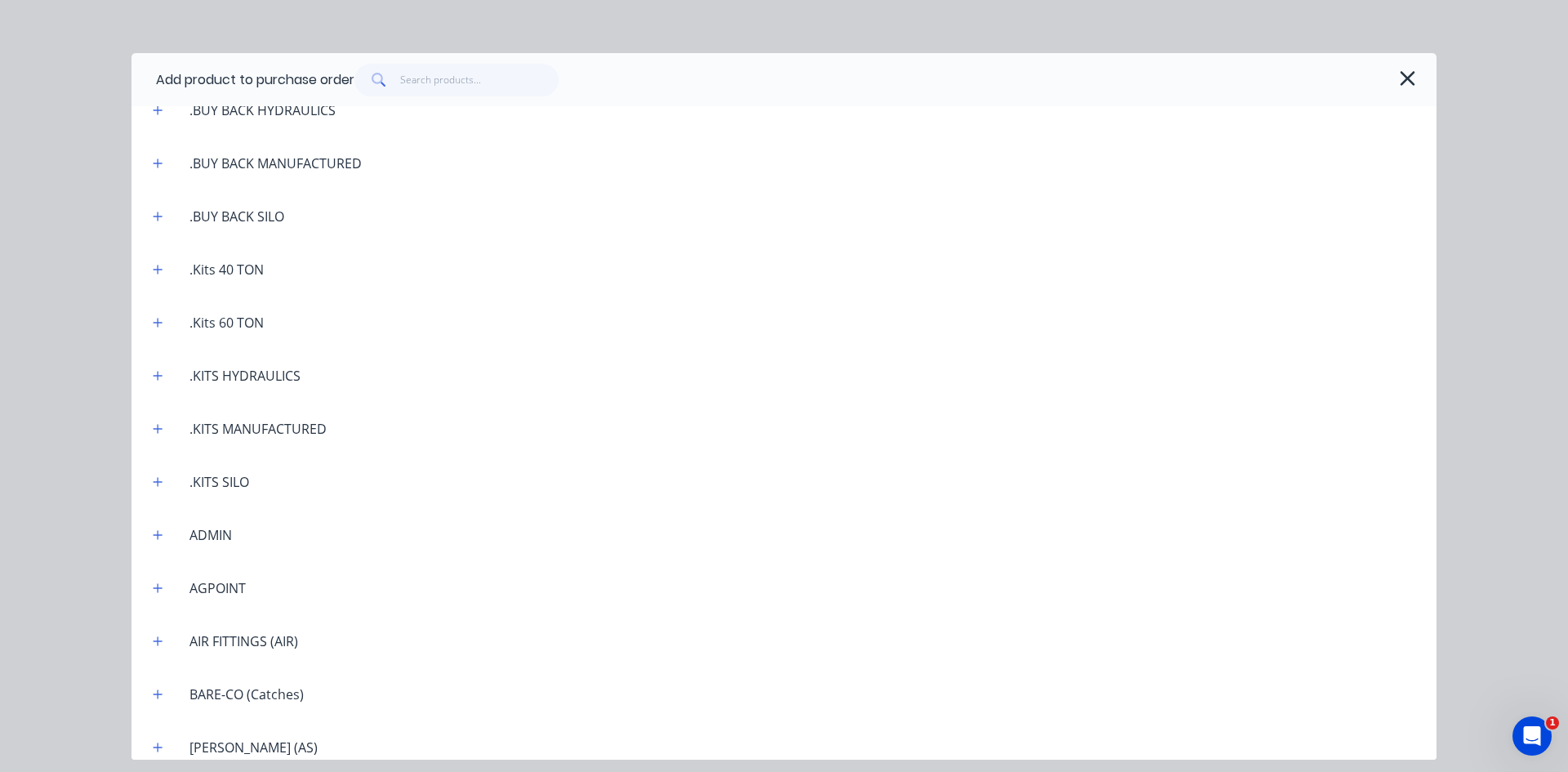
scroll to position [327, 0]
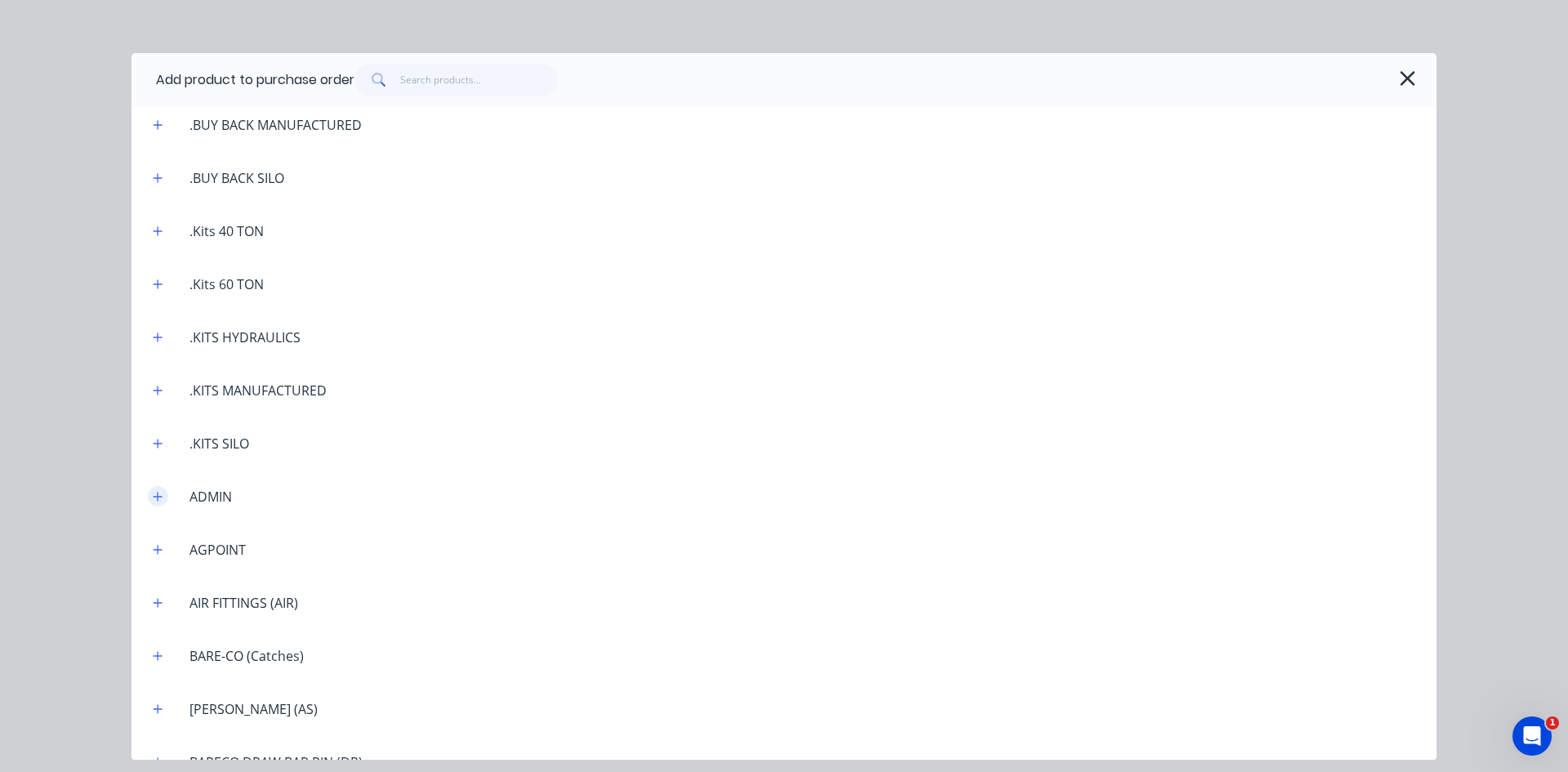
click at [153, 498] on icon "button" at bounding box center [157, 496] width 10 height 11
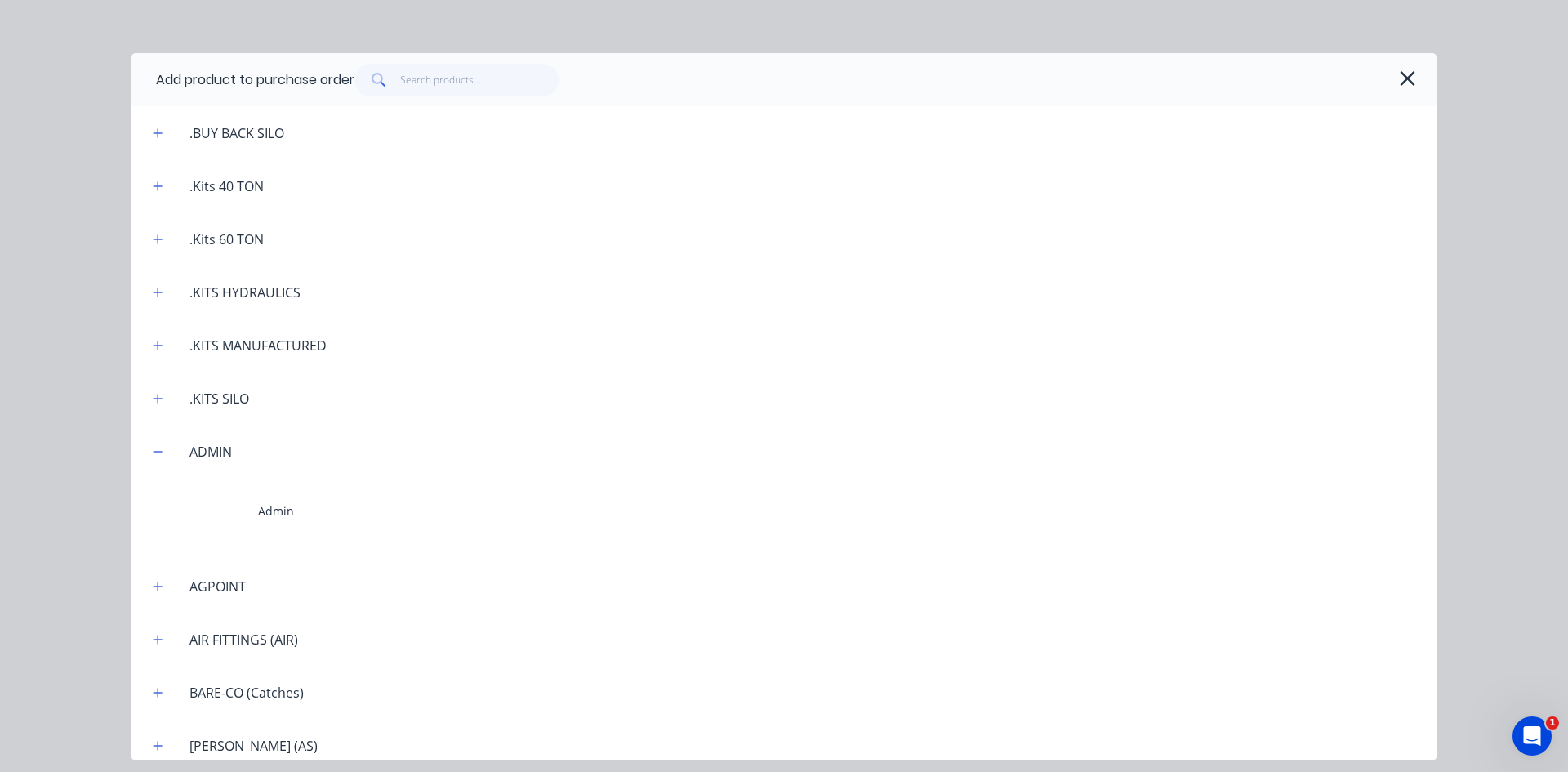
scroll to position [490, 0]
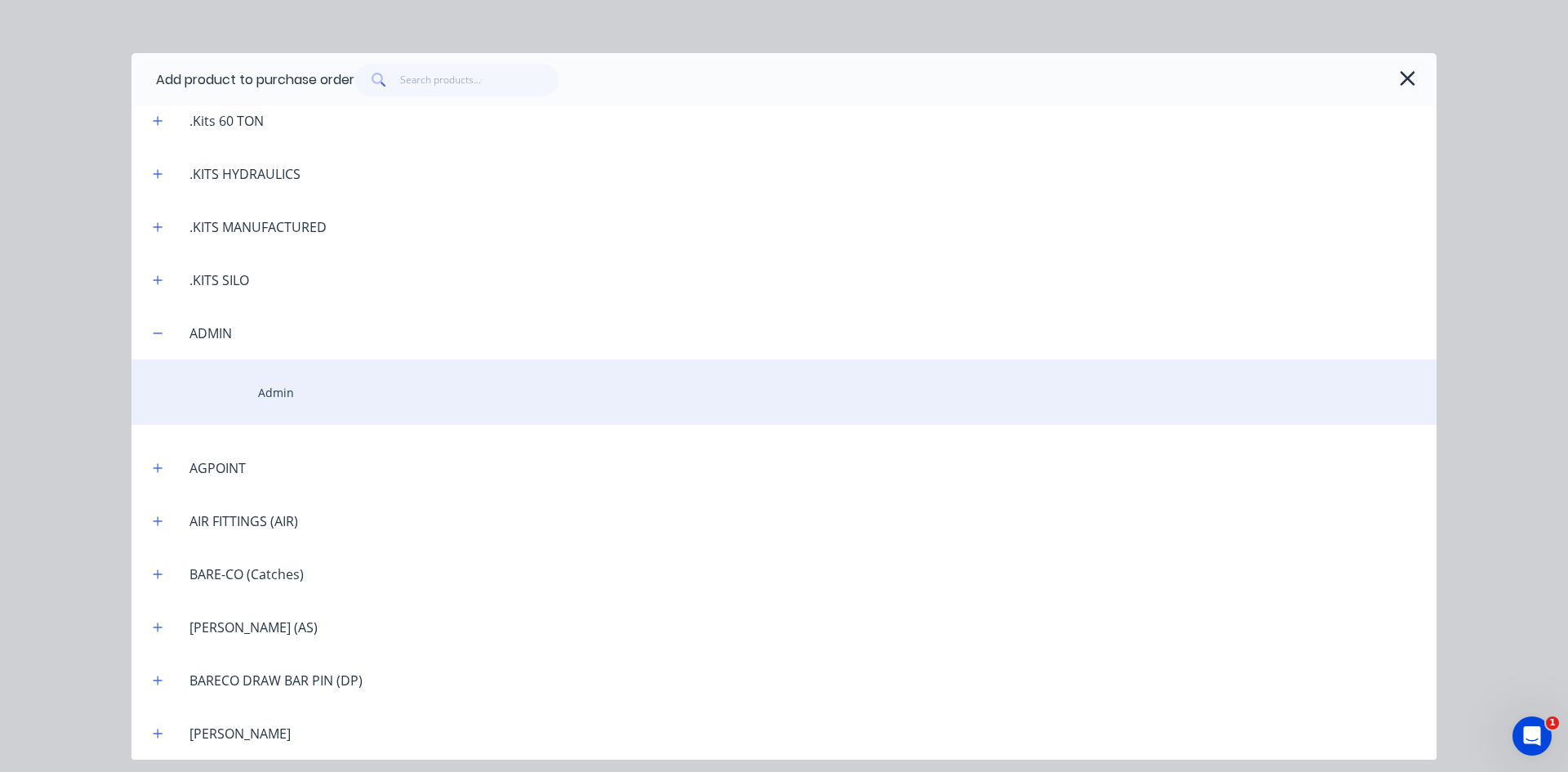
click at [287, 396] on div "Admin" at bounding box center [784, 392] width 1305 height 65
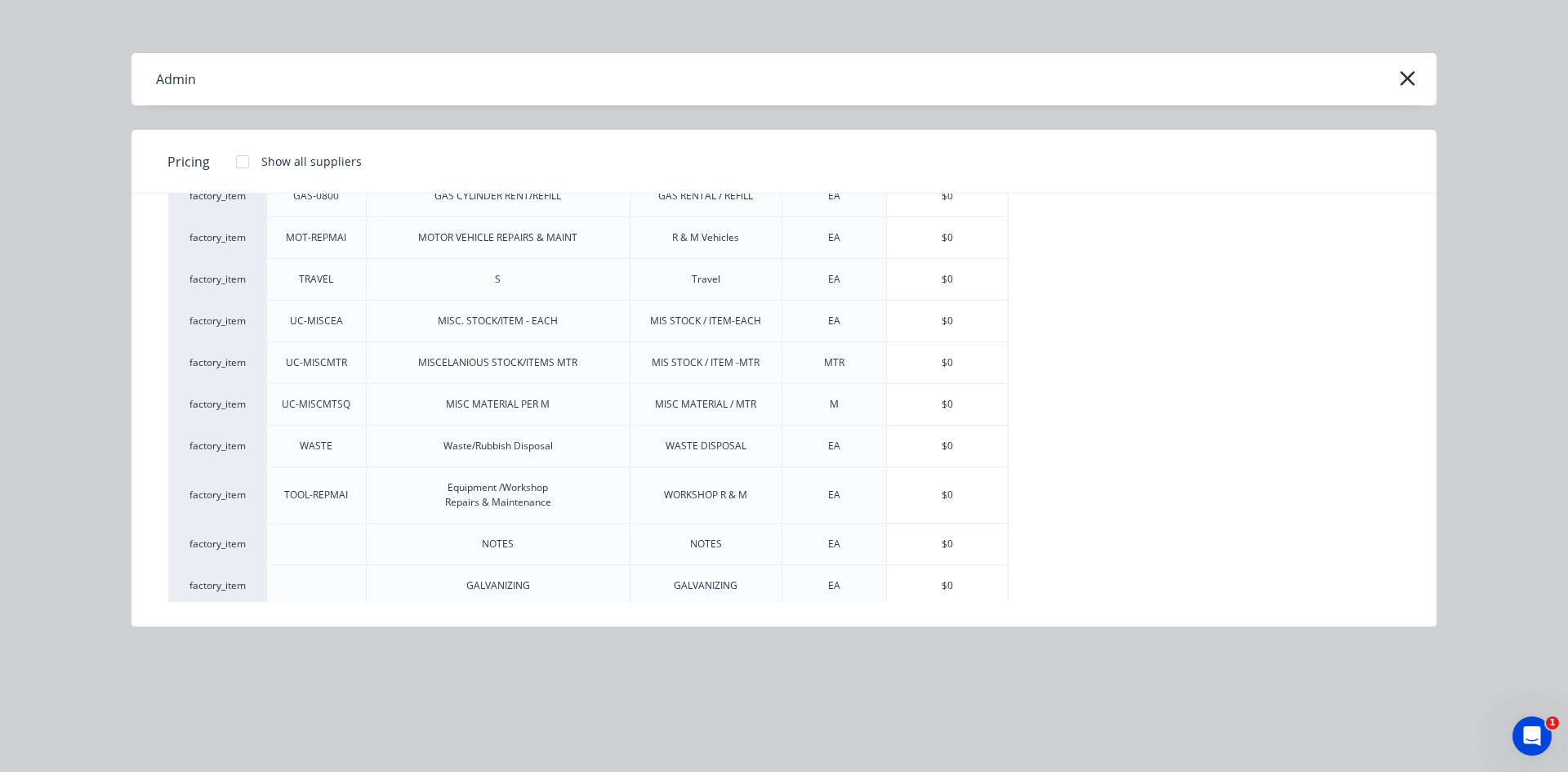
scroll to position [210, 0]
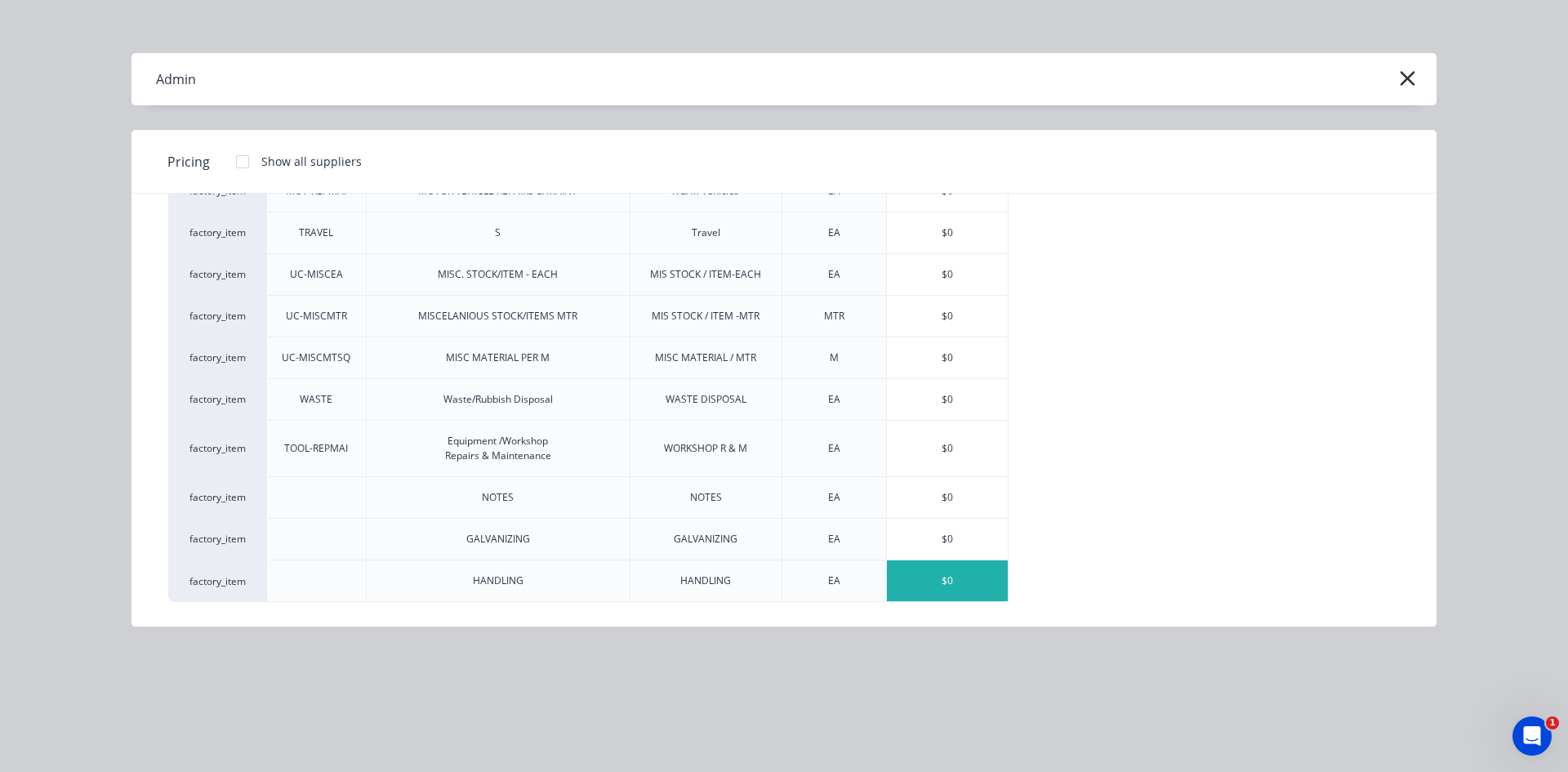
click at [934, 575] on div "$0" at bounding box center [947, 581] width 121 height 40
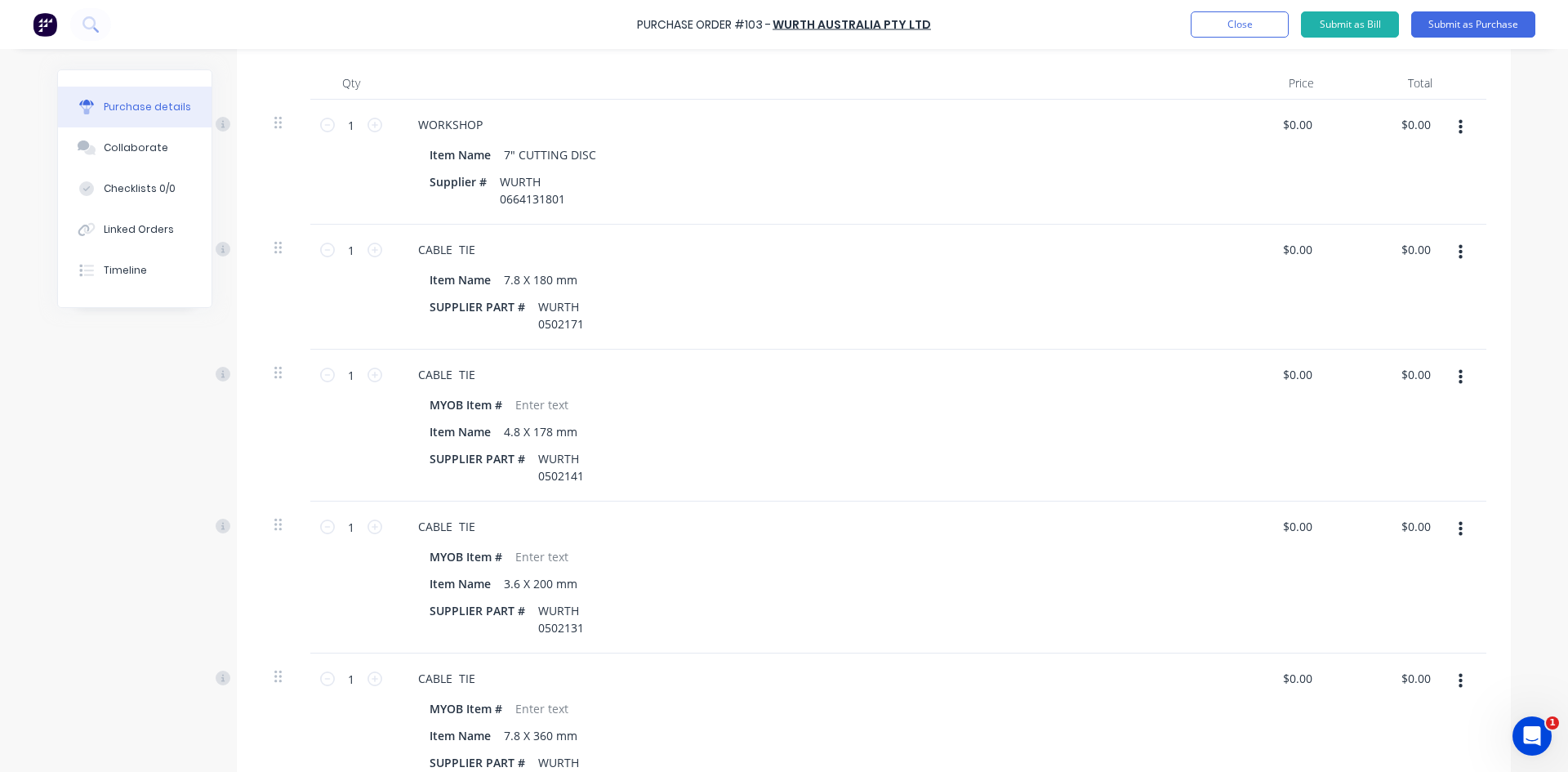
scroll to position [251, 0]
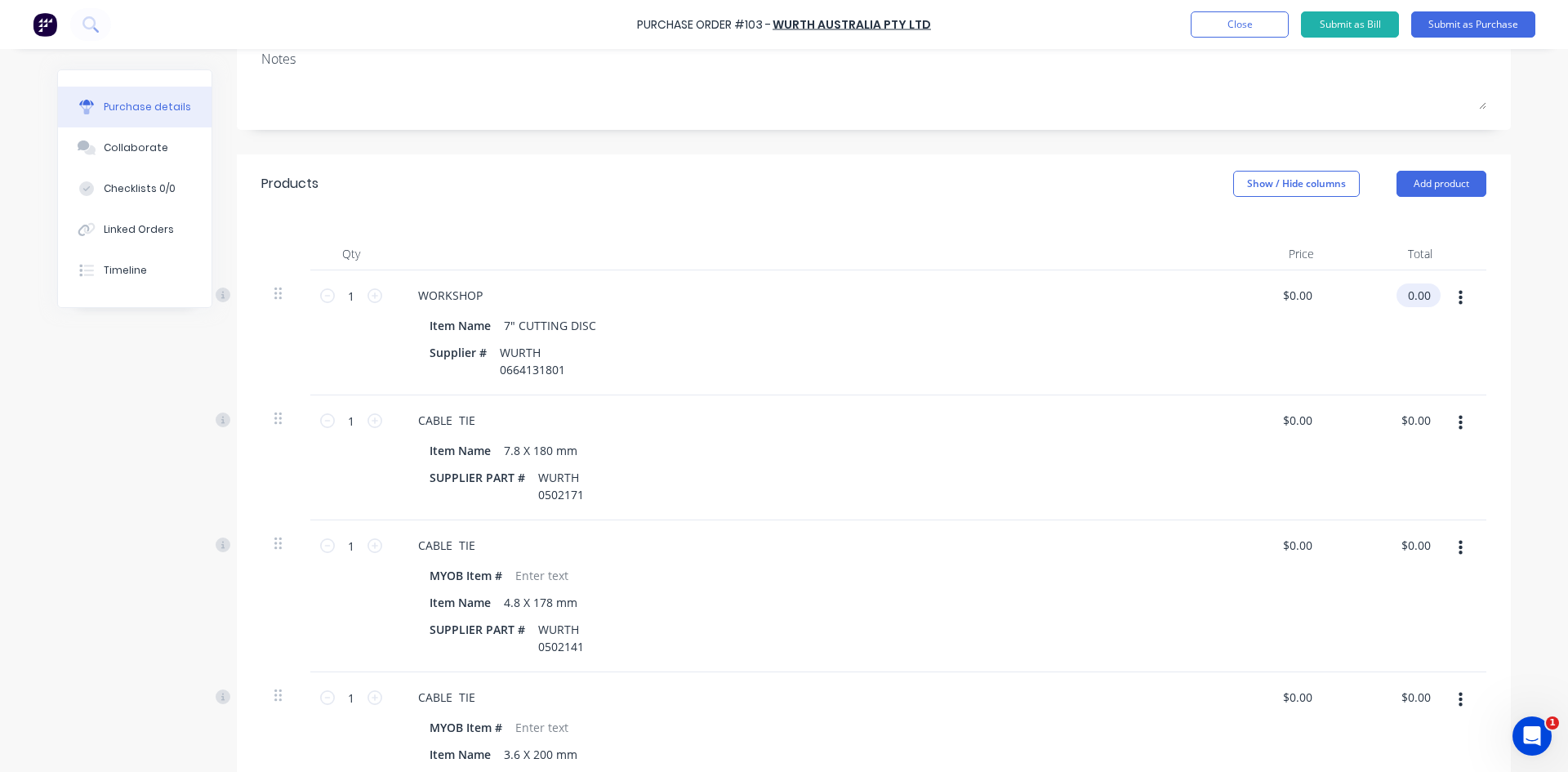
click at [1428, 292] on input "0.00" at bounding box center [1415, 295] width 38 height 24
click at [1428, 292] on input "0.00" at bounding box center [1419, 295] width 31 height 24
type input "145.51"
type input "$145.51"
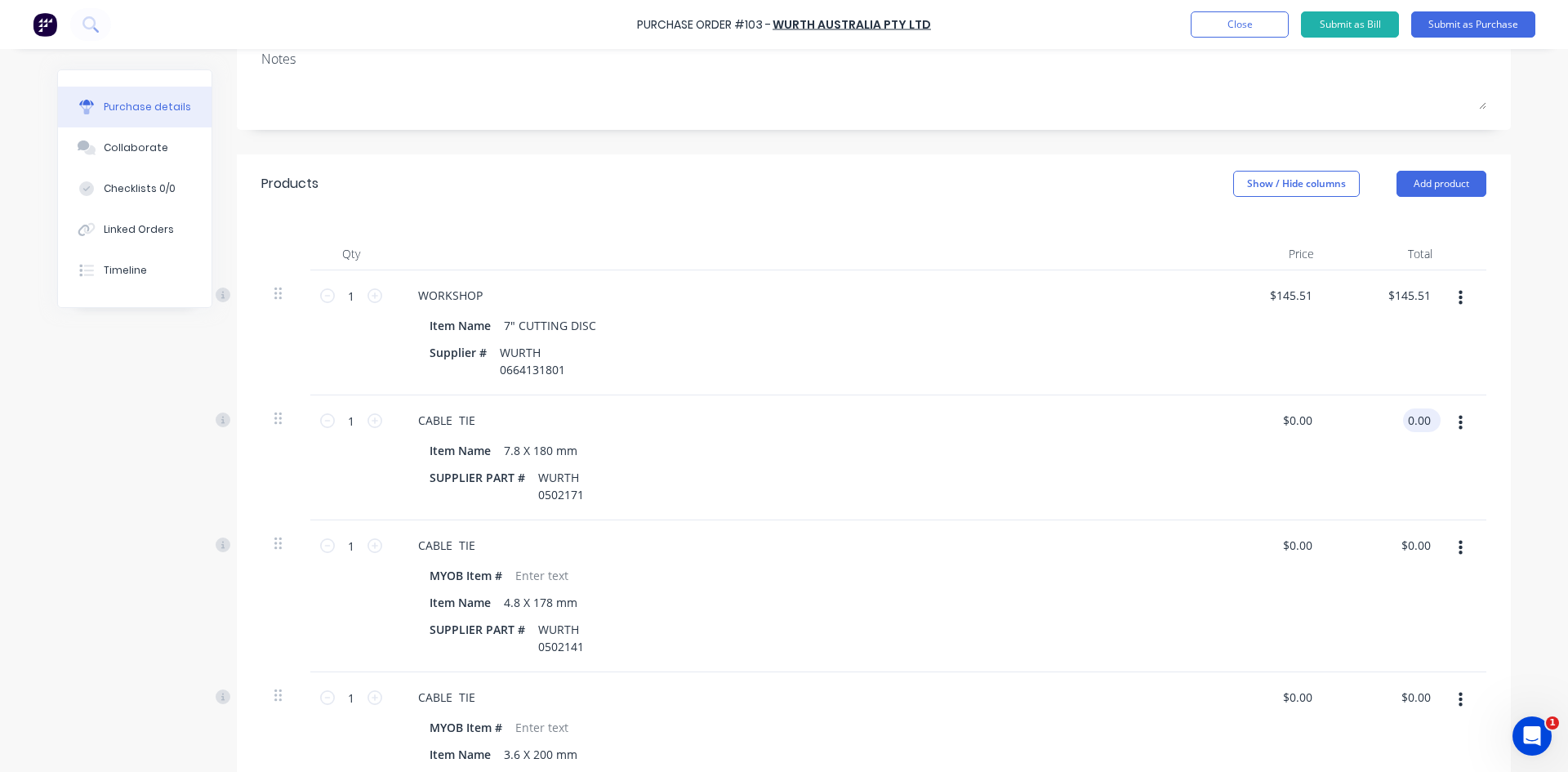
click at [1424, 420] on input "0.00" at bounding box center [1419, 421] width 31 height 24
type input "29.87"
type input "$29.87"
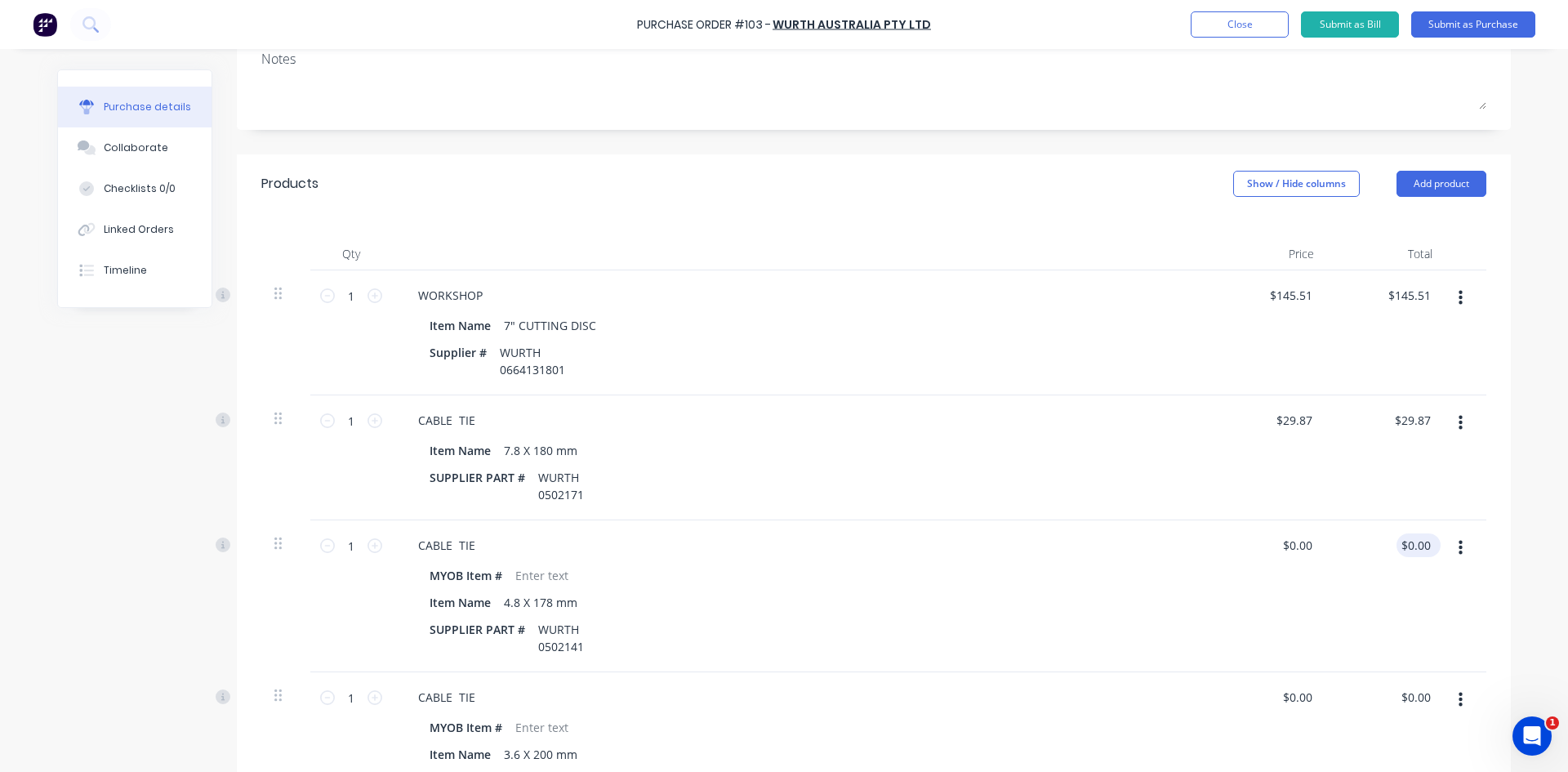
click at [1428, 550] on div "$0.00 $0.00" at bounding box center [1415, 546] width 38 height 24
click at [1423, 547] on input "0.00" at bounding box center [1415, 546] width 38 height 24
click at [1423, 547] on input "0.00" at bounding box center [1419, 546] width 31 height 24
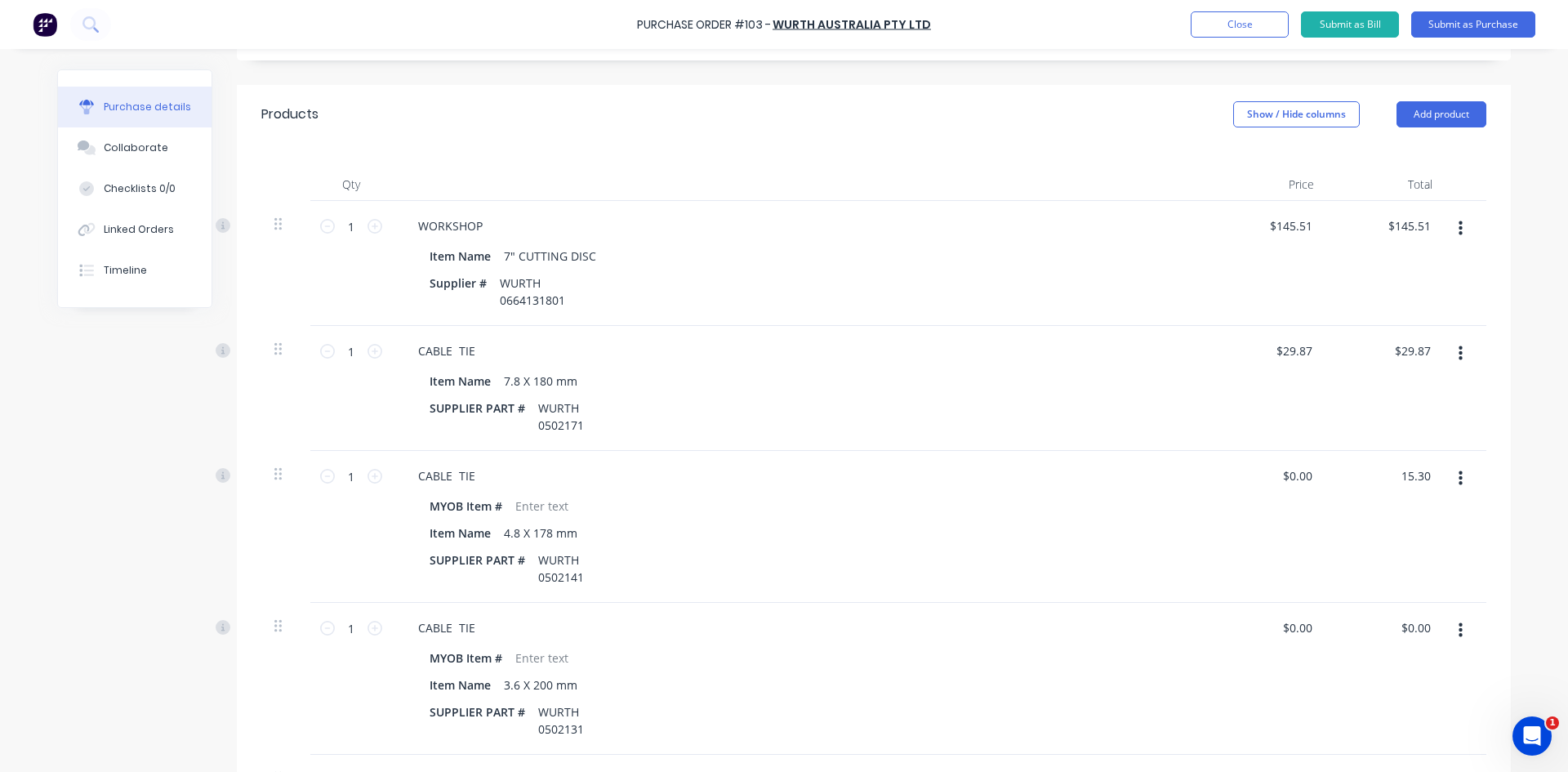
scroll to position [415, 0]
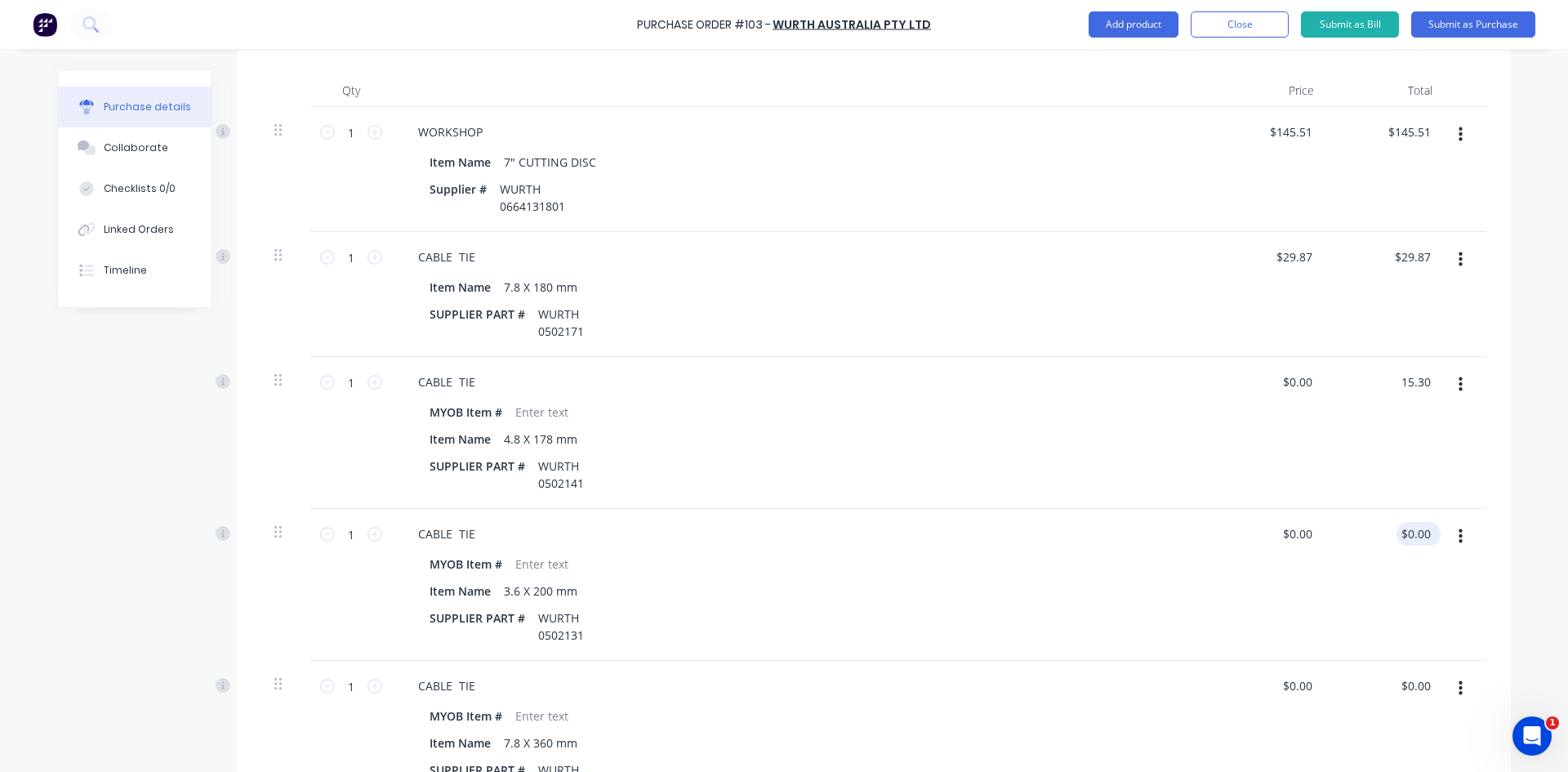
type input "15.30"
type input "$15.30"
click at [1412, 533] on input "0.00" at bounding box center [1415, 534] width 38 height 24
click at [1412, 534] on input "0.00" at bounding box center [1419, 534] width 31 height 24
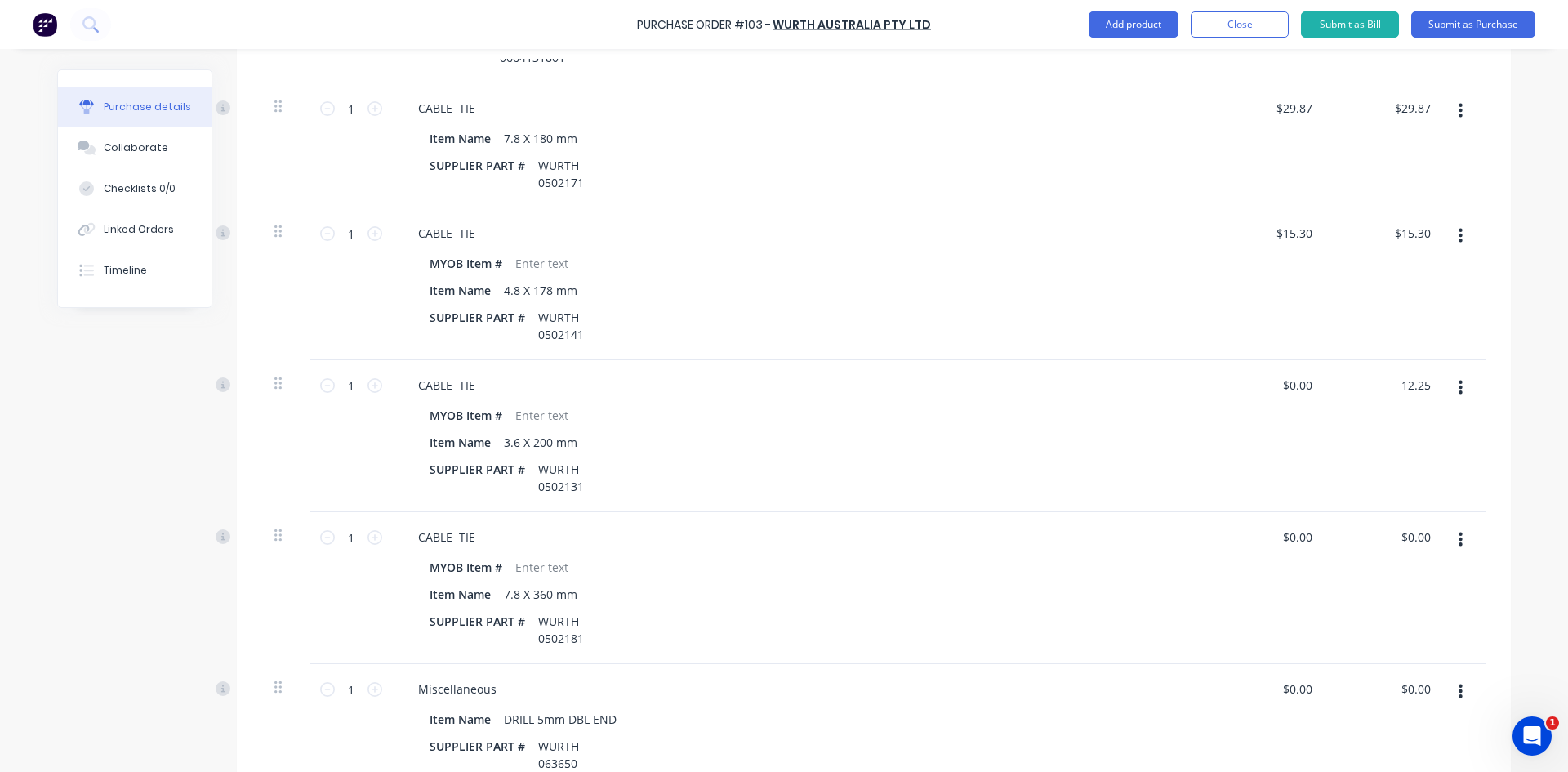
scroll to position [578, 0]
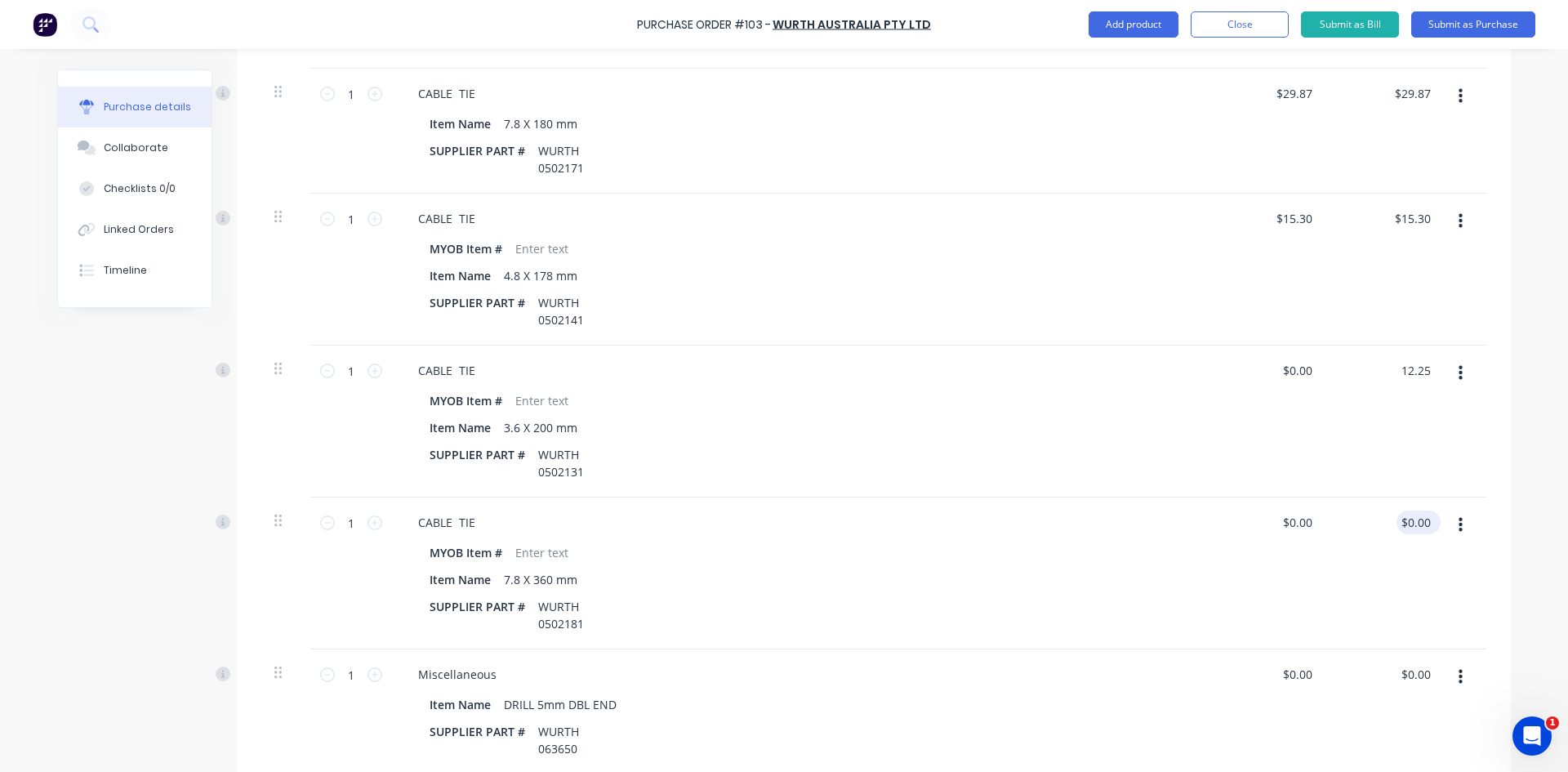
type input "12.25"
type input "$12.25"
click at [1427, 519] on input "0.00" at bounding box center [1415, 523] width 38 height 24
click at [1426, 519] on input "0.00" at bounding box center [1419, 523] width 31 height 24
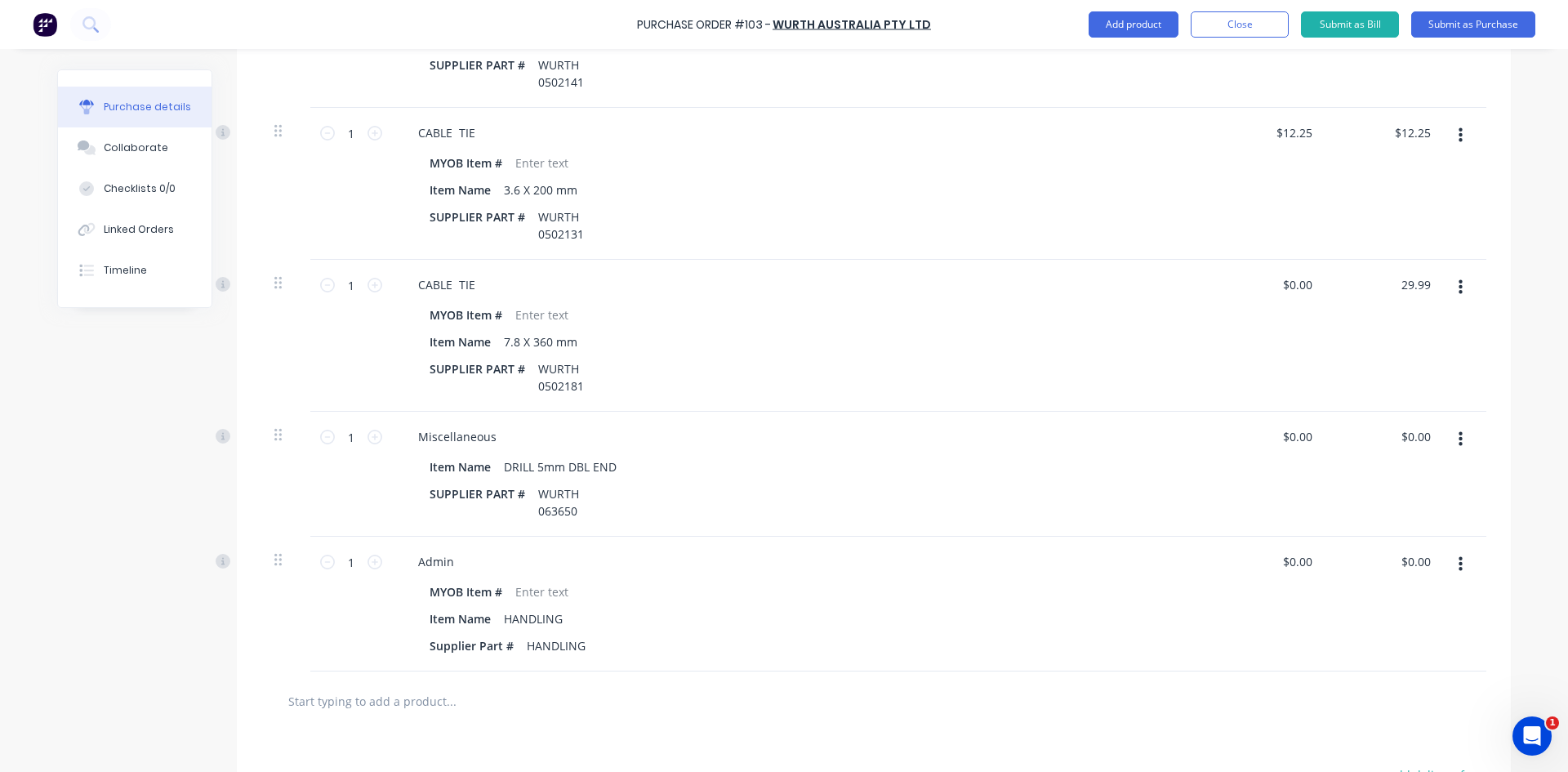
scroll to position [824, 0]
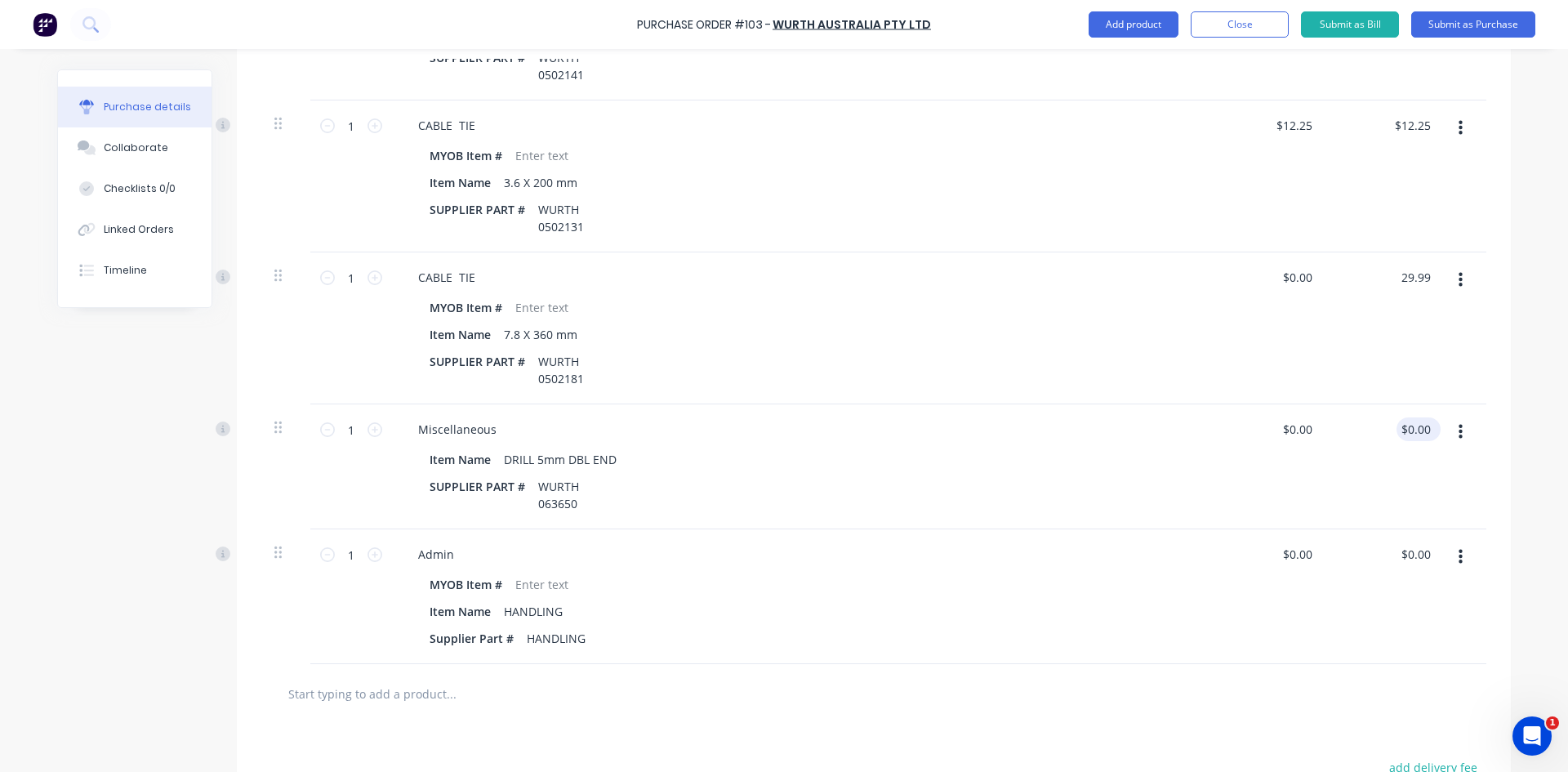
type input "29.99"
type input "$29.99"
click at [1397, 426] on div "0.00 $0.00" at bounding box center [1415, 430] width 38 height 24
click at [1403, 426] on div "$0.00 0.00" at bounding box center [1419, 430] width 31 height 24
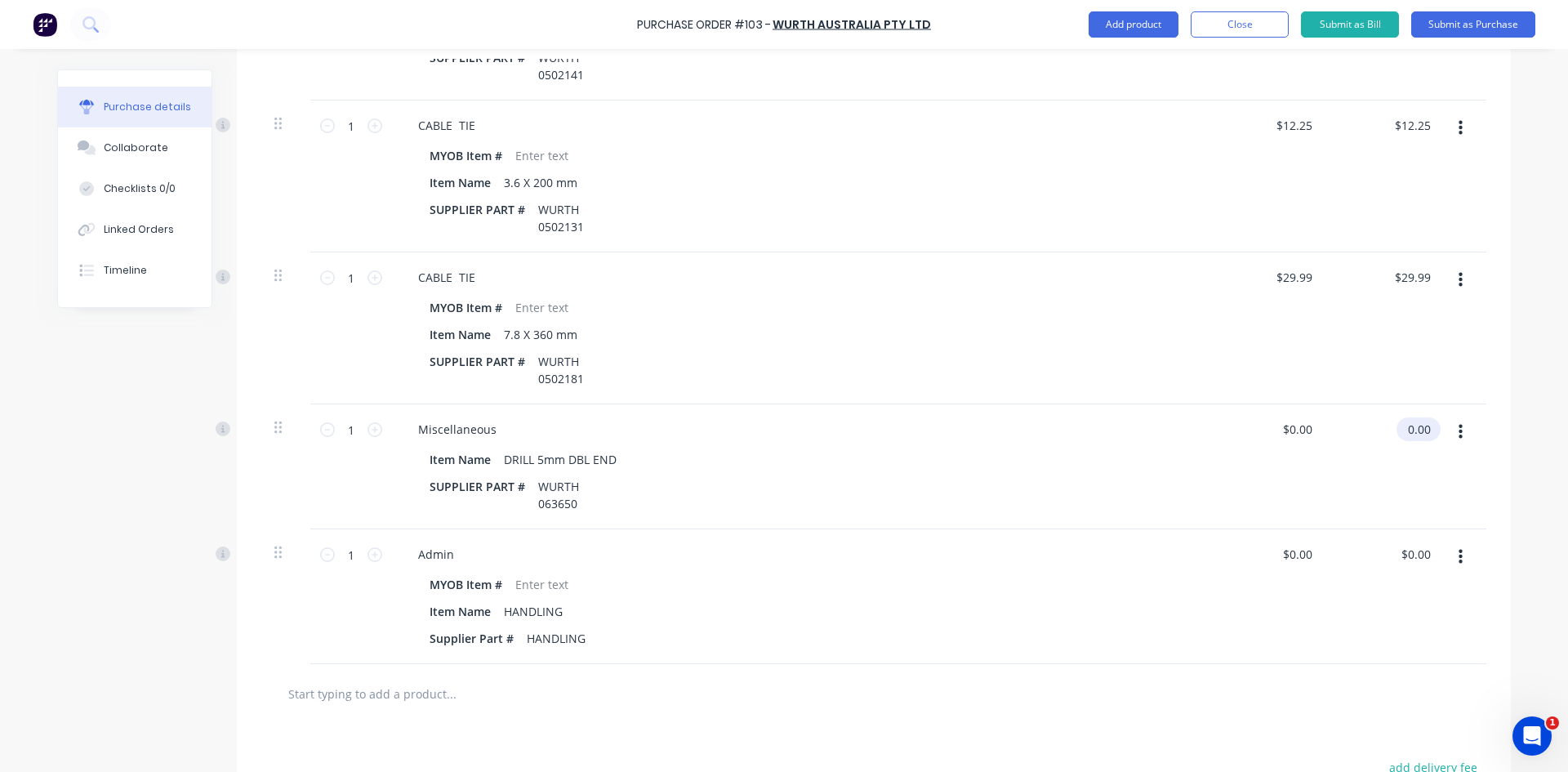
click at [1419, 426] on input "0.00" at bounding box center [1415, 430] width 38 height 24
click at [1419, 426] on input "0.00" at bounding box center [1419, 430] width 31 height 24
type input "86.31"
type input "$86.31"
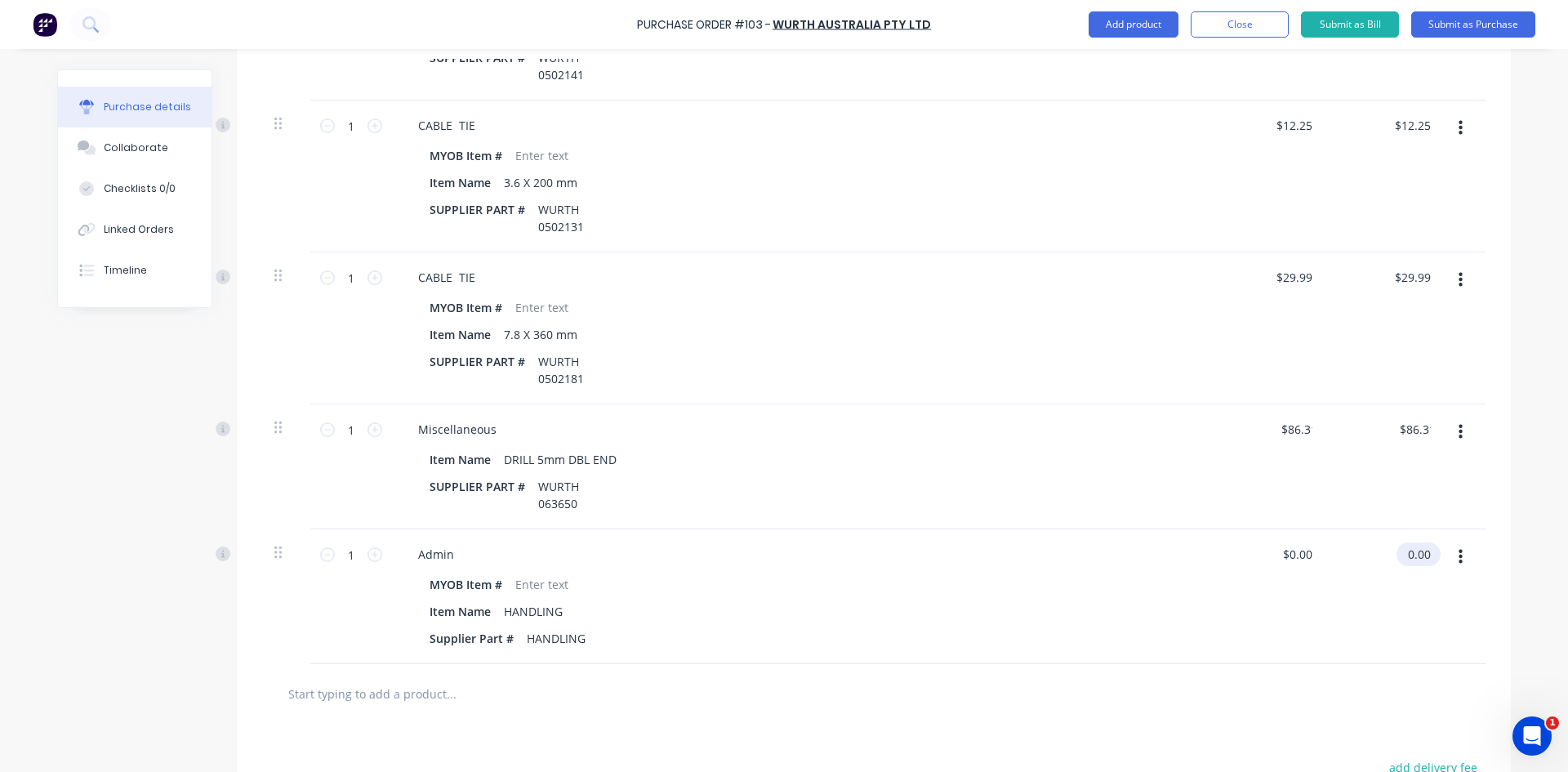
drag, startPoint x: 1415, startPoint y: 427, endPoint x: 1420, endPoint y: 549, distance: 122.1
click at [1419, 549] on input "0.00" at bounding box center [1415, 554] width 38 height 24
click at [1431, 551] on div "$0.00 0.00" at bounding box center [1422, 554] width 38 height 24
click at [1431, 551] on div "$0.00 $0.00" at bounding box center [1419, 554] width 44 height 24
click at [1406, 548] on input "0.00" at bounding box center [1415, 554] width 38 height 24
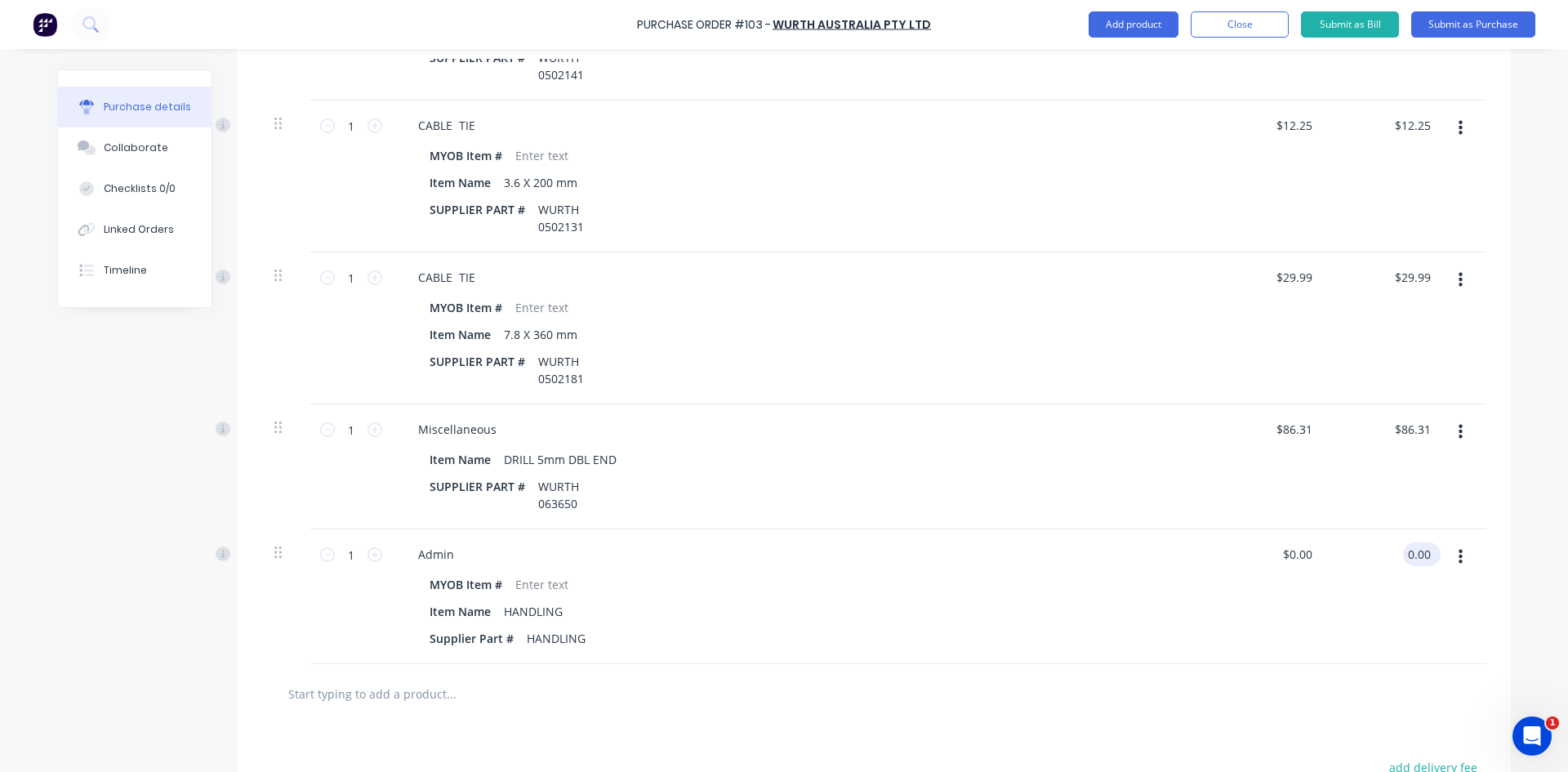
click at [1406, 548] on input "0.00" at bounding box center [1419, 554] width 31 height 24
type input "14.95"
type input "$14.95"
click at [1447, 591] on div at bounding box center [1466, 596] width 40 height 134
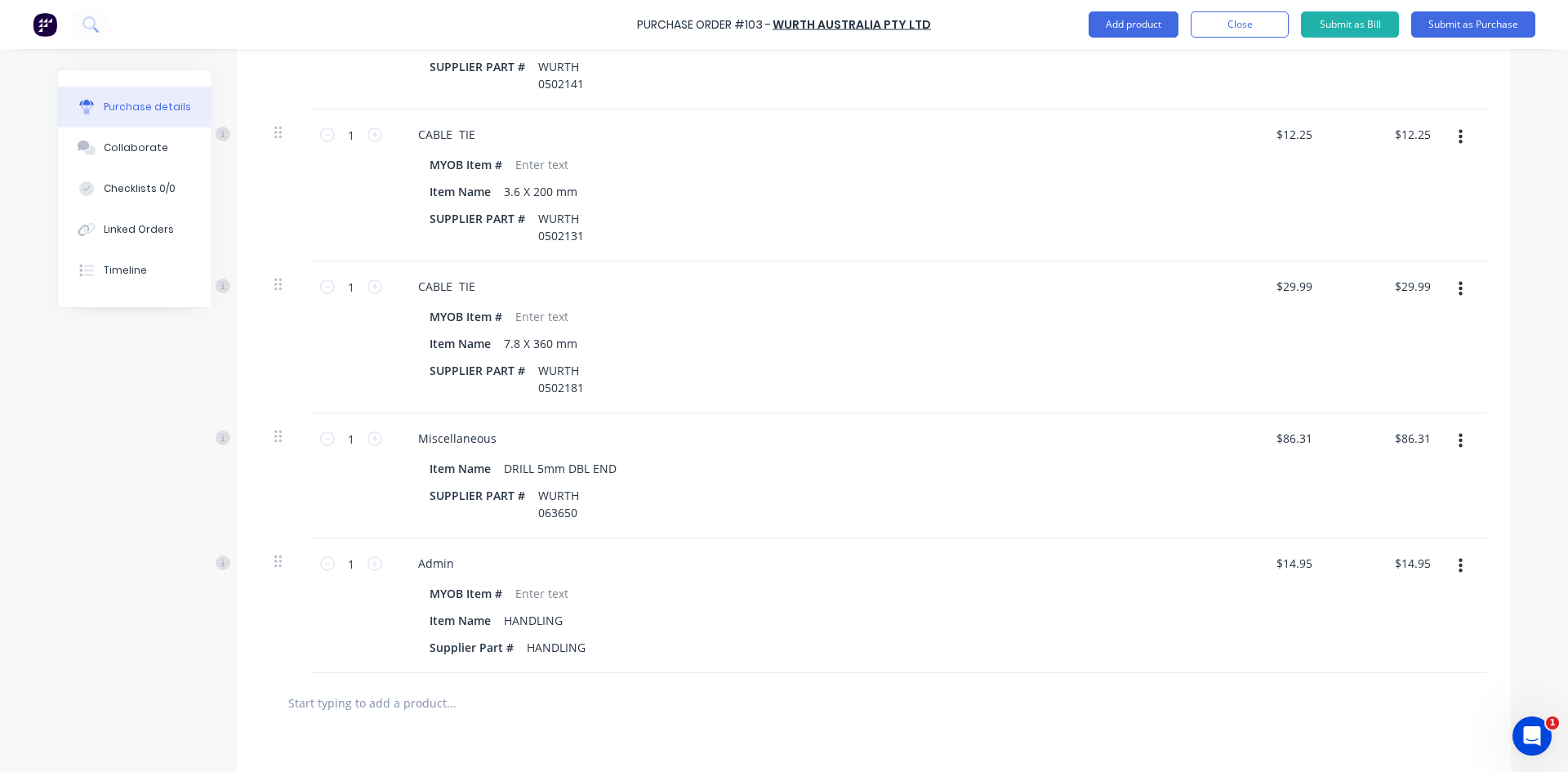
scroll to position [815, 0]
click at [1424, 563] on input "14.95" at bounding box center [1415, 562] width 38 height 24
click at [1423, 563] on input "14.95" at bounding box center [1415, 562] width 38 height 24
click at [1421, 564] on input "14.95" at bounding box center [1415, 562] width 38 height 24
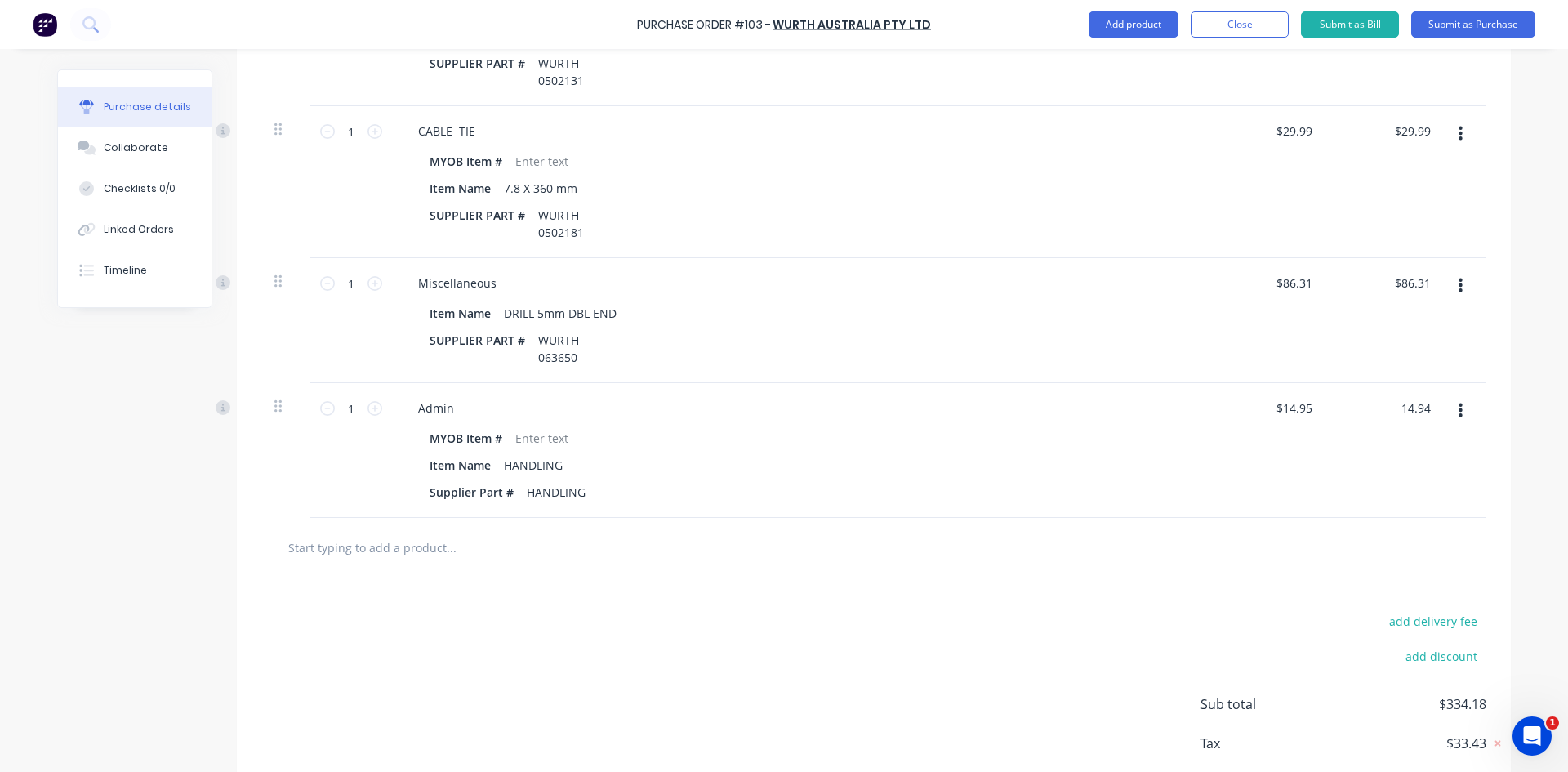
scroll to position [1060, 0]
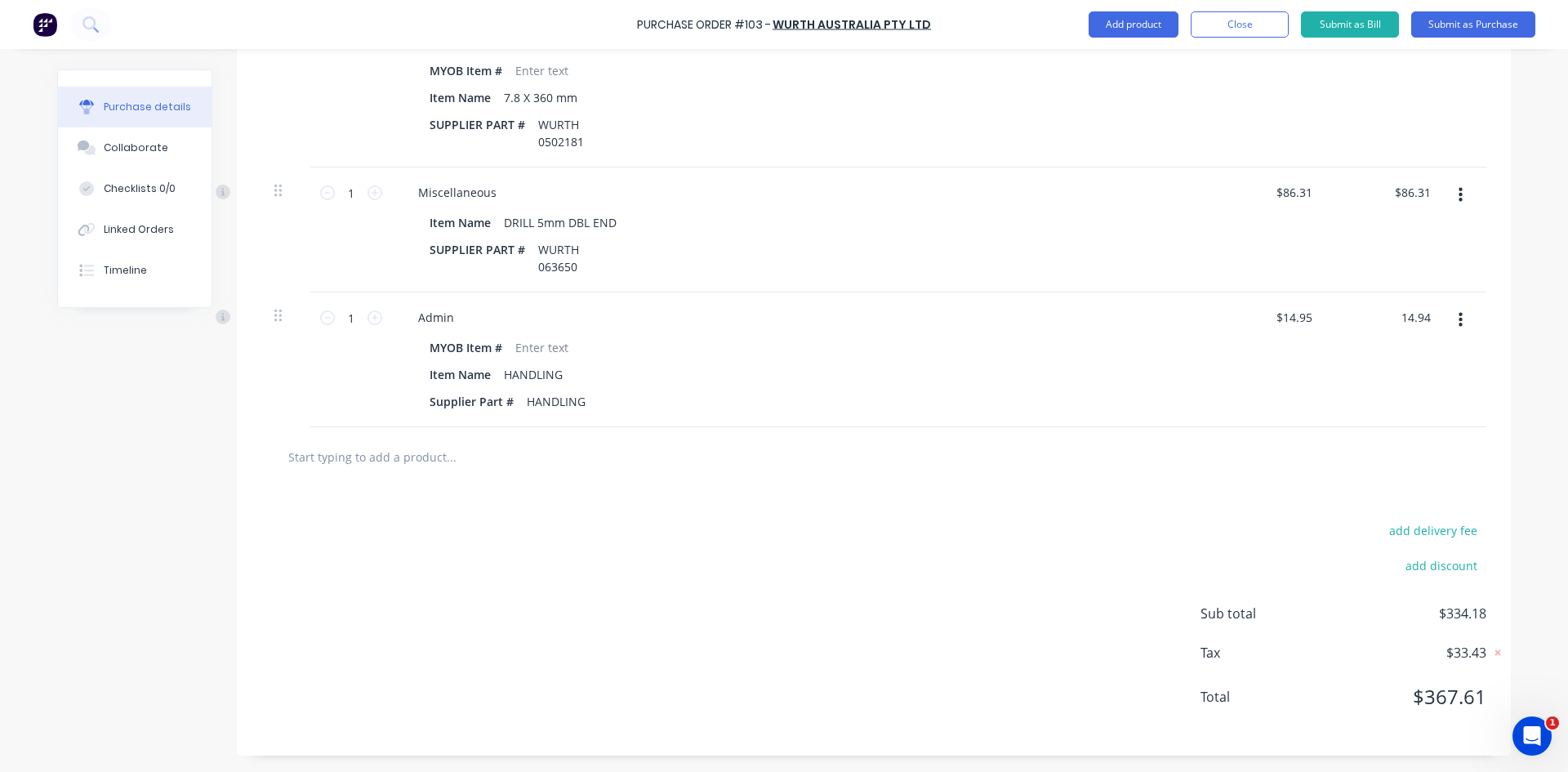
type input "14.94"
type input "$14.94"
click at [1268, 481] on div at bounding box center [873, 456] width 1225 height 60
click at [1421, 317] on input "14.94" at bounding box center [1412, 317] width 44 height 24
click at [1421, 317] on input "14.94" at bounding box center [1415, 317] width 38 height 24
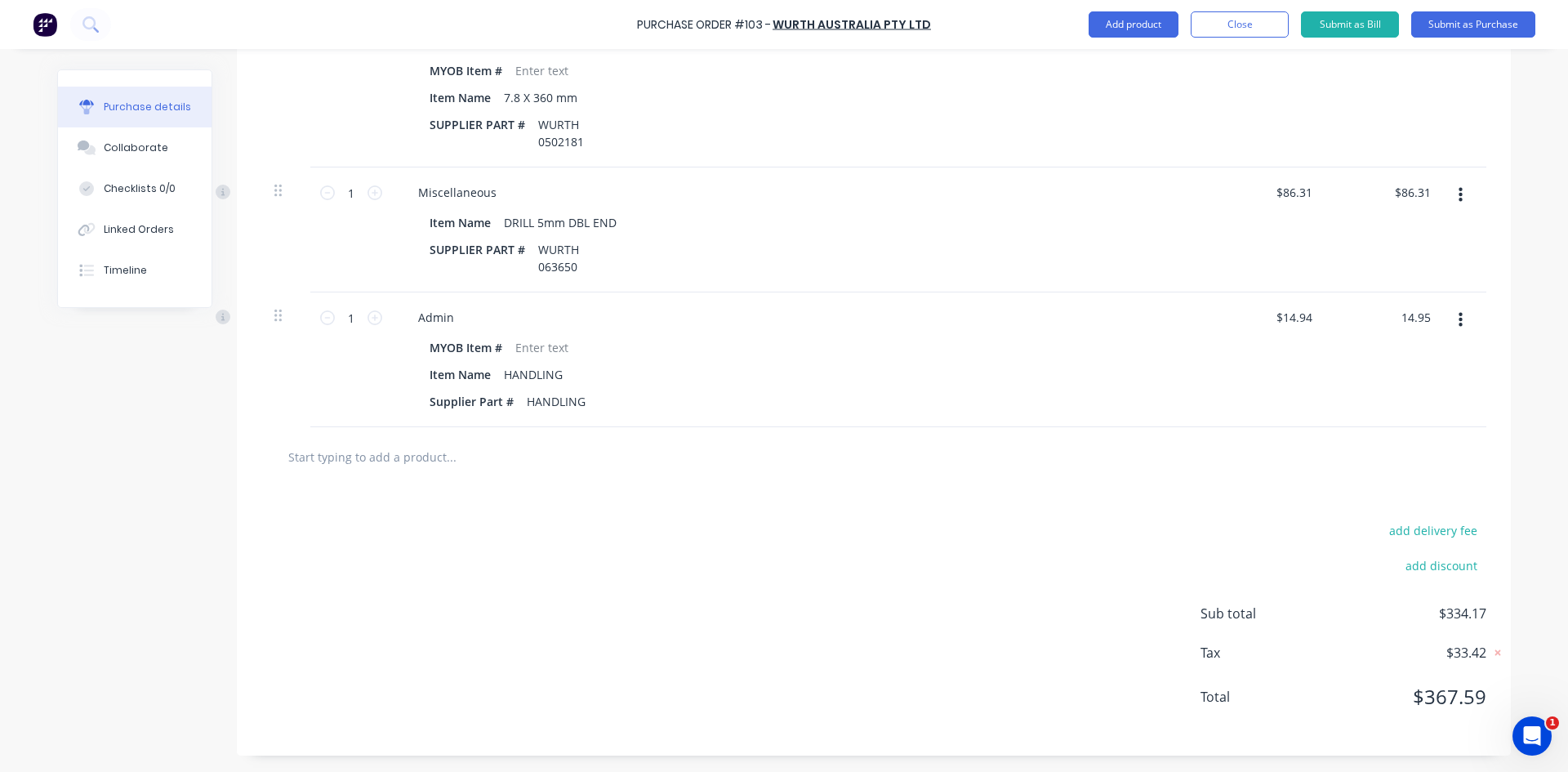
type input "14.95"
type input "$14.95"
click at [1364, 395] on div "$14.95 14.95" at bounding box center [1386, 360] width 119 height 134
click at [1481, 652] on div "add delivery fee add discount Sub total $334.18 Tax $33.43 Total $367.61" at bounding box center [873, 621] width 1274 height 269
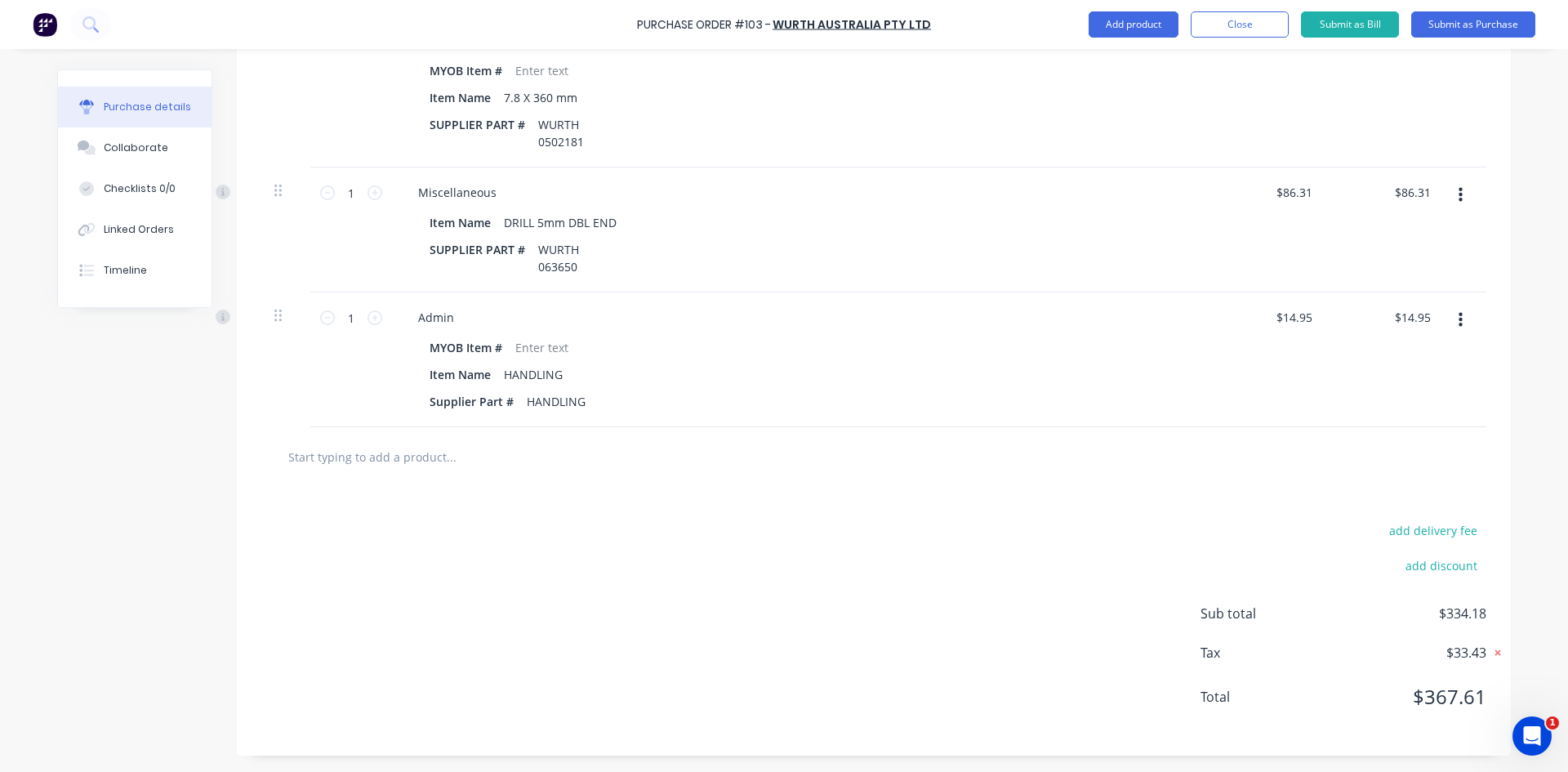
click at [1495, 651] on icon at bounding box center [1498, 653] width 6 height 6
click at [1493, 651] on icon at bounding box center [1500, 652] width 15 height 17
click at [1479, 649] on span "$33.43" at bounding box center [1405, 652] width 164 height 19
click at [1446, 653] on span "$33.43" at bounding box center [1405, 652] width 164 height 19
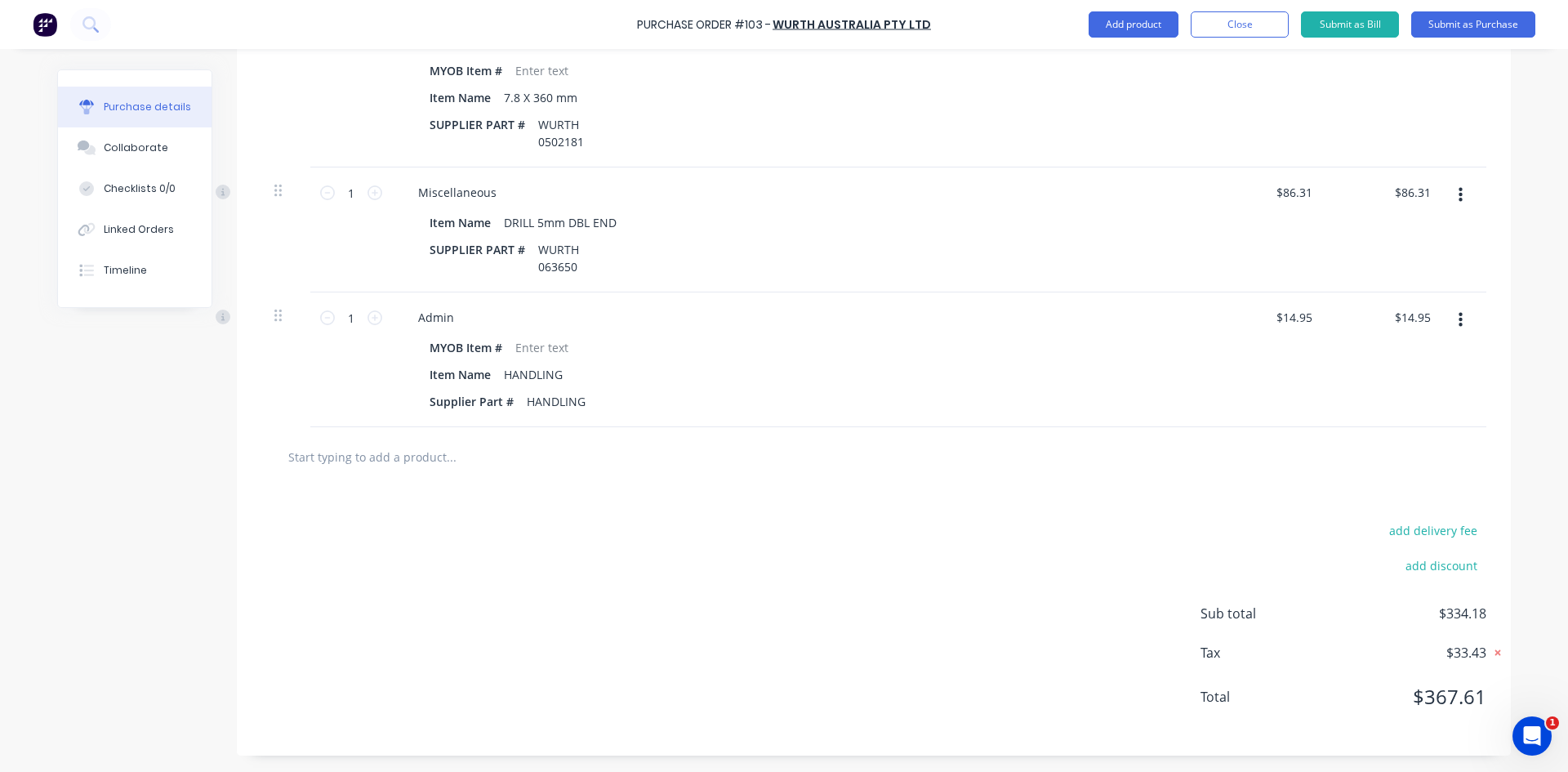
click at [1490, 652] on icon at bounding box center [1498, 652] width 17 height 17
click at [1495, 651] on icon at bounding box center [1500, 652] width 15 height 17
click at [1490, 654] on icon at bounding box center [1498, 652] width 17 height 17
click at [1493, 654] on icon at bounding box center [1500, 652] width 15 height 17
click at [1478, 651] on span "$33.43" at bounding box center [1405, 652] width 164 height 19
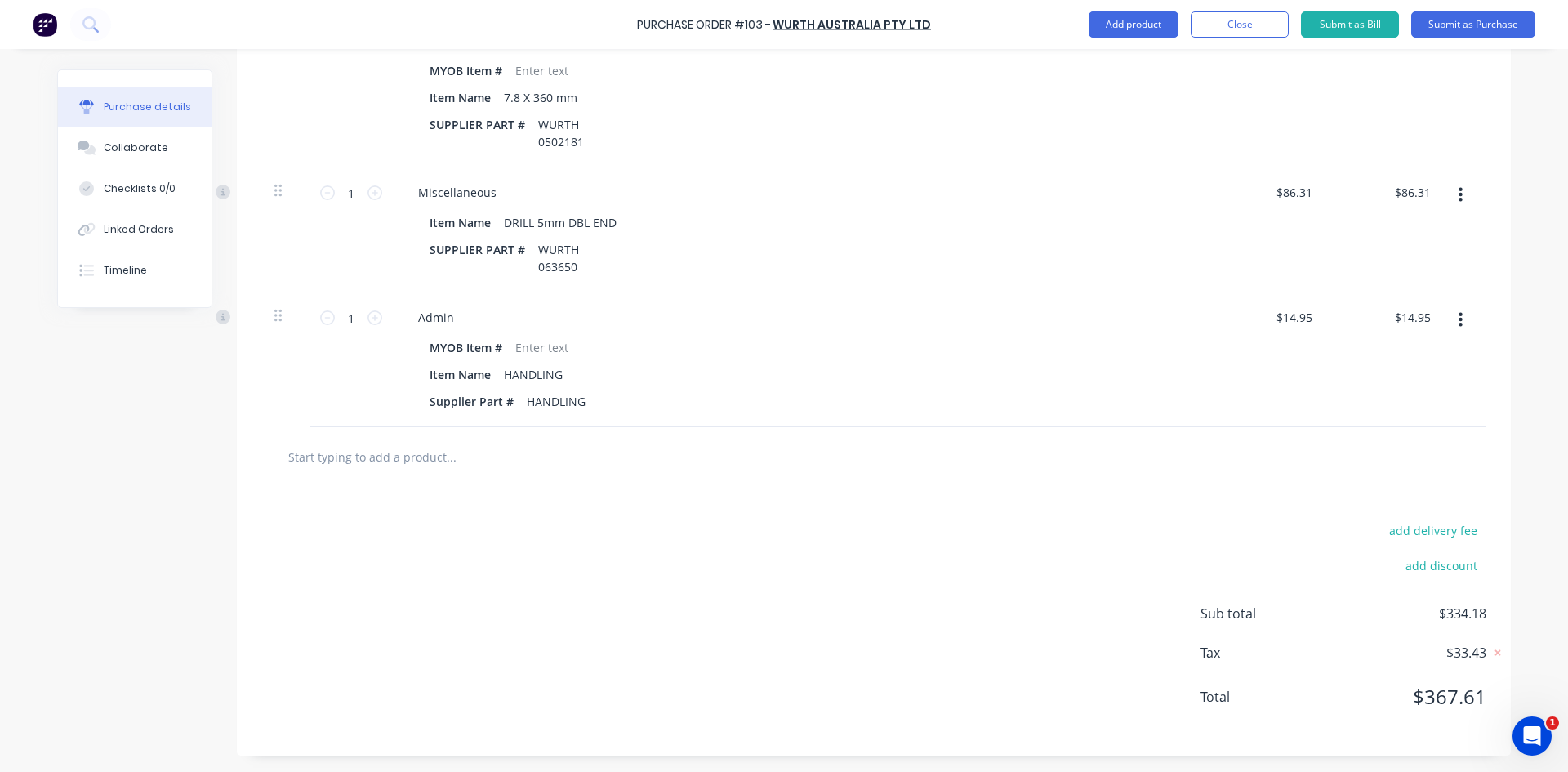
click at [1478, 651] on span "$33.43" at bounding box center [1405, 652] width 164 height 19
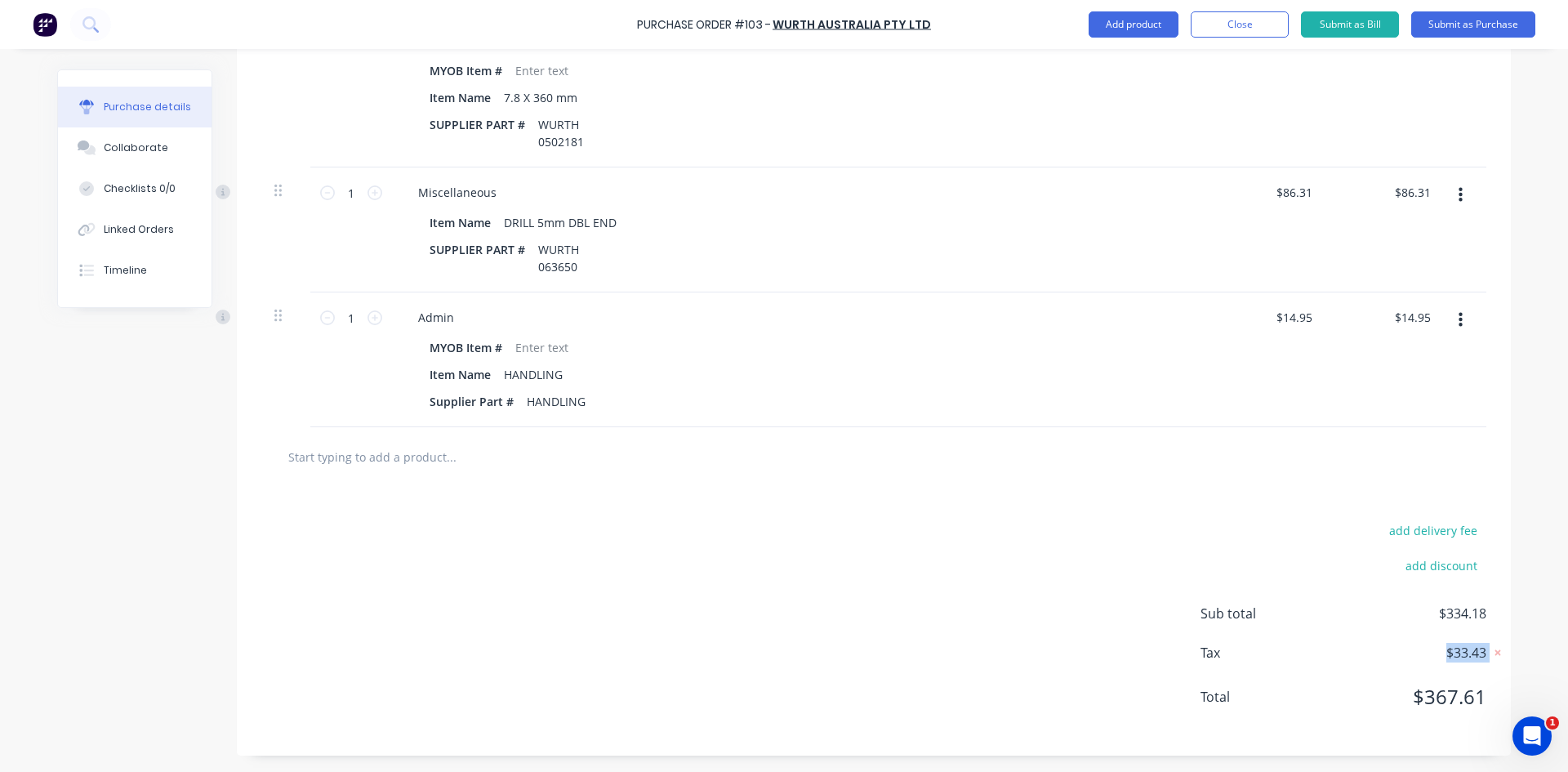
click at [1465, 653] on span "$33.43" at bounding box center [1405, 652] width 164 height 19
drag, startPoint x: 1469, startPoint y: 655, endPoint x: 1367, endPoint y: 719, distance: 120.4
click at [1367, 719] on div "Sub total $334.18 Tax $33.43 Total $367.61" at bounding box center [1343, 667] width 286 height 127
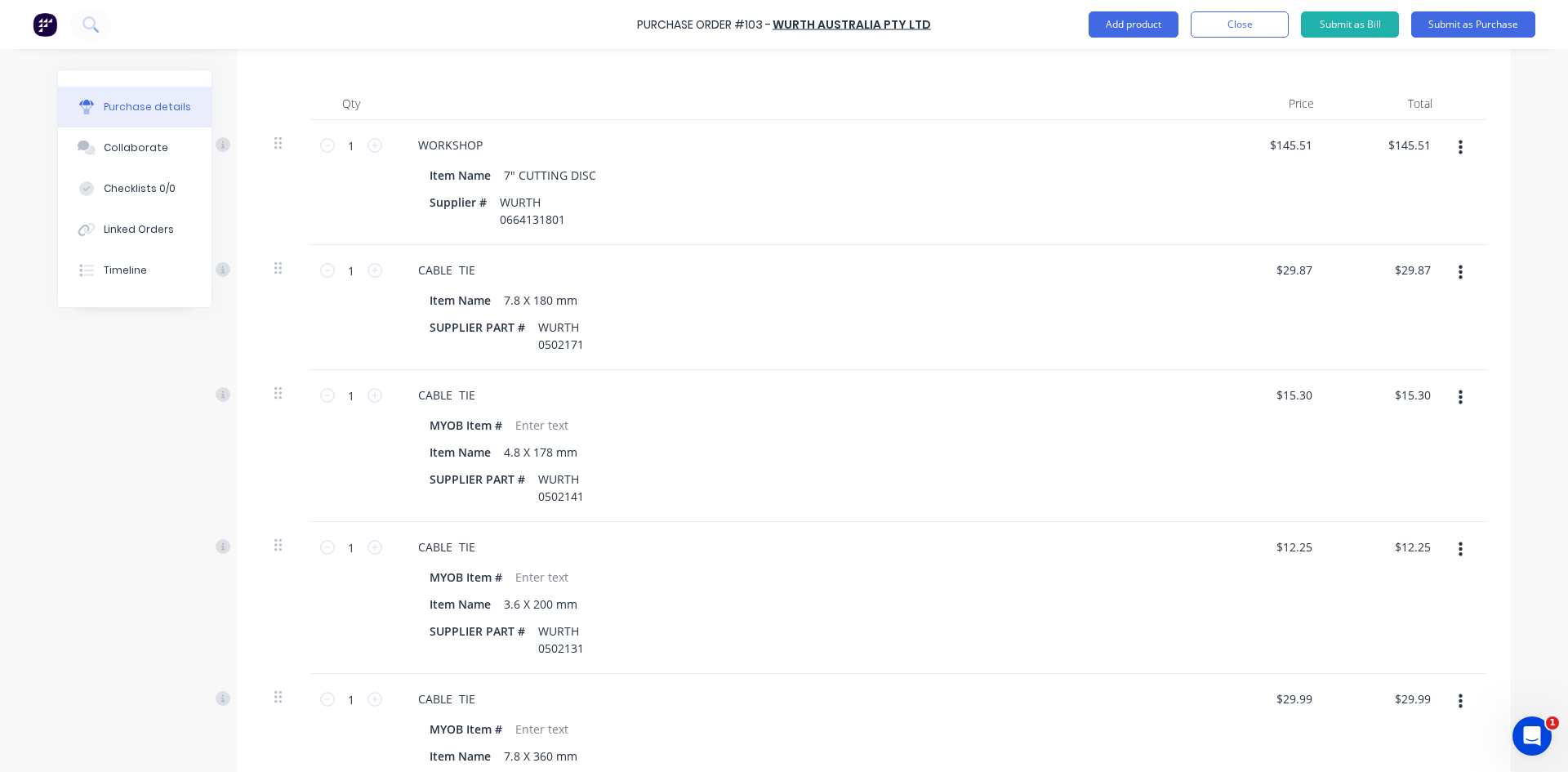
scroll to position [490, 0]
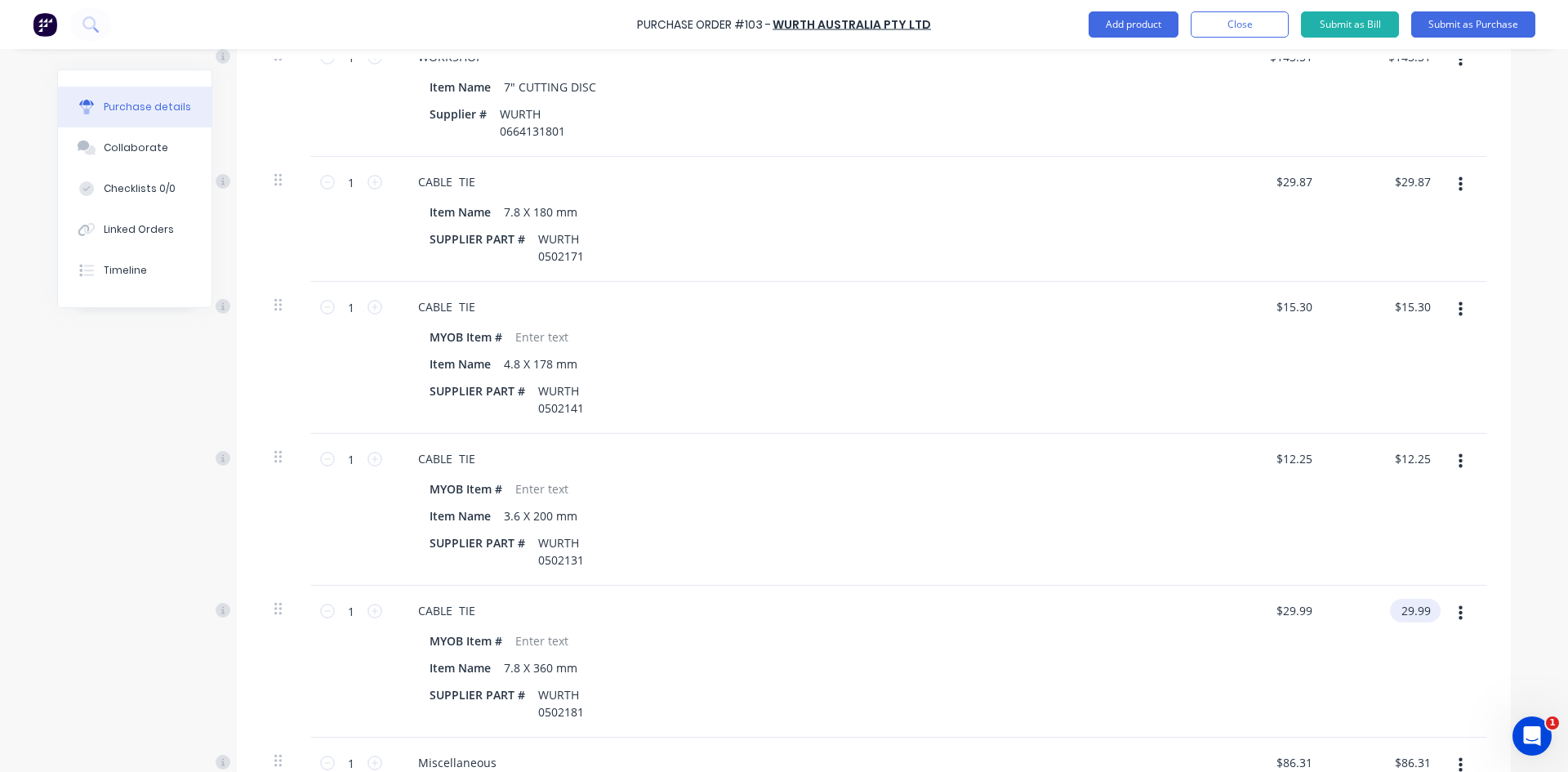
click at [1424, 609] on input "29.99" at bounding box center [1412, 611] width 44 height 24
click at [1423, 609] on input "29.99" at bounding box center [1415, 611] width 38 height 24
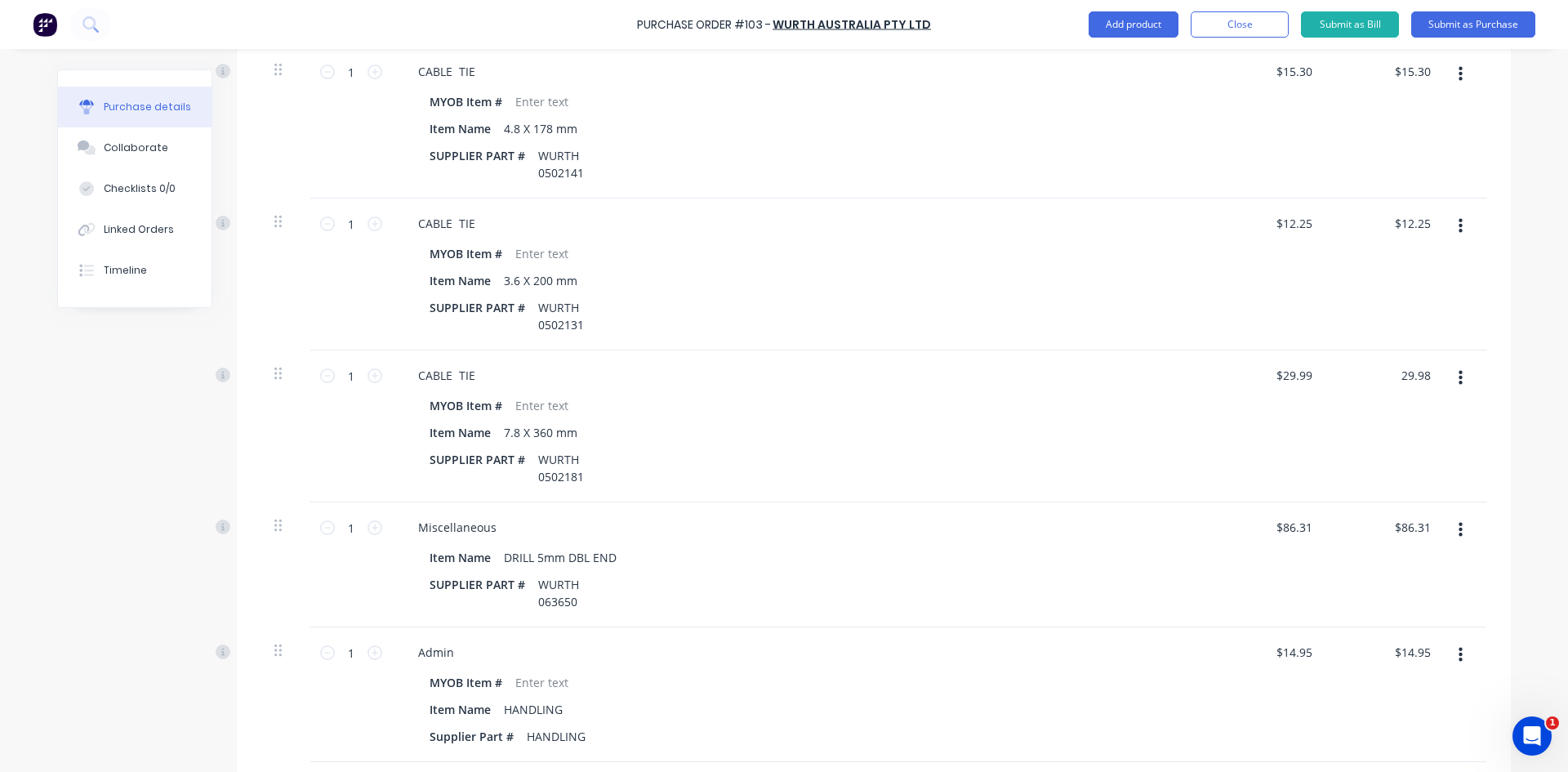
scroll to position [735, 0]
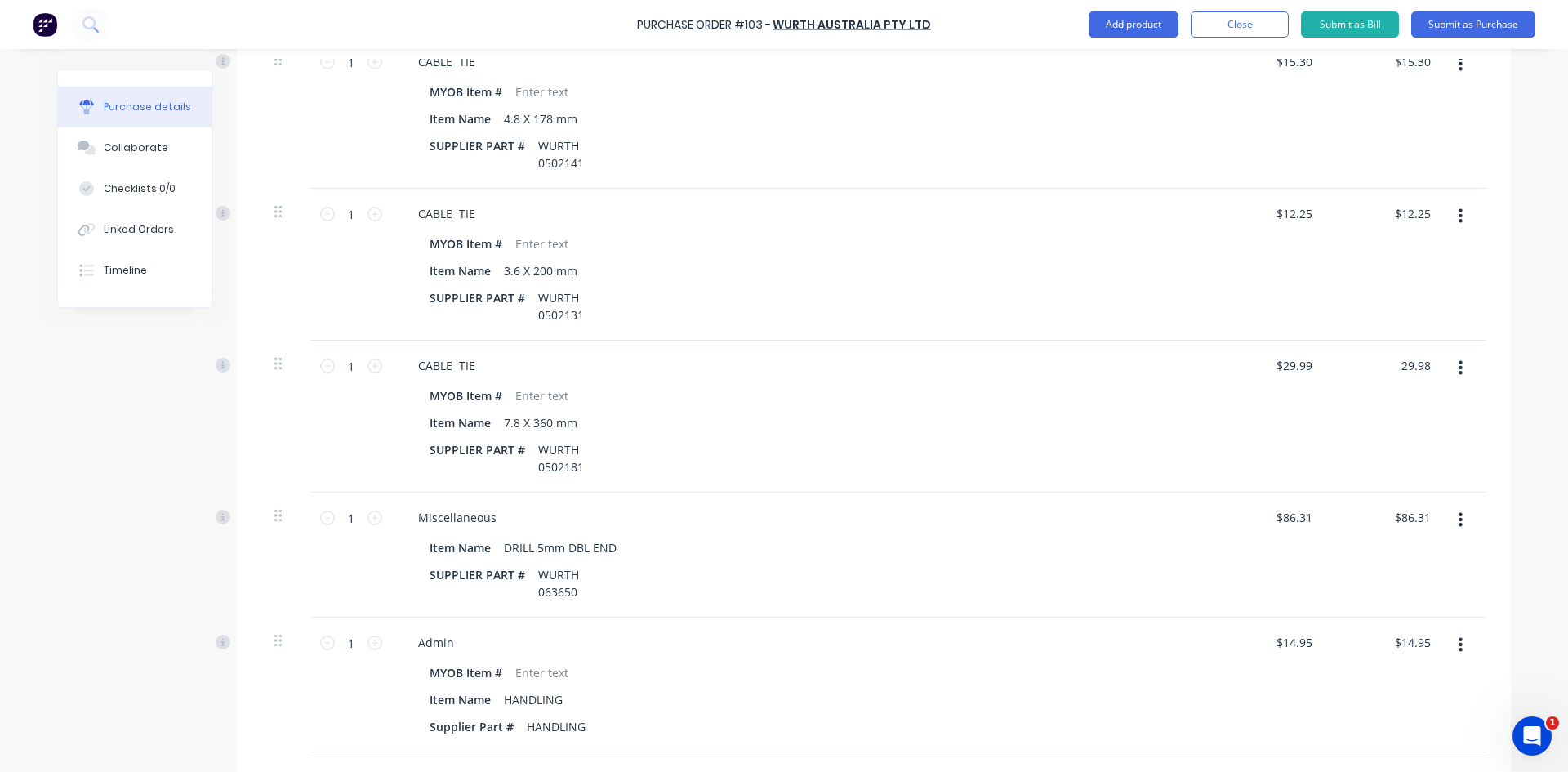
type input "29.98"
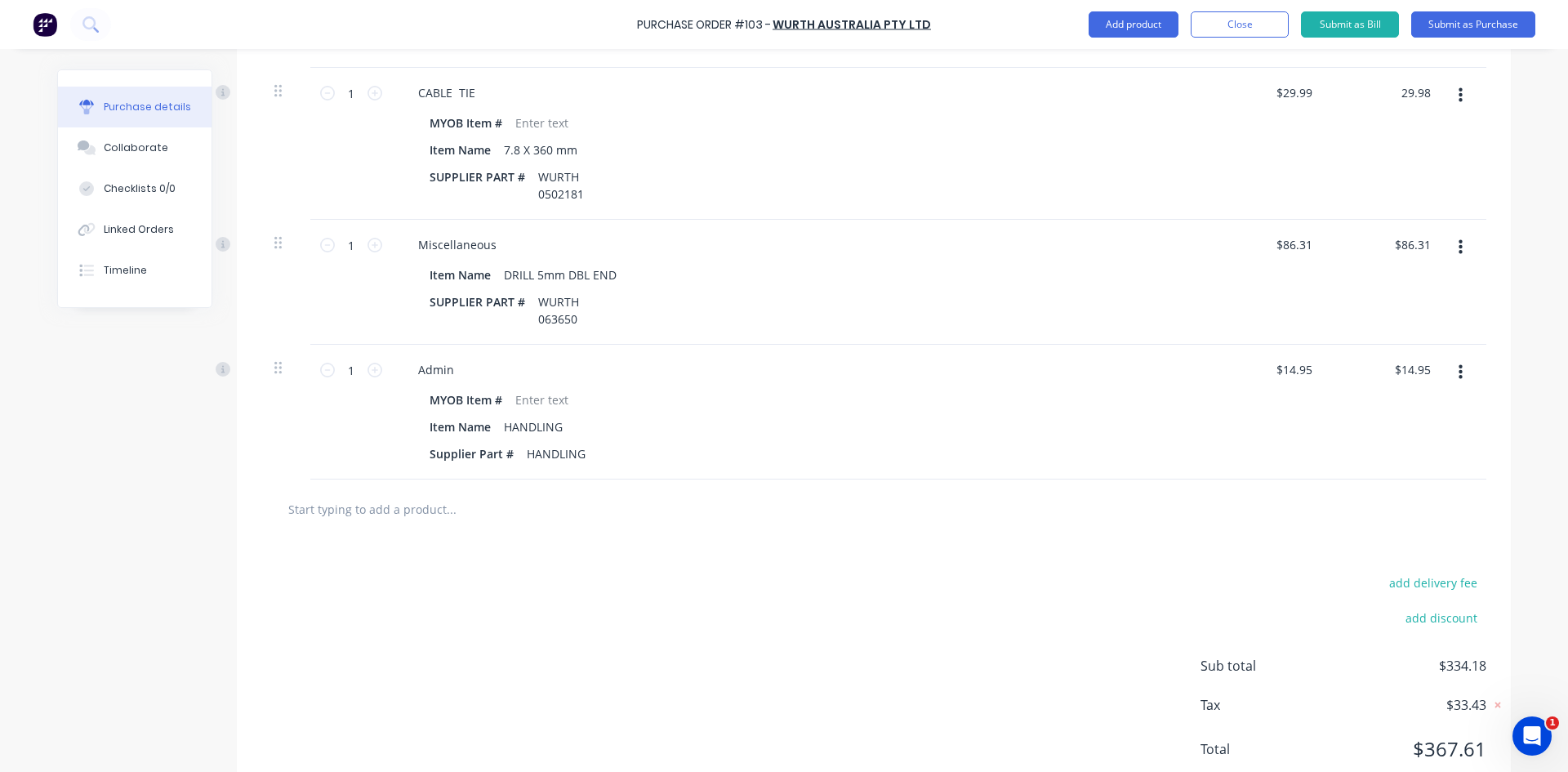
scroll to position [978, 0]
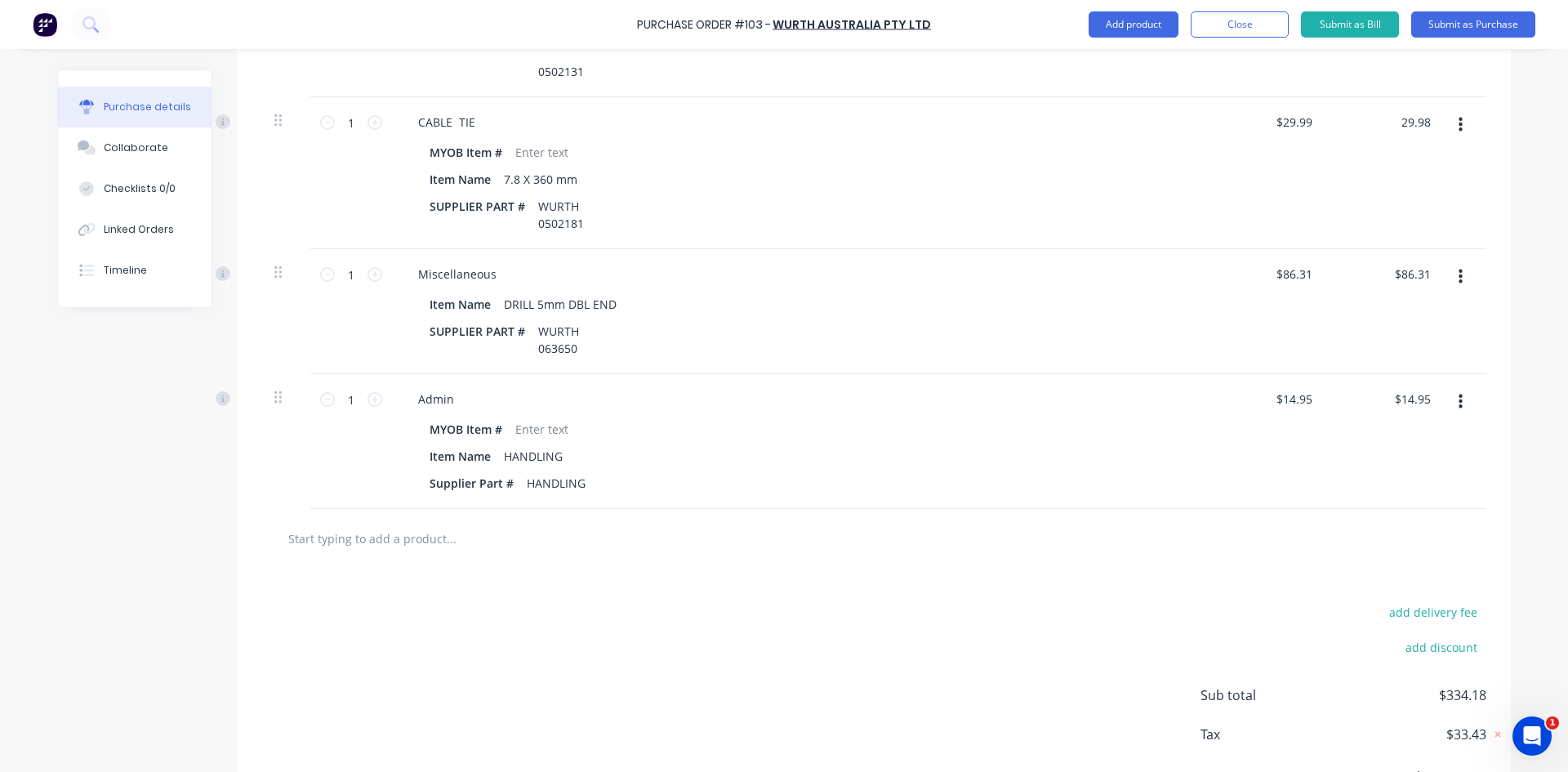
type input "$29.98"
click at [1251, 540] on div at bounding box center [873, 538] width 1199 height 33
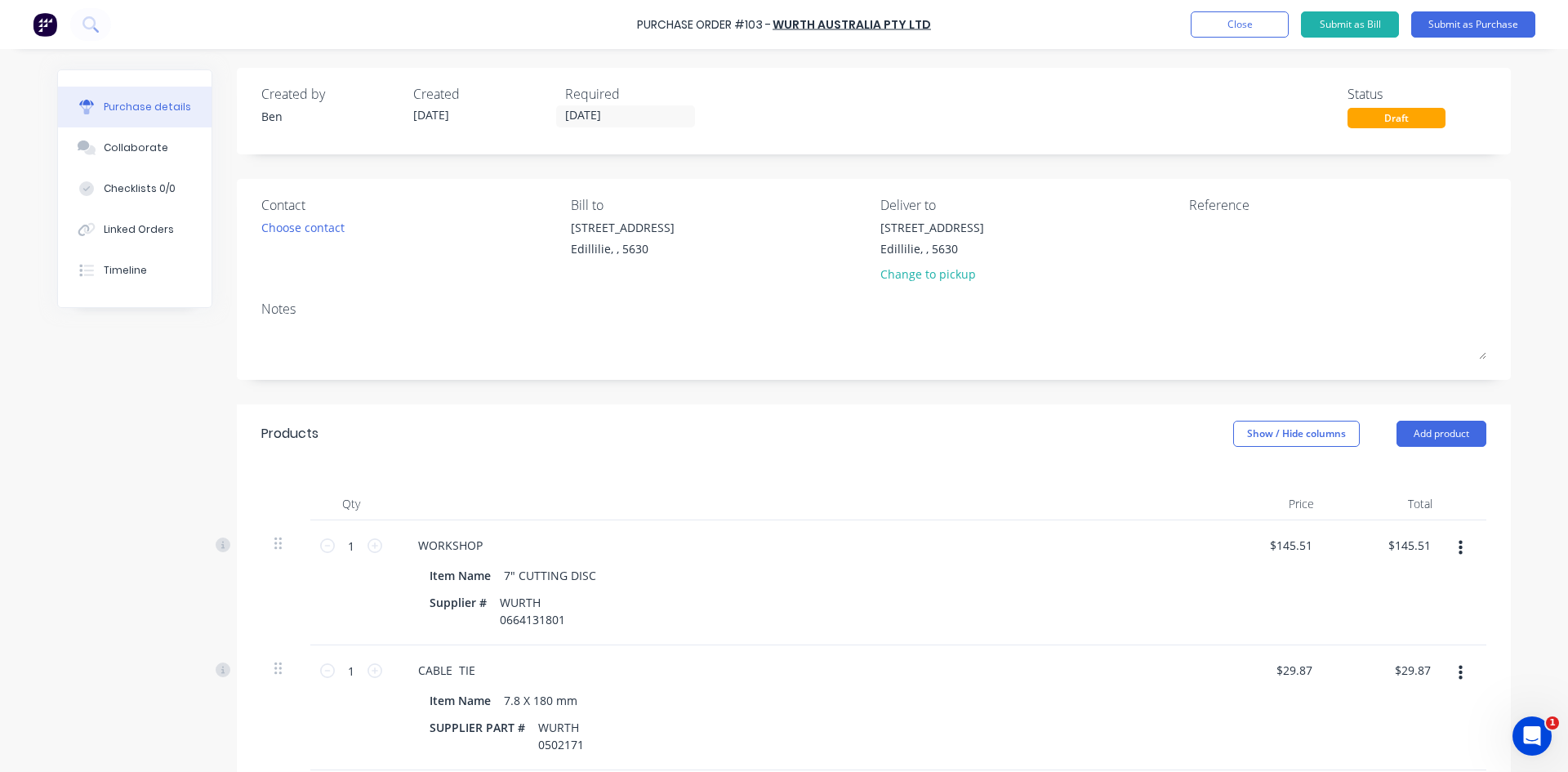
scroll to position [0, 0]
click at [1203, 241] on textarea at bounding box center [1291, 239] width 204 height 37
type textarea "INV: 4321518024"
type textarea "x"
type textarea "INV: 4321518024"
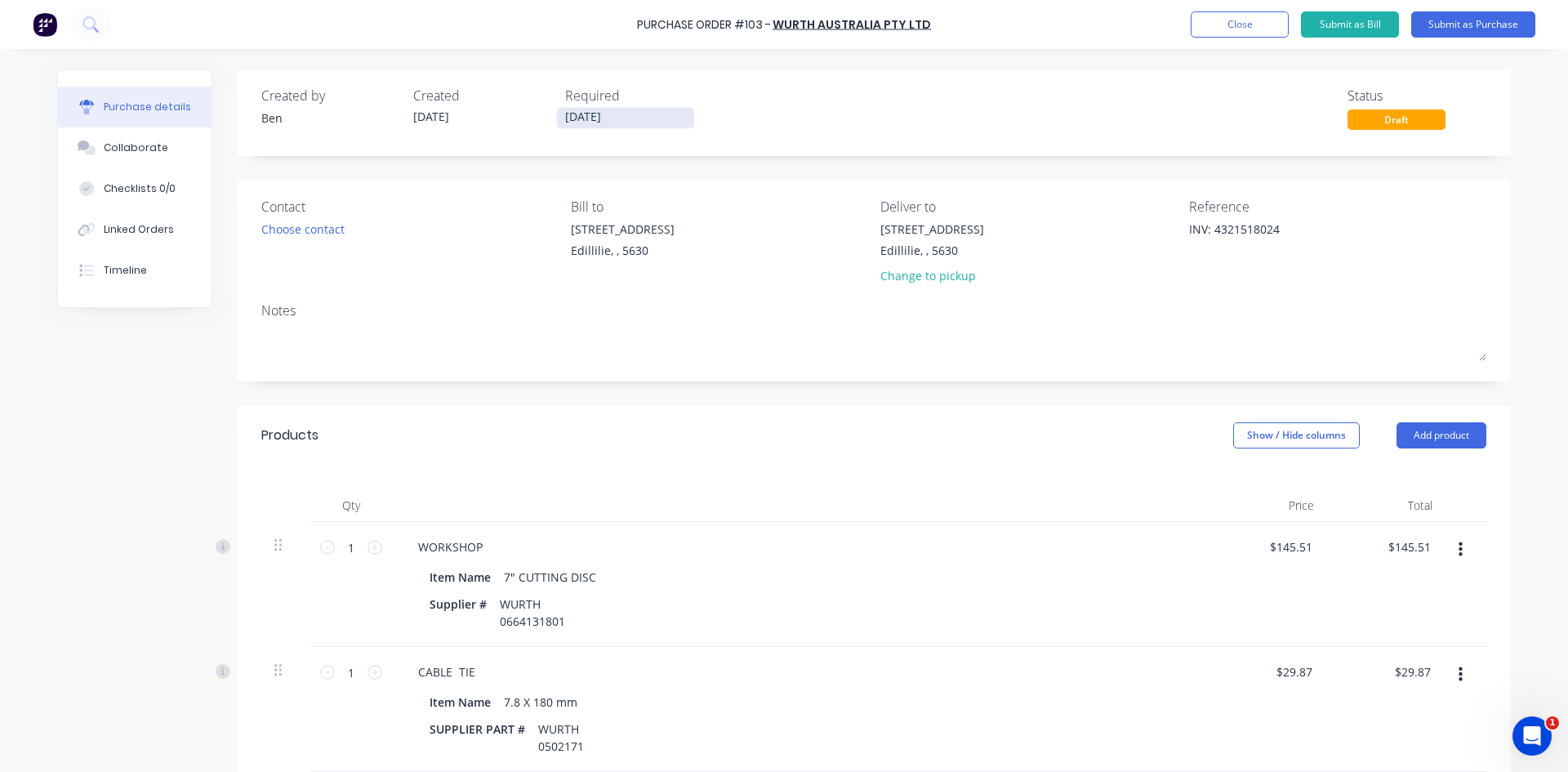
click at [608, 114] on input "[DATE]" at bounding box center [625, 118] width 137 height 20
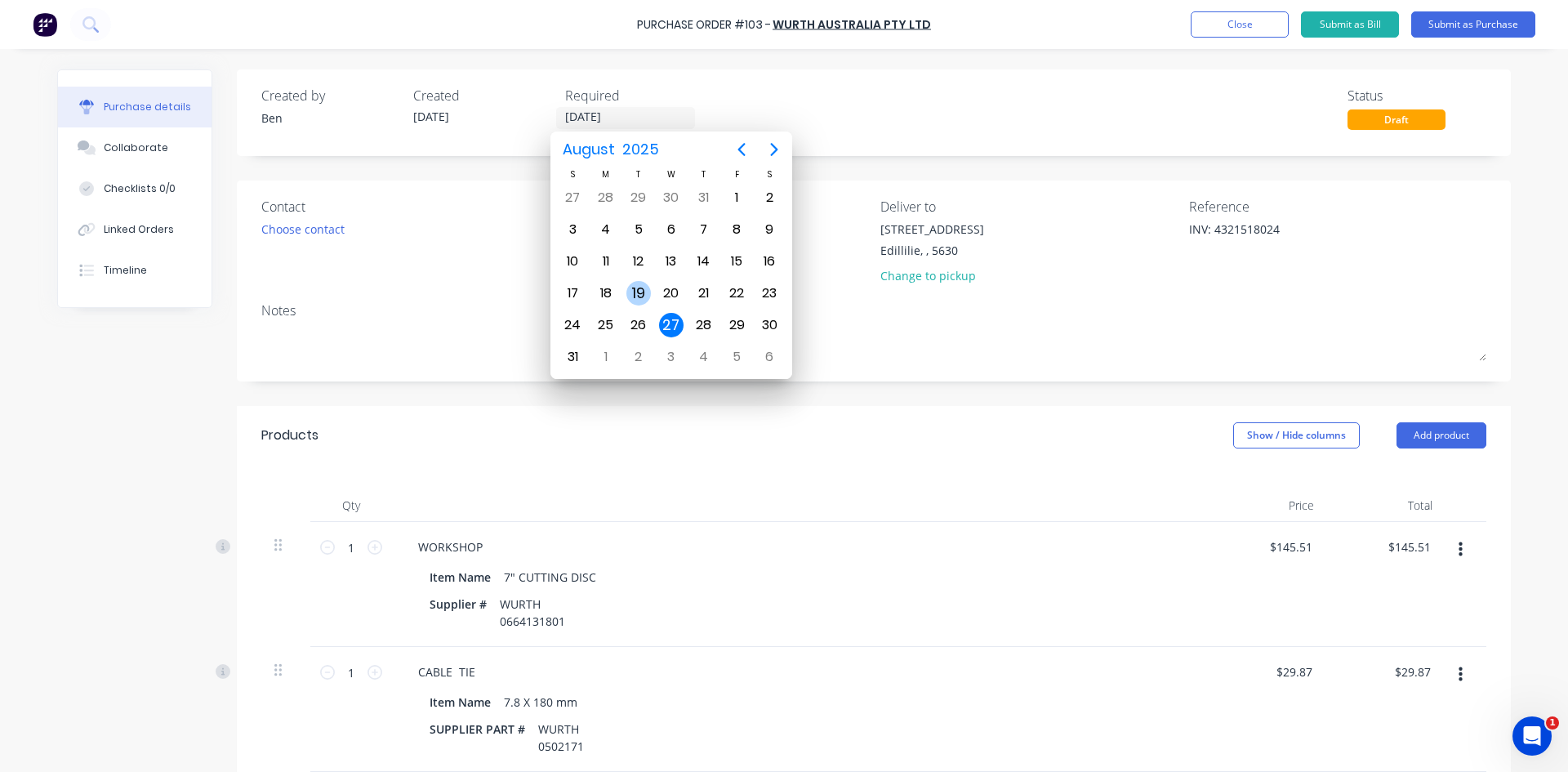
click at [643, 293] on div "19" at bounding box center [639, 293] width 25 height 25
type textarea "x"
type input "19/08/25"
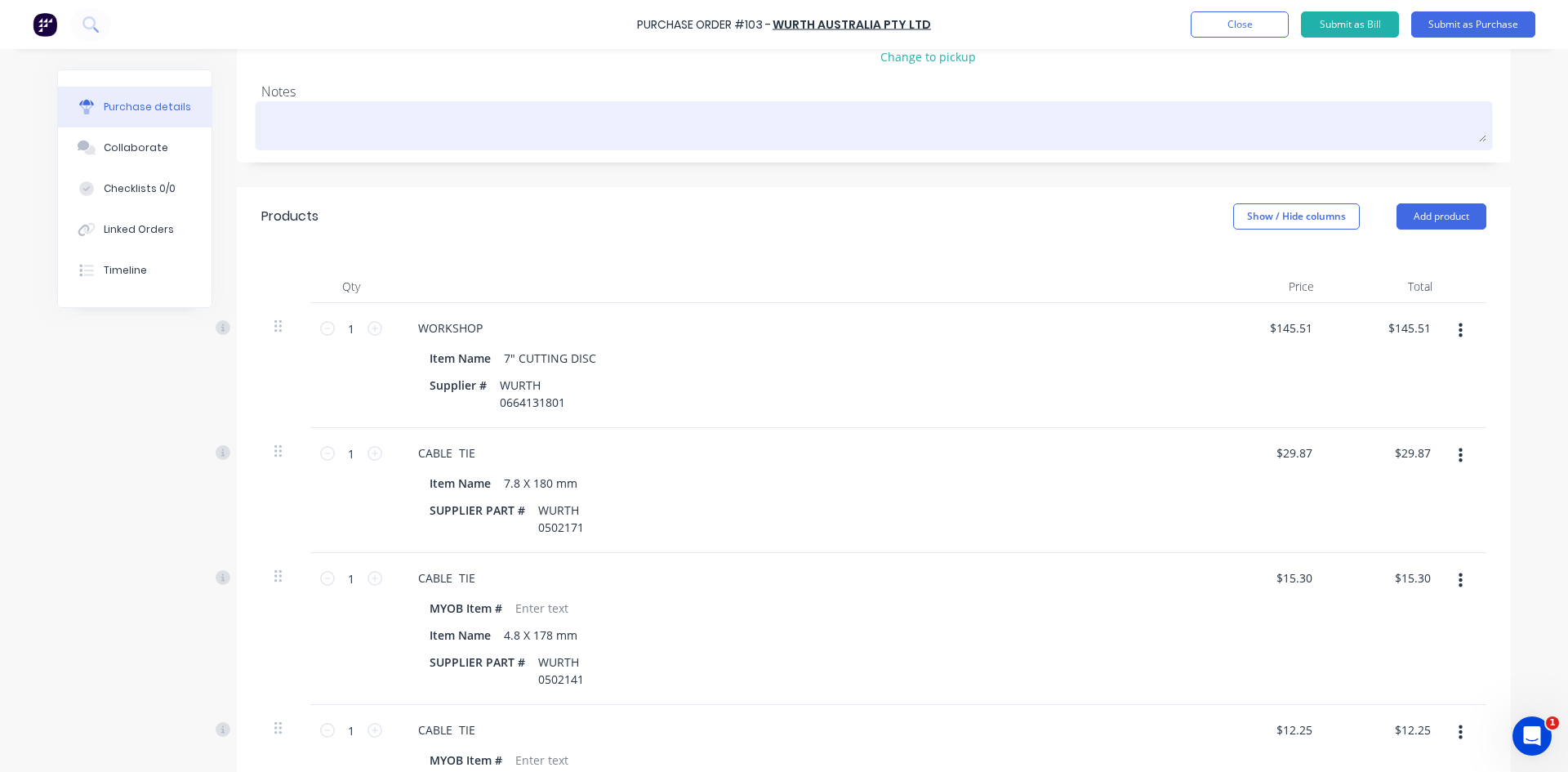
scroll to position [162, 0]
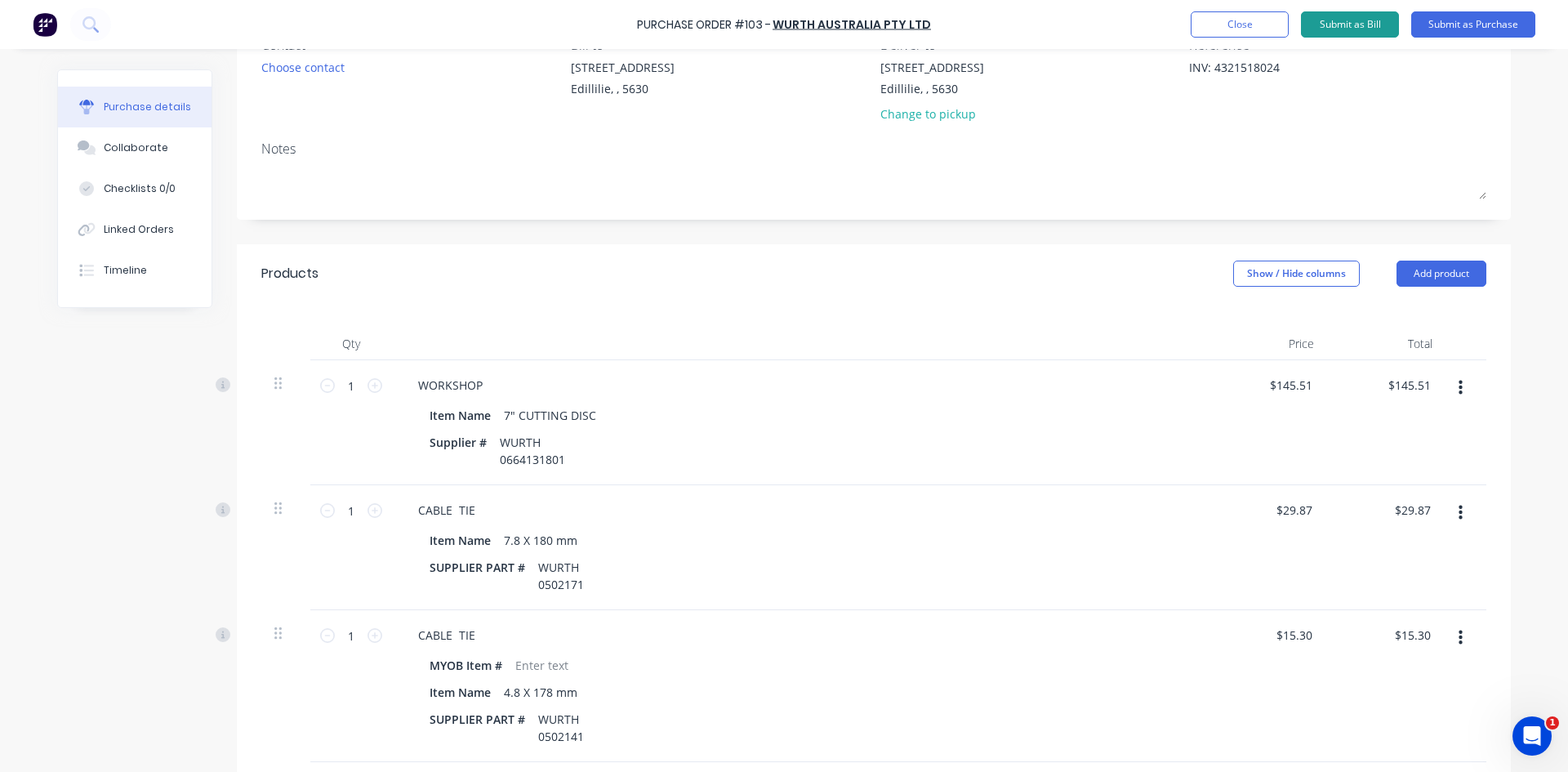
click at [1341, 26] on button "Submit as Bill" at bounding box center [1350, 24] width 98 height 26
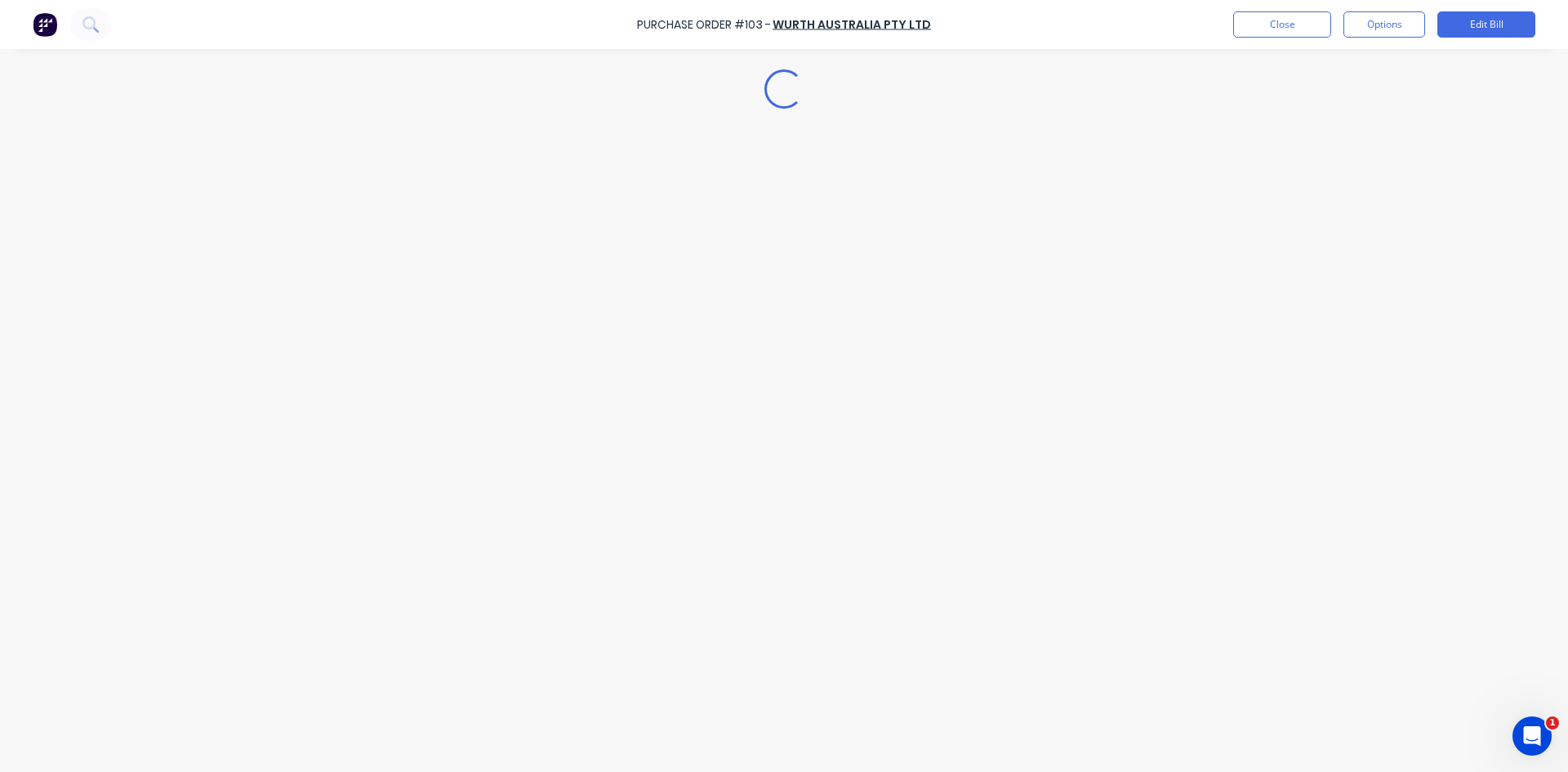
type textarea "x"
